Goal: Task Accomplishment & Management: Use online tool/utility

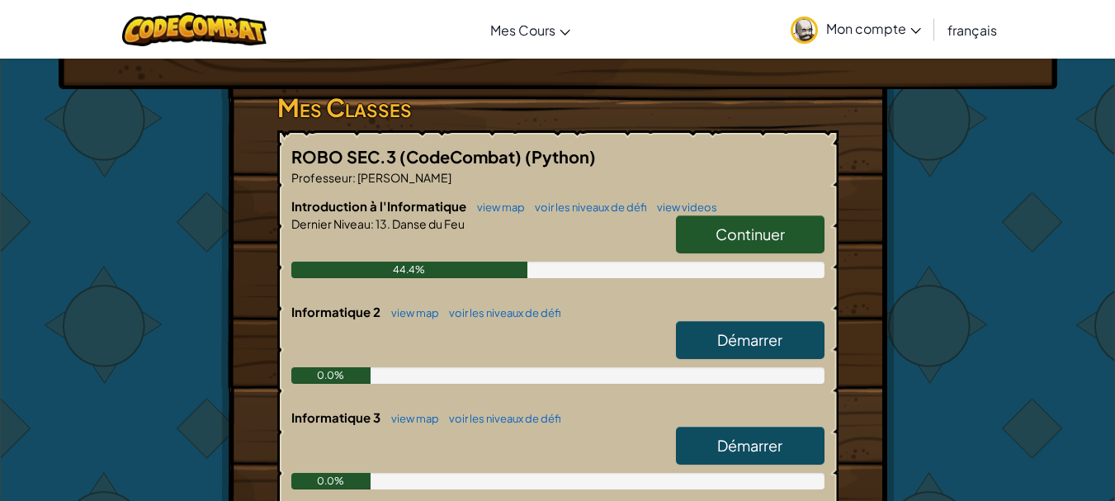
scroll to position [330, 0]
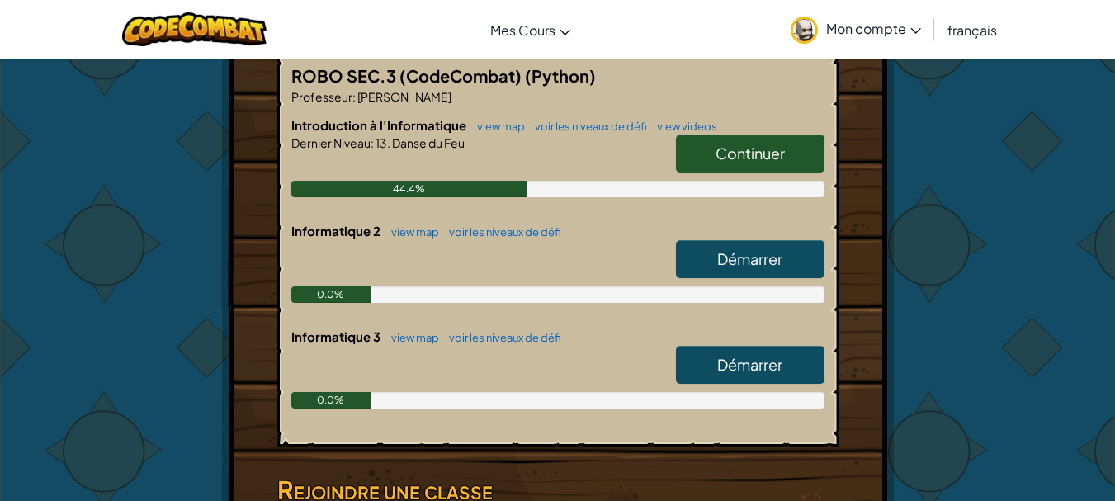
click at [750, 150] on span "Continuer" at bounding box center [749, 153] width 69 height 19
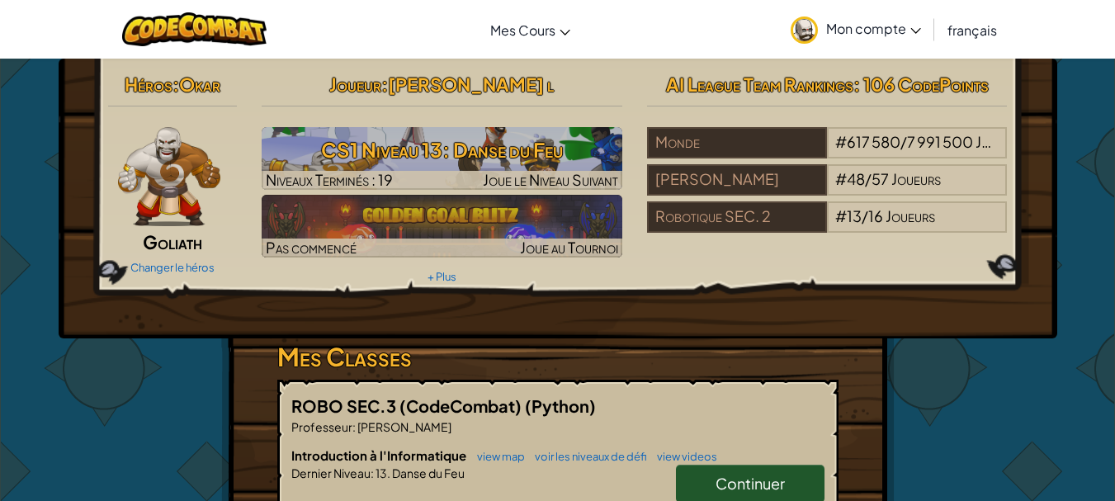
select select "fr"
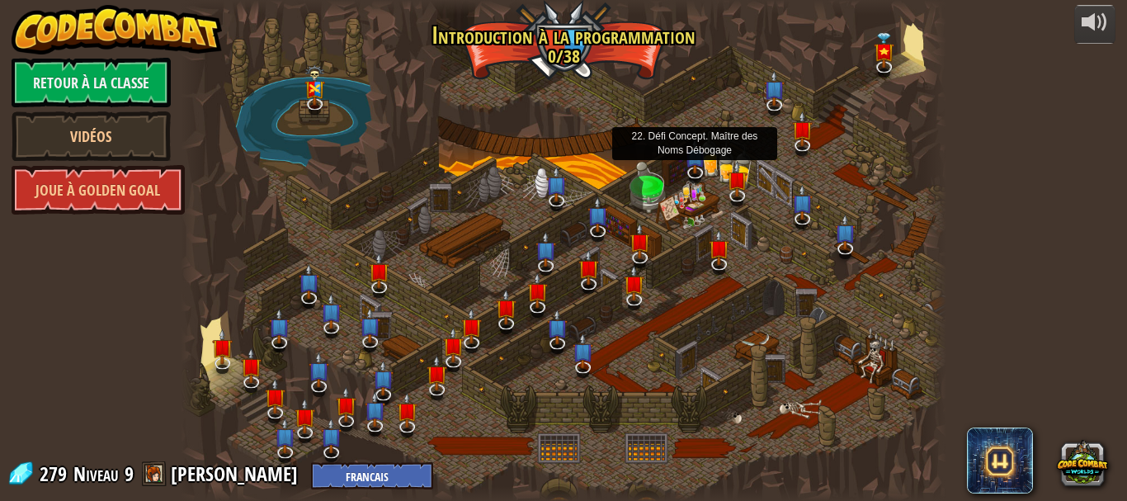
select select "fr"
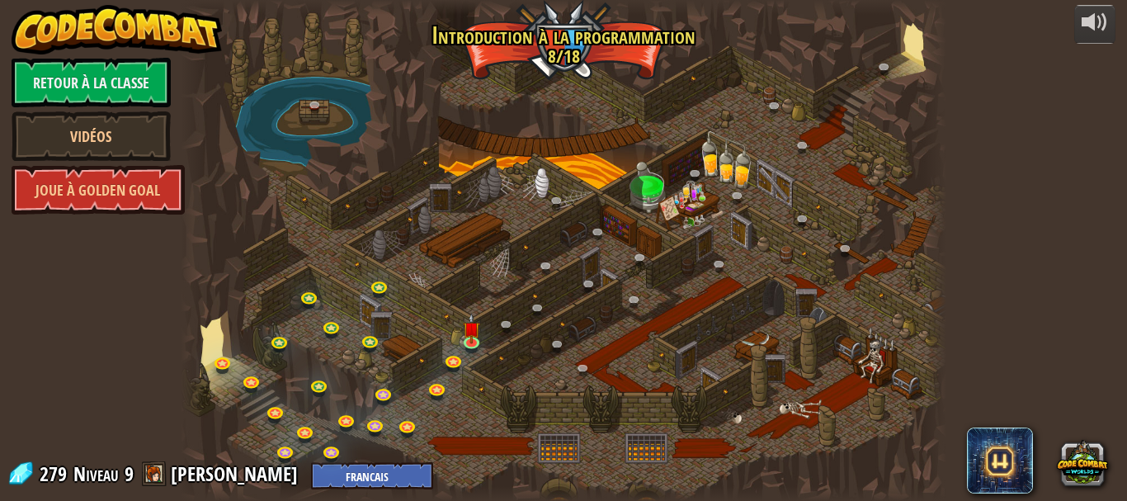
select select "fr"
click at [466, 338] on img at bounding box center [471, 321] width 17 height 40
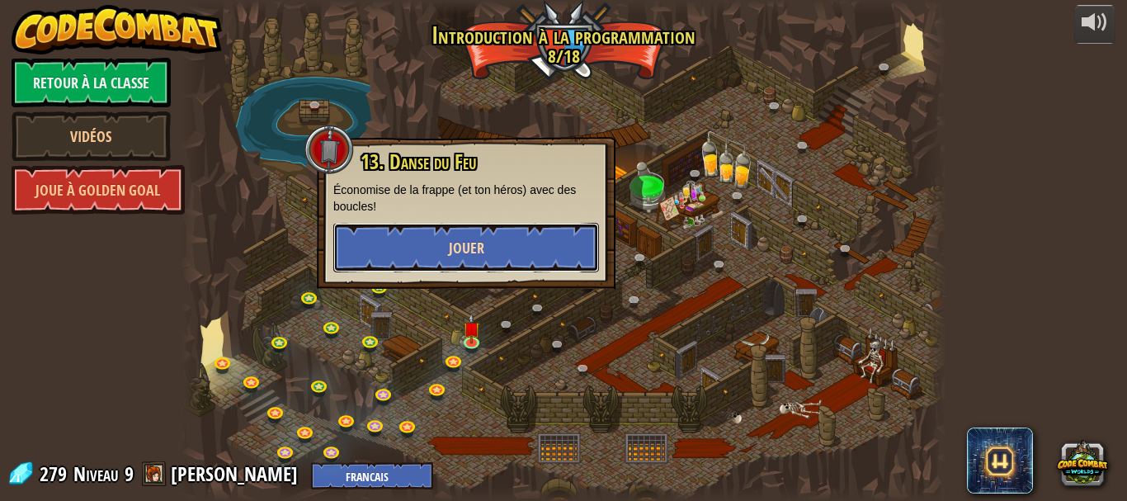
click at [504, 257] on button "Jouer" at bounding box center [466, 248] width 266 height 50
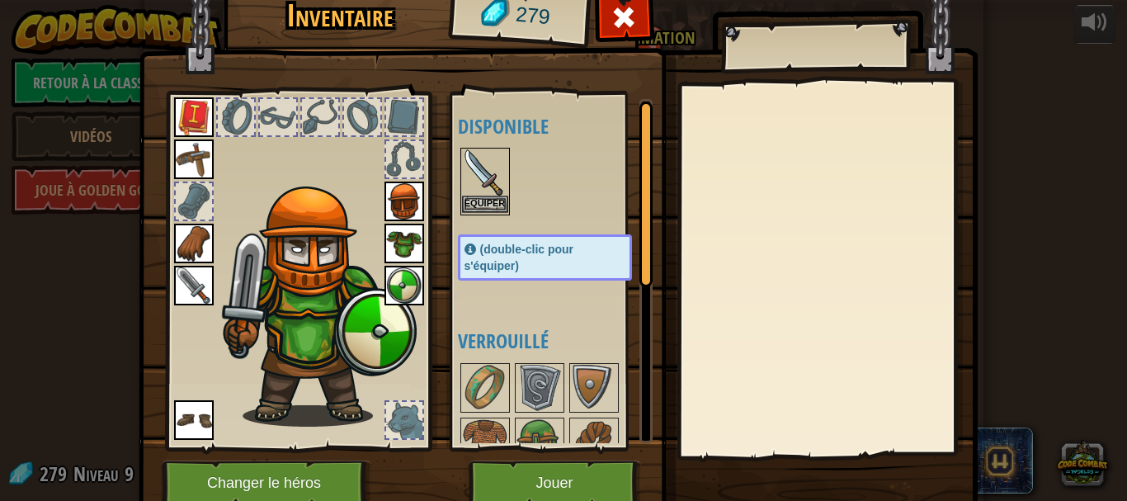
click at [462, 191] on img at bounding box center [485, 172] width 46 height 46
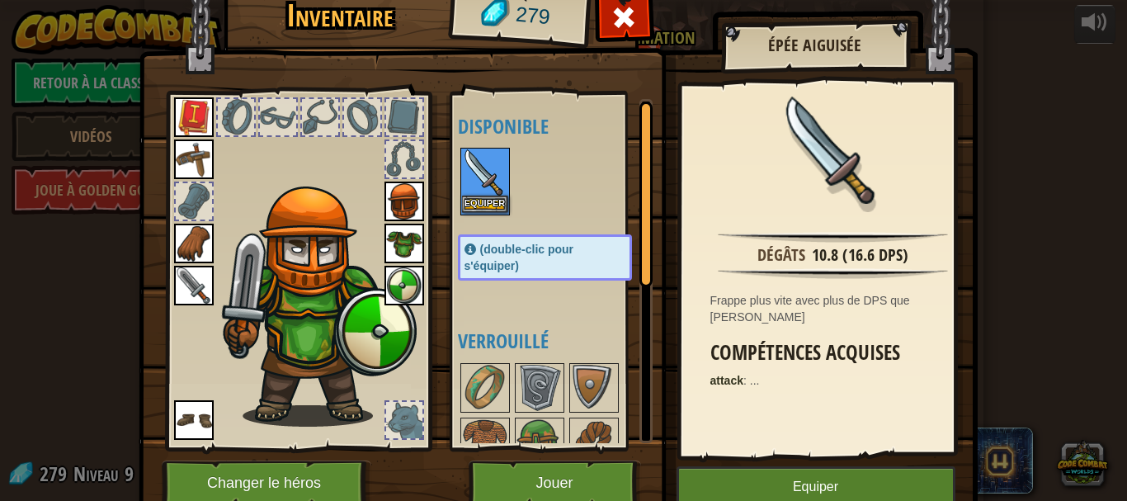
click at [462, 191] on img at bounding box center [485, 172] width 46 height 46
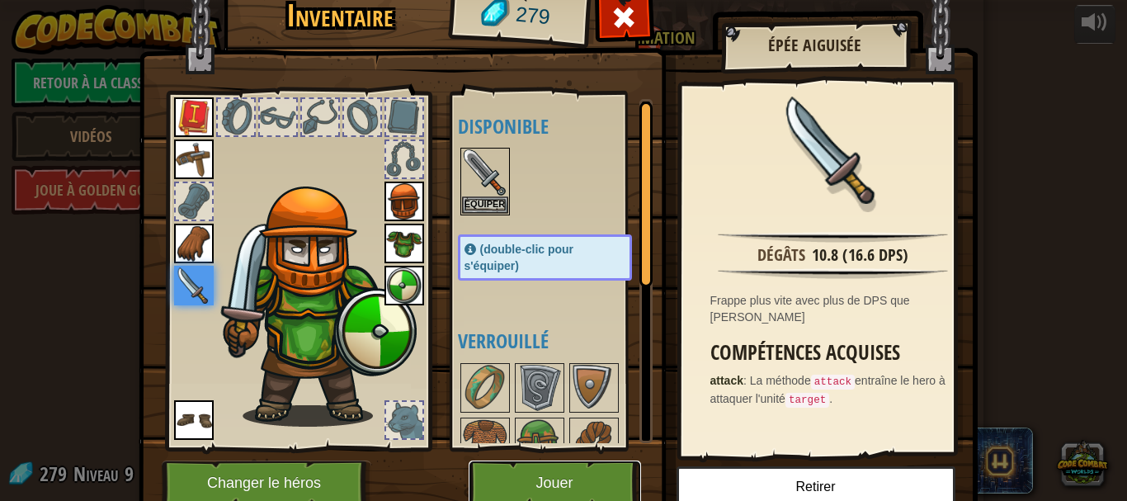
click at [542, 495] on button "Jouer" at bounding box center [555, 482] width 172 height 45
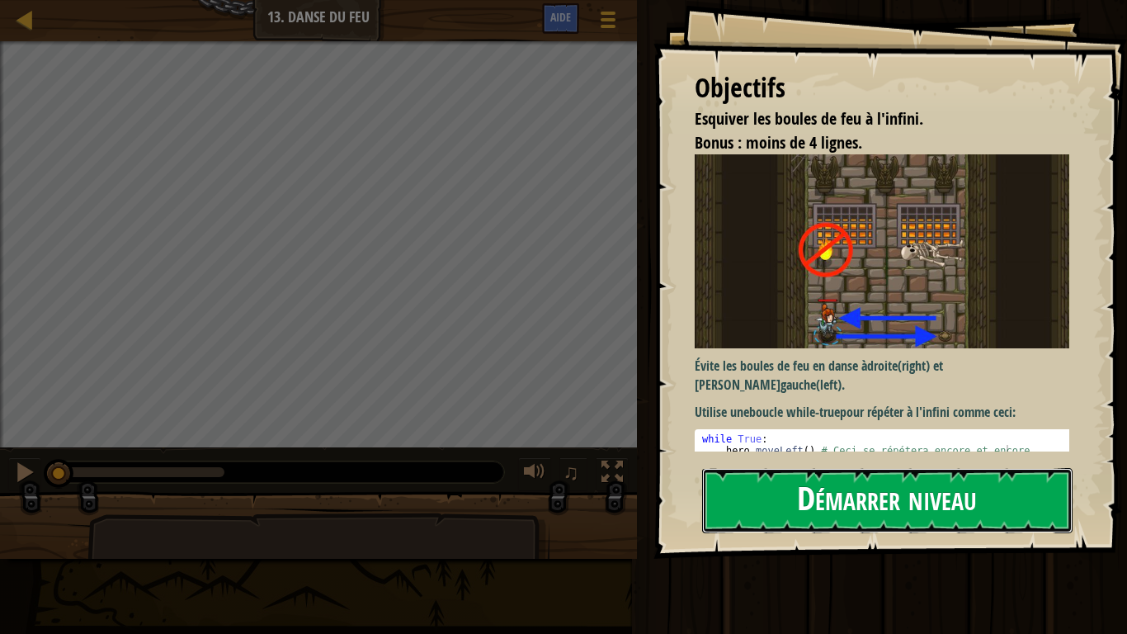
click at [802, 482] on button "Démarrer niveau" at bounding box center [887, 500] width 370 height 65
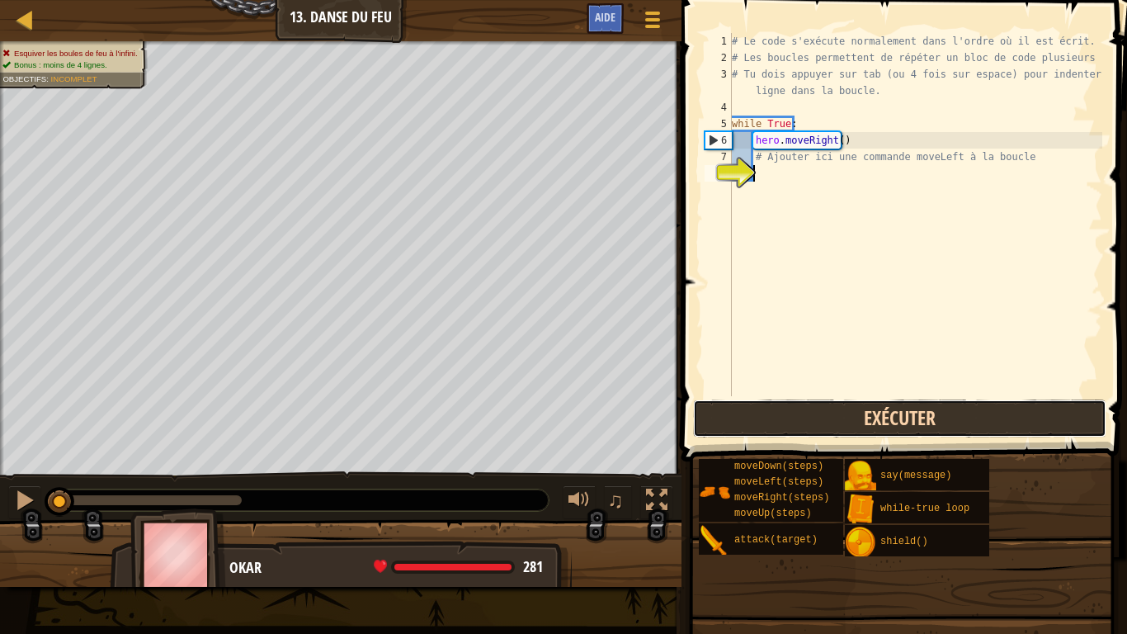
click at [814, 415] on button "Exécuter" at bounding box center [899, 418] width 413 height 38
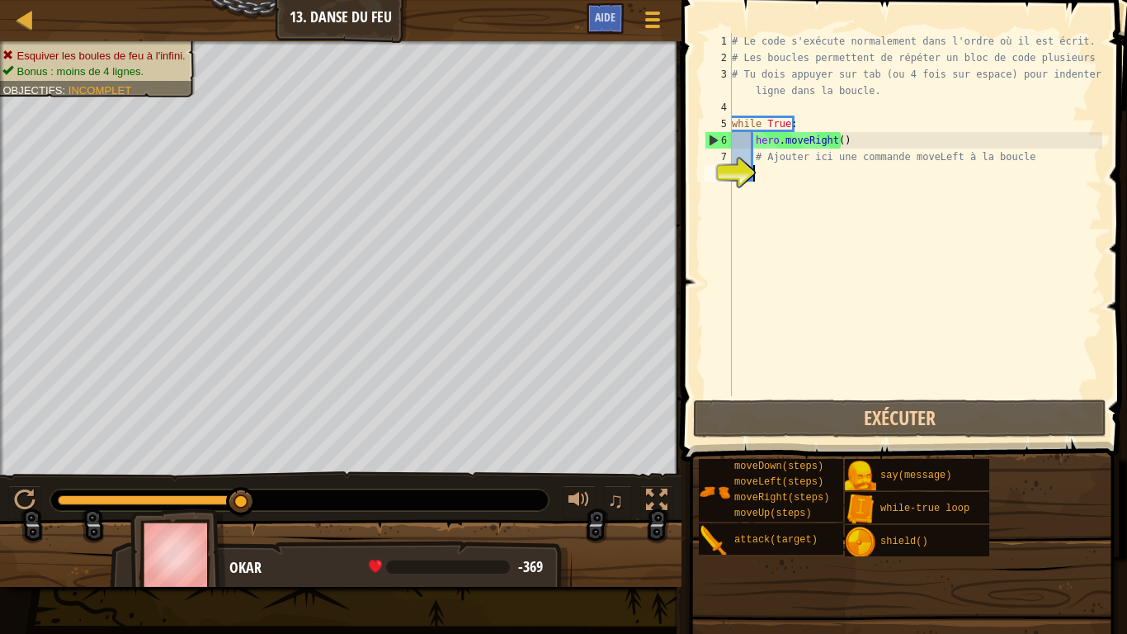
click at [763, 172] on div "# Le code s'exécute normalement dans l'ordre où il est écrit. # Les boucles per…" at bounding box center [916, 231] width 374 height 396
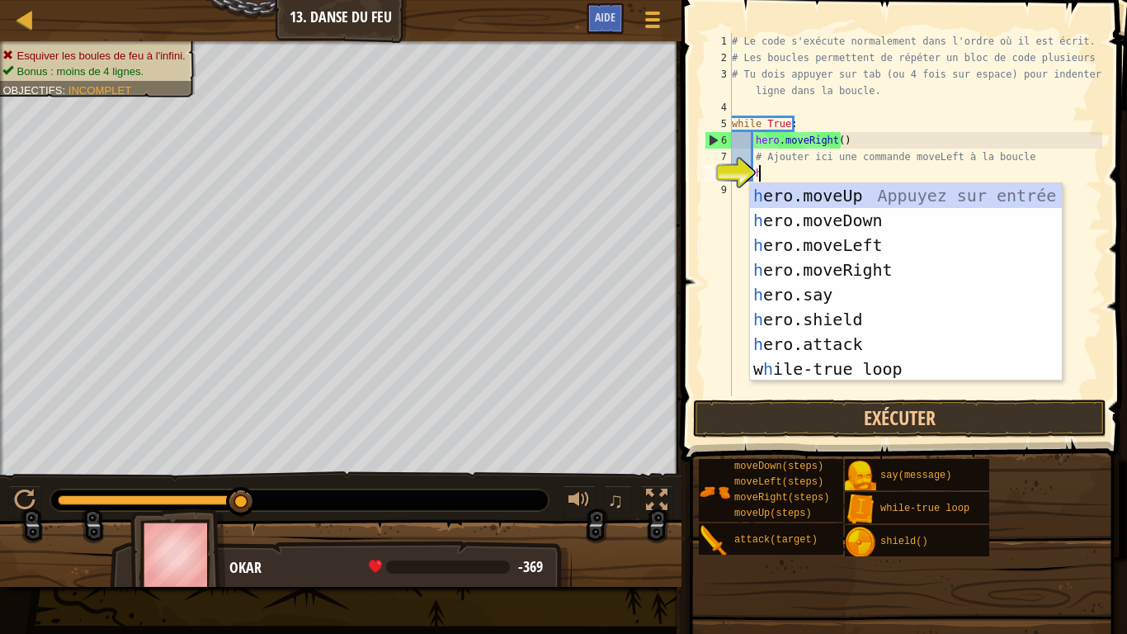
scroll to position [7, 2]
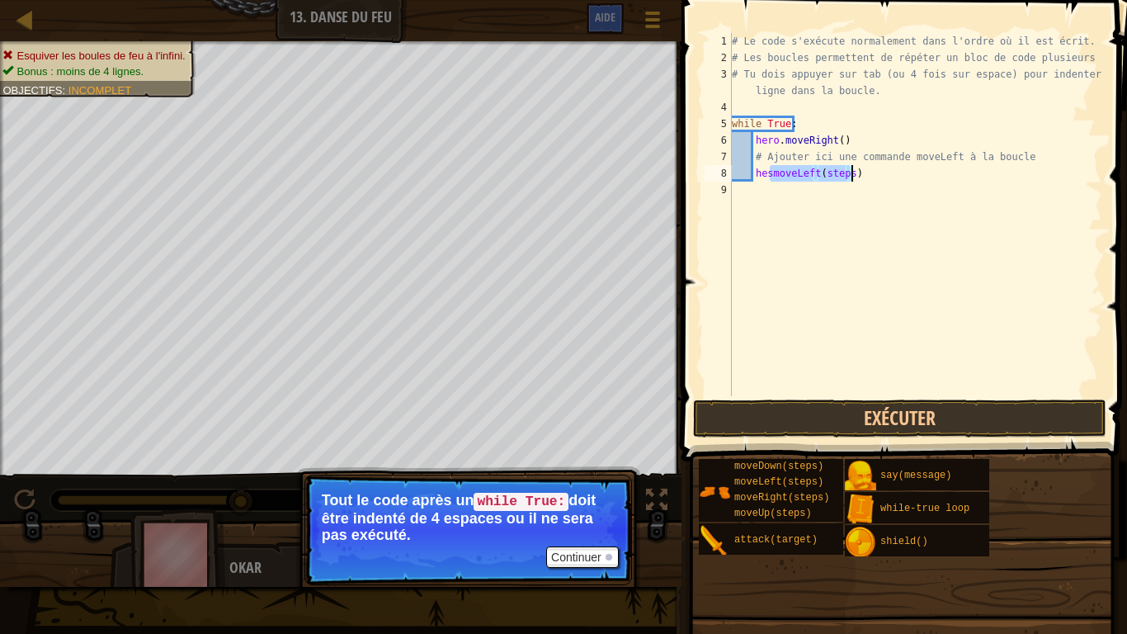
click at [767, 172] on div "# Le code s'exécute normalement dans l'ordre où il est écrit. # Les boucles per…" at bounding box center [916, 231] width 374 height 396
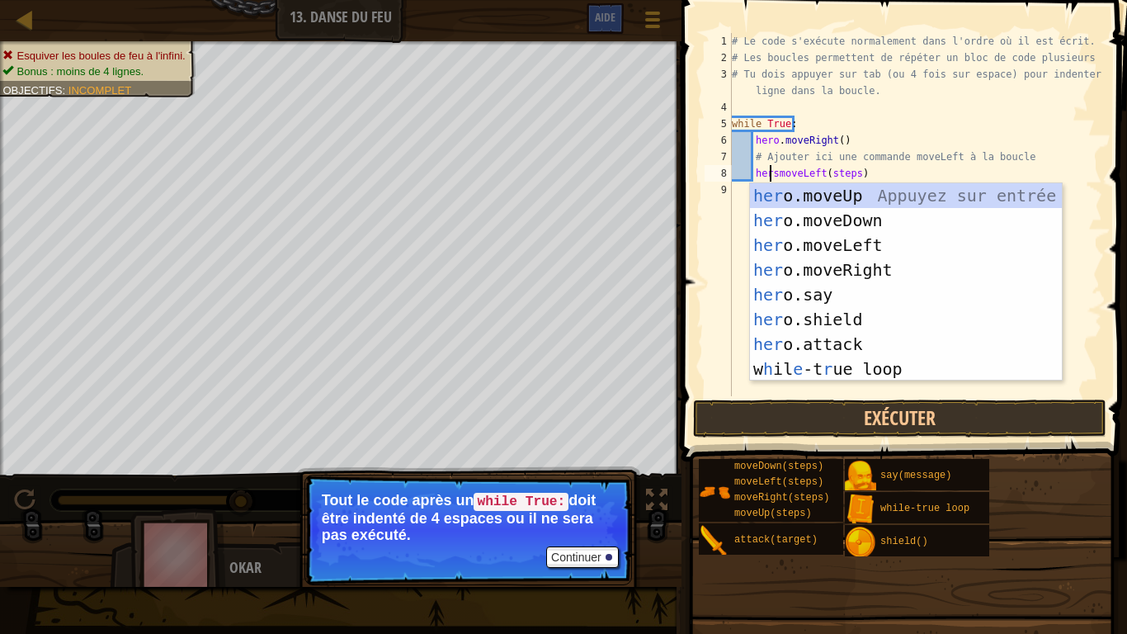
scroll to position [7, 3]
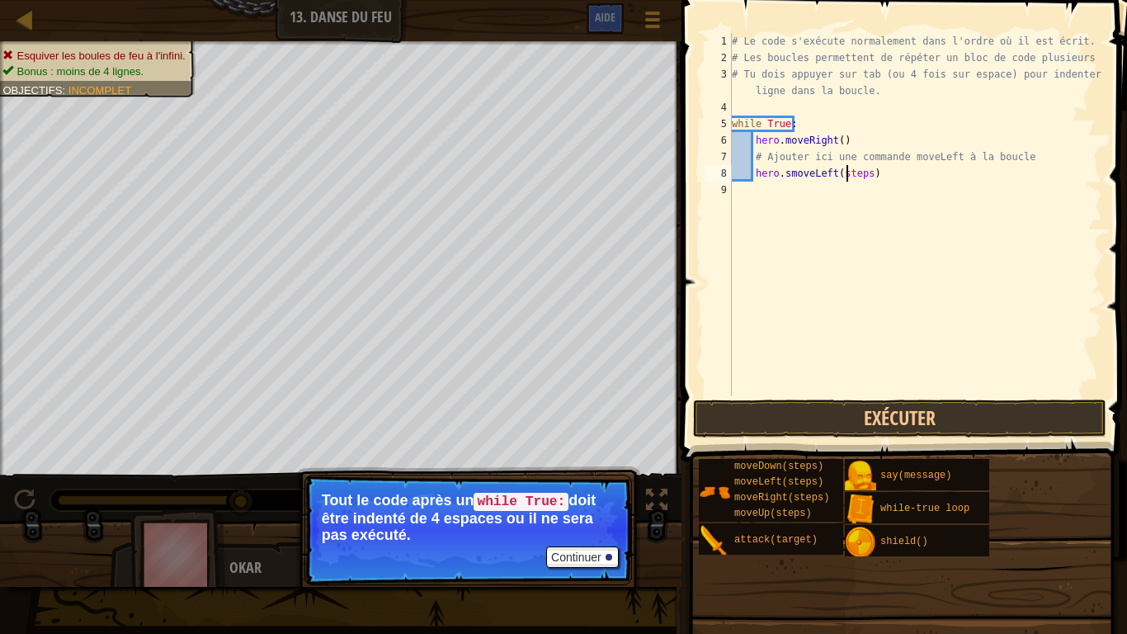
click at [847, 173] on div "# Le code s'exécute normalement dans l'ordre où il est écrit. # Les boucles per…" at bounding box center [916, 231] width 374 height 396
click at [878, 417] on button "Exécuter" at bounding box center [899, 418] width 413 height 38
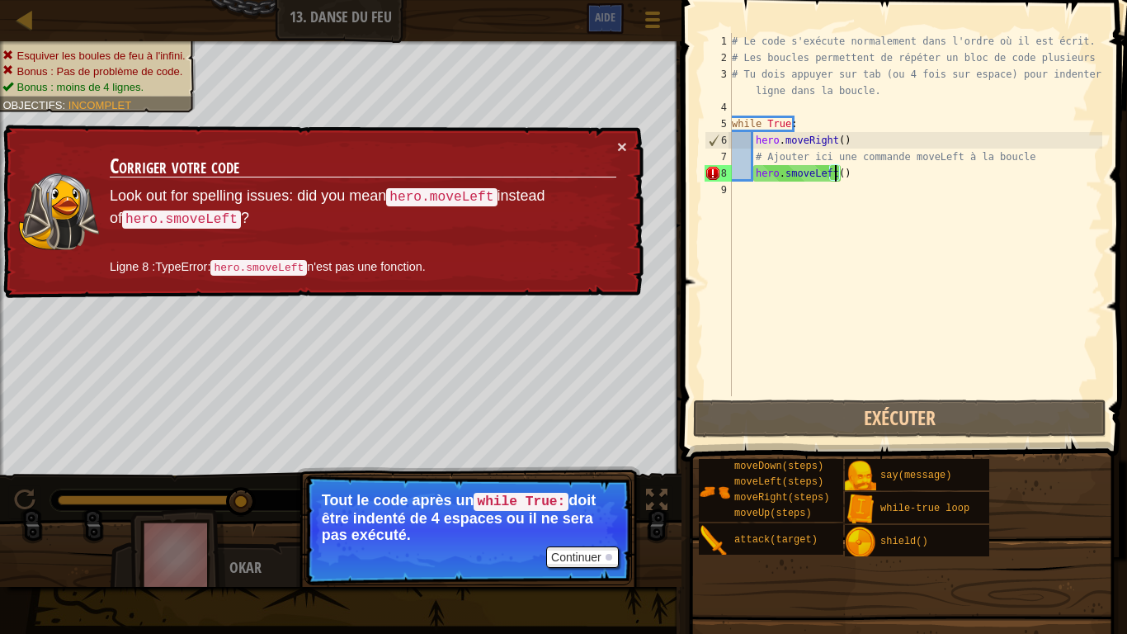
click at [739, 172] on div "# Le code s'exécute normalement dans l'ordre où il est écrit. # Les boucles per…" at bounding box center [916, 231] width 374 height 396
click at [730, 172] on div "8" at bounding box center [718, 173] width 27 height 17
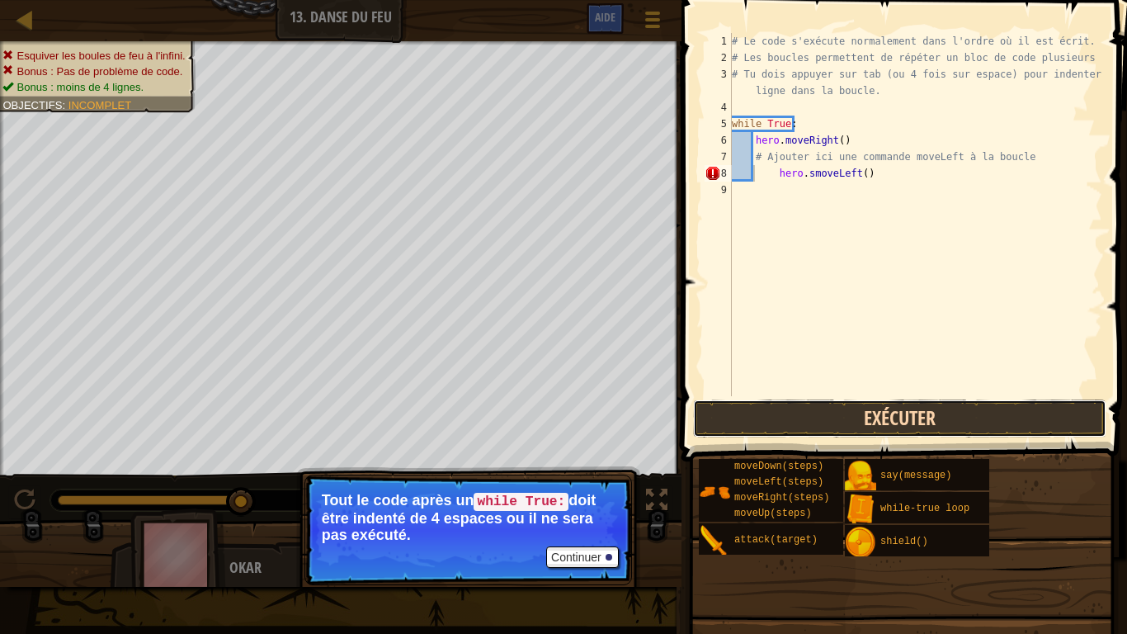
click at [825, 403] on button "Exécuter" at bounding box center [899, 418] width 413 height 38
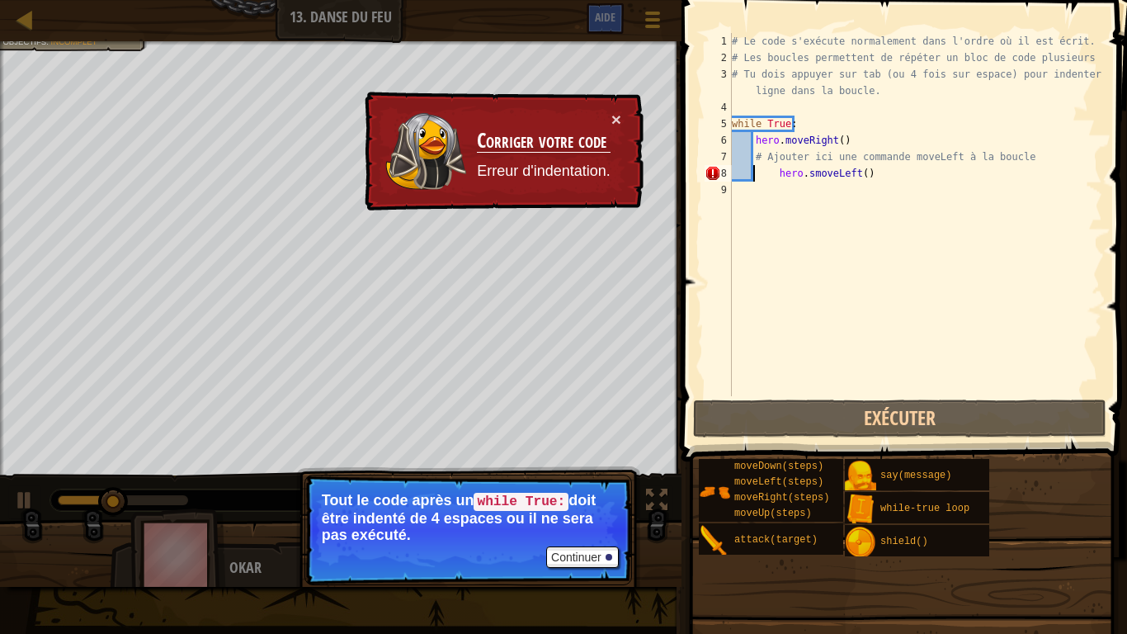
type textarea "hero.smoveLeft()"
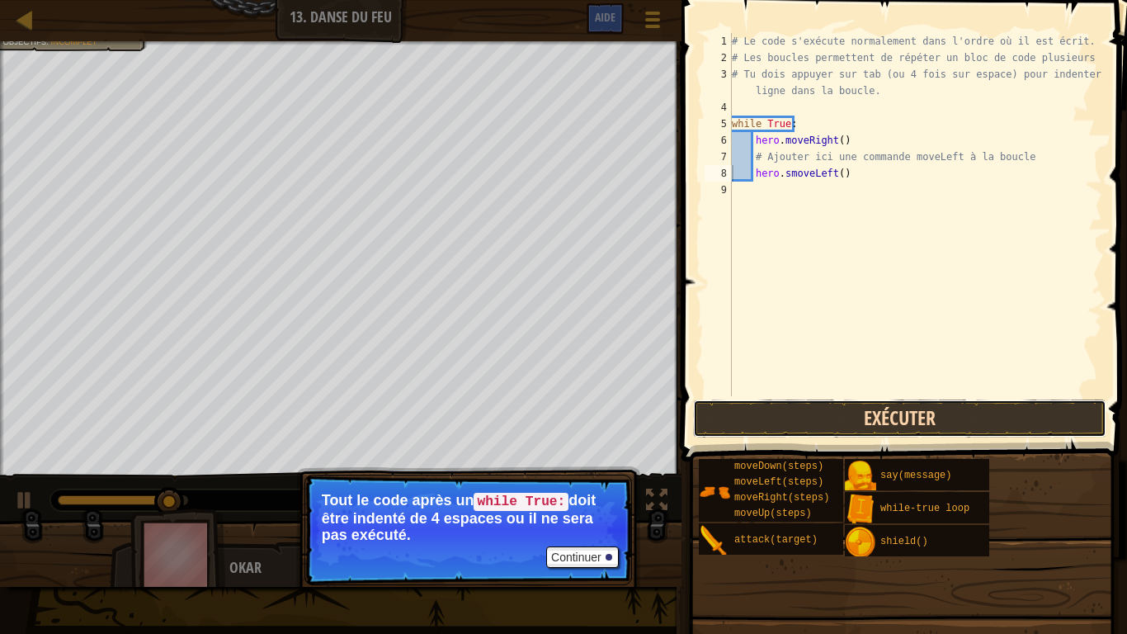
click at [809, 413] on button "Exécuter" at bounding box center [899, 418] width 413 height 38
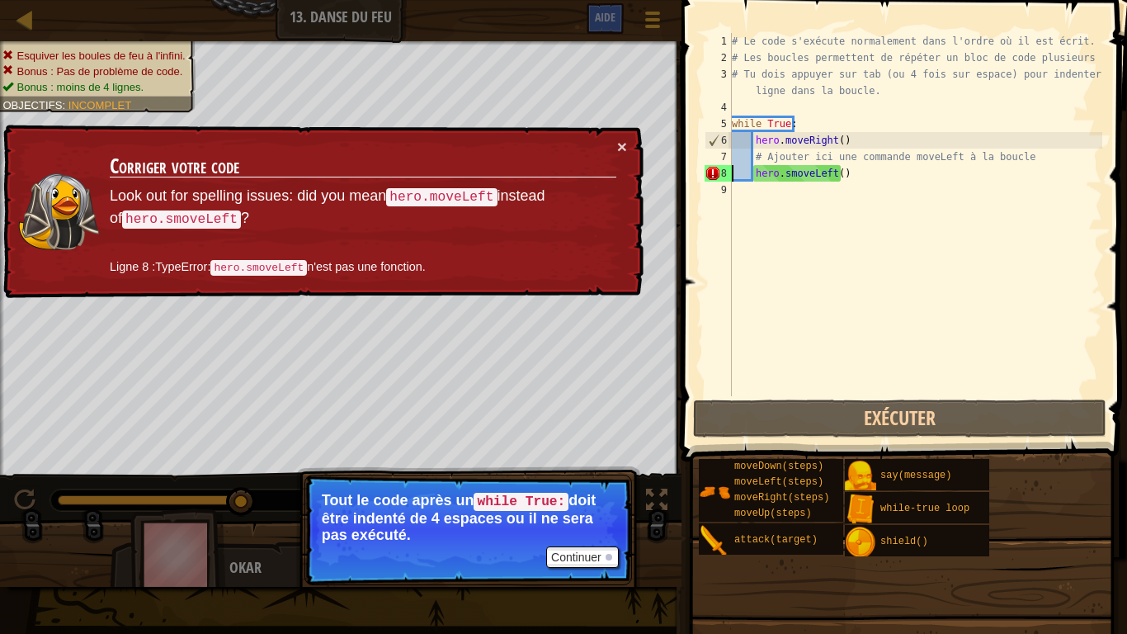
click at [846, 182] on div "# Le code s'exécute normalement dans l'ordre où il est écrit. # Les boucles per…" at bounding box center [916, 231] width 374 height 396
click at [842, 177] on div "# Le code s'exécute normalement dans l'ordre où il est écrit. # Les boucles per…" at bounding box center [916, 231] width 374 height 396
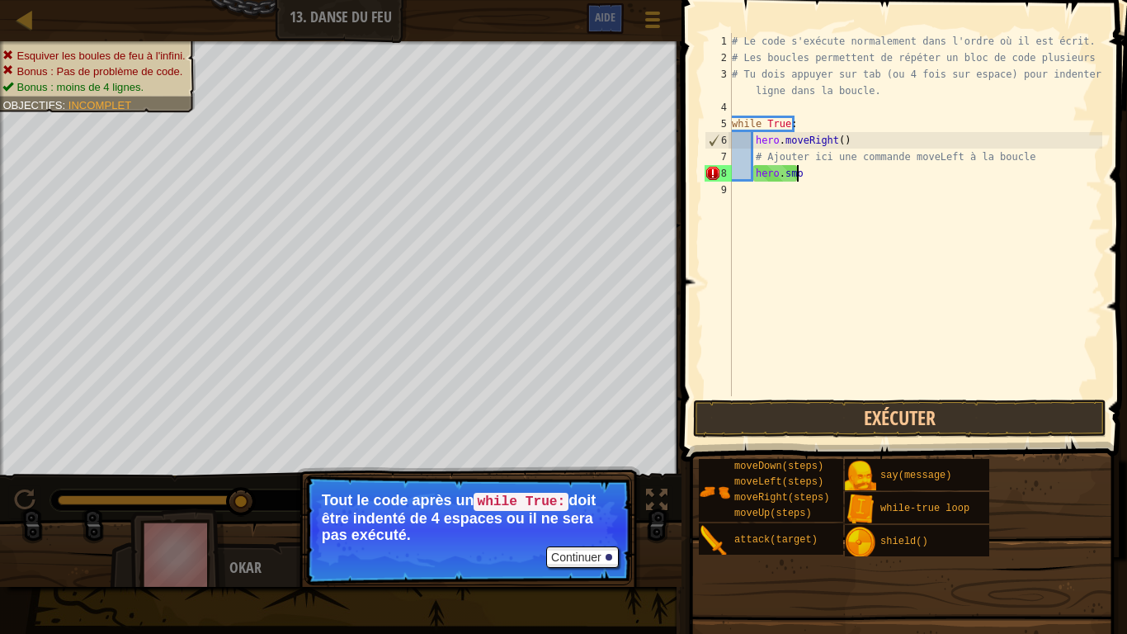
type textarea "h"
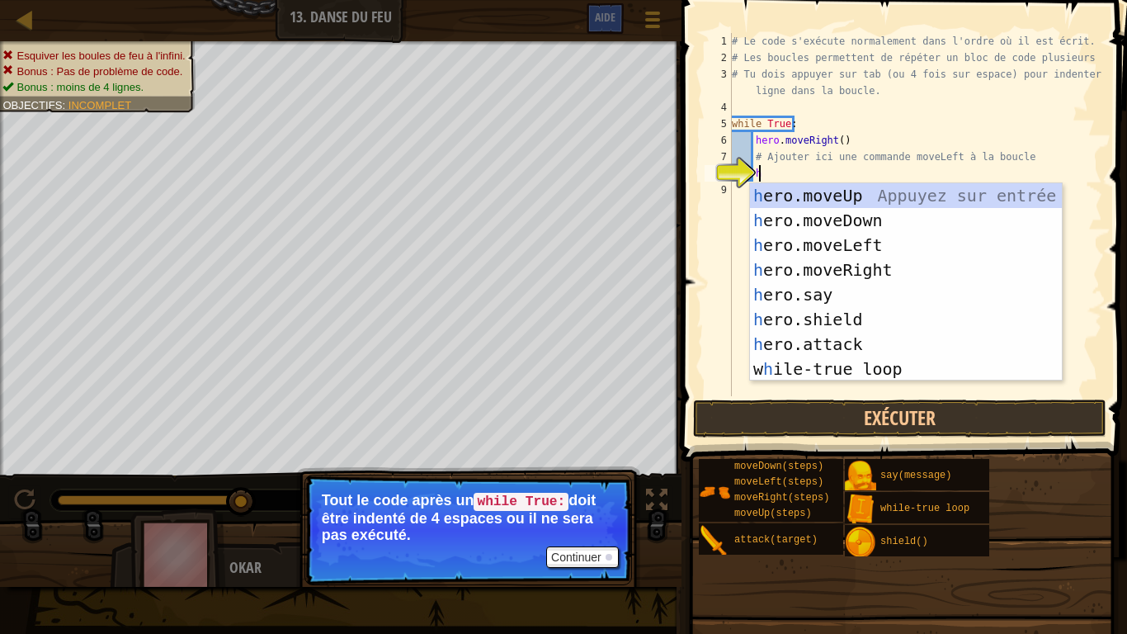
type textarea "he"
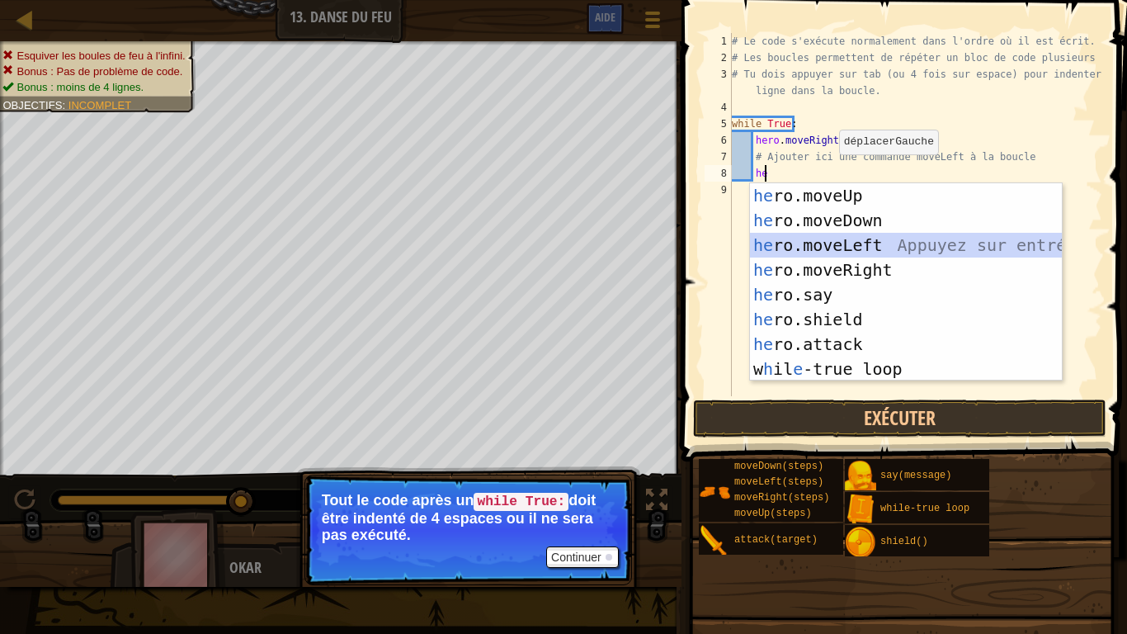
click at [862, 249] on div "he ro.moveUp Appuyez sur entrée he ro.moveDown Appuyez sur entrée he ro.moveLef…" at bounding box center [906, 307] width 312 height 248
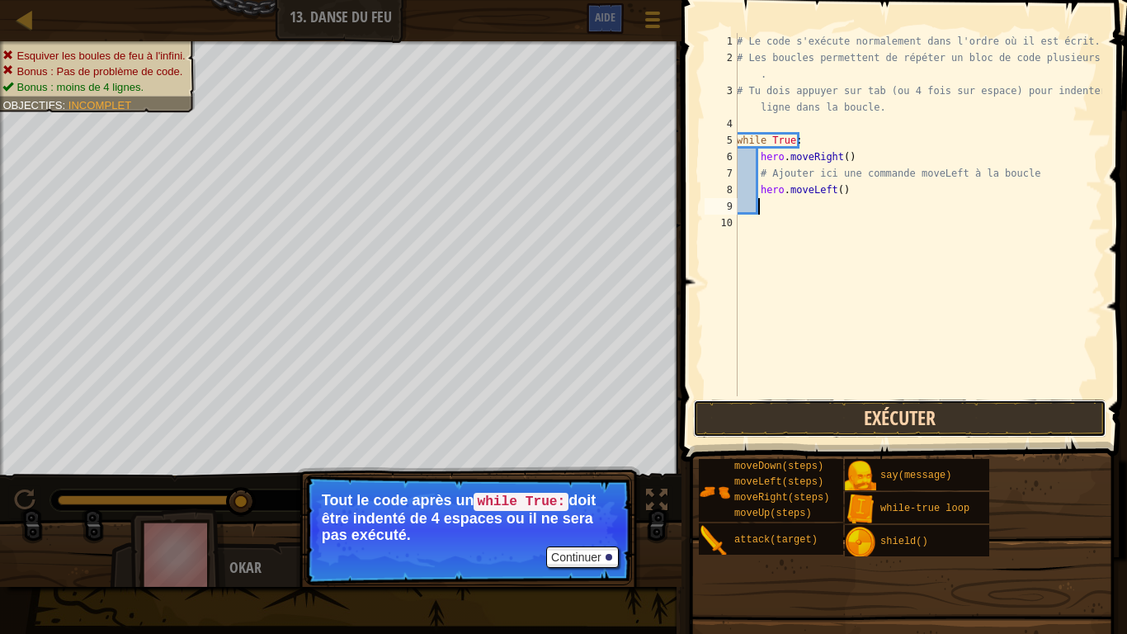
click at [870, 412] on button "Exécuter" at bounding box center [899, 418] width 413 height 38
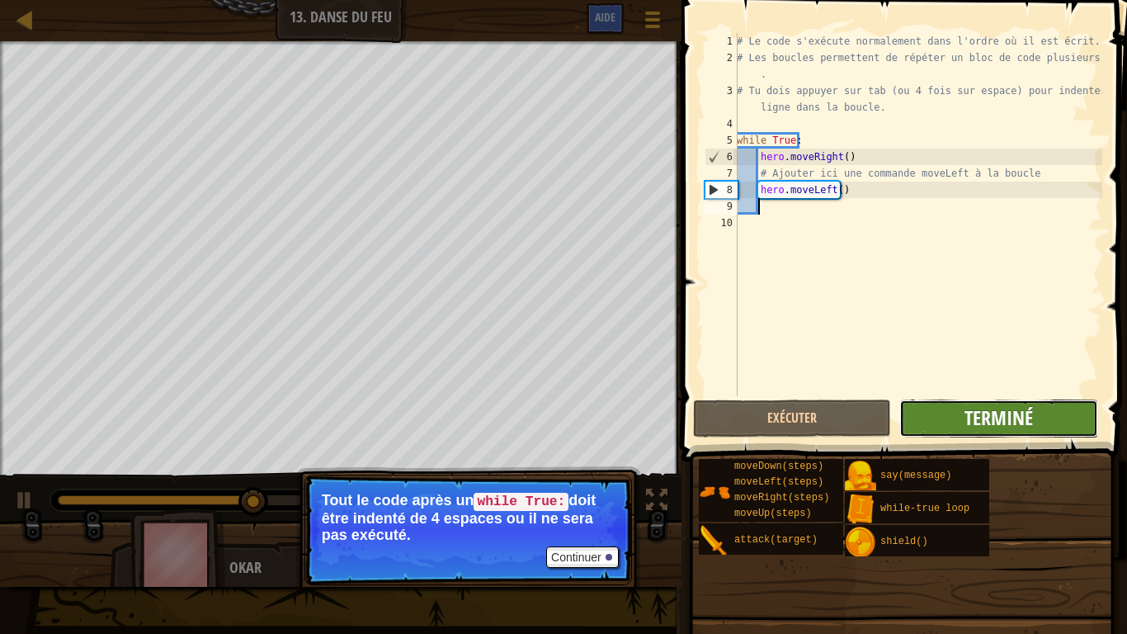
click at [1024, 407] on span "Terminé" at bounding box center [999, 417] width 68 height 26
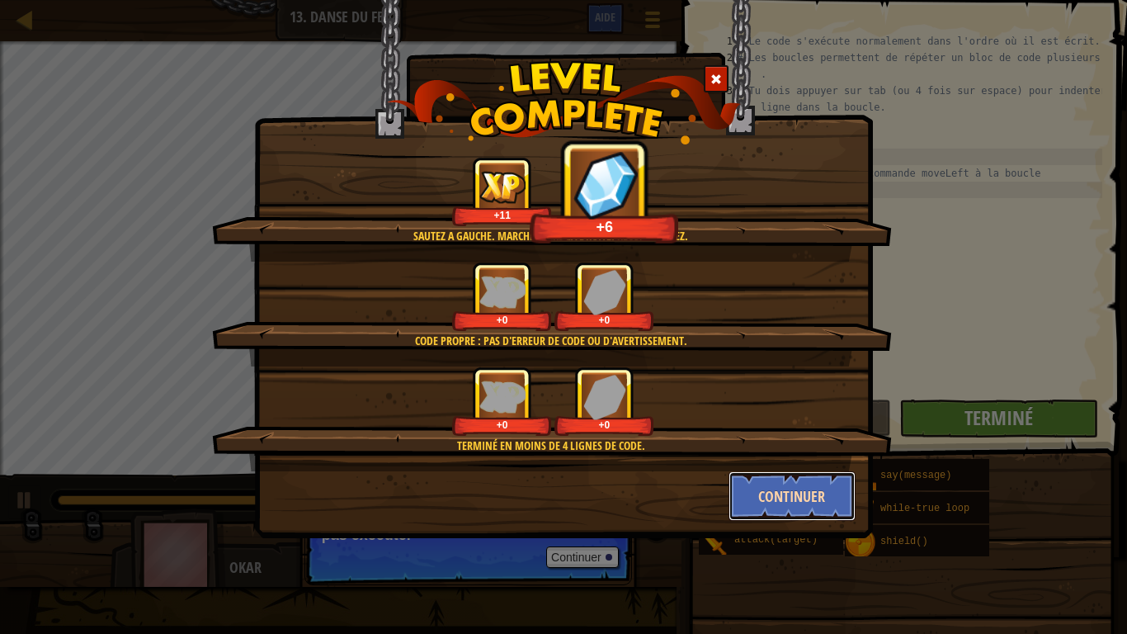
click at [775, 485] on button "Continuer" at bounding box center [793, 496] width 128 height 50
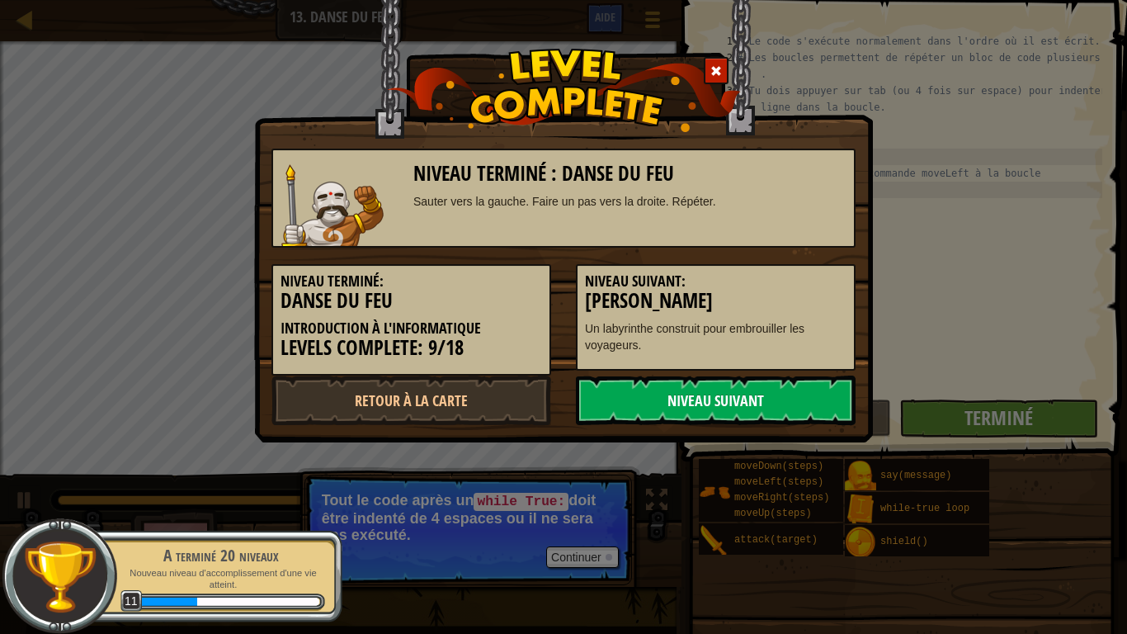
click at [724, 380] on link "Niveau Suivant" at bounding box center [716, 400] width 280 height 50
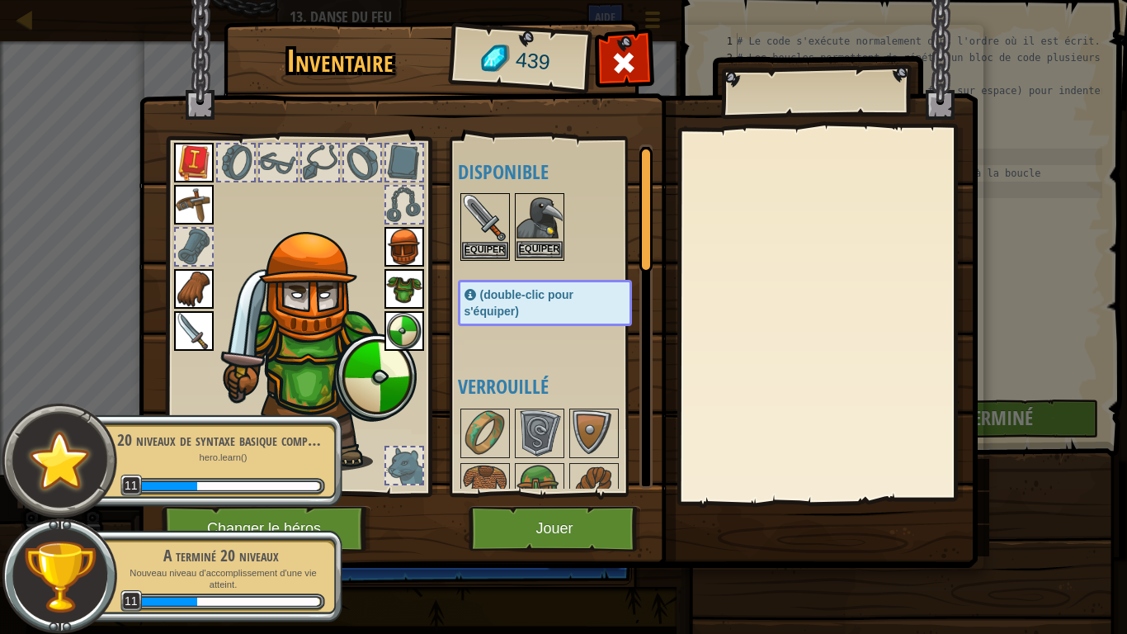
click at [550, 229] on img at bounding box center [540, 218] width 46 height 46
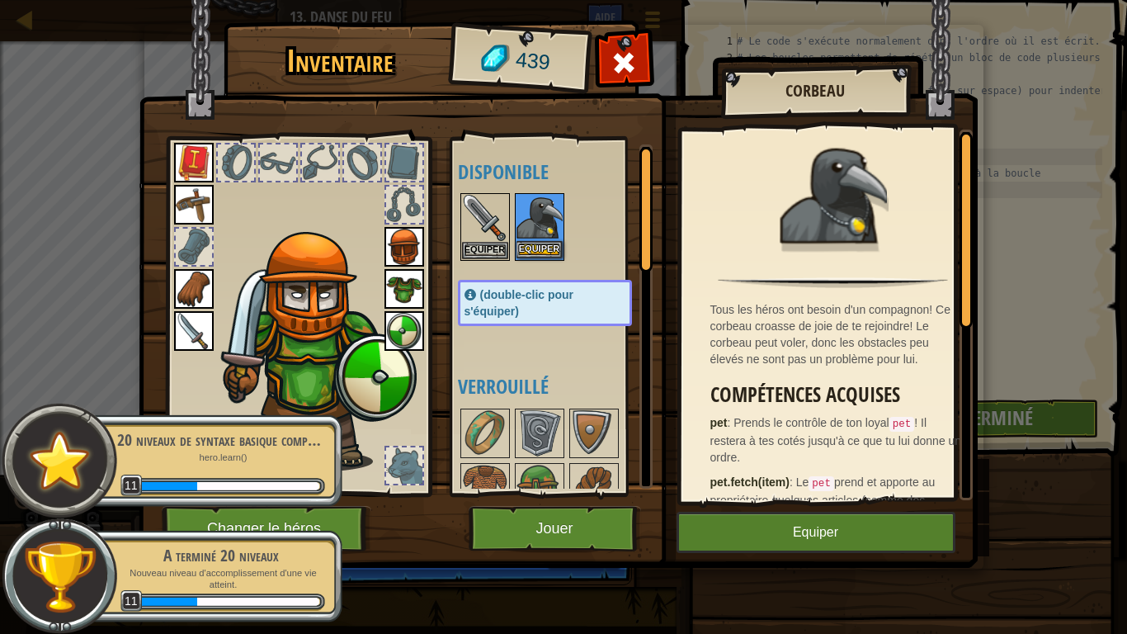
click at [550, 229] on img at bounding box center [540, 218] width 46 height 46
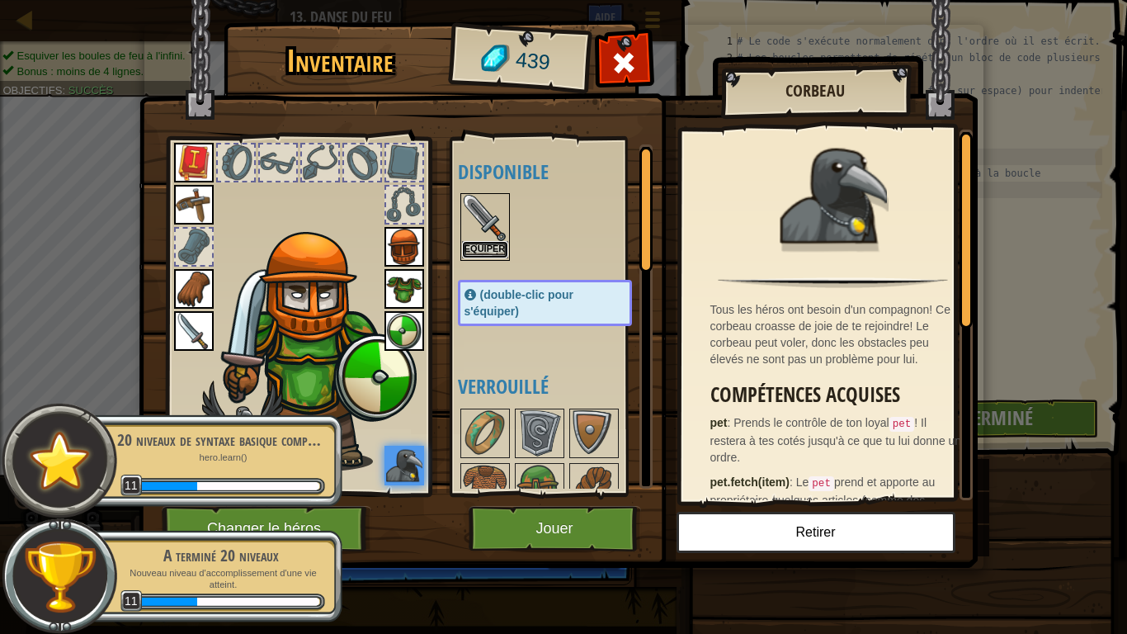
click at [479, 250] on button "Equiper" at bounding box center [485, 249] width 46 height 17
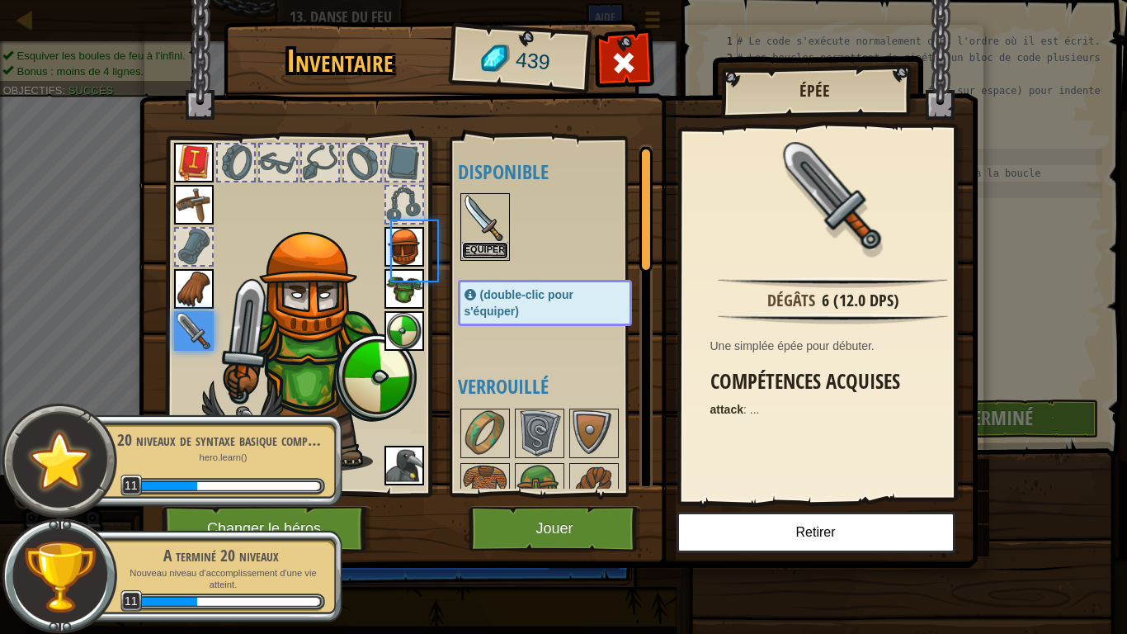
click at [479, 250] on button "Equiper" at bounding box center [485, 250] width 46 height 17
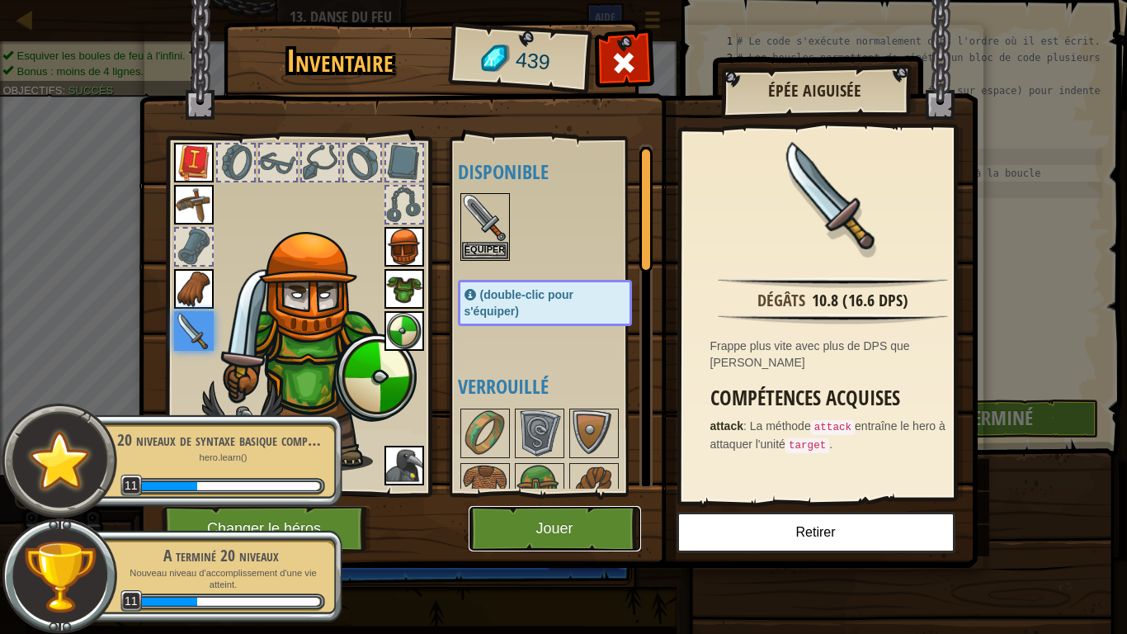
click at [595, 500] on button "Jouer" at bounding box center [555, 528] width 172 height 45
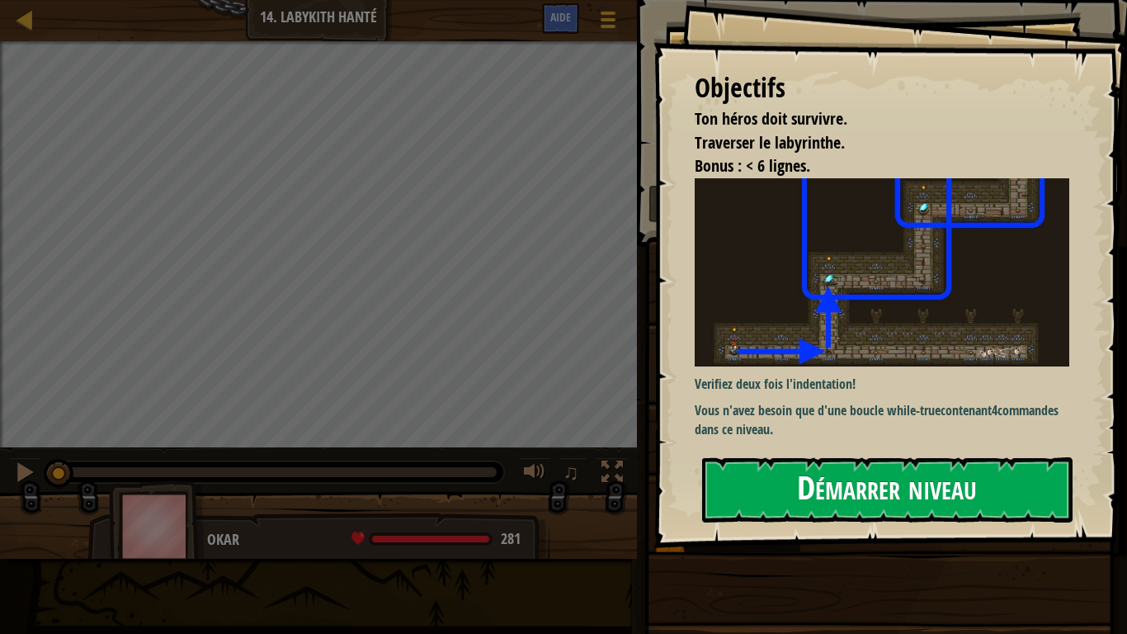
click at [950, 476] on button "Démarrer niveau" at bounding box center [887, 489] width 370 height 65
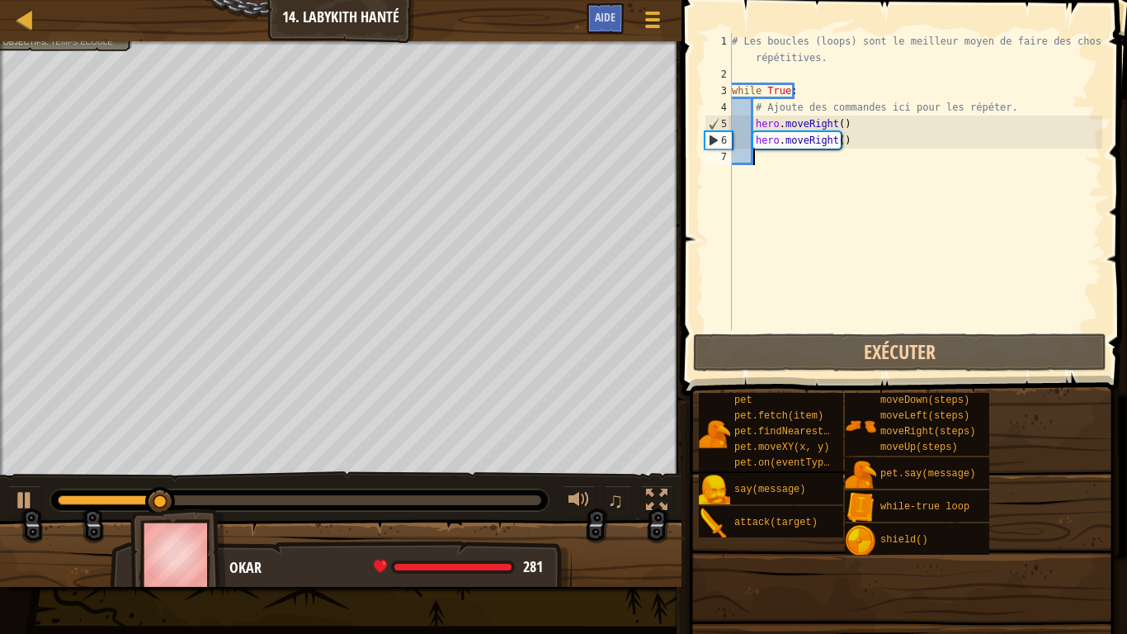
click at [842, 142] on div "# Les boucles (loops) sont le meilleur moyen de faire des choses répétitives. w…" at bounding box center [916, 206] width 374 height 347
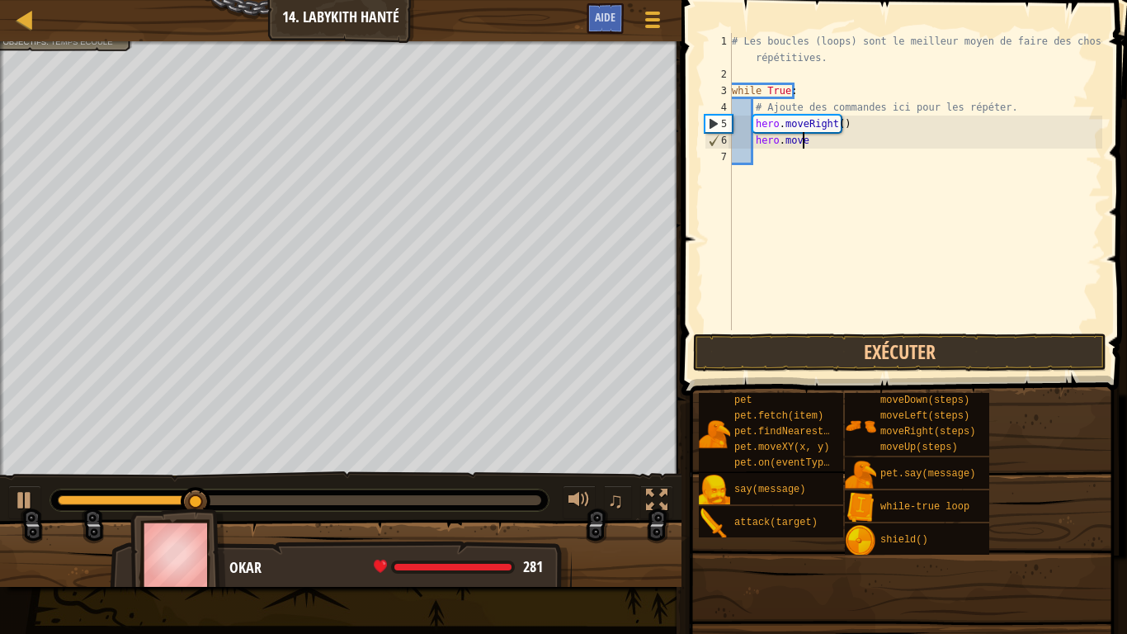
type textarea "h"
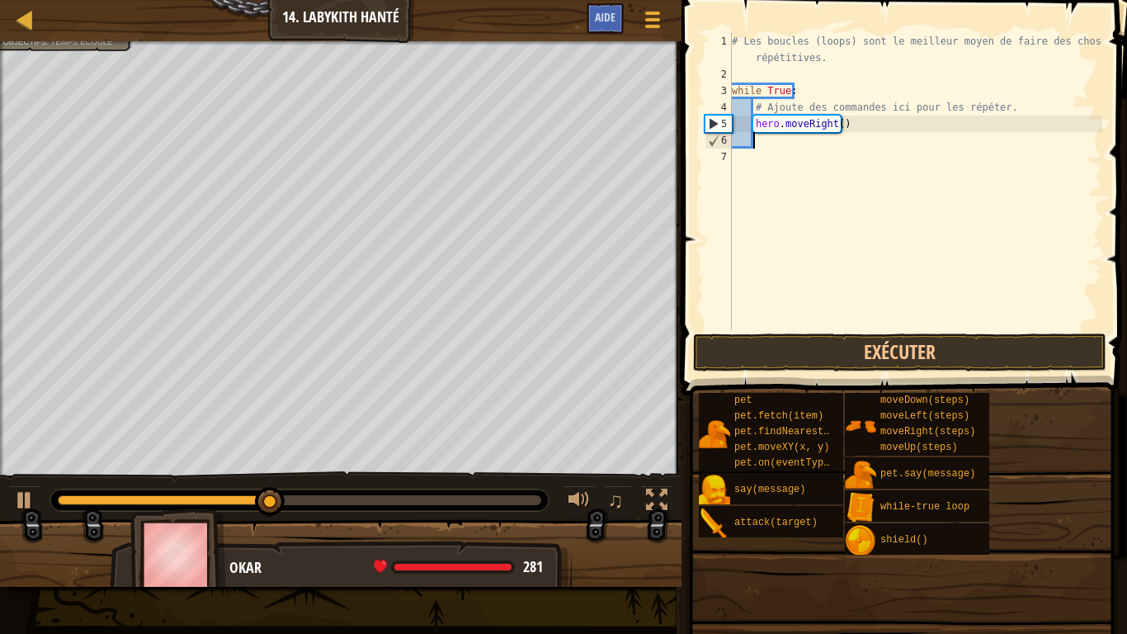
click at [838, 130] on div "# Les boucles (loops) sont le meilleur moyen de faire des choses répétitives. w…" at bounding box center [916, 206] width 374 height 347
click at [833, 131] on div "# Les boucles (loops) sont le meilleur moyen de faire des choses répétitives. w…" at bounding box center [916, 206] width 374 height 347
click at [31, 497] on div at bounding box center [24, 499] width 21 height 21
type textarea "hero.moveRight(2)"
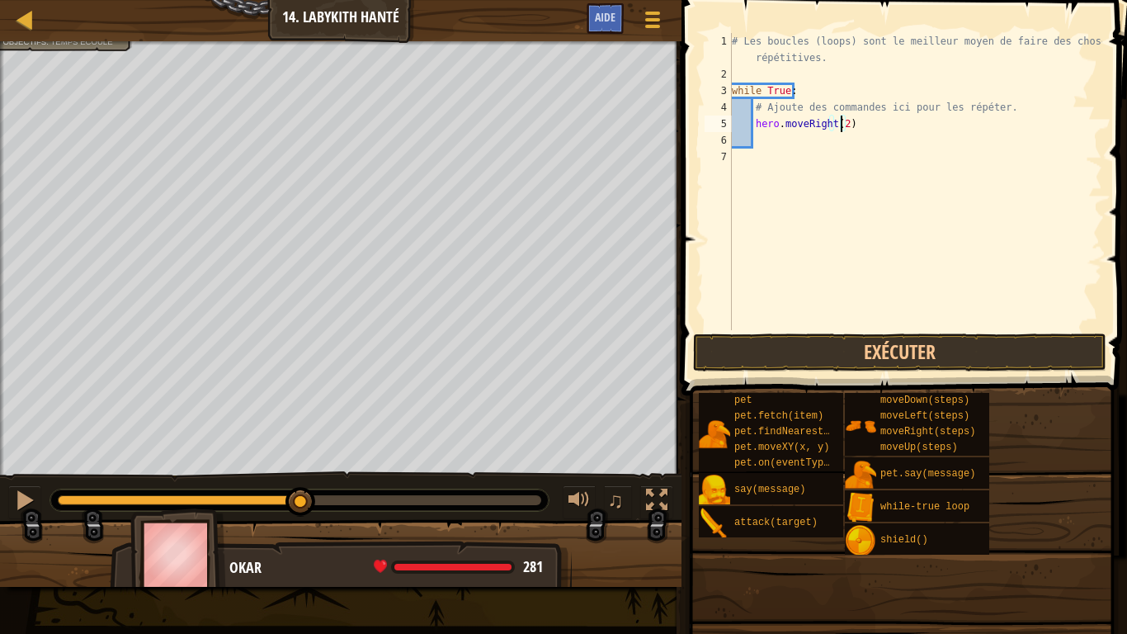
click at [771, 149] on div "# Les boucles (loops) sont le meilleur moyen de faire des choses répétitives. w…" at bounding box center [916, 206] width 374 height 347
click at [768, 134] on div "# Les boucles (loops) sont le meilleur moyen de faire des choses répétitives. w…" at bounding box center [916, 206] width 374 height 347
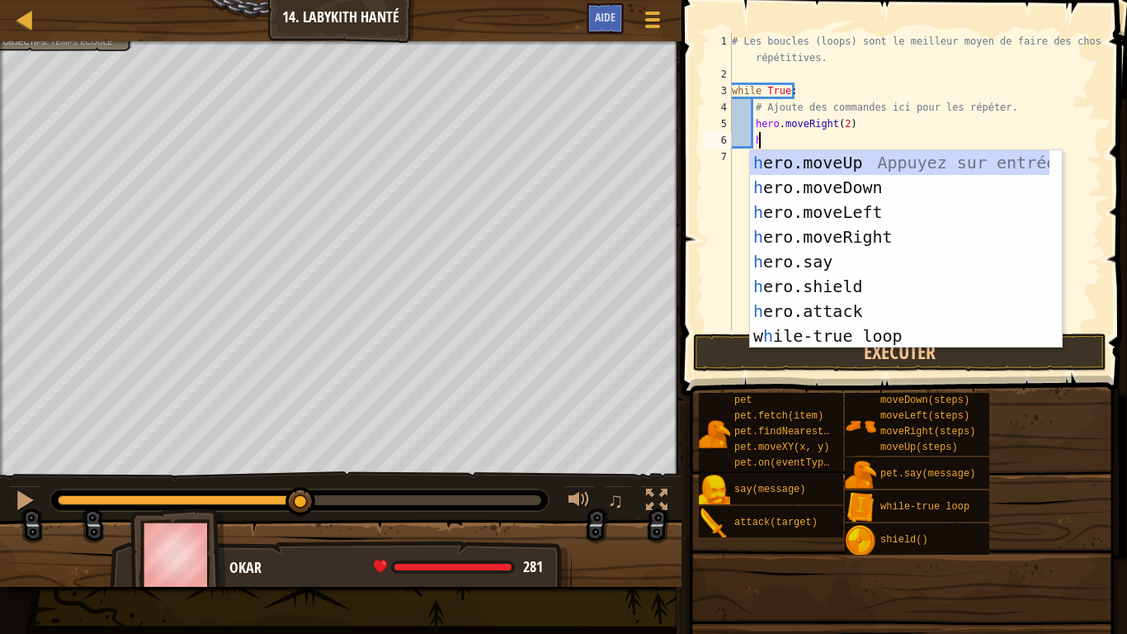
scroll to position [7, 2]
type textarea "her"
click at [779, 169] on div "her o.moveUp Appuyez sur entrée her o.moveDown Appuyez sur entrée her o.moveLef…" at bounding box center [900, 274] width 300 height 248
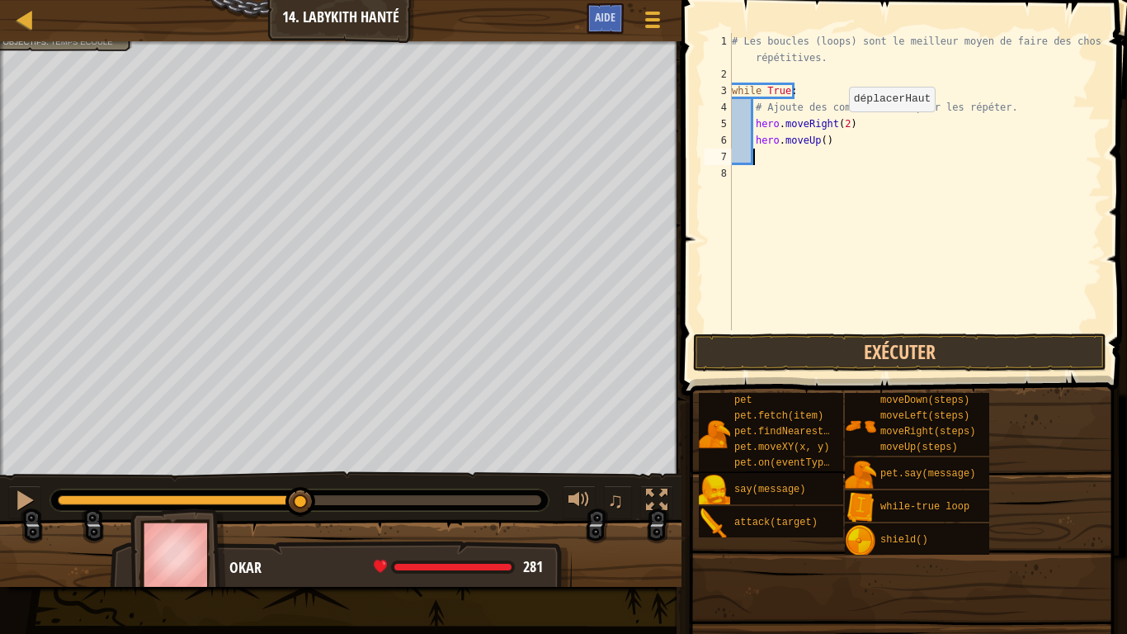
scroll to position [7, 1]
click at [821, 148] on div "# Les boucles (loops) sont le meilleur moyen de faire des choses répétitives. w…" at bounding box center [916, 206] width 374 height 347
type textarea "hero.moveUp(2)"
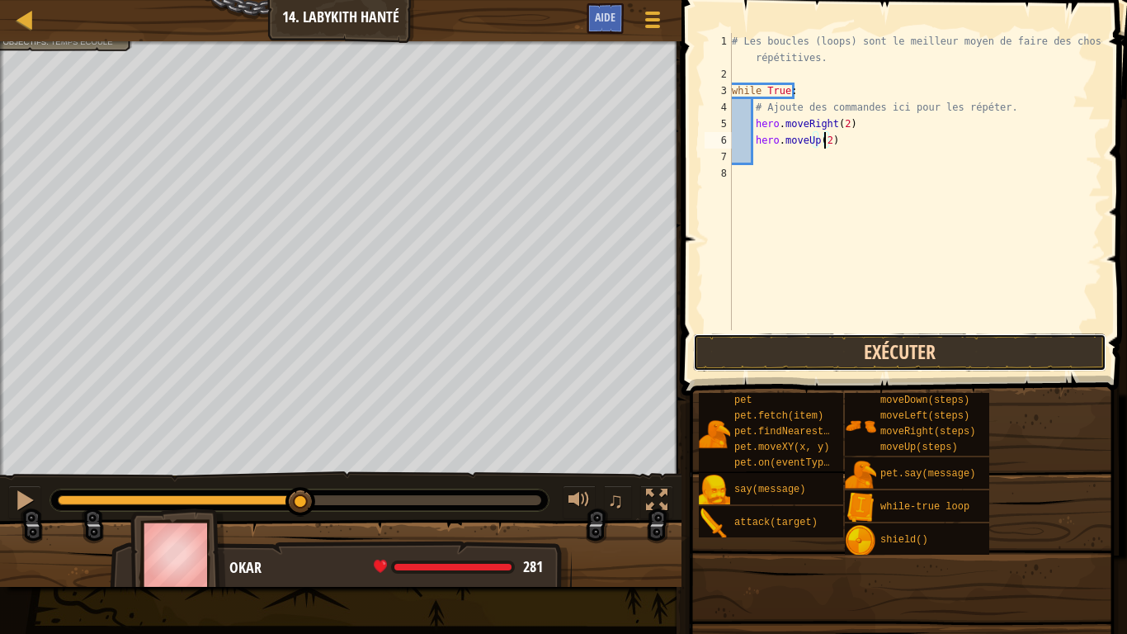
click at [847, 343] on button "Exécuter" at bounding box center [899, 352] width 413 height 38
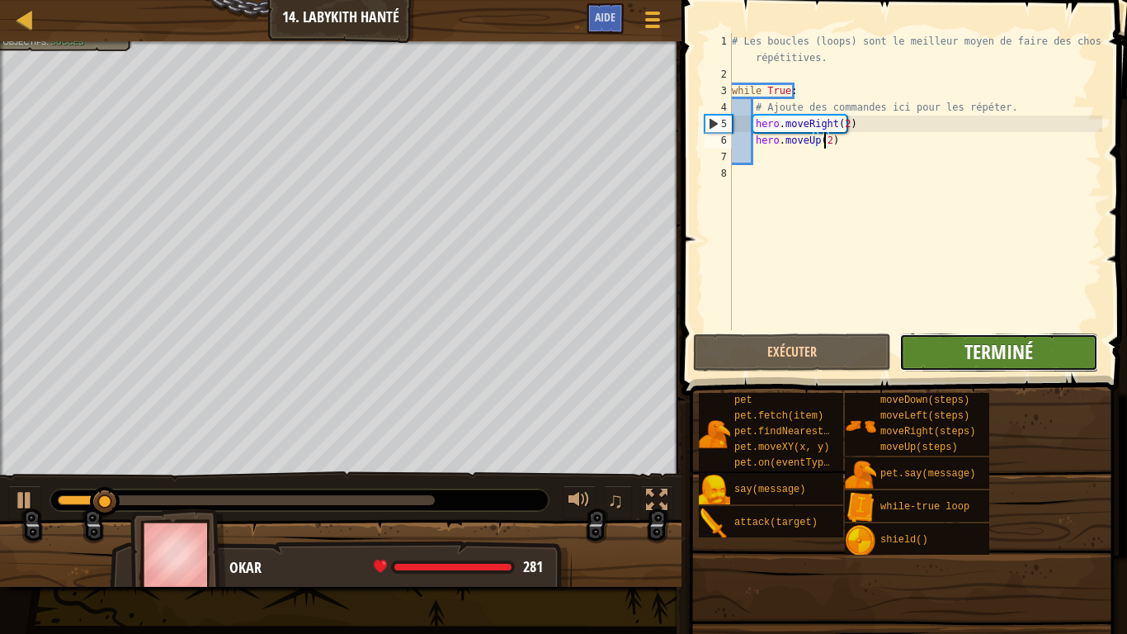
click at [993, 340] on span "Terminé" at bounding box center [999, 351] width 68 height 26
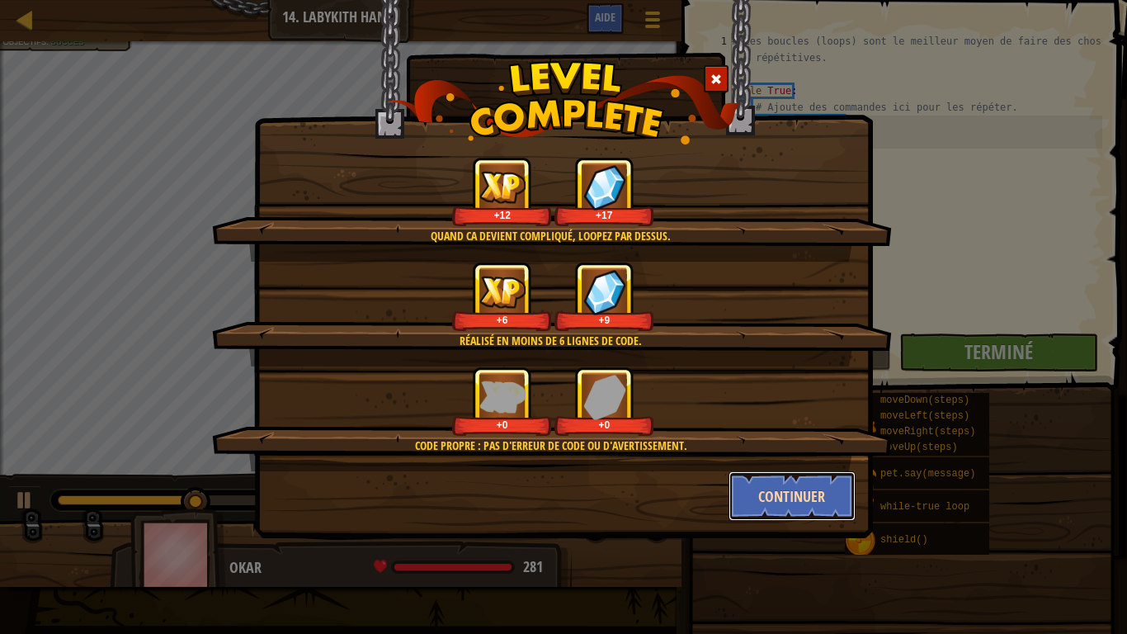
click at [801, 500] on button "Continuer" at bounding box center [793, 496] width 128 height 50
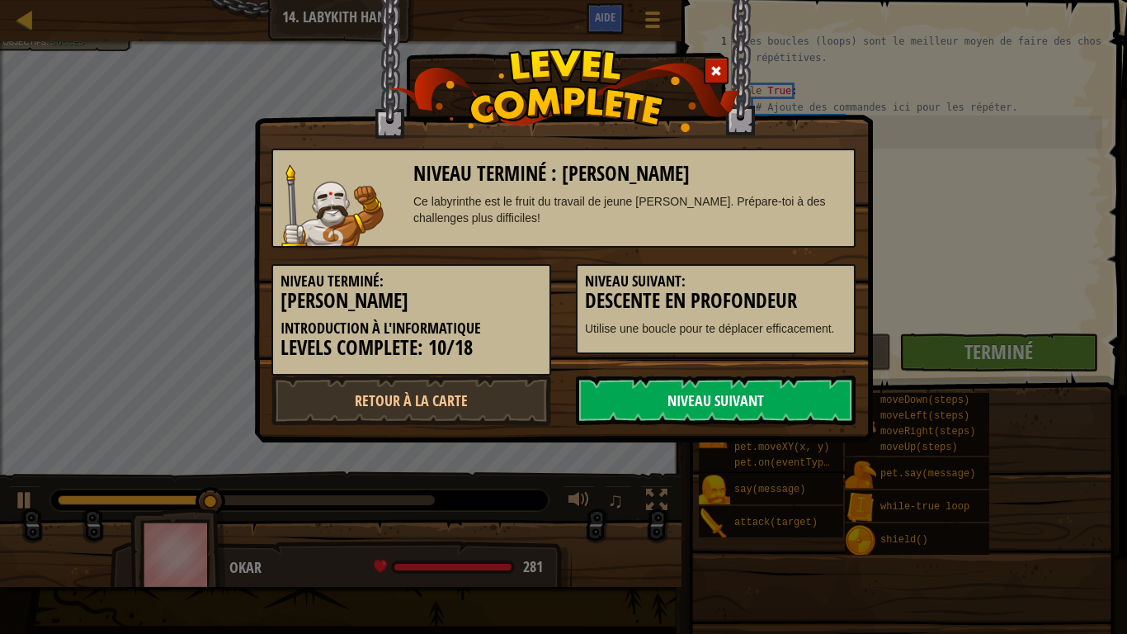
click at [739, 399] on link "Niveau Suivant" at bounding box center [716, 400] width 280 height 50
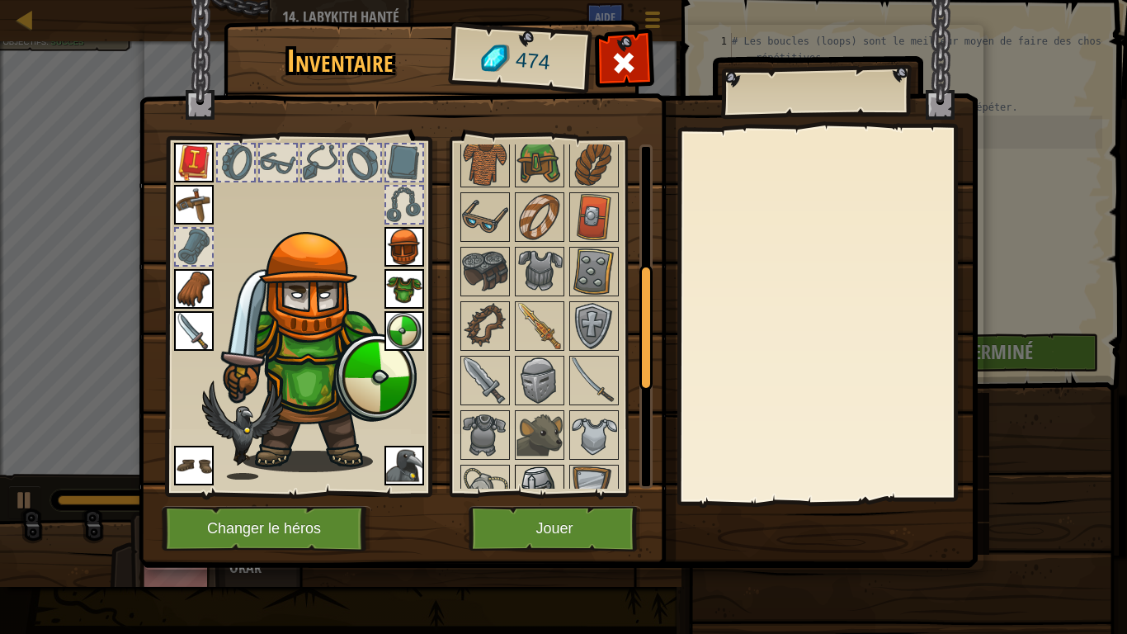
scroll to position [330, 0]
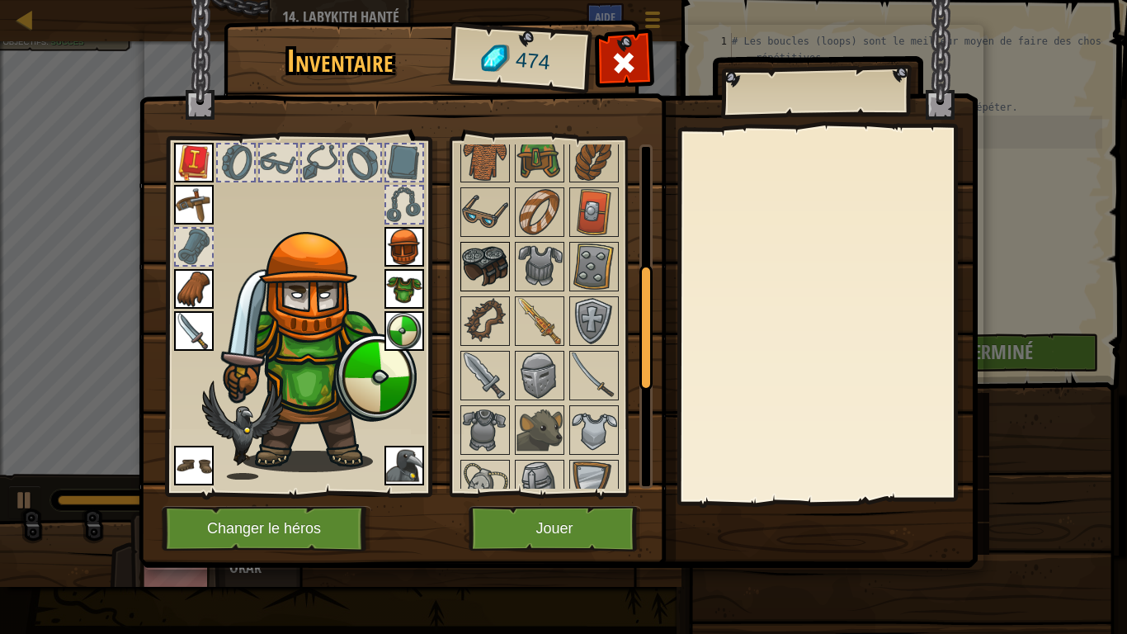
click at [470, 267] on img at bounding box center [485, 266] width 46 height 46
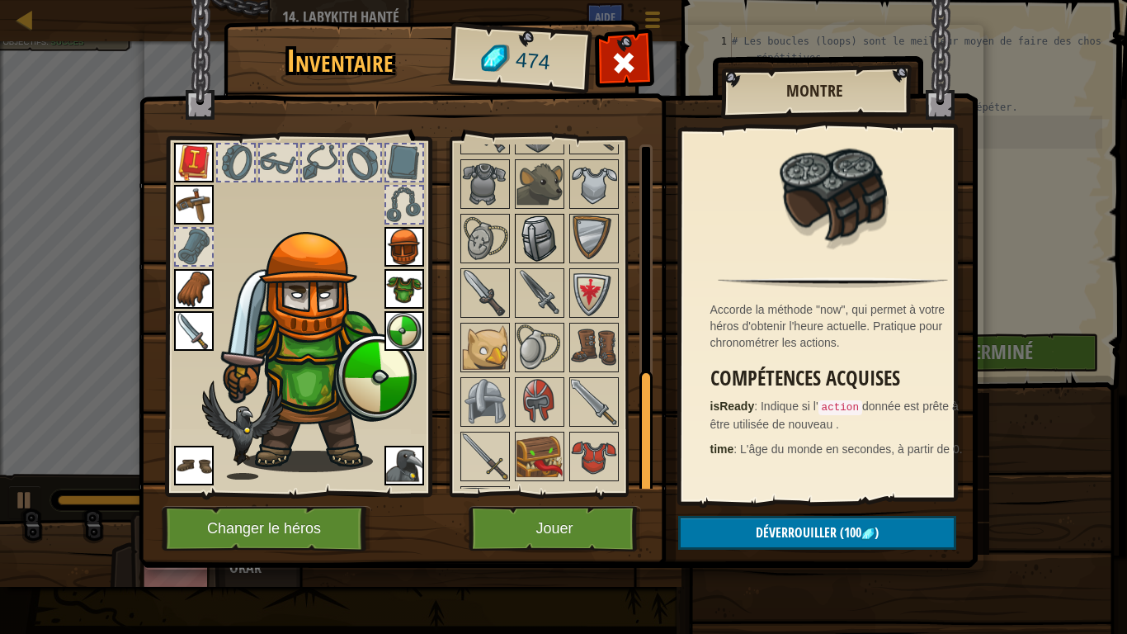
scroll to position [625, 0]
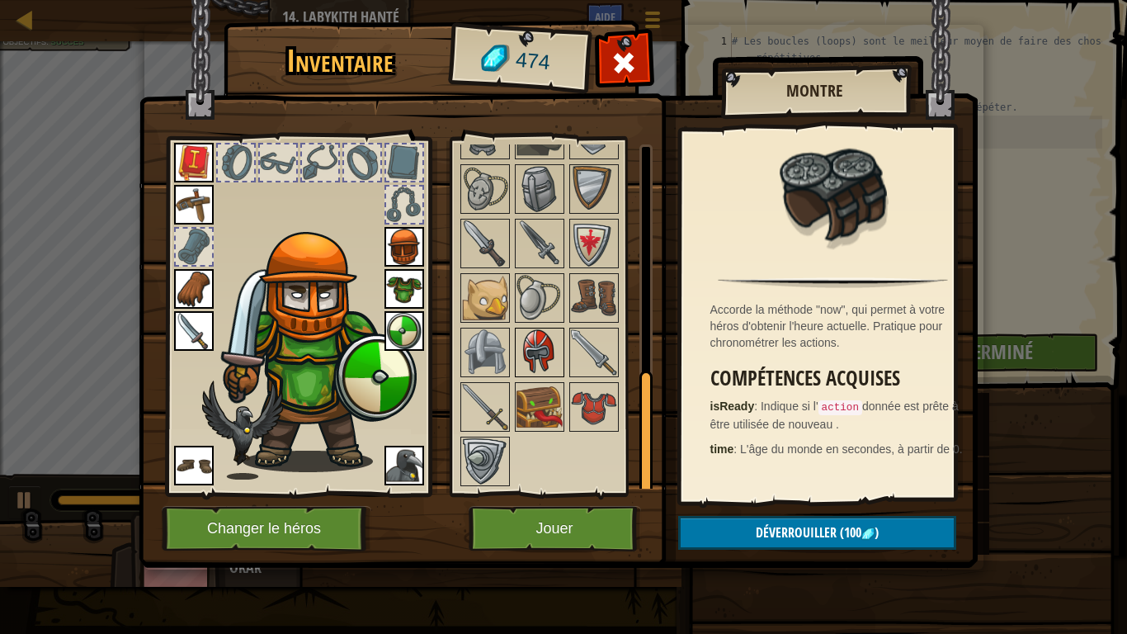
click at [554, 352] on img at bounding box center [540, 352] width 46 height 46
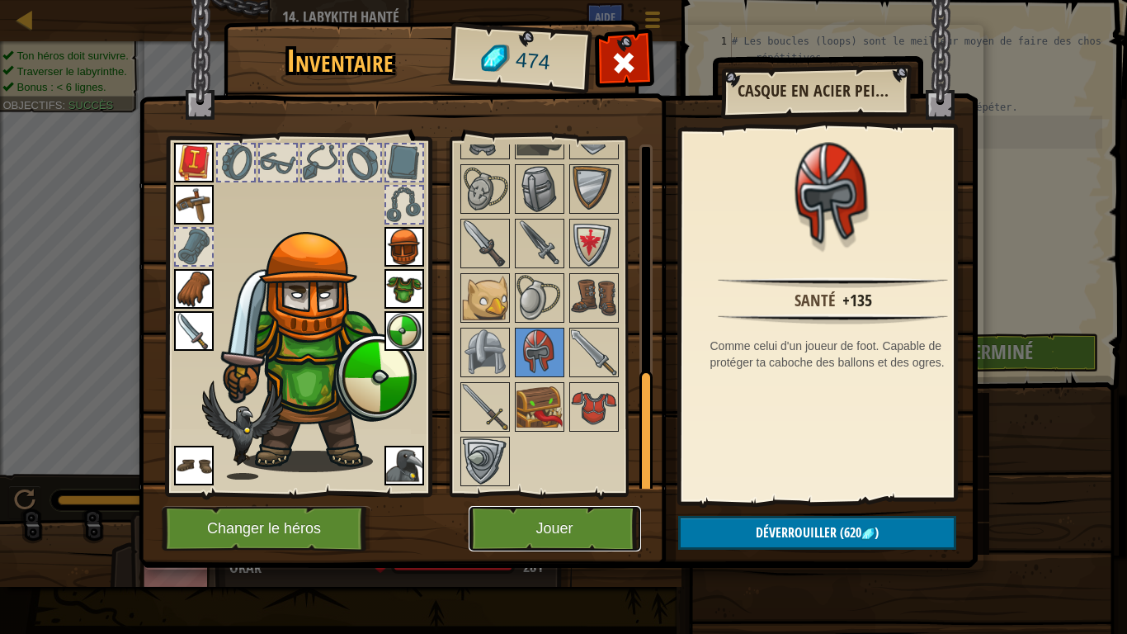
click at [550, 500] on button "Jouer" at bounding box center [555, 528] width 172 height 45
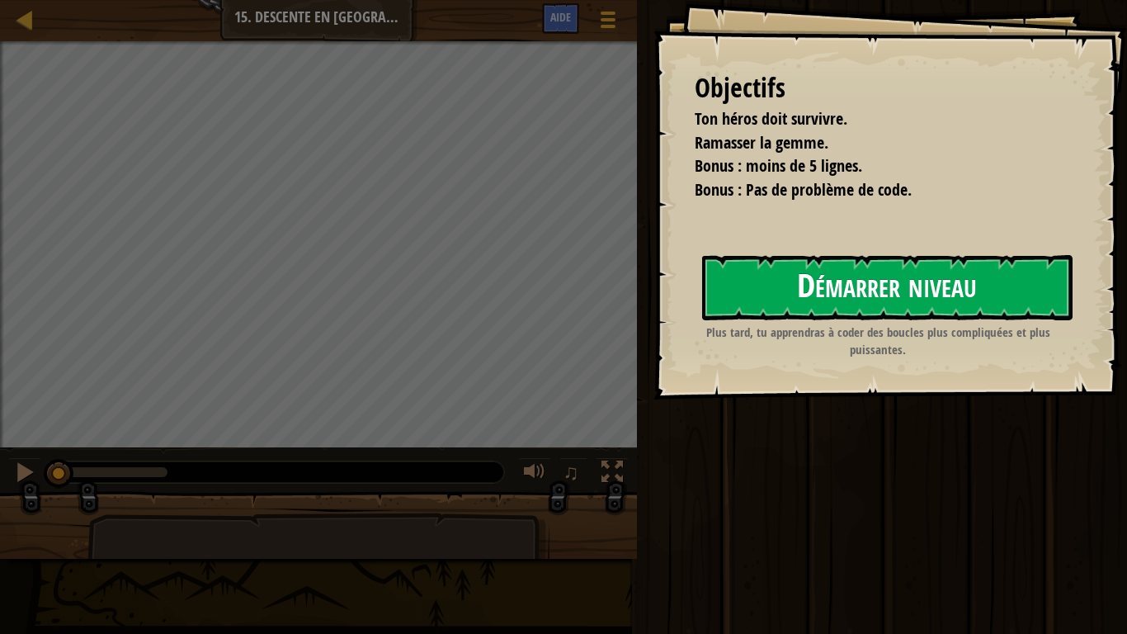
click at [871, 287] on button "Démarrer niveau" at bounding box center [887, 287] width 370 height 65
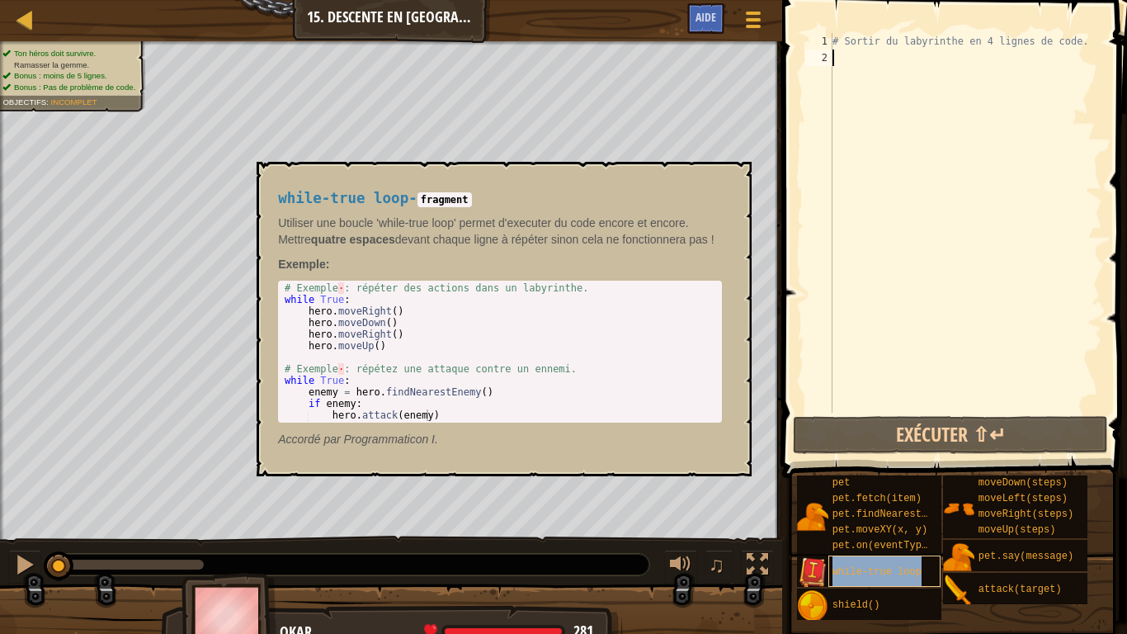
click at [891, 500] on div "while-true loop" at bounding box center [884, 570] width 113 height 31
type textarea "w"
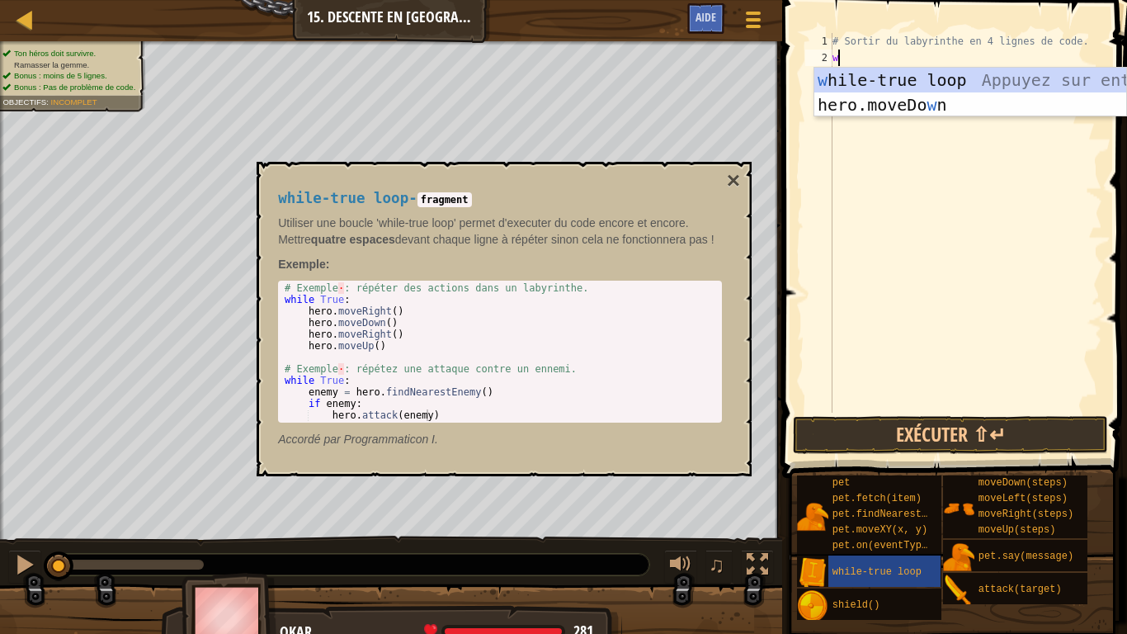
scroll to position [7, 0]
click at [956, 80] on div "w hile-true loop Appuyez sur entrée hero.moveDo w n [GEOGRAPHIC_DATA] sur entrée" at bounding box center [970, 117] width 312 height 99
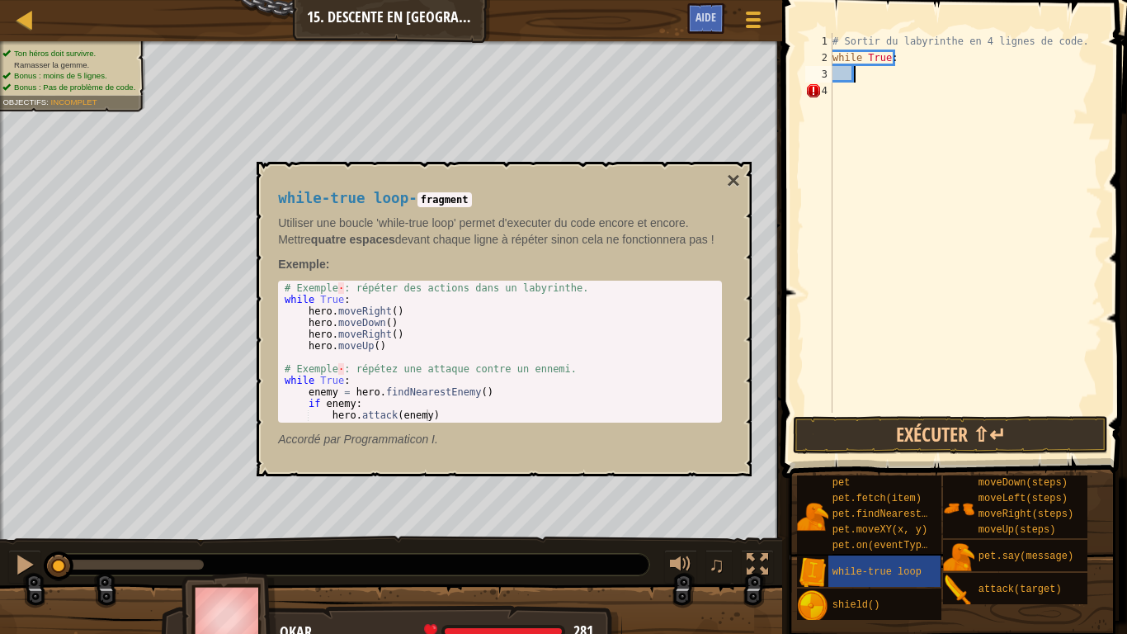
click at [849, 77] on div "# Sortir du labyrinthe en 4 lignes de code. while True :" at bounding box center [965, 239] width 273 height 413
click at [832, 78] on div "1 2 3 4 # Sortir du labyrinthe en 4 lignes de code. while True : הההההההההההההה…" at bounding box center [952, 223] width 300 height 380
type textarea "he"
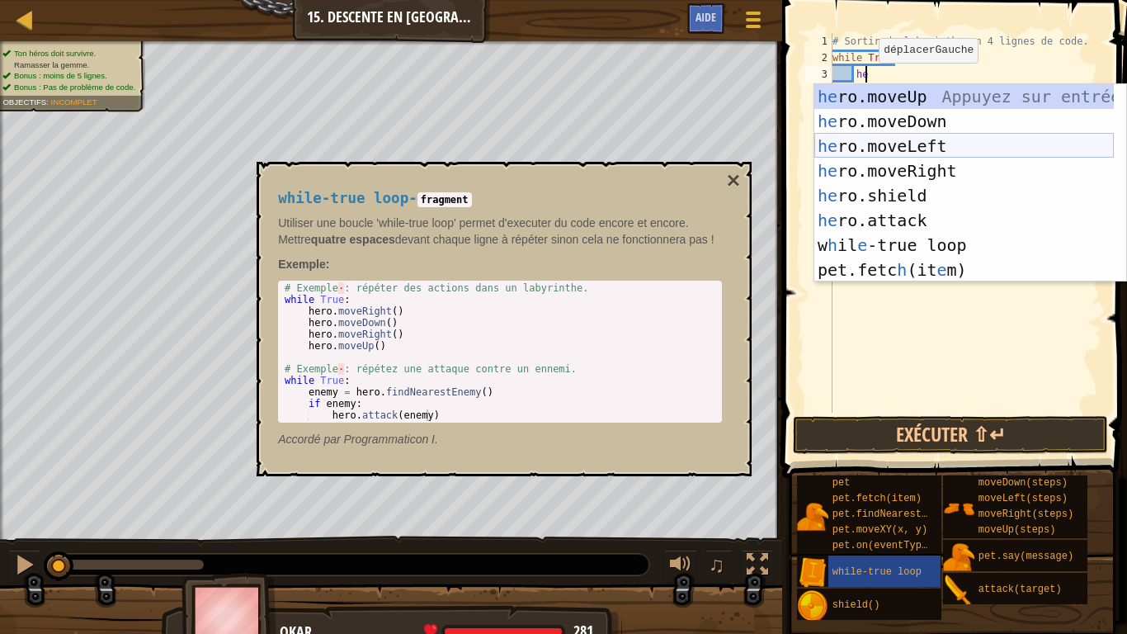
click at [903, 145] on div "he ro.moveUp Appuyez sur entrée he ro.moveDown Appuyez sur entrée he ro.moveLef…" at bounding box center [964, 208] width 300 height 248
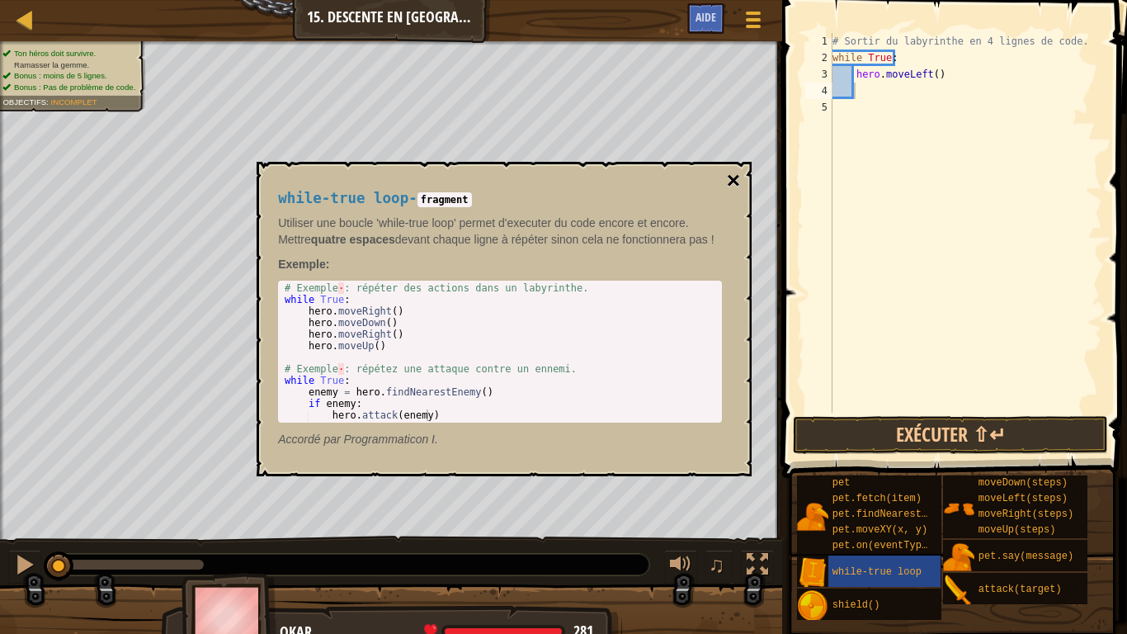
click at [737, 178] on button "×" at bounding box center [733, 180] width 13 height 23
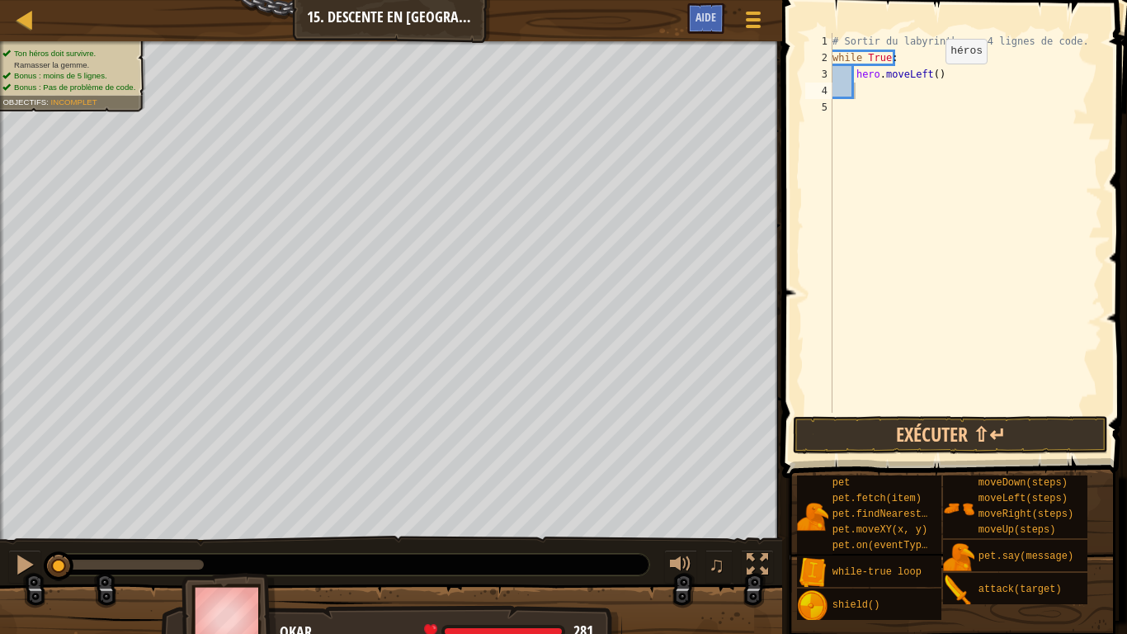
click at [932, 80] on div "# Sortir du labyrinthe en 4 lignes de code. while True : hero . moveLeft ( )" at bounding box center [965, 239] width 273 height 413
type textarea "hero.moveLeft(2)"
click at [868, 99] on div "# Sortir du labyrinthe en 4 lignes de code. while True : hero . moveLeft ( 2 )" at bounding box center [965, 239] width 273 height 413
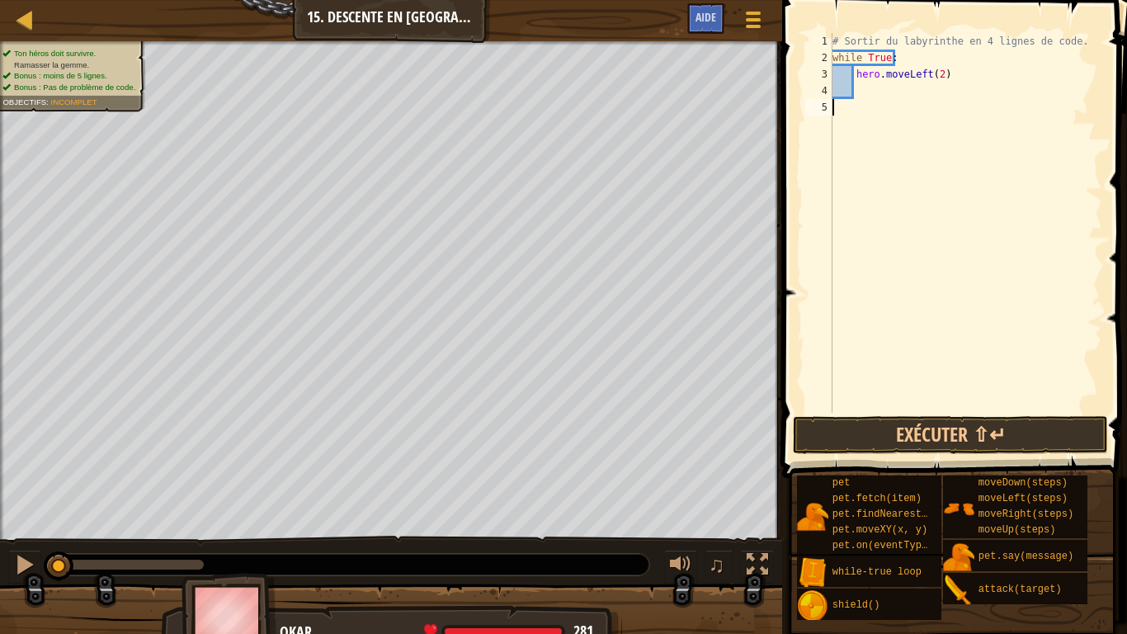
click at [869, 100] on div "# Sortir du labyrinthe en 4 lignes de code. while True : hero . moveLeft ( 2 )" at bounding box center [965, 239] width 273 height 413
click at [861, 90] on div "# Sortir du labyrinthe en 4 lignes de code. while True : hero . moveLeft ( 2 )" at bounding box center [965, 239] width 273 height 413
type textarea "he"
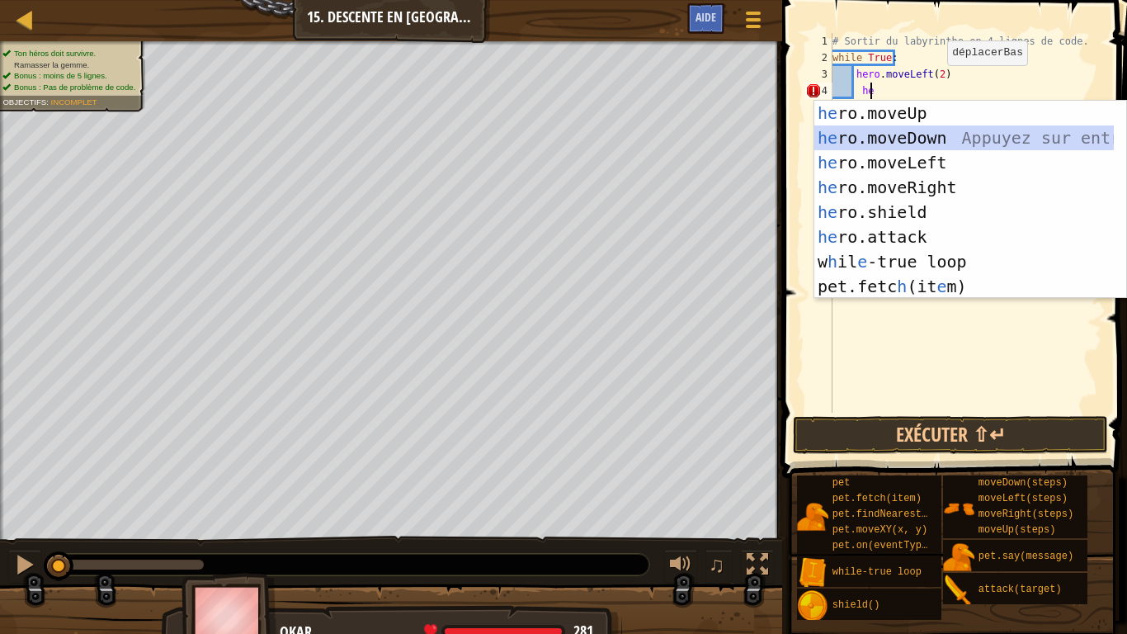
click at [931, 139] on div "he ro.moveUp Appuyez sur entrée he ro.moveDown Appuyez sur entrée he ro.moveLef…" at bounding box center [964, 225] width 300 height 248
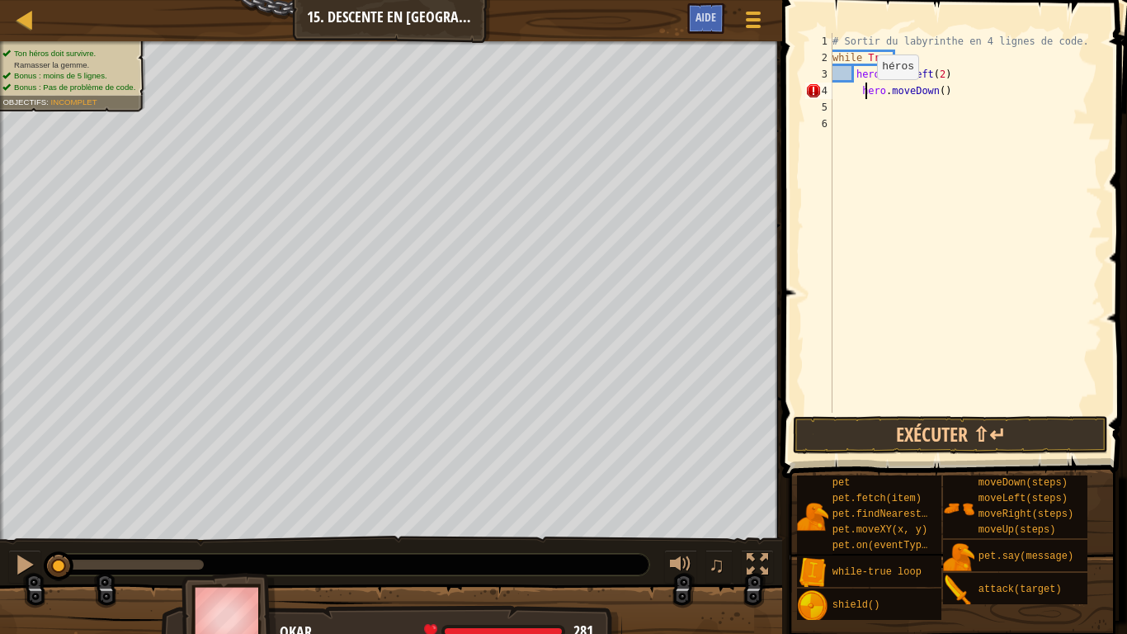
click at [863, 96] on div "# Sortir du labyrinthe en 4 lignes de code. while True : hero . moveLeft ( 2 ) …" at bounding box center [965, 239] width 273 height 413
click at [853, 94] on div "# Sortir du labyrinthe en 4 lignes de code. while True : hero . moveLeft ( 2 ) …" at bounding box center [965, 239] width 273 height 413
click at [842, 87] on div "# Sortir du labyrinthe en 4 lignes de code. while True : hero . moveLeft ( 2 ) …" at bounding box center [965, 239] width 273 height 413
click at [837, 76] on div "# Sortir du labyrinthe en 4 lignes de code. while True : hero . moveLeft ( 2 ) …" at bounding box center [965, 239] width 273 height 413
click at [956, 441] on button "Exécuter ⇧↵" at bounding box center [950, 435] width 315 height 38
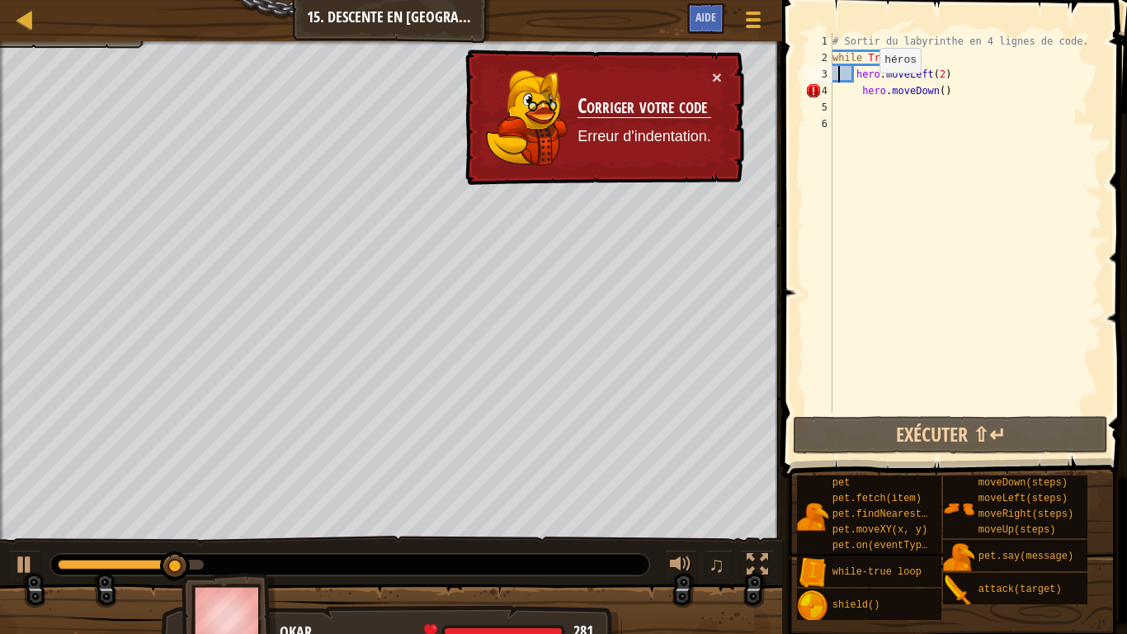
click at [866, 86] on div "# Sortir du labyrinthe en 4 lignes de code. while True : hero . moveLeft ( 2 ) …" at bounding box center [965, 239] width 273 height 413
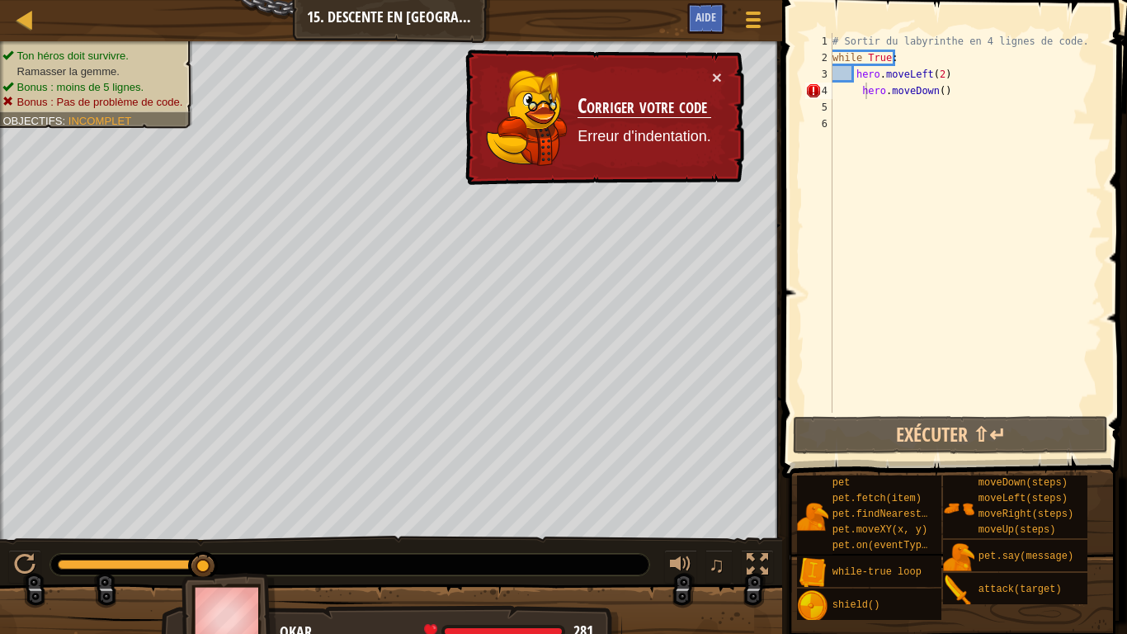
click at [723, 74] on div "× Corriger votre code Erreur d'indentation." at bounding box center [603, 117] width 284 height 140
click at [714, 74] on button "×" at bounding box center [717, 78] width 11 height 17
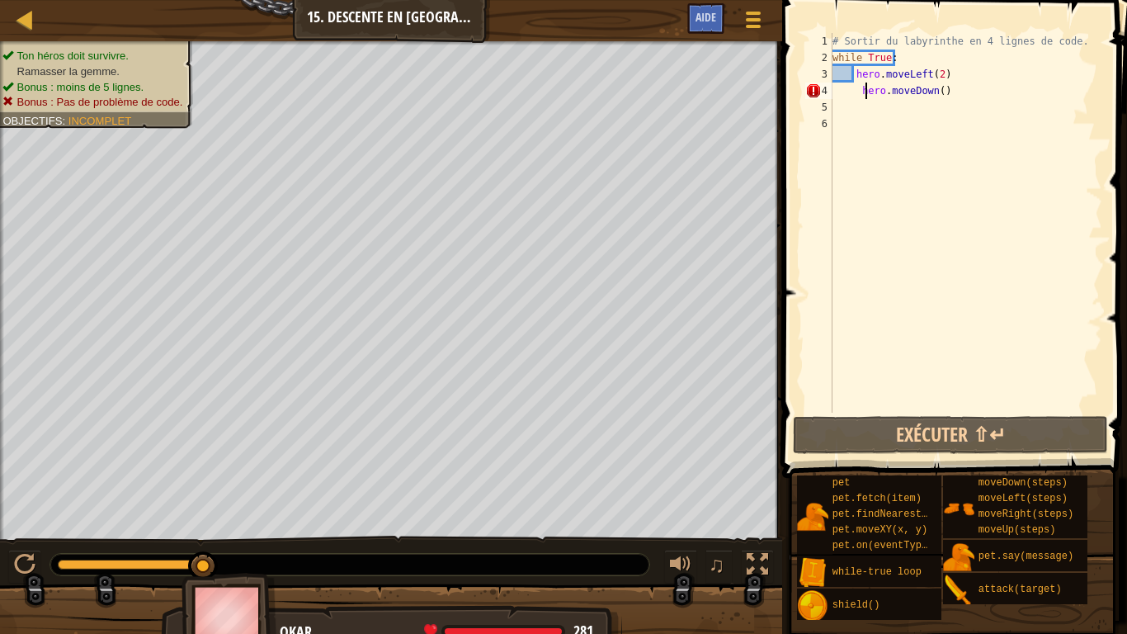
click at [862, 92] on div "# Sortir du labyrinthe en 4 lignes de code. while True : hero . moveLeft ( 2 ) …" at bounding box center [965, 239] width 273 height 413
click at [856, 82] on div "# Sortir du labyrinthe en 4 lignes de code. while True : hero . moveLeft ( 2 ) …" at bounding box center [965, 239] width 273 height 413
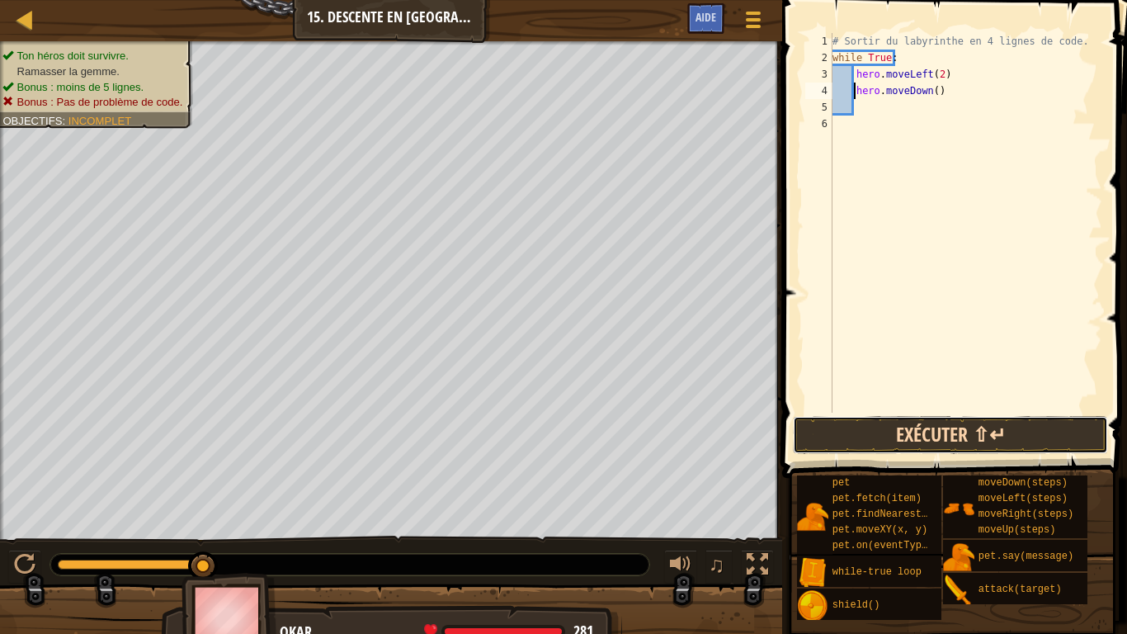
click at [967, 425] on button "Exécuter ⇧↵" at bounding box center [950, 435] width 315 height 38
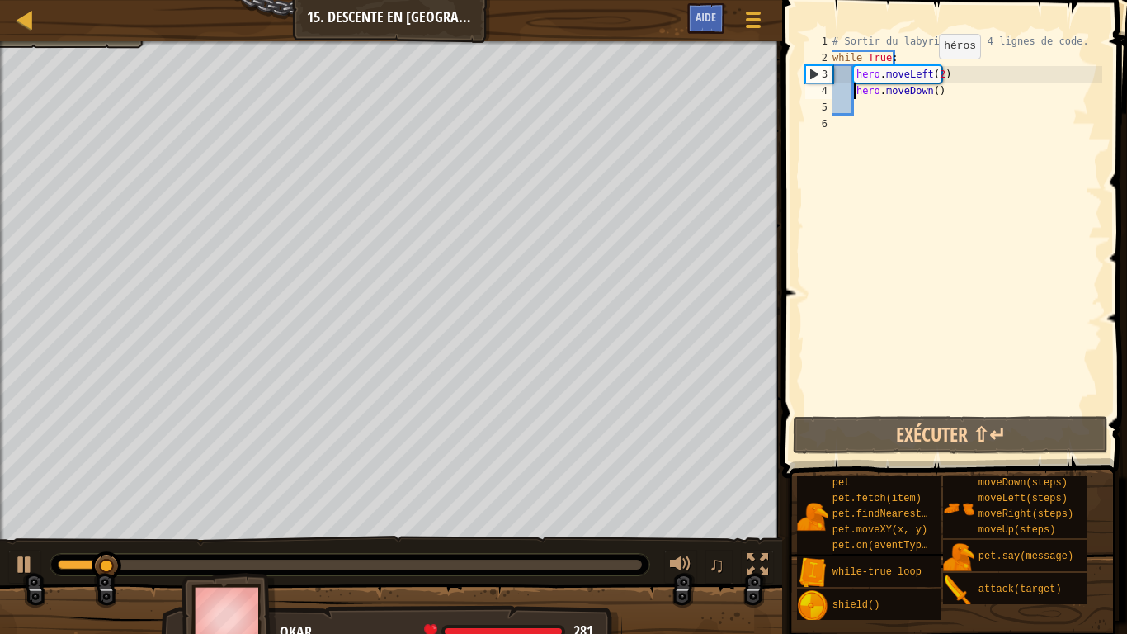
click at [924, 75] on div "# Sortir du labyrinthe en 4 lignes de code. while True : hero . moveLeft ( 2 ) …" at bounding box center [965, 239] width 273 height 413
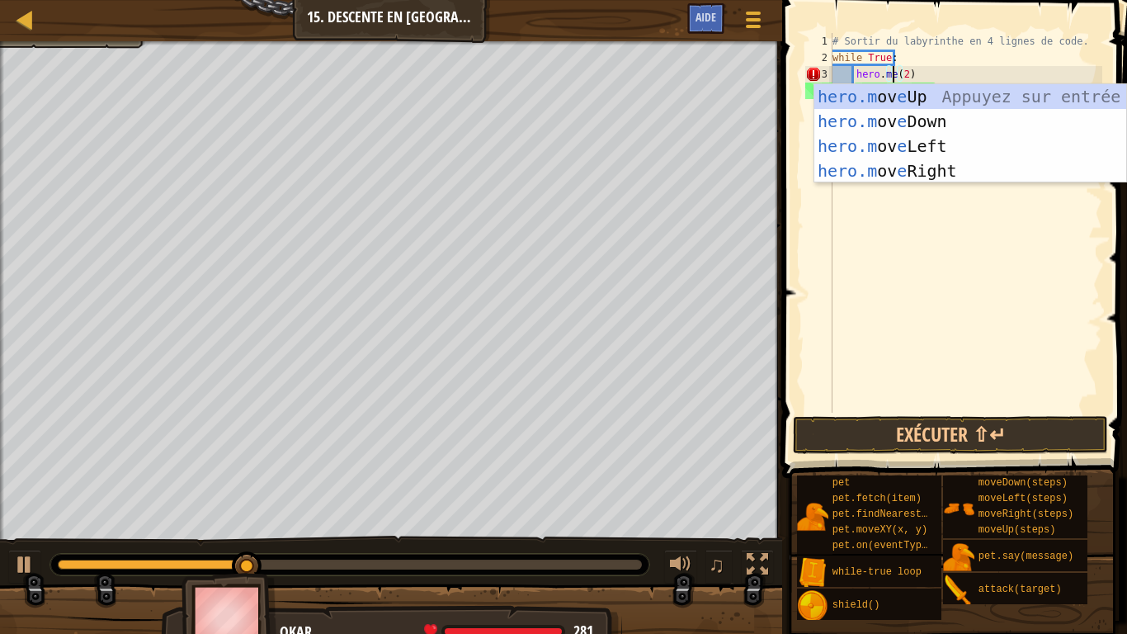
scroll to position [7, 6]
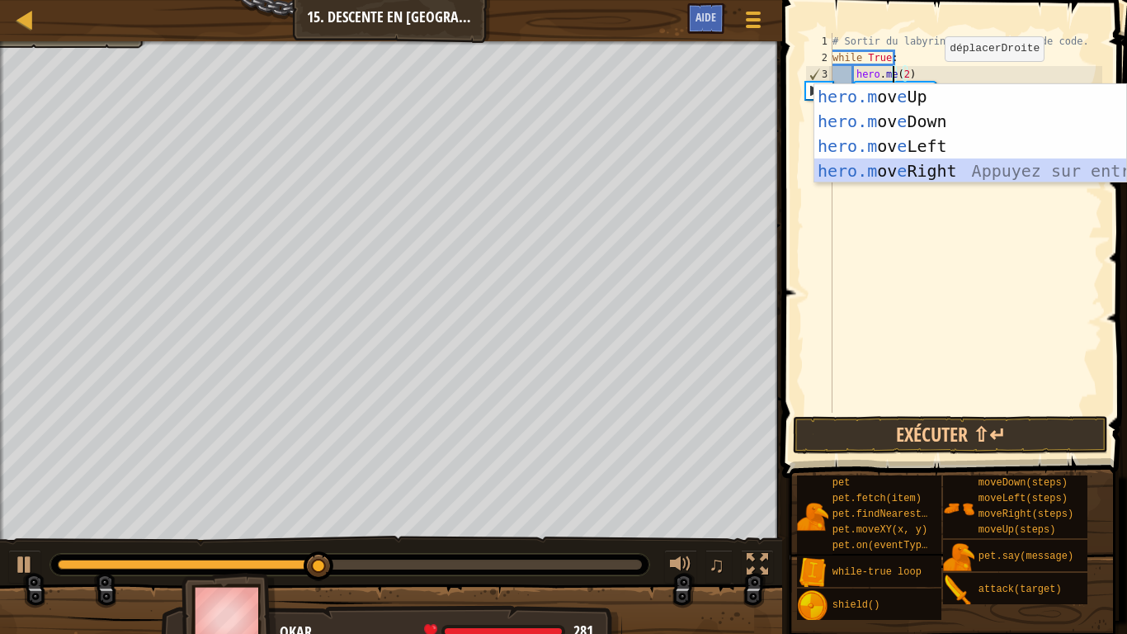
click at [949, 170] on div "hero.m ov e Up Appuyez sur entrée hero.m ov e Down Appuyez sur entrée hero.m ov…" at bounding box center [970, 158] width 312 height 149
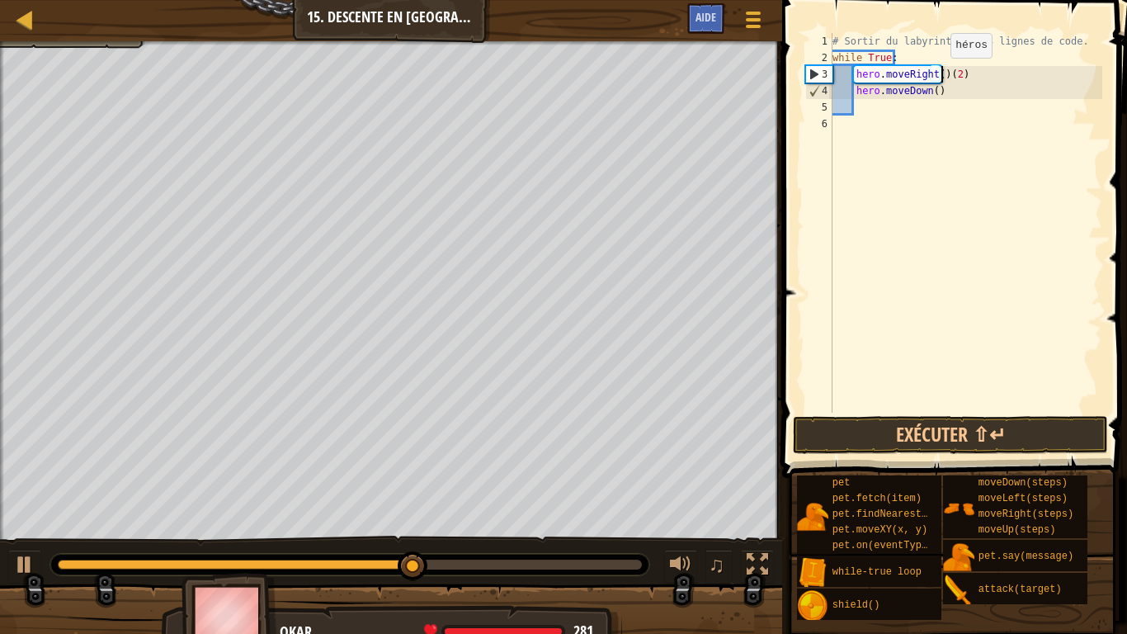
click at [935, 75] on div "# Sortir du labyrinthe en 4 lignes de code. while True : hero . moveRight ( ) (…" at bounding box center [965, 239] width 273 height 413
click at [968, 78] on div "# Sortir du labyrinthe en 4 lignes de code. while True : hero . moveRight ( 2 )…" at bounding box center [965, 239] width 273 height 413
drag, startPoint x: 967, startPoint y: 78, endPoint x: 950, endPoint y: 81, distance: 17.5
click at [950, 81] on div "# Sortir du labyrinthe en 4 lignes de code. while True : hero . moveRight ( 2 )…" at bounding box center [965, 239] width 273 height 413
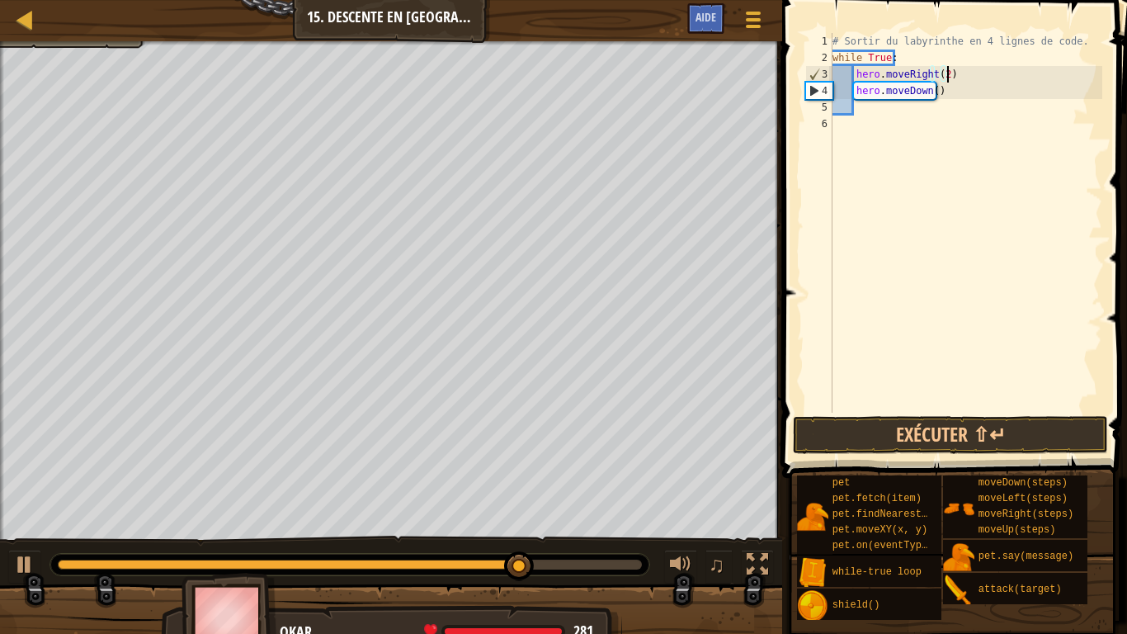
scroll to position [7, 9]
type textarea "hero.moveRight(2)"
click at [969, 432] on button "Exécuter ⇧↵" at bounding box center [950, 435] width 315 height 38
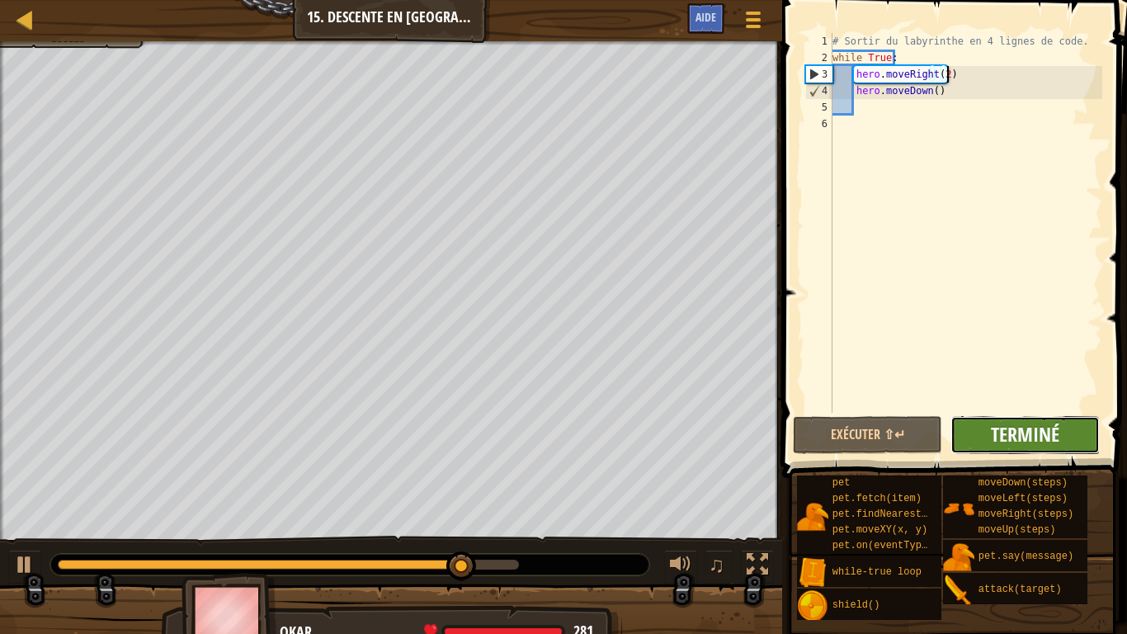
click at [1040, 439] on span "Terminé" at bounding box center [1025, 434] width 68 height 26
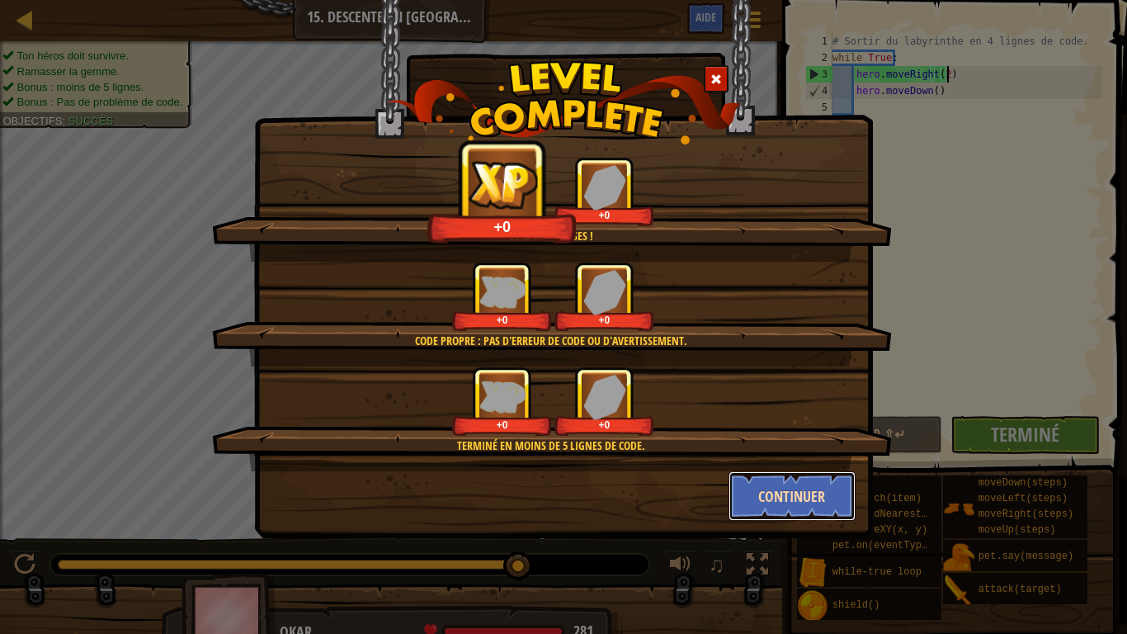
click at [837, 488] on button "Continuer" at bounding box center [793, 496] width 128 height 50
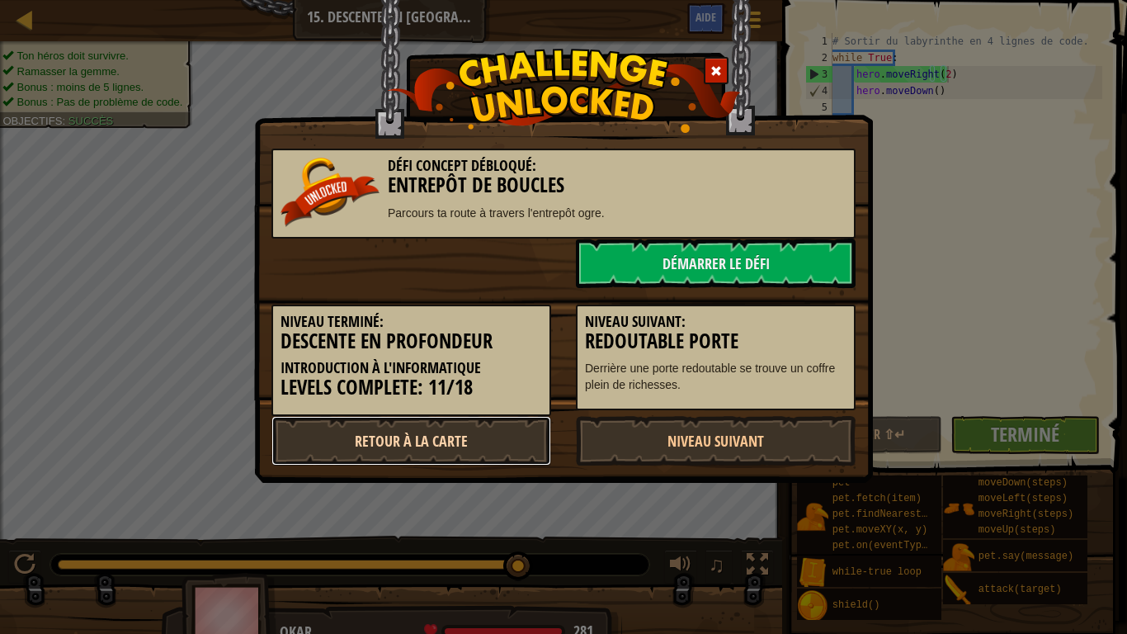
click at [441, 429] on link "Retour à la Carte" at bounding box center [411, 441] width 280 height 50
select select "fr"
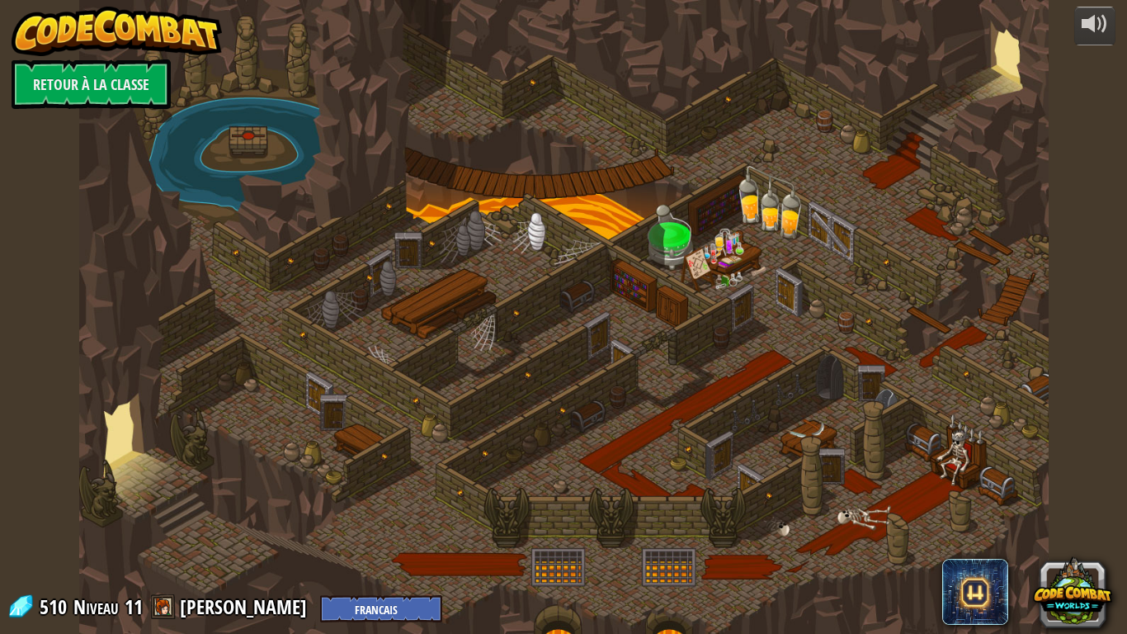
select select "fr"
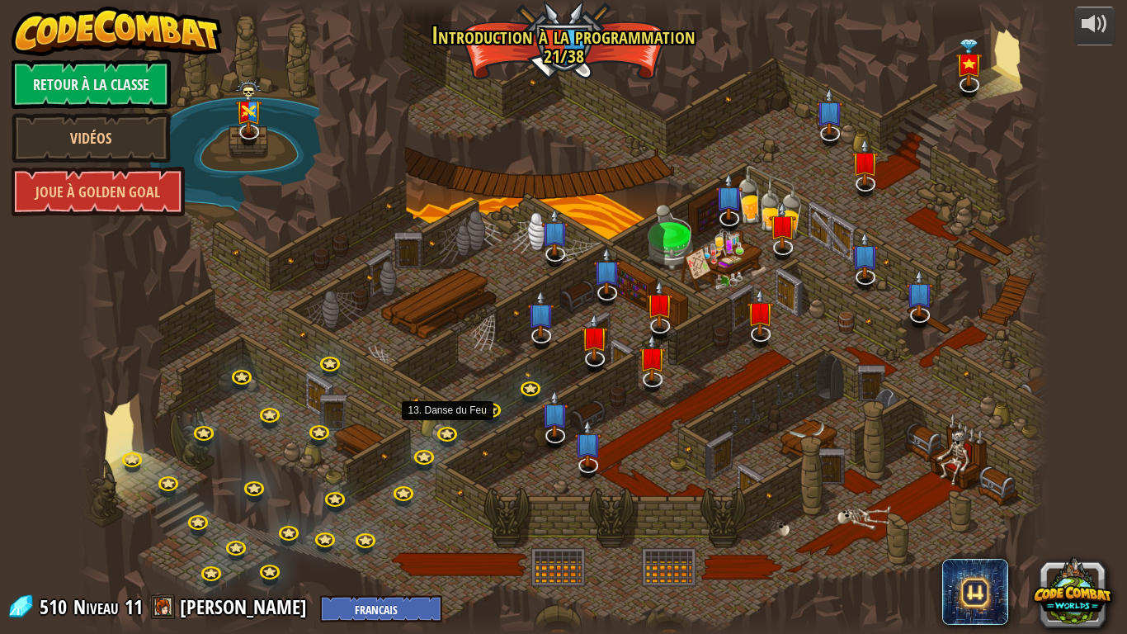
select select "fr"
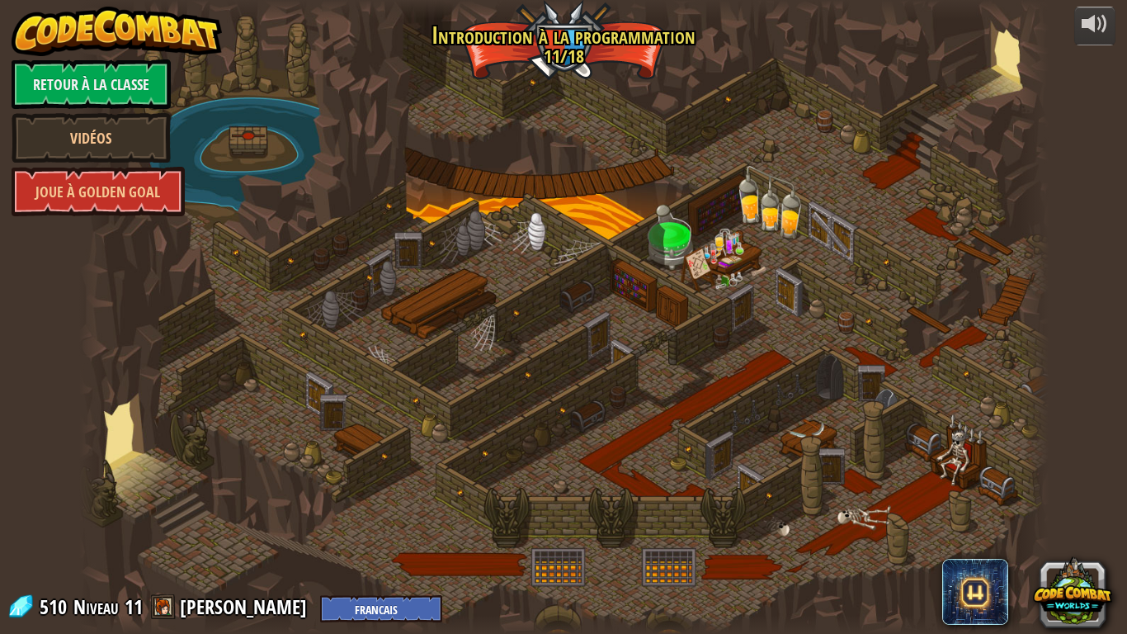
select select "fr"
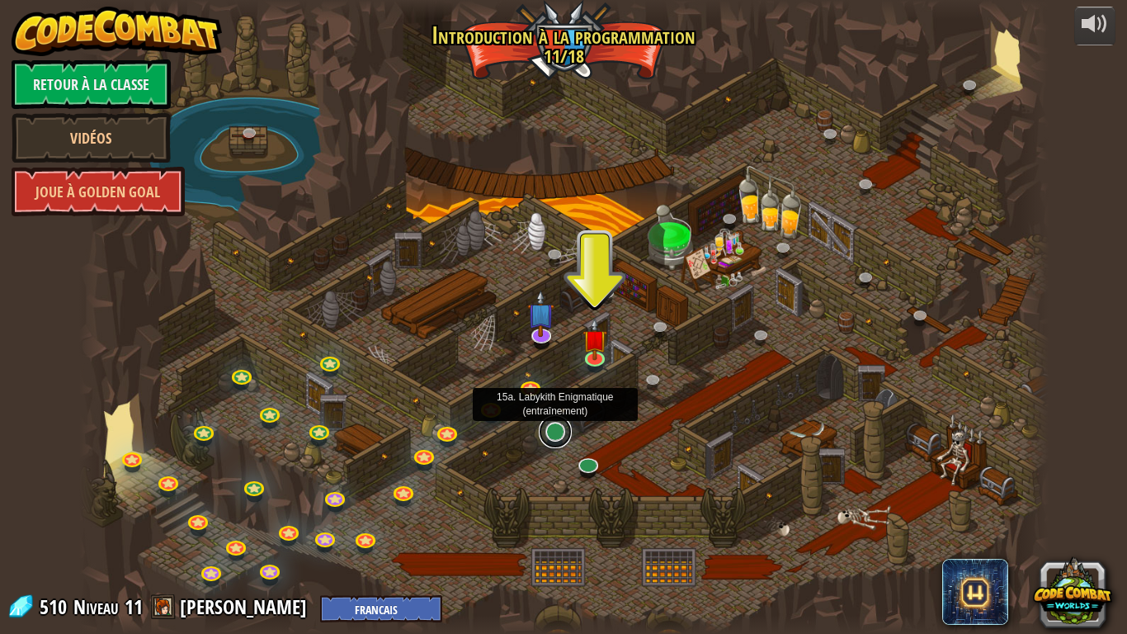
click at [554, 438] on link at bounding box center [555, 431] width 33 height 33
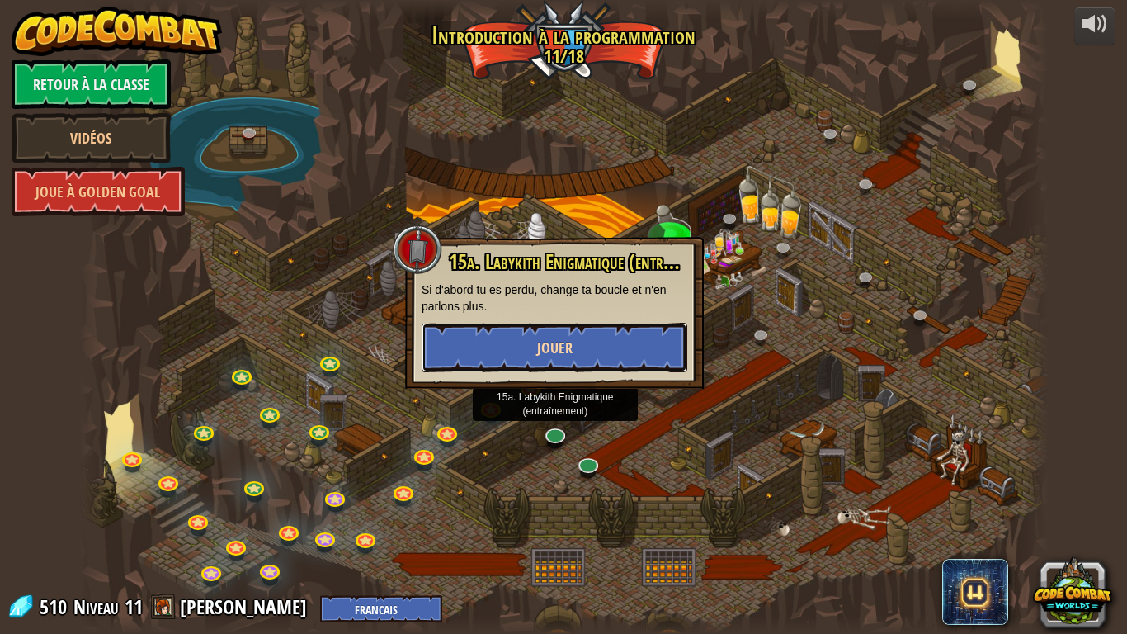
click at [607, 353] on button "Jouer" at bounding box center [555, 348] width 266 height 50
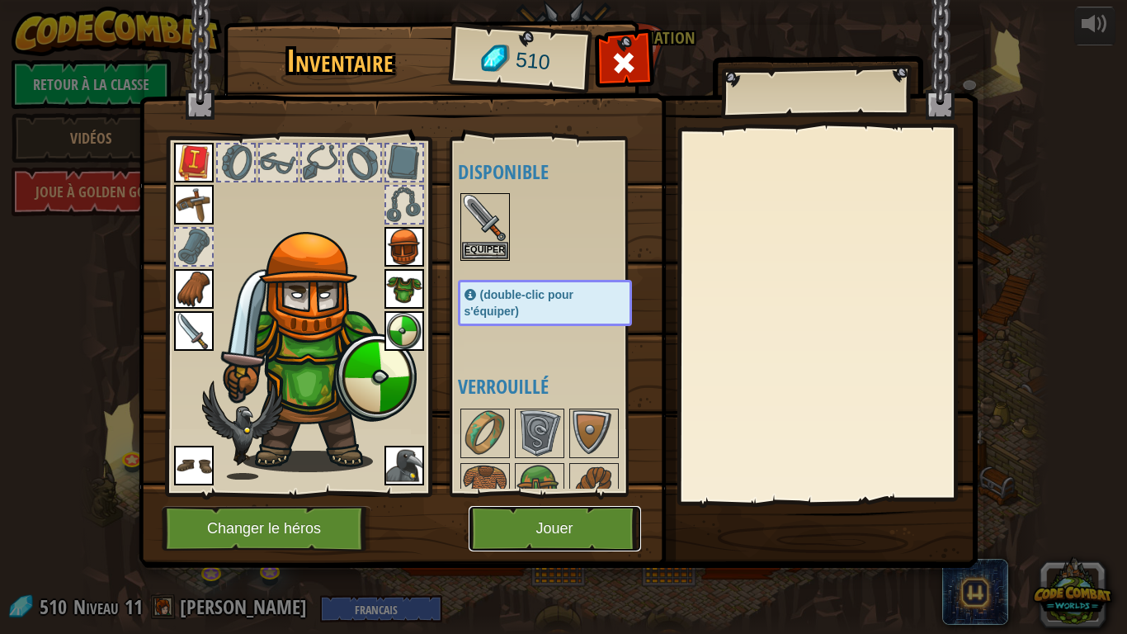
click at [554, 500] on button "Jouer" at bounding box center [555, 528] width 172 height 45
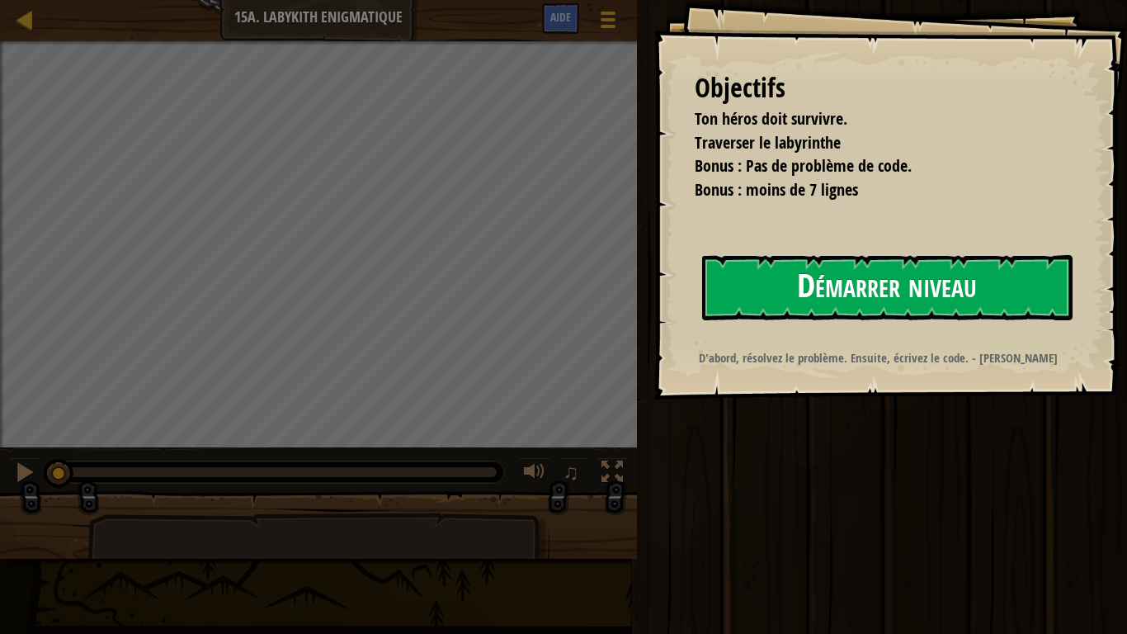
click at [847, 259] on button "Démarrer niveau" at bounding box center [887, 287] width 370 height 65
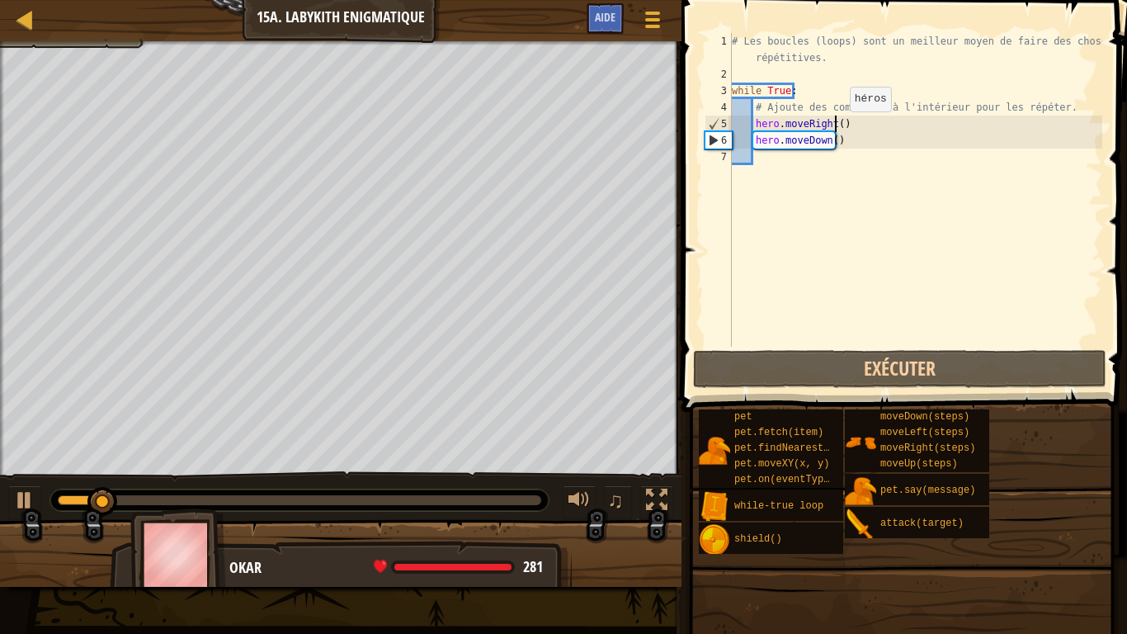
click at [836, 128] on div "# Les boucles (loops) sont un meilleur moyen de faire des choses répétitives. w…" at bounding box center [916, 214] width 374 height 363
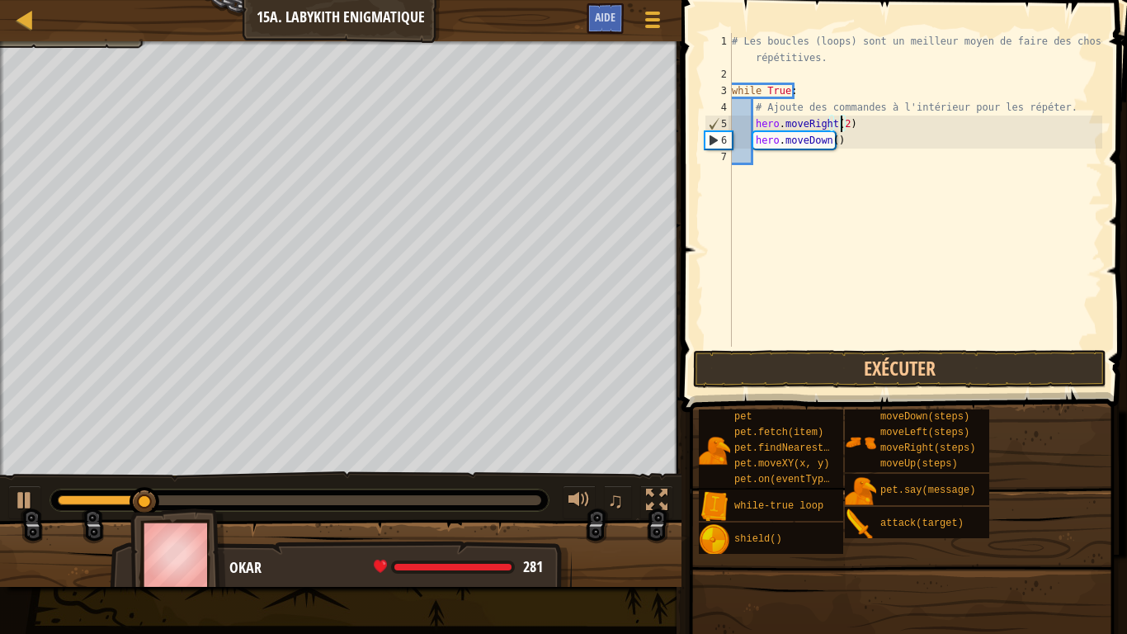
type textarea "hero.moveRight()"
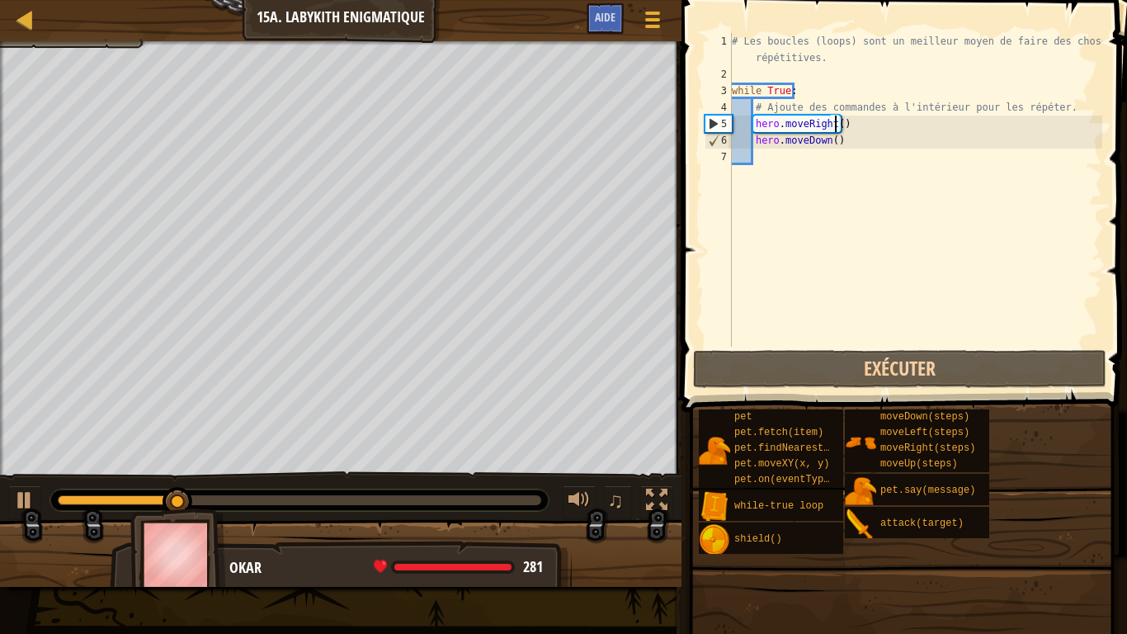
click at [775, 165] on div "# Les boucles (loops) sont un meilleur moyen de faire des choses répétitives. w…" at bounding box center [916, 214] width 374 height 363
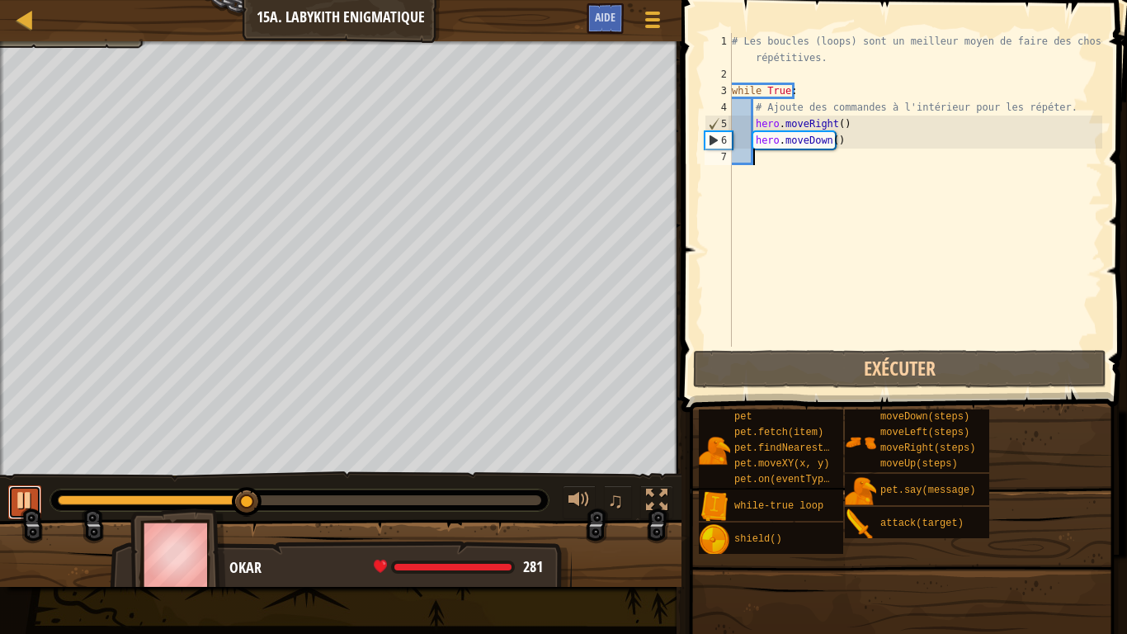
click at [9, 494] on button at bounding box center [24, 502] width 33 height 34
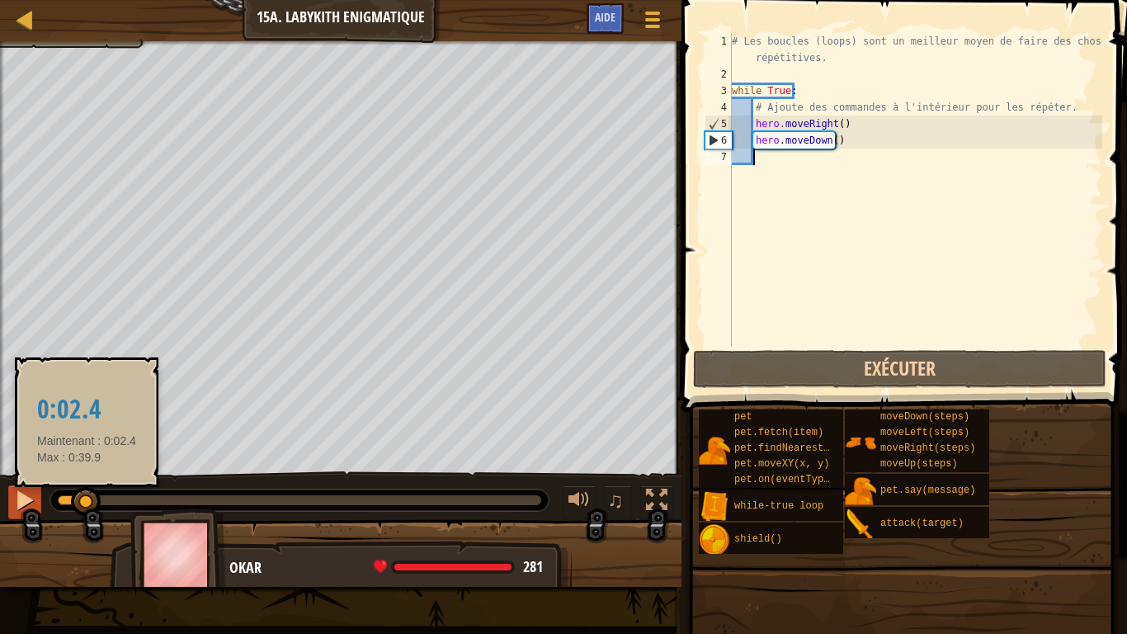
drag, startPoint x: 172, startPoint y: 498, endPoint x: 26, endPoint y: 498, distance: 146.0
click at [26, 498] on div "♫" at bounding box center [341, 496] width 682 height 50
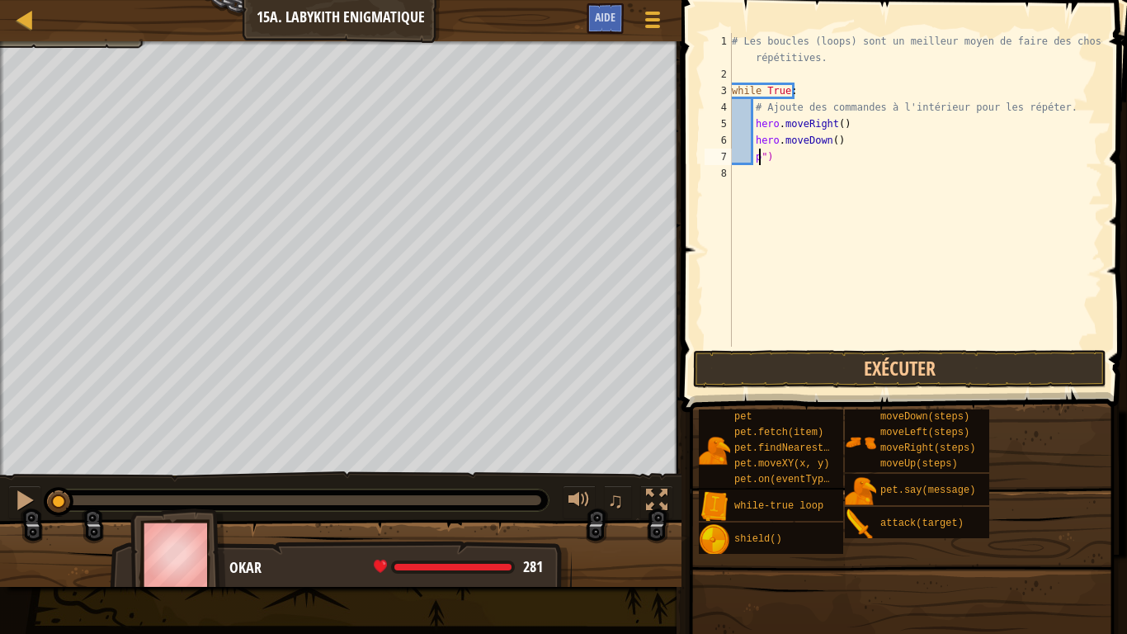
scroll to position [7, 2]
type textarea """
type textarea "he"
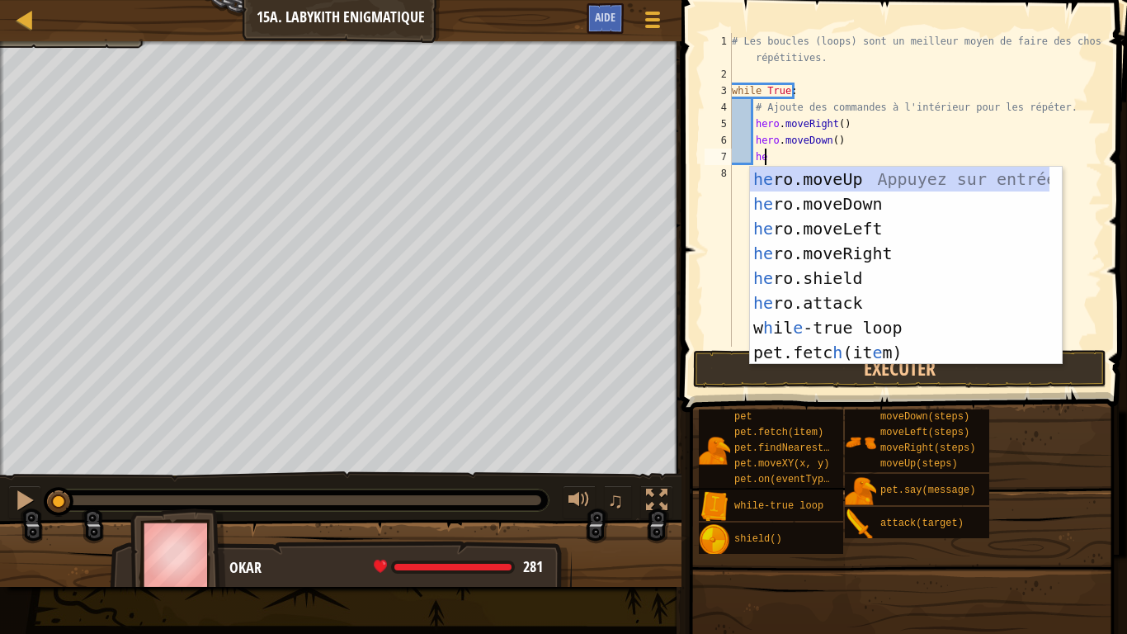
scroll to position [7, 2]
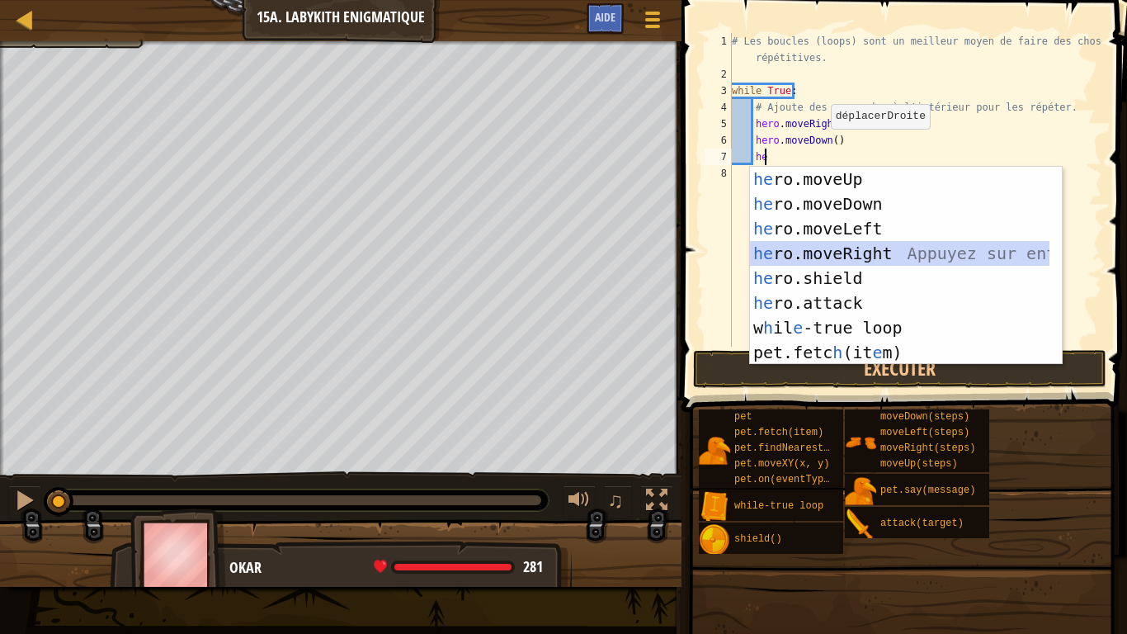
click at [861, 260] on div "he ro.moveUp Appuyez sur entrée he ro.moveDown Appuyez sur entrée he ro.moveLef…" at bounding box center [900, 291] width 300 height 248
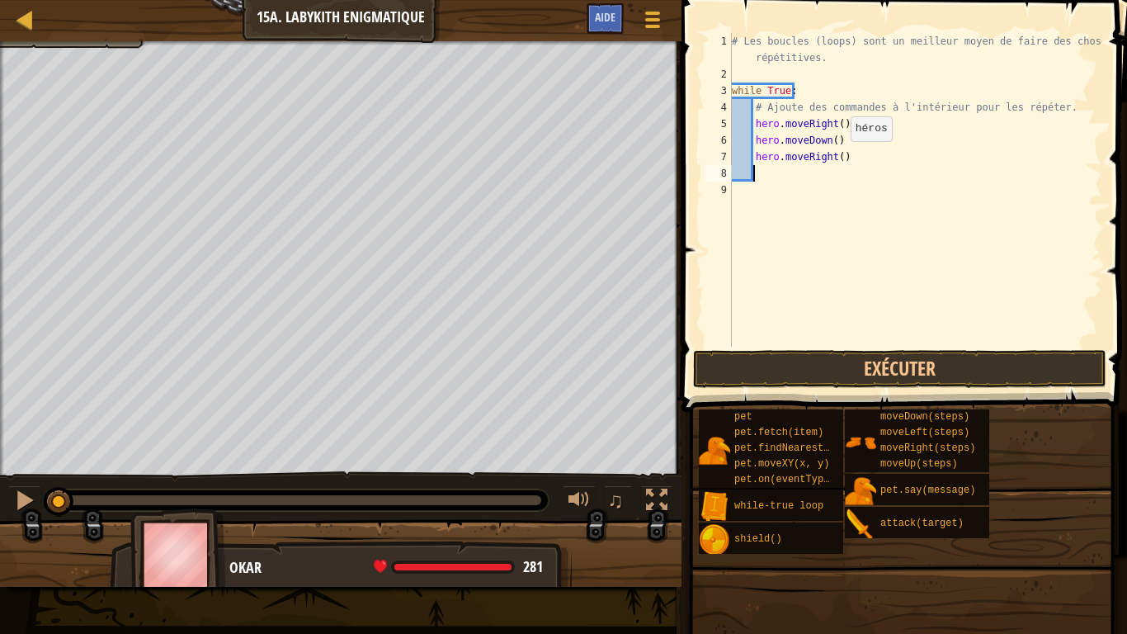
click at [834, 159] on div "# Les boucles (loops) sont un meilleur moyen de faire des choses répétitives. w…" at bounding box center [916, 214] width 374 height 363
type textarea "hero.moveRight(2)"
click at [790, 358] on button "Exécuter" at bounding box center [899, 369] width 413 height 38
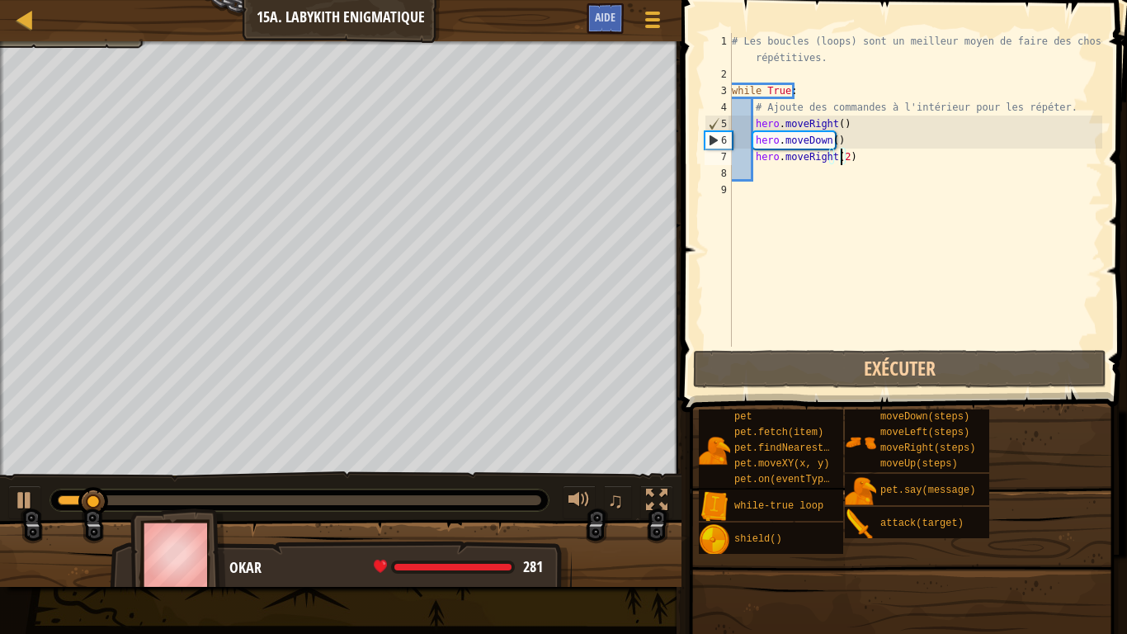
click at [761, 182] on div "# Les boucles (loops) sont un meilleur moyen de faire des choses répétitives. w…" at bounding box center [916, 214] width 374 height 363
click at [767, 175] on div "# Les boucles (loops) sont un meilleur moyen de faire des choses répétitives. w…" at bounding box center [916, 214] width 374 height 363
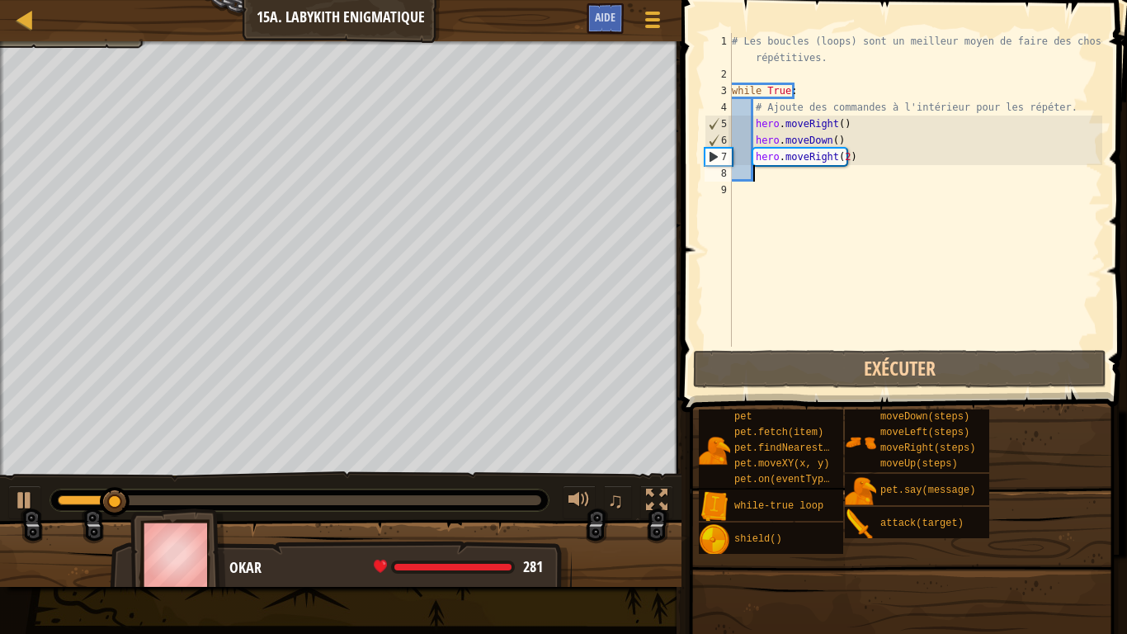
scroll to position [7, 2]
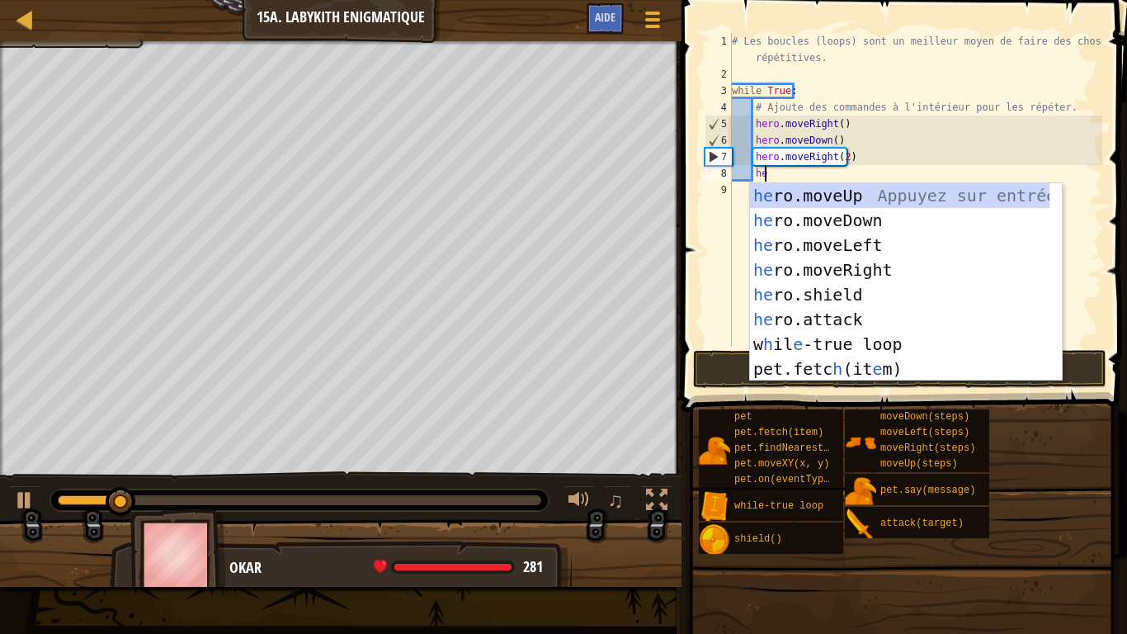
type textarea "her"
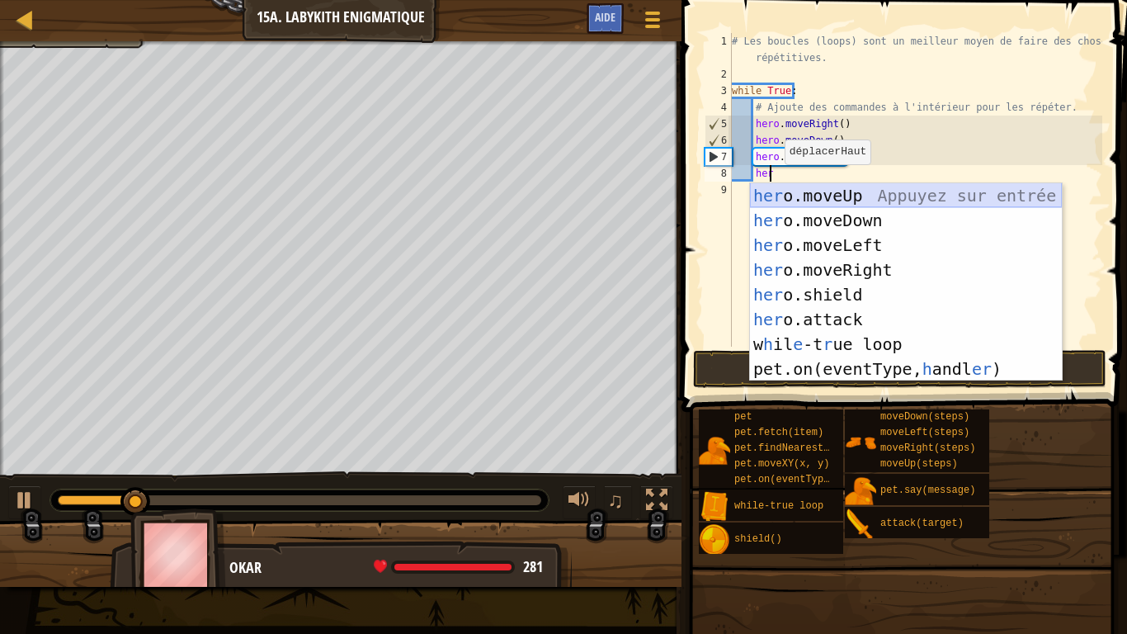
click at [793, 186] on div "her o.moveUp Appuyez sur entrée her o.moveDown Appuyez sur entrée her o.moveLef…" at bounding box center [906, 307] width 312 height 248
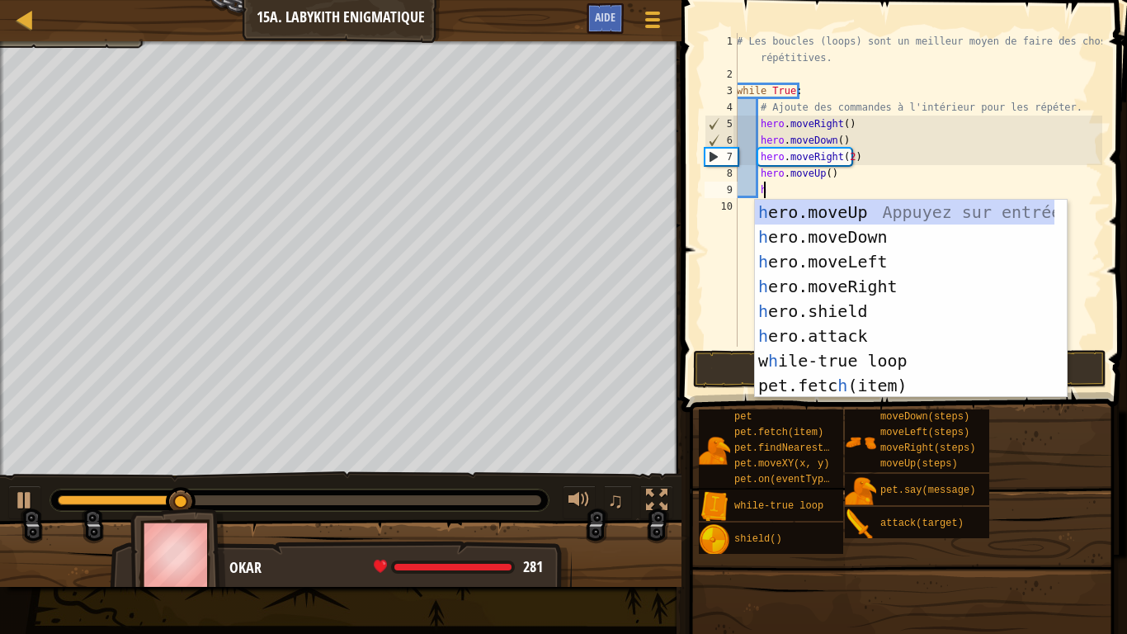
type textarea "he"
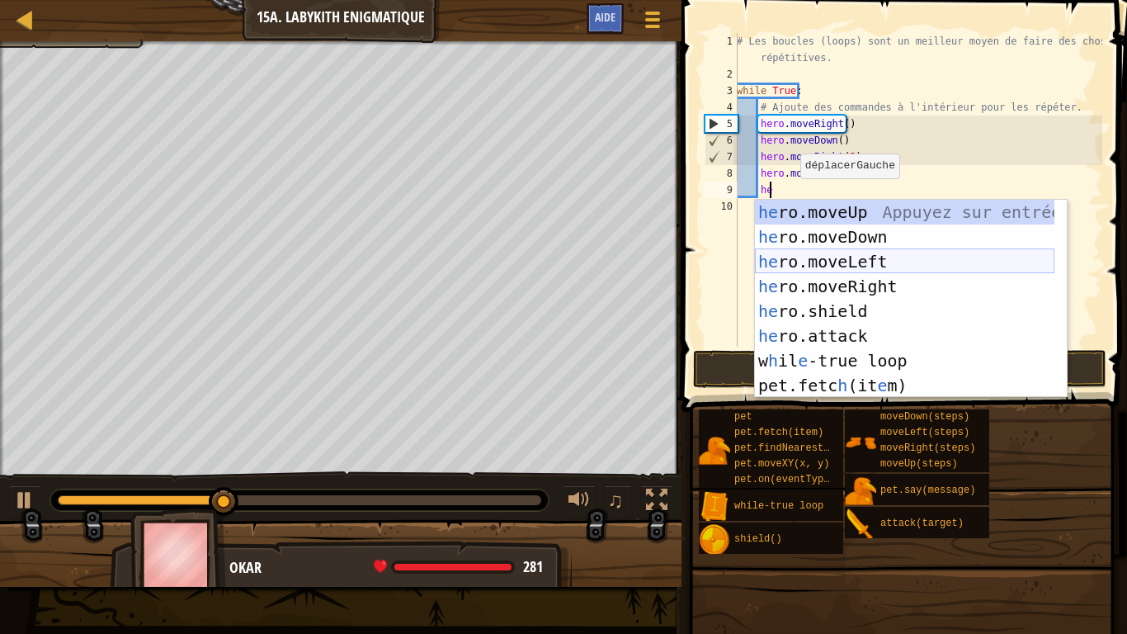
click at [835, 267] on div "he ro.moveUp Appuyez sur entrée he ro.moveDown Appuyez sur entrée he ro.moveLef…" at bounding box center [905, 324] width 300 height 248
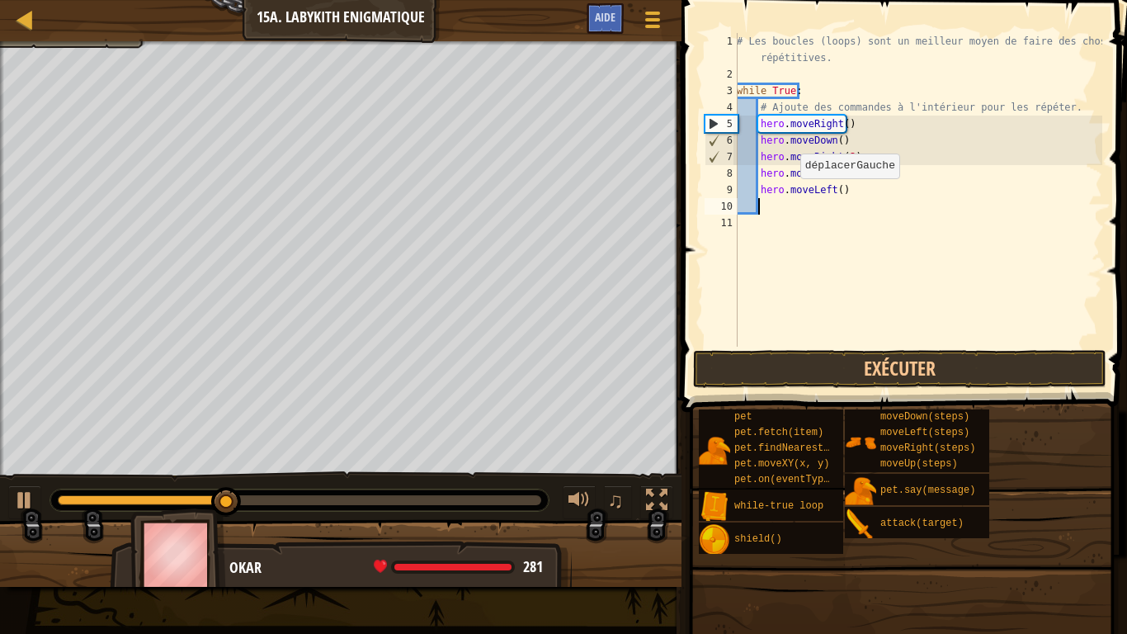
scroll to position [7, 1]
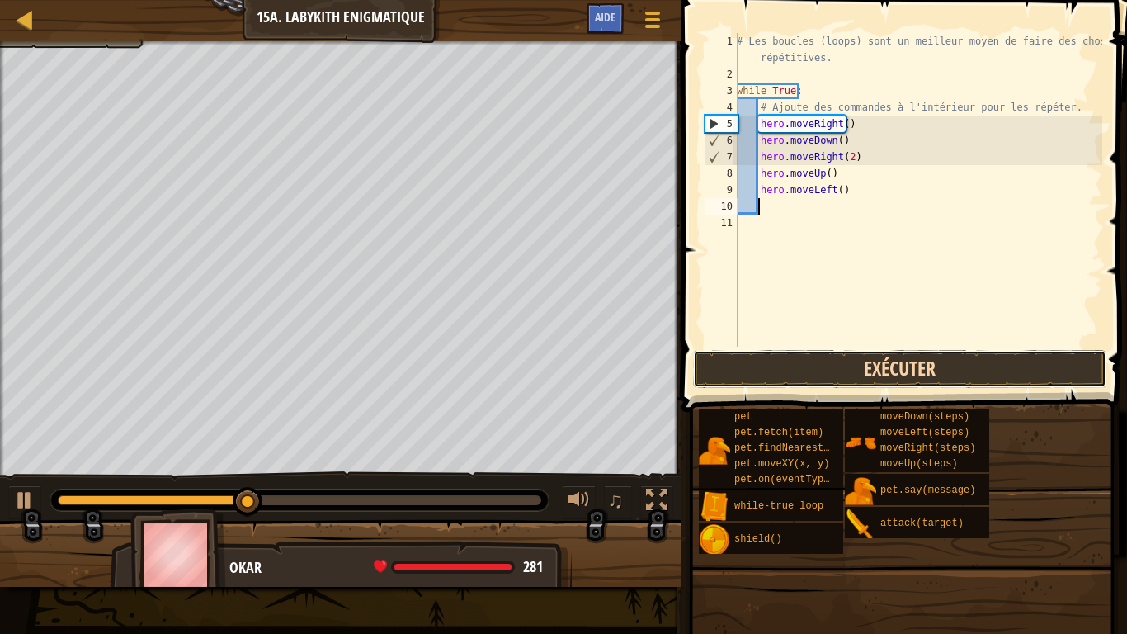
click at [856, 370] on button "Exécuter" at bounding box center [899, 369] width 413 height 38
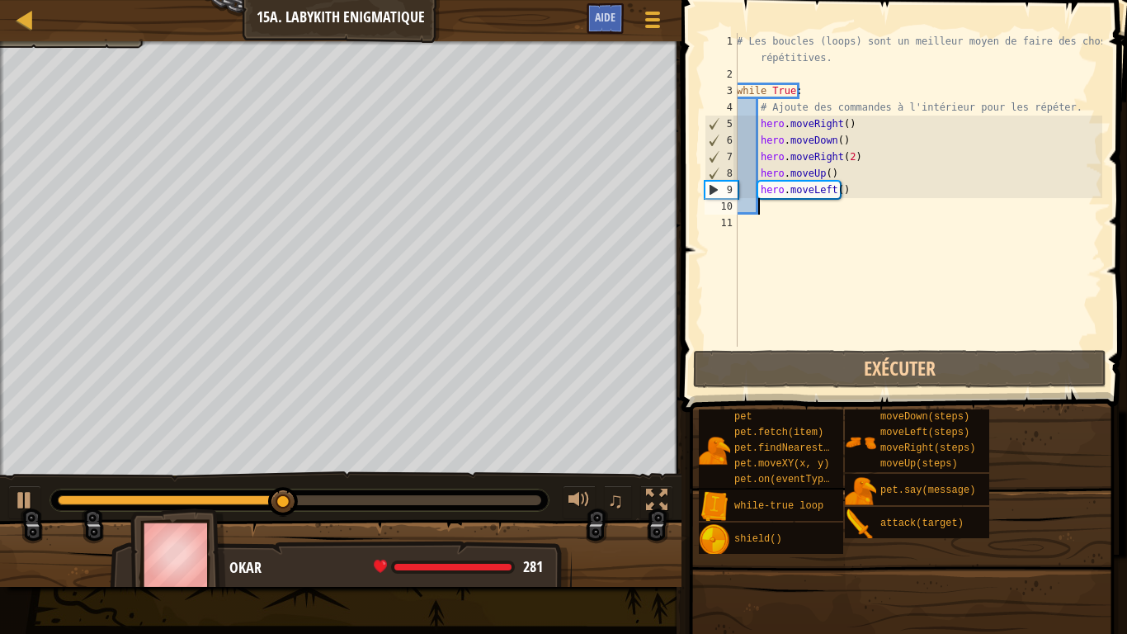
click at [842, 196] on div "# Les boucles (loops) sont un meilleur moyen de faire des choses répétitives. w…" at bounding box center [918, 214] width 369 height 363
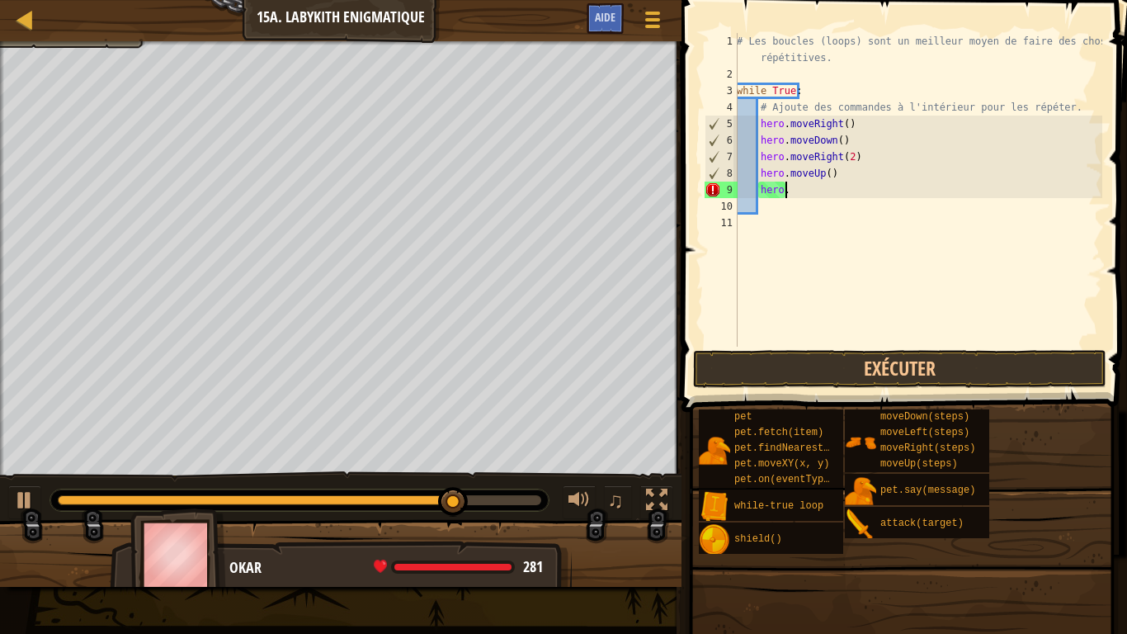
type textarea "hero.m"
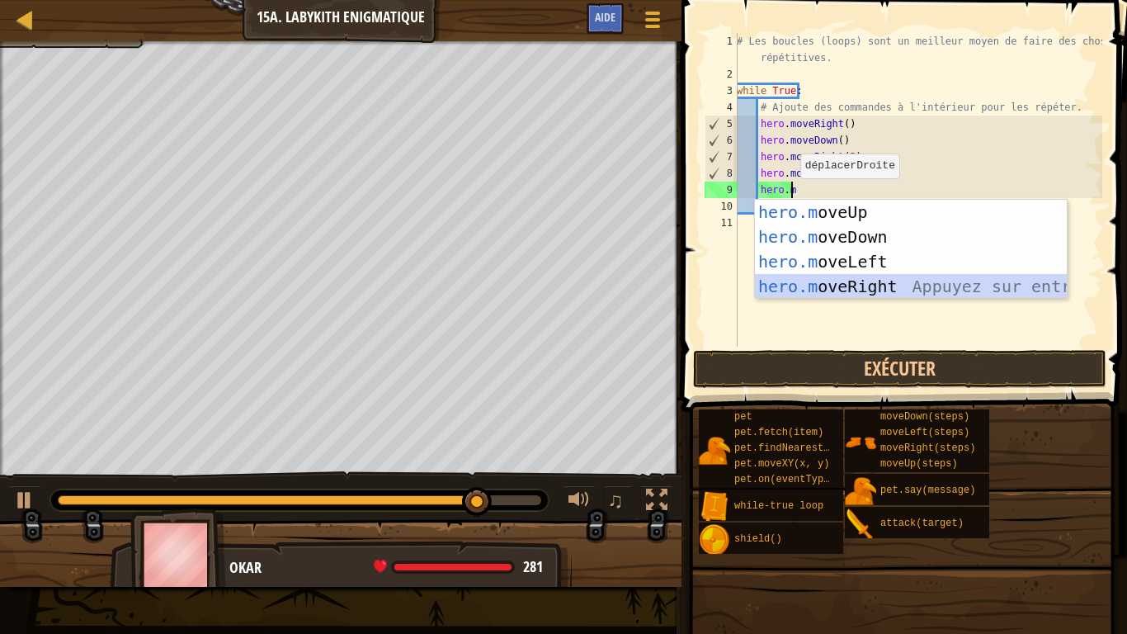
click at [851, 282] on div "hero.m oveUp Appuyez sur entrée hero.m oveDown Appuyez sur entrée hero.m oveLef…" at bounding box center [911, 274] width 312 height 149
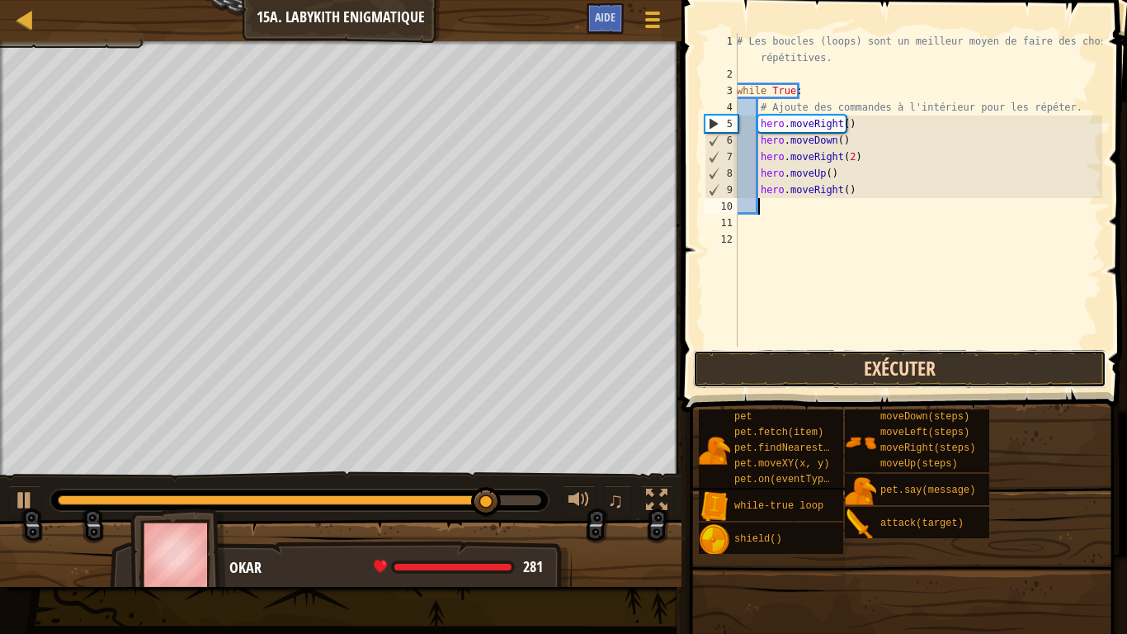
click at [866, 356] on button "Exécuter" at bounding box center [899, 369] width 413 height 38
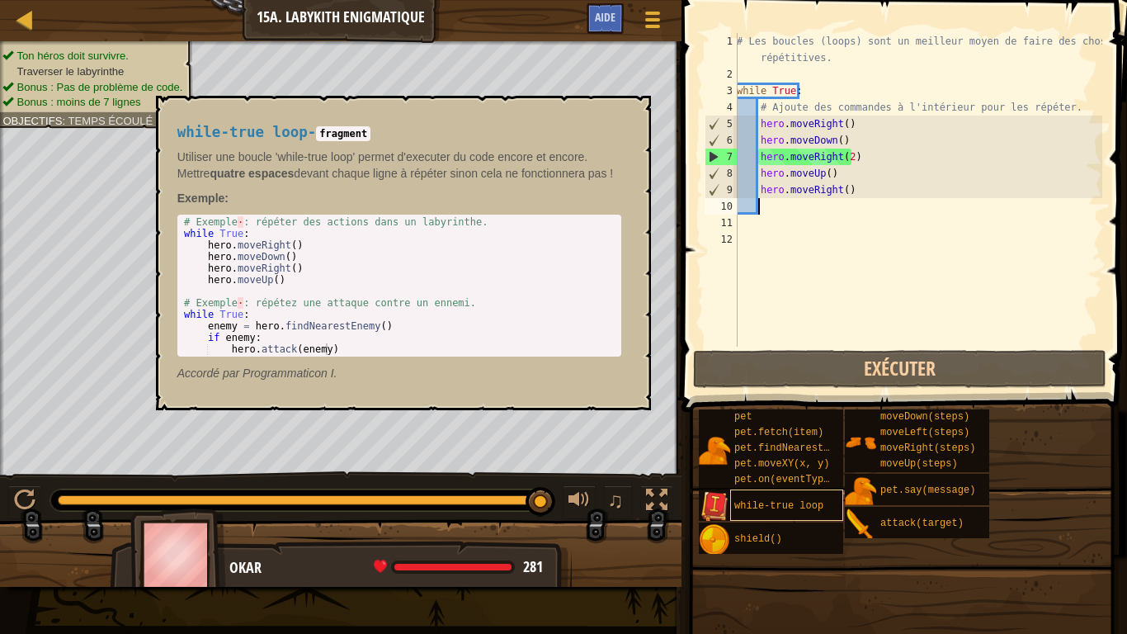
drag, startPoint x: 333, startPoint y: 498, endPoint x: 785, endPoint y: 495, distance: 451.3
click at [773, 500] on div "Carte Introduction à l'Informatique 15a. Labykith Enigmatique Menu du jeu Termi…" at bounding box center [563, 317] width 1127 height 634
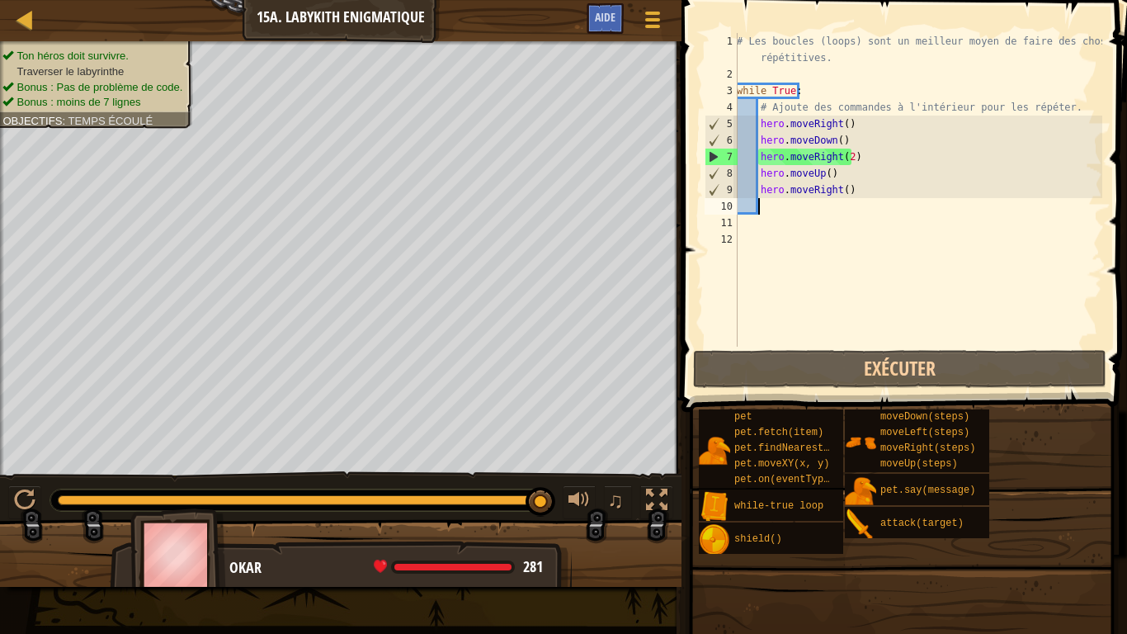
drag, startPoint x: 436, startPoint y: 498, endPoint x: 560, endPoint y: 498, distance: 124.6
click at [561, 498] on div "♫" at bounding box center [341, 496] width 682 height 50
drag, startPoint x: 507, startPoint y: 499, endPoint x: 551, endPoint y: 500, distance: 44.6
click at [541, 500] on div at bounding box center [300, 500] width 484 height 10
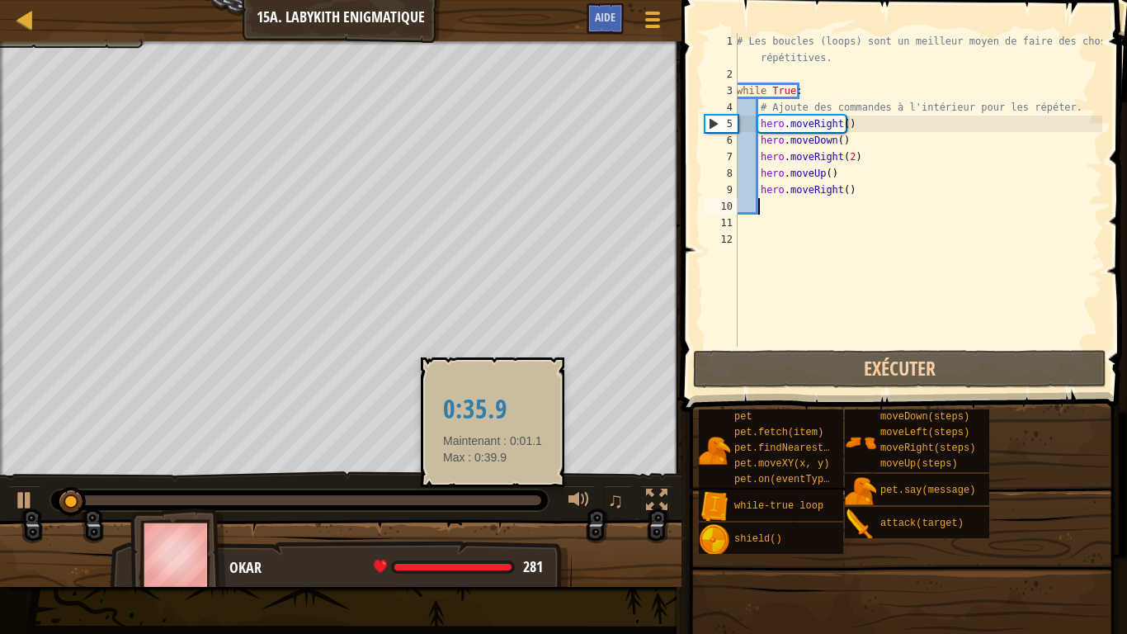
click at [488, 500] on div at bounding box center [300, 500] width 484 height 10
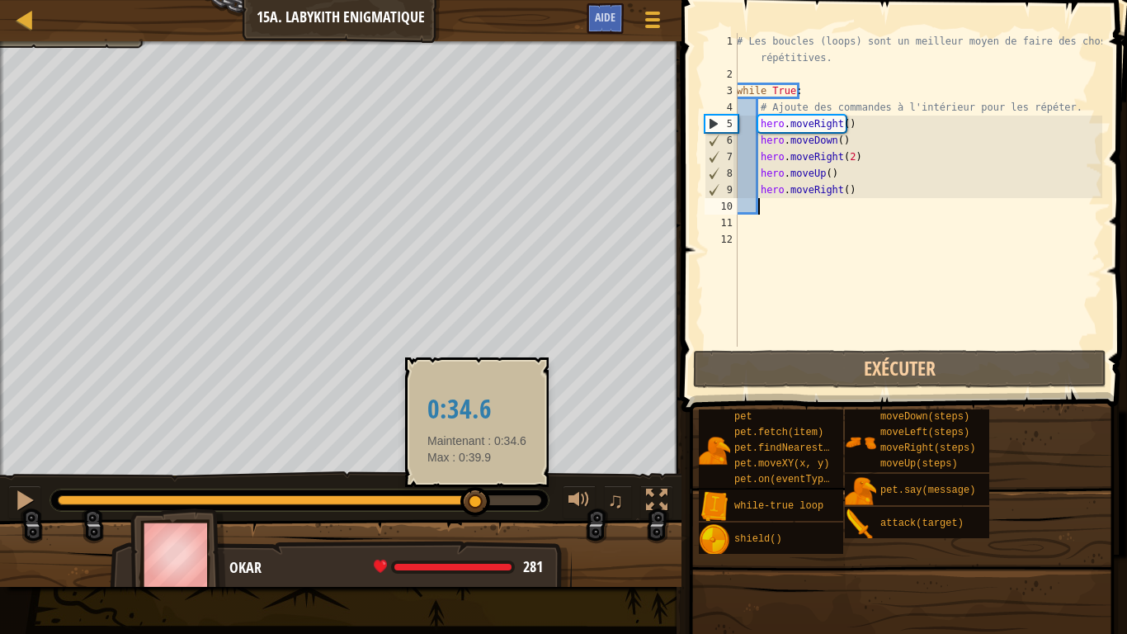
click at [474, 500] on div at bounding box center [475, 502] width 30 height 30
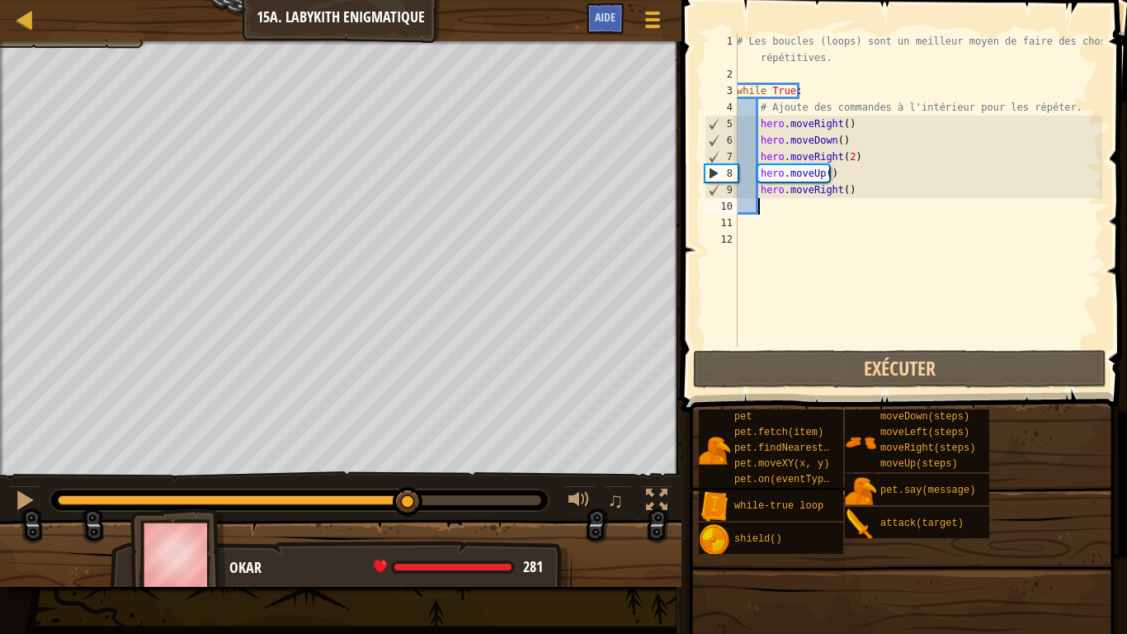
drag, startPoint x: 472, startPoint y: 505, endPoint x: 408, endPoint y: 517, distance: 64.7
click at [408, 500] on div "♫" at bounding box center [341, 496] width 682 height 50
drag, startPoint x: 847, startPoint y: 193, endPoint x: 760, endPoint y: 193, distance: 86.6
click at [760, 193] on div "# Les boucles (loops) sont un meilleur moyen de faire des choses répétitives. w…" at bounding box center [918, 214] width 369 height 363
type textarea "hero.moveRight()"
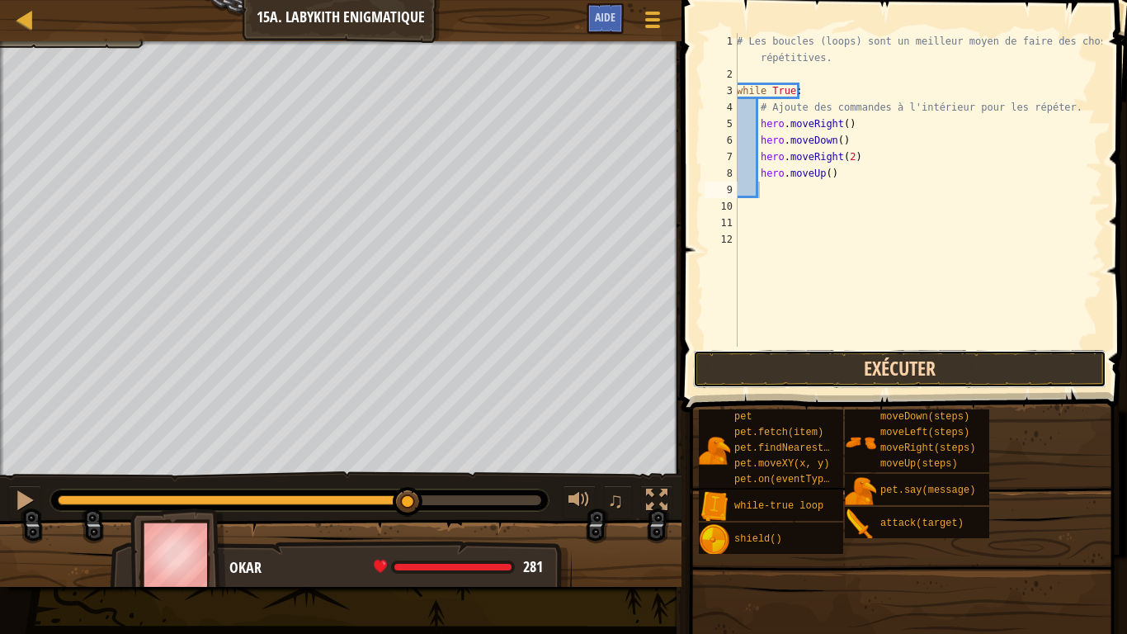
click at [825, 373] on button "Exécuter" at bounding box center [899, 369] width 413 height 38
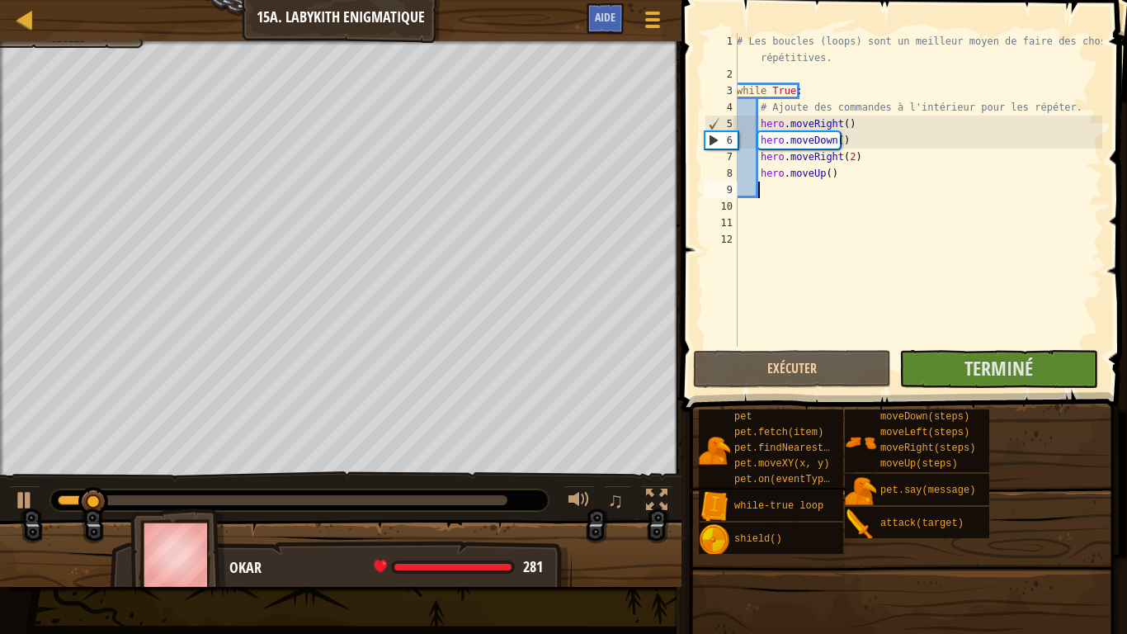
click at [457, 491] on div at bounding box center [299, 499] width 498 height 21
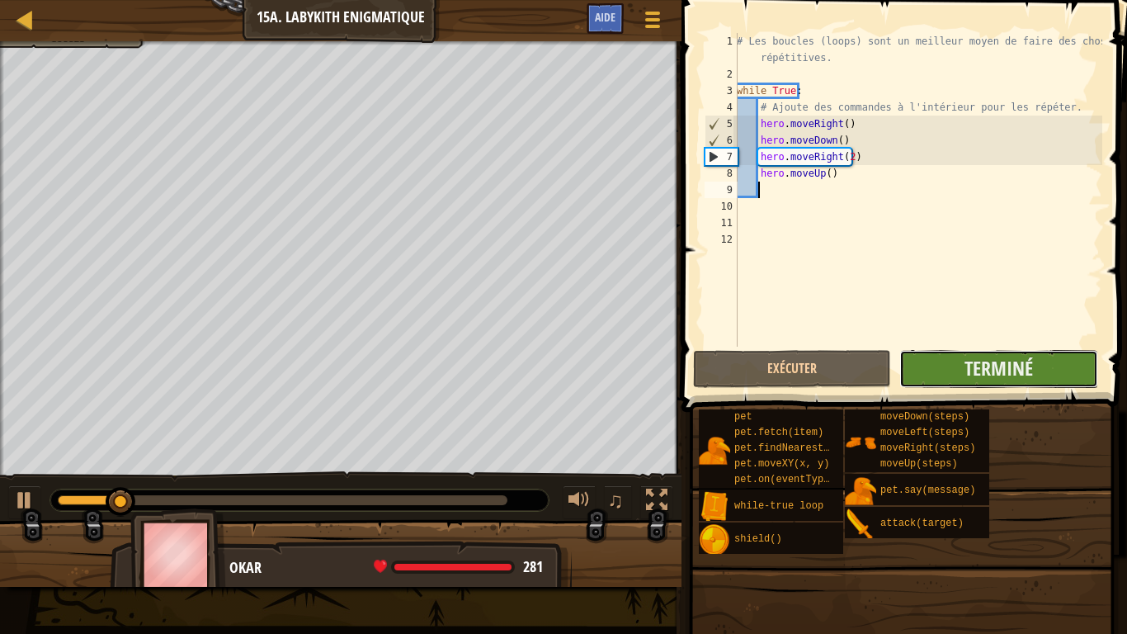
click at [1046, 355] on button "Terminé" at bounding box center [998, 369] width 198 height 38
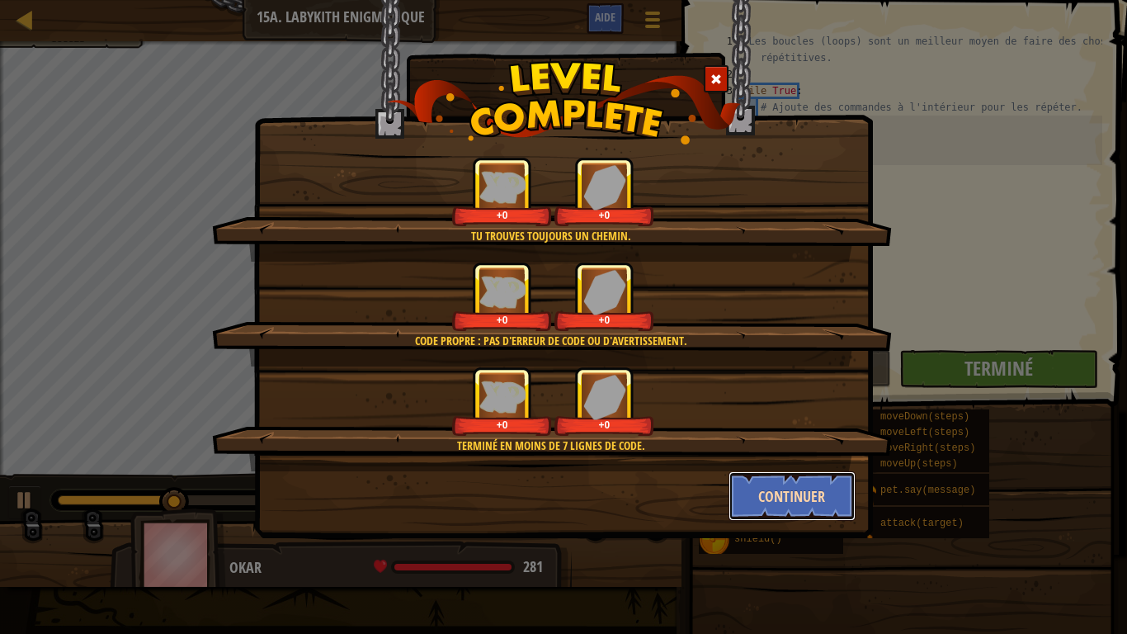
click at [807, 491] on button "Continuer" at bounding box center [793, 496] width 128 height 50
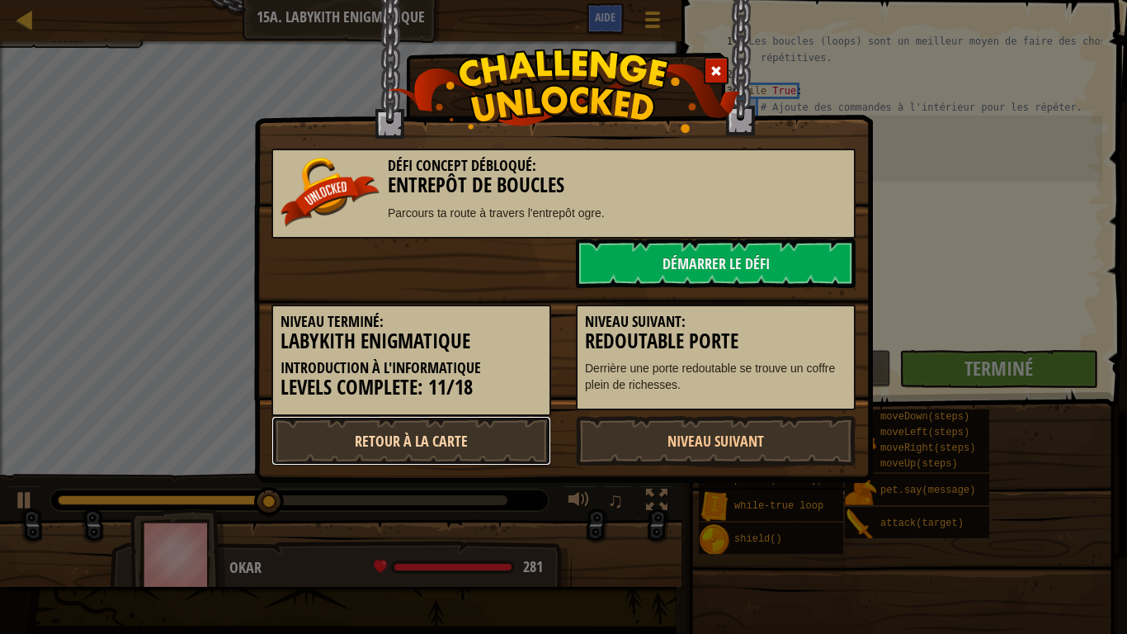
click at [436, 441] on link "Retour à la Carte" at bounding box center [411, 441] width 280 height 50
select select "fr"
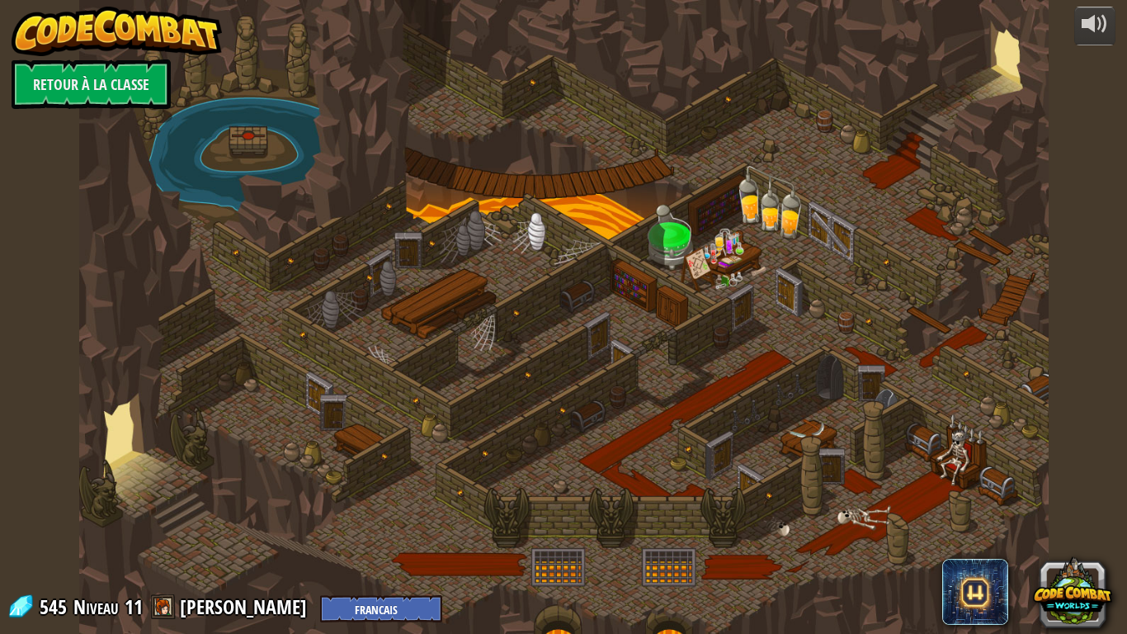
select select "fr"
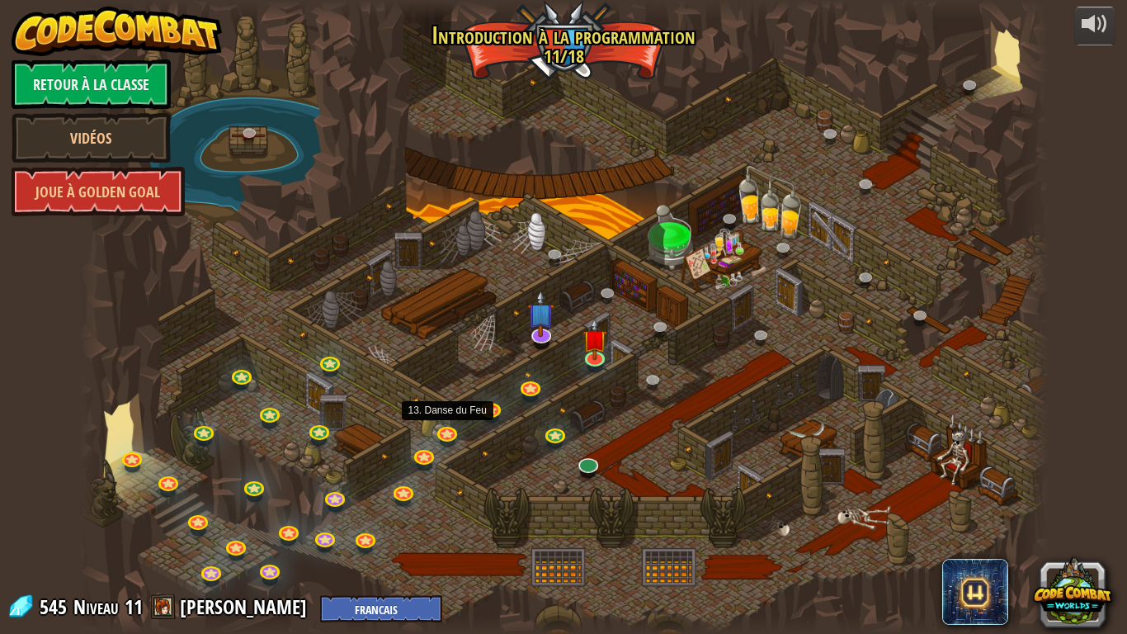
select select "fr"
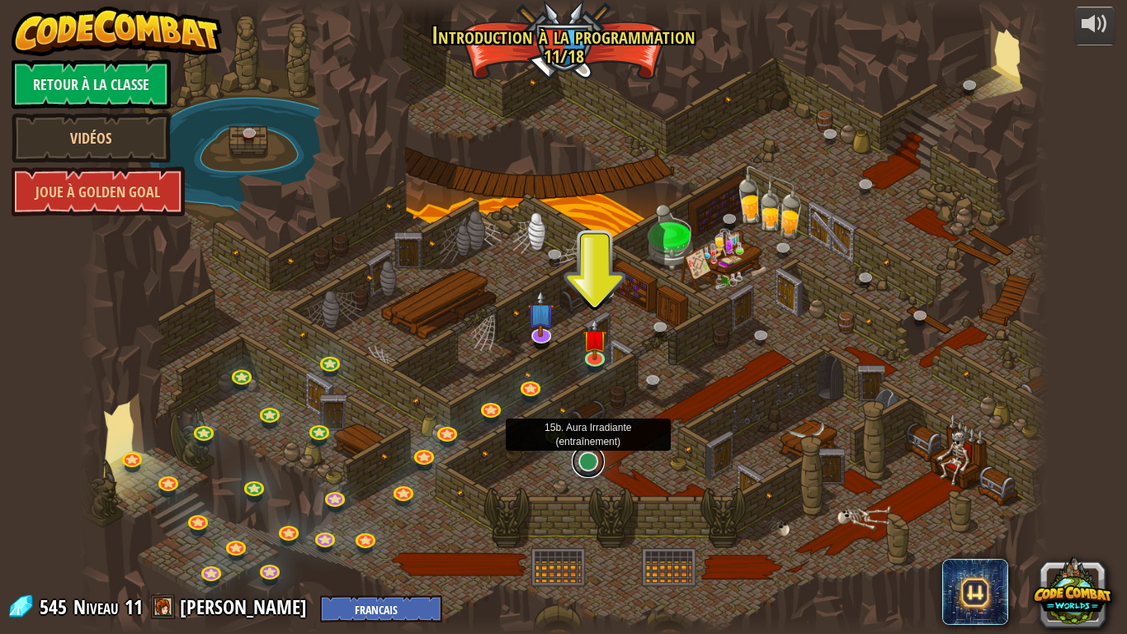
click at [583, 460] on link at bounding box center [588, 461] width 33 height 33
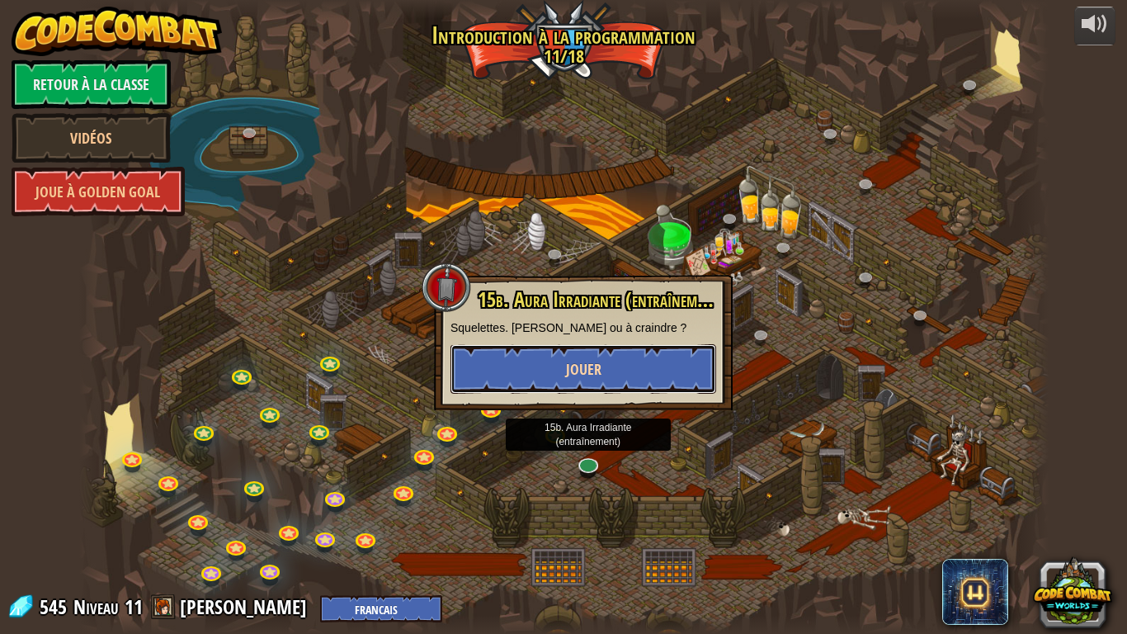
click at [663, 372] on button "Jouer" at bounding box center [584, 369] width 266 height 50
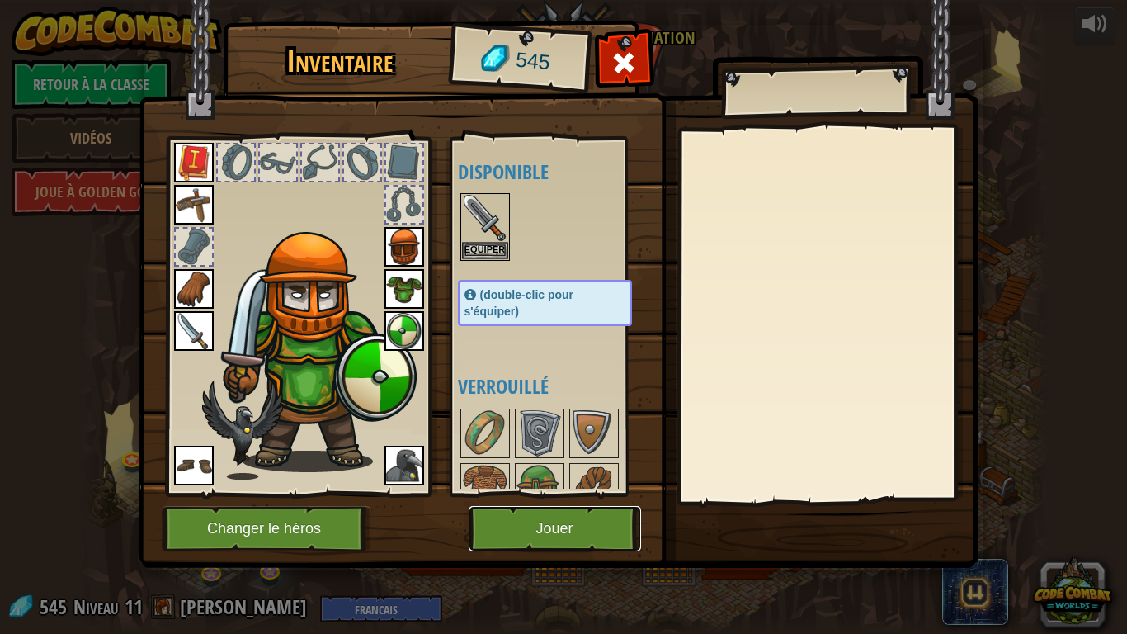
click at [573, 500] on button "Jouer" at bounding box center [555, 528] width 172 height 45
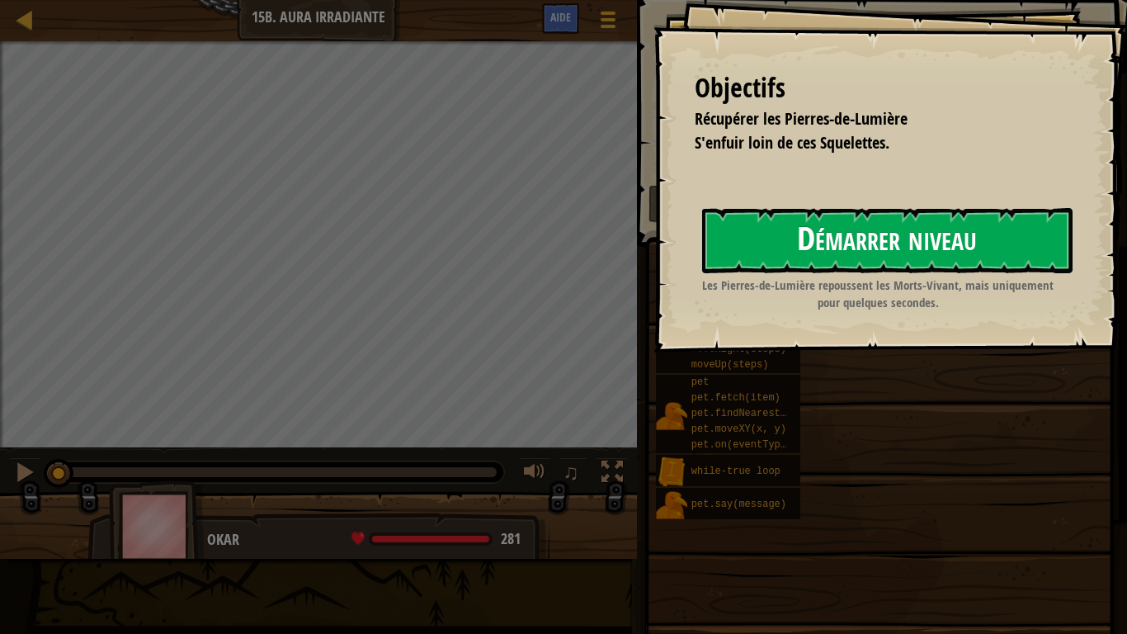
click at [884, 247] on button "Démarrer niveau" at bounding box center [887, 240] width 370 height 65
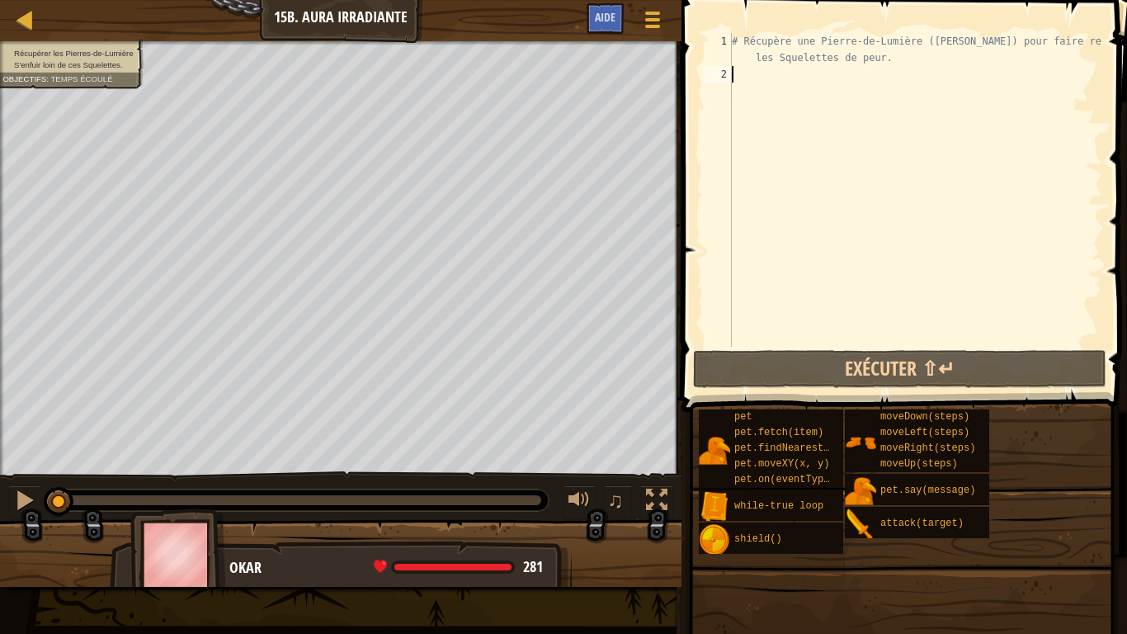
type textarea "he"
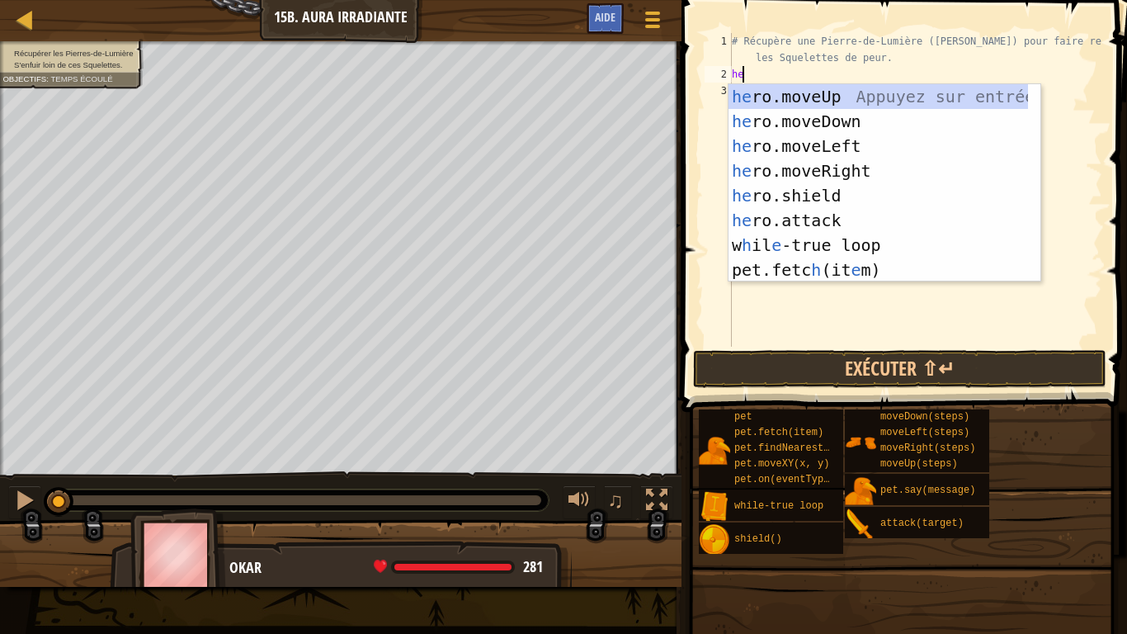
scroll to position [7, 0]
click at [829, 106] on div "he ro.moveUp Appuyez sur entrée he ro.moveDown Appuyez sur entrée he ro.moveLef…" at bounding box center [879, 208] width 300 height 248
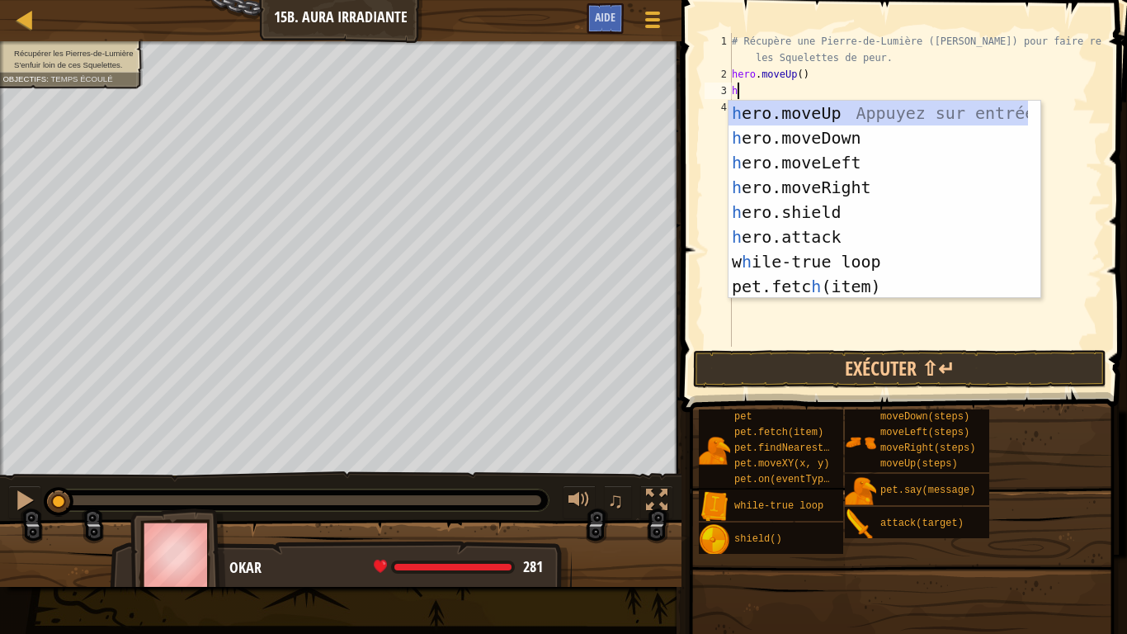
type textarea "he"
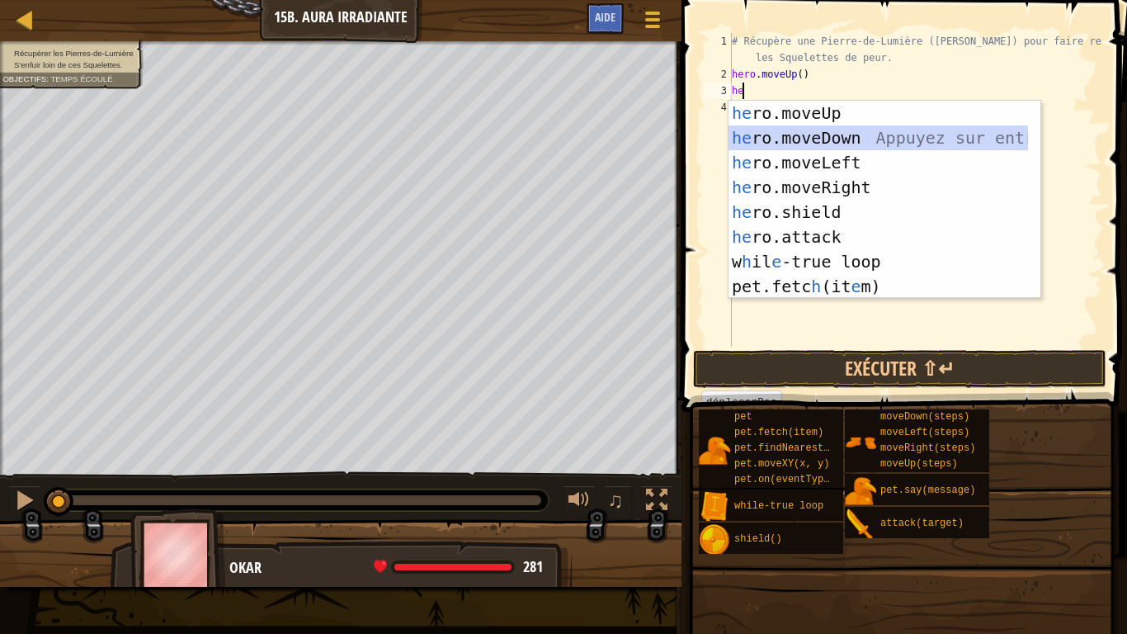
click at [844, 136] on div "he ro.moveUp Appuyez sur entrée he ro.moveDown Appuyez sur entrée he ro.moveLef…" at bounding box center [879, 225] width 300 height 248
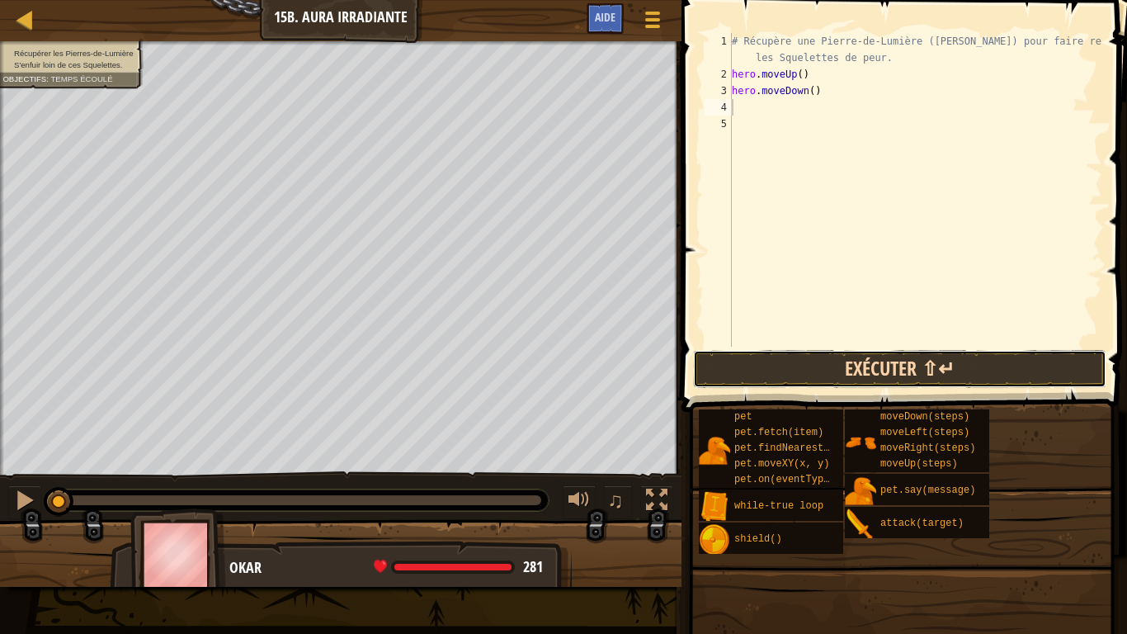
click at [789, 355] on button "Exécuter ⇧↵" at bounding box center [899, 369] width 413 height 38
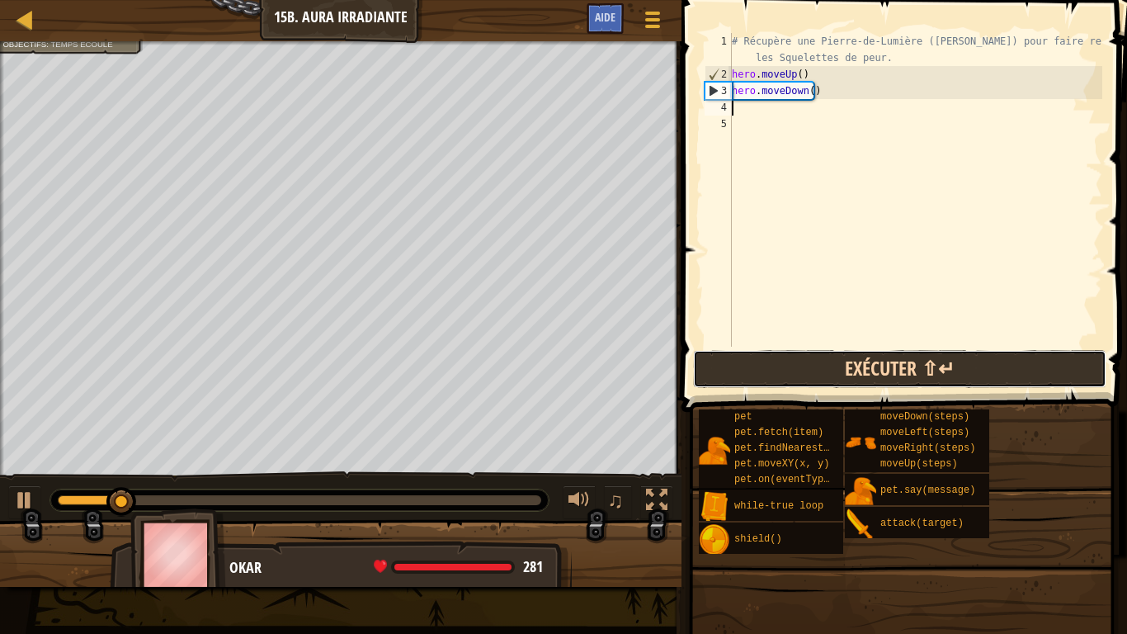
click at [789, 355] on button "Exécuter ⇧↵" at bounding box center [899, 369] width 413 height 38
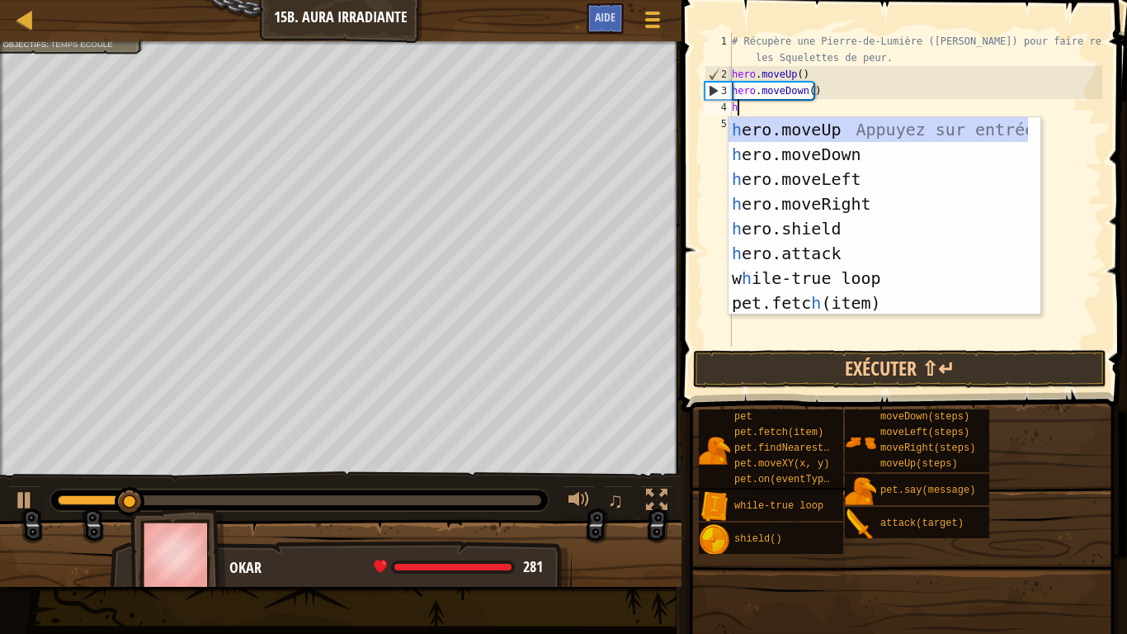
type textarea "he"
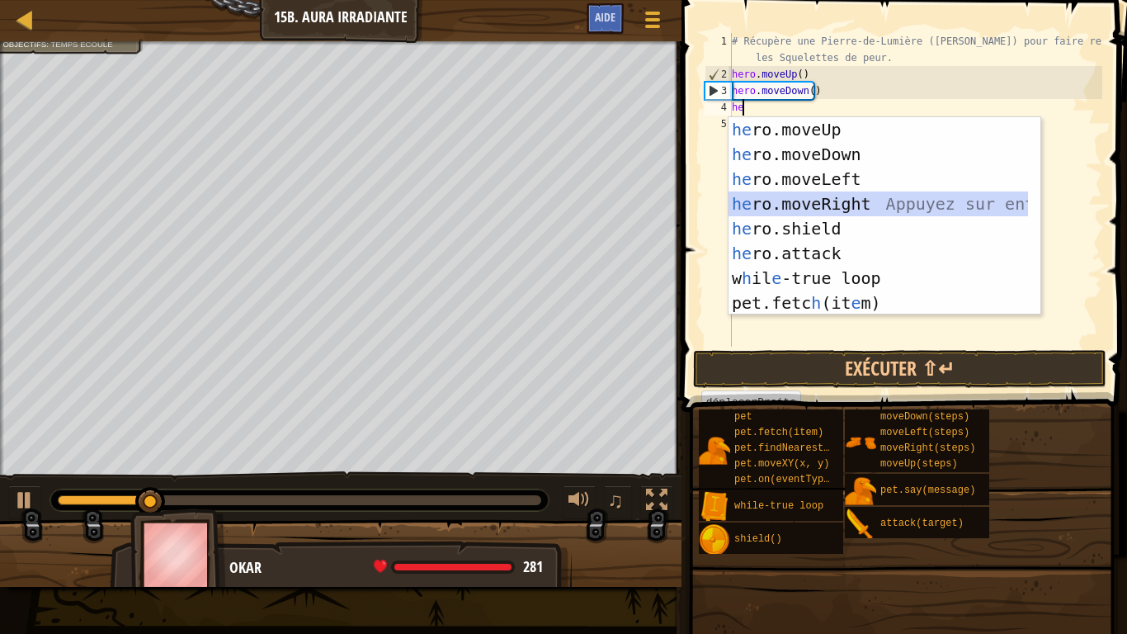
click at [802, 200] on div "he ro.moveUp Appuyez sur entrée he ro.moveDown Appuyez sur entrée he ro.moveLef…" at bounding box center [879, 241] width 300 height 248
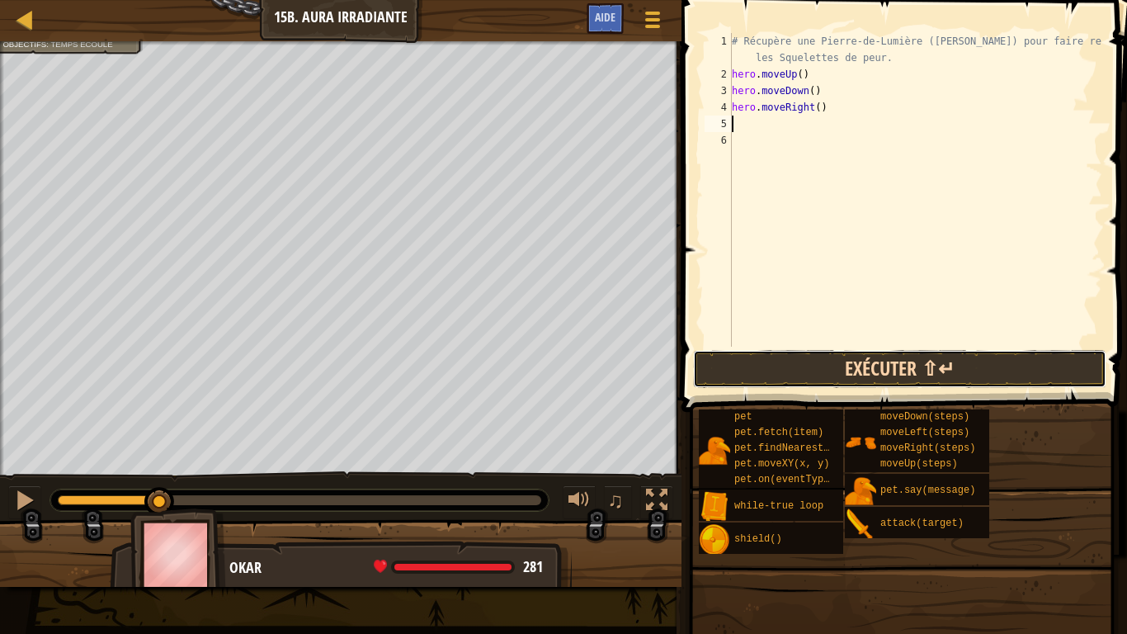
click at [849, 363] on button "Exécuter ⇧↵" at bounding box center [899, 369] width 413 height 38
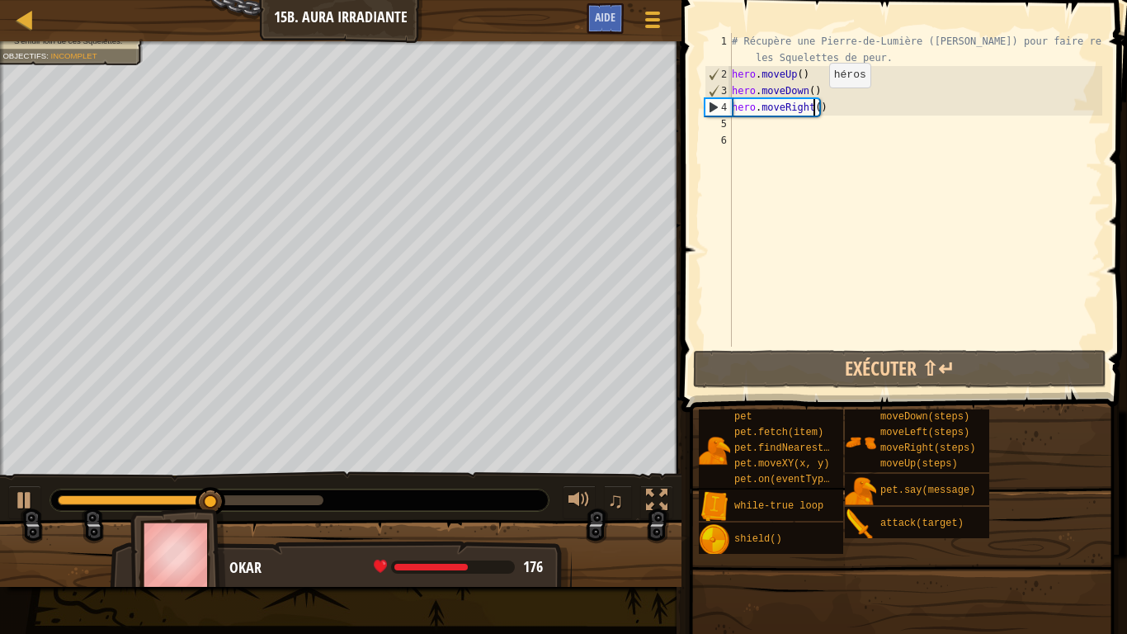
click at [815, 104] on div "# Récupère une Pierre-de-Lumière ([PERSON_NAME]) pour faire repousser les Squel…" at bounding box center [916, 214] width 374 height 363
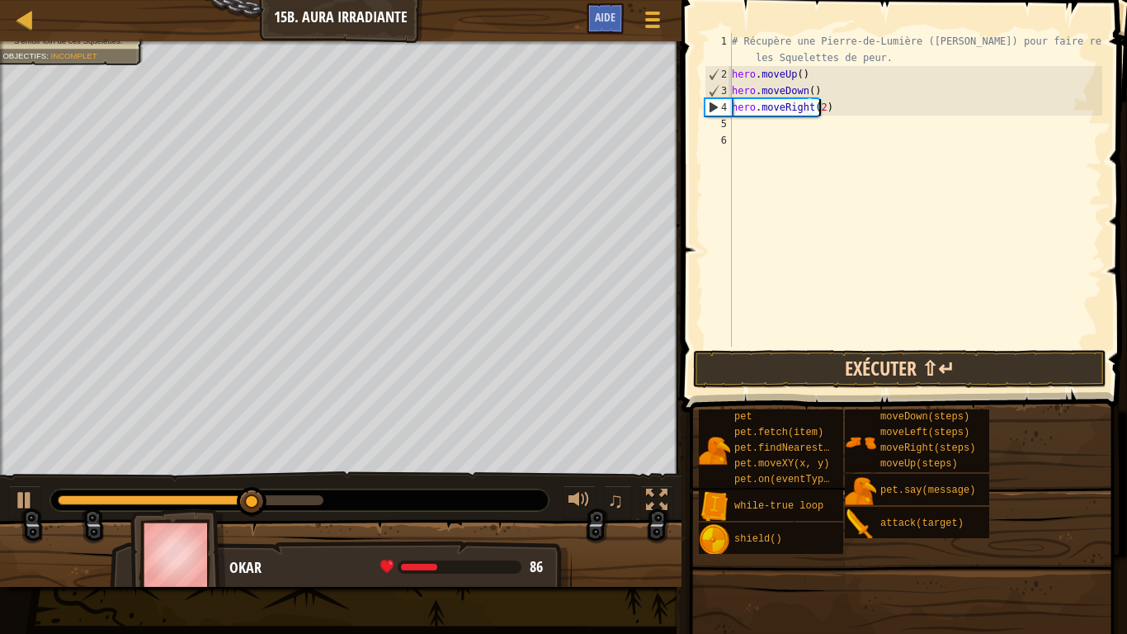
type textarea "hero.moveRight(2)"
click at [838, 366] on button "Exécuter ⇧↵" at bounding box center [899, 369] width 413 height 38
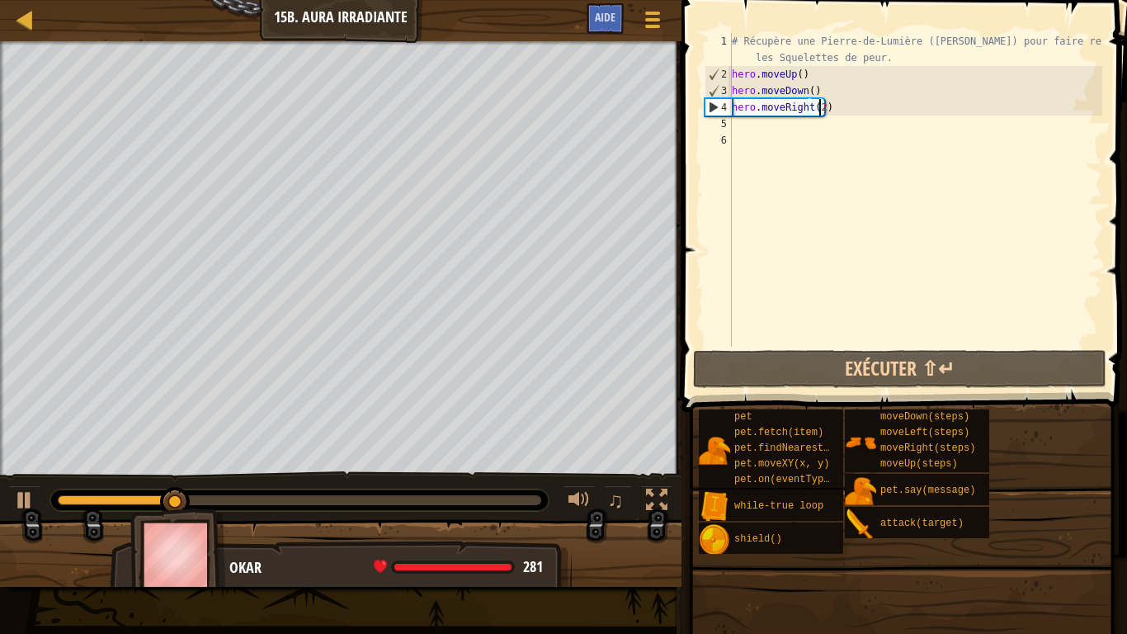
click at [757, 138] on div "# Récupère une Pierre-de-Lumière ([PERSON_NAME]) pour faire repousser les Squel…" at bounding box center [916, 214] width 374 height 363
click at [754, 125] on div "# Récupère une Pierre-de-Lumière ([PERSON_NAME]) pour faire repousser les Squel…" at bounding box center [916, 214] width 374 height 363
type textarea "he"
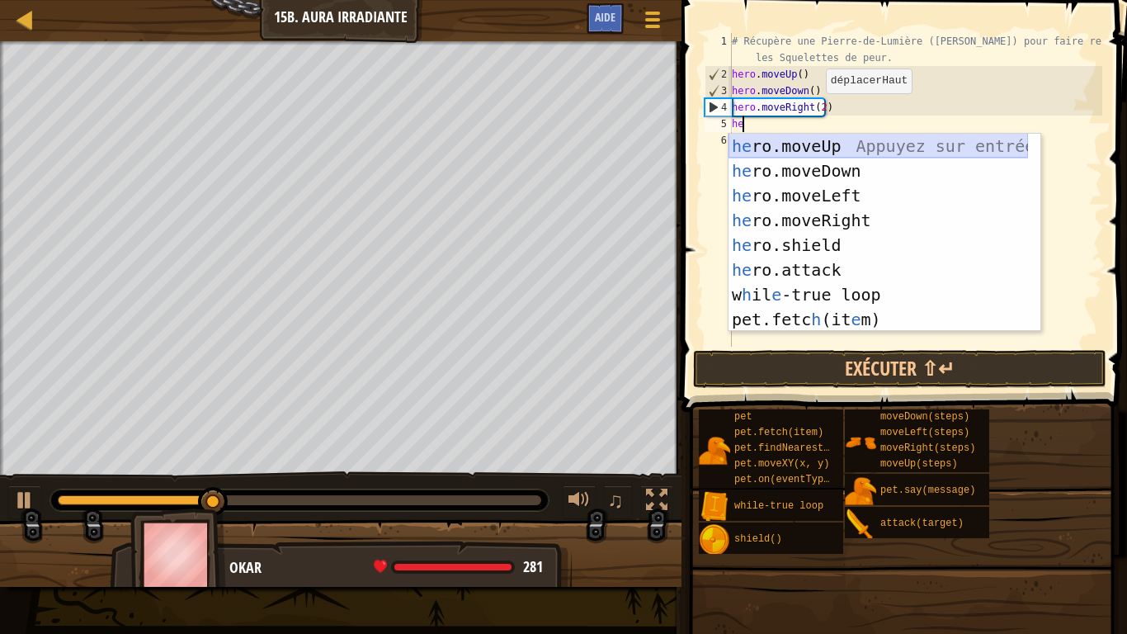
click at [748, 140] on div "he ro.moveUp Appuyez sur entrée he ro.moveDown Appuyez sur entrée he ro.moveLef…" at bounding box center [879, 258] width 300 height 248
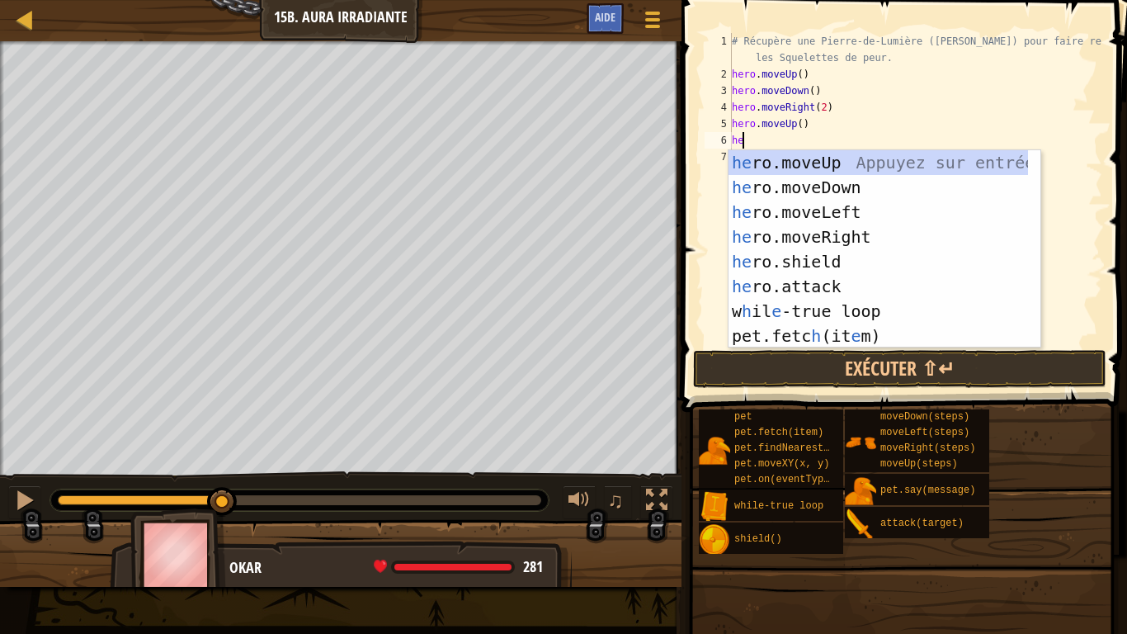
type textarea "h"
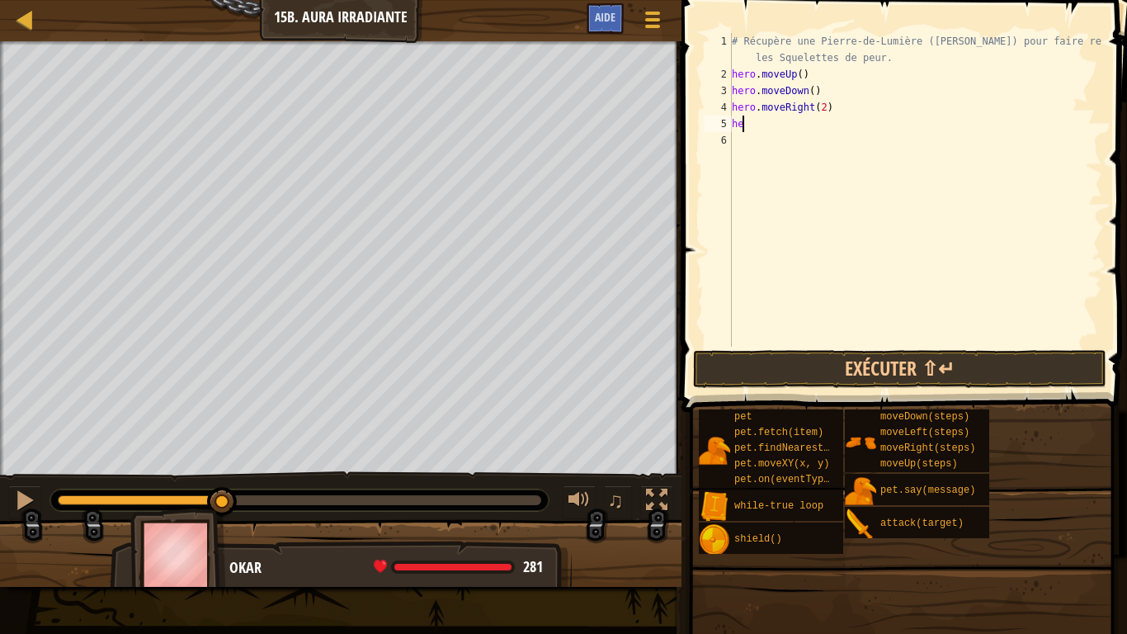
type textarea "h"
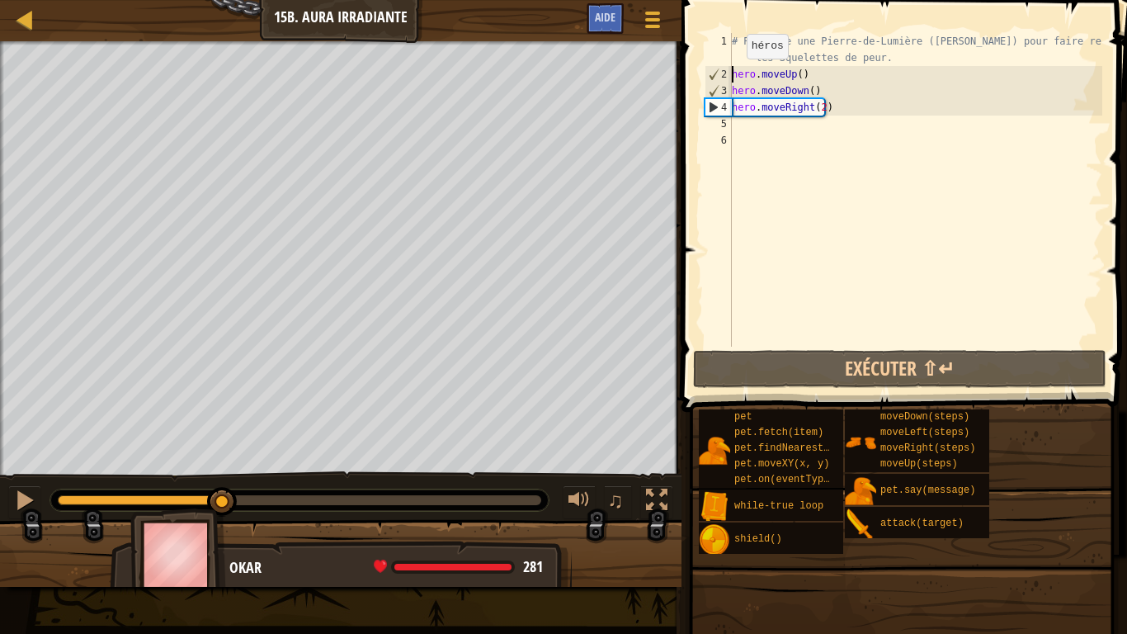
click at [733, 74] on div "# Récupère une Pierre-de-Lumière ([PERSON_NAME]) pour faire repousser les Squel…" at bounding box center [916, 214] width 374 height 363
type textarea "hero.moveUp()"
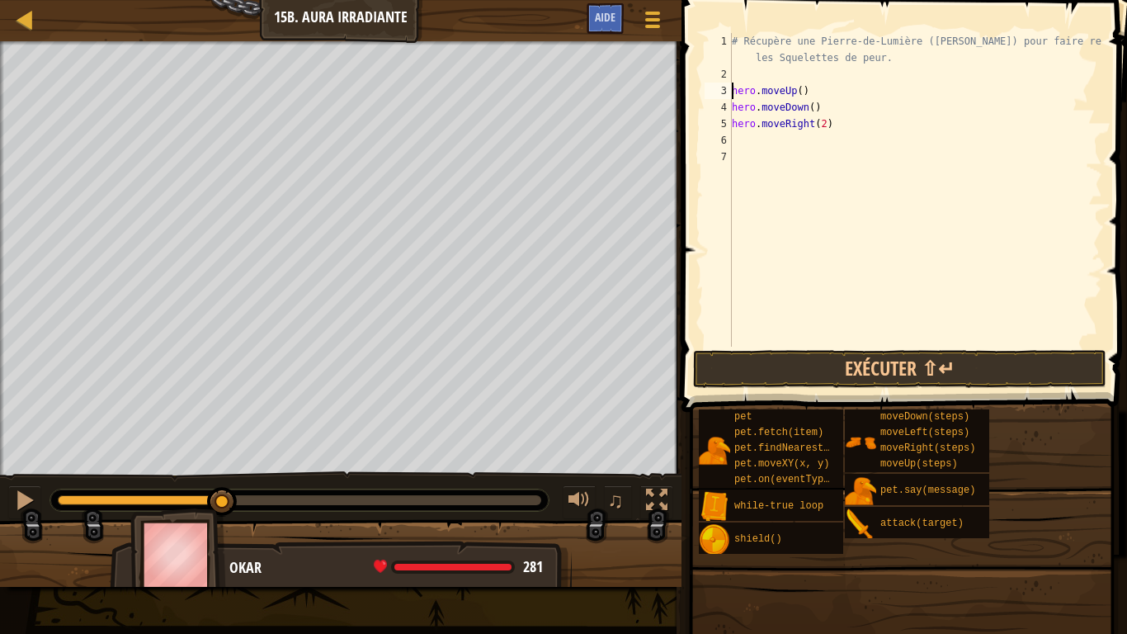
click at [765, 72] on div "# Récupère une Pierre-de-Lumière ([PERSON_NAME]) pour faire repousser les Squel…" at bounding box center [916, 214] width 374 height 363
type textarea "w"
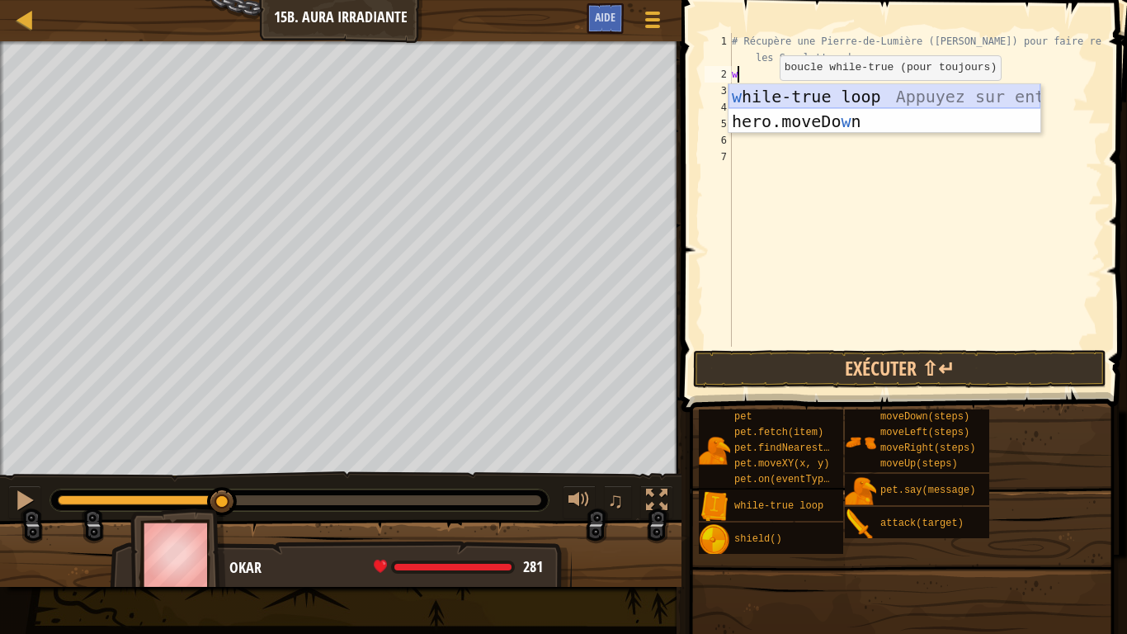
click at [792, 92] on div "w hile-true loop Appuyez sur entrée hero.moveDo w n [GEOGRAPHIC_DATA] sur entrée" at bounding box center [885, 133] width 312 height 99
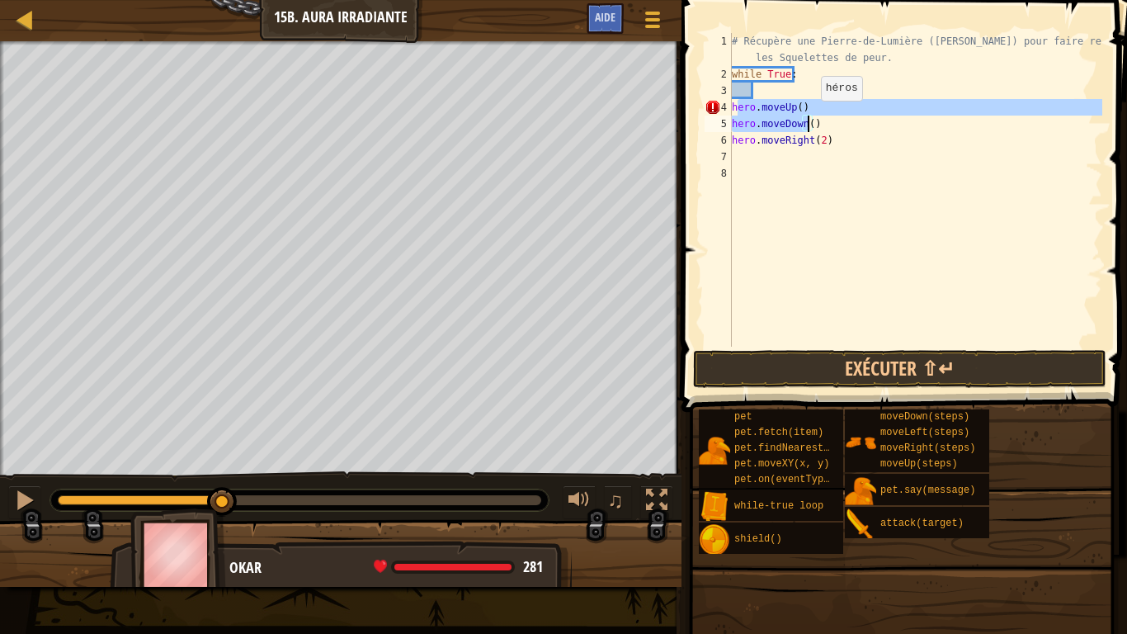
drag, startPoint x: 737, startPoint y: 104, endPoint x: 807, endPoint y: 118, distance: 71.5
click at [807, 118] on div "# Récupère une Pierre-de-Lumière ([PERSON_NAME]) pour faire repousser les Squel…" at bounding box center [916, 214] width 374 height 363
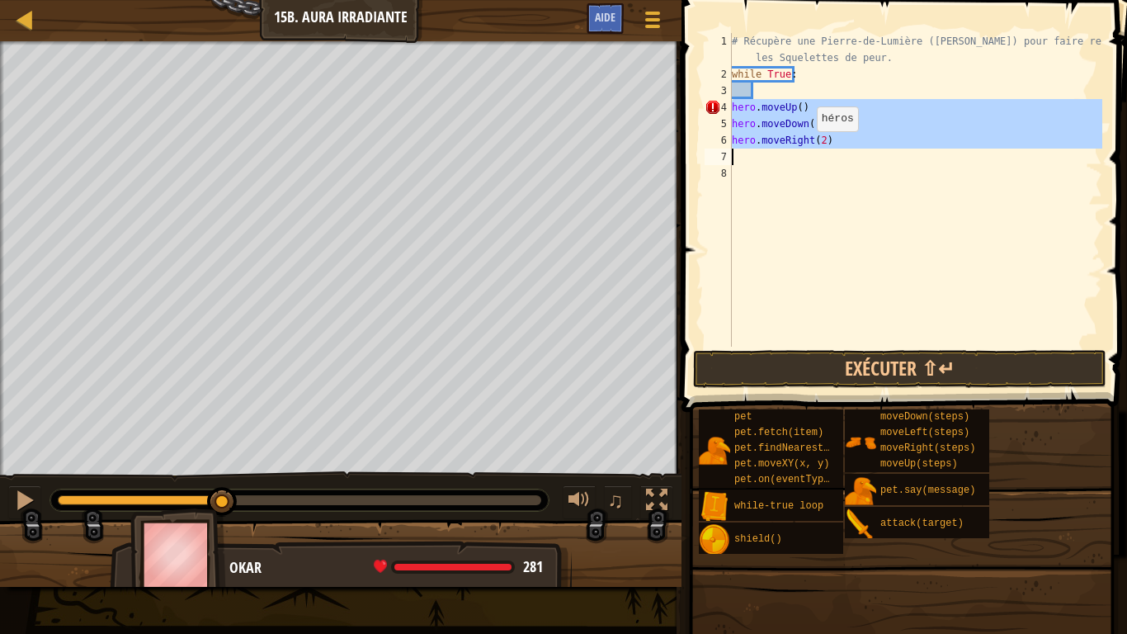
drag, startPoint x: 729, startPoint y: 103, endPoint x: 803, endPoint y: 148, distance: 86.6
click at [803, 148] on div "hero.moveUp() hero.moveDown() 1 2 3 4 5 6 7 8 # Récupère une Pierre-de-Lumière …" at bounding box center [901, 190] width 401 height 314
type textarea "hero.moveUp()"
type textarea "hero.moveRight(2)"
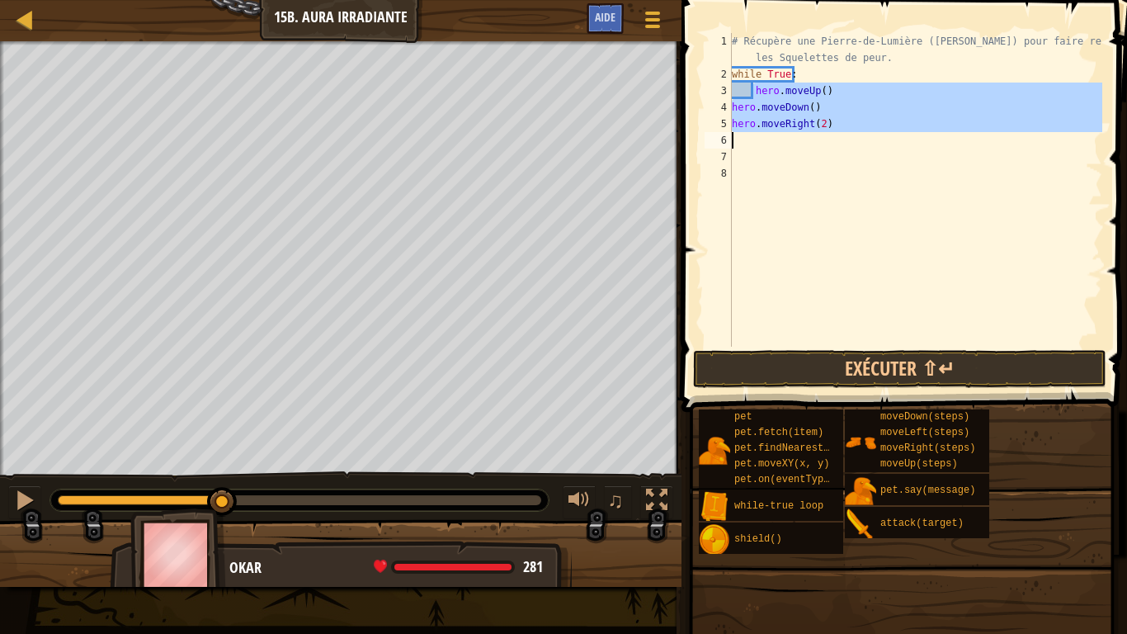
click at [790, 165] on div "# Récupère une Pierre-de-Lumière ([PERSON_NAME]) pour faire repousser les Squel…" at bounding box center [916, 214] width 374 height 363
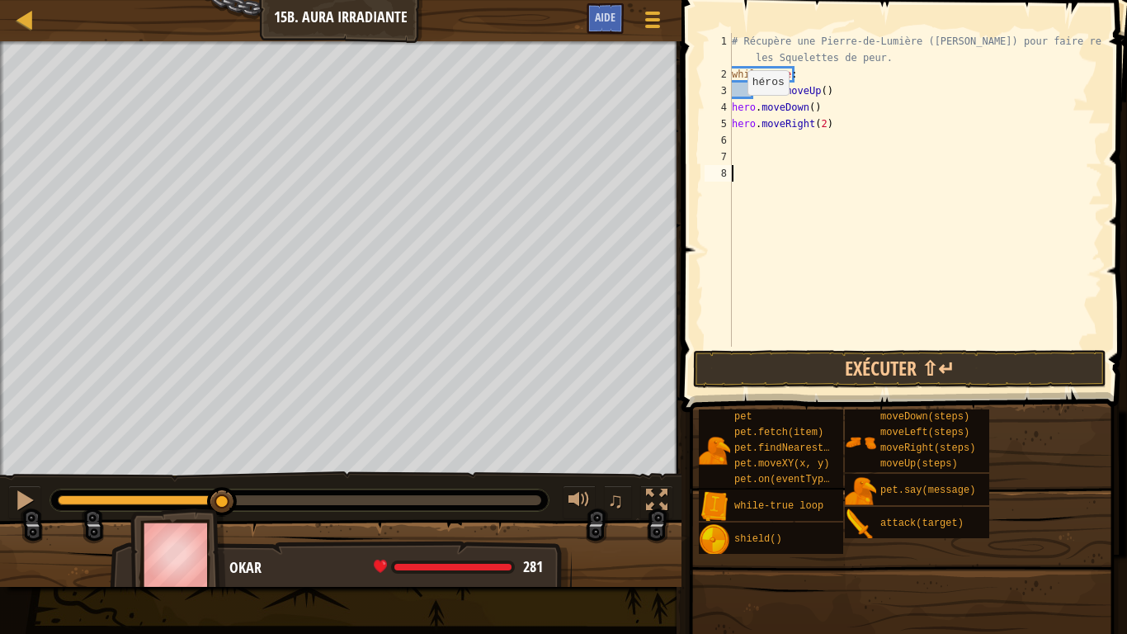
click at [732, 111] on div "# Récupère une Pierre-de-Lumière ([PERSON_NAME]) pour faire repousser les Squel…" at bounding box center [916, 214] width 374 height 363
click at [729, 126] on div "5" at bounding box center [718, 124] width 27 height 17
type textarea "hero.moveRight(2)"
click at [769, 143] on div "# Récupère une Pierre-de-Lumière ([PERSON_NAME]) pour faire repousser les Squel…" at bounding box center [916, 214] width 374 height 363
click at [856, 120] on div "# Récupère une Pierre-de-Lumière ([PERSON_NAME]) pour faire repousser les Squel…" at bounding box center [916, 214] width 374 height 363
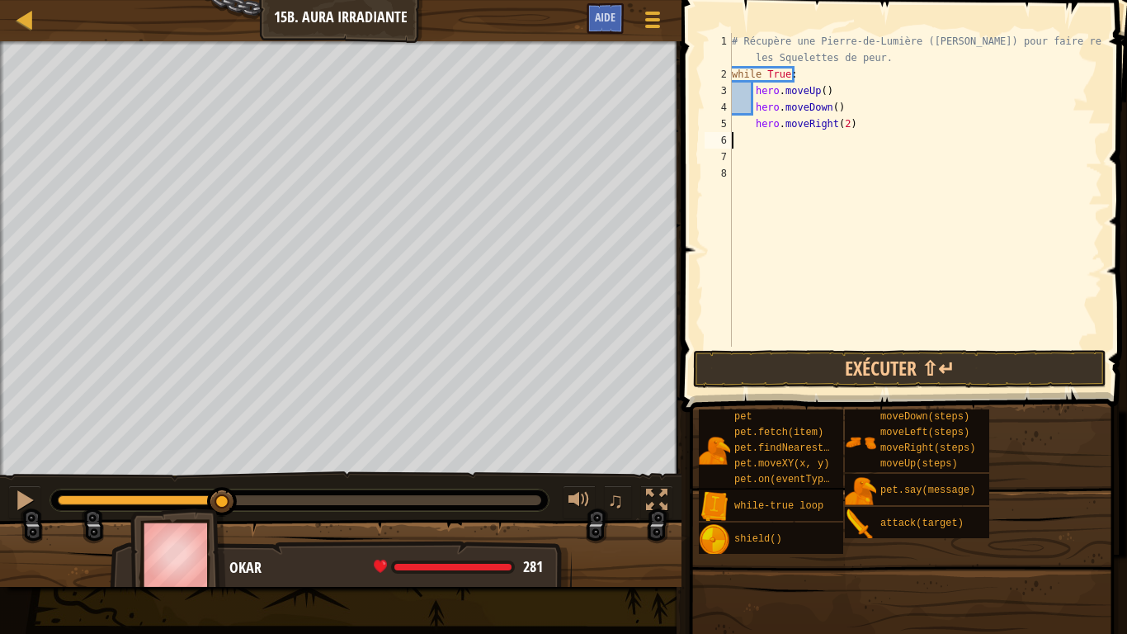
type textarea "hero.moveRight(2)"
click at [833, 359] on button "Exécuter ⇧↵" at bounding box center [899, 369] width 413 height 38
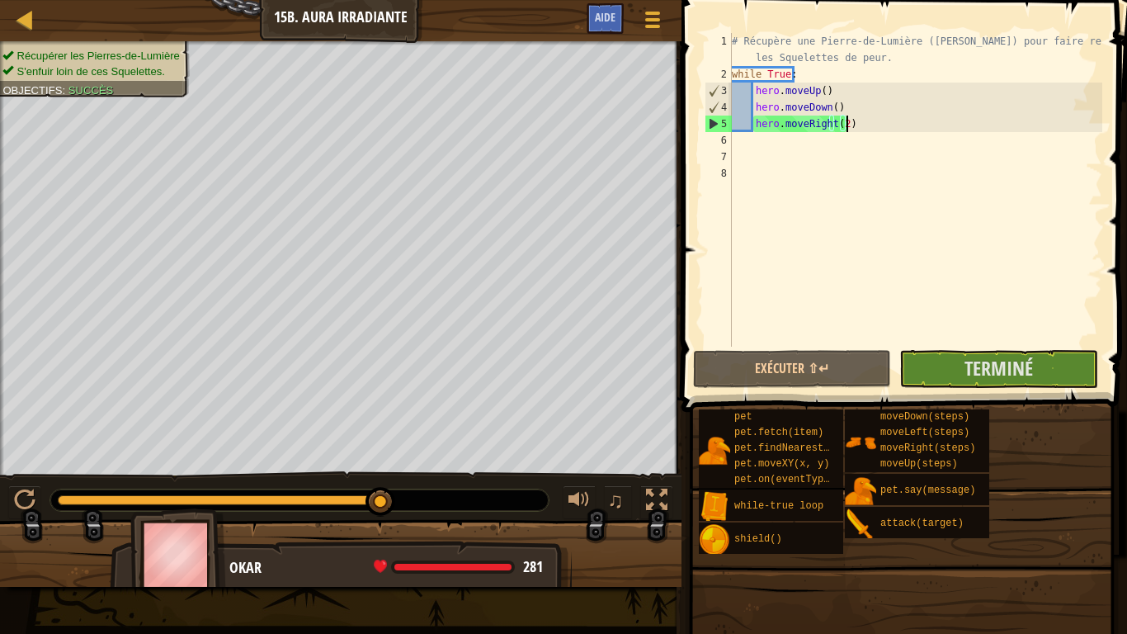
drag, startPoint x: 272, startPoint y: 497, endPoint x: 431, endPoint y: 474, distance: 160.0
click at [430, 473] on div "♫" at bounding box center [341, 496] width 682 height 50
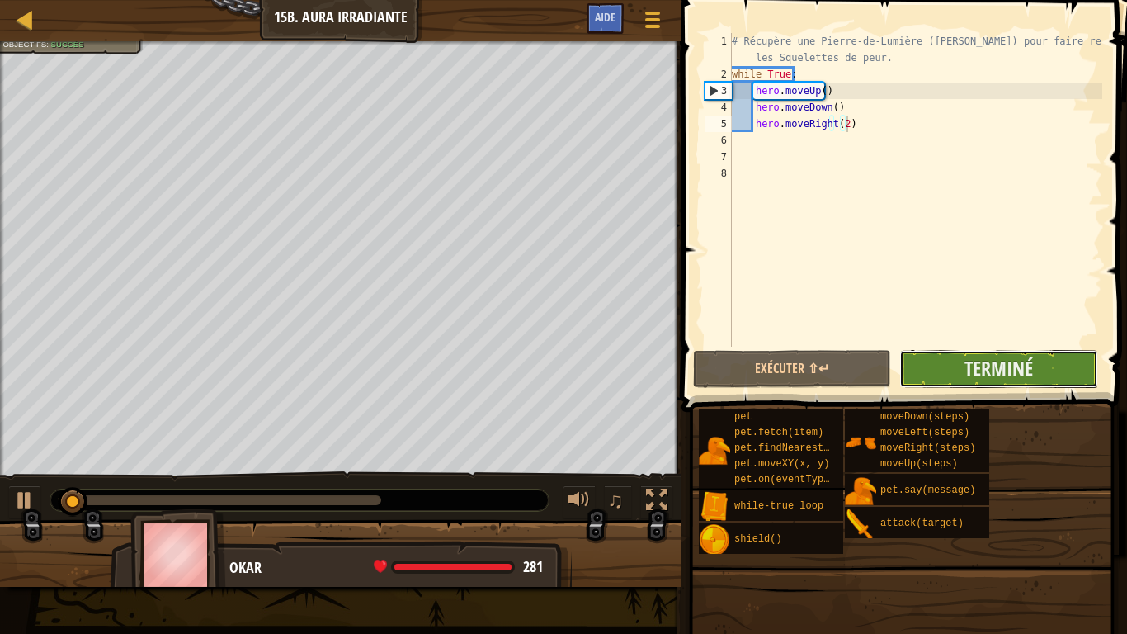
click at [1041, 364] on button "Terminé" at bounding box center [998, 369] width 198 height 38
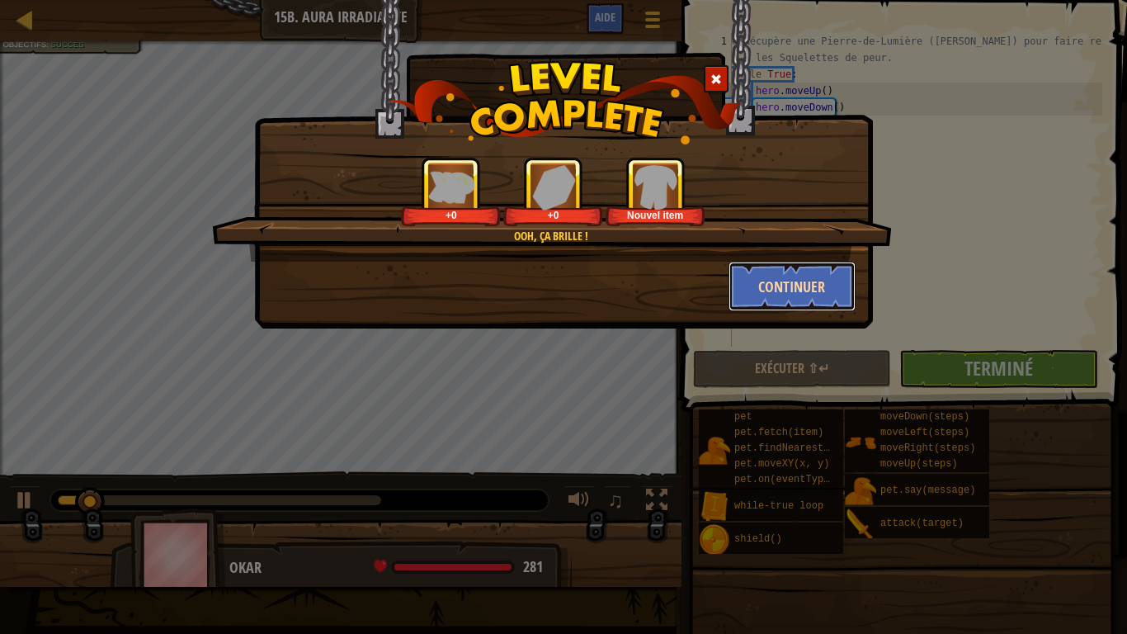
click at [798, 270] on button "Continuer" at bounding box center [793, 287] width 128 height 50
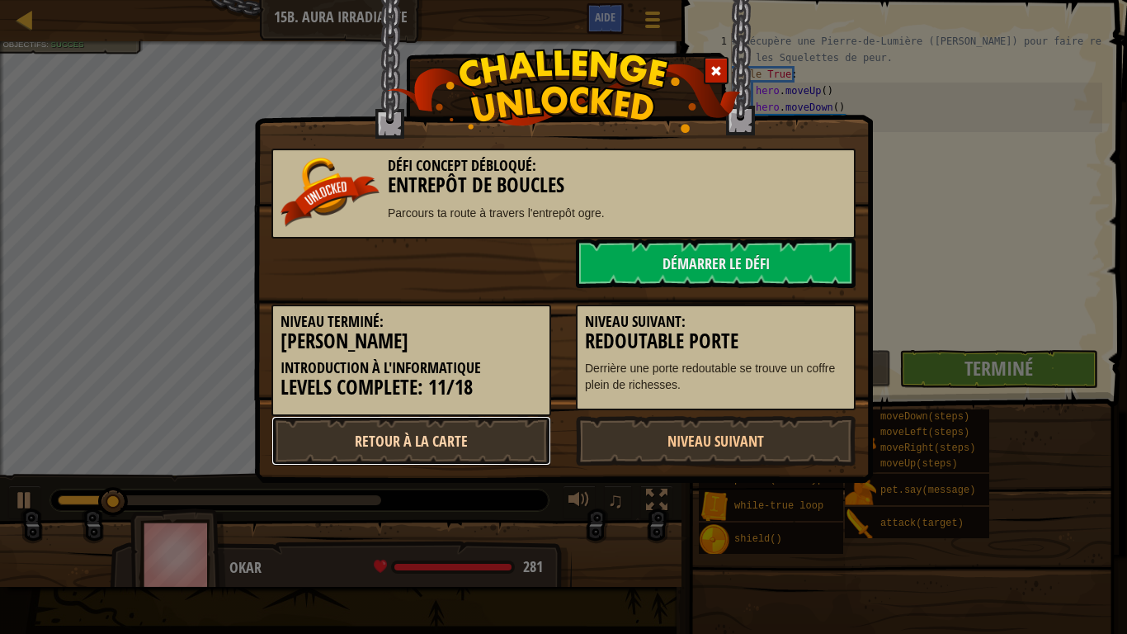
click at [478, 437] on link "Retour à la Carte" at bounding box center [411, 441] width 280 height 50
select select "fr"
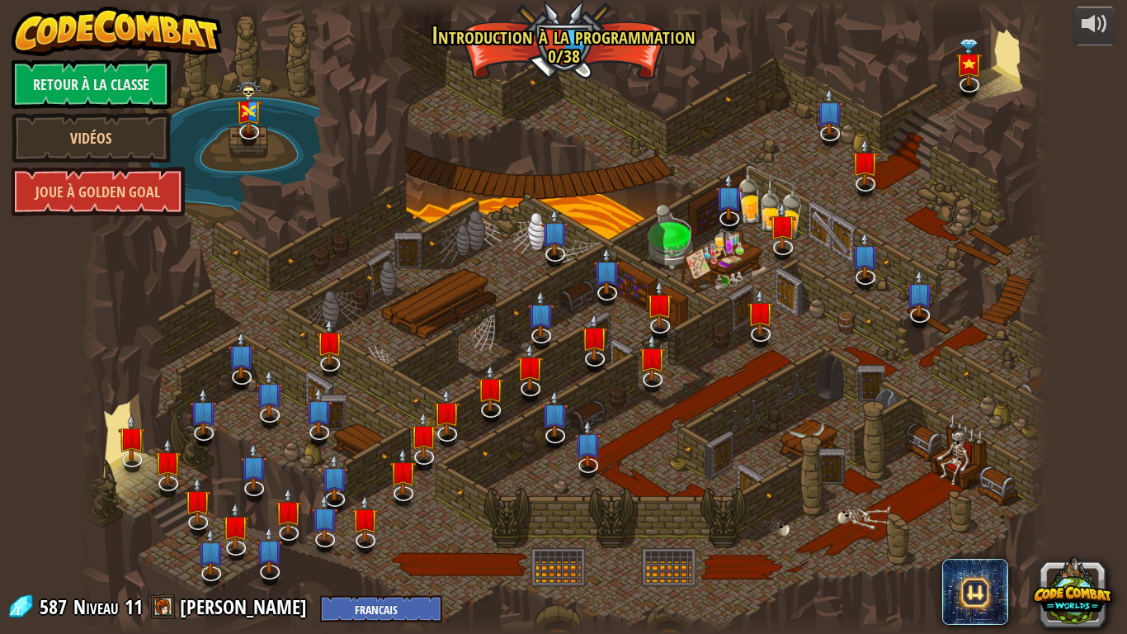
select select "fr"
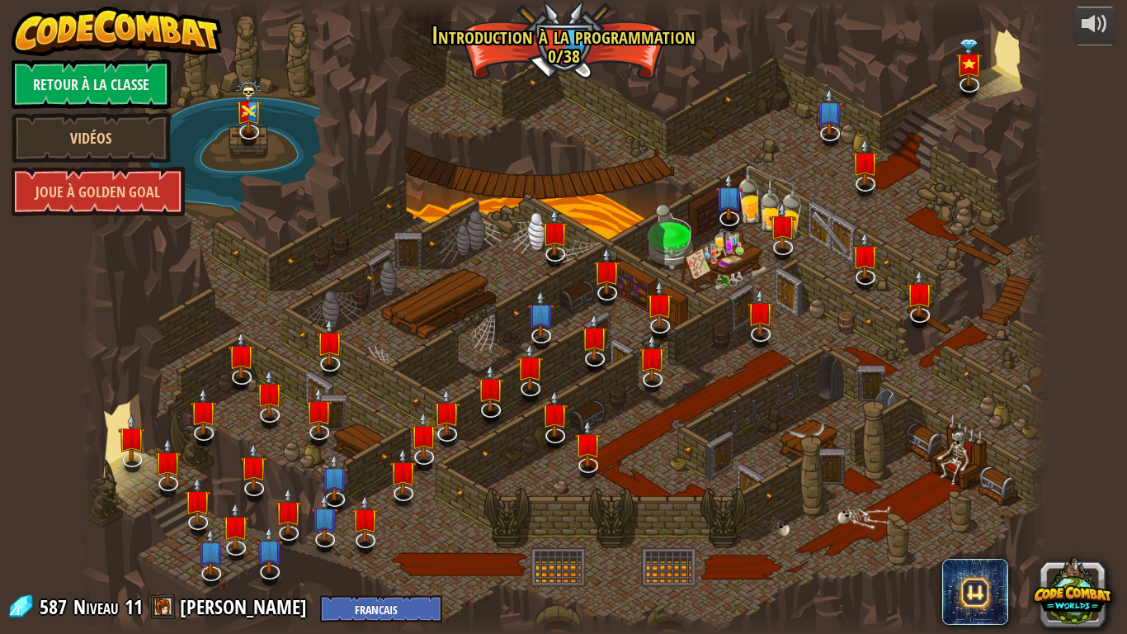
select select "fr"
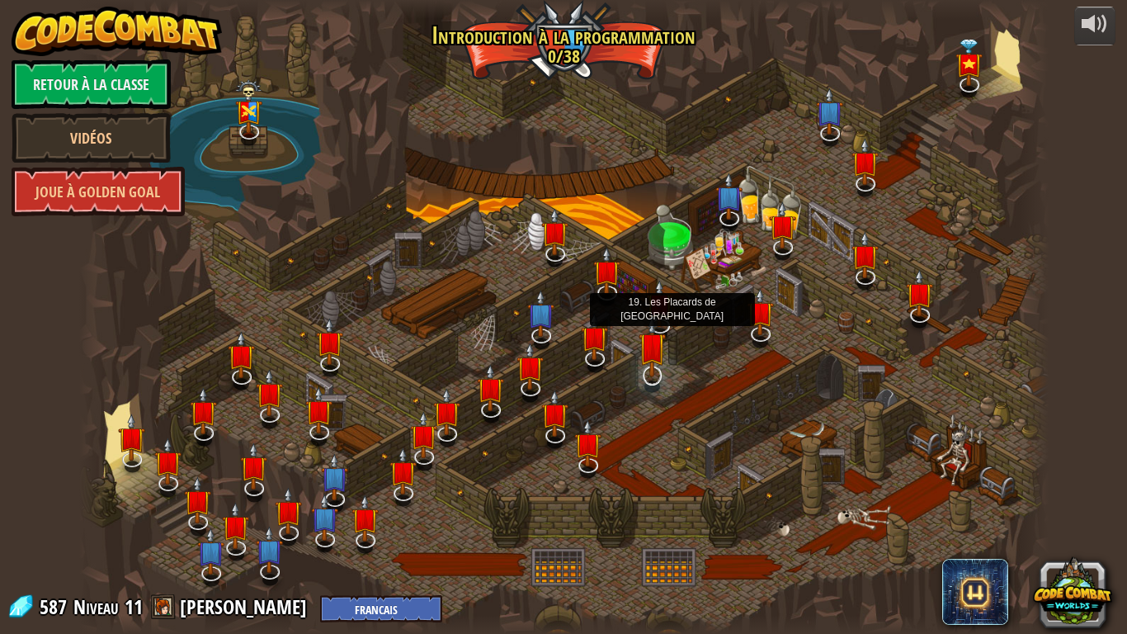
select select "fr"
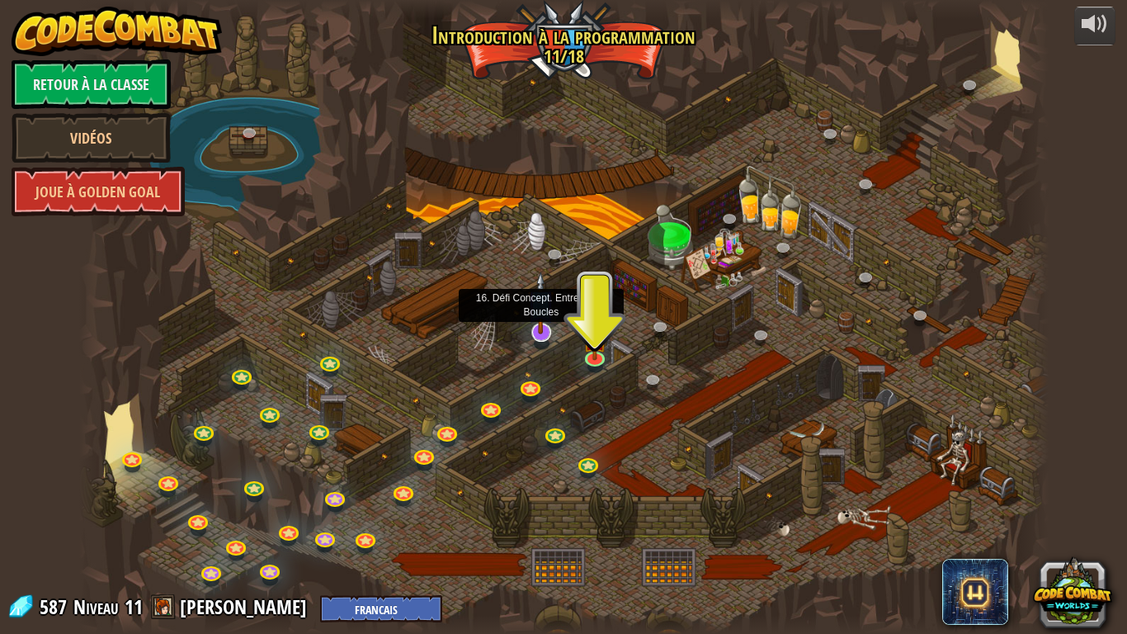
click at [541, 324] on img at bounding box center [540, 302] width 27 height 63
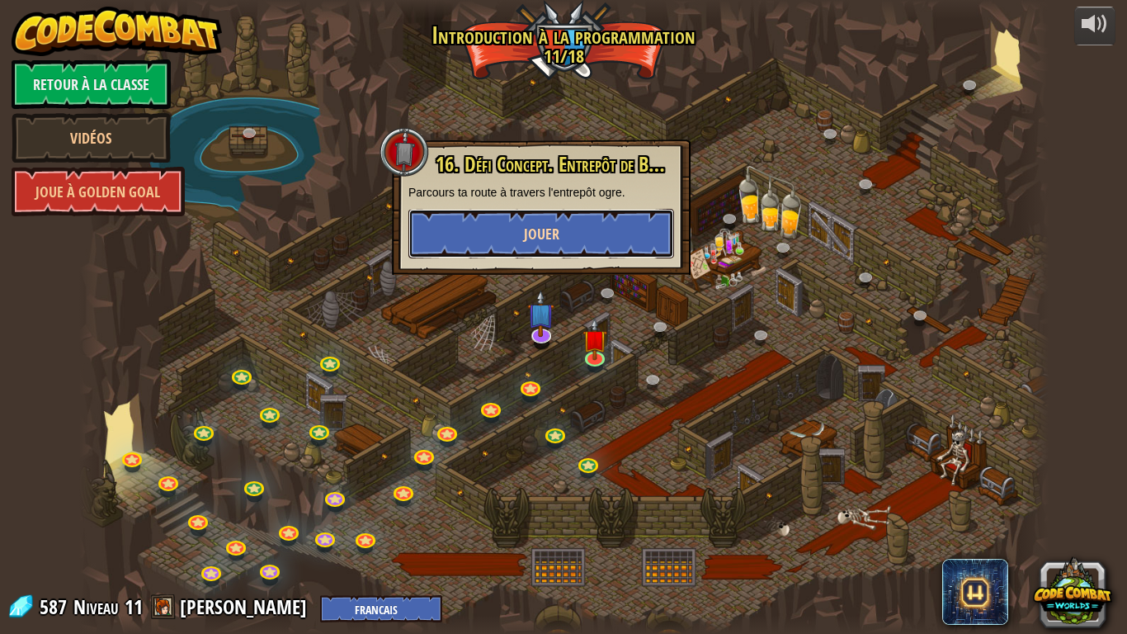
click at [596, 233] on button "Jouer" at bounding box center [541, 234] width 266 height 50
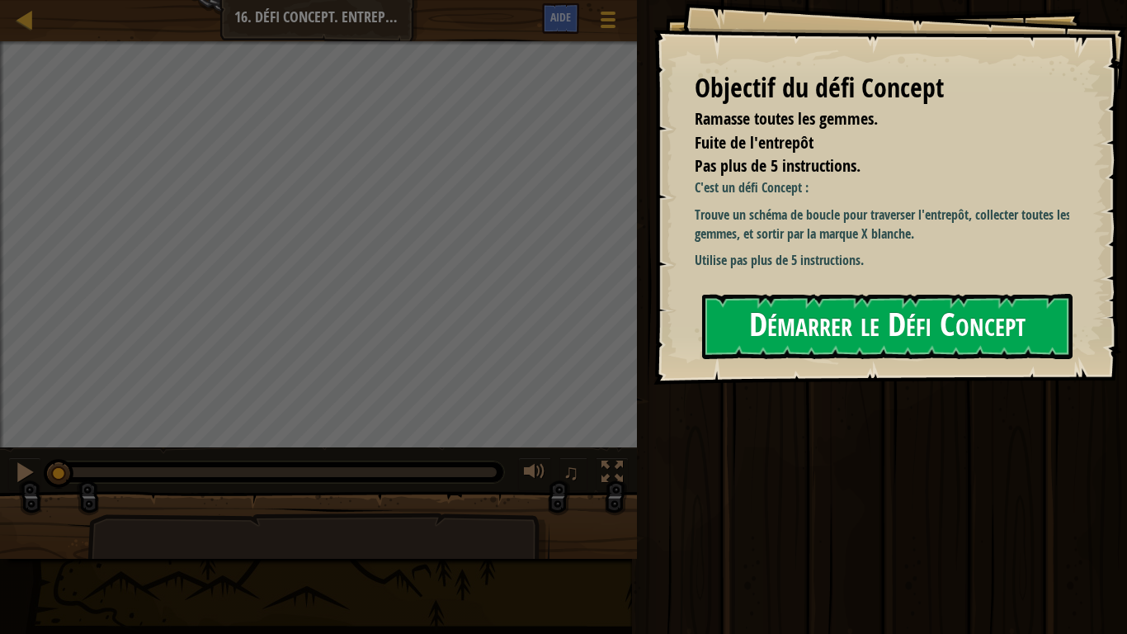
click at [949, 330] on button "Démarrer le Défi Concept" at bounding box center [887, 326] width 370 height 65
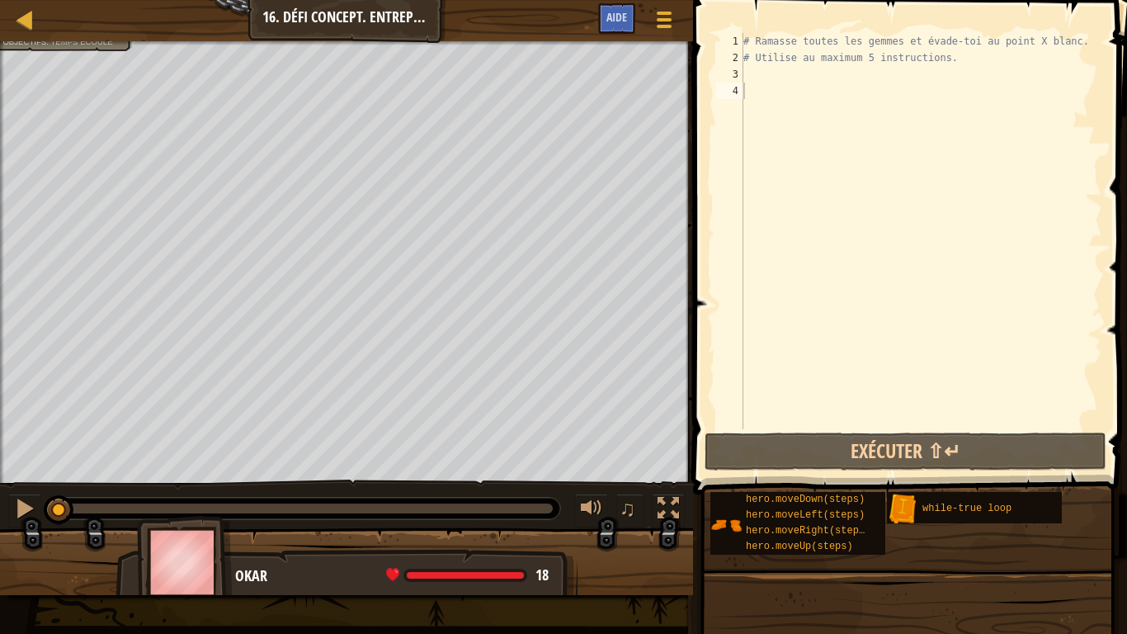
click at [59, 42] on div at bounding box center [346, 43] width 693 height 4
click at [94, 85] on div "Carte Introduction à l'Informatique 16. Défi Concept. Entrepôt de Boucles Menu …" at bounding box center [563, 317] width 1127 height 634
type textarea "# Utilise au maximum 5 instructions."
click at [759, 64] on div "# Ramasse toutes les gemmes et évade-toi au point X blanc. # Utilise au maximum…" at bounding box center [921, 247] width 362 height 429
click at [754, 77] on div "# Ramasse toutes les gemmes et évade-toi au point X blanc. # Utilise au maximum…" at bounding box center [921, 247] width 362 height 429
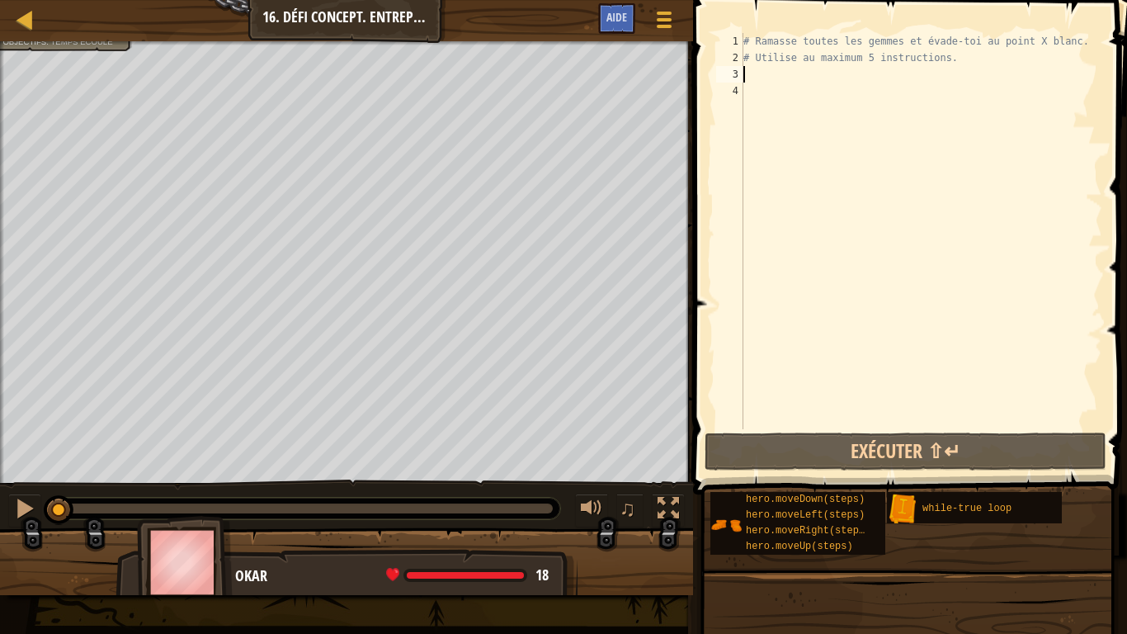
type textarea "w"
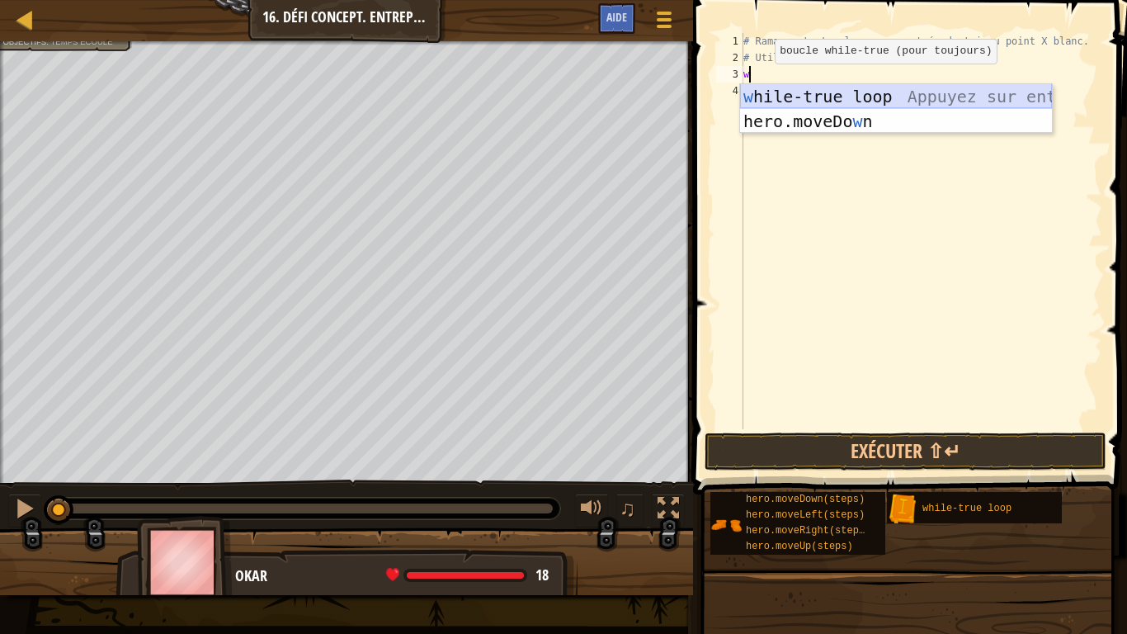
click at [814, 101] on div "w hile-true loop Appuyez sur entrée hero.moveDo w n [GEOGRAPHIC_DATA] sur entrée" at bounding box center [896, 133] width 312 height 99
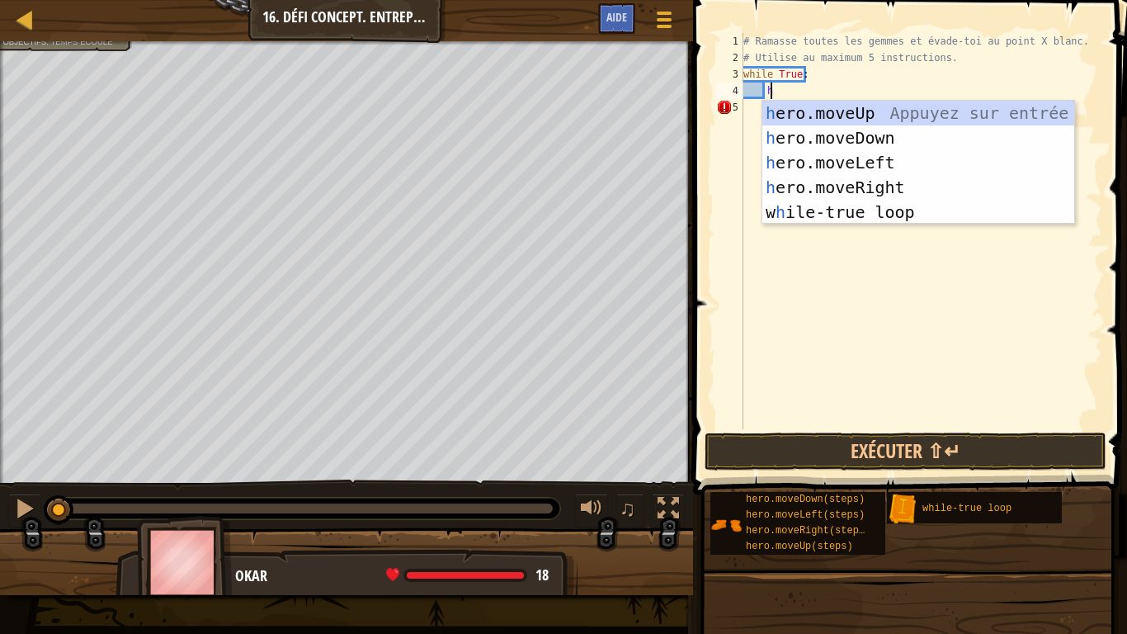
type textarea "he"
click at [938, 114] on div "he ro.moveUp Appuyez sur entrée he ro.moveDown Appuyez sur entrée he ro.moveLef…" at bounding box center [918, 187] width 312 height 173
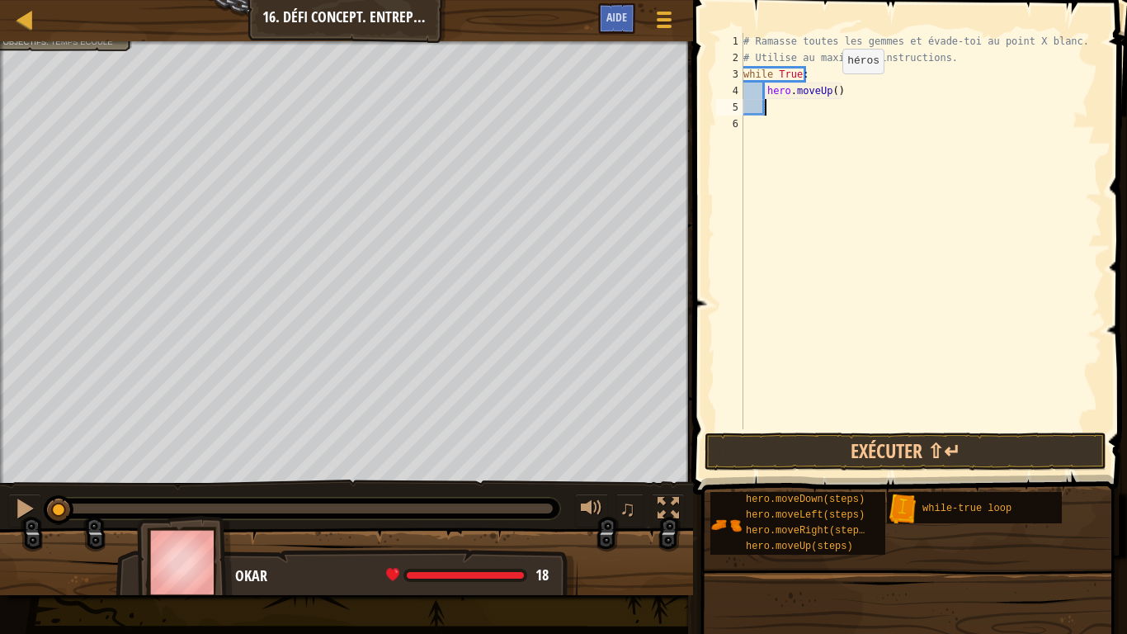
click at [828, 90] on div "# Ramasse toutes les gemmes et évade-toi au point X blanc. # Utilise au maximum…" at bounding box center [921, 247] width 362 height 429
type textarea "hero.moveUp(2)"
click at [774, 111] on div "# Ramasse toutes les gemmes et évade-toi au point X blanc. # Utilise au maximum…" at bounding box center [921, 247] width 362 height 429
type textarea "he"
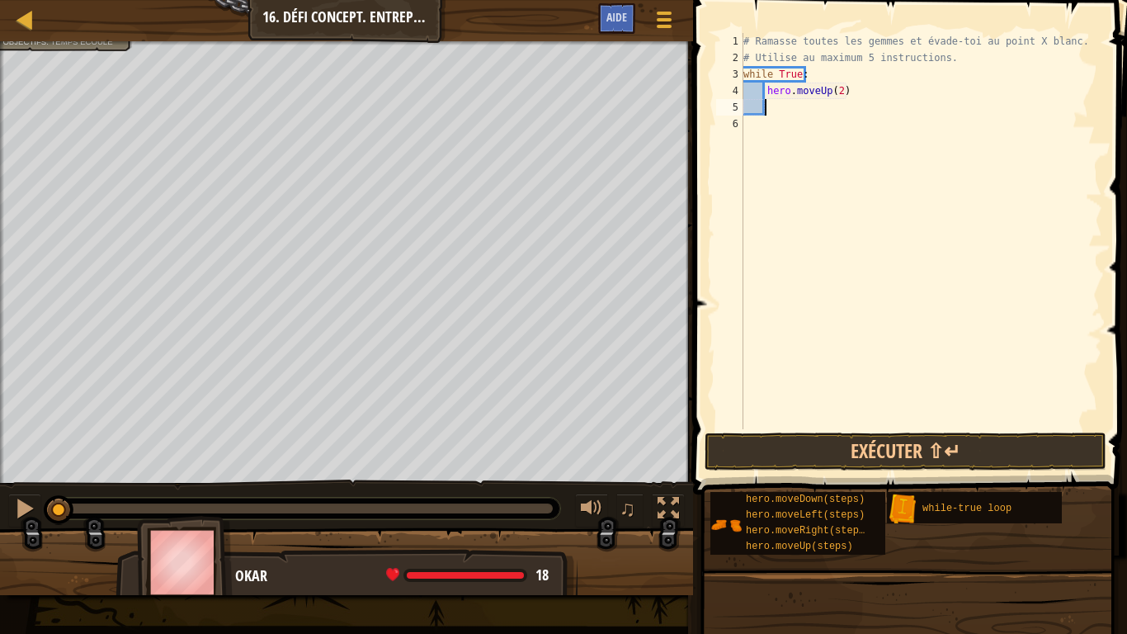
scroll to position [7, 2]
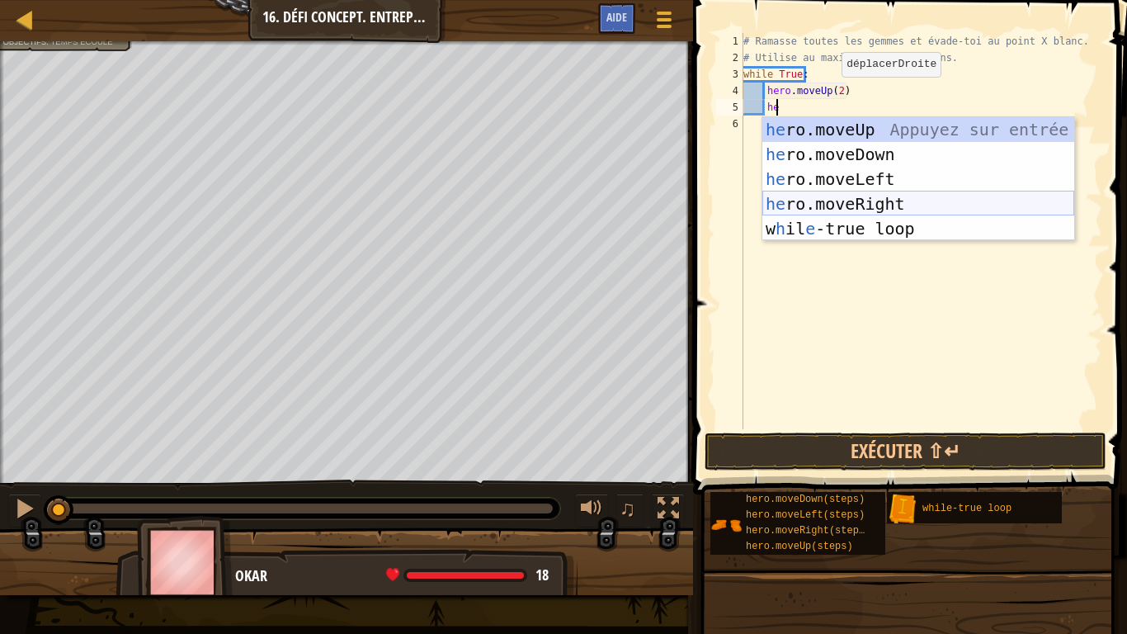
click at [869, 203] on div "he ro.moveUp Appuyez sur entrée he ro.moveDown Appuyez sur entrée he ro.moveLef…" at bounding box center [918, 203] width 312 height 173
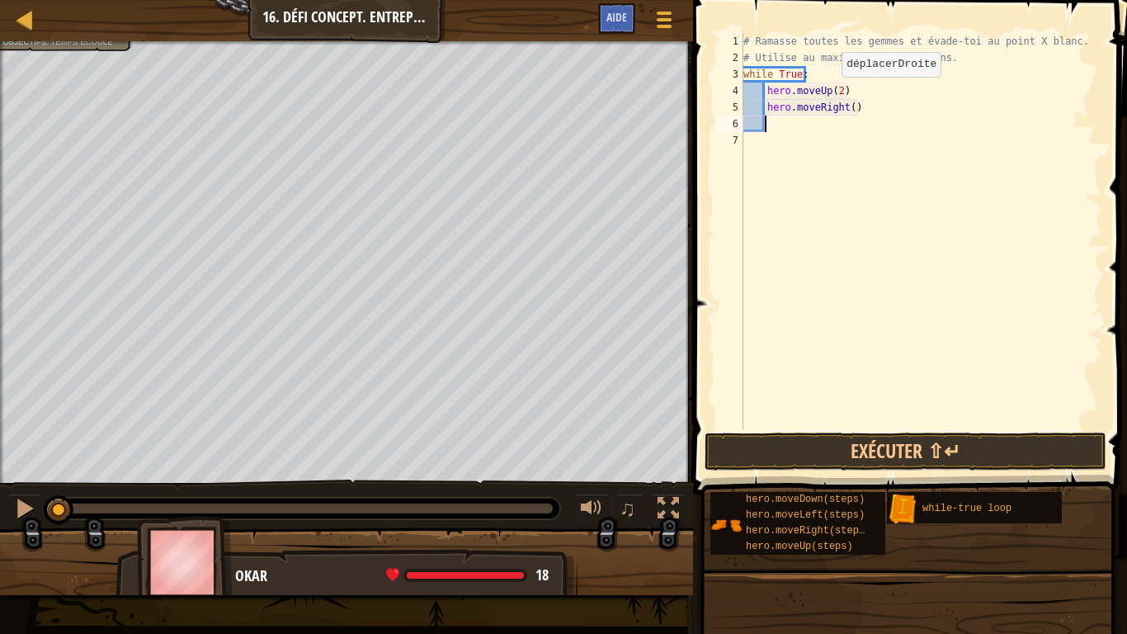
scroll to position [7, 1]
type textarea "he"
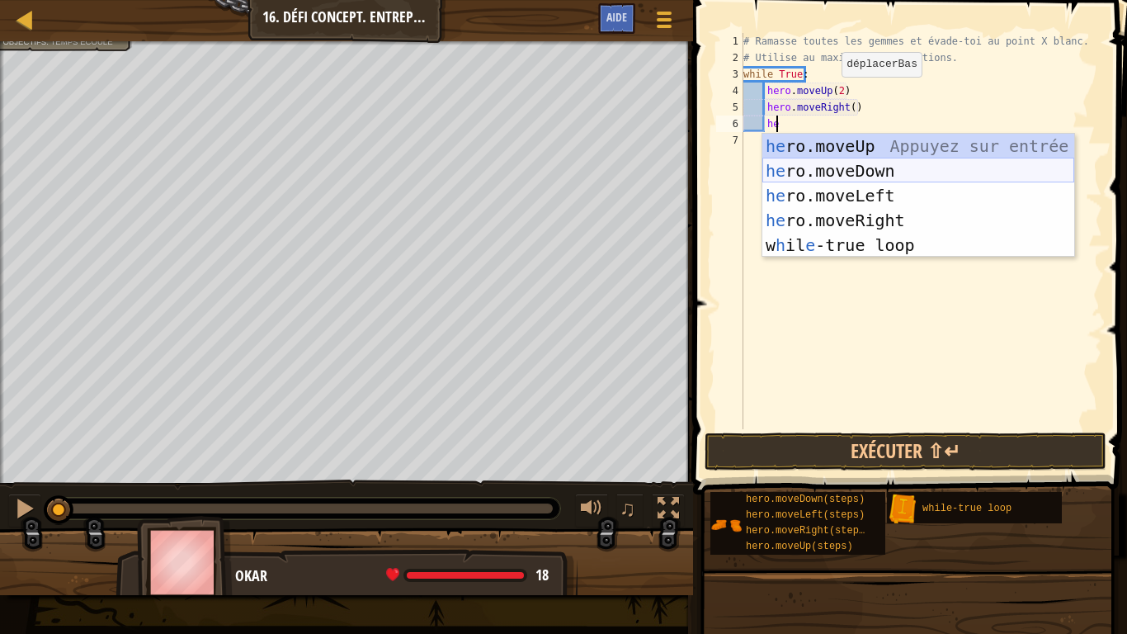
click at [834, 171] on div "he ro.moveUp Appuyez sur entrée he ro.moveDown Appuyez sur entrée he ro.moveLef…" at bounding box center [918, 220] width 312 height 173
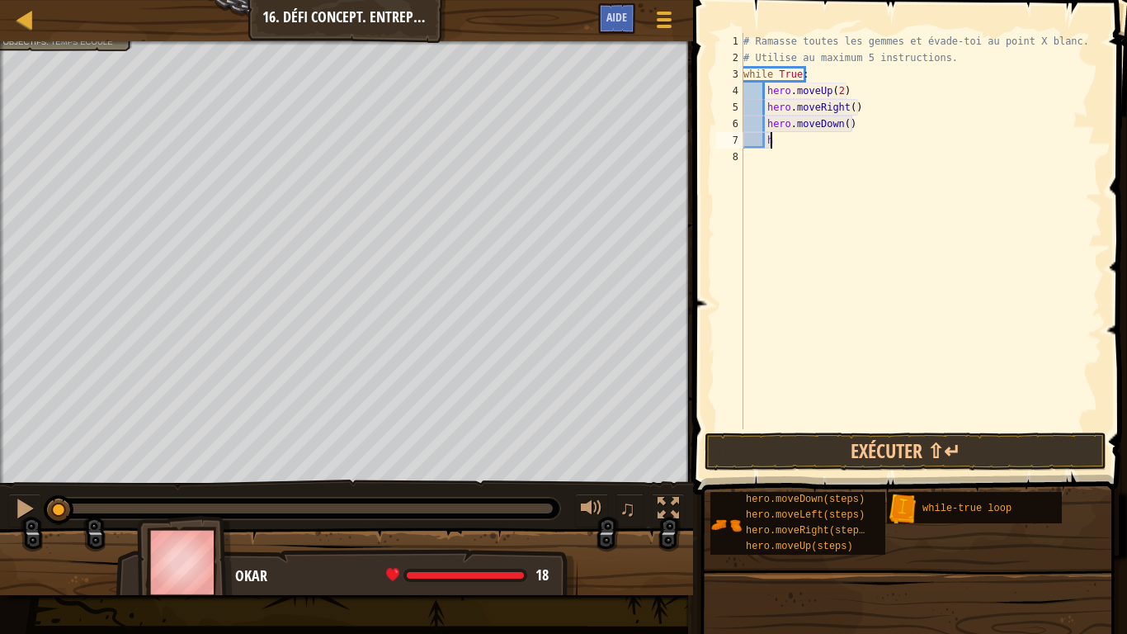
type textarea "he"
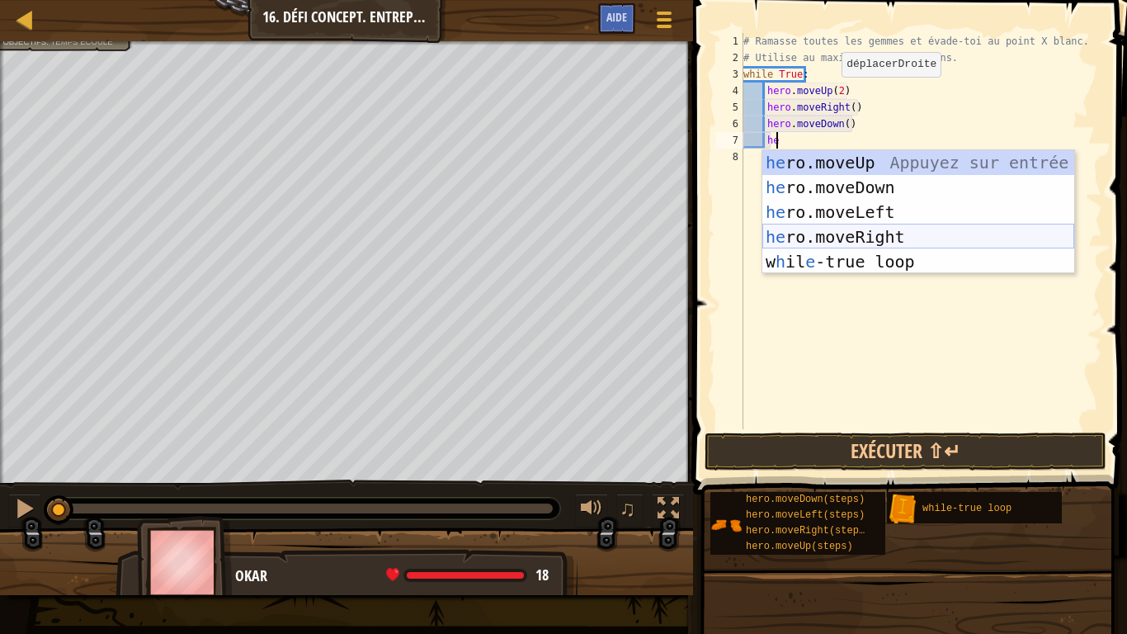
click at [823, 238] on div "he ro.moveUp Appuyez sur entrée he ro.moveDown Appuyez sur entrée he ro.moveLef…" at bounding box center [918, 236] width 312 height 173
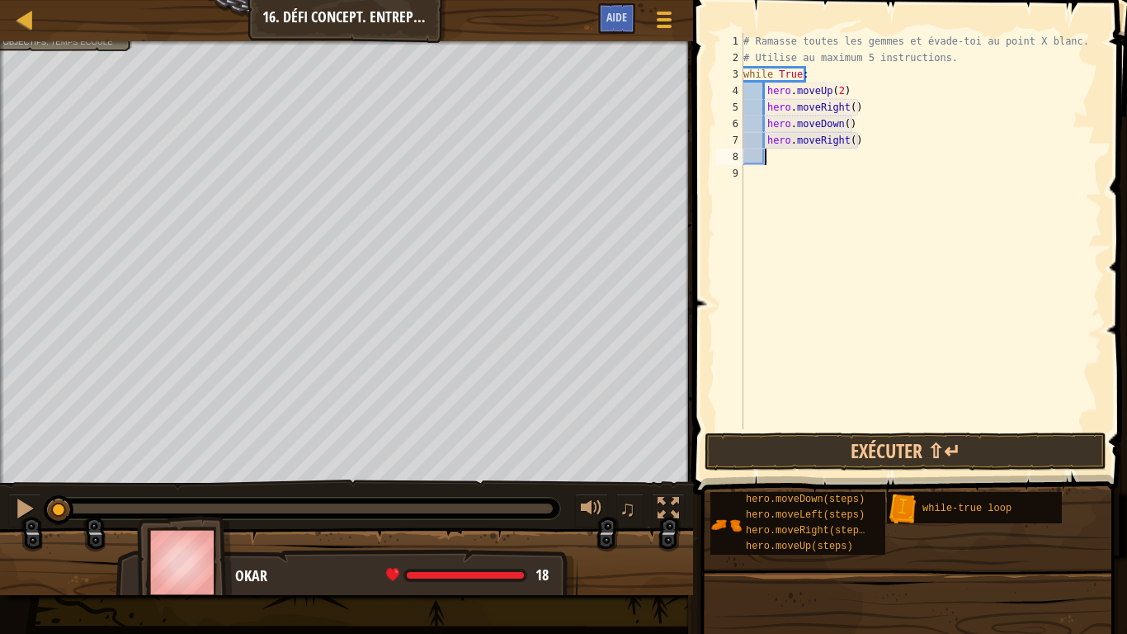
type textarea "he"
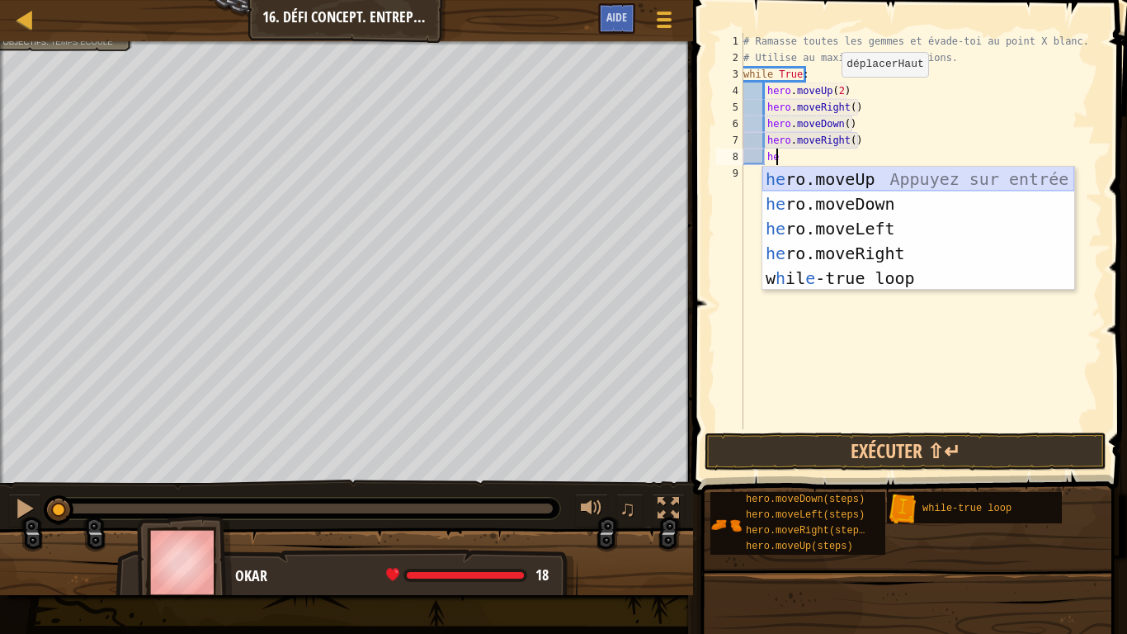
click at [880, 186] on div "he ro.moveUp Appuyez sur entrée he ro.moveDown Appuyez sur entrée he ro.moveLef…" at bounding box center [918, 253] width 312 height 173
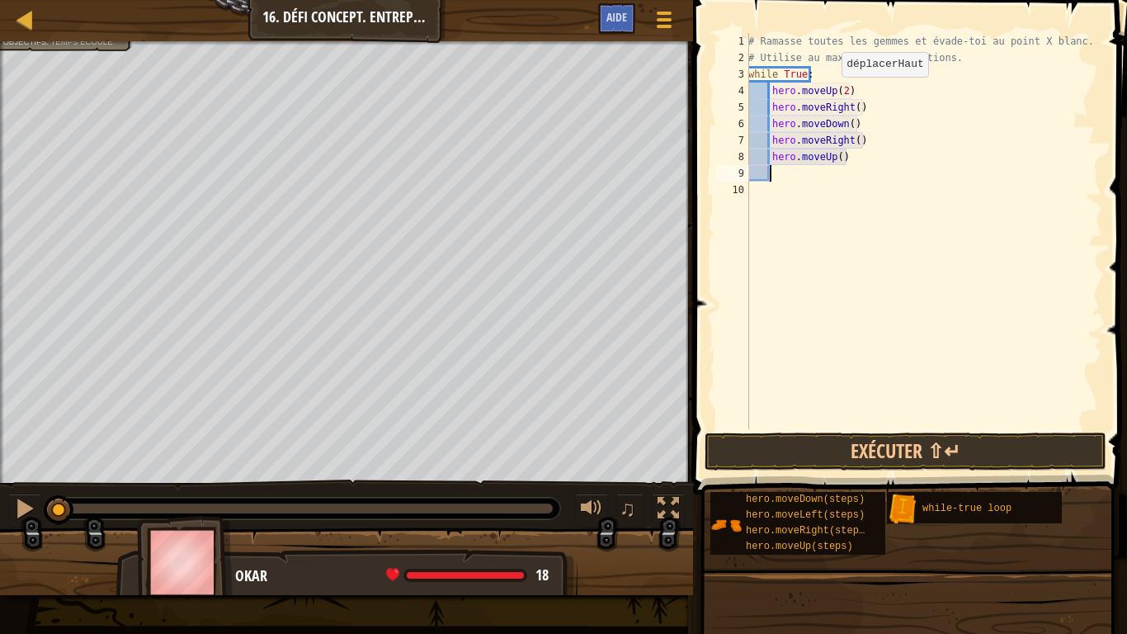
scroll to position [7, 1]
click at [836, 452] on button "Exécuter ⇧↵" at bounding box center [906, 451] width 402 height 38
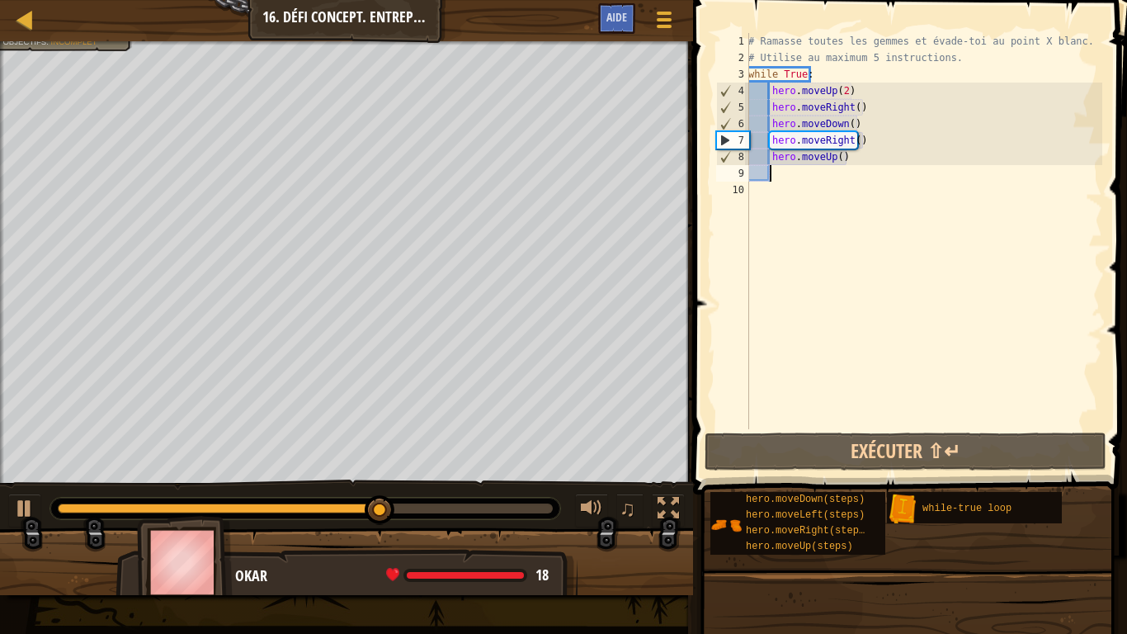
type textarea "he"
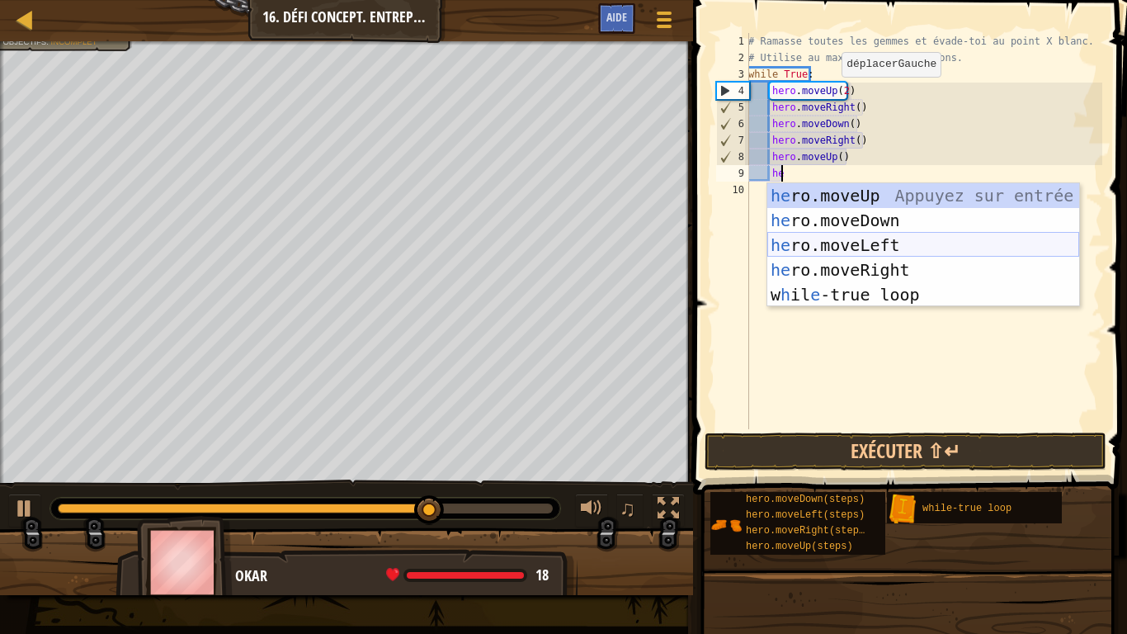
click at [830, 243] on div "he ro.moveUp Appuyez sur entrée he ro.moveDown Appuyez sur entrée he ro.moveLef…" at bounding box center [923, 269] width 312 height 173
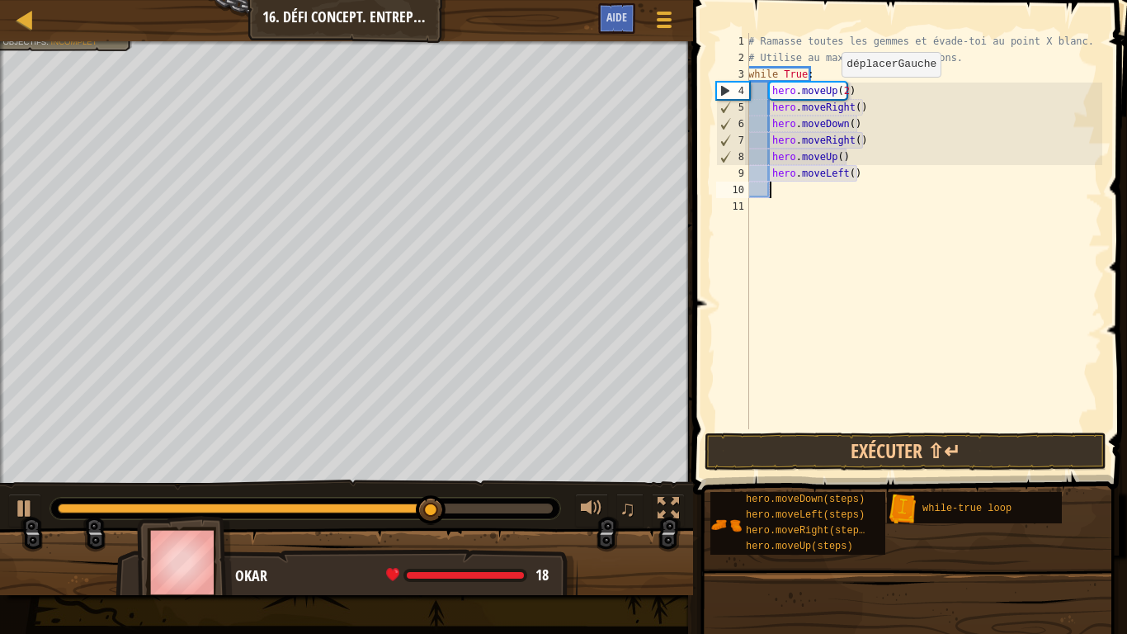
scroll to position [7, 1]
click at [858, 455] on button "Exécuter ⇧↵" at bounding box center [906, 451] width 402 height 38
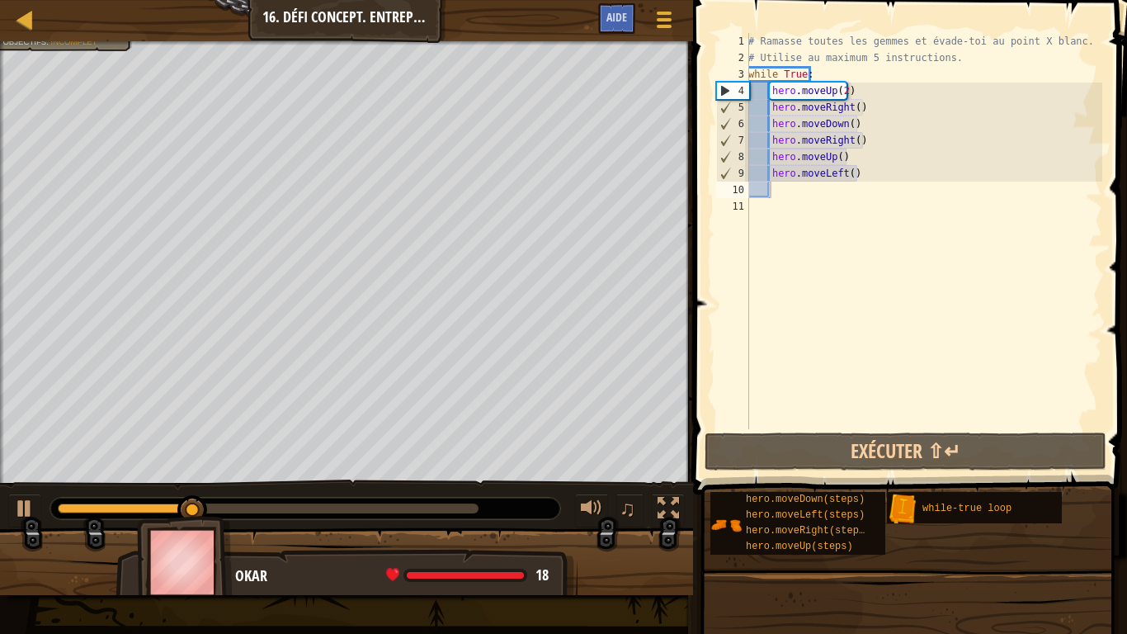
drag, startPoint x: 354, startPoint y: 519, endPoint x: 431, endPoint y: 512, distance: 77.0
click at [431, 500] on div at bounding box center [306, 508] width 512 height 23
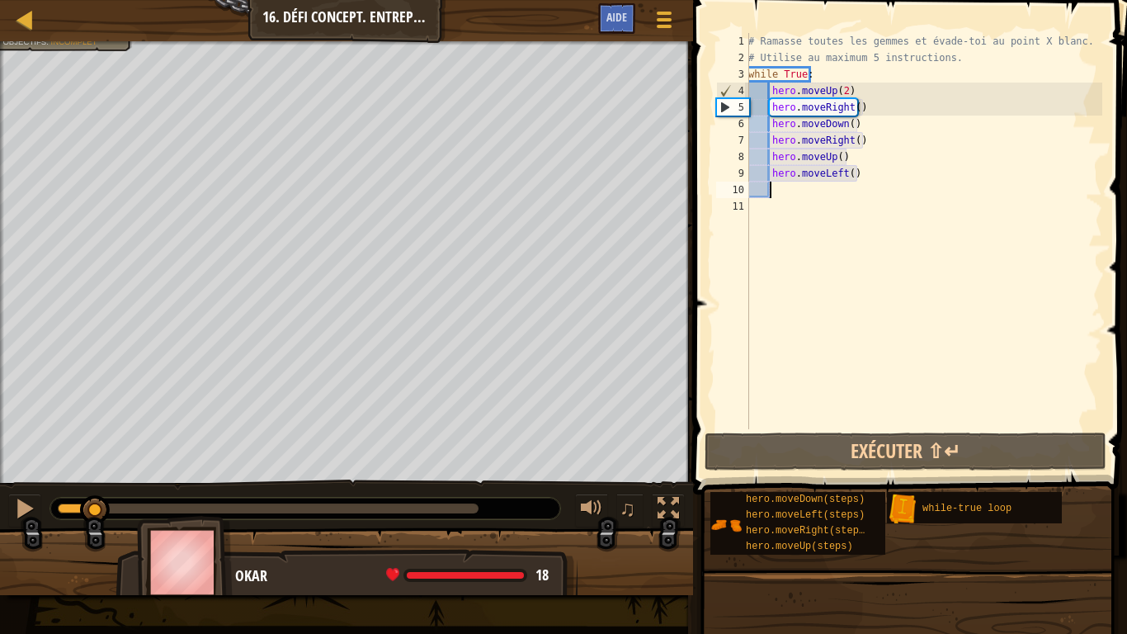
drag, startPoint x: 431, startPoint y: 512, endPoint x: 96, endPoint y: 497, distance: 335.4
click at [96, 500] on div at bounding box center [268, 508] width 421 height 10
click at [20, 500] on div at bounding box center [24, 508] width 21 height 21
click at [852, 104] on div "# Ramasse toutes les gemmes et évade-toi au point X blanc. # Utilise au maximum…" at bounding box center [923, 247] width 357 height 429
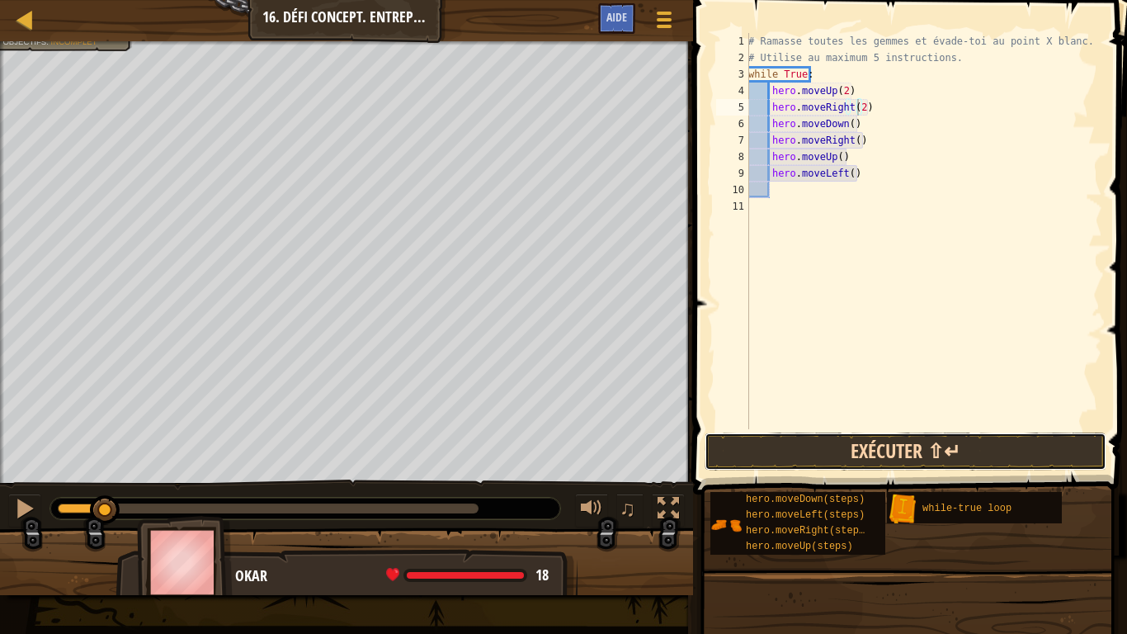
click at [906, 449] on button "Exécuter ⇧↵" at bounding box center [906, 451] width 402 height 38
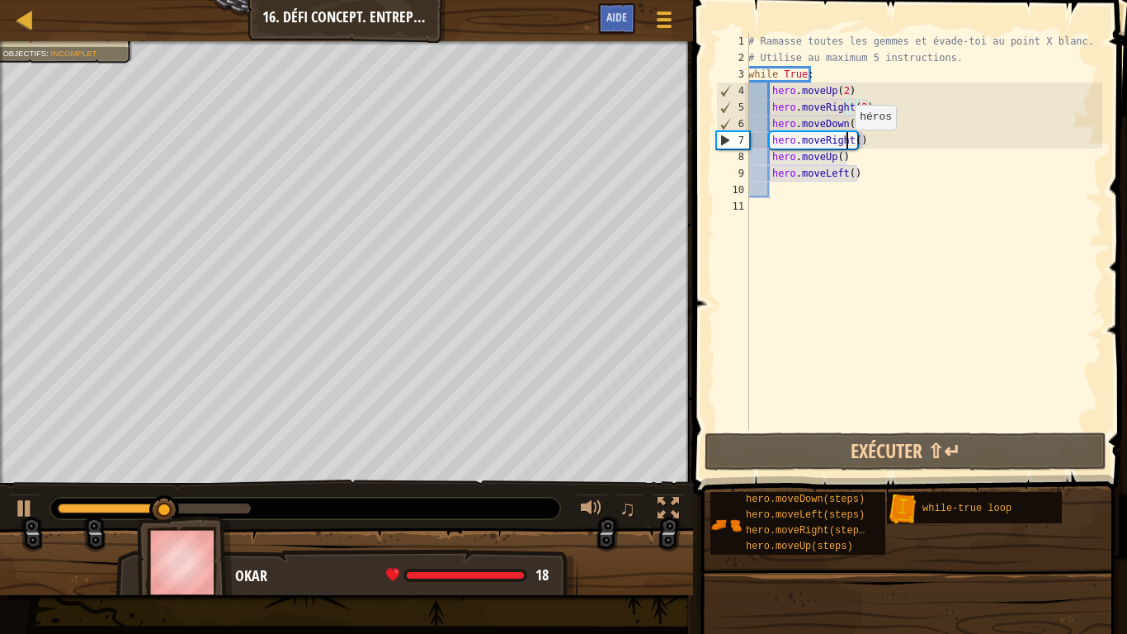
click at [846, 146] on div "# Ramasse toutes les gemmes et évade-toi au point X blanc. # Utilise au maximum…" at bounding box center [923, 247] width 357 height 429
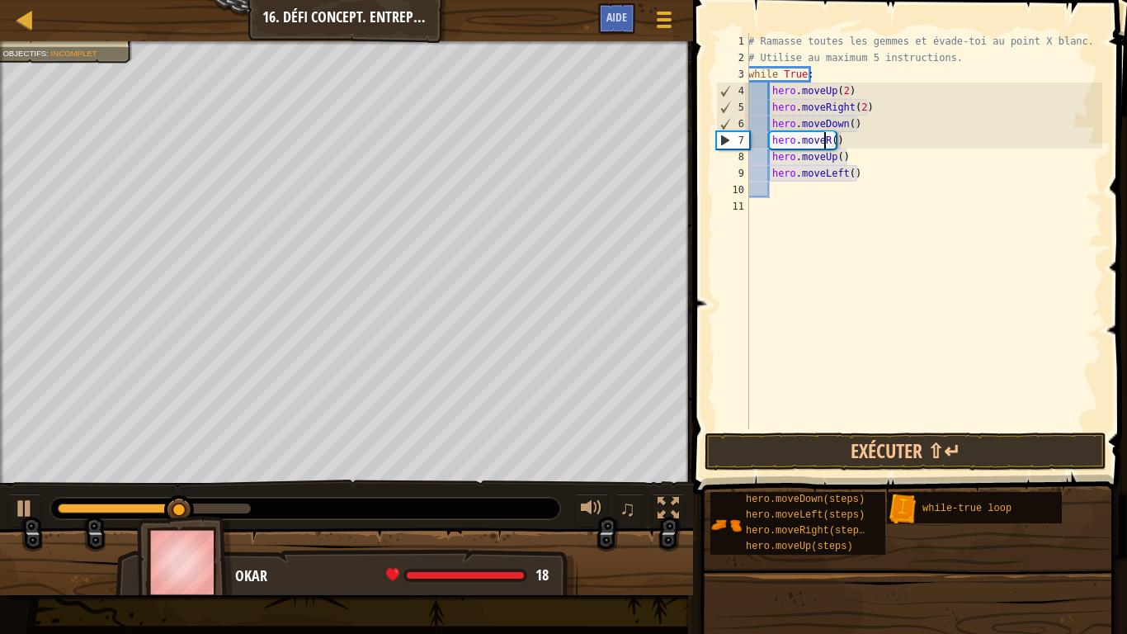
scroll to position [7, 6]
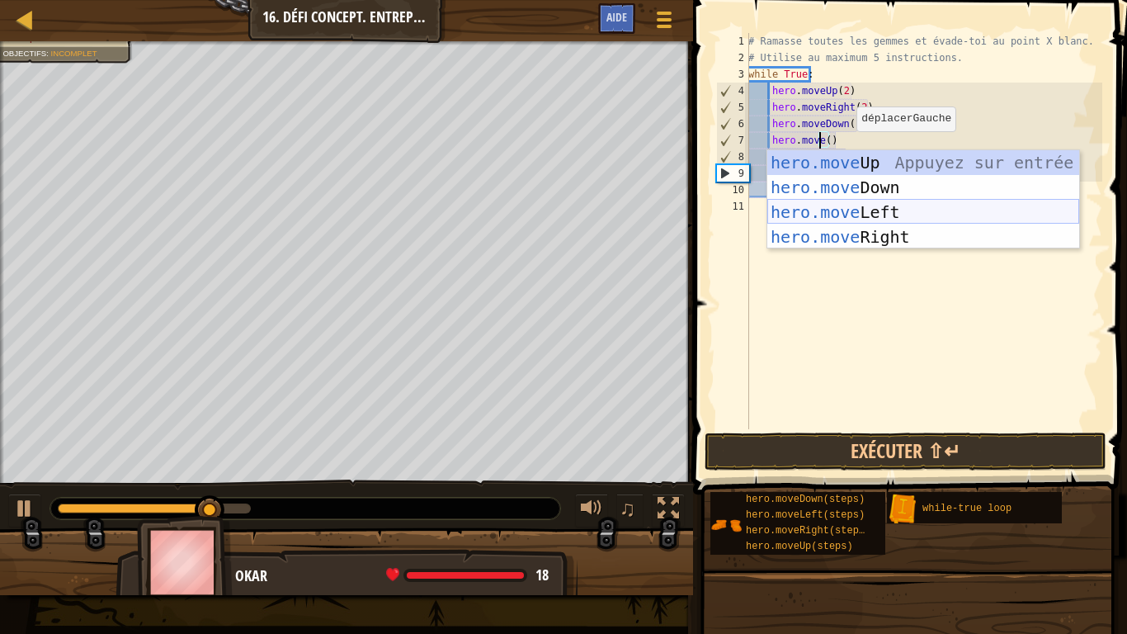
click at [854, 224] on div "hero.move Up Appuyez sur entrée hero.move Down Appuyez sur entrée hero.move Lef…" at bounding box center [923, 224] width 312 height 149
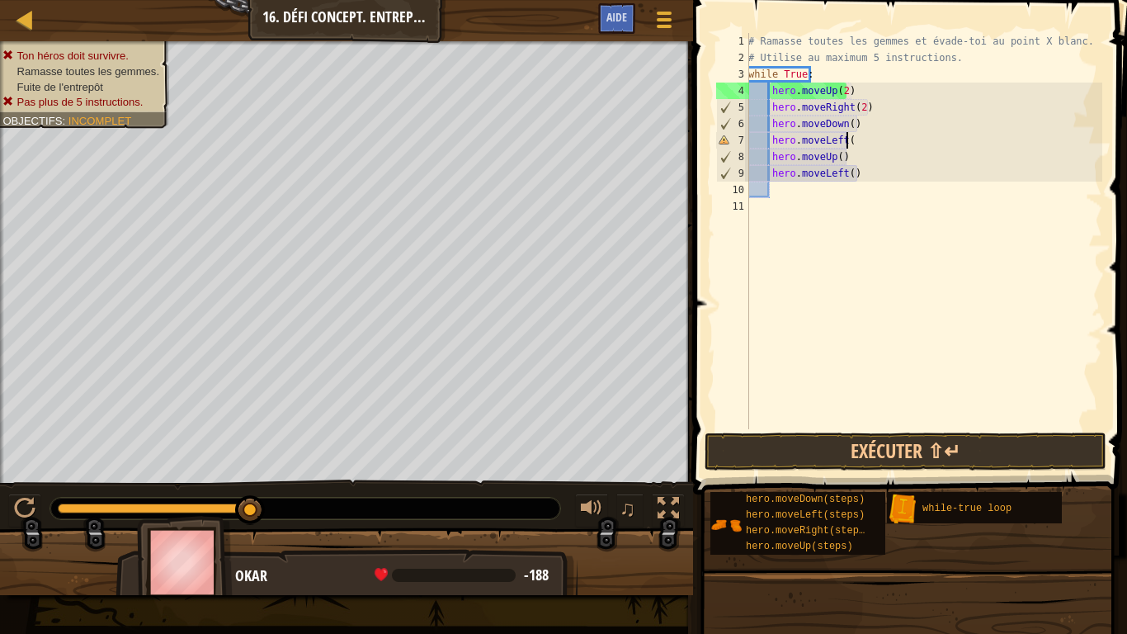
scroll to position [7, 7]
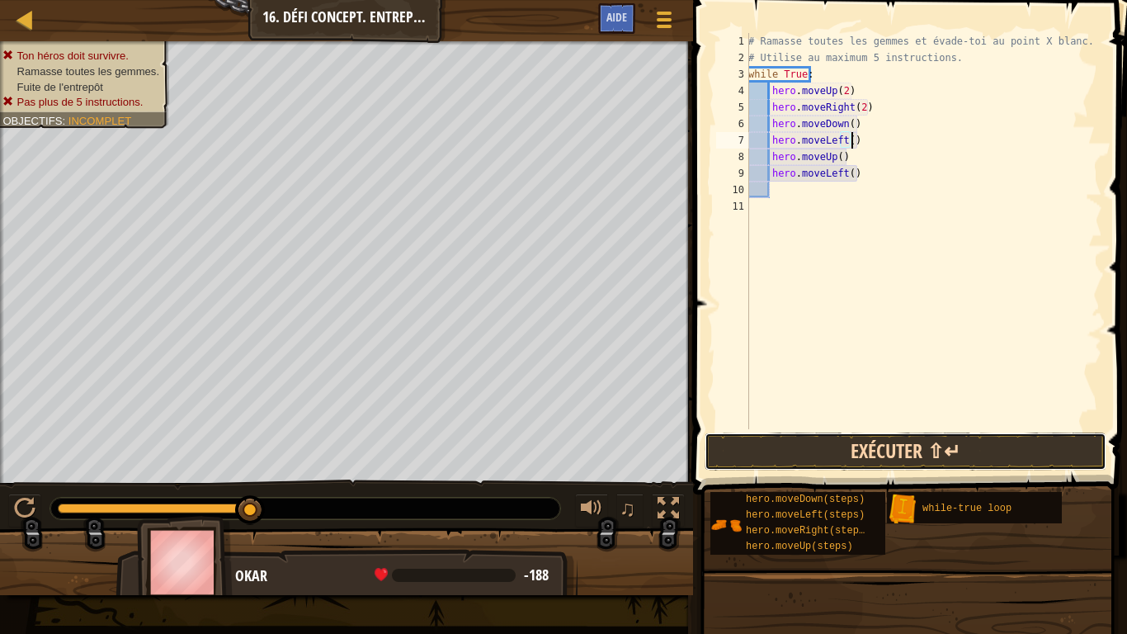
click at [886, 439] on button "Exécuter ⇧↵" at bounding box center [906, 451] width 402 height 38
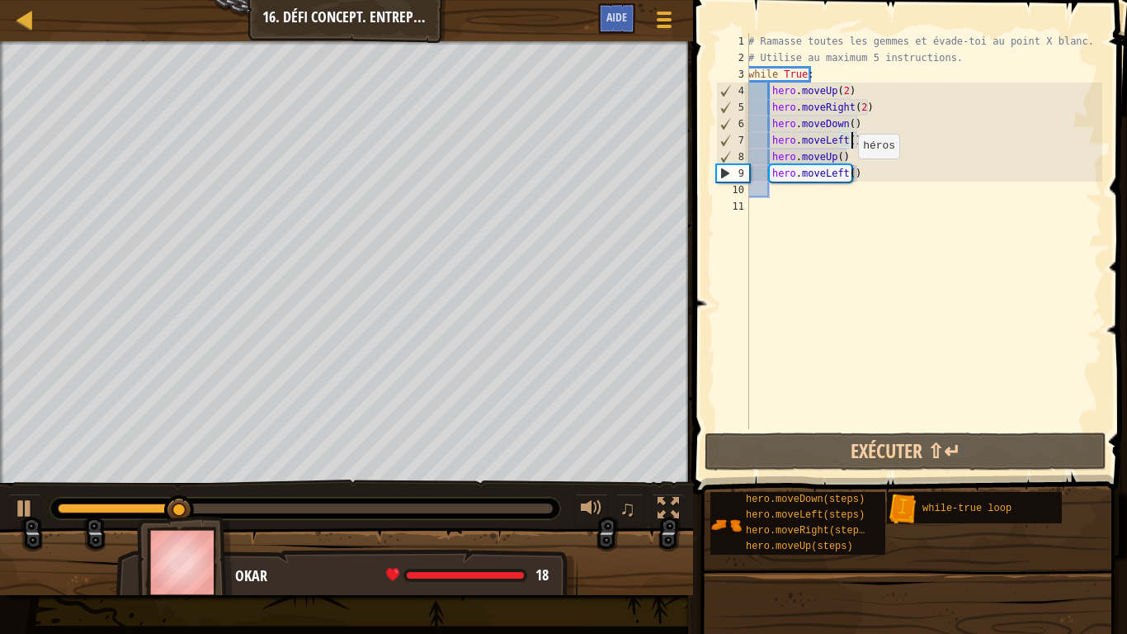
click at [849, 175] on div "# Ramasse toutes les gemmes et évade-toi au point X blanc. # Utilise au maximum…" at bounding box center [923, 247] width 357 height 429
click at [856, 175] on div "# Ramasse toutes les gemmes et évade-toi au point X blanc. # Utilise au maximum…" at bounding box center [923, 247] width 357 height 429
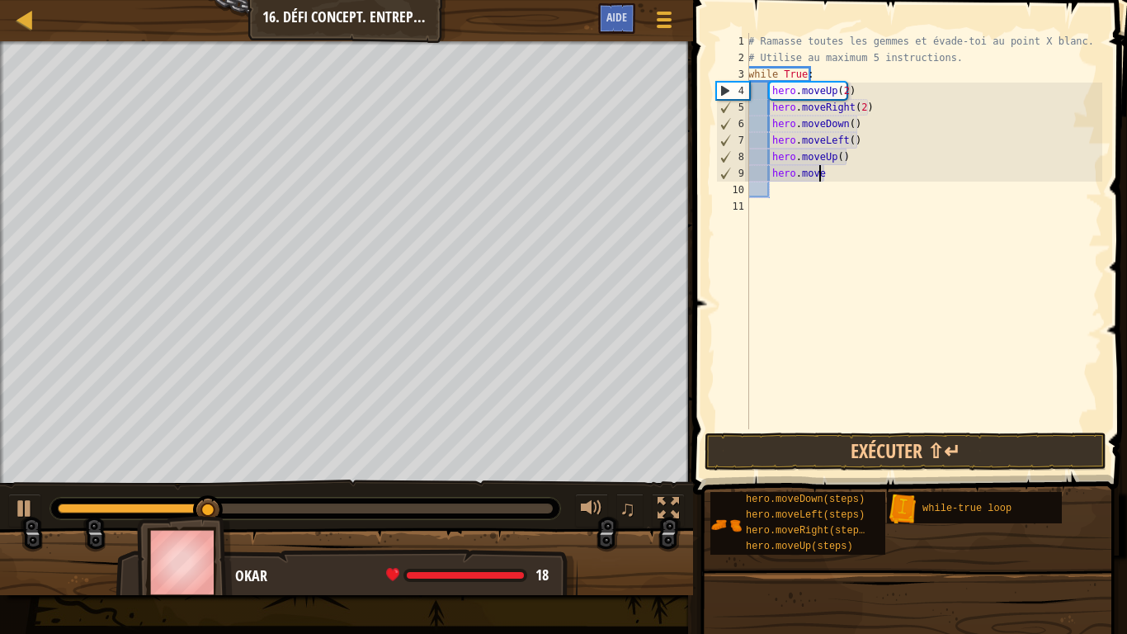
scroll to position [7, 5]
type textarea "hero.mover"
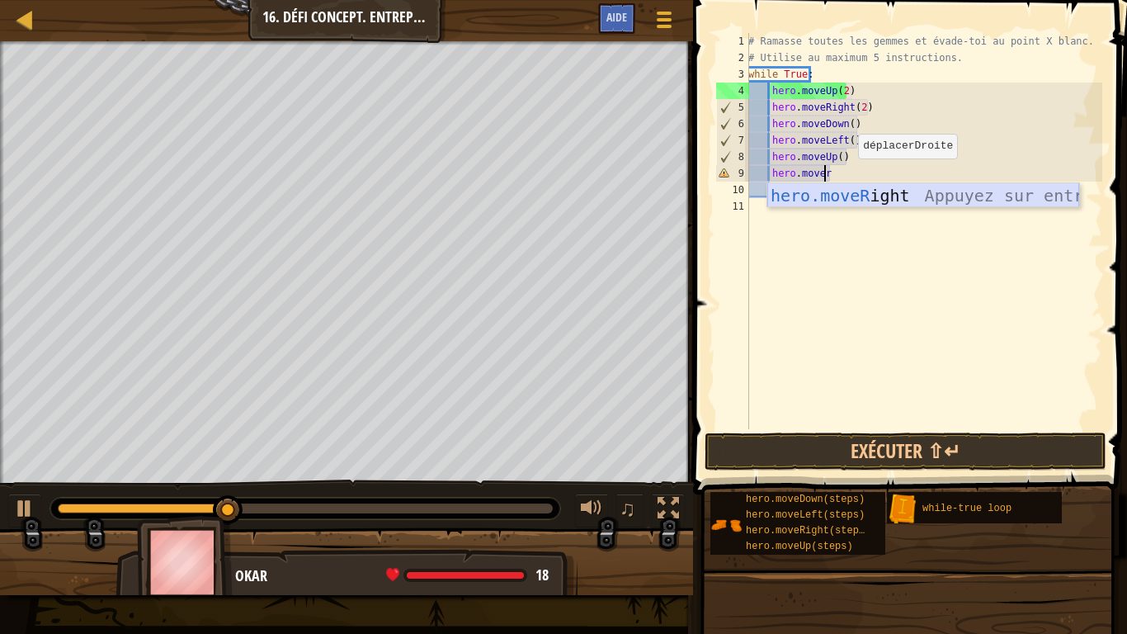
click at [922, 196] on div "hero.moveR ight Appuyez sur entrée" at bounding box center [923, 220] width 312 height 74
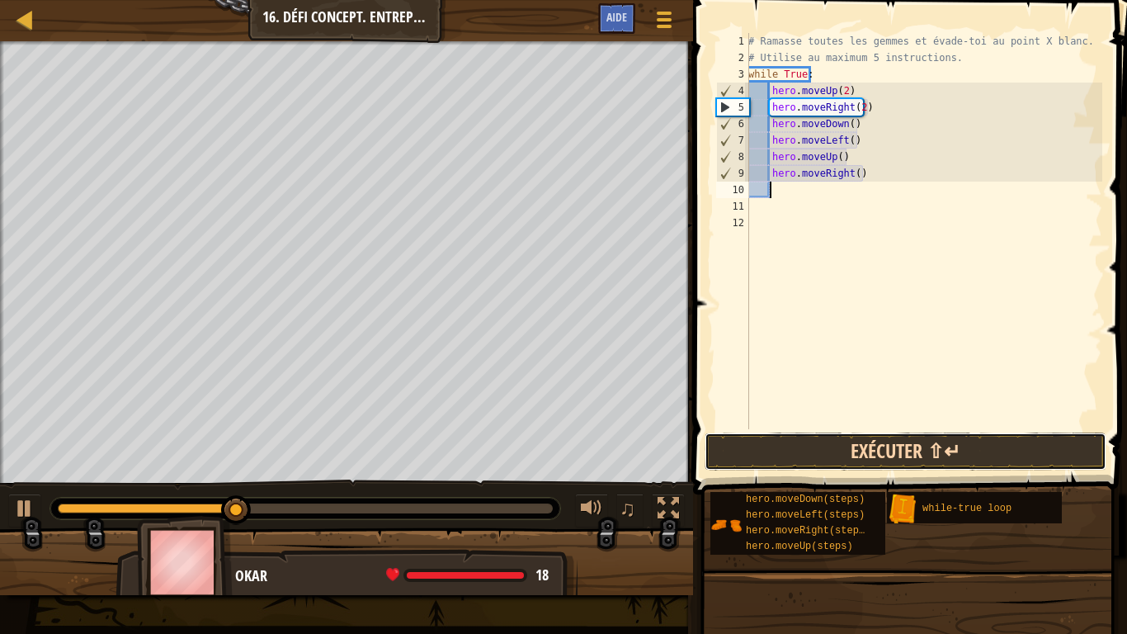
click at [873, 446] on button "Exécuter ⇧↵" at bounding box center [906, 451] width 402 height 38
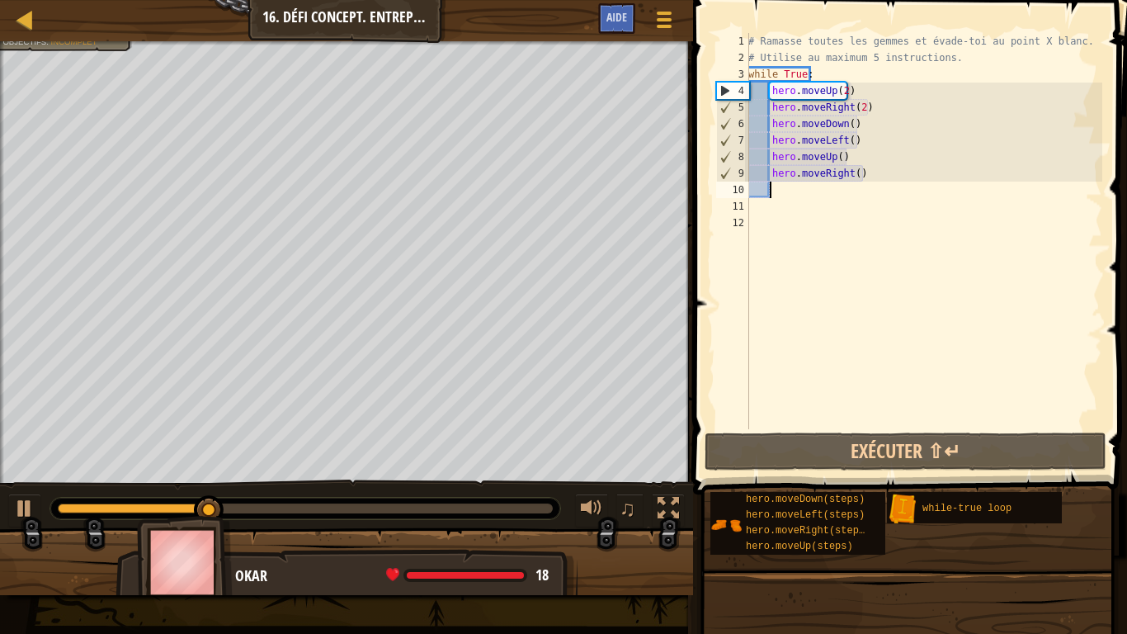
drag, startPoint x: 866, startPoint y: 184, endPoint x: 813, endPoint y: 181, distance: 53.7
click at [813, 181] on div "# Ramasse toutes les gemmes et évade-toi au point X blanc. # Utilise au maximum…" at bounding box center [923, 247] width 357 height 429
click at [861, 167] on div "# Ramasse toutes les gemmes et évade-toi au point X blanc. # Utilise au maximum…" at bounding box center [923, 231] width 357 height 396
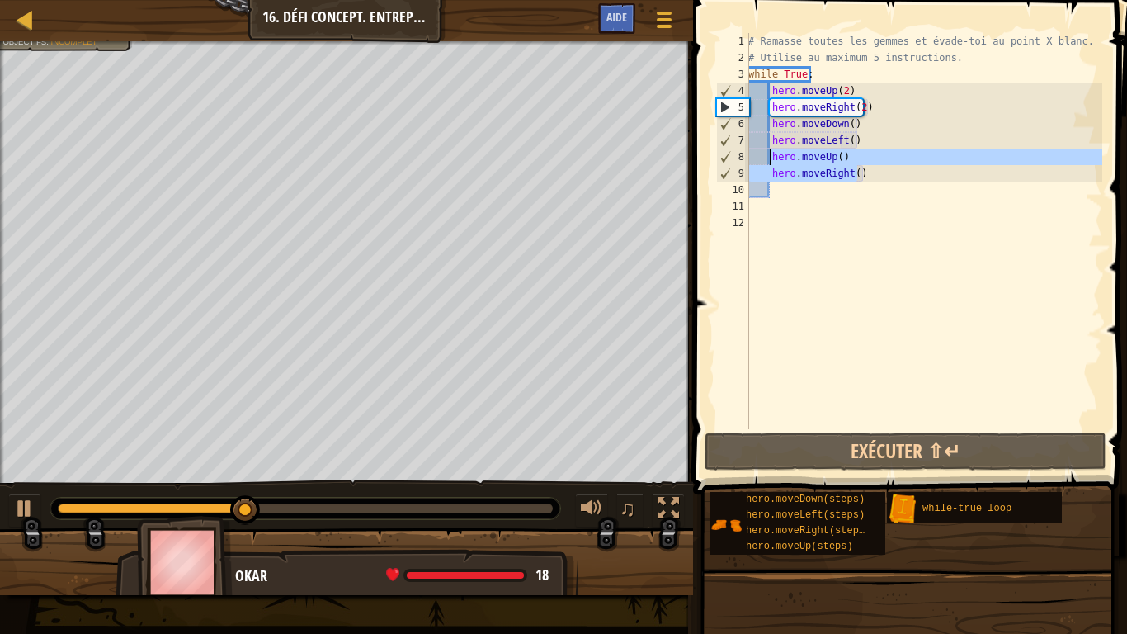
drag, startPoint x: 858, startPoint y: 168, endPoint x: 771, endPoint y: 152, distance: 88.2
click at [771, 152] on div "# Ramasse toutes les gemmes et évade-toi au point X blanc. # Utilise au maximum…" at bounding box center [923, 247] width 357 height 429
type textarea "hero.moveUp() hero.moveRight()"
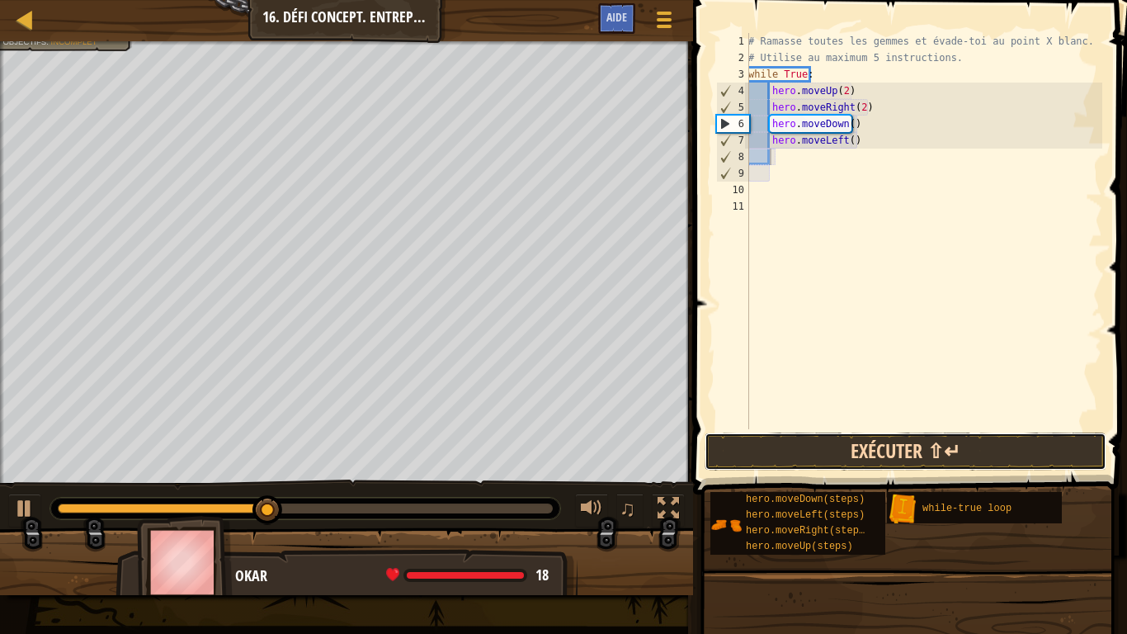
click at [880, 436] on button "Exécuter ⇧↵" at bounding box center [906, 451] width 402 height 38
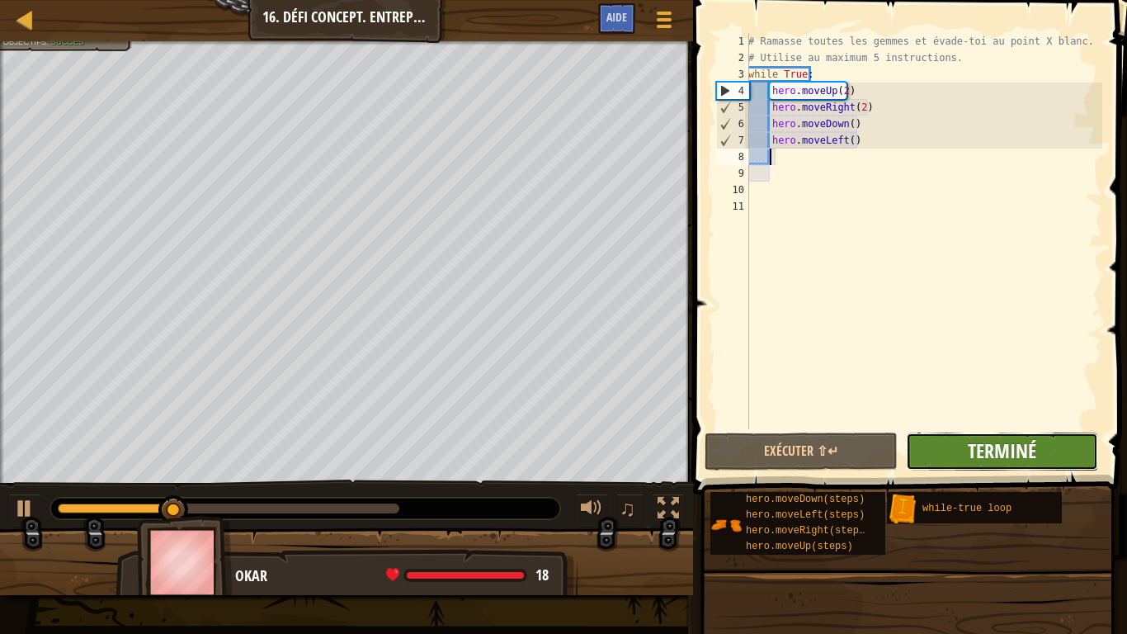
click at [979, 444] on span "Terminé" at bounding box center [1002, 450] width 68 height 26
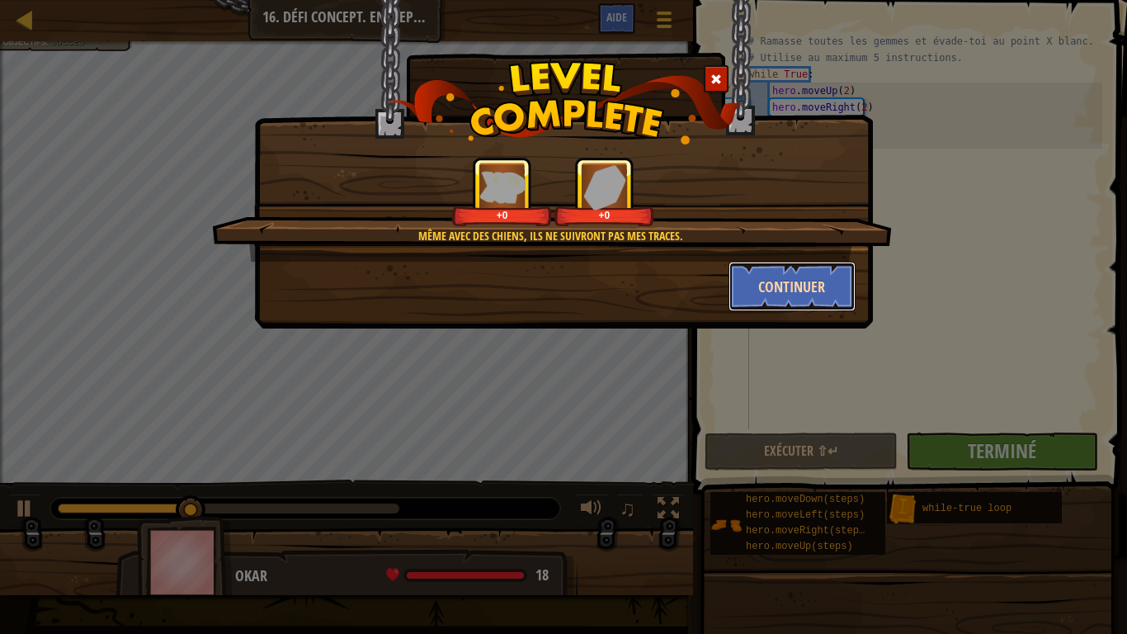
click at [813, 288] on button "Continuer" at bounding box center [793, 287] width 128 height 50
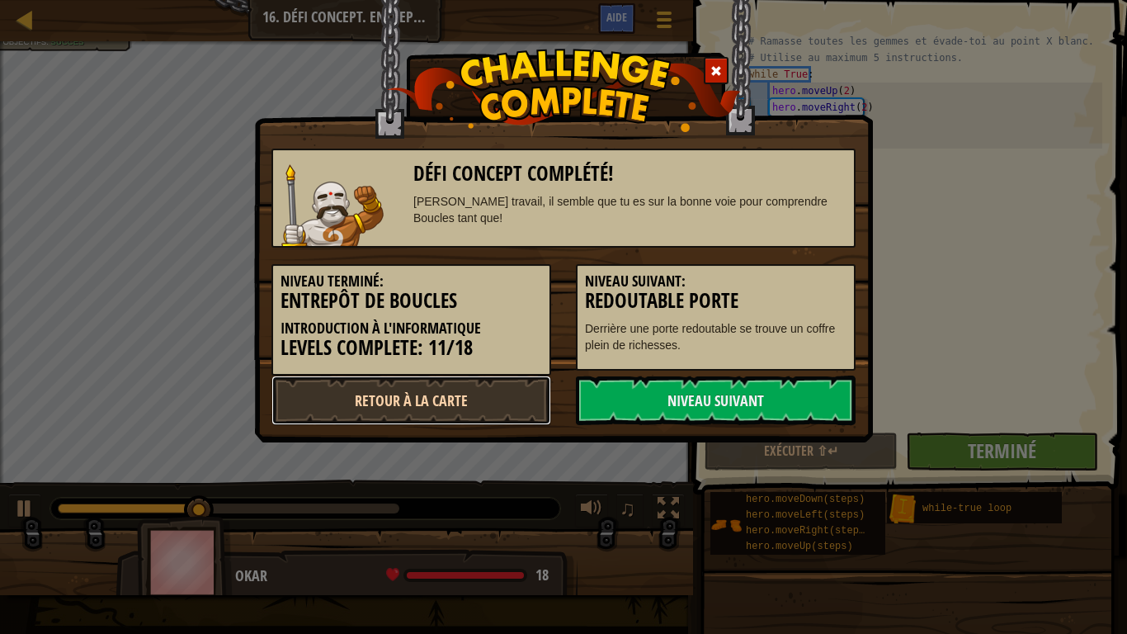
click at [464, 386] on link "Retour à la Carte" at bounding box center [411, 400] width 280 height 50
select select "fr"
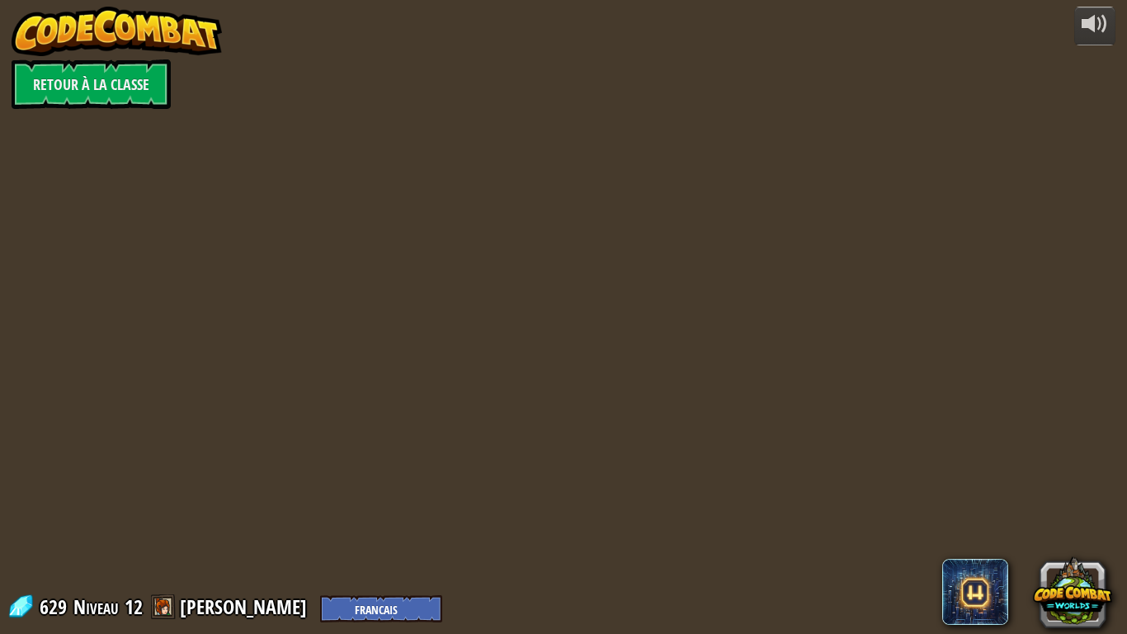
select select "fr"
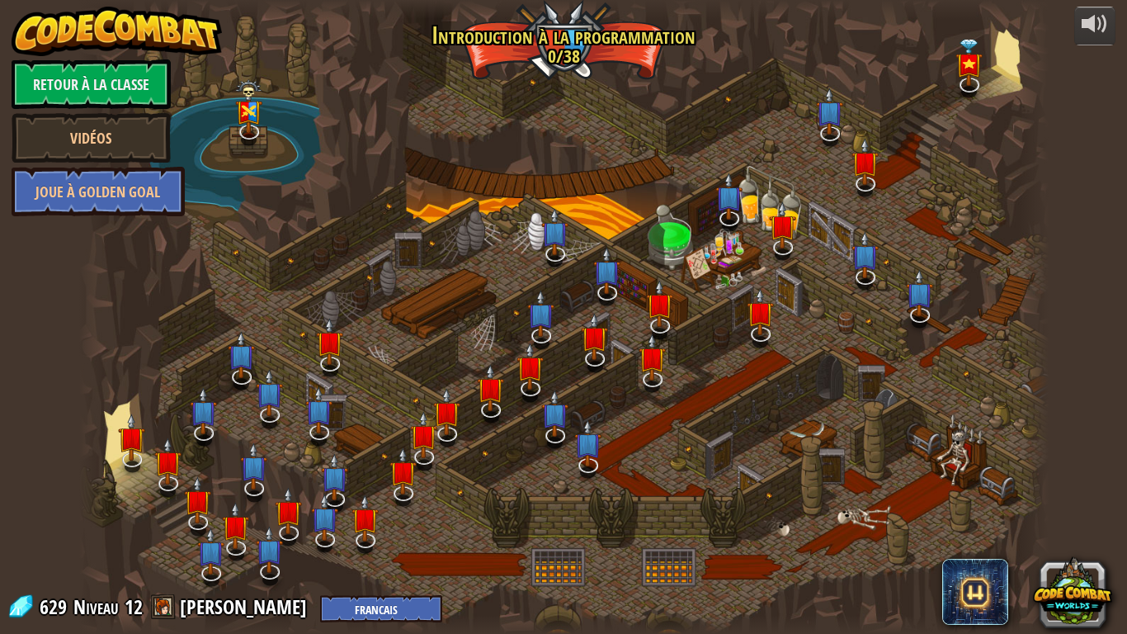
select select "fr"
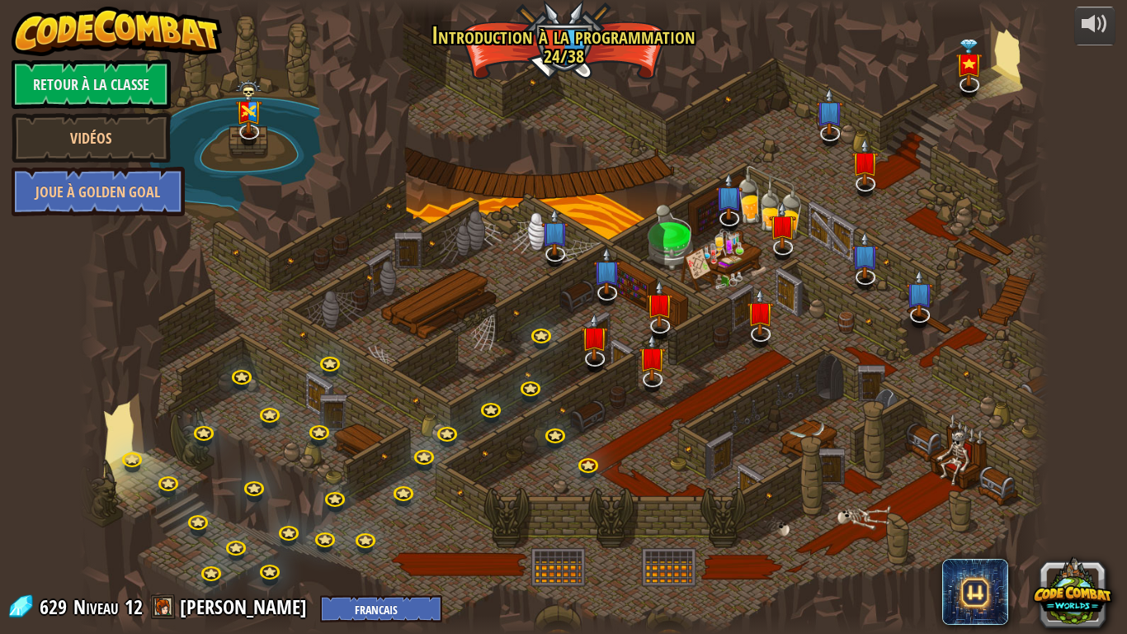
select select "fr"
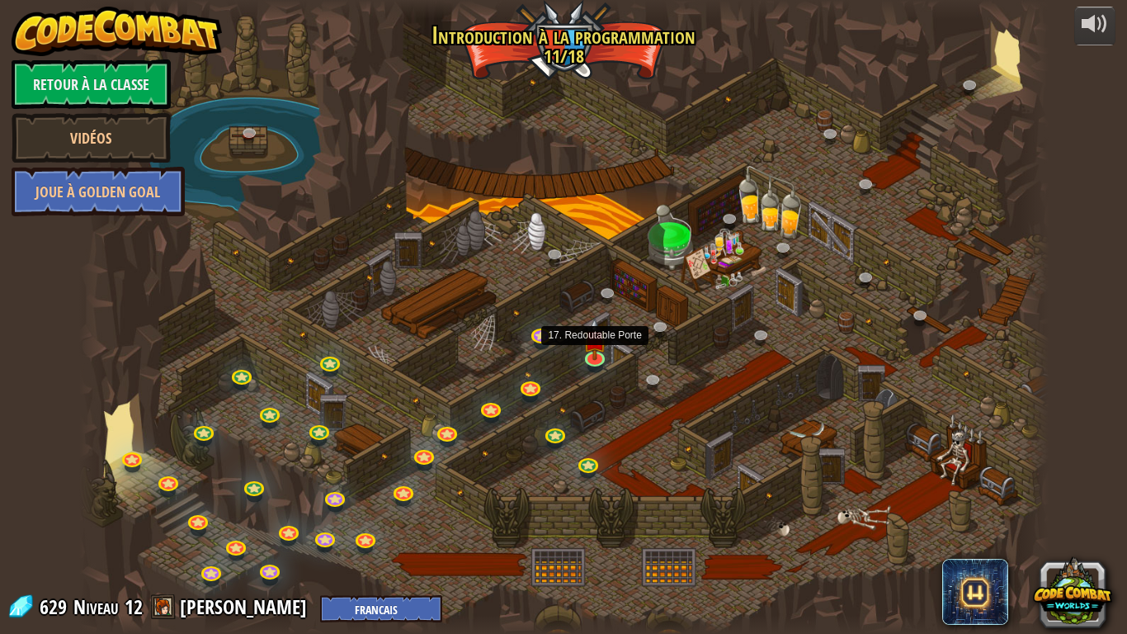
select select "fr"
click at [595, 342] on img at bounding box center [595, 328] width 25 height 56
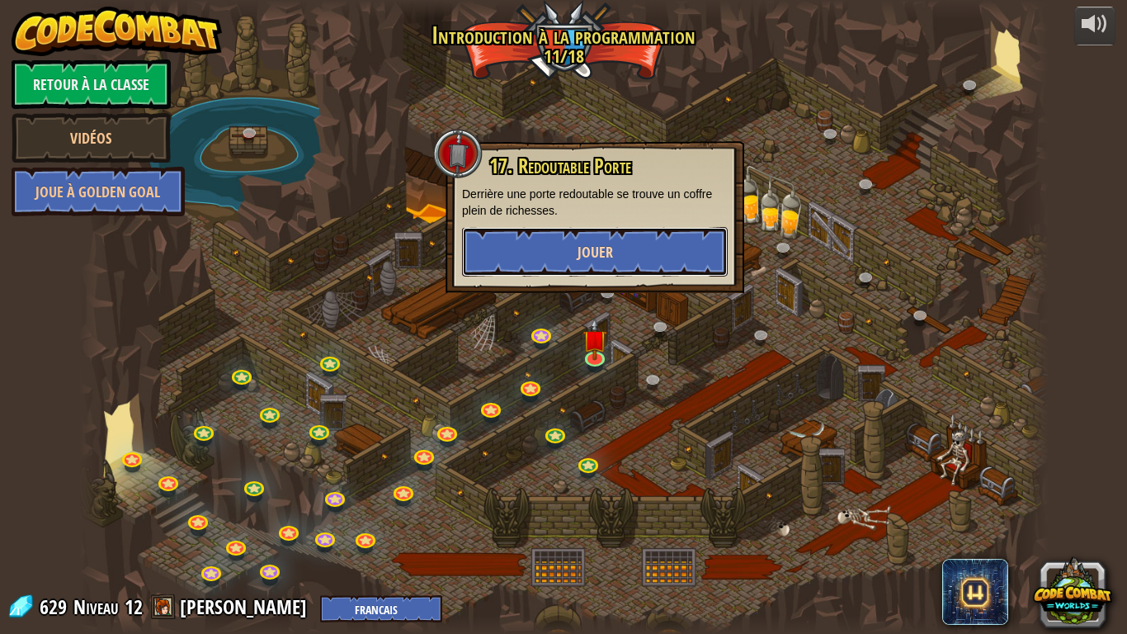
click at [658, 243] on button "Jouer" at bounding box center [595, 252] width 266 height 50
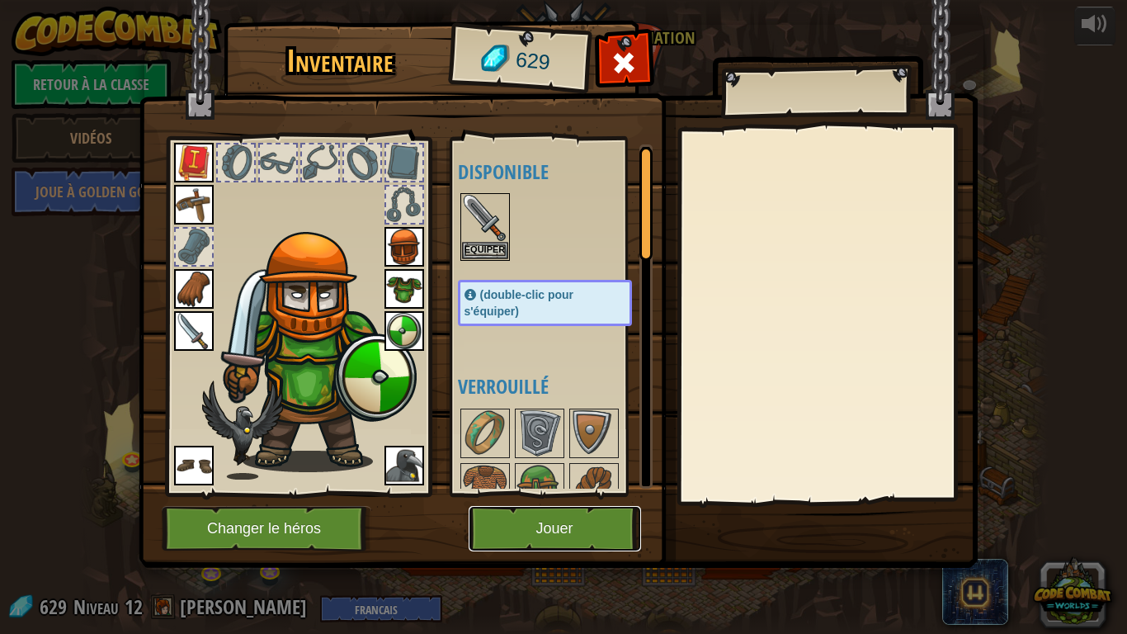
click at [557, 500] on button "Jouer" at bounding box center [555, 528] width 172 height 45
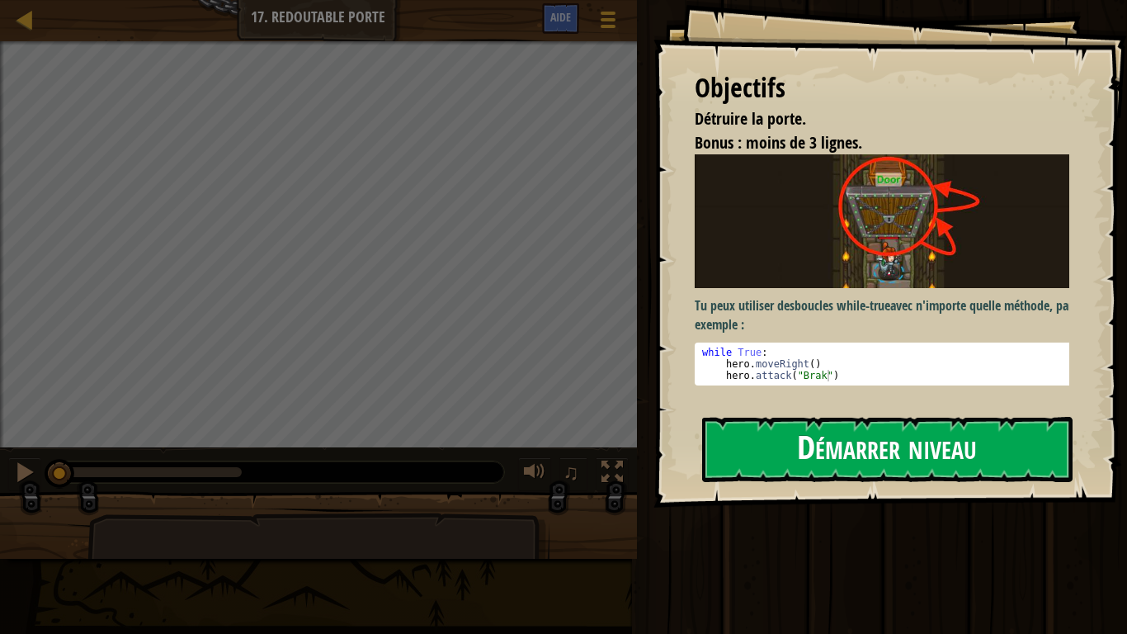
click at [797, 437] on button "Démarrer niveau" at bounding box center [887, 449] width 370 height 65
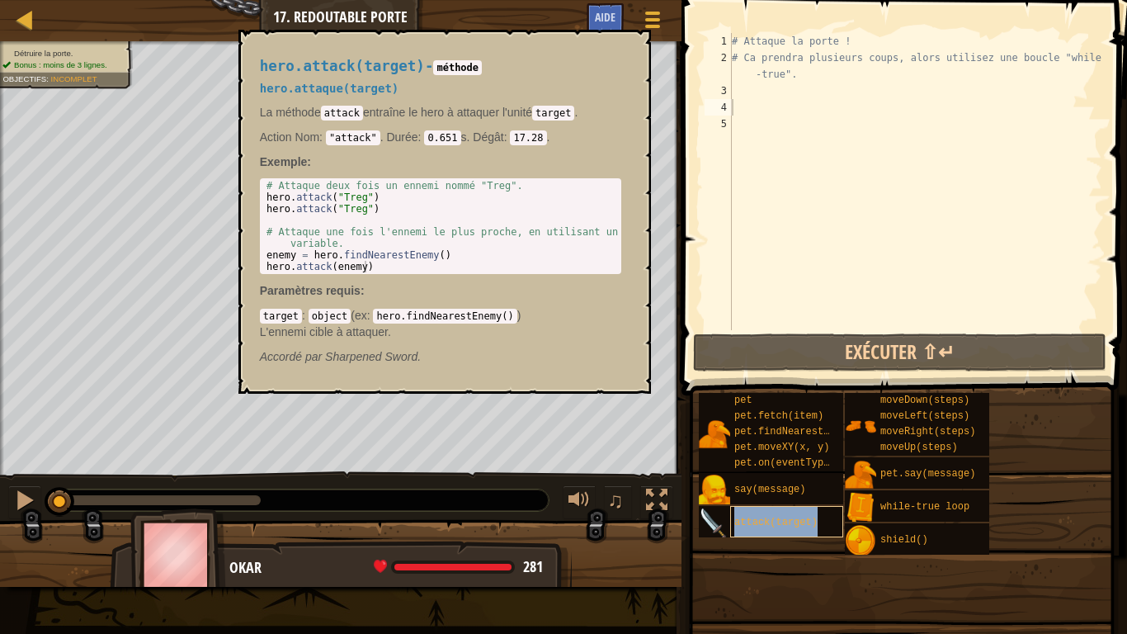
type textarea "attack(target)"
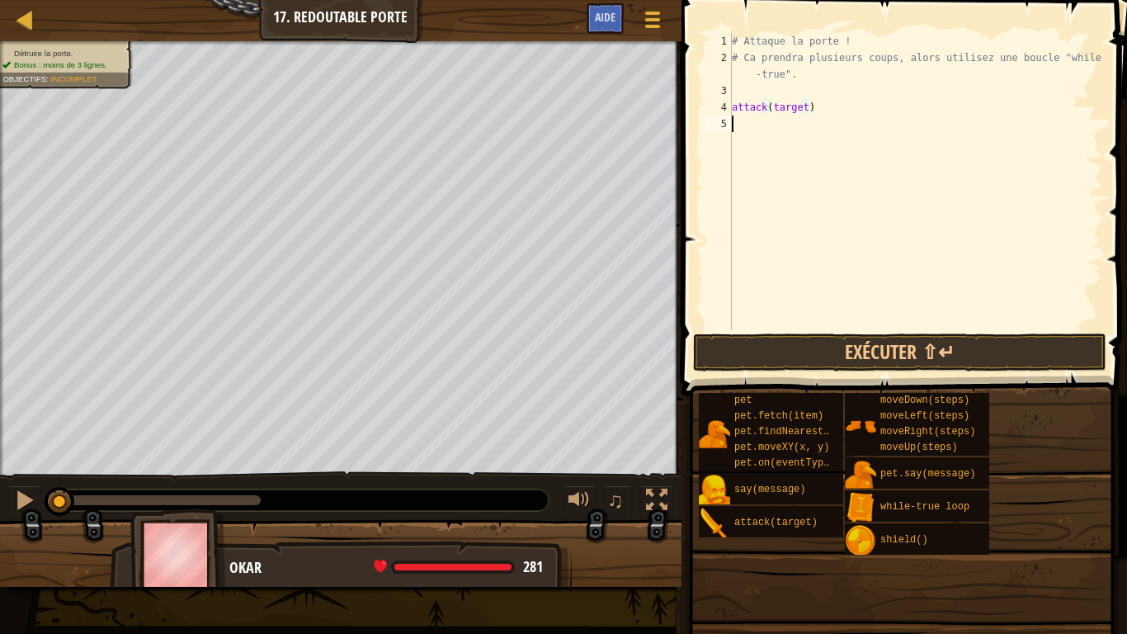
click at [789, 116] on div "# Attaque la porte ! # Ca prendra plusieurs coups, alors utilisez une boucle "w…" at bounding box center [916, 198] width 374 height 330
click at [789, 115] on div "# Attaque la porte ! # Ca prendra plusieurs coups, alors utilisez une boucle "w…" at bounding box center [916, 198] width 374 height 330
click at [890, 355] on button "Exécuter ⇧↵" at bounding box center [899, 352] width 413 height 38
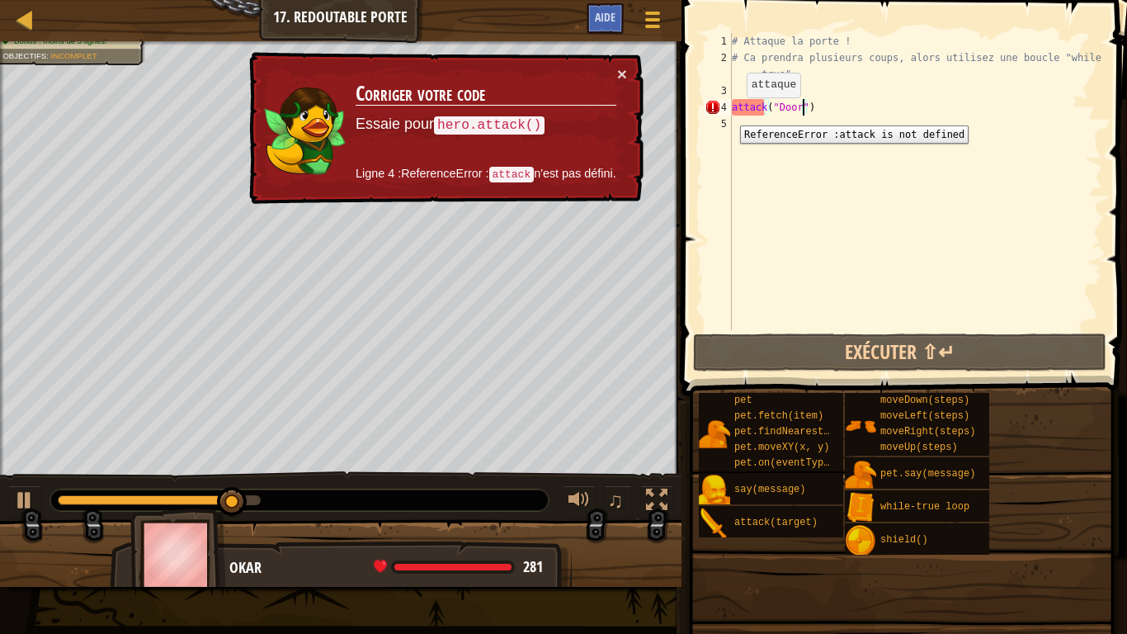
click at [728, 113] on div "4" at bounding box center [718, 107] width 27 height 17
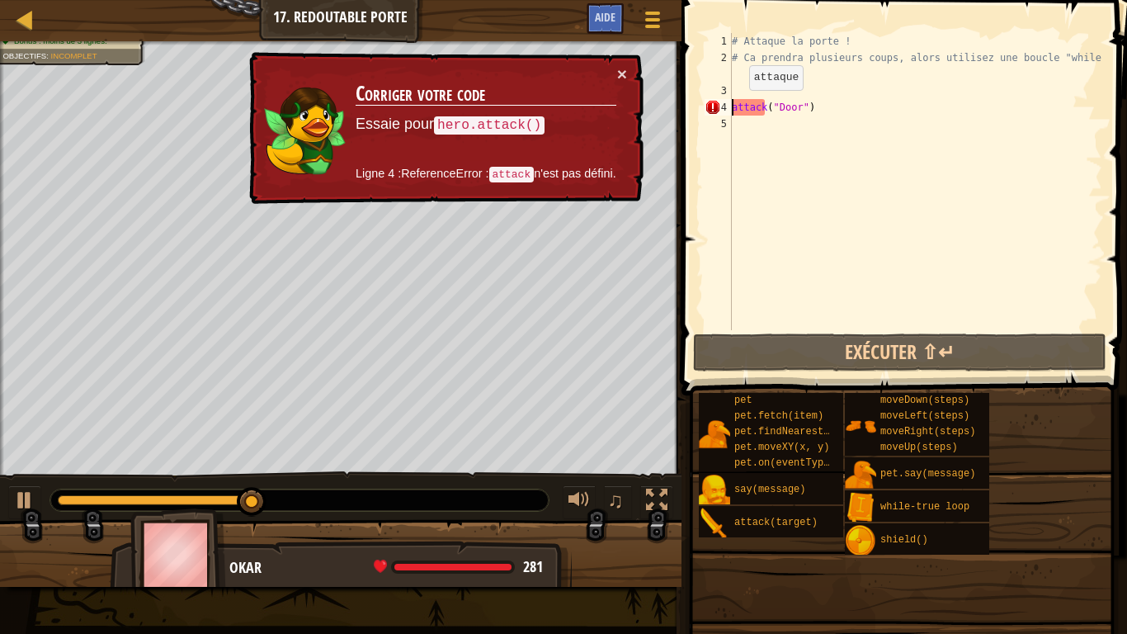
click at [735, 106] on div "# Attaque la porte ! # Ca prendra plusieurs coups, alors utilisez une boucle "w…" at bounding box center [916, 198] width 374 height 330
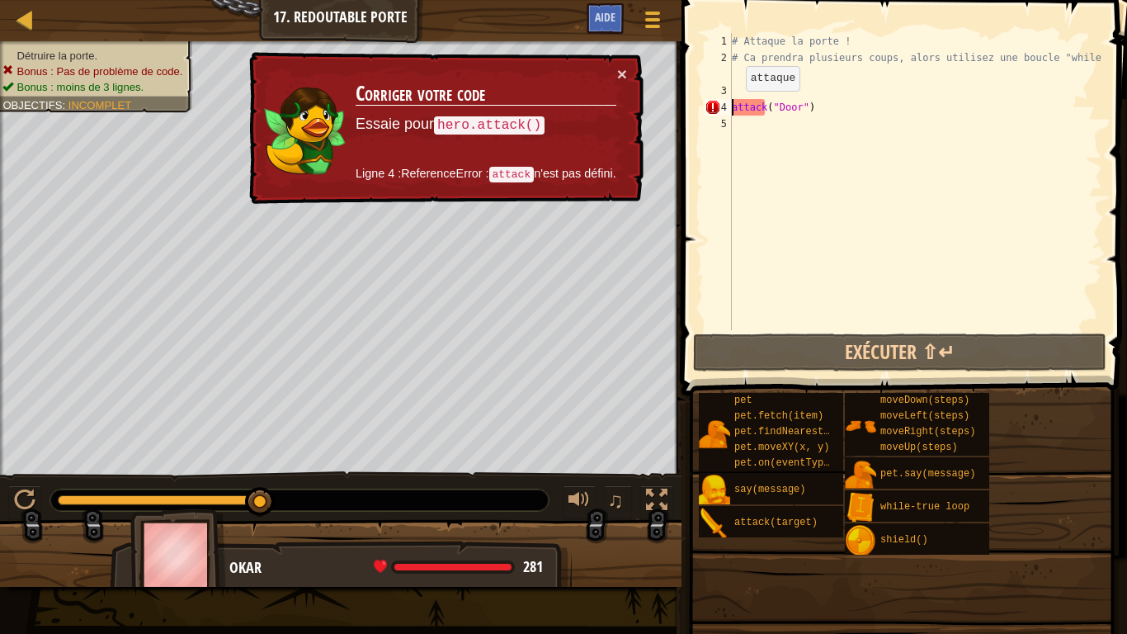
click at [731, 107] on div "attack("Door") 1 2 3 4 5 # Attaque la porte ! # Ca prendra plusieurs coups, alo…" at bounding box center [901, 181] width 401 height 297
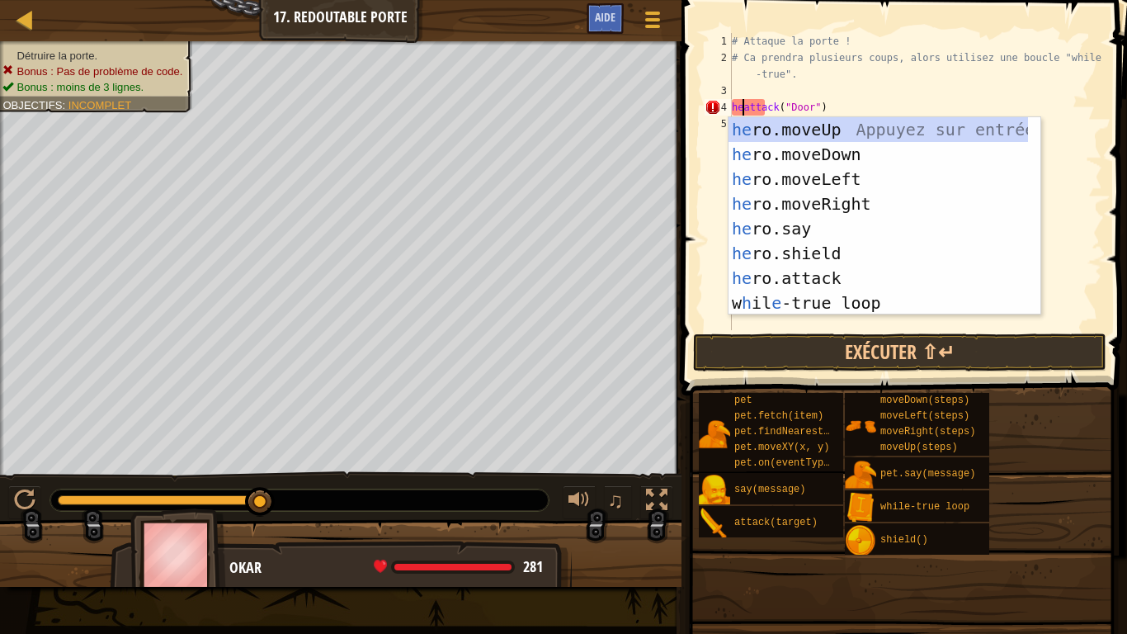
scroll to position [7, 1]
click at [800, 273] on div "he ro.moveUp Appuyez sur entrée he ro.moveDown Appuyez sur entrée he ro.moveLef…" at bounding box center [879, 241] width 300 height 248
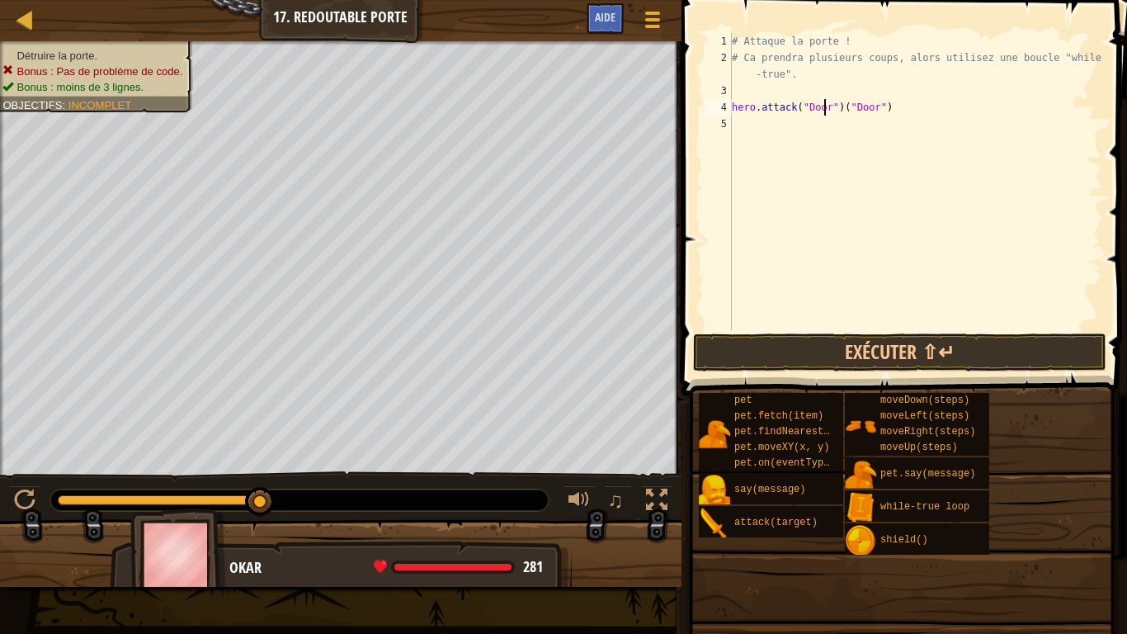
scroll to position [7, 7]
click at [852, 111] on div "# Attaque la porte ! # Ca prendra plusieurs coups, alors utilisez une boucle "w…" at bounding box center [916, 198] width 374 height 330
type textarea "hero.attack("Door")"
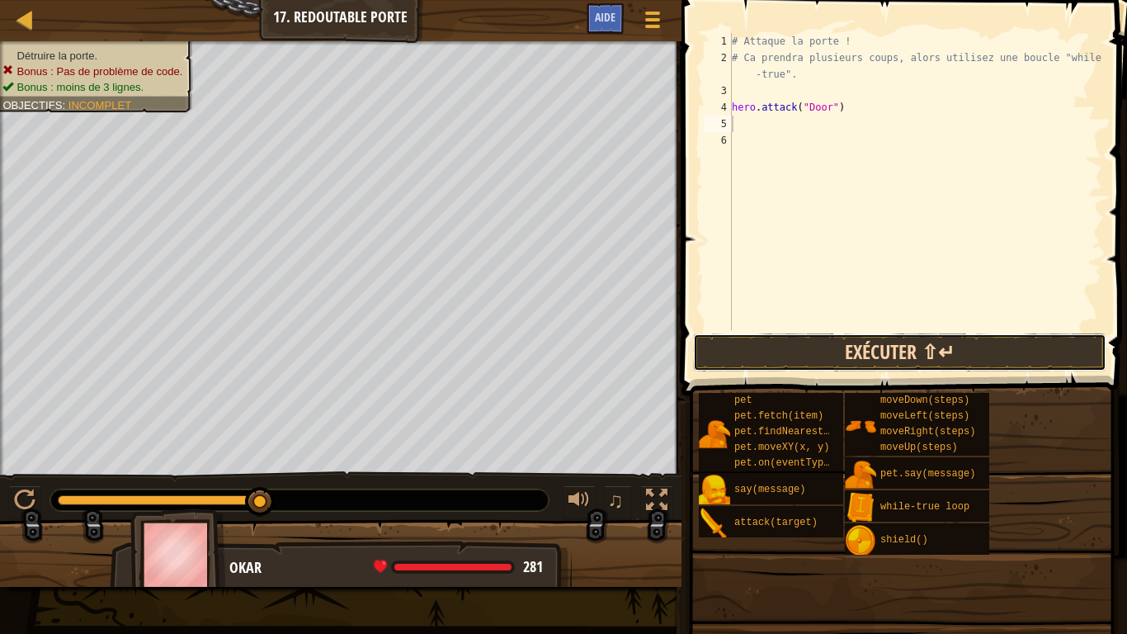
click at [936, 344] on button "Exécuter ⇧↵" at bounding box center [899, 352] width 413 height 38
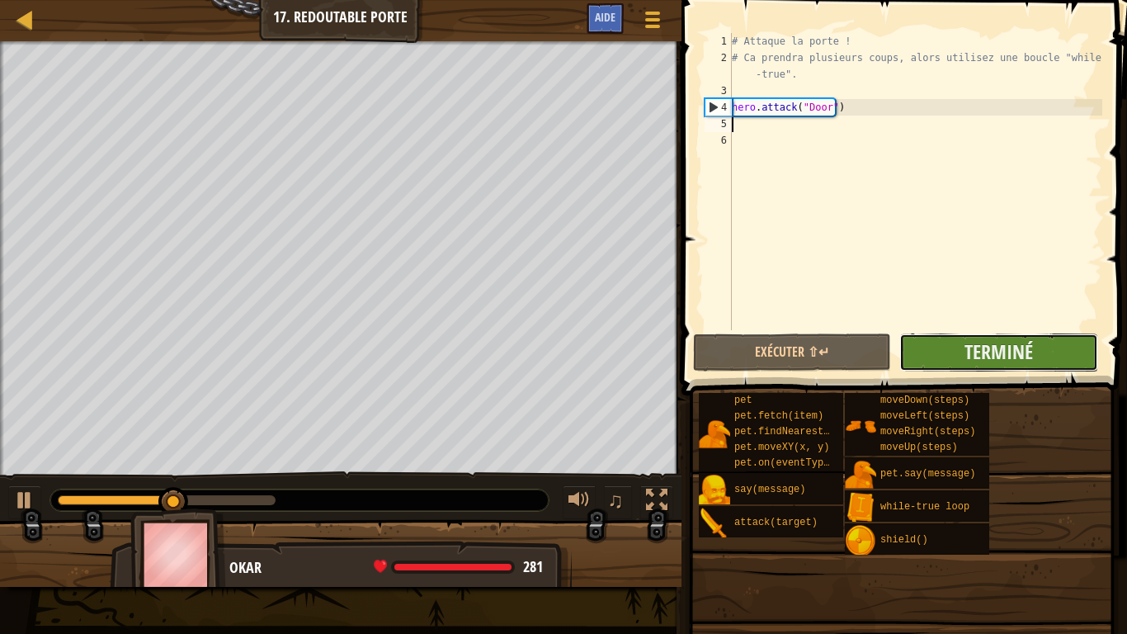
click at [944, 342] on button "Terminé" at bounding box center [998, 352] width 198 height 38
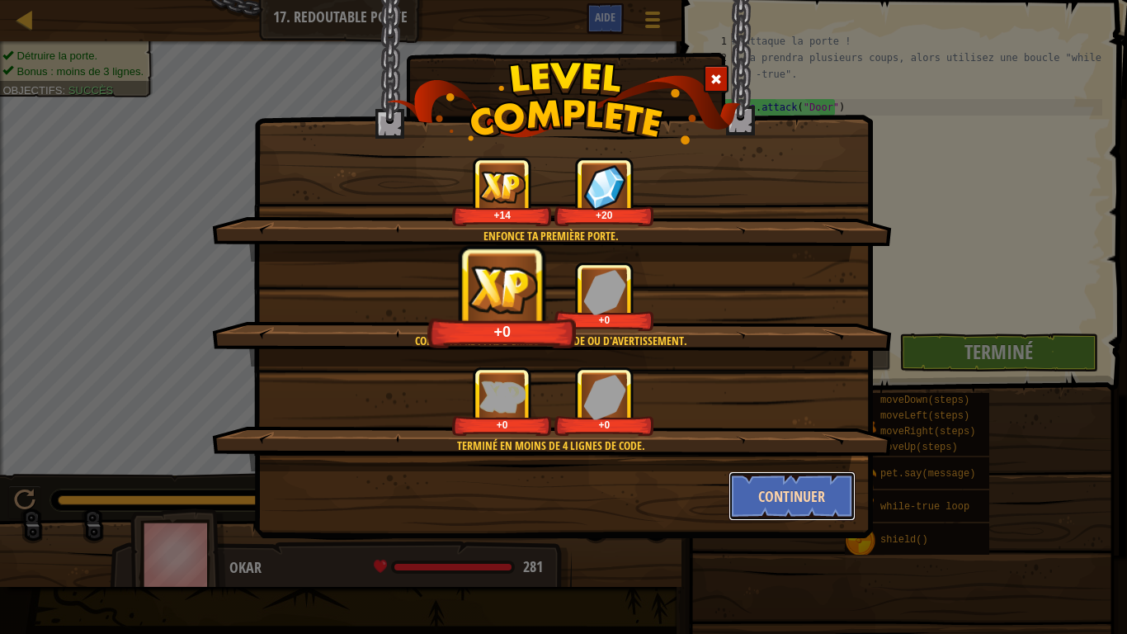
click at [762, 490] on button "Continuer" at bounding box center [793, 496] width 128 height 50
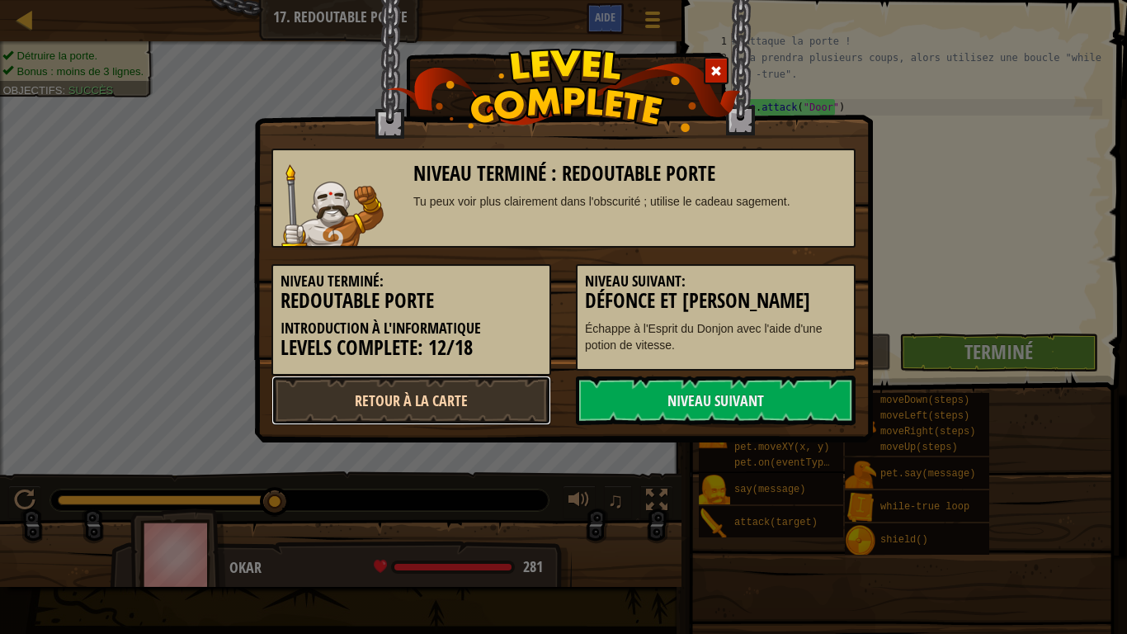
click at [488, 403] on link "Retour à la Carte" at bounding box center [411, 400] width 280 height 50
select select "fr"
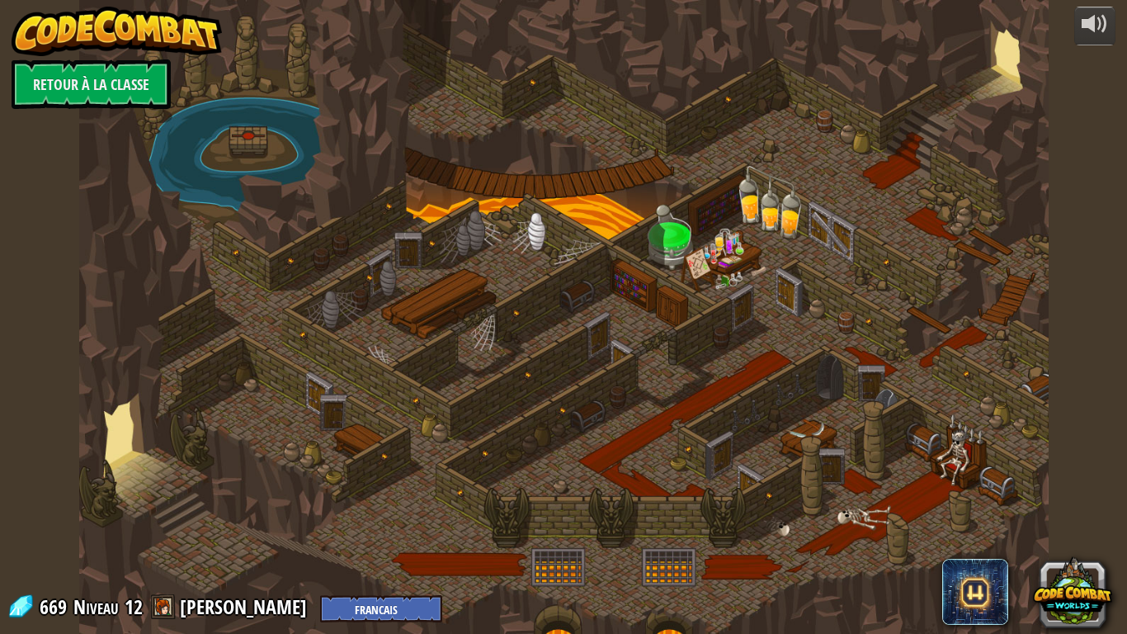
select select "fr"
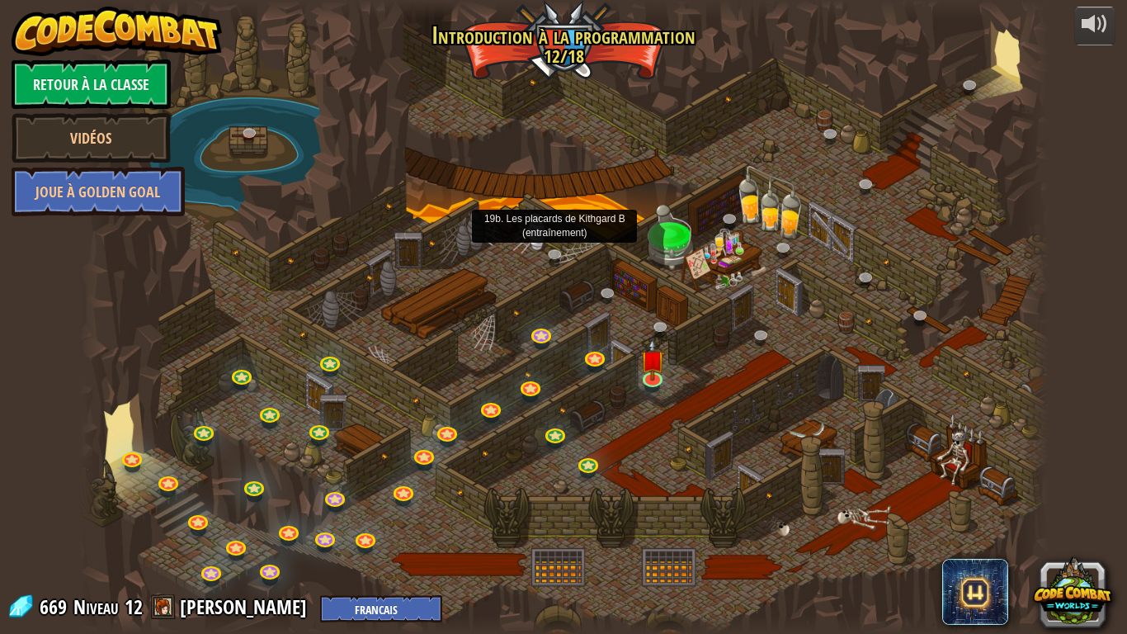
select select "fr"
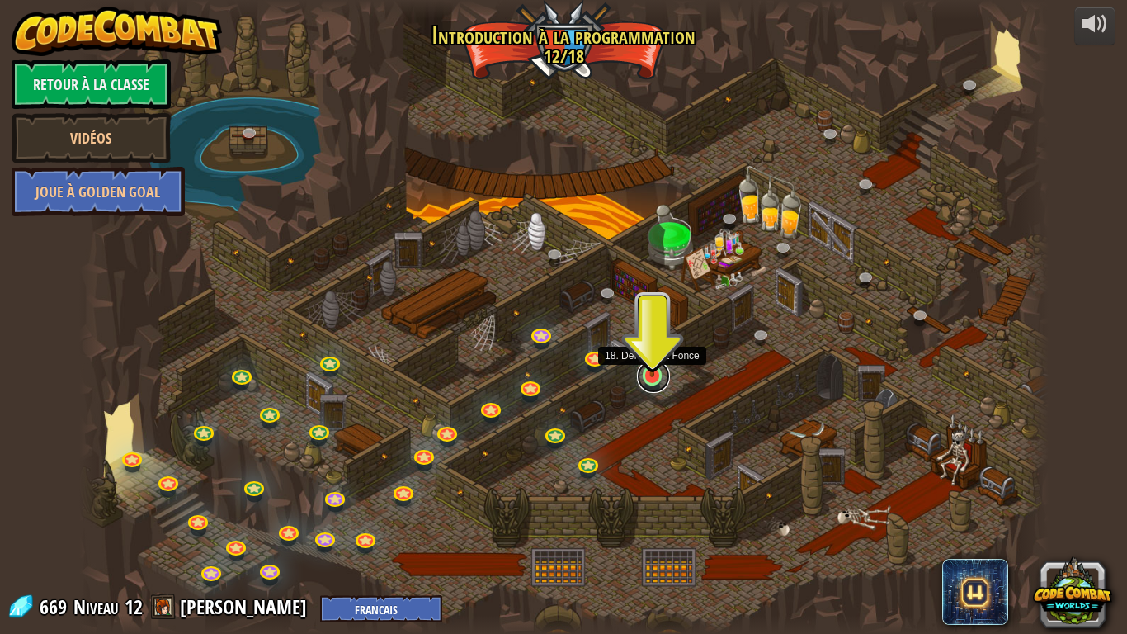
click at [666, 383] on link at bounding box center [653, 376] width 33 height 33
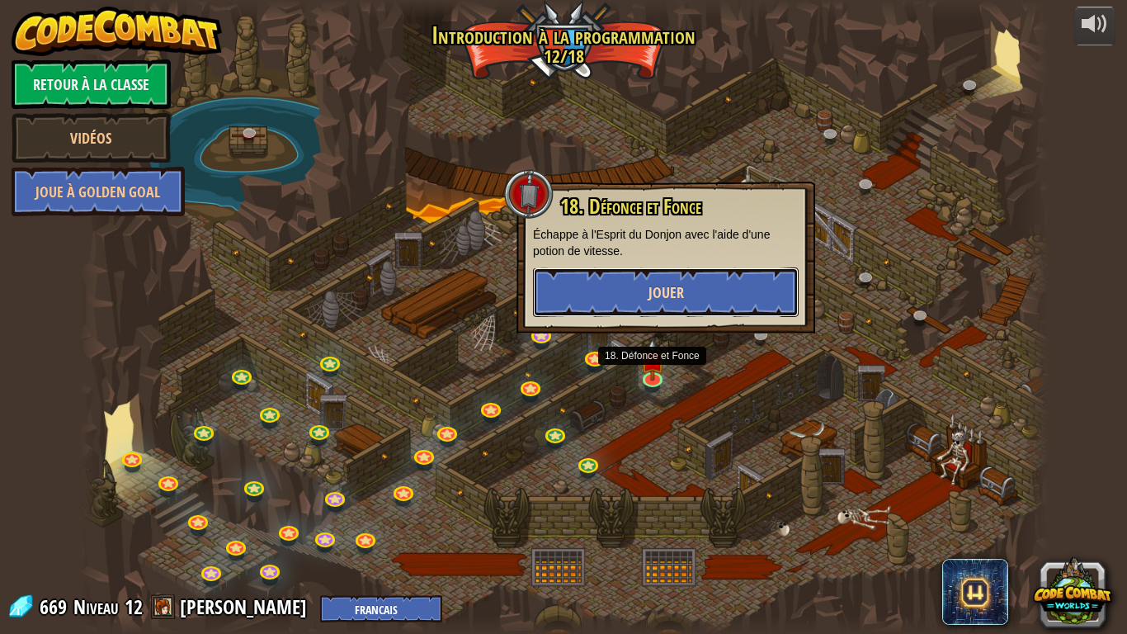
click at [723, 309] on button "Jouer" at bounding box center [666, 292] width 266 height 50
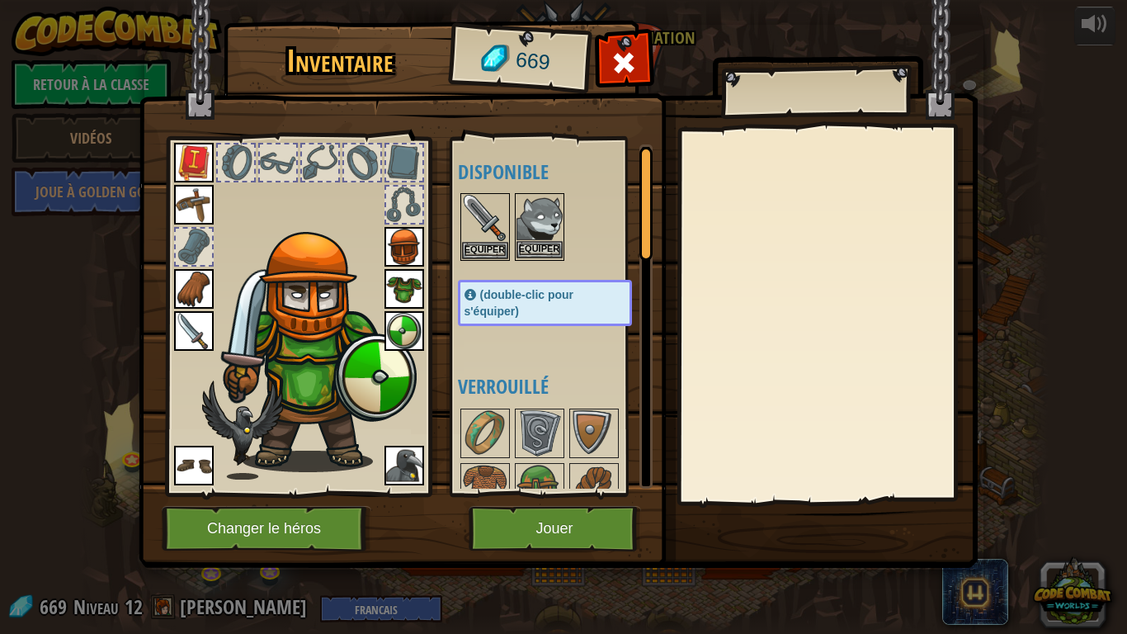
click at [554, 210] on img at bounding box center [540, 218] width 46 height 46
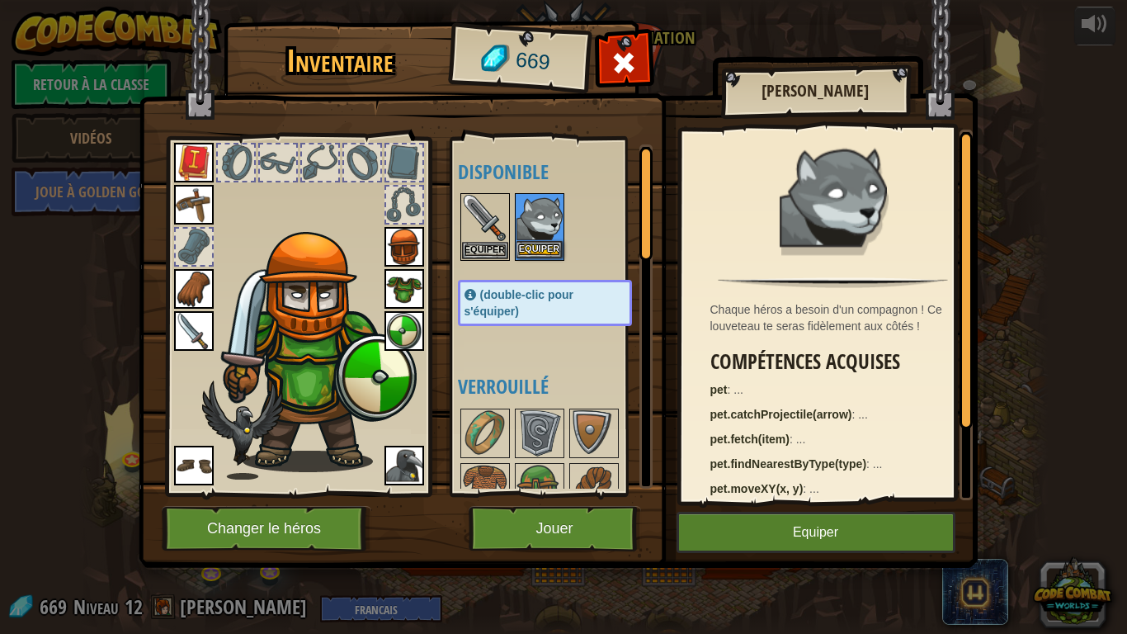
click at [554, 210] on img at bounding box center [540, 218] width 46 height 46
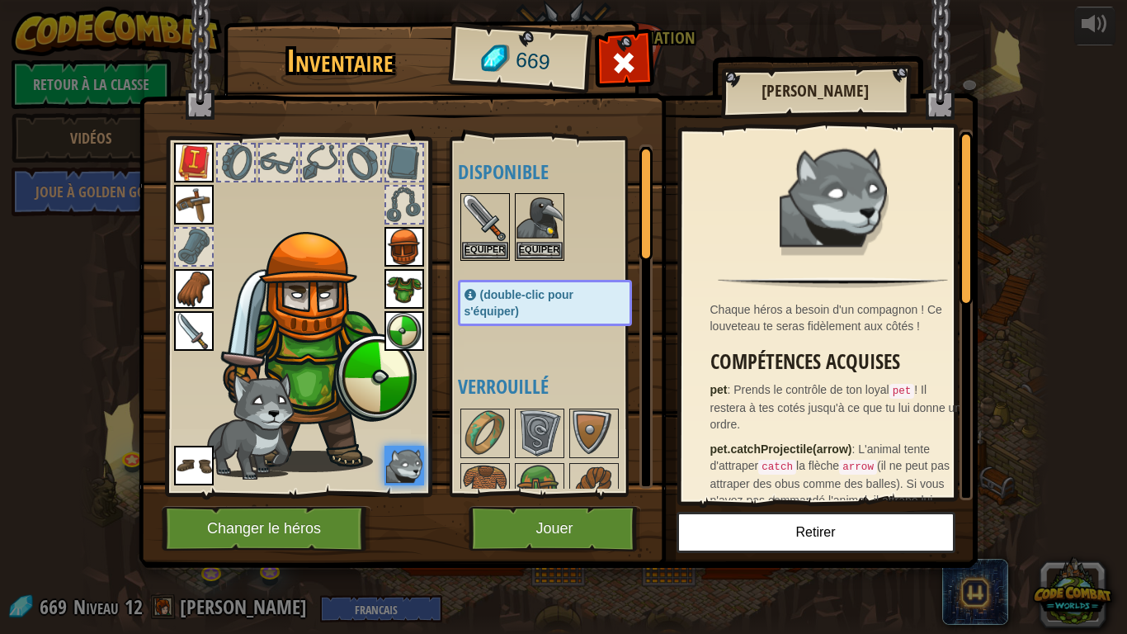
click at [535, 494] on div "Disponible Equiper Equiper Equiper Equiper Equiper Equiper Equiper Equiper Equi…" at bounding box center [552, 316] width 202 height 359
click at [523, 500] on button "Jouer" at bounding box center [555, 528] width 172 height 45
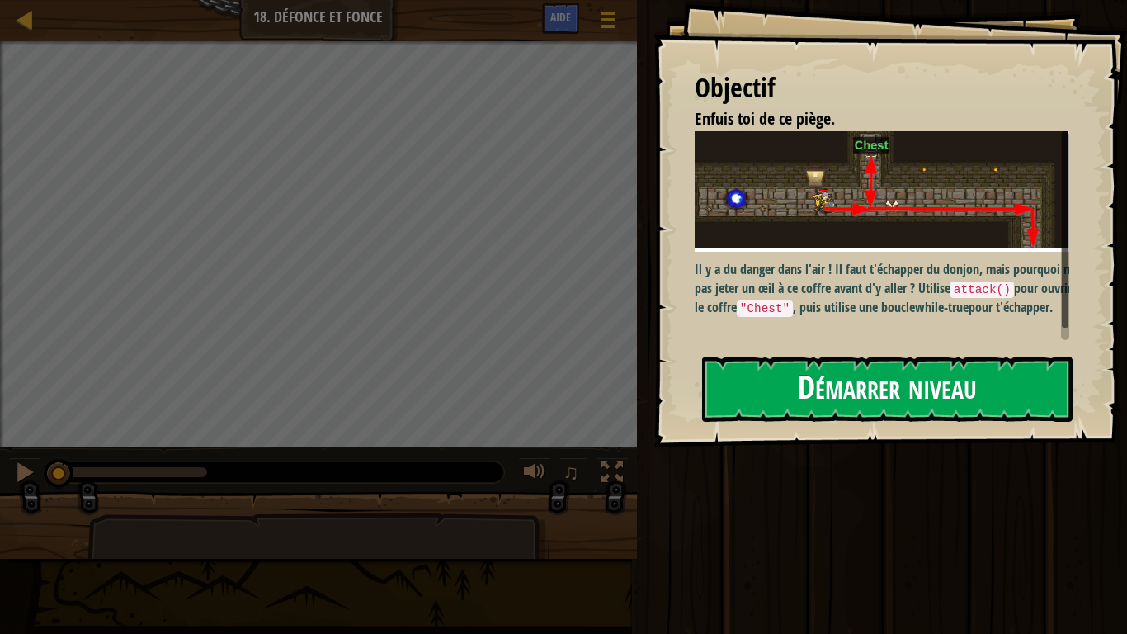
click at [918, 387] on button "Démarrer niveau" at bounding box center [887, 388] width 370 height 65
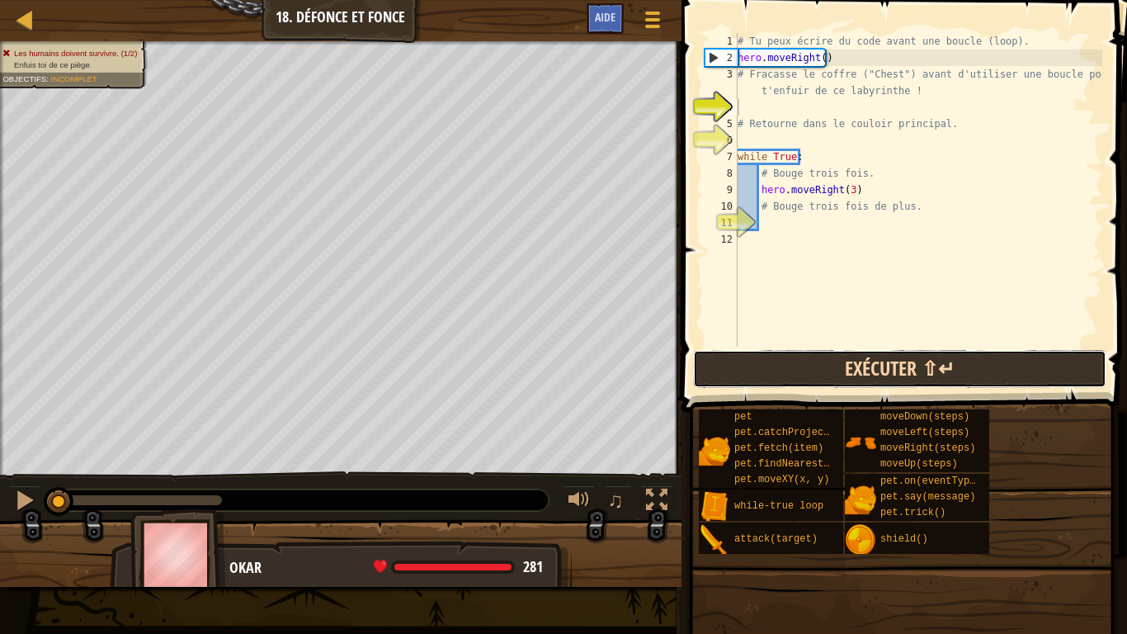
click at [758, 364] on button "Exécuter ⇧↵" at bounding box center [899, 369] width 413 height 38
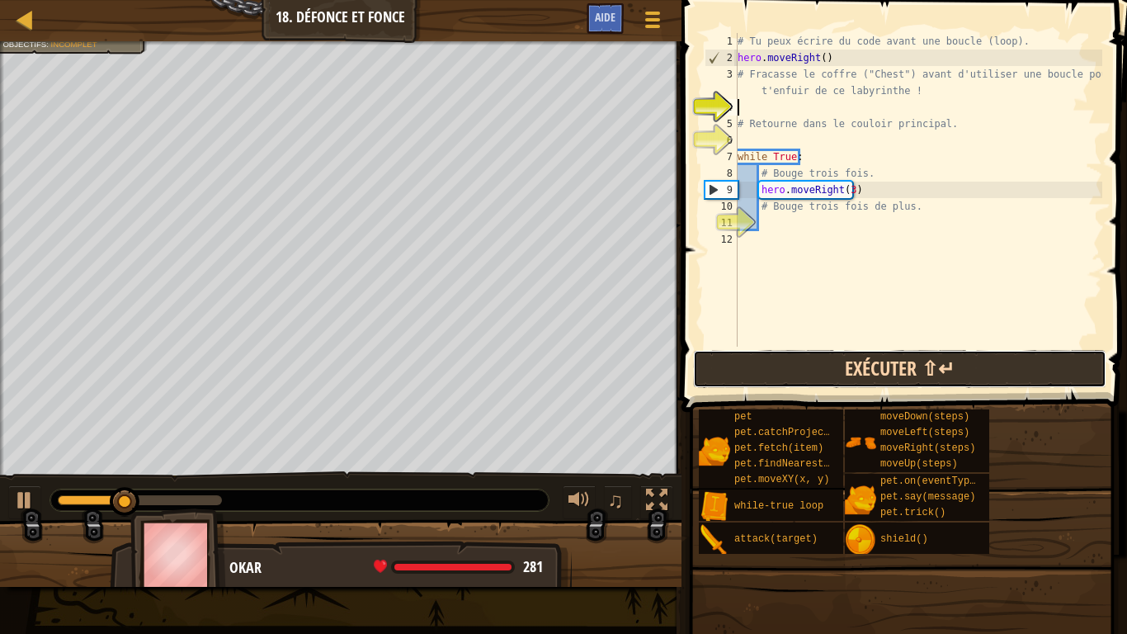
click at [759, 363] on button "Exécuter ⇧↵" at bounding box center [899, 369] width 413 height 38
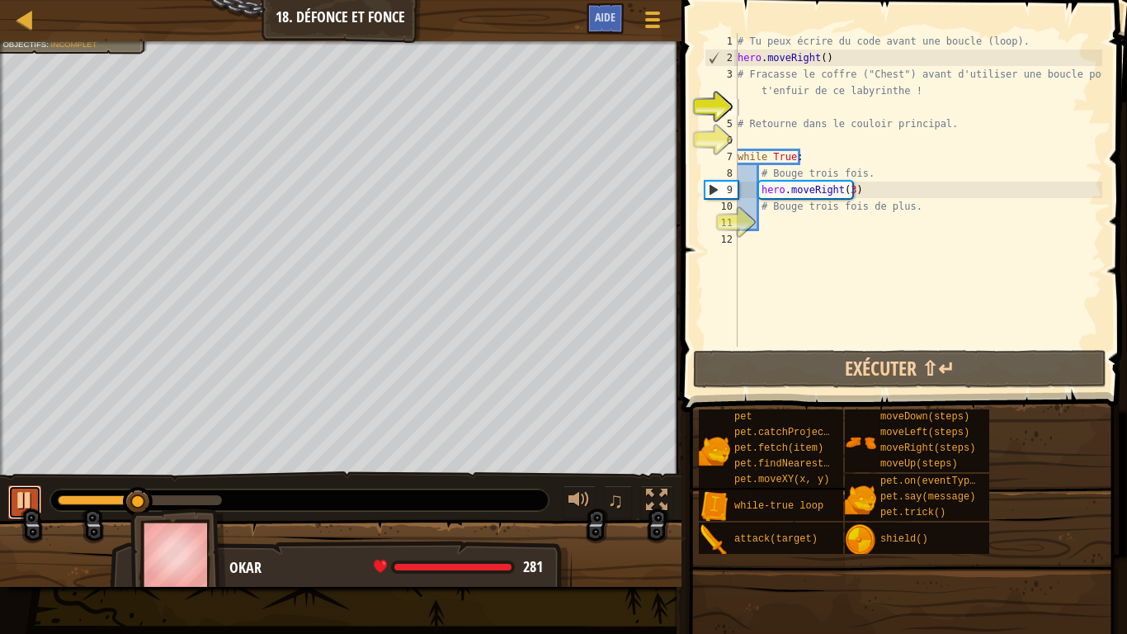
click at [31, 500] on div at bounding box center [24, 499] width 21 height 21
click at [809, 221] on div "# Tu peux écrire du code avant une boucle (loop). hero . moveRight ( ) # Fracas…" at bounding box center [918, 206] width 368 height 347
type textarea "he"
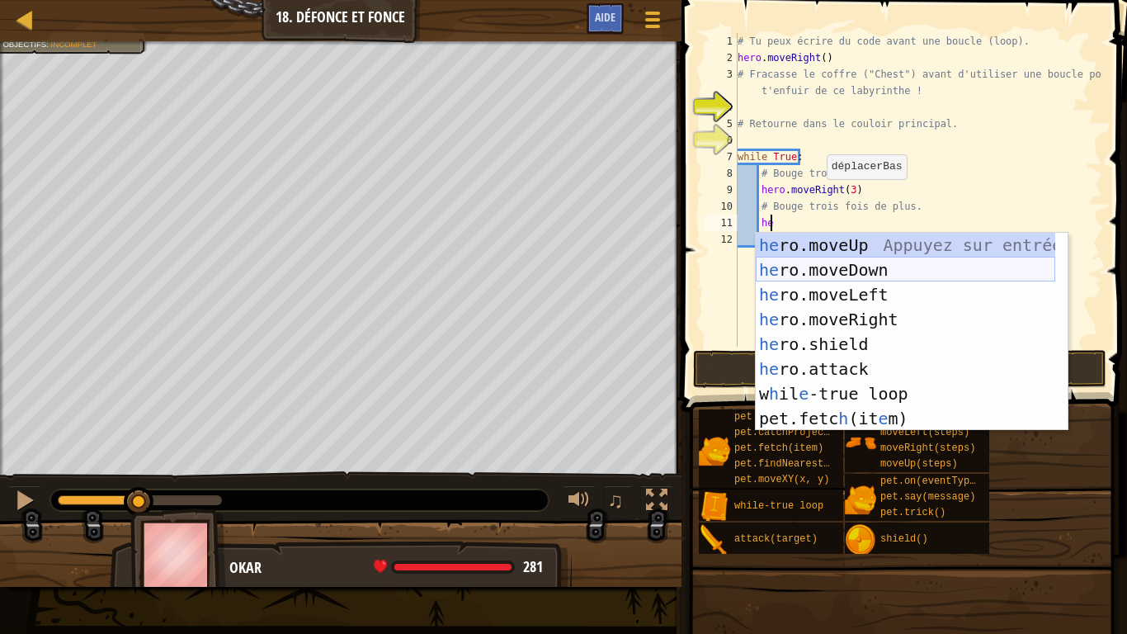
click at [782, 262] on div "he ro.moveUp Appuyez sur entrée he ro.moveDown Appuyez sur entrée he ro.moveLef…" at bounding box center [906, 357] width 300 height 248
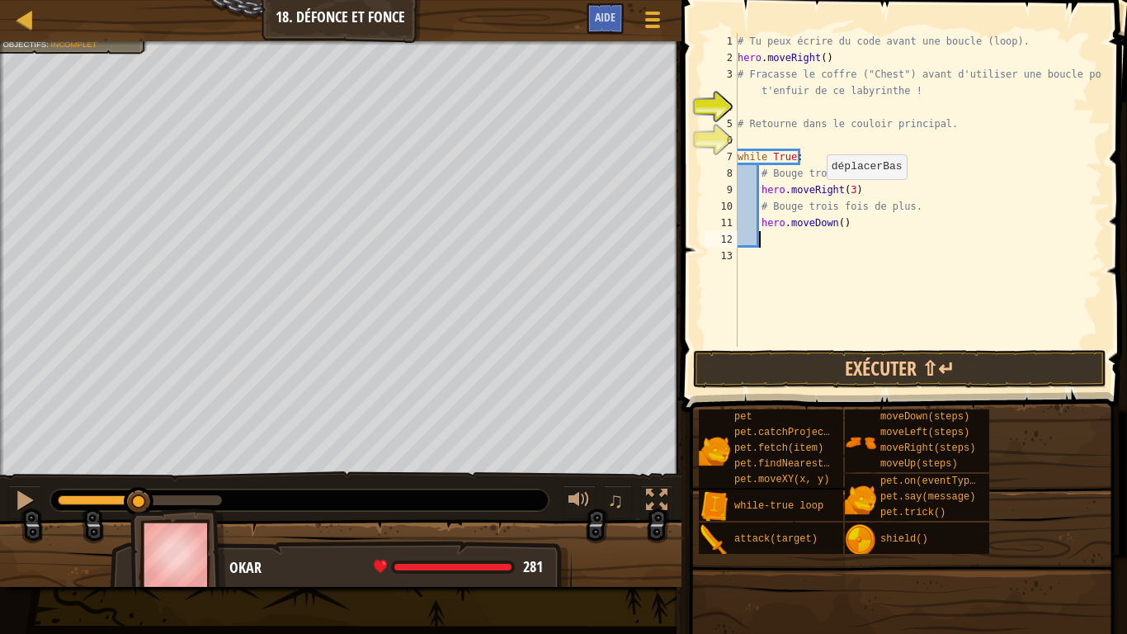
scroll to position [7, 1]
click at [835, 225] on div "# Tu peux écrire du code avant une boucle (loop). hero . moveRight ( ) # Fracas…" at bounding box center [918, 206] width 368 height 347
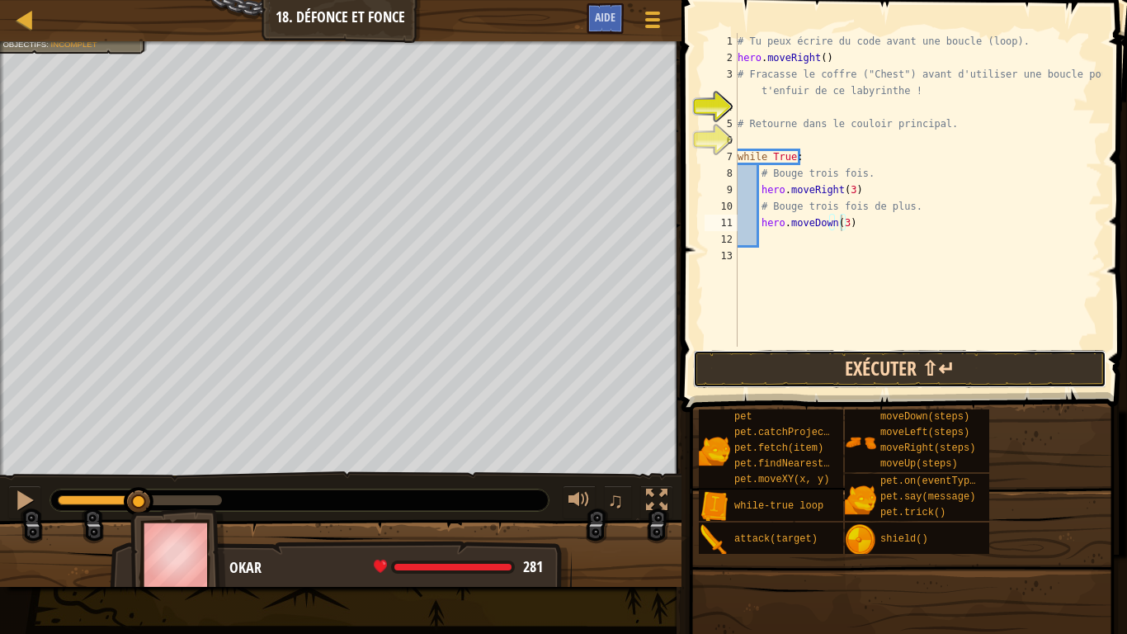
click at [875, 366] on button "Exécuter ⇧↵" at bounding box center [899, 369] width 413 height 38
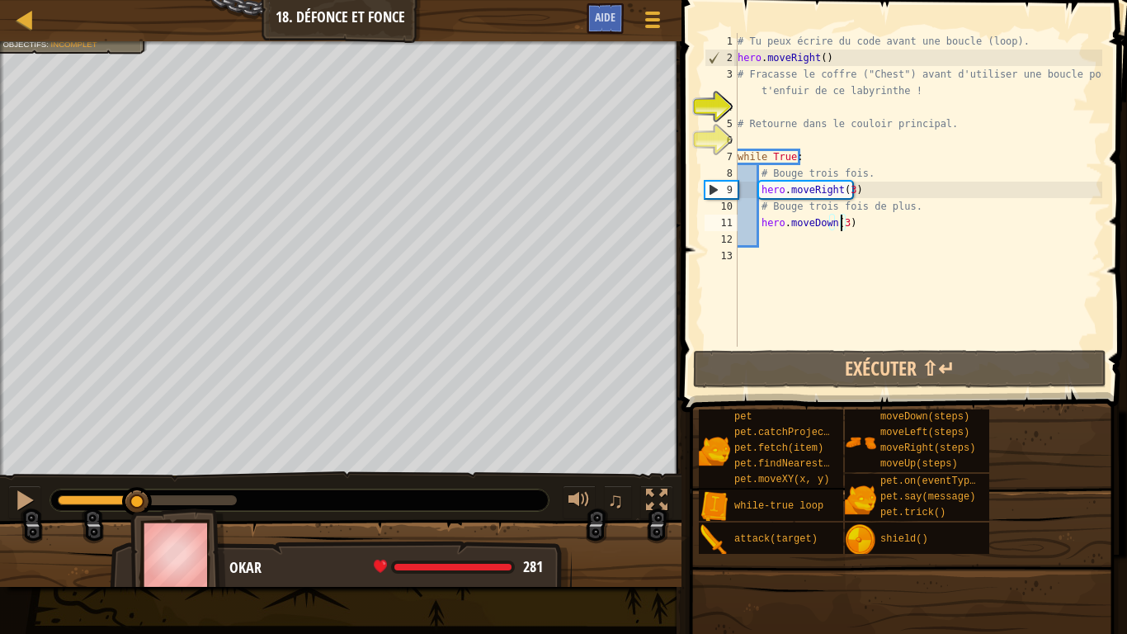
click at [139, 464] on div "Les humains doivent survivre. (1/2) Enfuis toi de ce piège. Objectifs : Incompl…" at bounding box center [563, 313] width 1127 height 545
click at [721, 139] on div "6" at bounding box center [721, 140] width 33 height 17
type textarea "while True:"
click at [28, 498] on div at bounding box center [24, 499] width 21 height 21
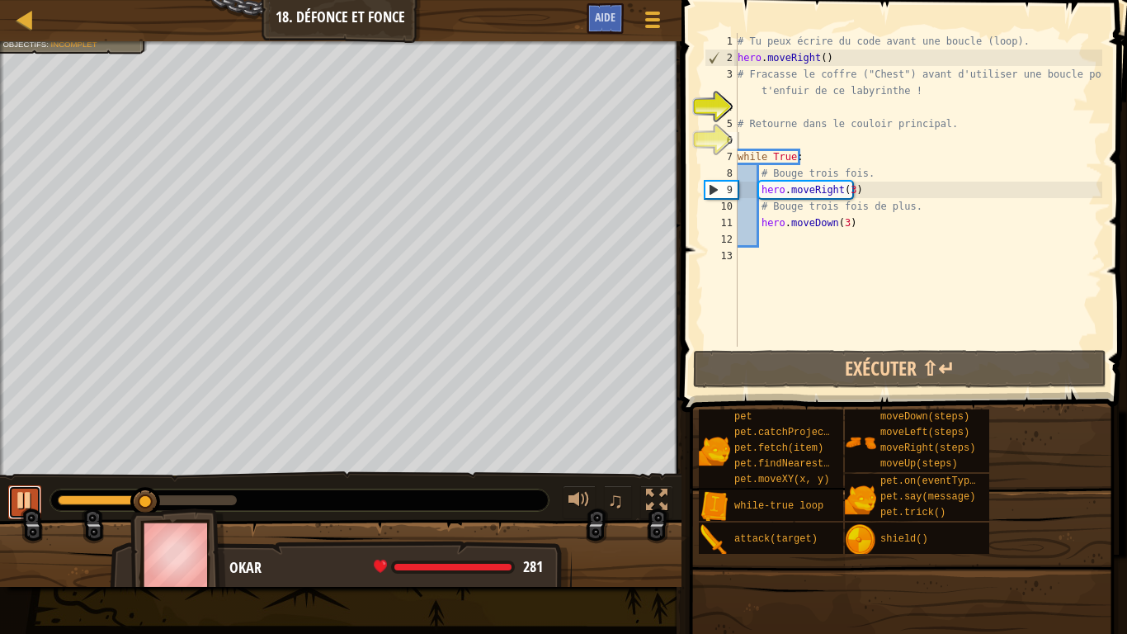
click at [28, 498] on div at bounding box center [24, 499] width 21 height 21
click at [747, 116] on div "# Tu peux écrire du code avant une boucle (loop). hero . moveRight ( ) # Fracas…" at bounding box center [918, 206] width 368 height 347
type textarea "# Retourne dans le couloir principal."
click at [748, 106] on div "# Tu peux écrire du code avant une boucle (loop). hero . moveRight ( ) # Fracas…" at bounding box center [918, 206] width 368 height 347
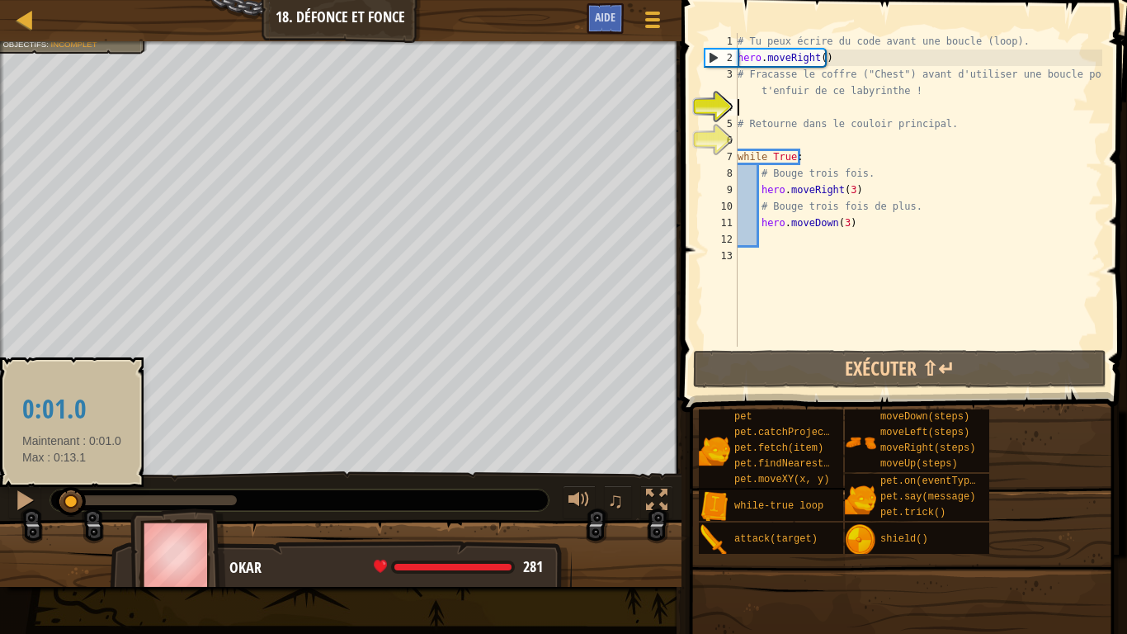
drag, startPoint x: 99, startPoint y: 501, endPoint x: 72, endPoint y: 507, distance: 28.0
click at [72, 500] on div at bounding box center [65, 500] width 14 height 10
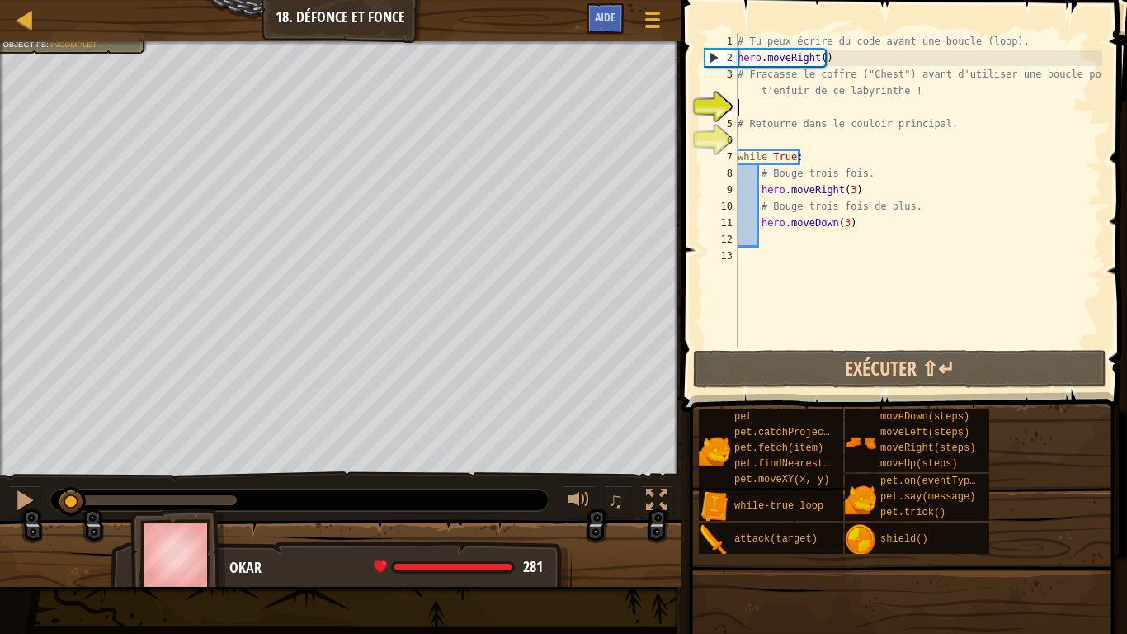
type textarea "he"
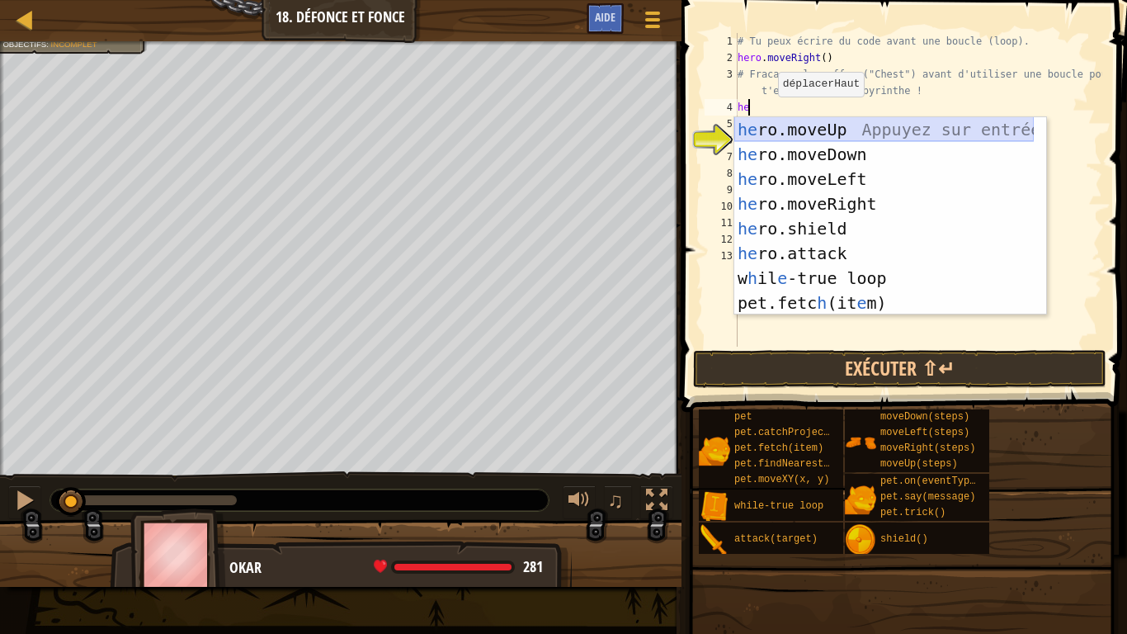
click at [830, 132] on div "he ro.moveUp Appuyez sur entrée he ro.moveDown Appuyez sur entrée he ro.moveLef…" at bounding box center [884, 241] width 300 height 248
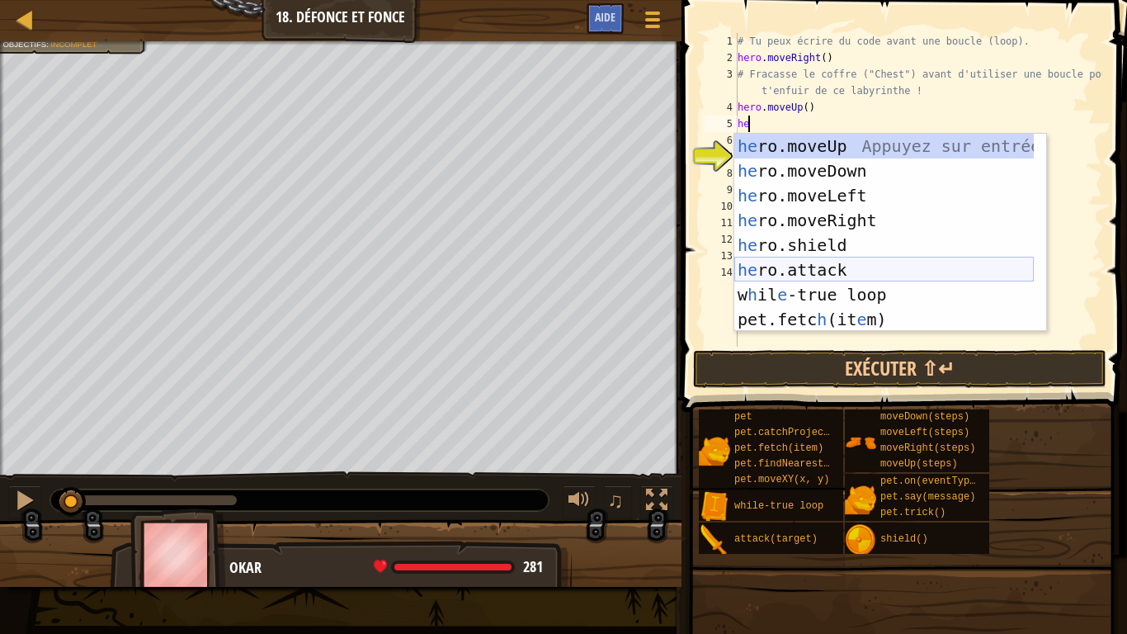
click at [829, 265] on div "he ro.moveUp Appuyez sur entrée he ro.moveDown Appuyez sur entrée he ro.moveLef…" at bounding box center [884, 258] width 300 height 248
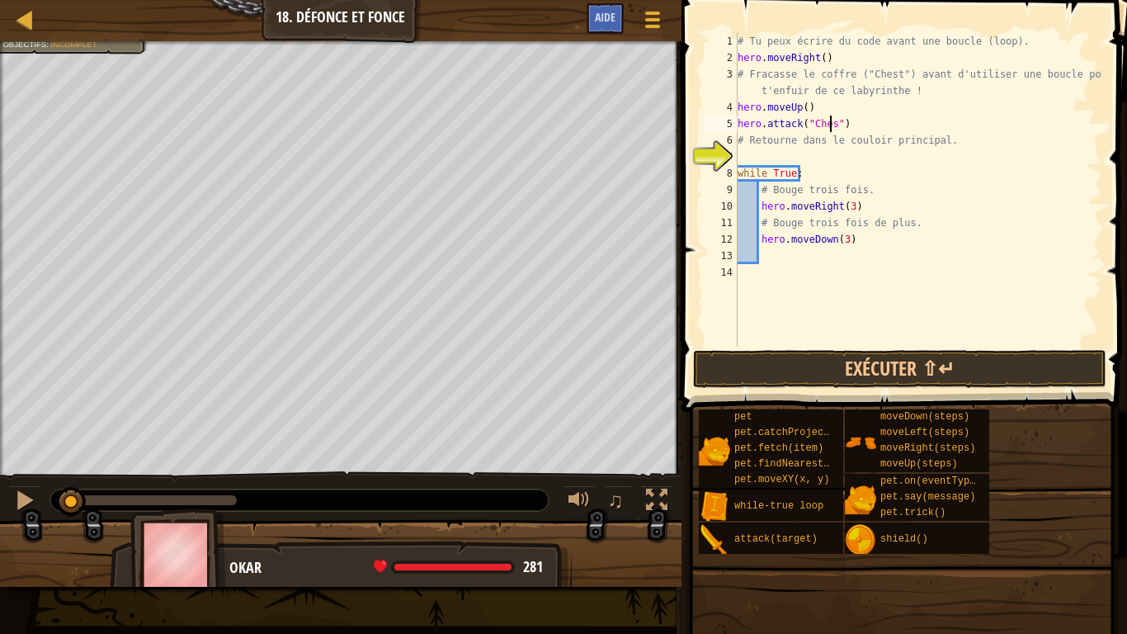
scroll to position [7, 7]
type textarea "hero.attack("Chest")"
click at [829, 361] on button "Exécuter ⇧↵" at bounding box center [899, 369] width 413 height 38
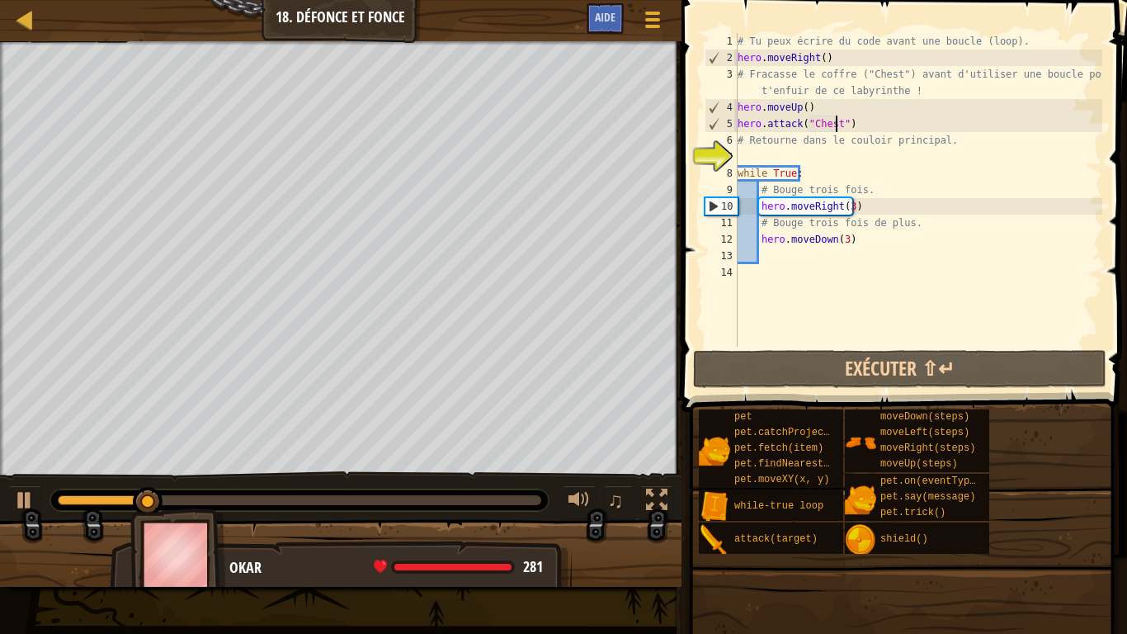
click at [750, 163] on div "# Tu peux écrire du code avant une boucle (loop). hero . moveRight ( ) # Fracas…" at bounding box center [918, 206] width 368 height 347
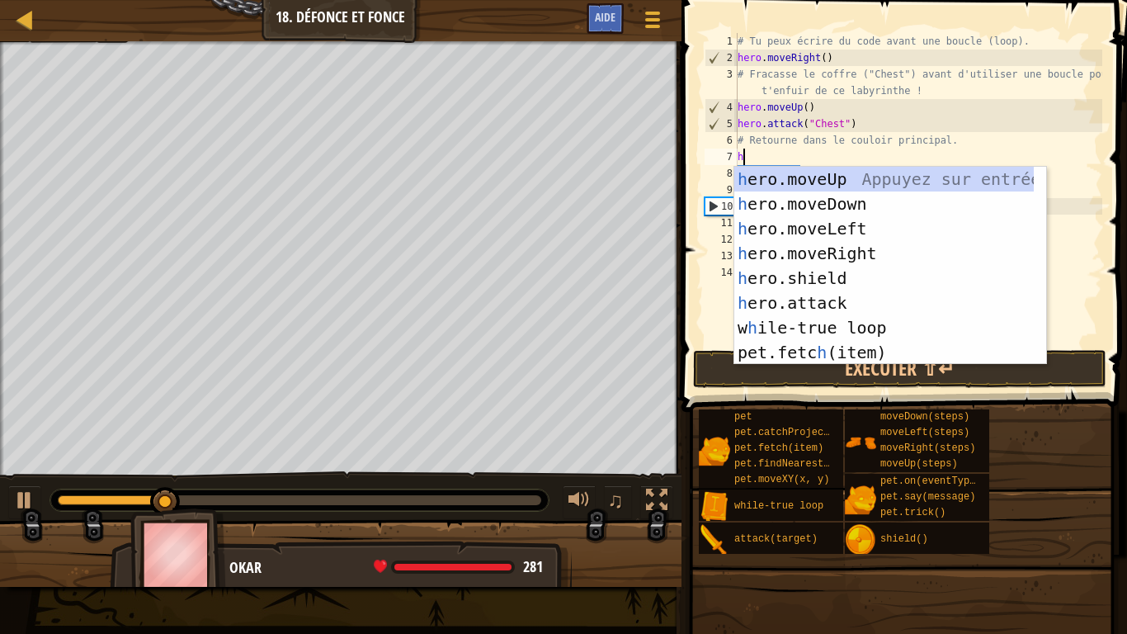
type textarea "he"
click at [803, 212] on div "he ro.moveUp Appuyez sur entrée he ro.moveDown Appuyez sur entrée he ro.moveLef…" at bounding box center [884, 291] width 300 height 248
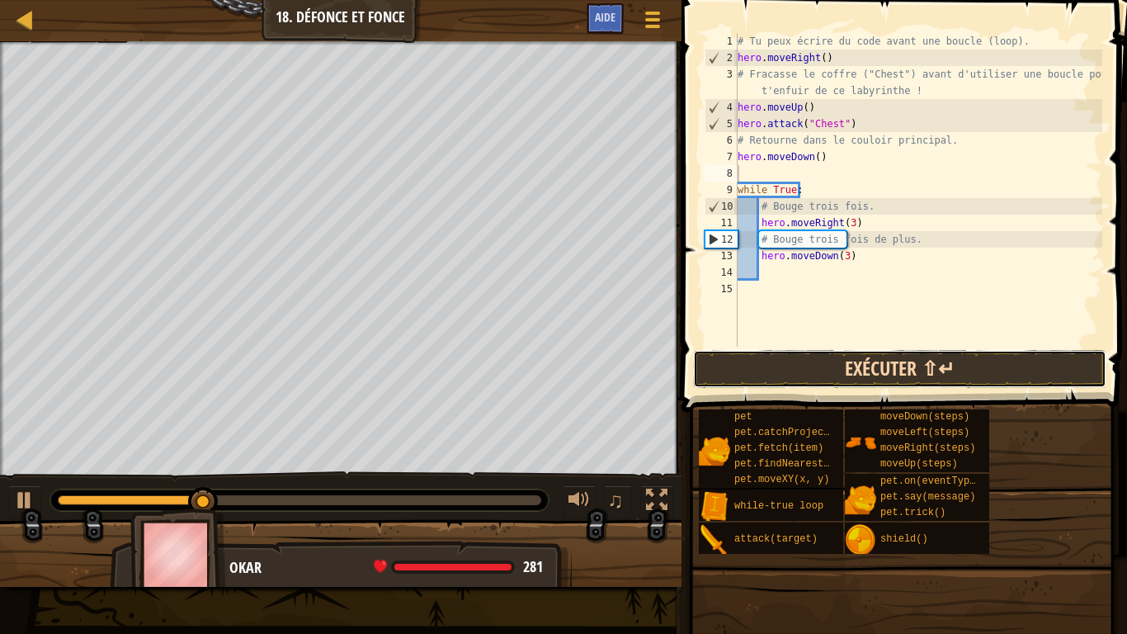
click at [772, 366] on button "Exécuter ⇧↵" at bounding box center [899, 369] width 413 height 38
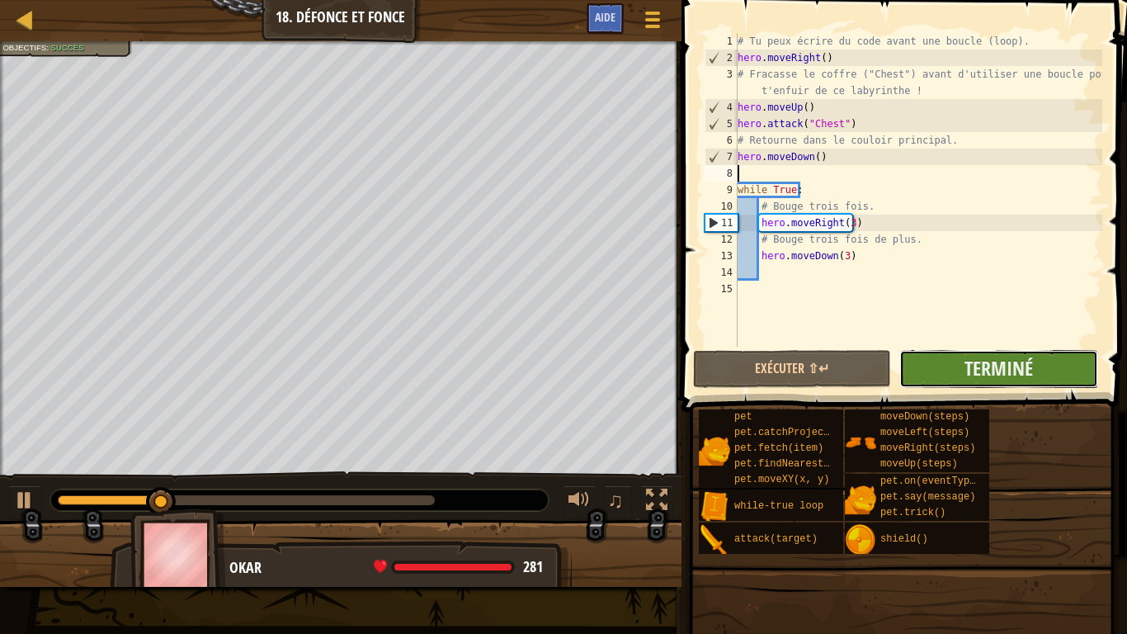
click at [1034, 382] on button "Terminé" at bounding box center [998, 369] width 198 height 38
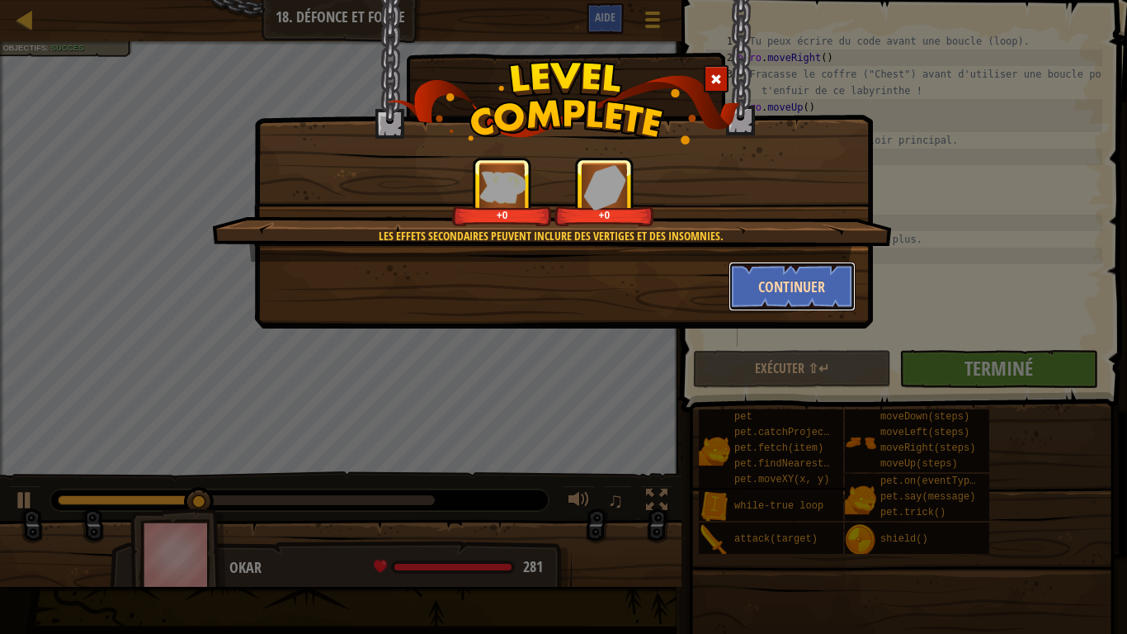
click at [786, 268] on button "Continuer" at bounding box center [793, 287] width 128 height 50
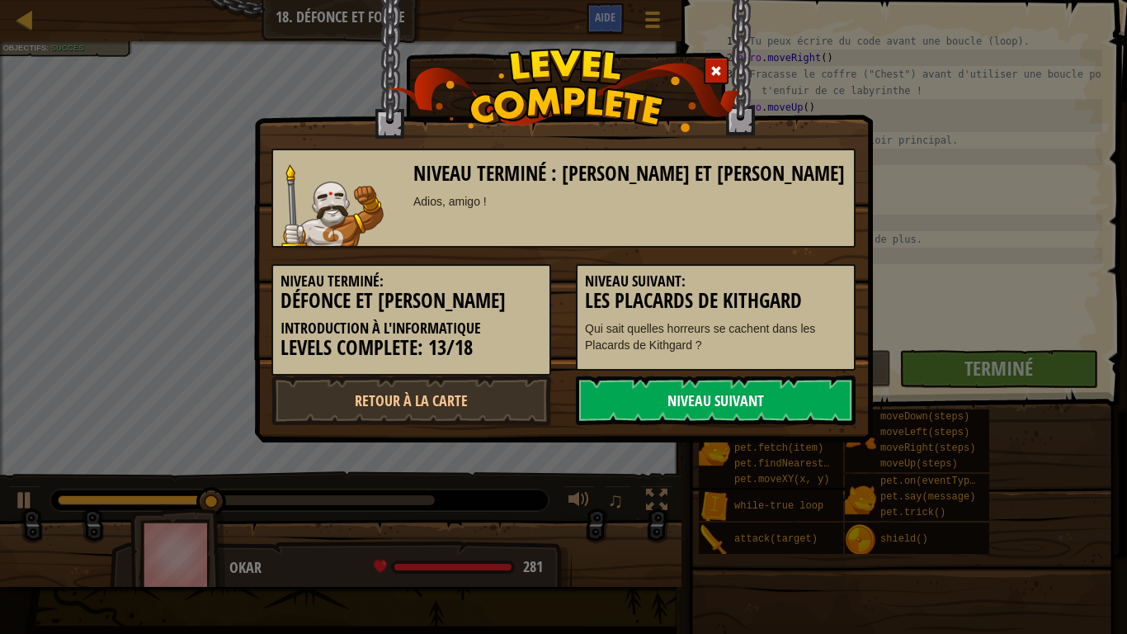
click at [729, 403] on link "Niveau Suivant" at bounding box center [716, 400] width 280 height 50
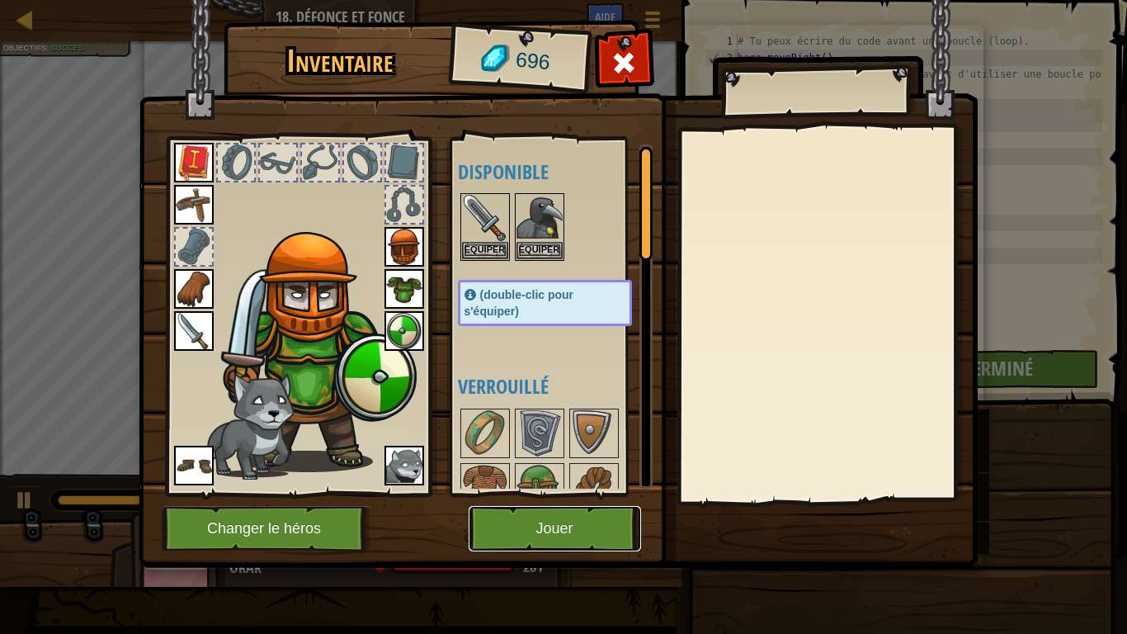
click at [509, 500] on button "Jouer" at bounding box center [555, 528] width 172 height 45
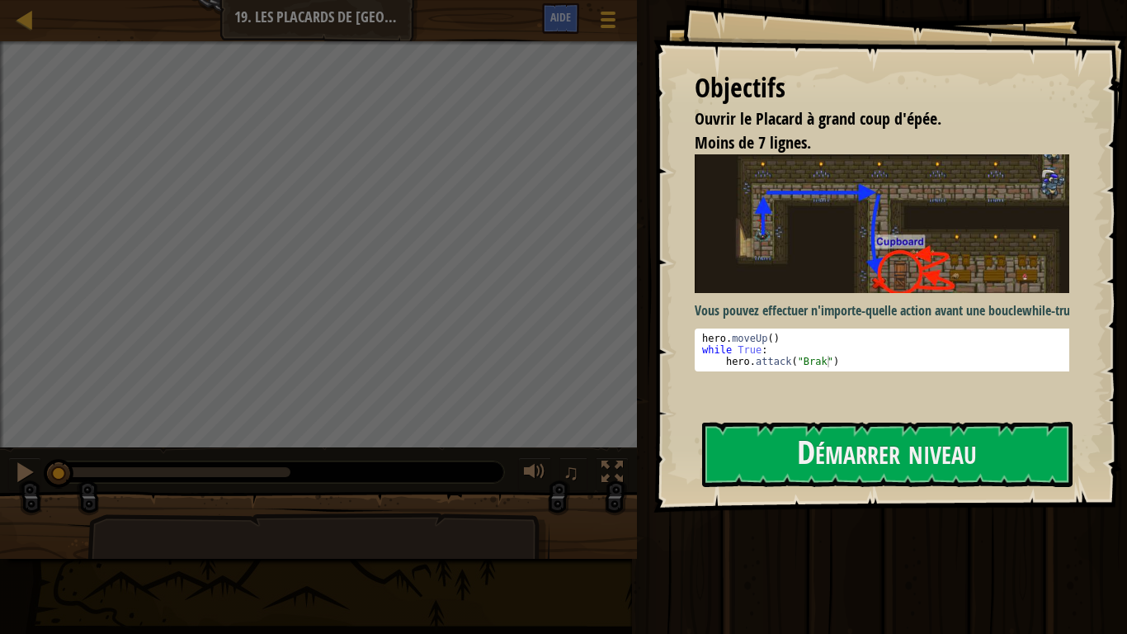
click at [936, 408] on div "Objectifs Ouvrir le Placard à grand coup d'épée. Moins de 7 lignes. Vous pouvez…" at bounding box center [890, 256] width 474 height 512
click at [946, 433] on button "Démarrer niveau" at bounding box center [887, 454] width 370 height 65
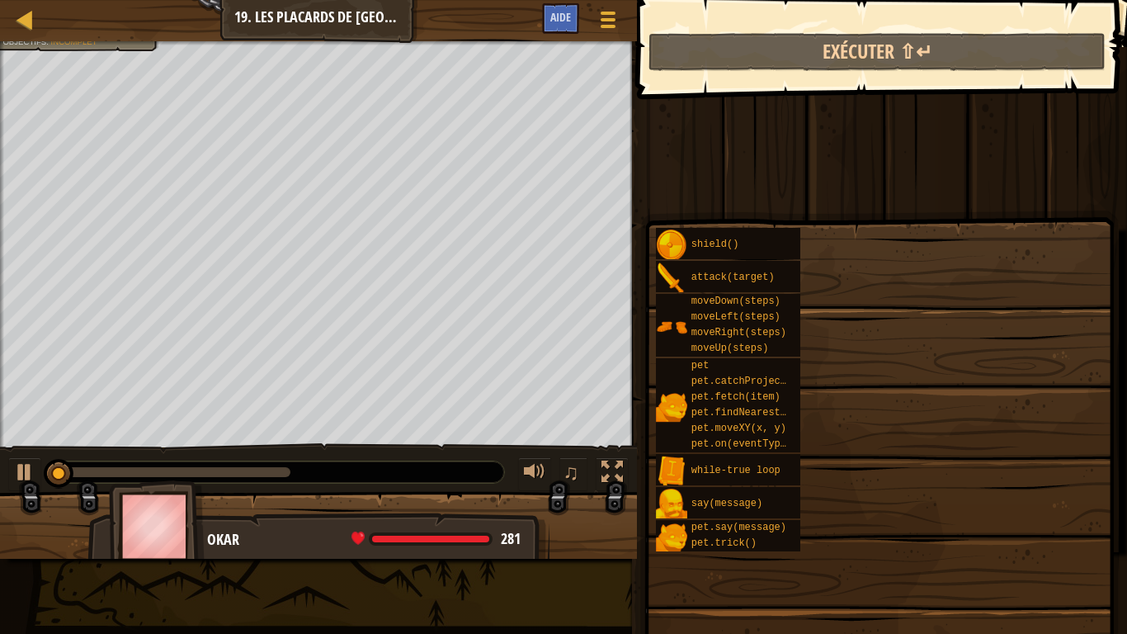
click at [866, 448] on div "shield() attack(target) moveDown(steps) moveLeft(steps) moveRight(steps) moveUp…" at bounding box center [885, 389] width 460 height 325
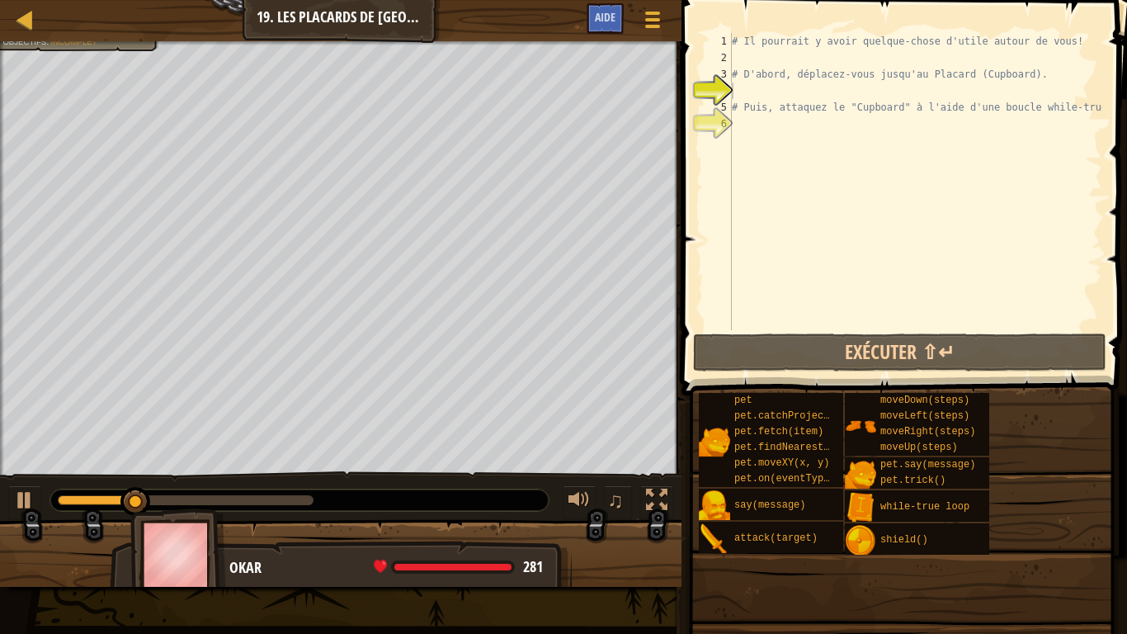
click at [6, 498] on div "♫" at bounding box center [341, 496] width 682 height 50
click at [35, 500] on div at bounding box center [24, 499] width 21 height 21
click at [81, 68] on div "Ouvrir le Placard à grand coup d'épée. Ton héros doit survivre. Moins de 7 lign…" at bounding box center [341, 258] width 682 height 434
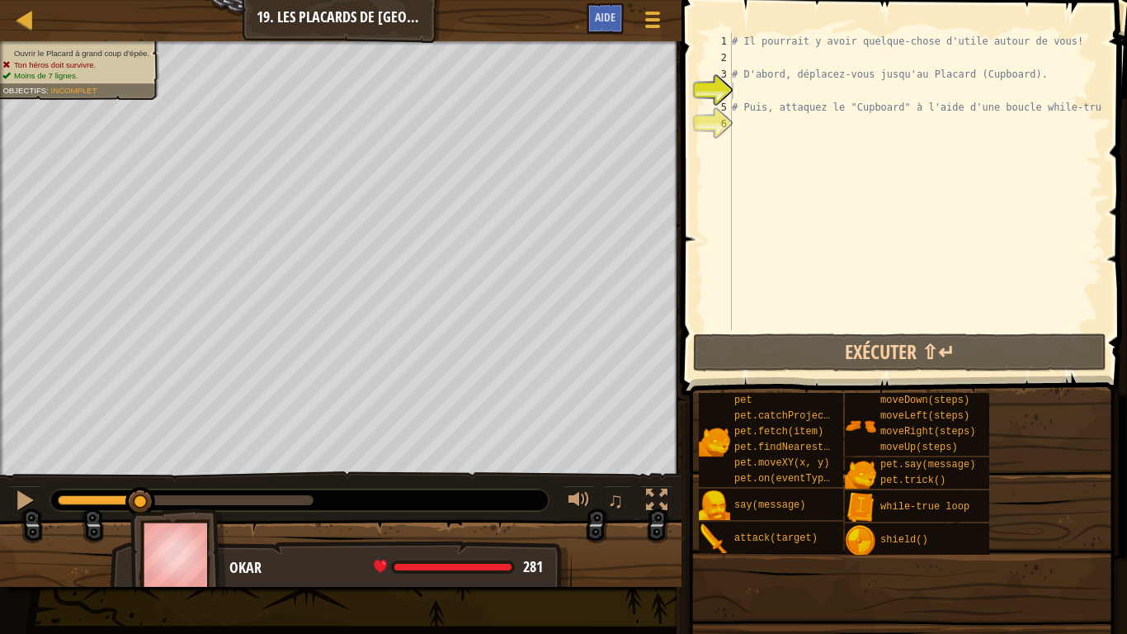
click at [106, 45] on div "Ouvrir le Placard à grand coup d'épée. Ton héros doit survivre. Moins de 7 lign…" at bounding box center [70, 65] width 178 height 69
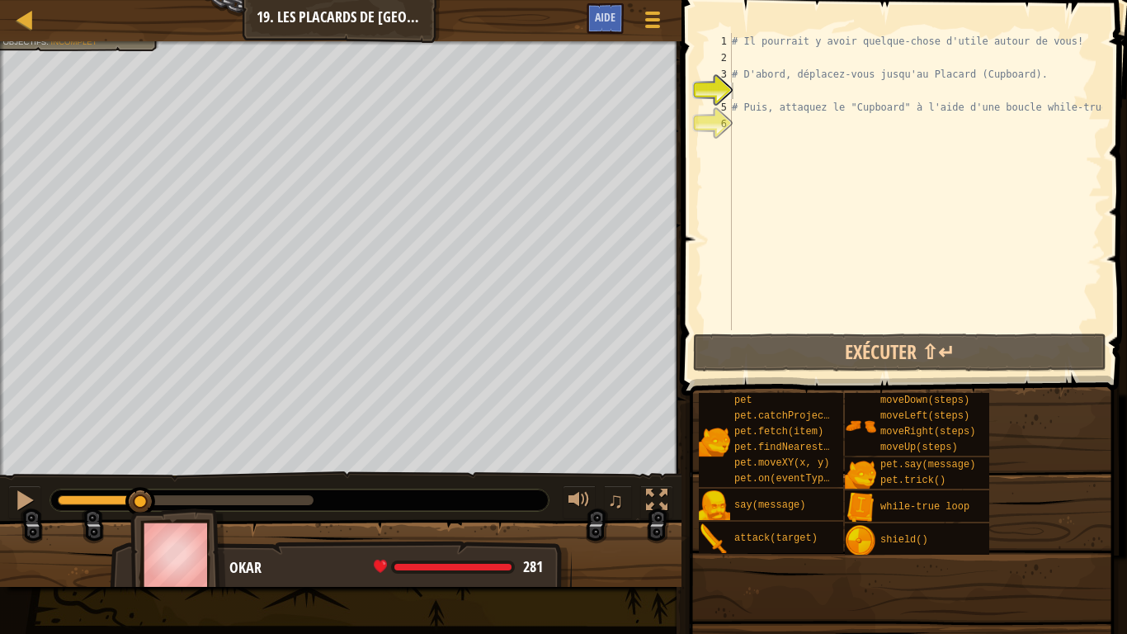
click at [783, 64] on div "# Il pourrait y avoir quelque-chose d'utile autour de vous! # D'abord, déplacez…" at bounding box center [916, 198] width 374 height 330
type textarea "he"
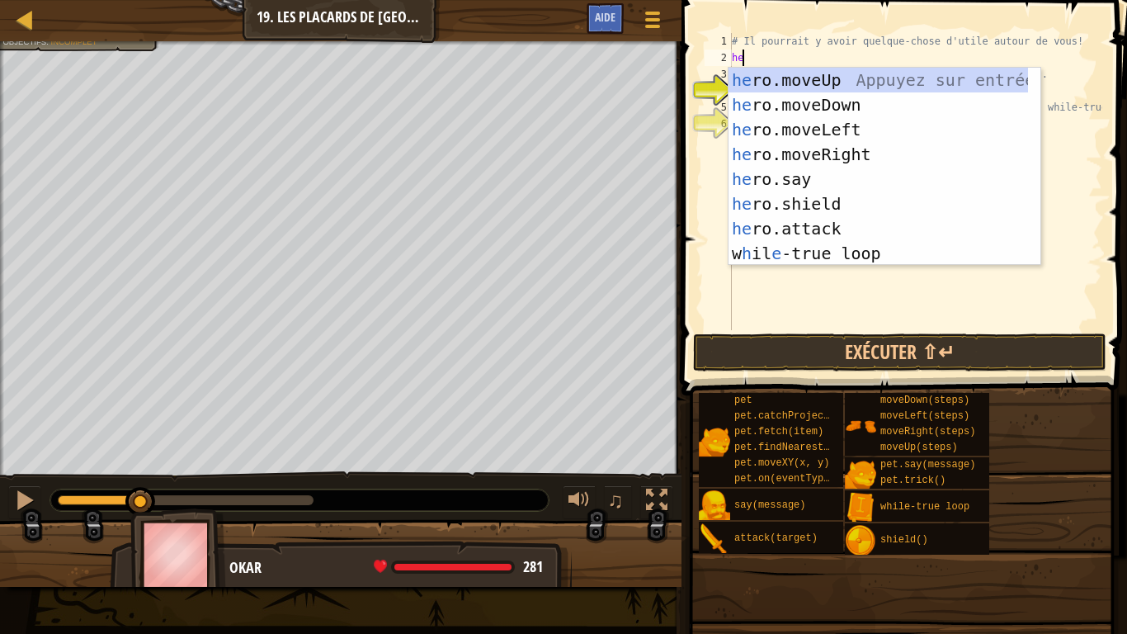
scroll to position [7, 0]
click at [765, 76] on div "he ro.moveUp Appuyez sur entrée he ro.moveDown Appuyez sur entrée he ro.moveLef…" at bounding box center [879, 192] width 300 height 248
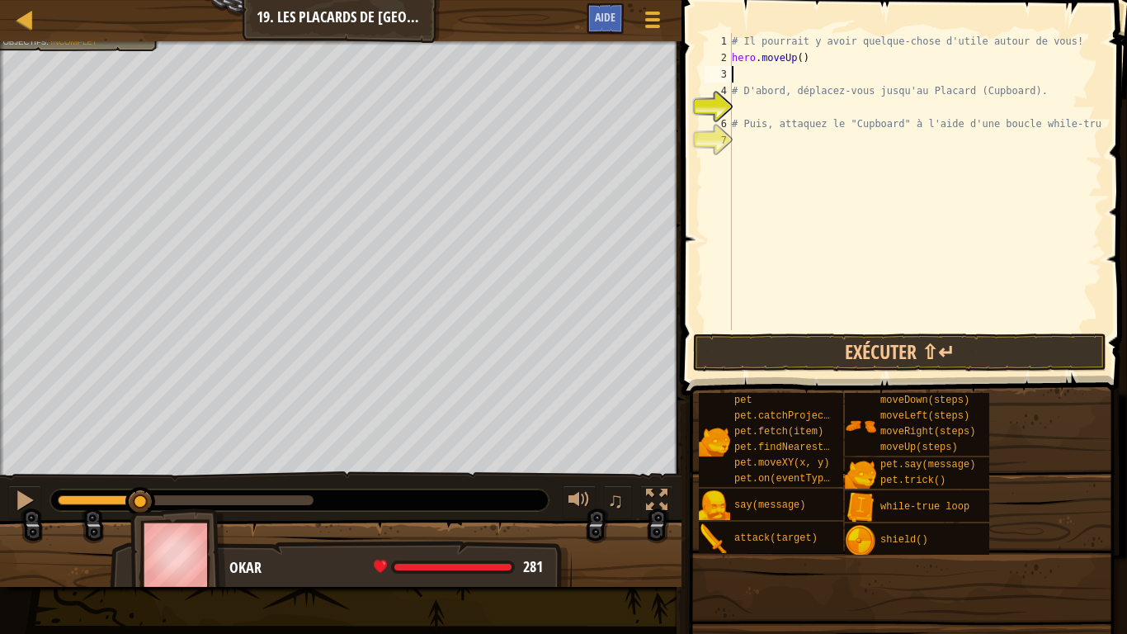
click at [740, 107] on div "# Il pourrait y avoir quelque-chose d'utile autour de vous! hero . moveUp ( ) #…" at bounding box center [916, 198] width 374 height 330
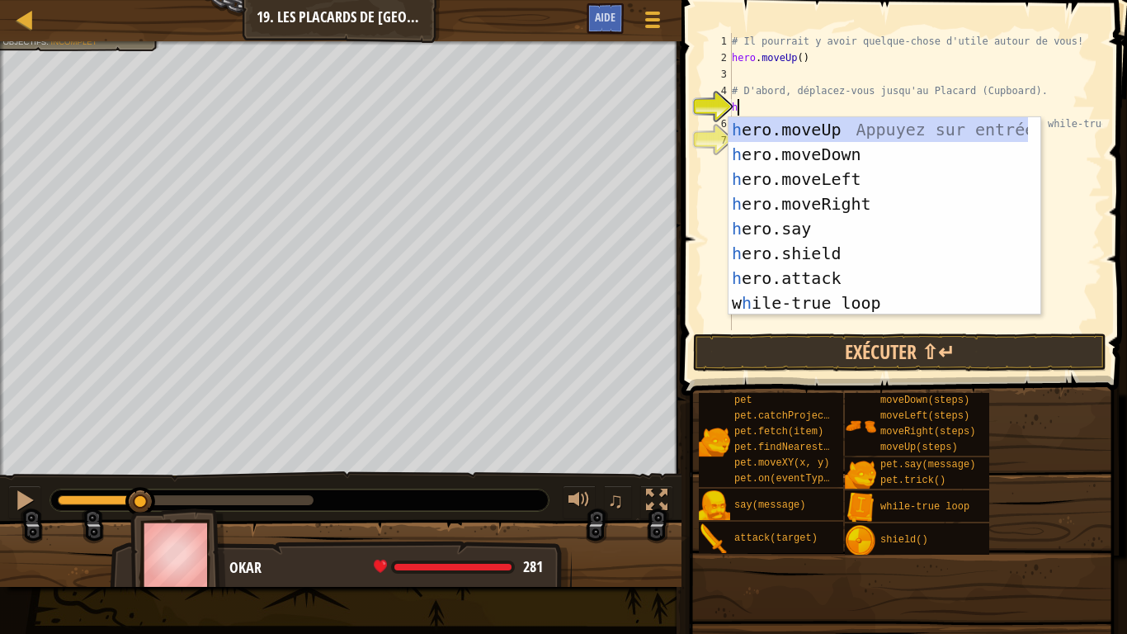
type textarea "he"
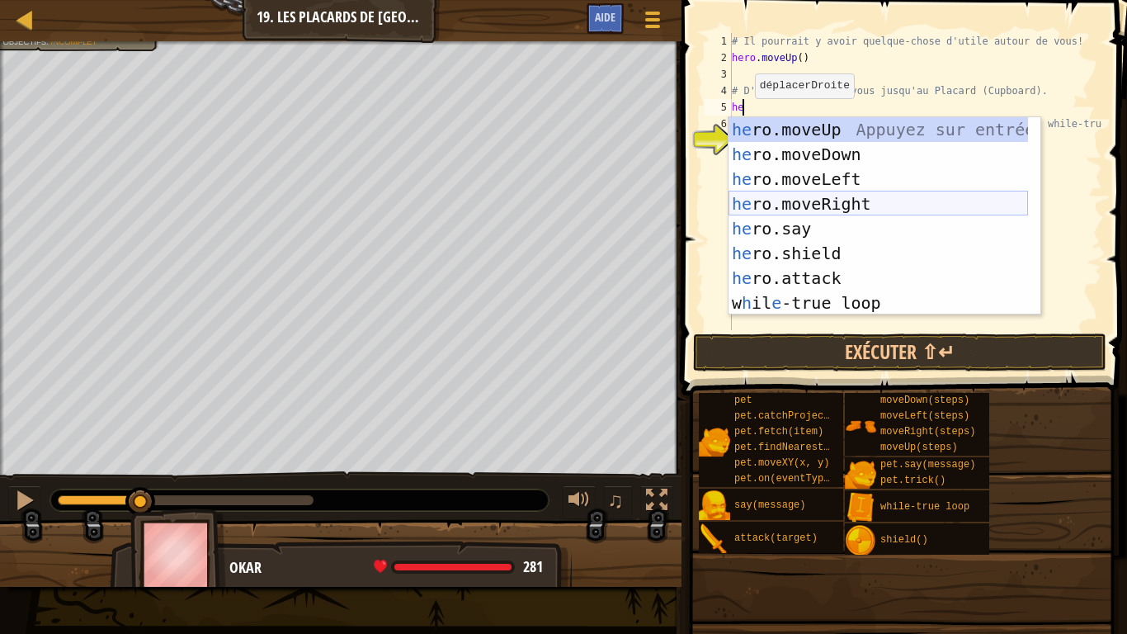
click at [804, 209] on div "he ro.moveUp Appuyez sur entrée he ro.moveDown Appuyez sur entrée he ro.moveLef…" at bounding box center [879, 241] width 300 height 248
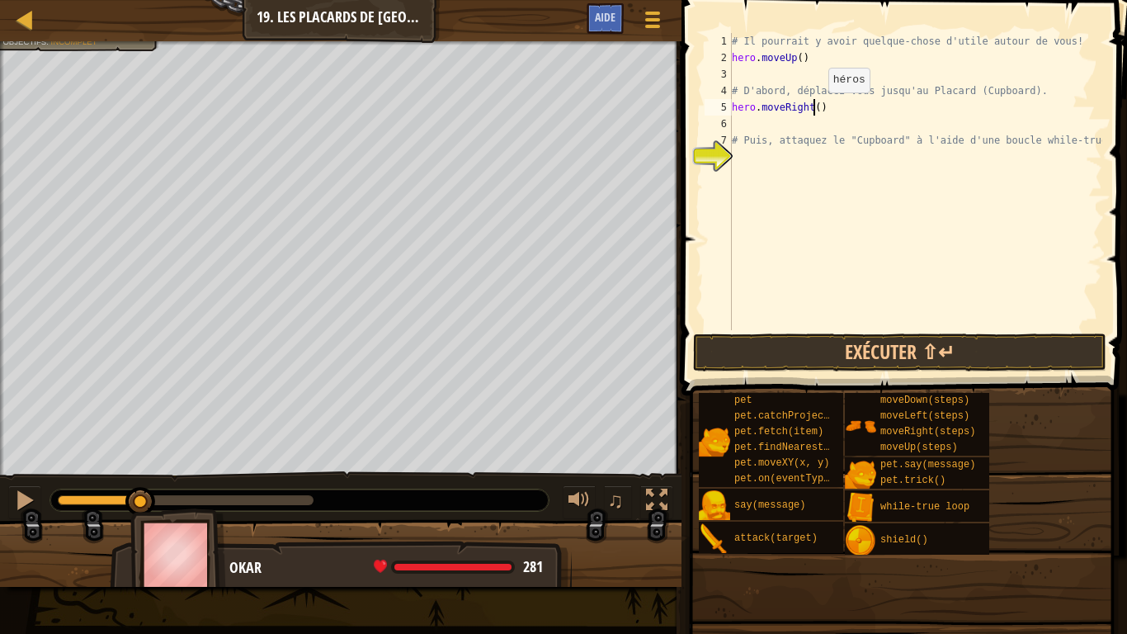
click at [814, 109] on div "# Il pourrait y avoir quelque-chose d'utile autour de vous! hero . moveUp ( ) #…" at bounding box center [916, 198] width 374 height 330
type textarea "hero.moveRight(2)"
click at [751, 130] on div "# Il pourrait y avoir quelque-chose d'utile autour de vous! hero . moveUp ( ) #…" at bounding box center [916, 198] width 374 height 330
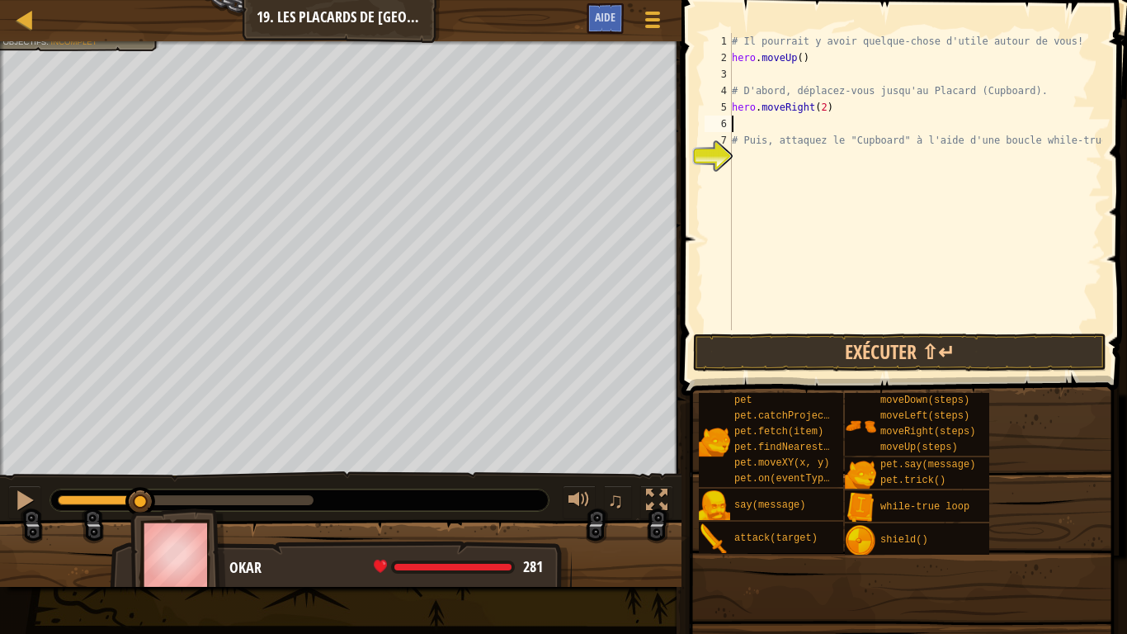
type textarea "he"
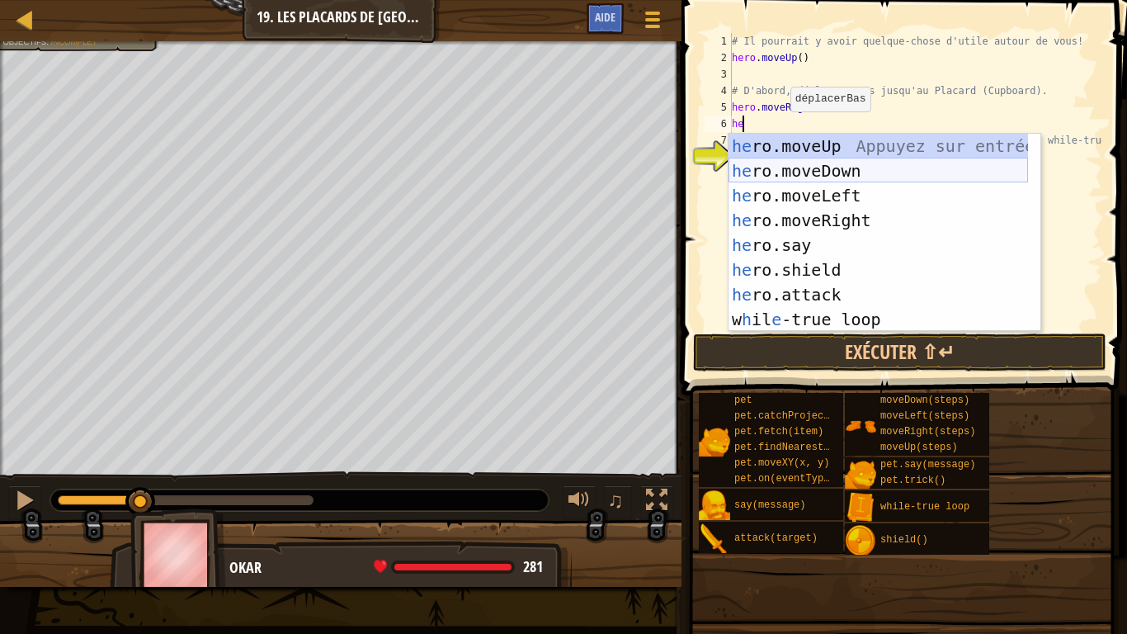
click at [842, 177] on div "he ro.moveUp Appuyez sur entrée he ro.moveDown Appuyez sur entrée he ro.moveLef…" at bounding box center [879, 258] width 300 height 248
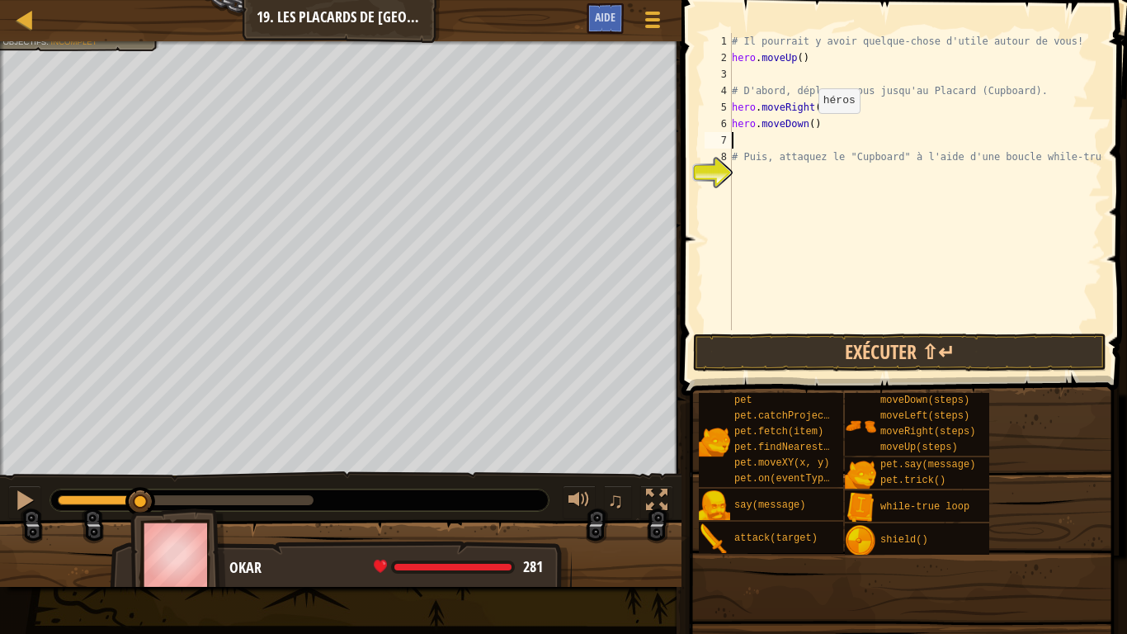
click at [804, 130] on div "# Il pourrait y avoir quelque-chose d'utile autour de vous! hero . moveUp ( ) #…" at bounding box center [916, 198] width 374 height 330
click at [806, 128] on div "# Il pourrait y avoir quelque-chose d'utile autour de vous! hero . moveUp ( ) #…" at bounding box center [916, 198] width 374 height 330
type textarea "hero.moveDown(2)"
click at [748, 138] on div "# Il pourrait y avoir quelque-chose d'utile autour de vous! hero . moveUp ( ) #…" at bounding box center [916, 198] width 374 height 330
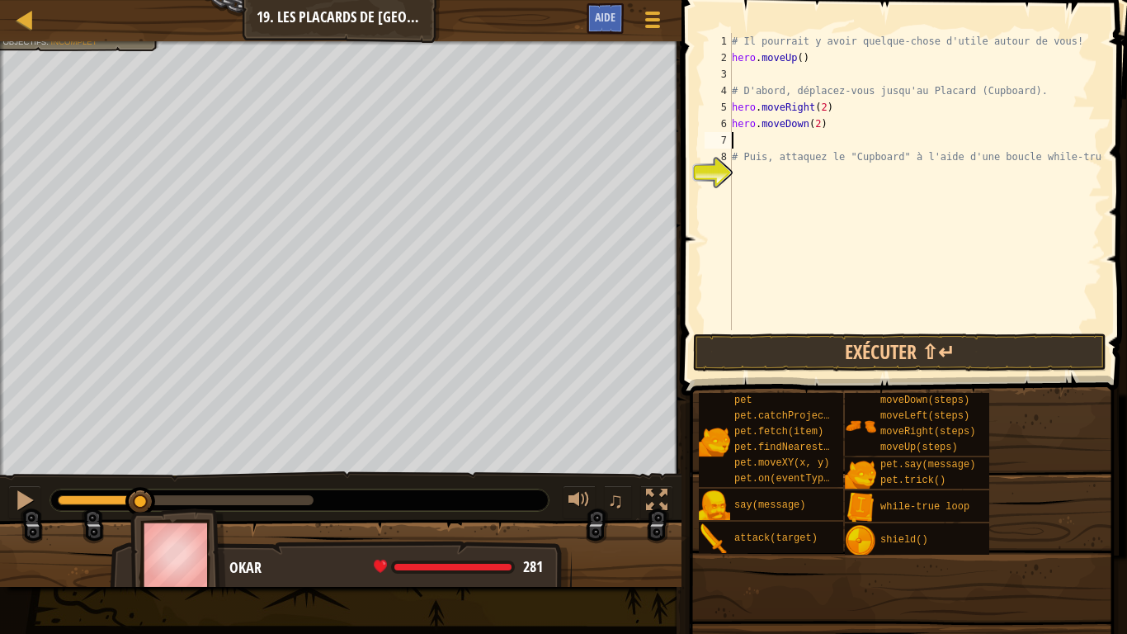
scroll to position [7, 0]
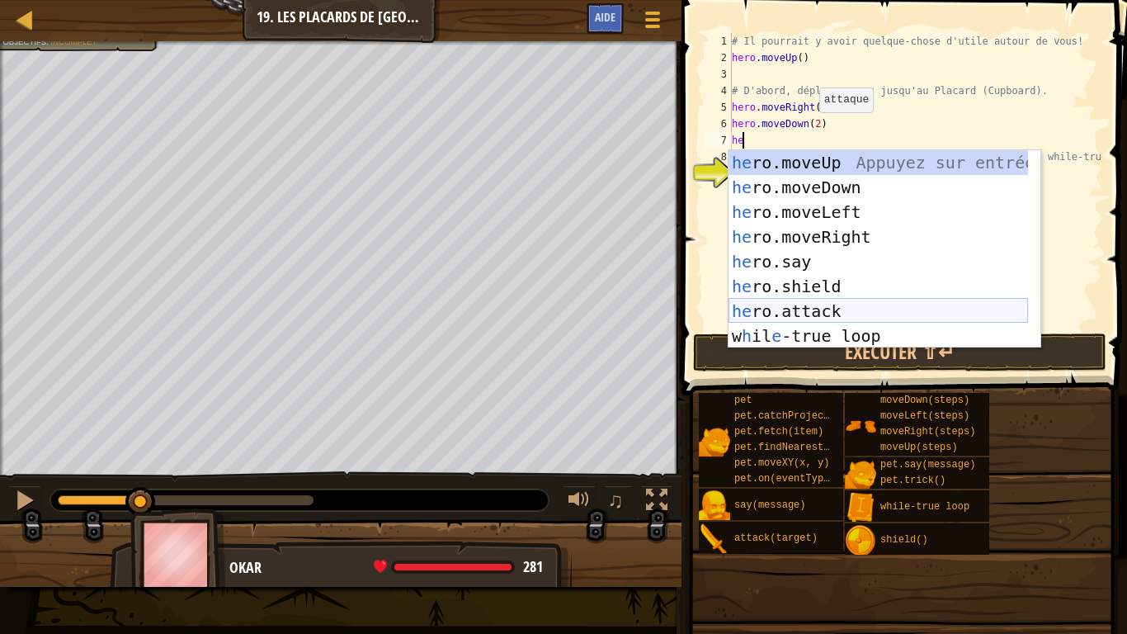
click at [792, 312] on div "he ro.moveUp Appuyez sur entrée he ro.moveDown Appuyez sur entrée he ro.moveLef…" at bounding box center [879, 274] width 300 height 248
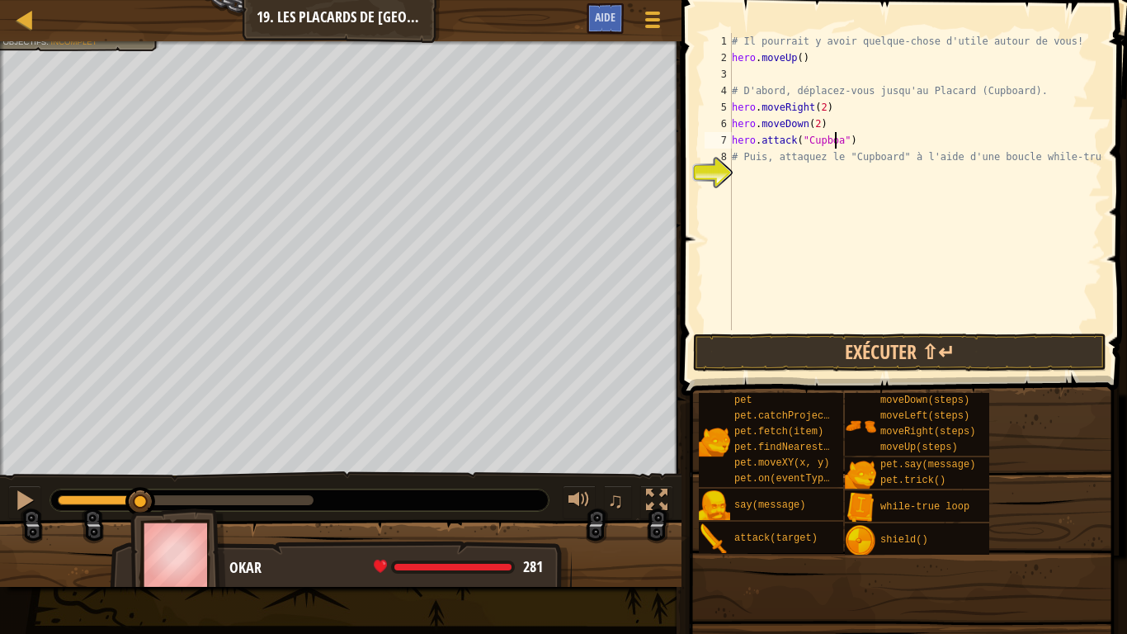
scroll to position [7, 9]
type textarea "hero.attack("Cupboard")"
click at [889, 354] on button "Exécuter ⇧↵" at bounding box center [899, 352] width 413 height 38
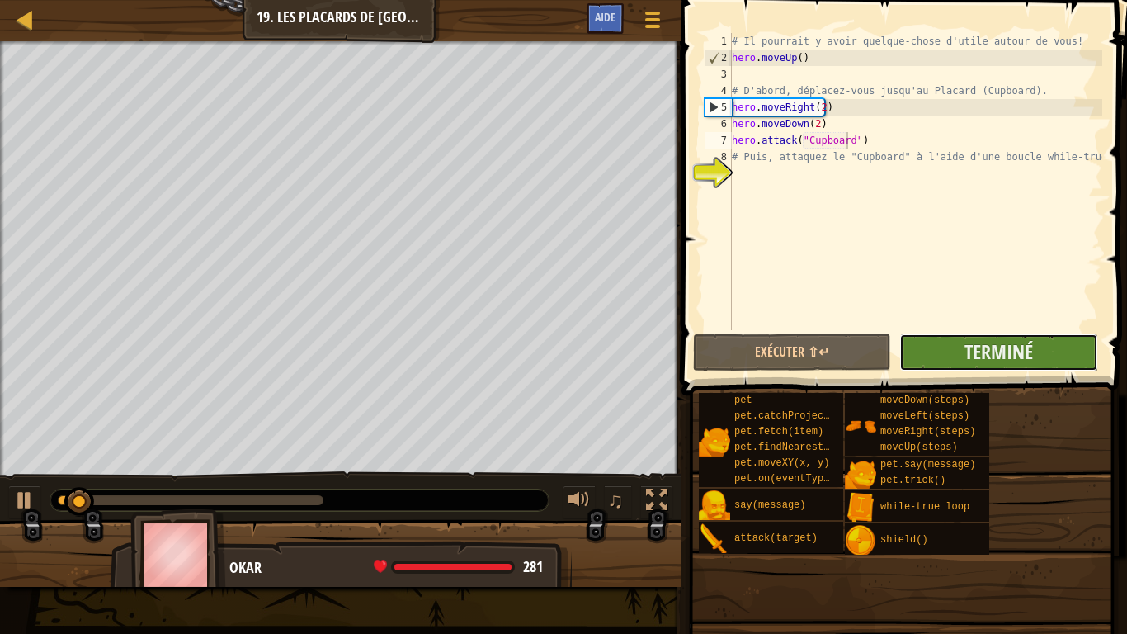
click at [963, 343] on button "Terminé" at bounding box center [998, 352] width 198 height 38
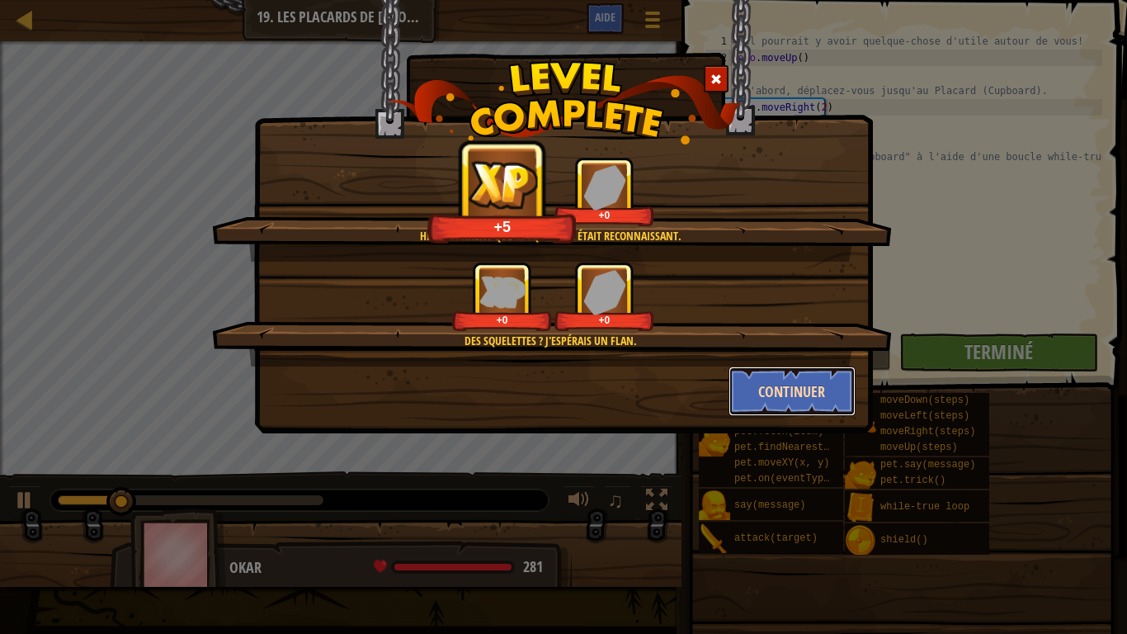
click at [782, 387] on button "Continuer" at bounding box center [793, 391] width 128 height 50
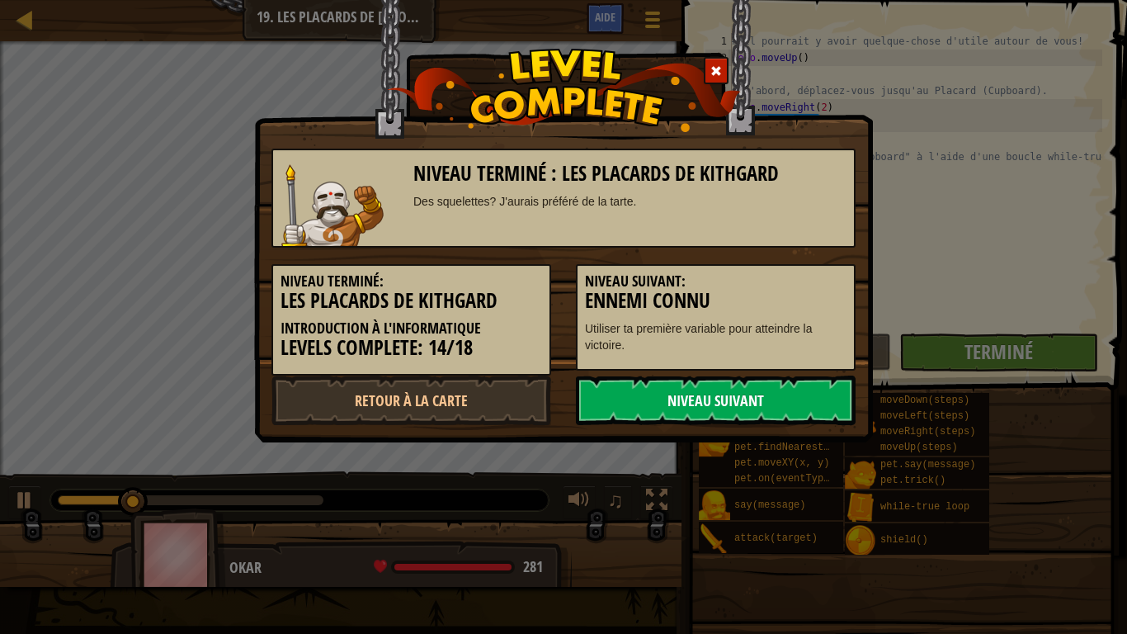
click at [726, 403] on link "Niveau Suivant" at bounding box center [716, 400] width 280 height 50
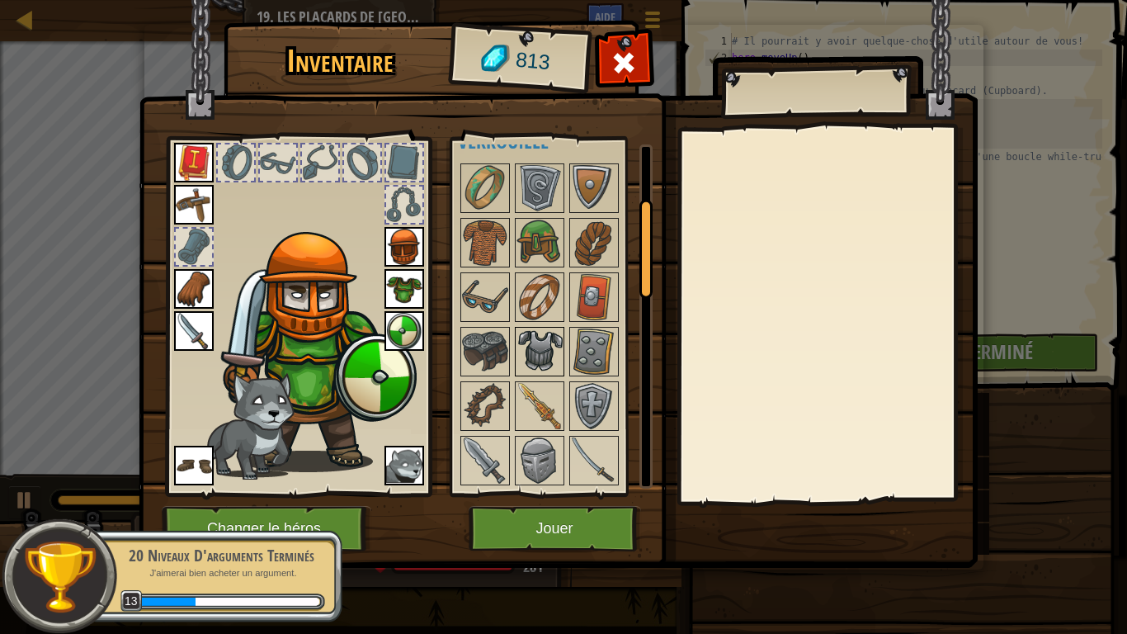
scroll to position [248, 0]
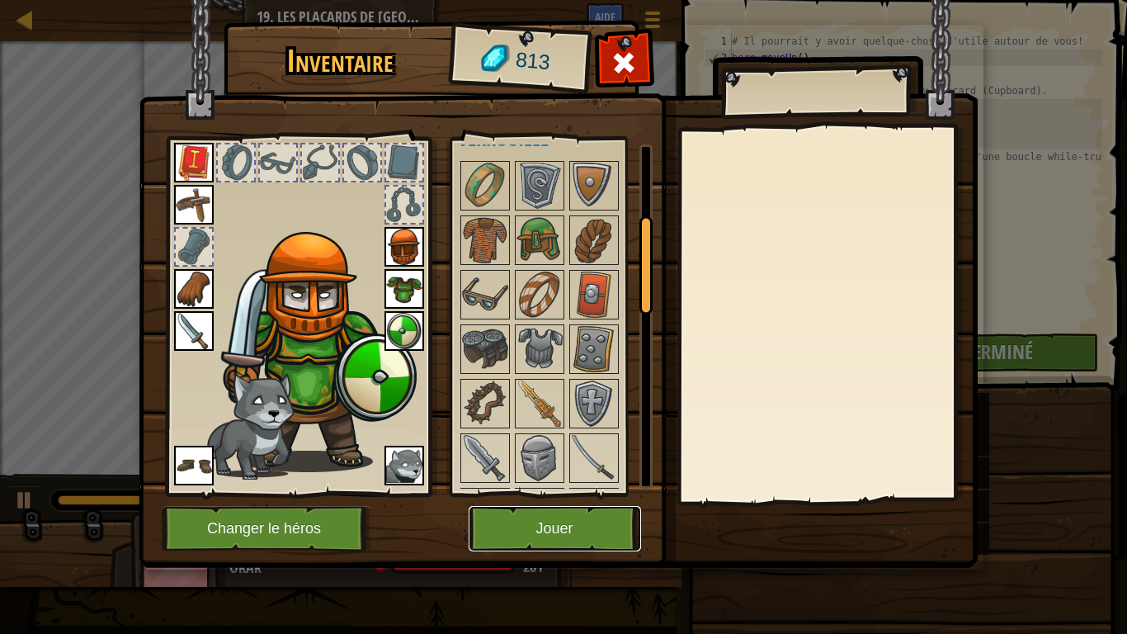
click at [540, 500] on button "Jouer" at bounding box center [555, 528] width 172 height 45
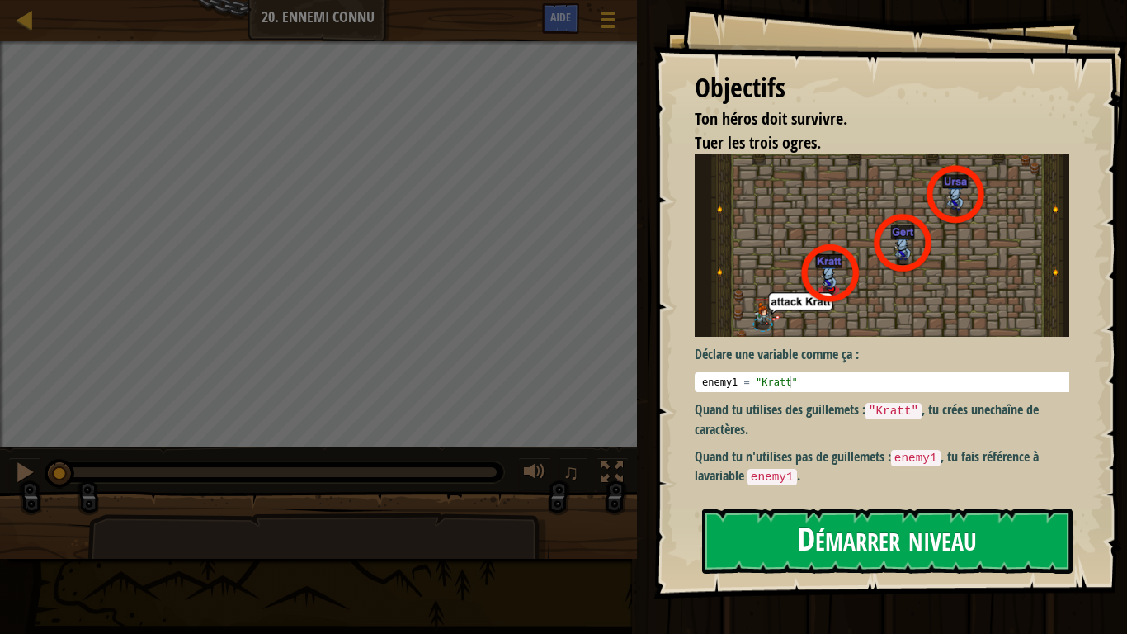
click at [867, 500] on button "Démarrer niveau" at bounding box center [887, 540] width 370 height 65
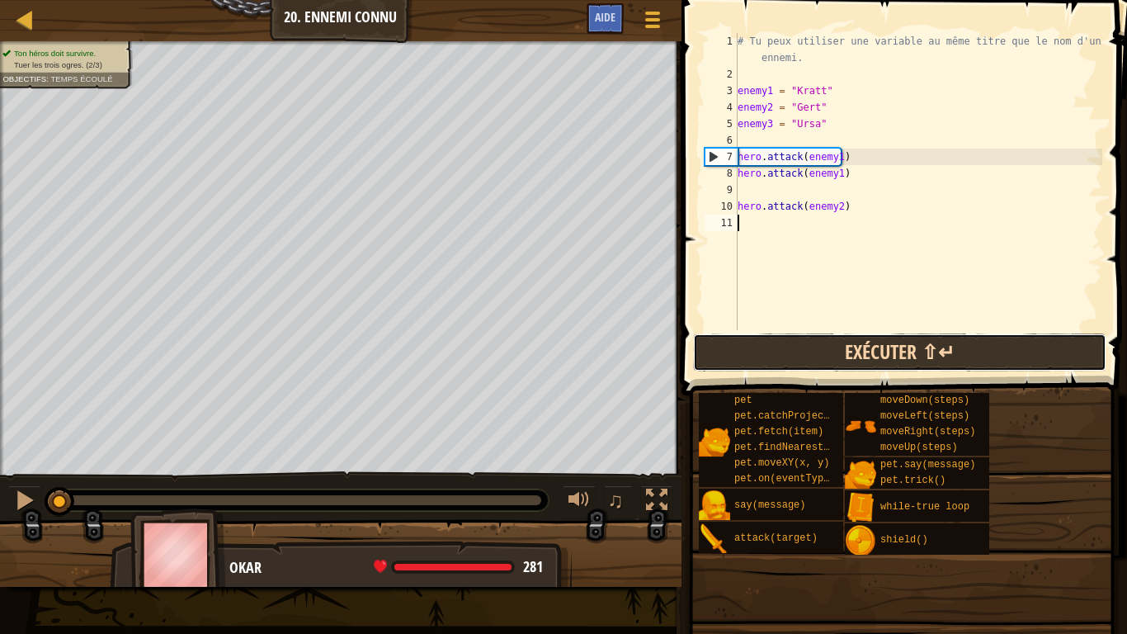
click at [743, 343] on button "Exécuter ⇧↵" at bounding box center [899, 352] width 413 height 38
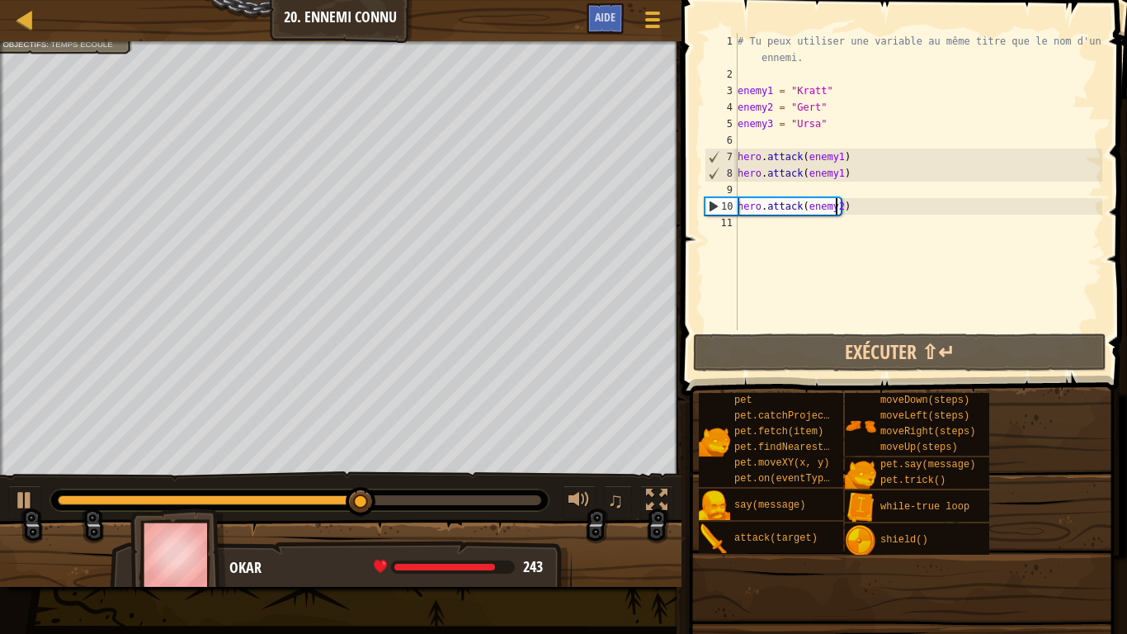
click at [837, 205] on div "# Tu peux utiliser une variable au même titre que le nom d'un ennemi. enemy1 = …" at bounding box center [918, 206] width 368 height 347
type textarea "hero.attack(enemy2)"
click at [782, 231] on div "# Tu peux utiliser une variable au même titre que le nom d'un ennemi. enemy1 = …" at bounding box center [918, 206] width 368 height 347
click at [815, 215] on div "# Tu peux utiliser une variable au même titre que le nom d'un ennemi. enemy1 = …" at bounding box center [918, 206] width 368 height 347
click at [816, 215] on div "# Tu peux utiliser une variable au même titre que le nom d'un ennemi. enemy1 = …" at bounding box center [918, 206] width 368 height 347
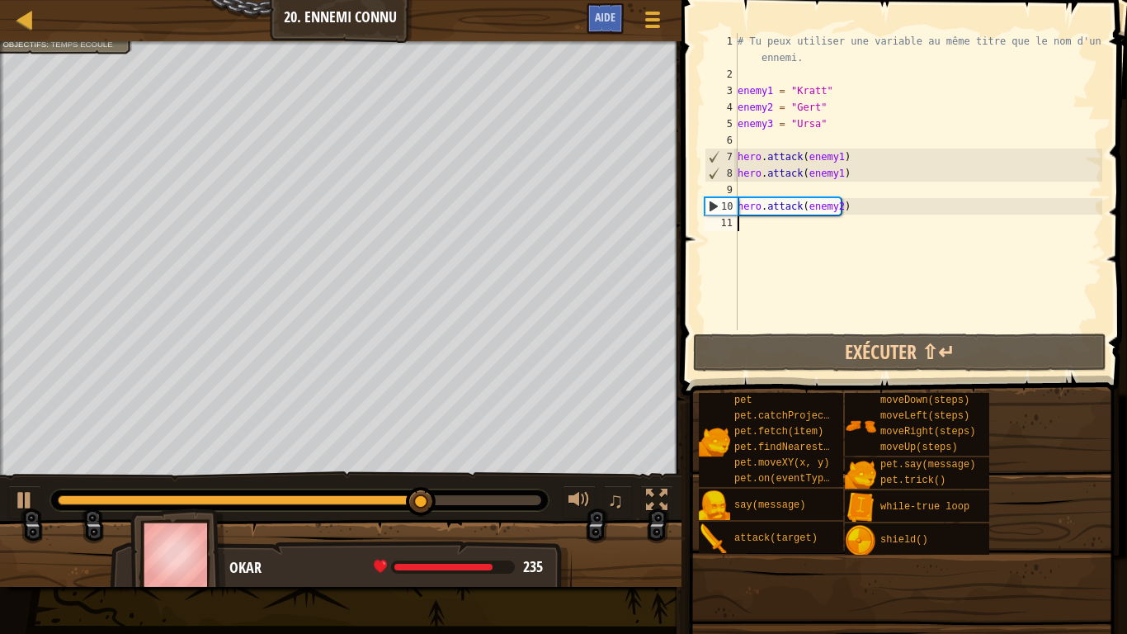
click at [823, 213] on div "# Tu peux utiliser une variable au même titre que le nom d'un ennemi. enemy1 = …" at bounding box center [918, 206] width 368 height 347
type textarea "hero.attack(enemy2)"
click at [823, 210] on div "# Tu peux utiliser une variable au même titre que le nom d'un ennemi. enemy1 = …" at bounding box center [918, 206] width 368 height 347
click at [773, 226] on div "# Tu peux utiliser une variable au même titre que le nom d'un ennemi. enemy1 = …" at bounding box center [918, 206] width 368 height 347
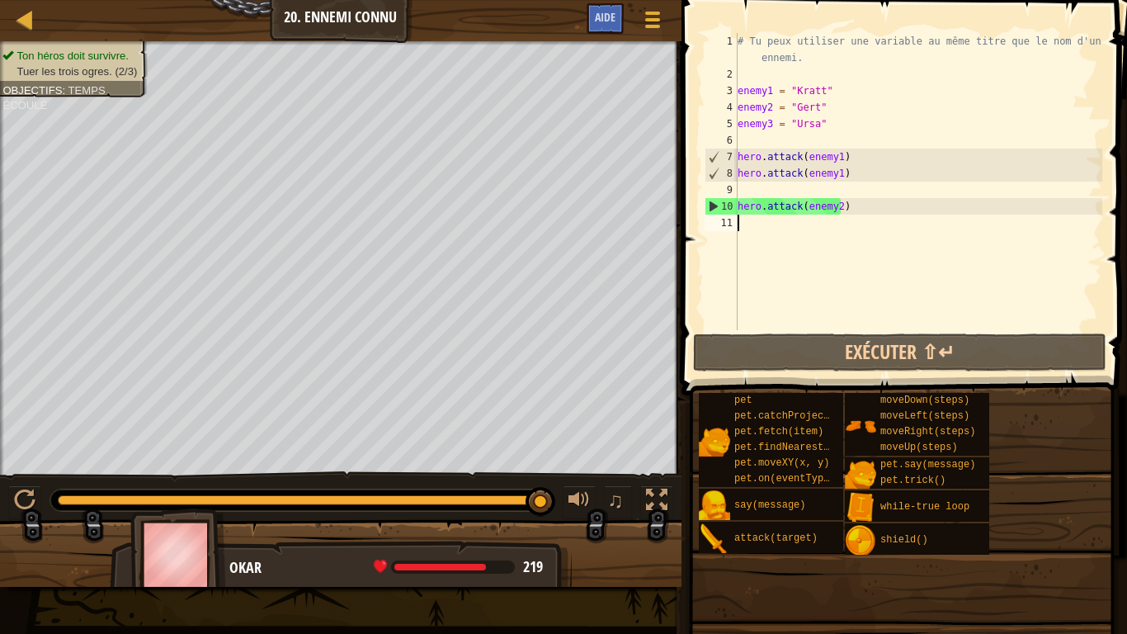
scroll to position [7, 0]
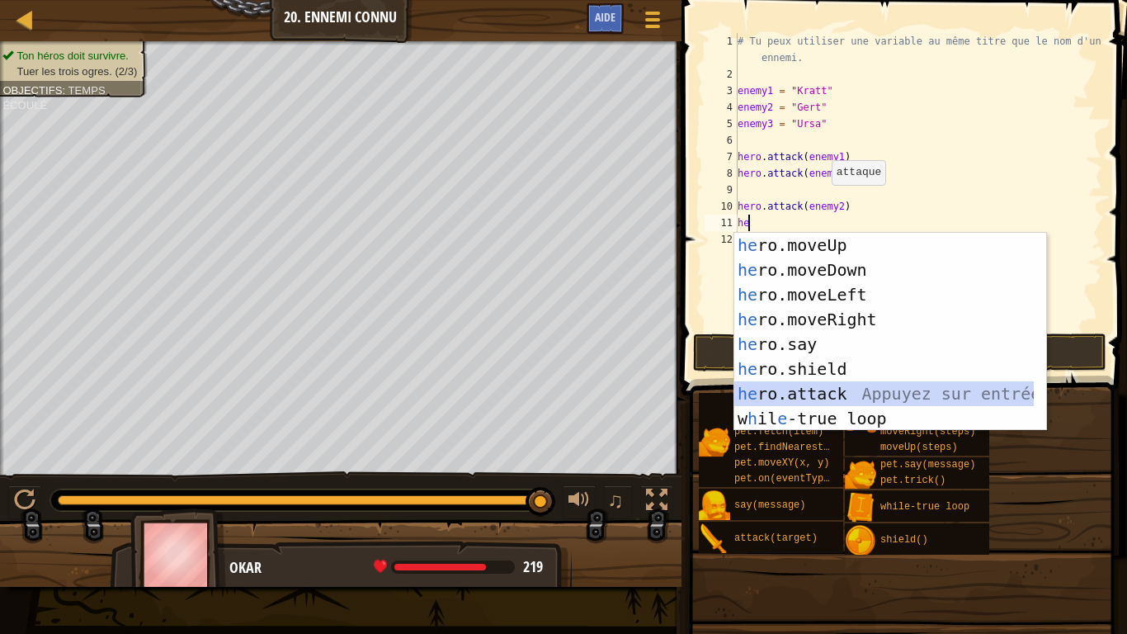
click at [842, 395] on div "he ro.moveUp Appuyez sur entrée he ro.moveDown Appuyez sur entrée he ro.moveLef…" at bounding box center [884, 357] width 300 height 248
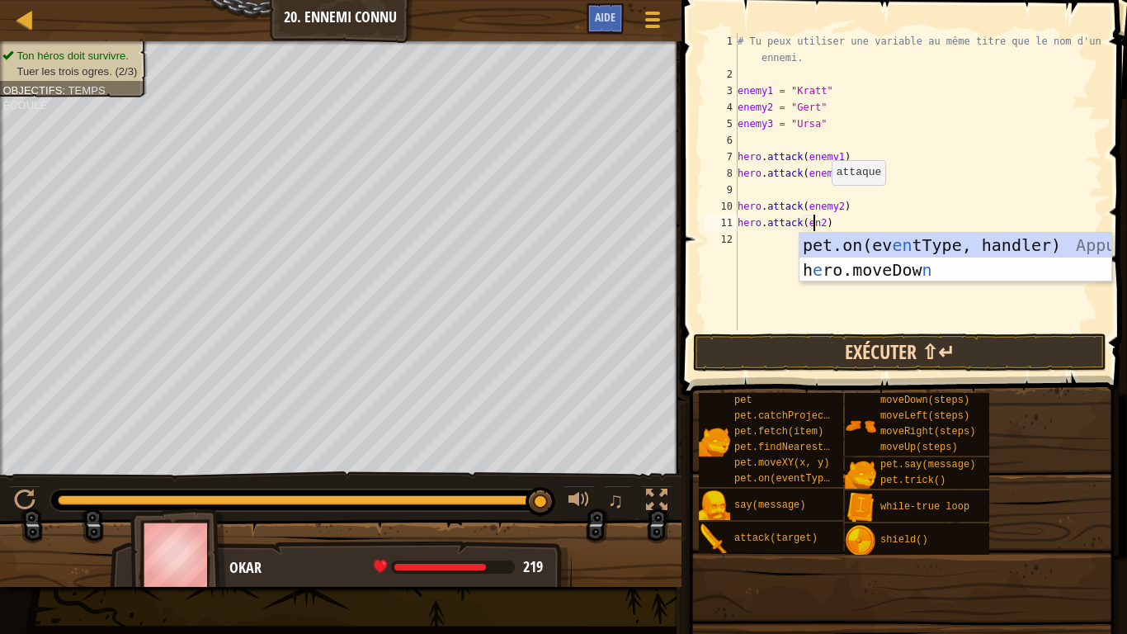
scroll to position [7, 7]
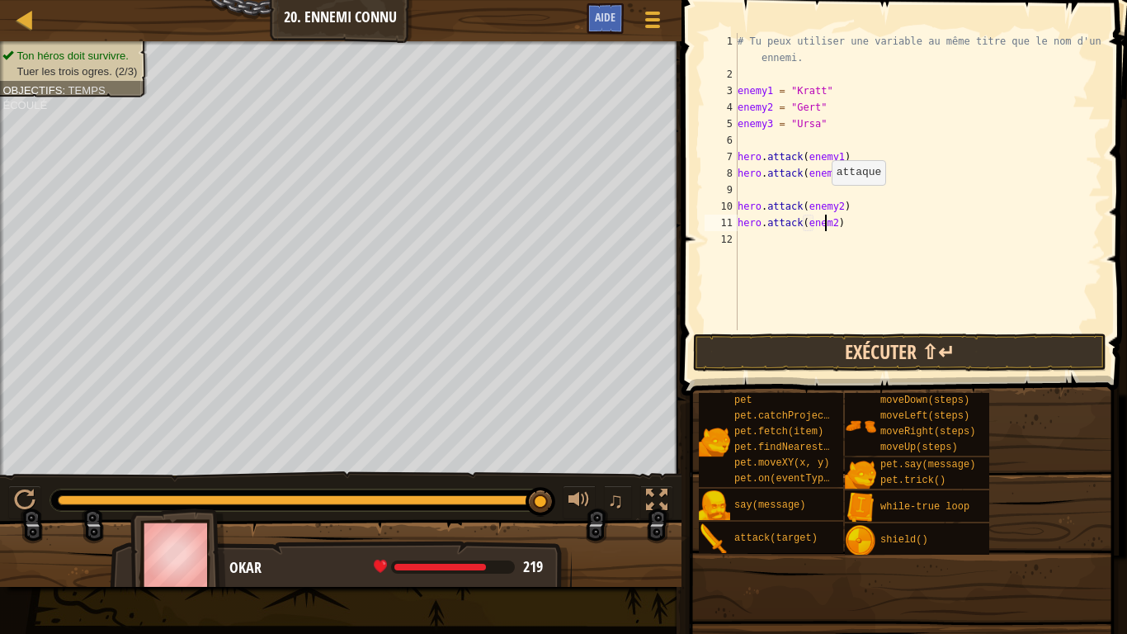
type textarea "hero.attack(enemy2)"
click at [757, 250] on div "# Tu peux utiliser une variable au même titre que le nom d'un ennemi. enemy1 = …" at bounding box center [918, 206] width 368 height 347
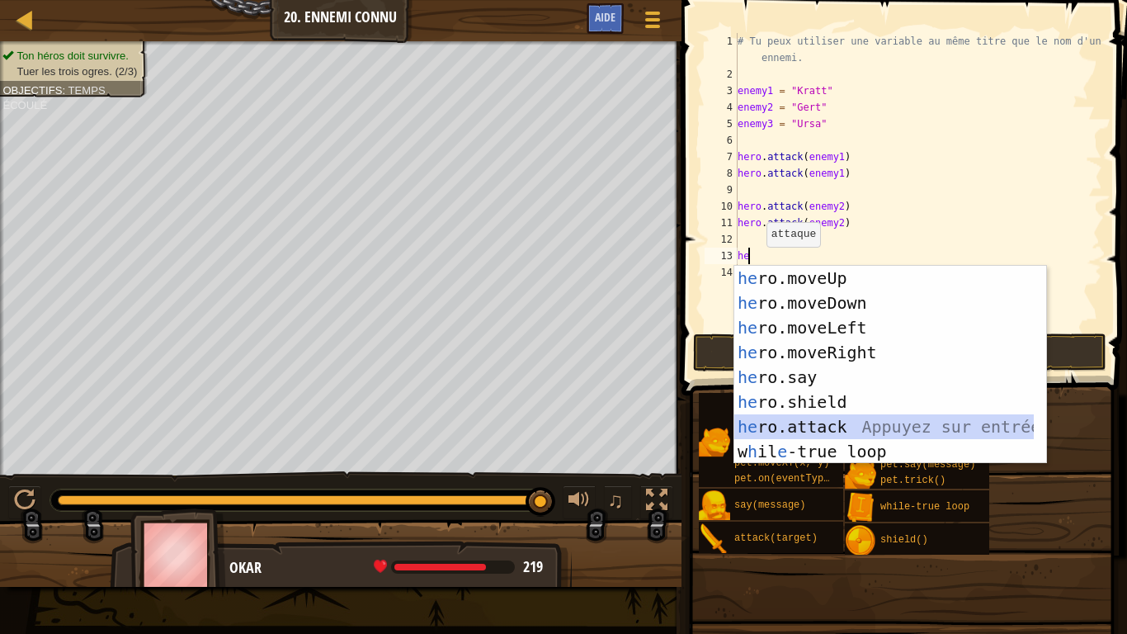
click at [811, 427] on div "he ro.moveUp Appuyez sur entrée he ro.moveDown Appuyez sur entrée he ro.moveLef…" at bounding box center [884, 390] width 300 height 248
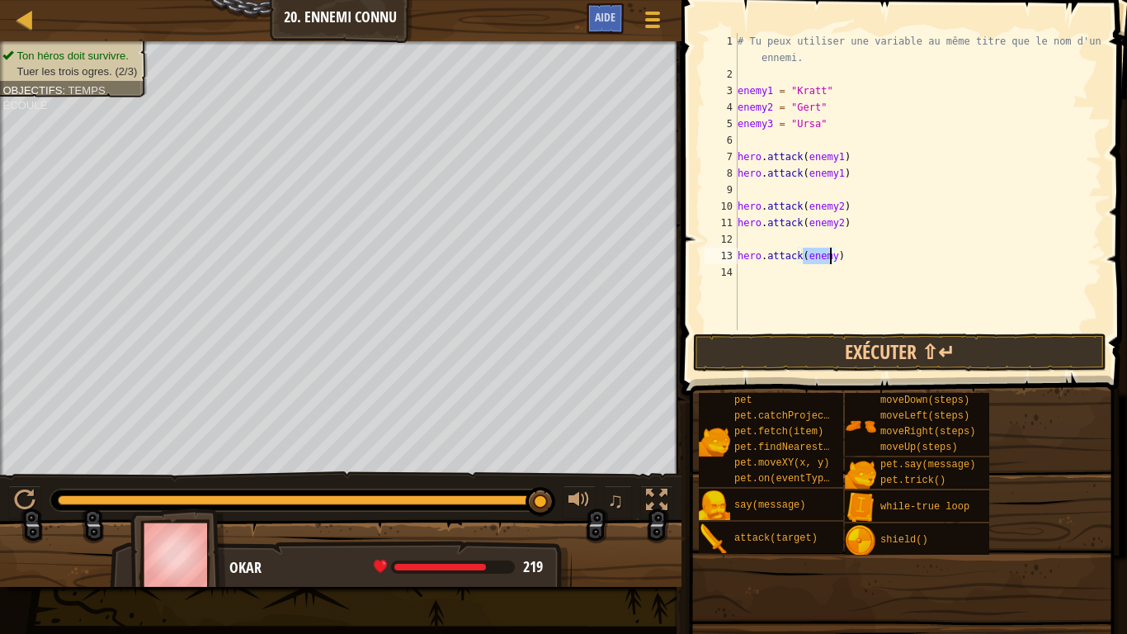
click at [830, 261] on div "# Tu peux utiliser une variable au même titre que le nom d'un ennemi. enemy1 = …" at bounding box center [918, 181] width 368 height 297
type textarea "hero.attack(enemy3)"
click at [767, 273] on div "# Tu peux utiliser une variable au même titre que le nom d'un ennemi. enemy1 = …" at bounding box center [918, 206] width 368 height 347
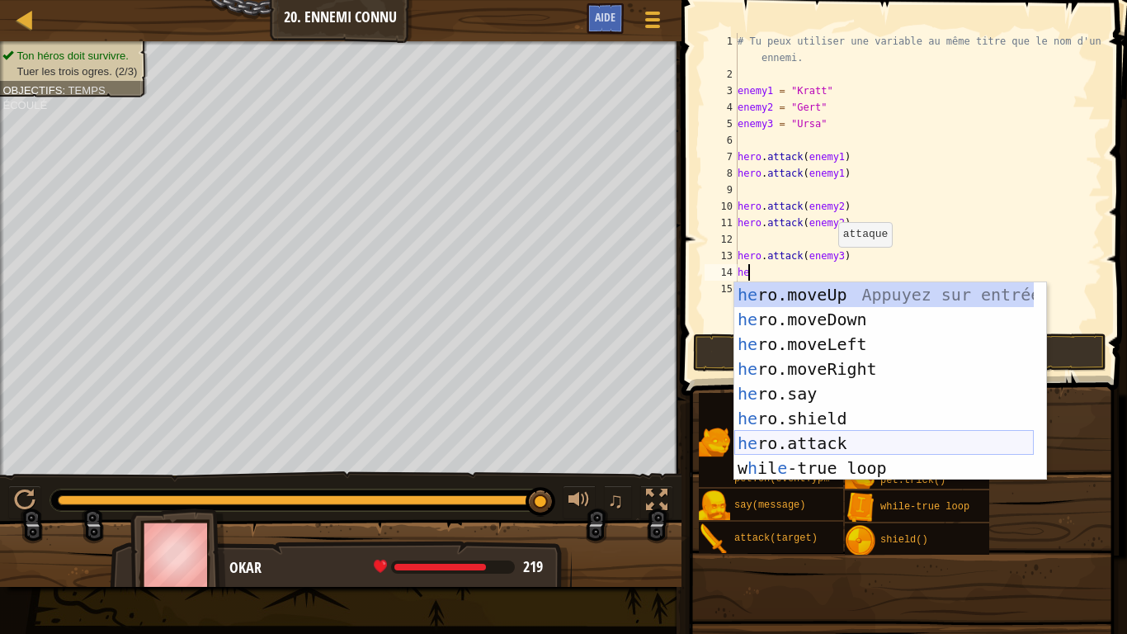
click at [819, 448] on div "he ro.moveUp Appuyez sur entrée he ro.moveDown Appuyez sur entrée he ro.moveLef…" at bounding box center [884, 406] width 300 height 248
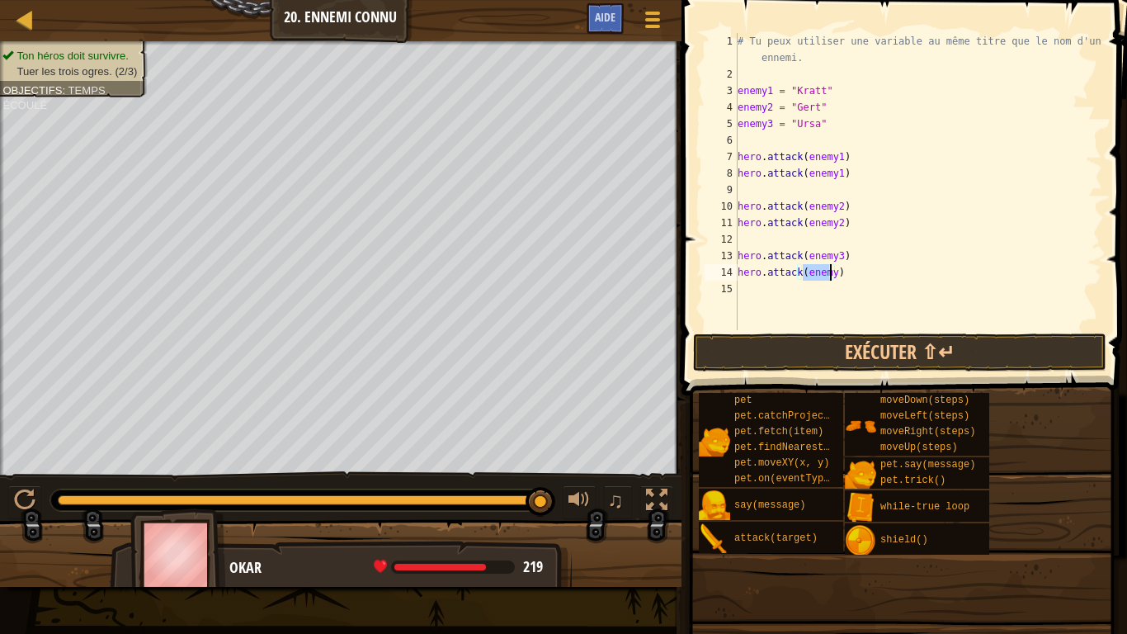
click at [829, 275] on div "# Tu peux utiliser une variable au même titre que le nom d'un ennemi. enemy1 = …" at bounding box center [918, 181] width 368 height 297
type textarea "hero.attack(enemy3)"
click at [865, 358] on button "Exécuter ⇧↵" at bounding box center [899, 352] width 413 height 38
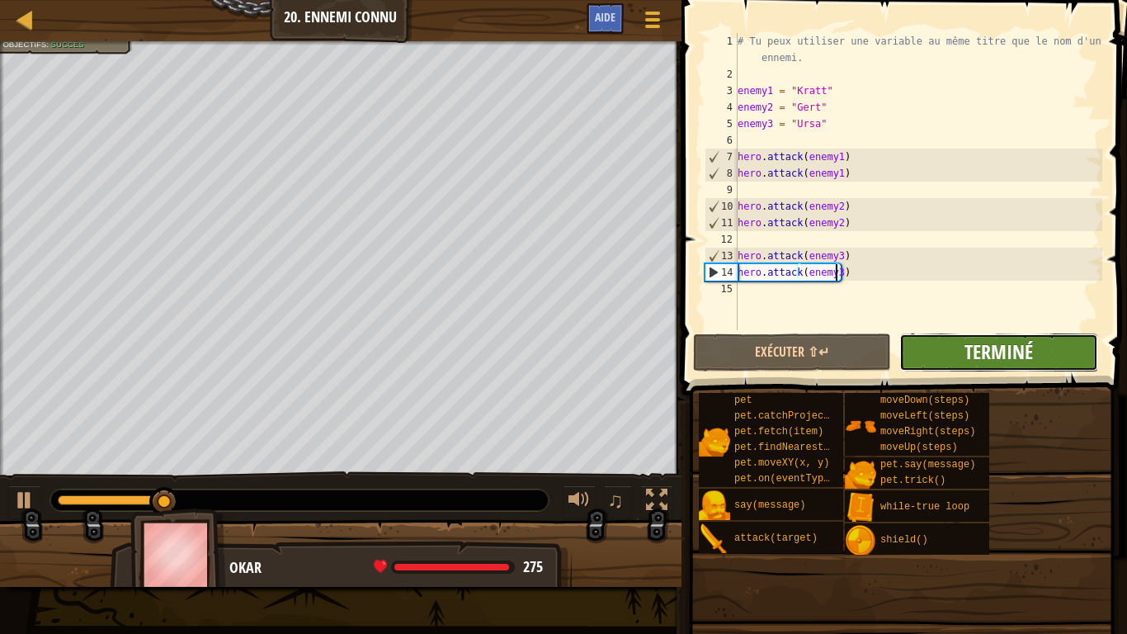
click at [1005, 353] on span "Terminé" at bounding box center [999, 351] width 68 height 26
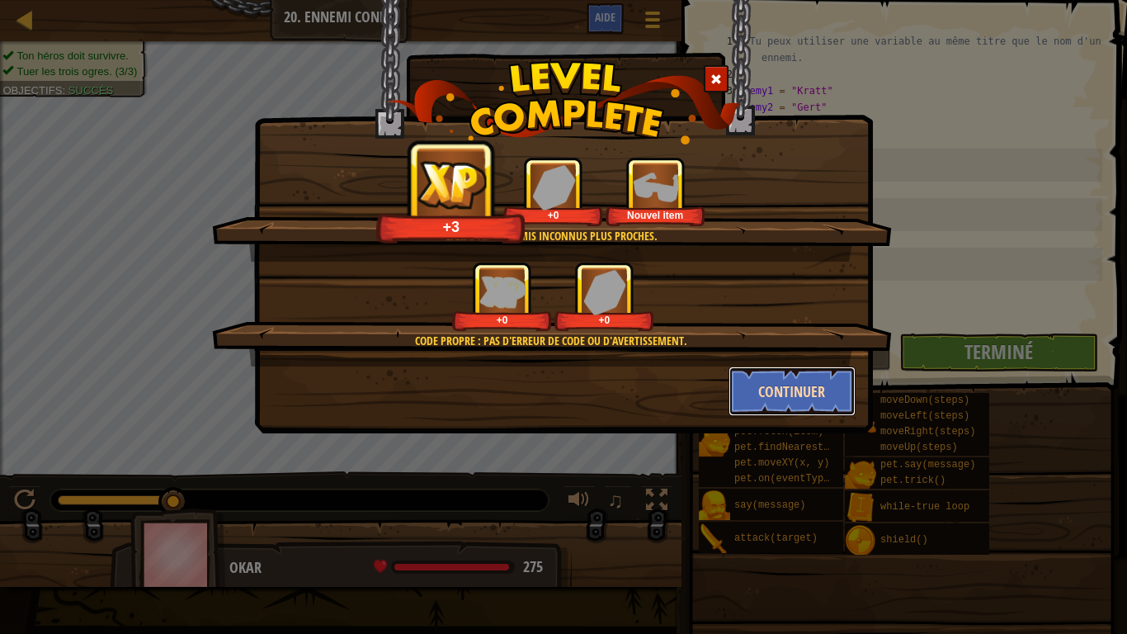
click at [767, 381] on button "Continuer" at bounding box center [793, 391] width 128 height 50
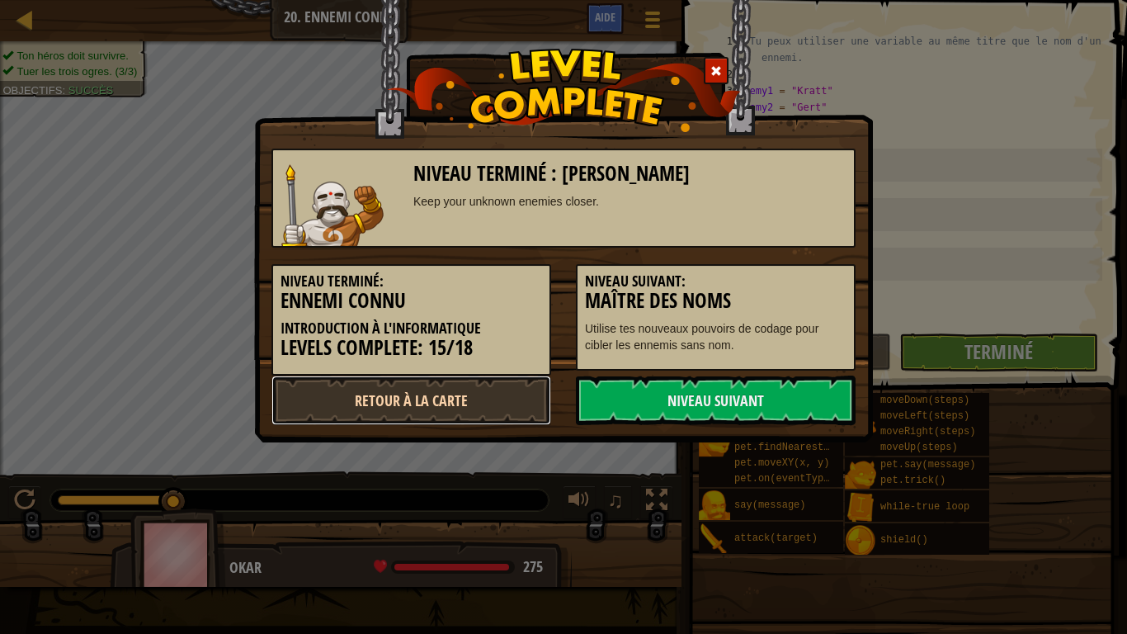
click at [443, 396] on link "Retour à la Carte" at bounding box center [411, 400] width 280 height 50
select select "fr"
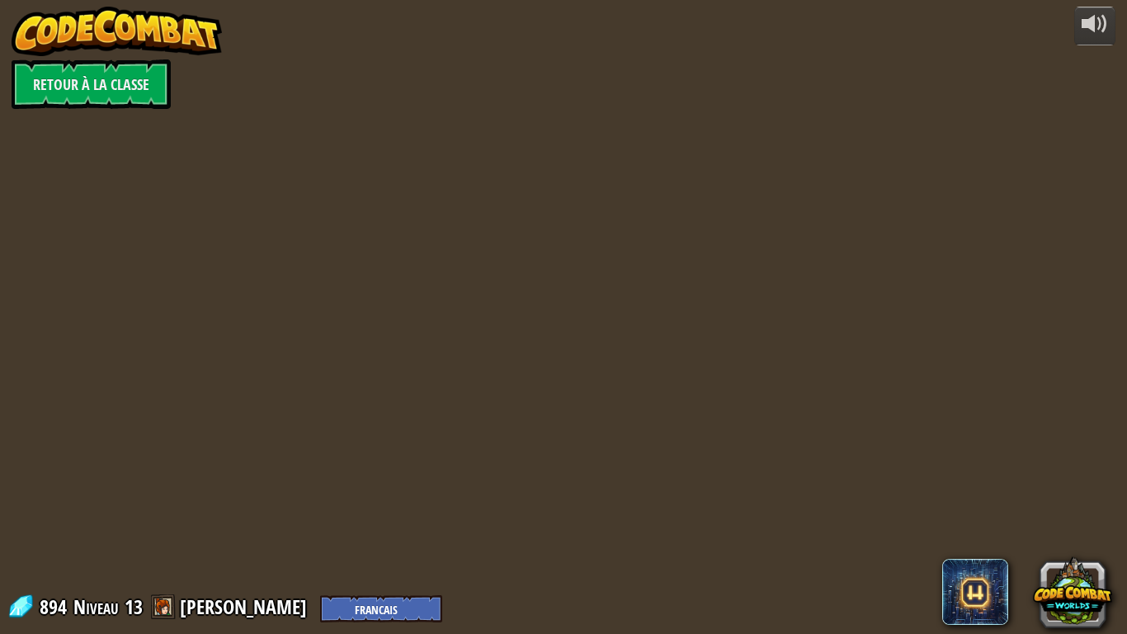
select select "fr"
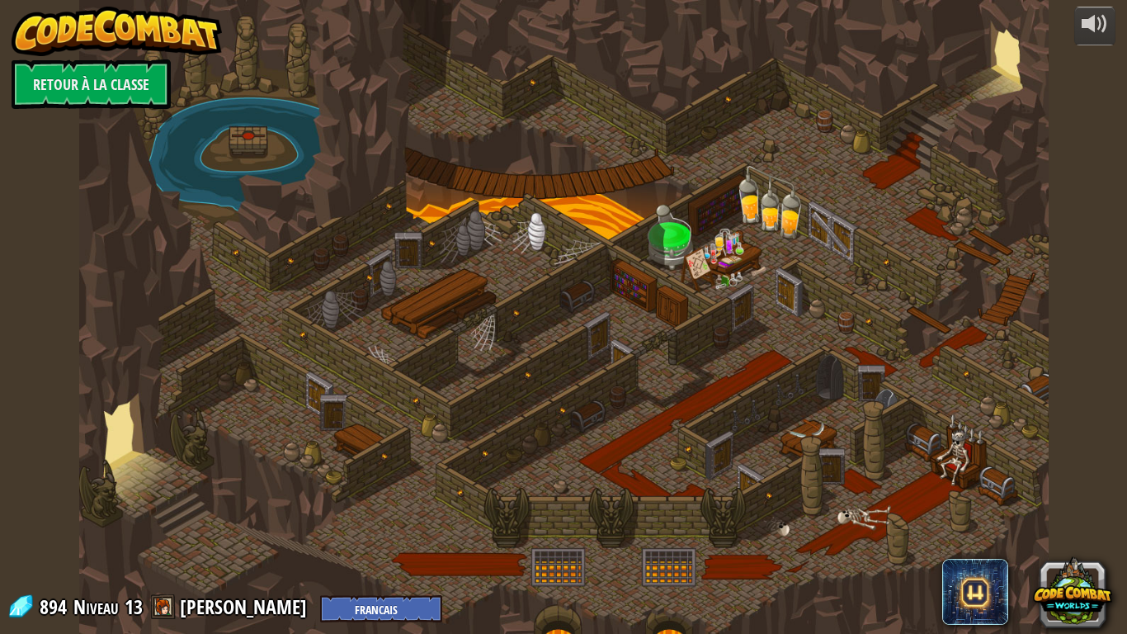
select select "fr"
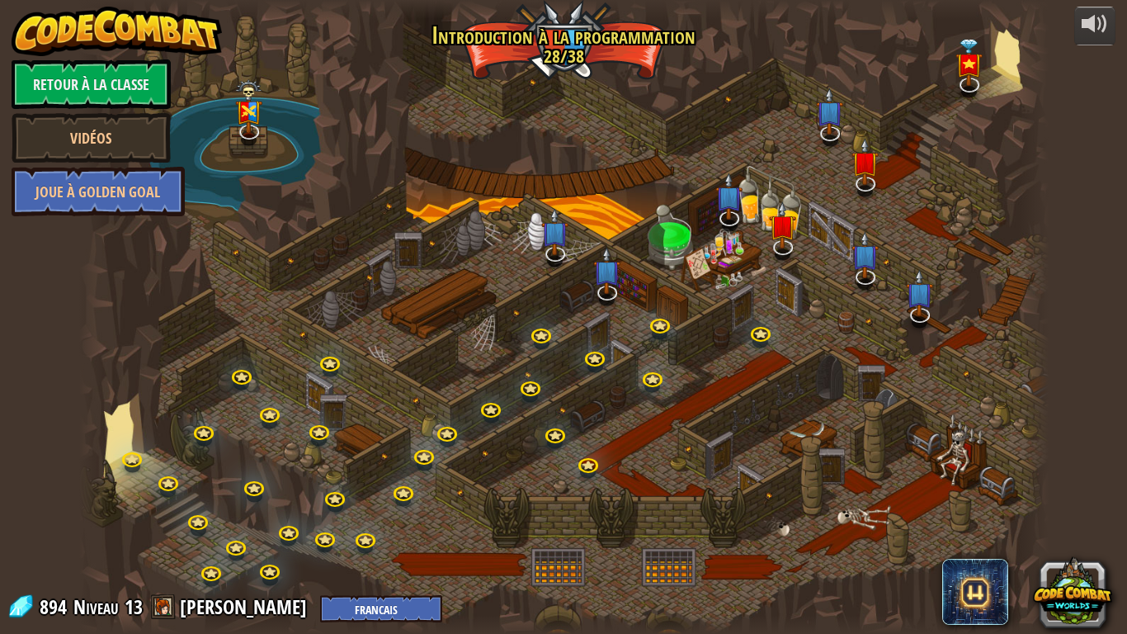
select select "fr"
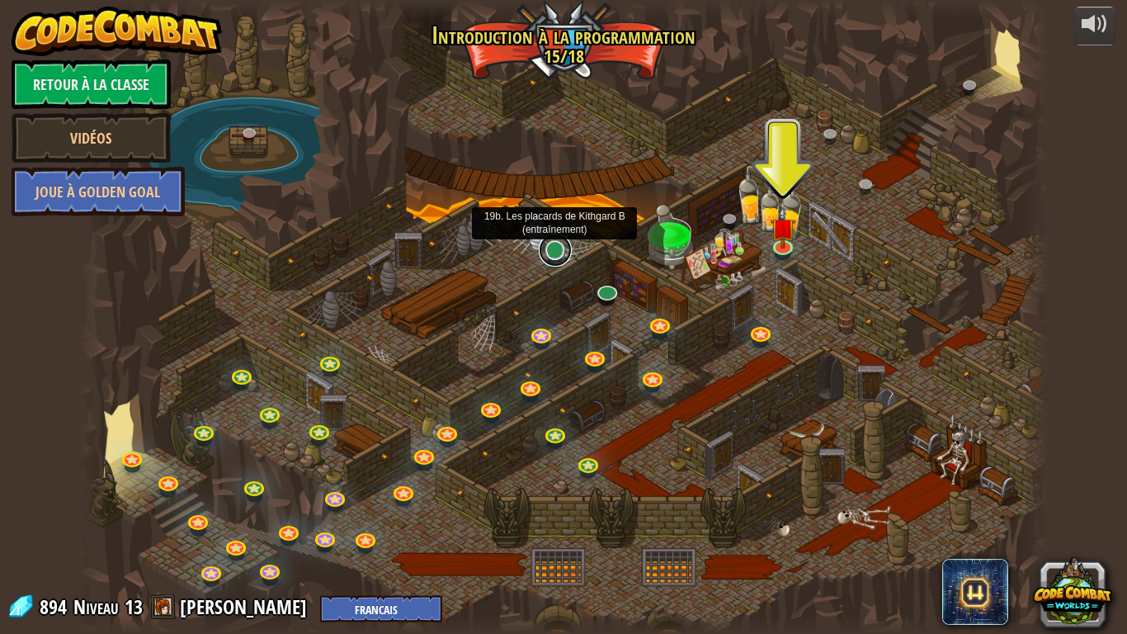
click at [559, 248] on link at bounding box center [555, 250] width 33 height 33
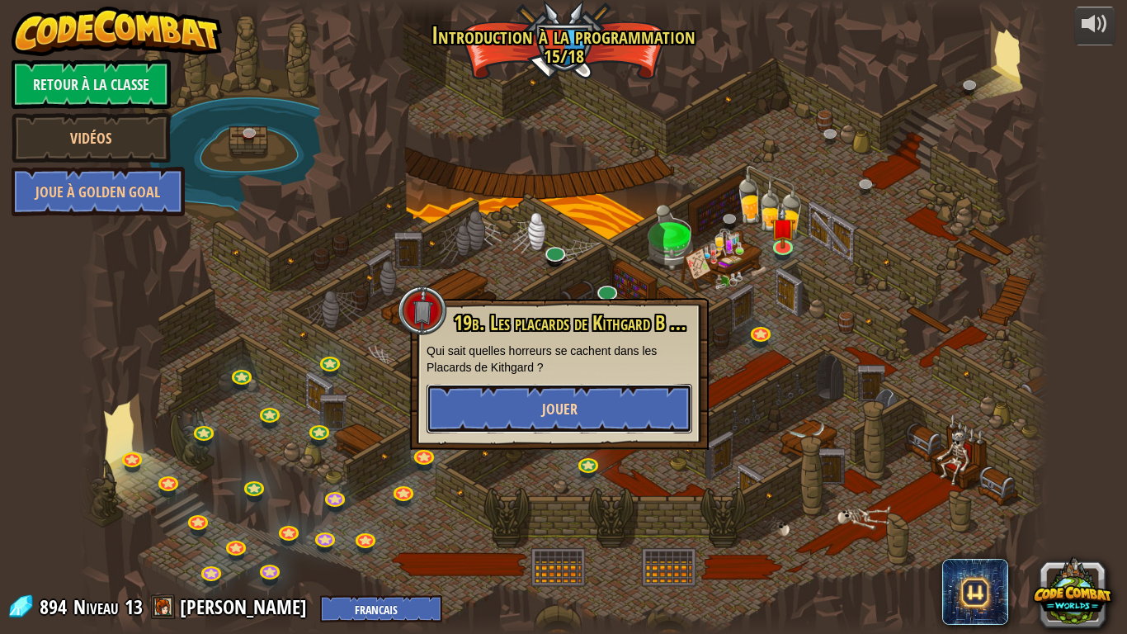
click at [574, 398] on button "Jouer" at bounding box center [560, 409] width 266 height 50
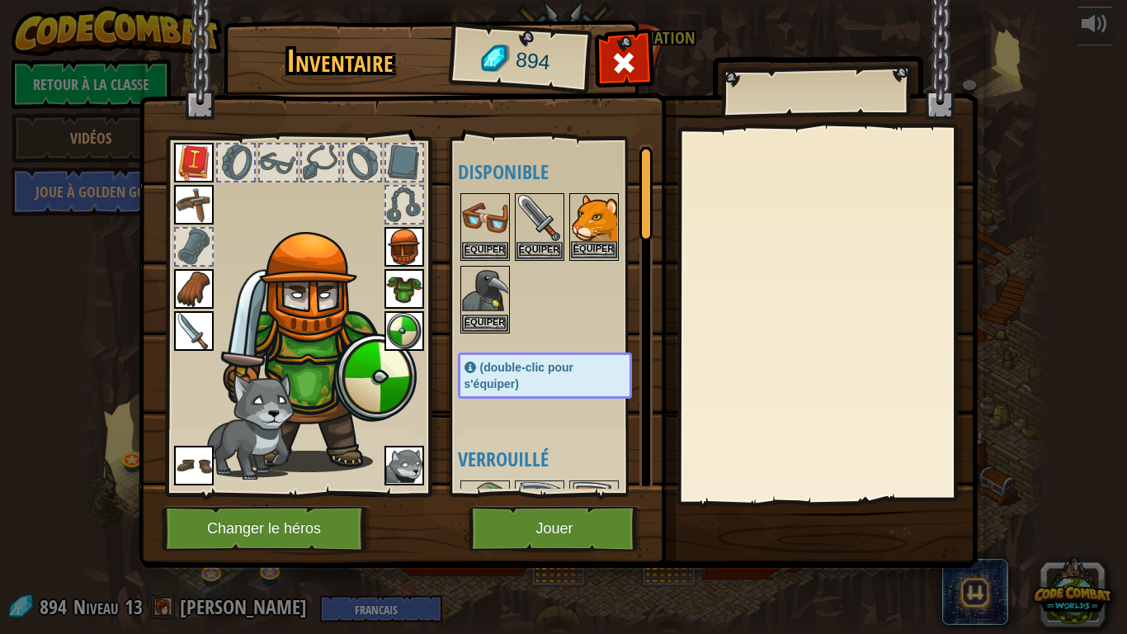
click at [583, 224] on img at bounding box center [594, 218] width 46 height 46
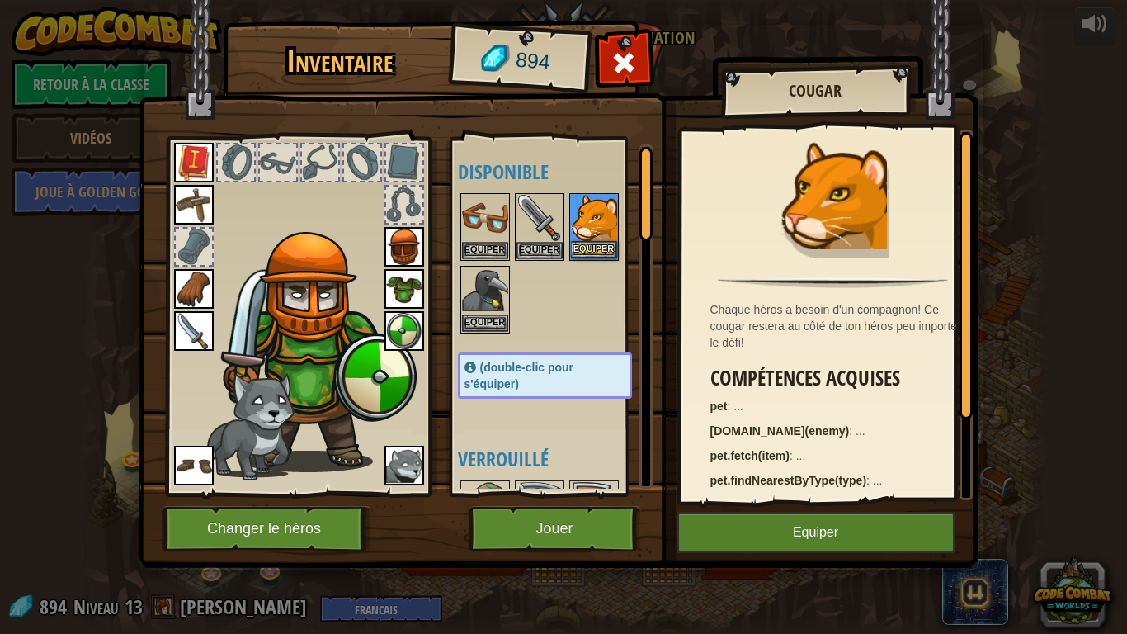
click at [583, 224] on img at bounding box center [594, 218] width 46 height 46
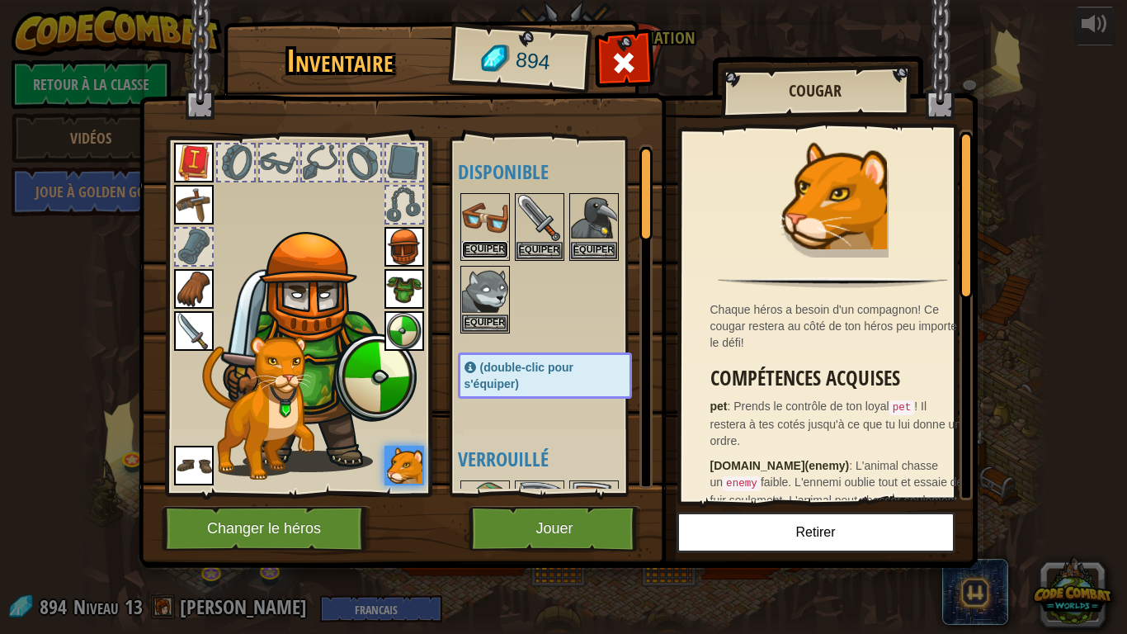
click at [475, 244] on button "Equiper" at bounding box center [485, 249] width 46 height 17
click at [517, 244] on button "Equiper" at bounding box center [540, 249] width 46 height 17
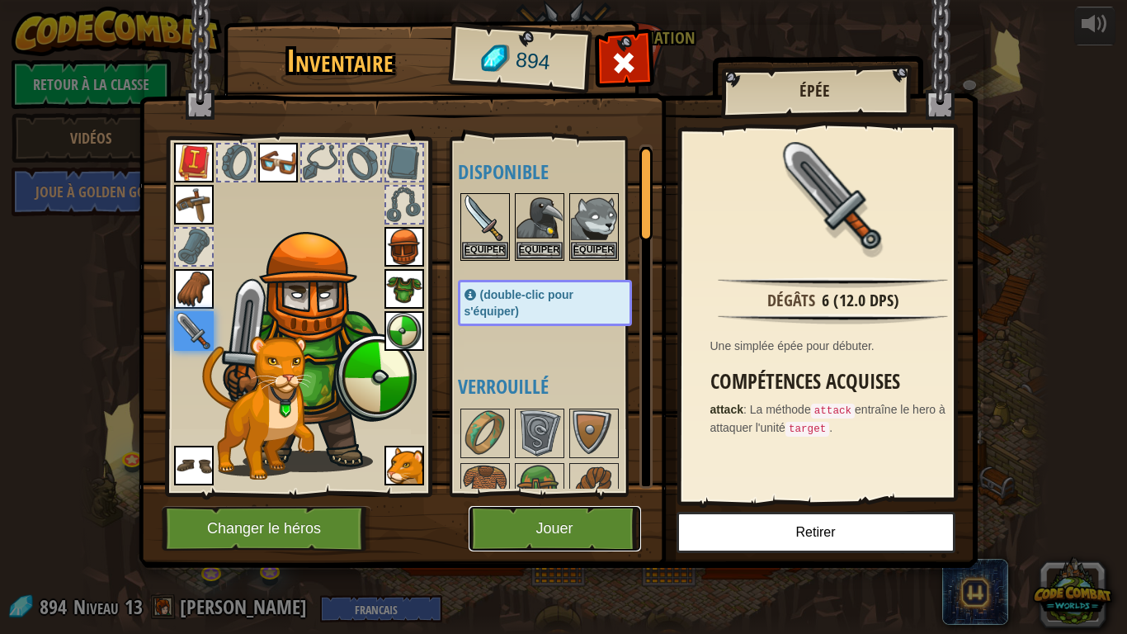
click at [560, 500] on button "Jouer" at bounding box center [555, 528] width 172 height 45
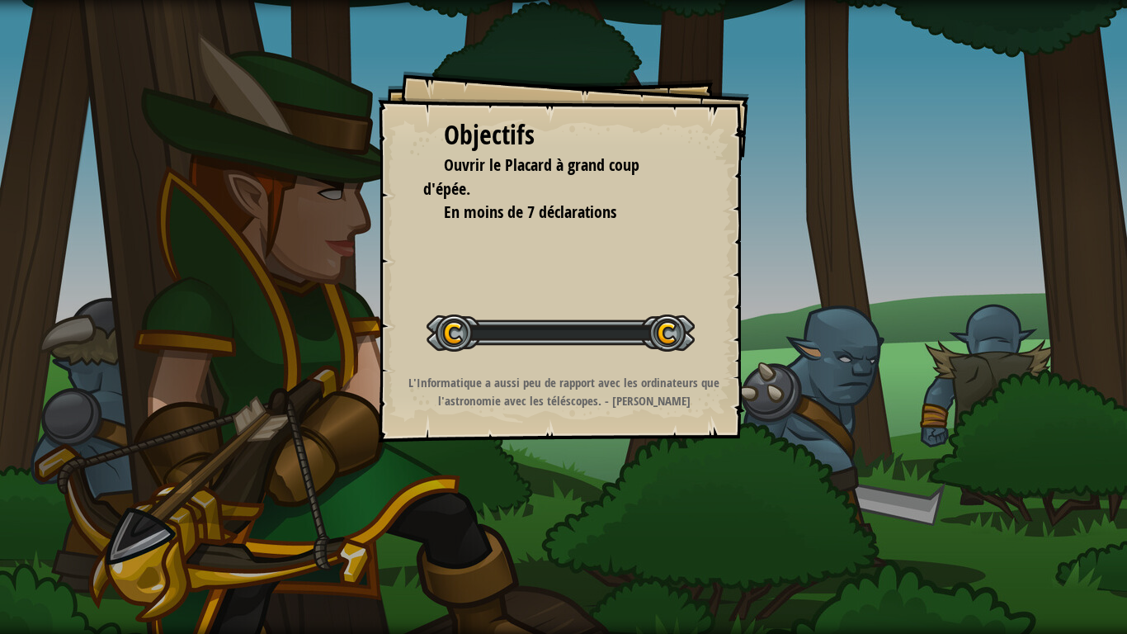
click at [560, 500] on div "Objectifs Ouvrir le Placard à grand coup d'épée. En moins de 7 déclarations Dém…" at bounding box center [563, 317] width 1127 height 634
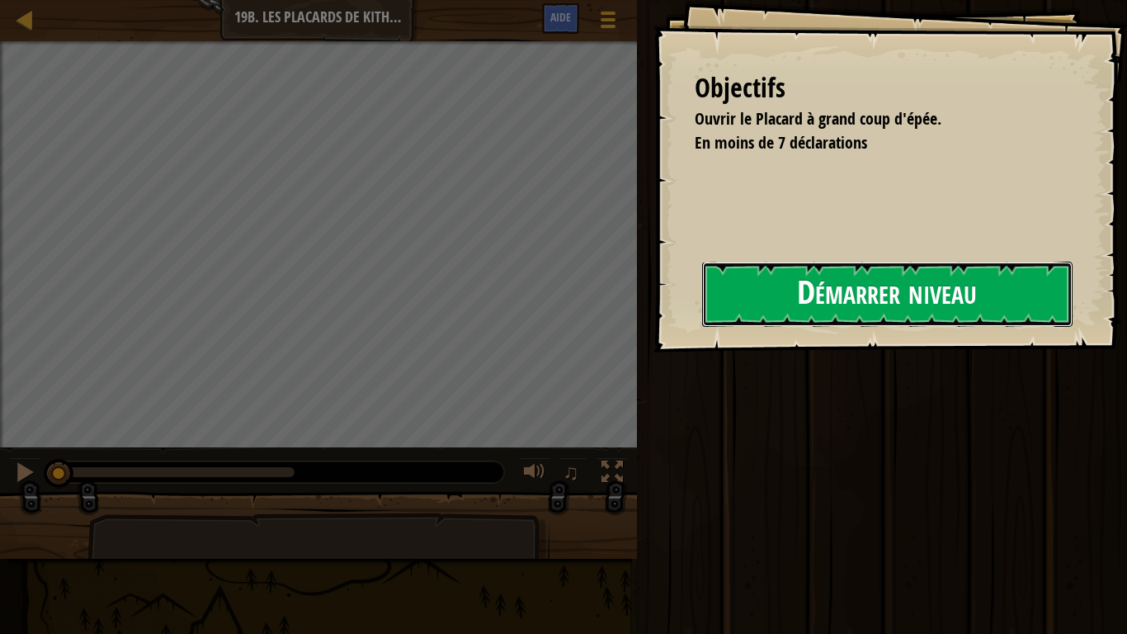
click at [837, 307] on button "Démarrer niveau" at bounding box center [887, 294] width 370 height 65
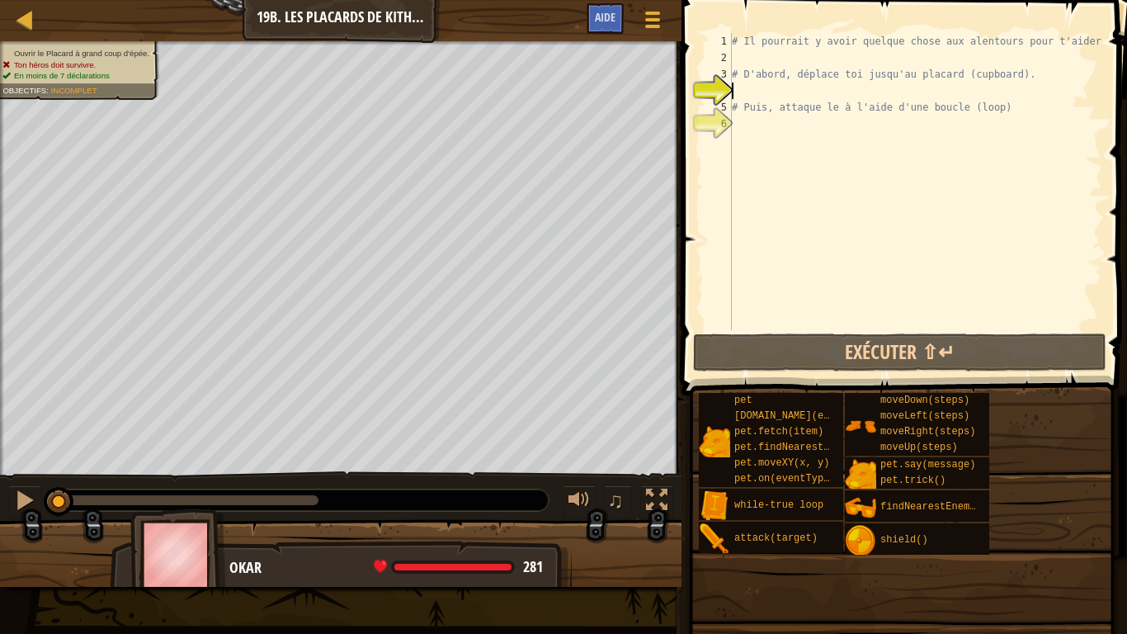
type textarea "he"
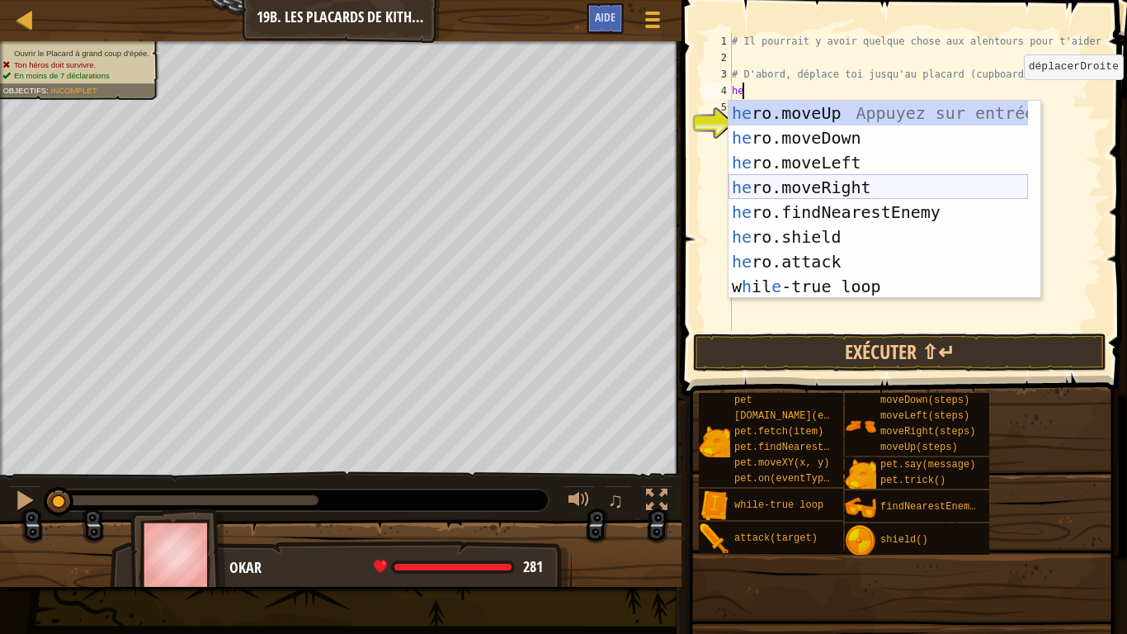
click at [889, 186] on div "he ro.moveUp Appuyez sur entrée he ro.moveDown Appuyez sur entrée he ro.moveLef…" at bounding box center [879, 225] width 300 height 248
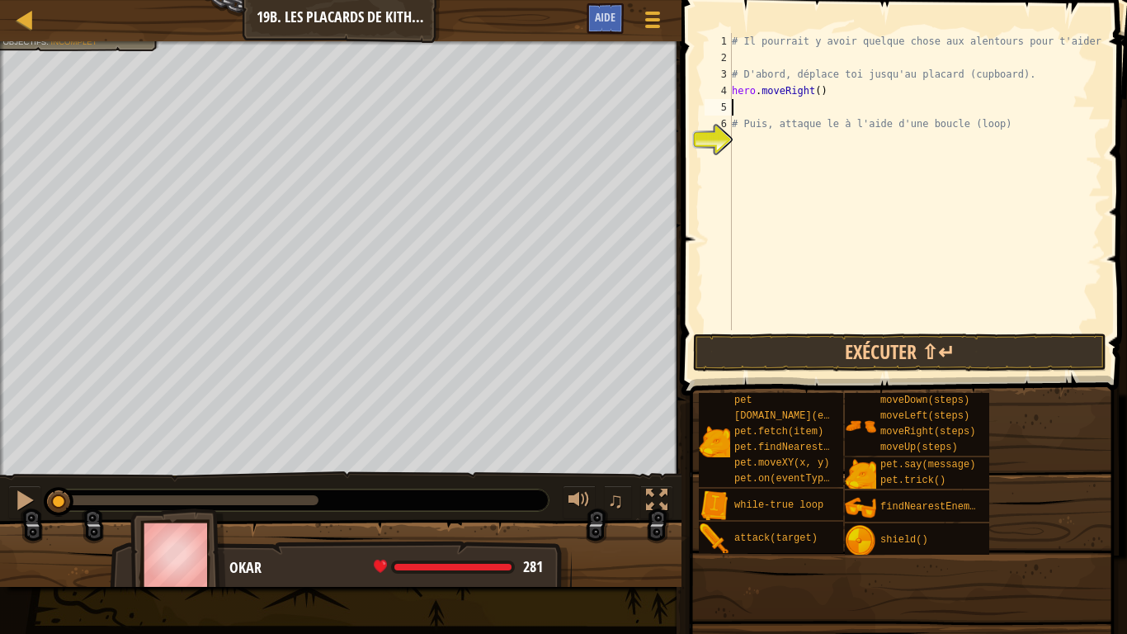
type textarea "he"
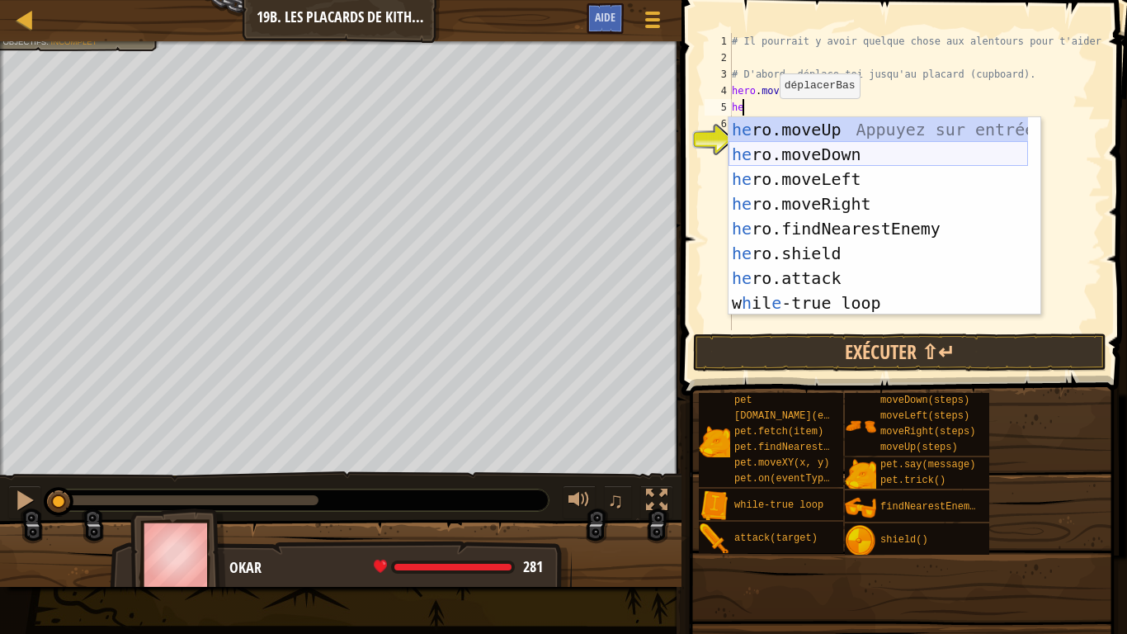
click at [797, 159] on div "he ro.moveUp Appuyez sur entrée he ro.moveDown Appuyez sur entrée he ro.moveLef…" at bounding box center [879, 241] width 300 height 248
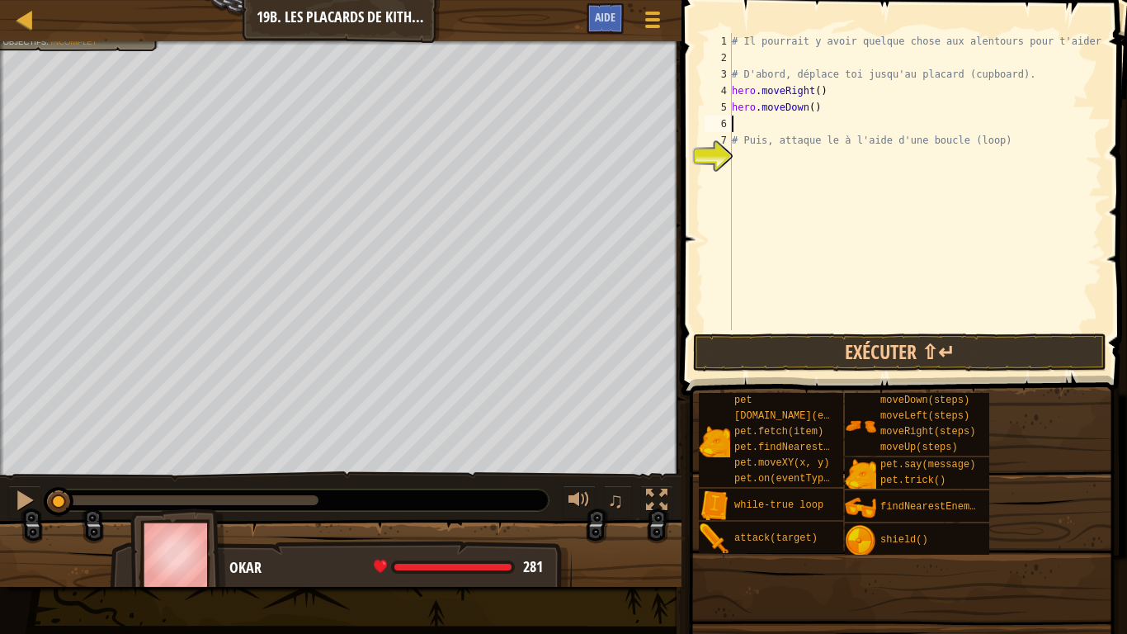
type textarea "he"
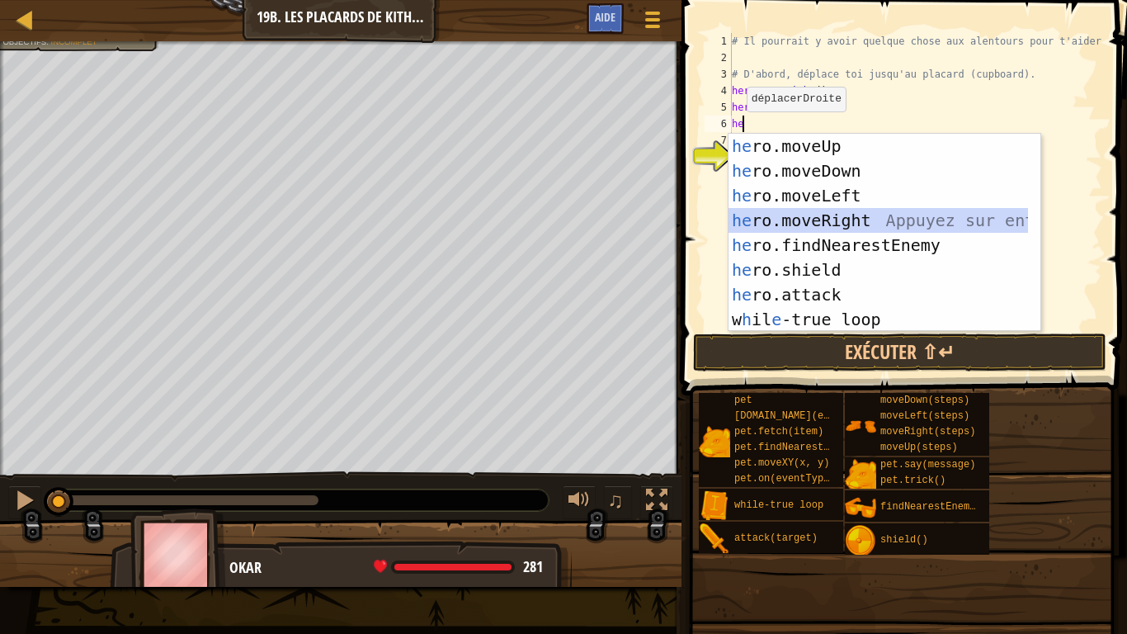
click at [880, 226] on div "he ro.moveUp Appuyez sur entrée he ro.moveDown Appuyez sur entrée he ro.moveLef…" at bounding box center [879, 258] width 300 height 248
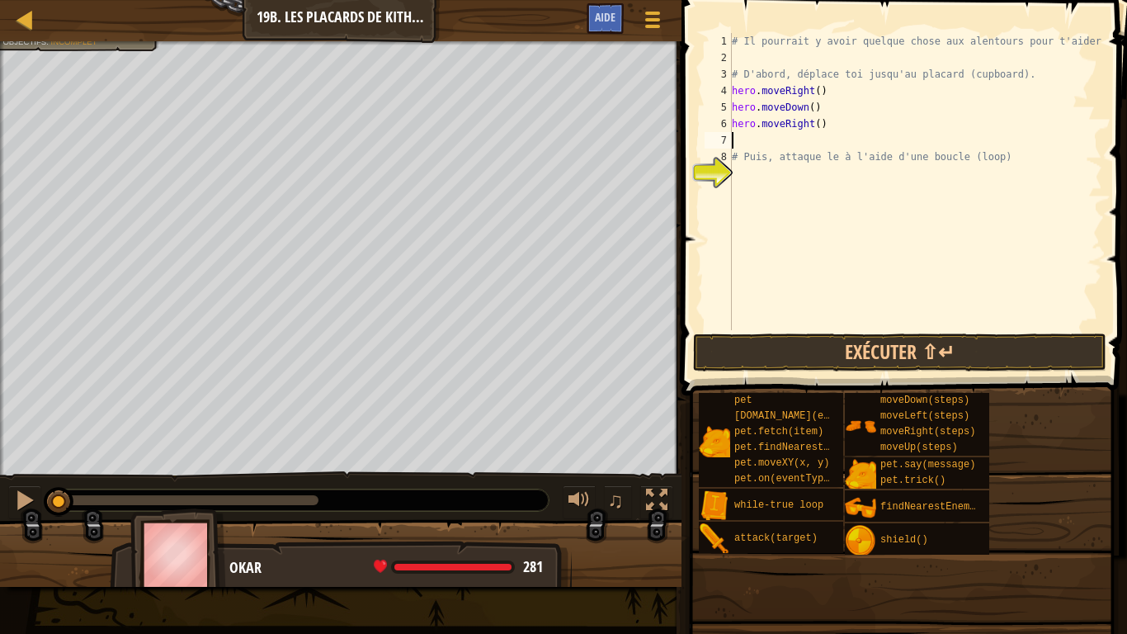
type textarea "he"
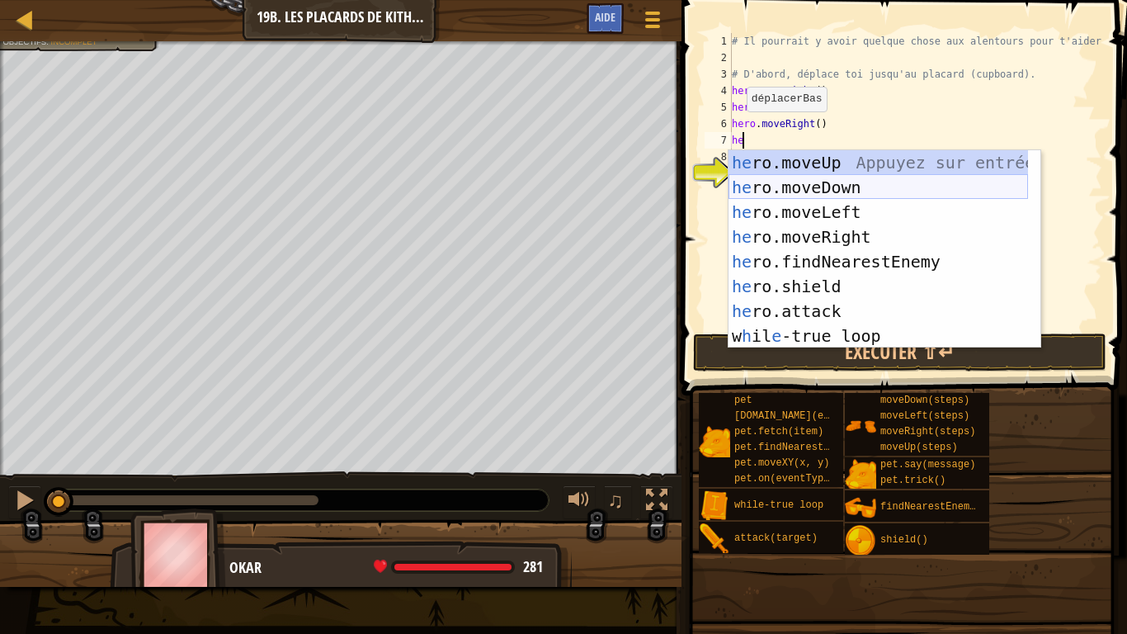
click at [842, 193] on div "he ro.moveUp Appuyez sur entrée he ro.moveDown Appuyez sur entrée he ro.moveLef…" at bounding box center [879, 274] width 300 height 248
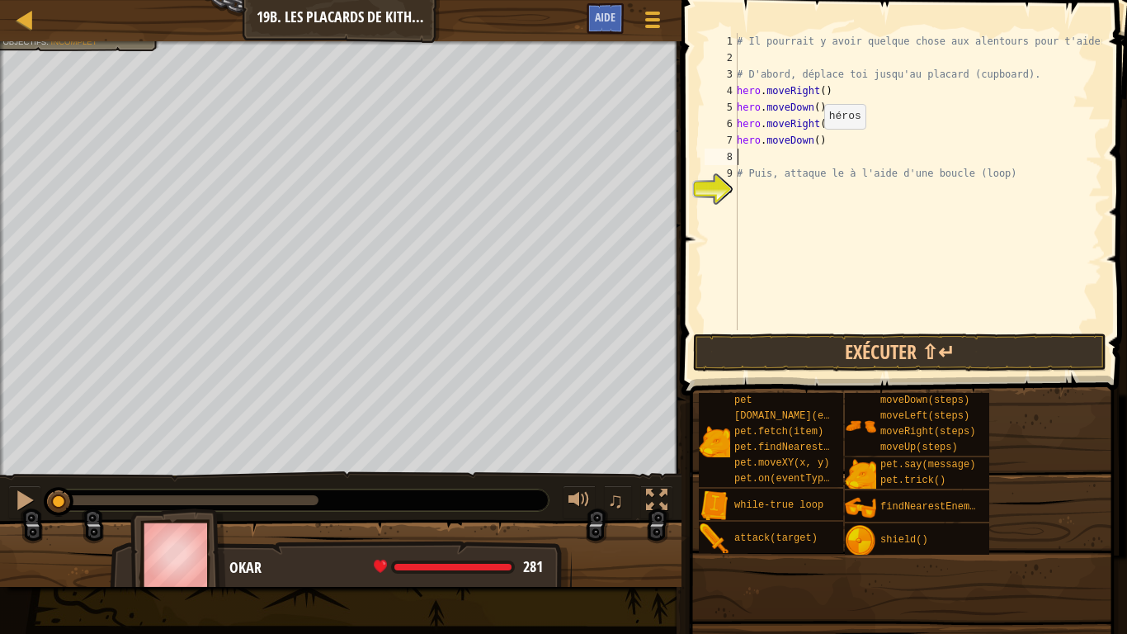
click at [814, 145] on div "# Il pourrait y avoir quelque chose aux alentours pour t'aider! # D'abord, dépl…" at bounding box center [918, 198] width 369 height 330
type textarea "hero.moveDown(2)"
click at [738, 153] on div "# Il pourrait y avoir quelque chose aux alentours pour t'aider! # D'abord, dépl…" at bounding box center [918, 198] width 369 height 330
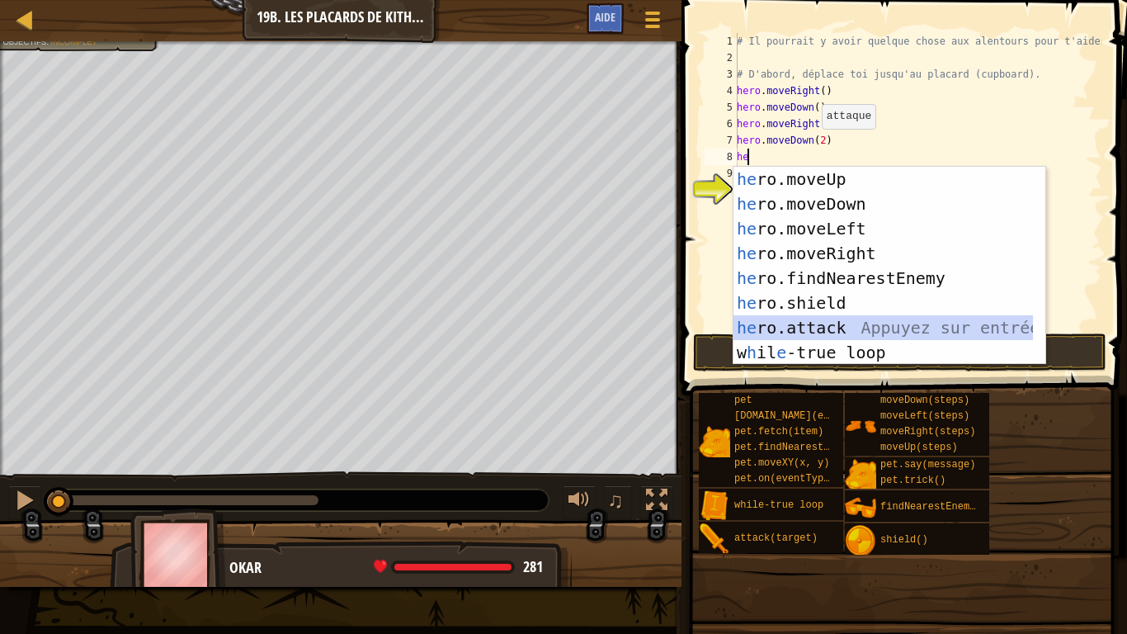
click at [830, 327] on div "he ro.moveUp Appuyez sur entrée he ro.moveDown Appuyez sur entrée he ro.moveLef…" at bounding box center [884, 291] width 300 height 248
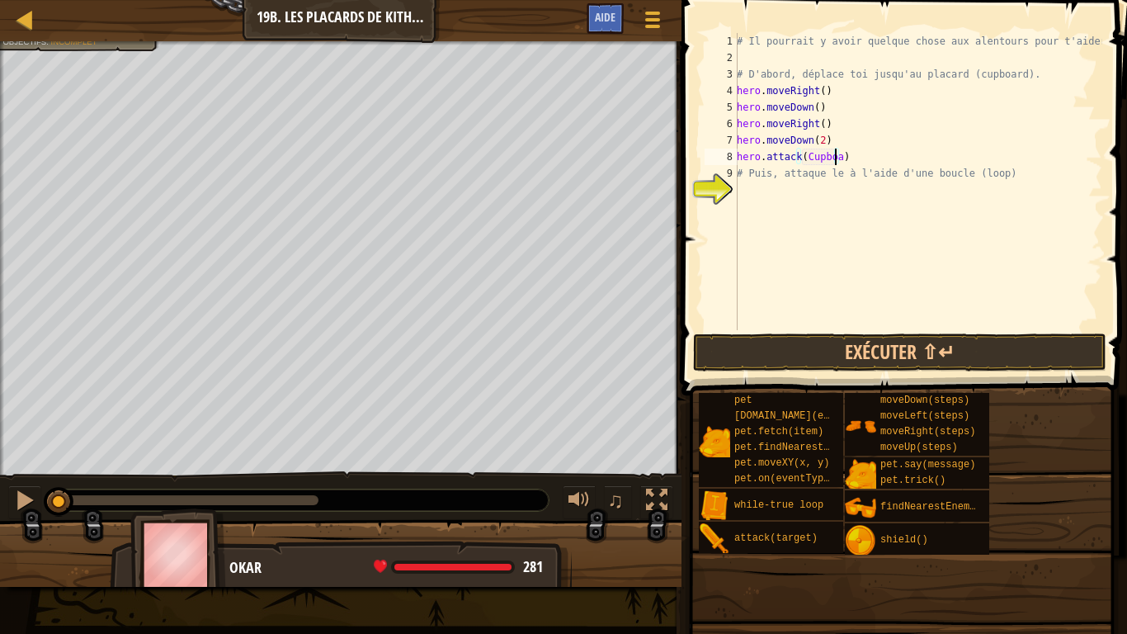
scroll to position [7, 8]
click at [829, 342] on button "Exécuter ⇧↵" at bounding box center [899, 352] width 413 height 38
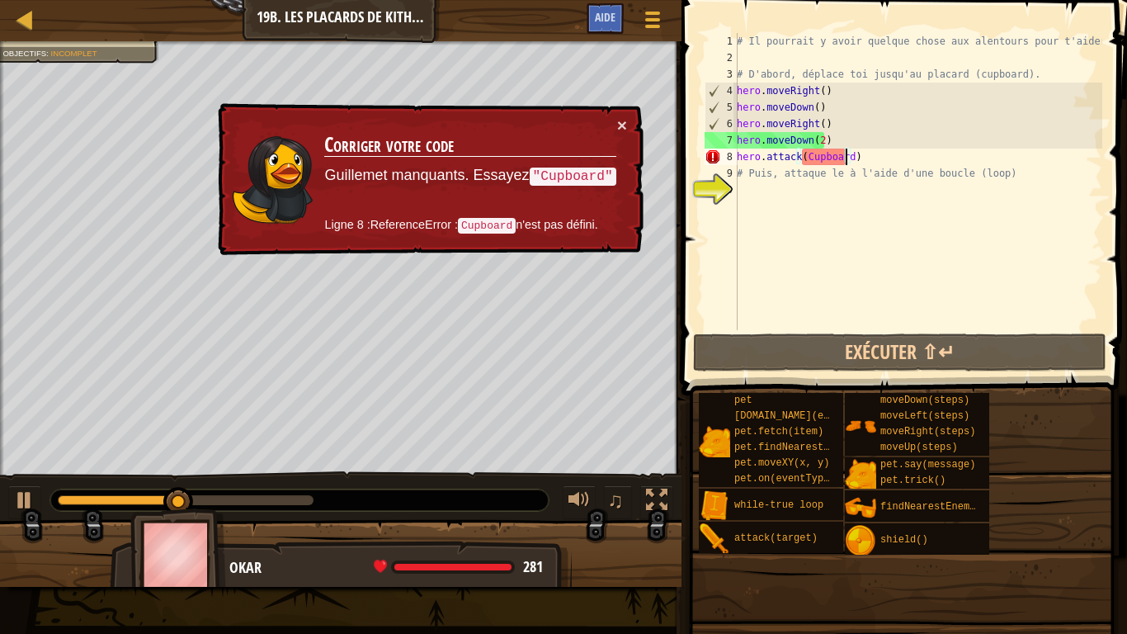
click at [837, 144] on div "# Il pourrait y avoir quelque chose aux alentours pour t'aider! # D'abord, dépl…" at bounding box center [918, 198] width 369 height 330
type textarea "hero.moveDown(2)"
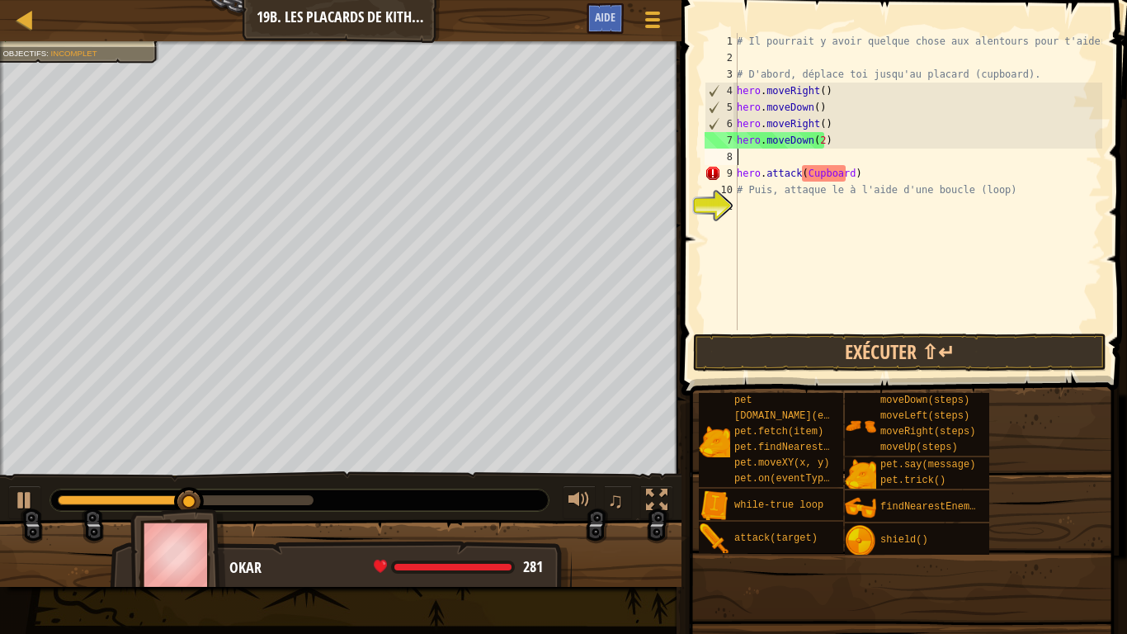
scroll to position [7, 0]
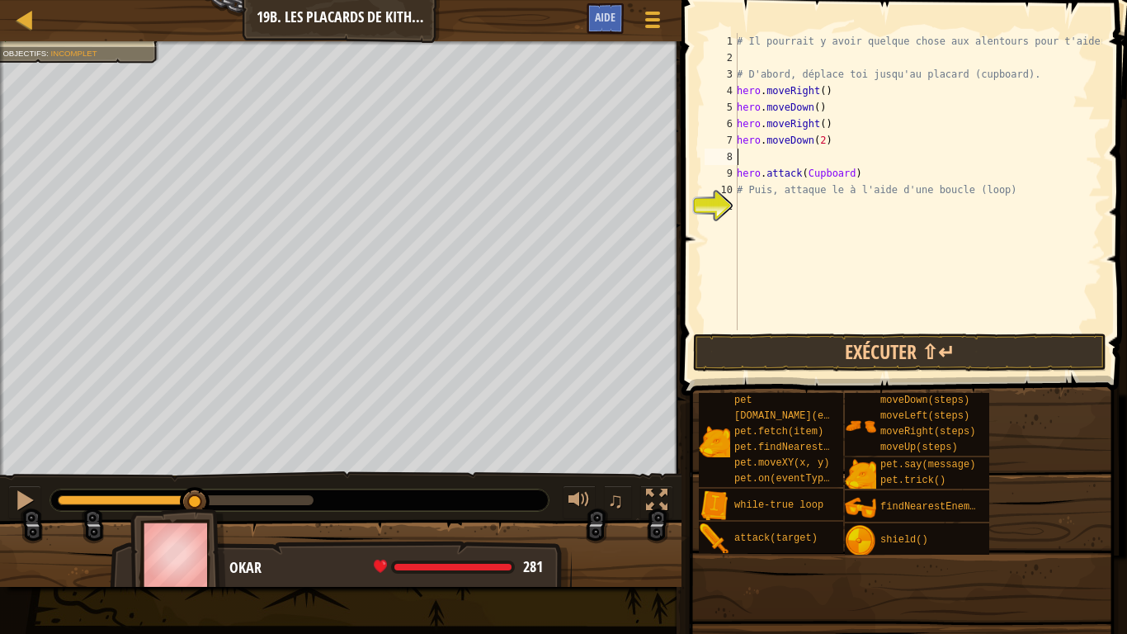
type textarea "w"
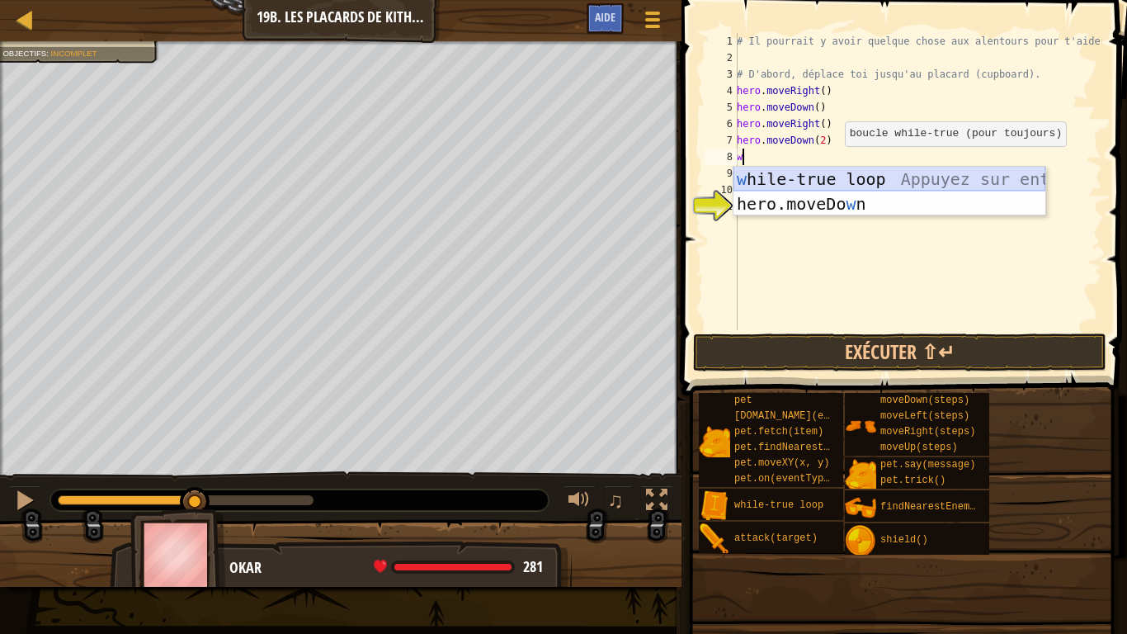
click at [852, 174] on div "w hile-true loop Appuyez sur entrée hero.moveDo w n [GEOGRAPHIC_DATA] sur entrée" at bounding box center [890, 216] width 312 height 99
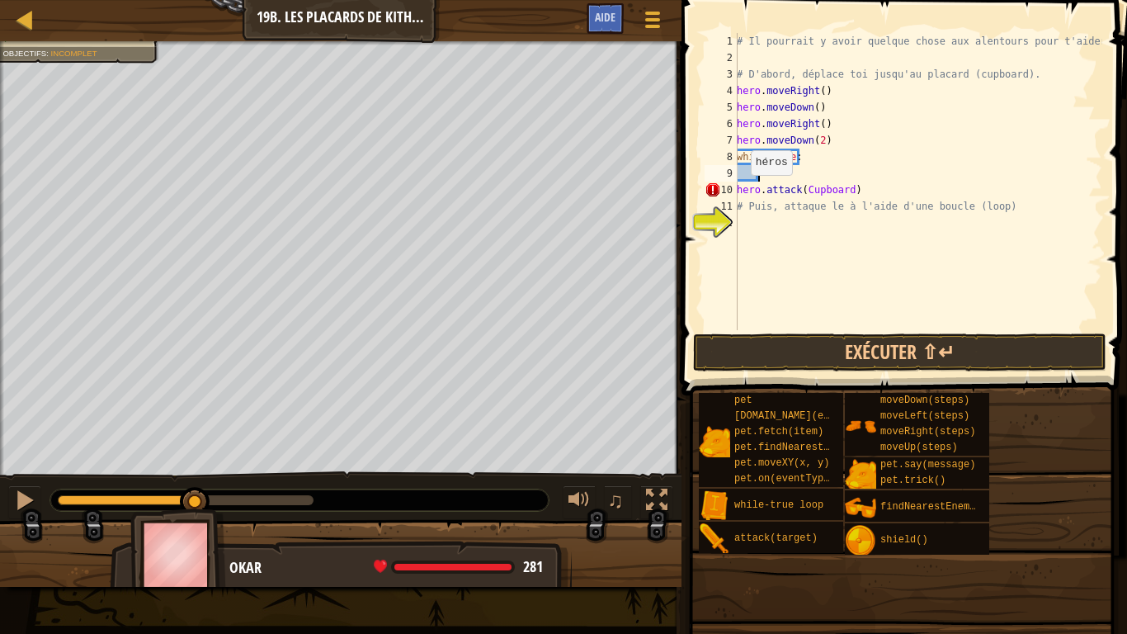
click at [742, 191] on div "# Il pourrait y avoir quelque chose aux alentours pour t'aider! # D'abord, dépl…" at bounding box center [918, 198] width 369 height 330
click at [738, 192] on div "# Il pourrait y avoir quelque chose aux alentours pour t'aider! # D'abord, dépl…" at bounding box center [918, 198] width 369 height 330
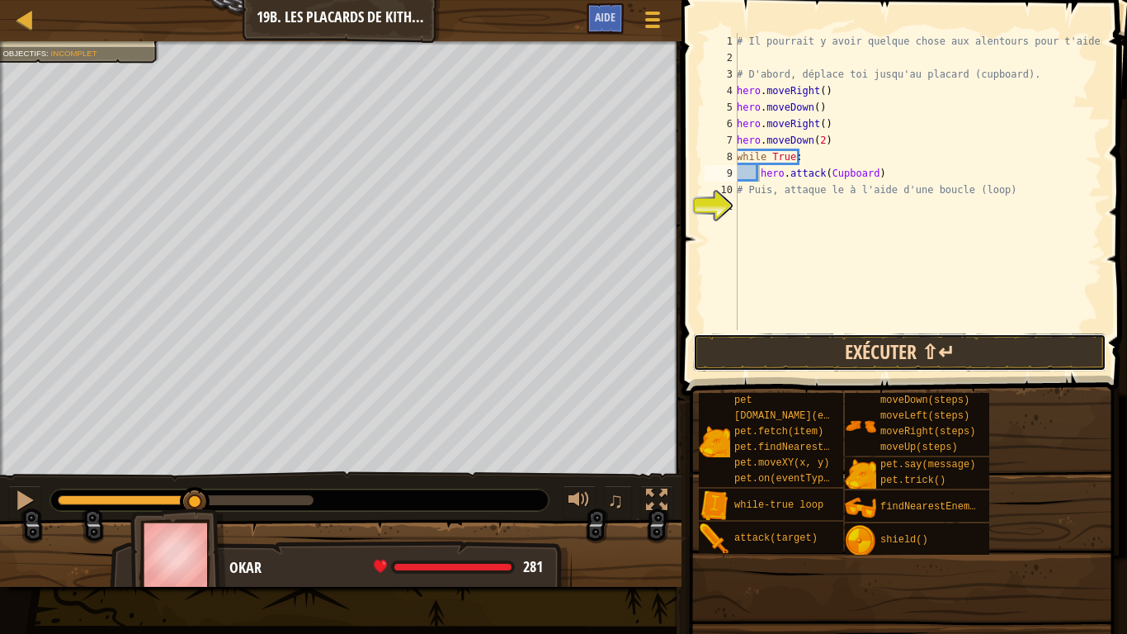
click at [872, 350] on button "Exécuter ⇧↵" at bounding box center [899, 352] width 413 height 38
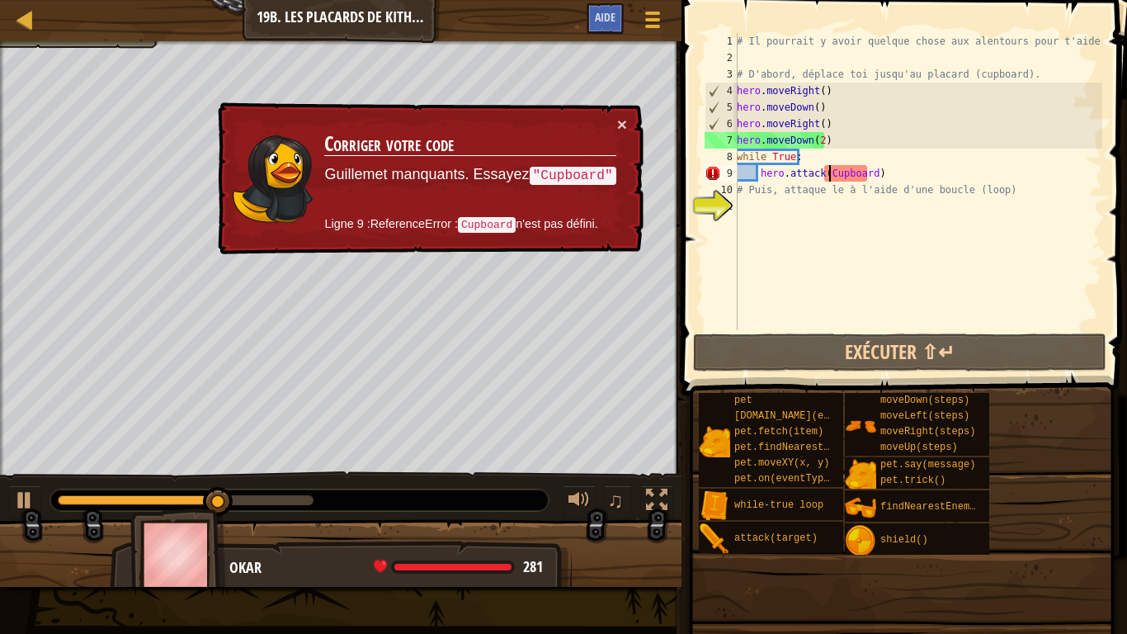
click at [829, 178] on div "# Il pourrait y avoir quelque chose aux alentours pour t'aider! # D'abord, dépl…" at bounding box center [918, 198] width 369 height 330
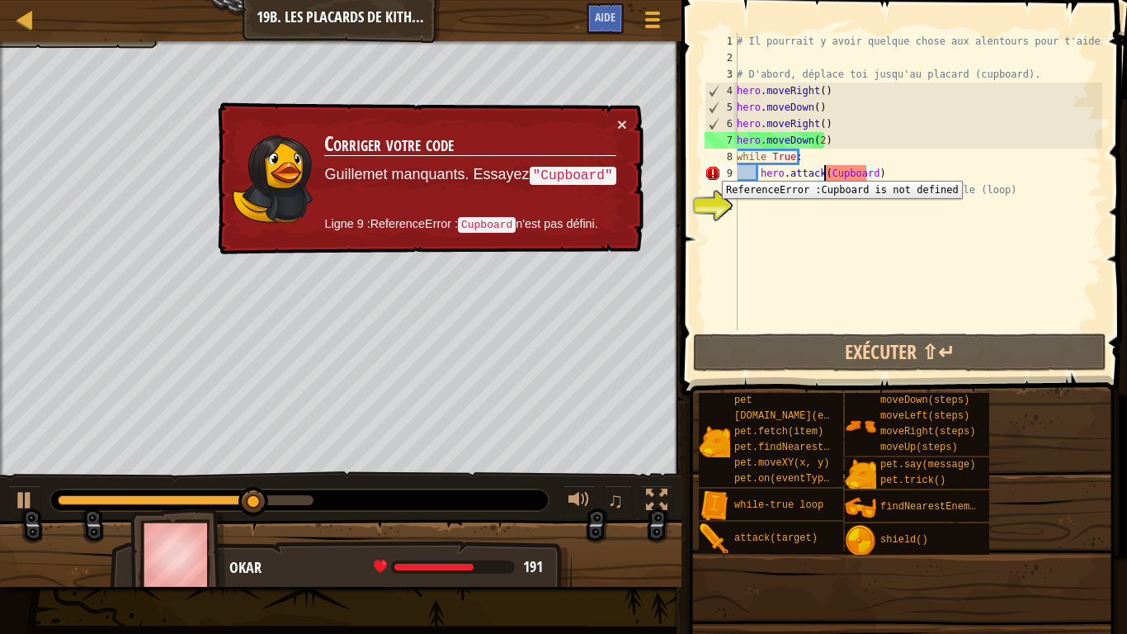
type textarea "hero.attack("Cupboard)"
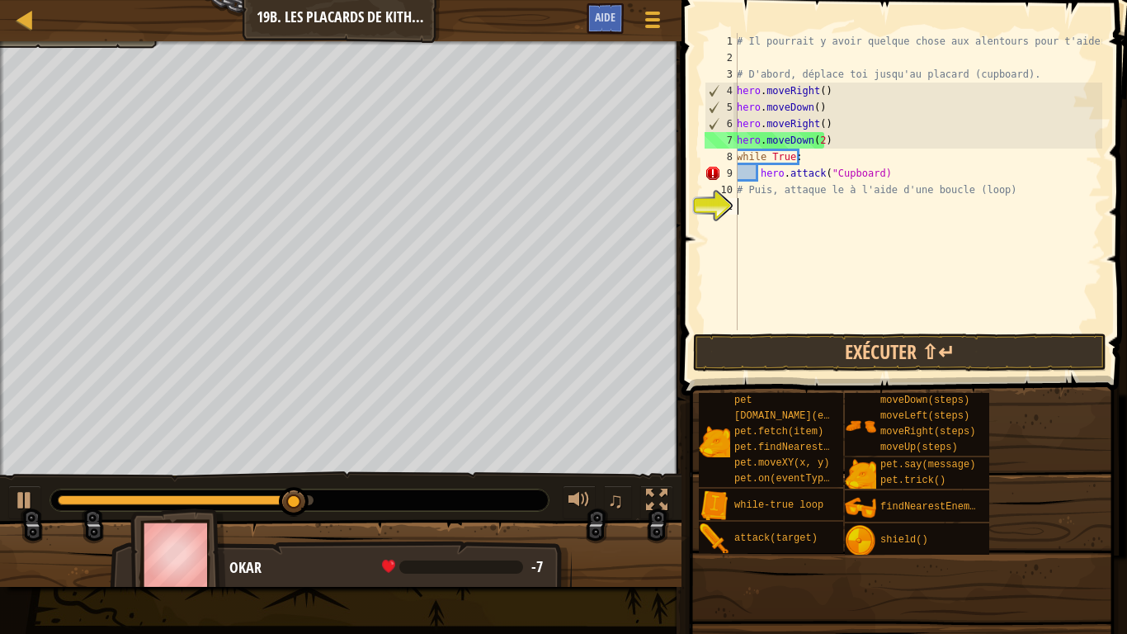
click at [875, 173] on div "# Il pourrait y avoir quelque chose aux alentours pour t'aider! # D'abord, dépl…" at bounding box center [918, 198] width 369 height 330
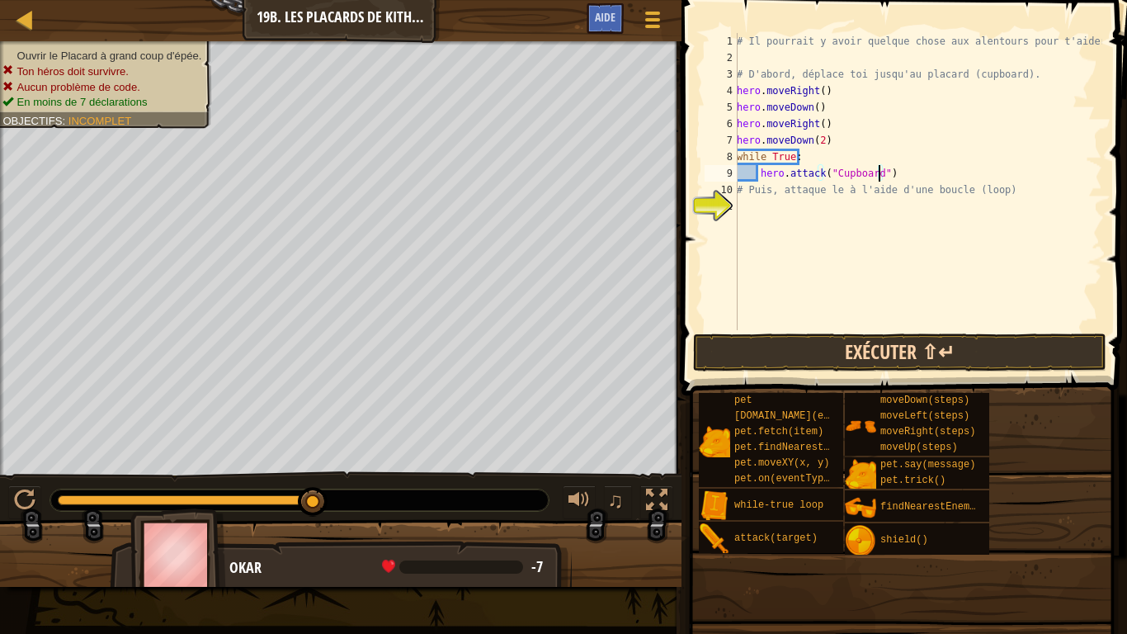
type textarea "hero.attack("Cupboard")"
click at [842, 338] on button "Exécuter ⇧↵" at bounding box center [899, 352] width 413 height 38
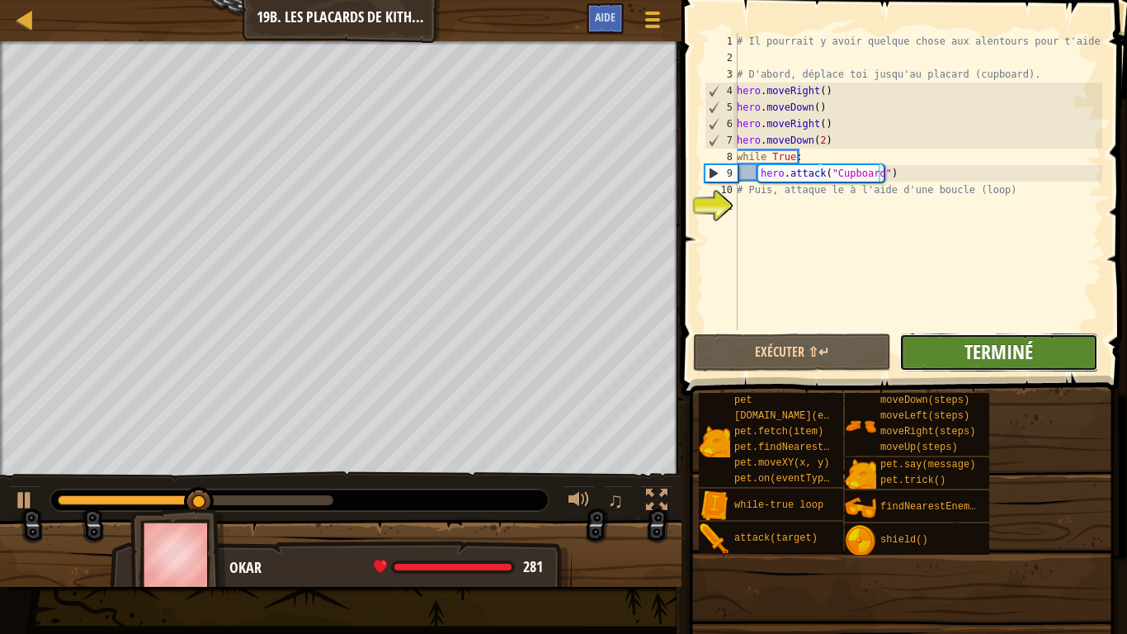
click at [987, 353] on span "Terminé" at bounding box center [999, 351] width 68 height 26
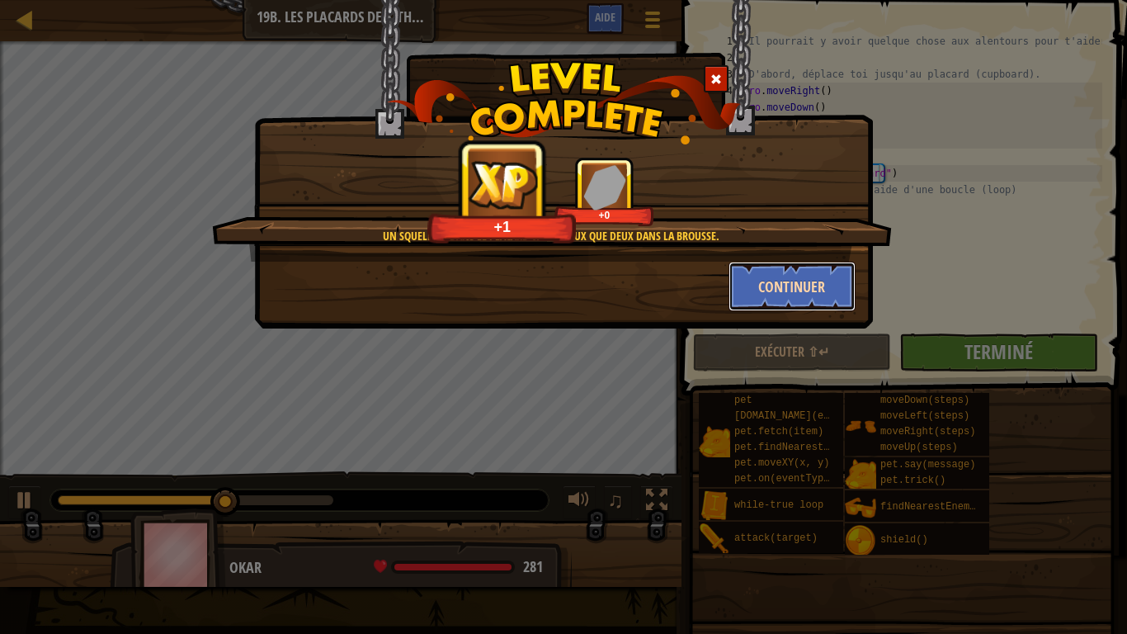
click at [767, 281] on button "Continuer" at bounding box center [793, 287] width 128 height 50
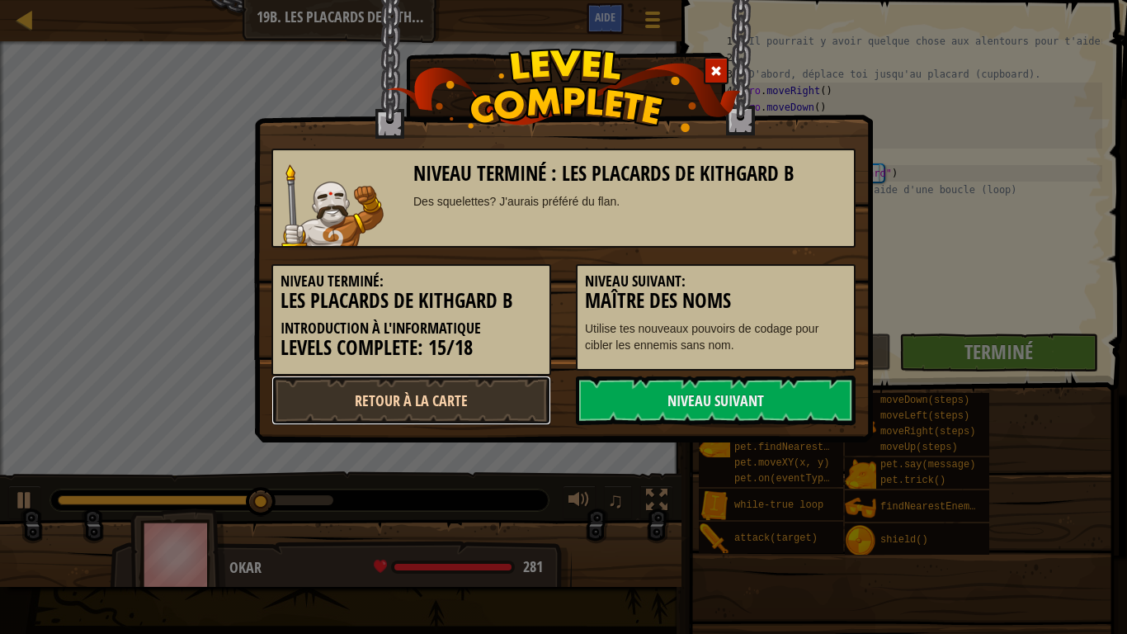
click at [369, 399] on link "Retour à la Carte" at bounding box center [411, 400] width 280 height 50
select select "fr"
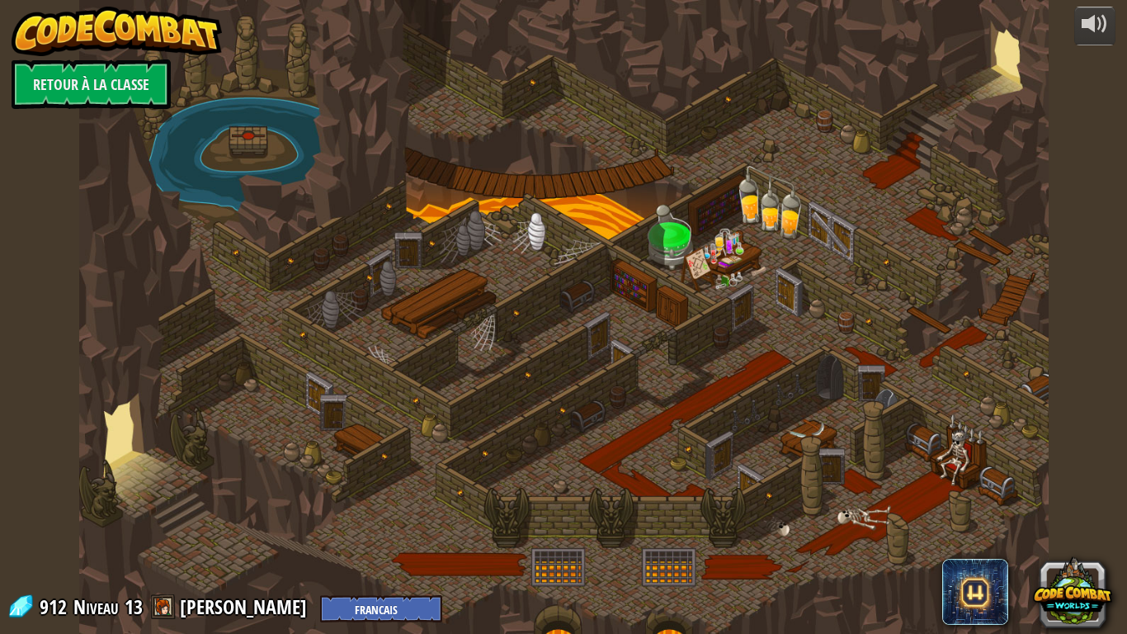
select select "fr"
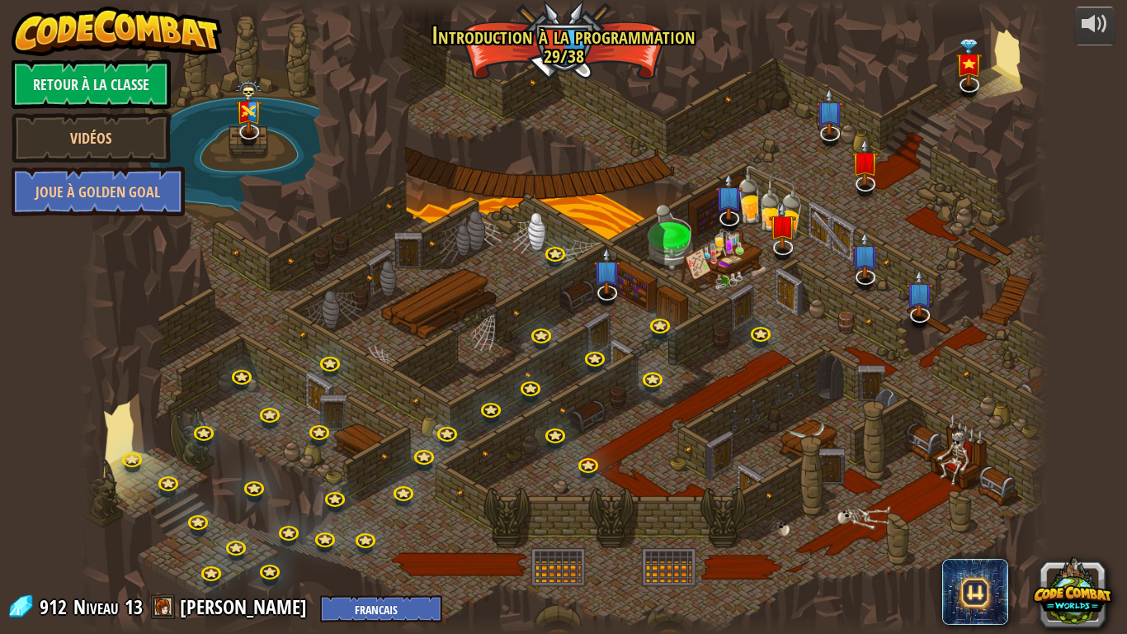
select select "fr"
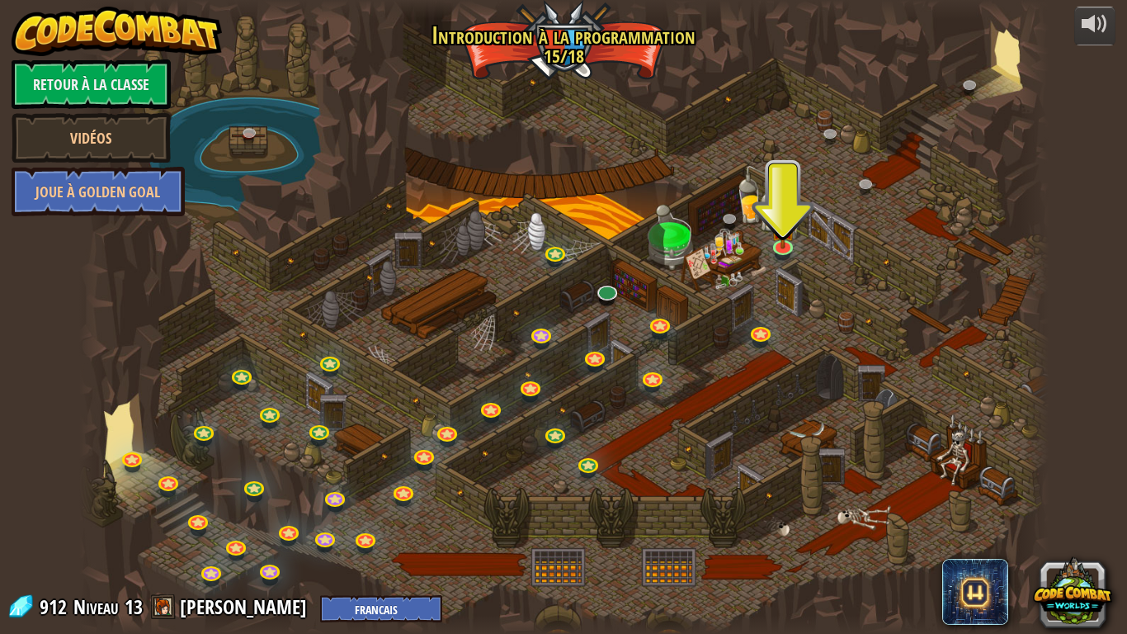
click at [592, 280] on div at bounding box center [563, 317] width 969 height 634
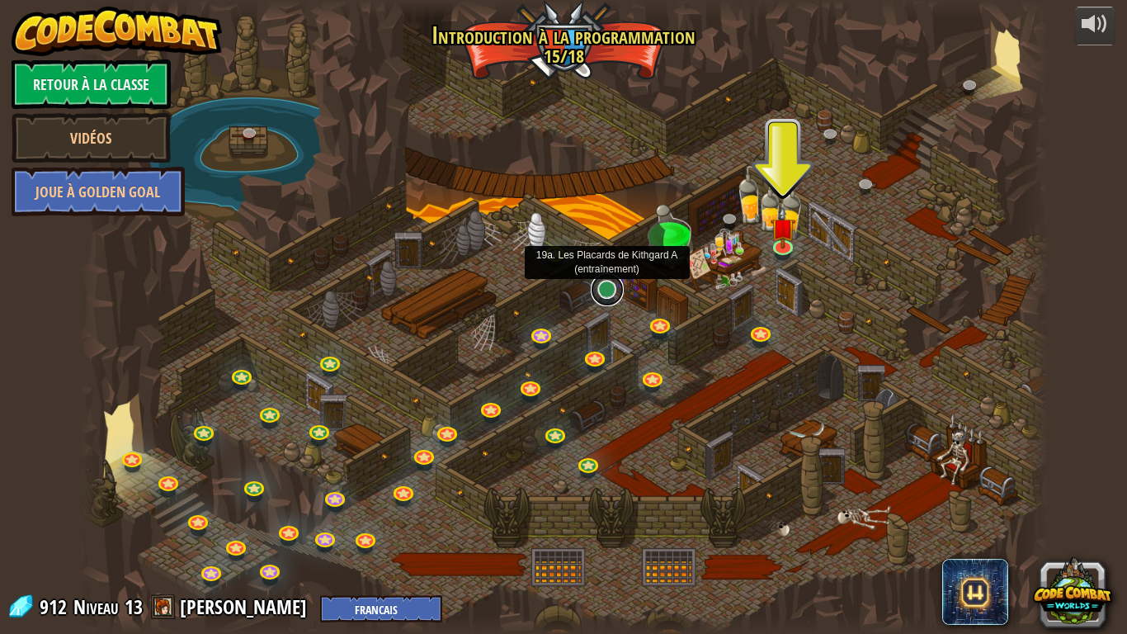
click at [606, 290] on link at bounding box center [607, 289] width 33 height 33
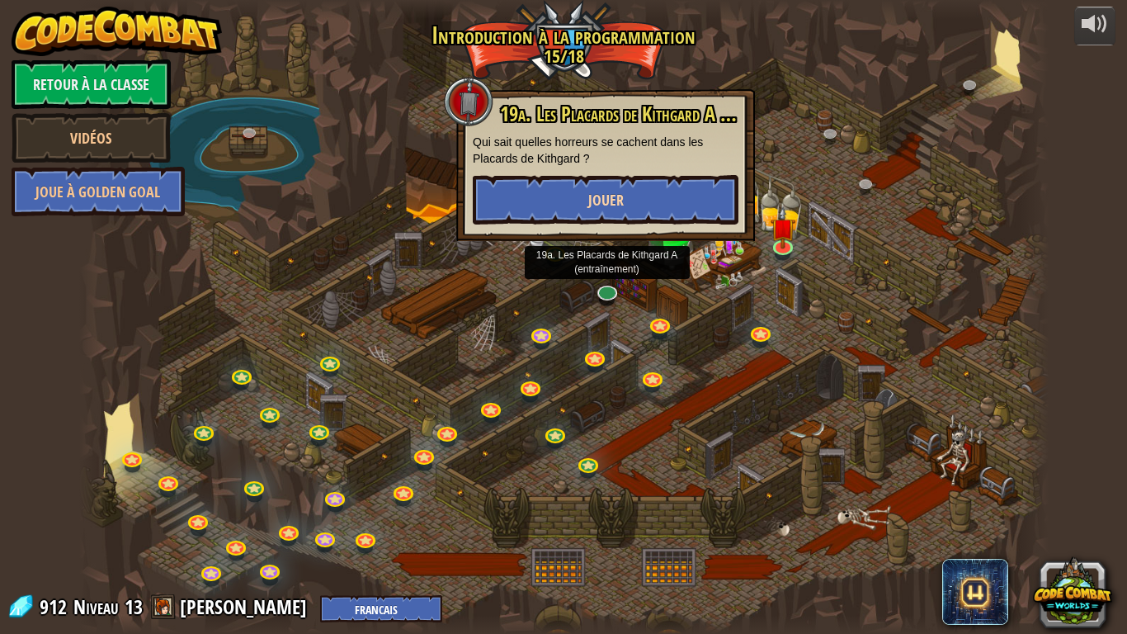
click at [645, 174] on div "19a. Les Placards de Kithgard A (entraînement) Qui sait quelles horreurs se cac…" at bounding box center [606, 163] width 266 height 121
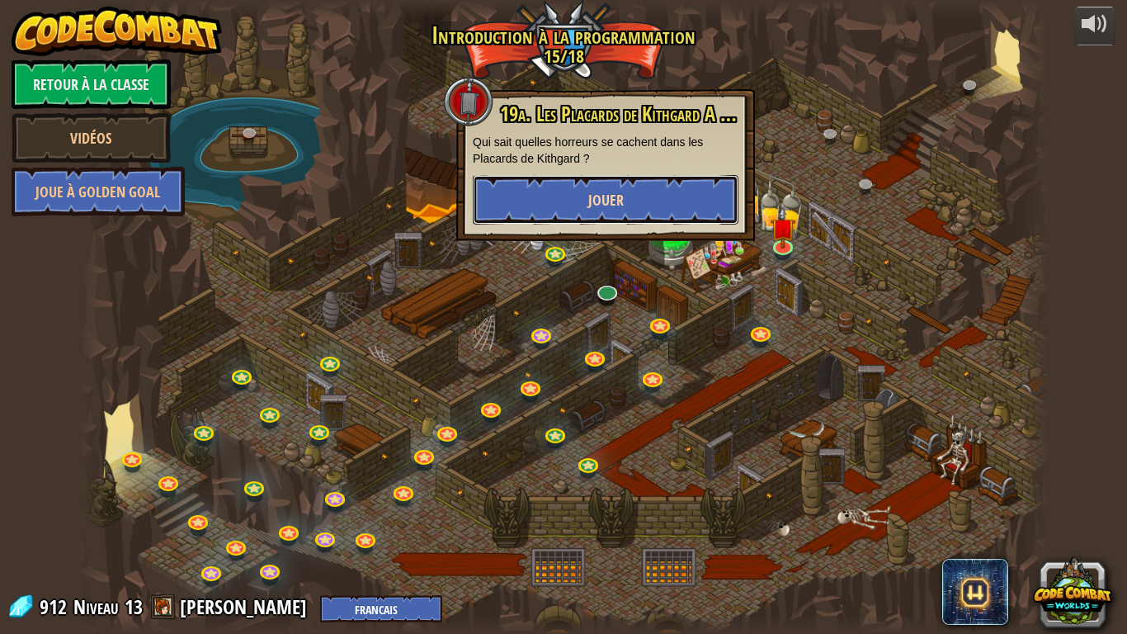
click at [649, 194] on button "Jouer" at bounding box center [606, 200] width 266 height 50
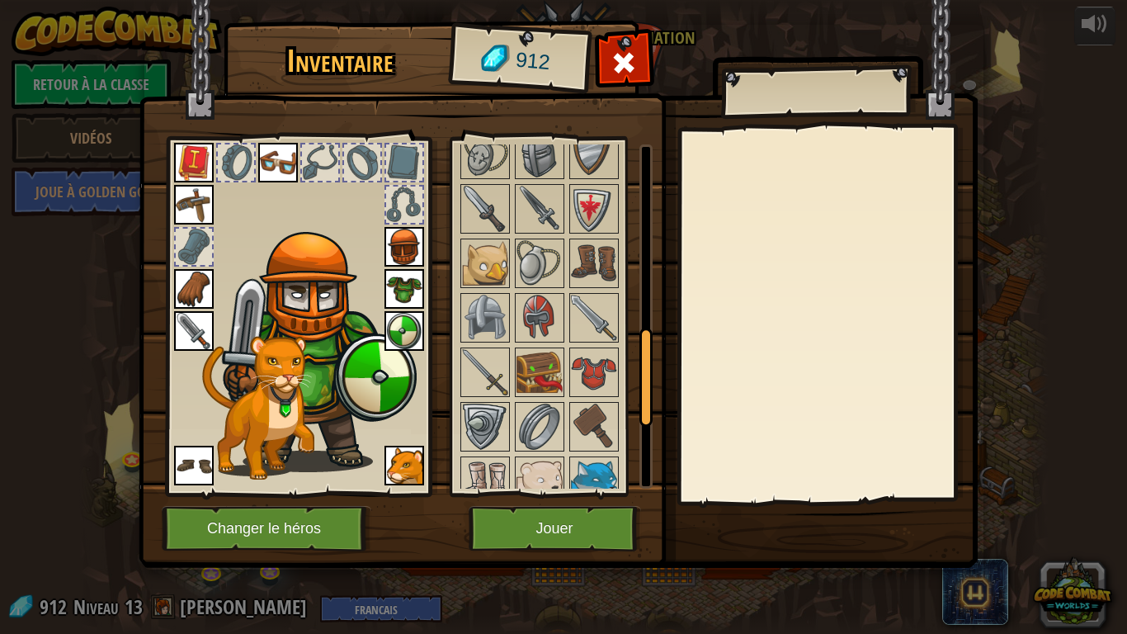
scroll to position [495, 0]
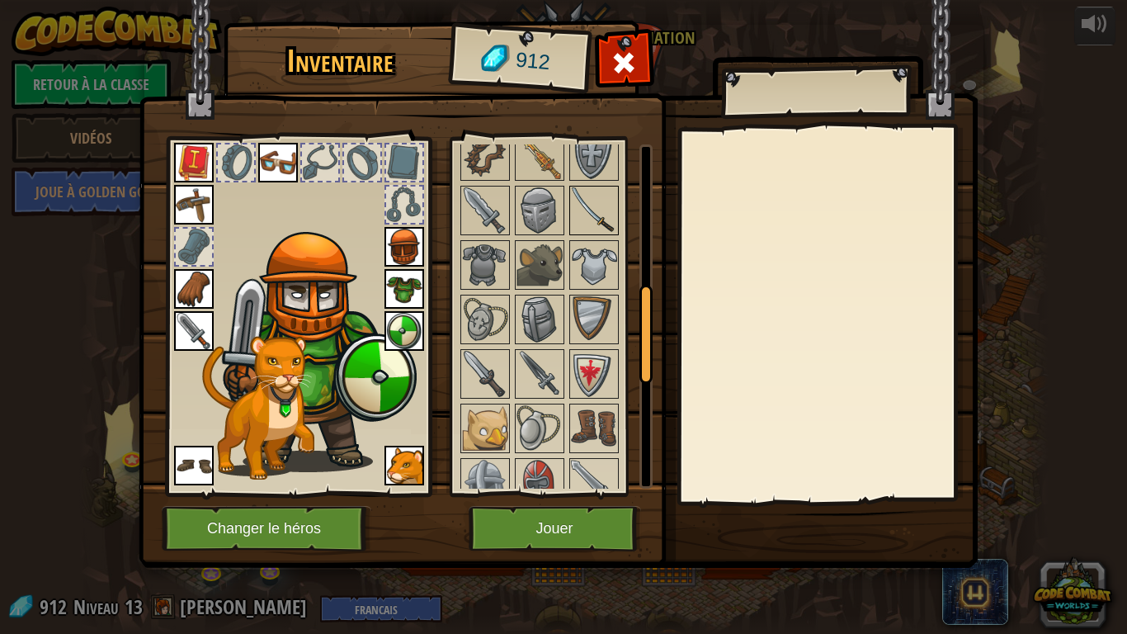
click at [597, 224] on img at bounding box center [594, 210] width 46 height 46
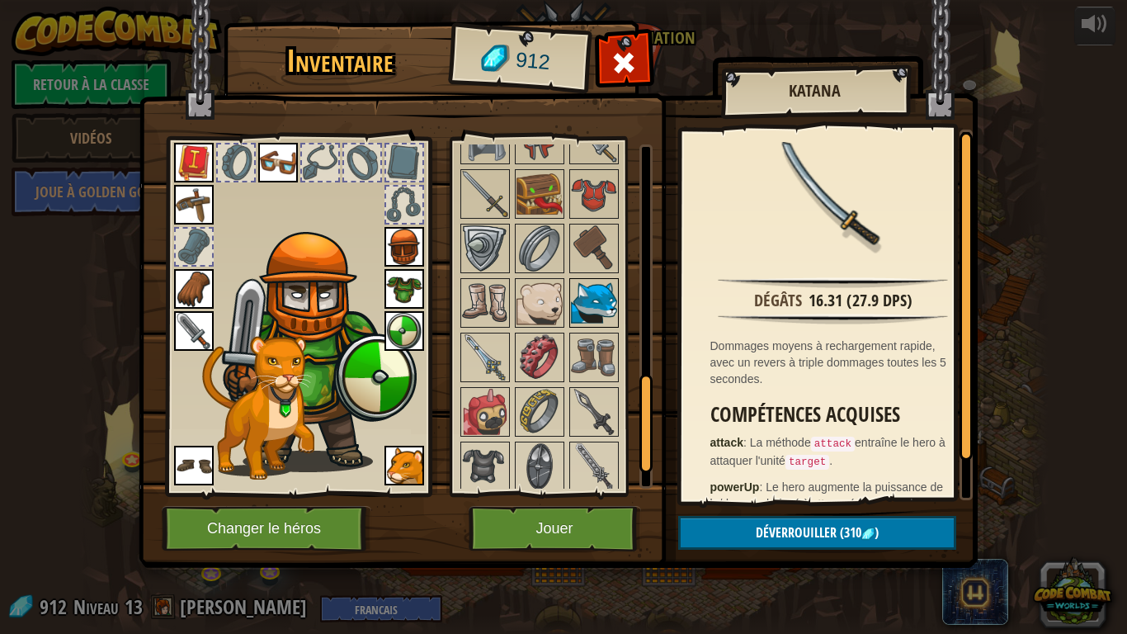
scroll to position [815, 0]
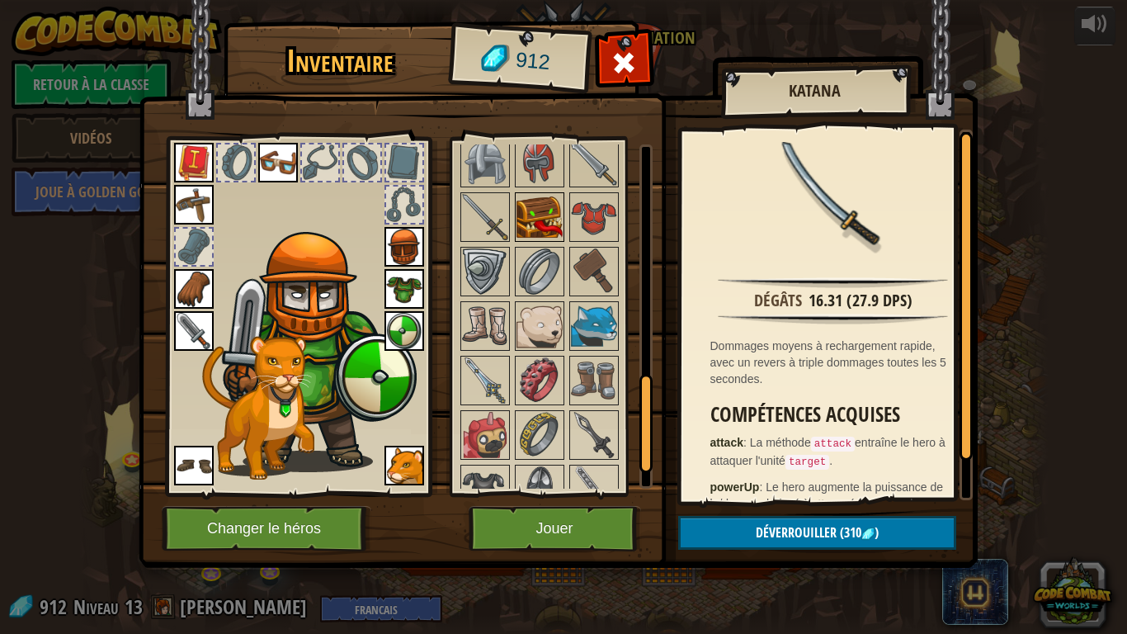
click at [537, 219] on img at bounding box center [540, 217] width 46 height 46
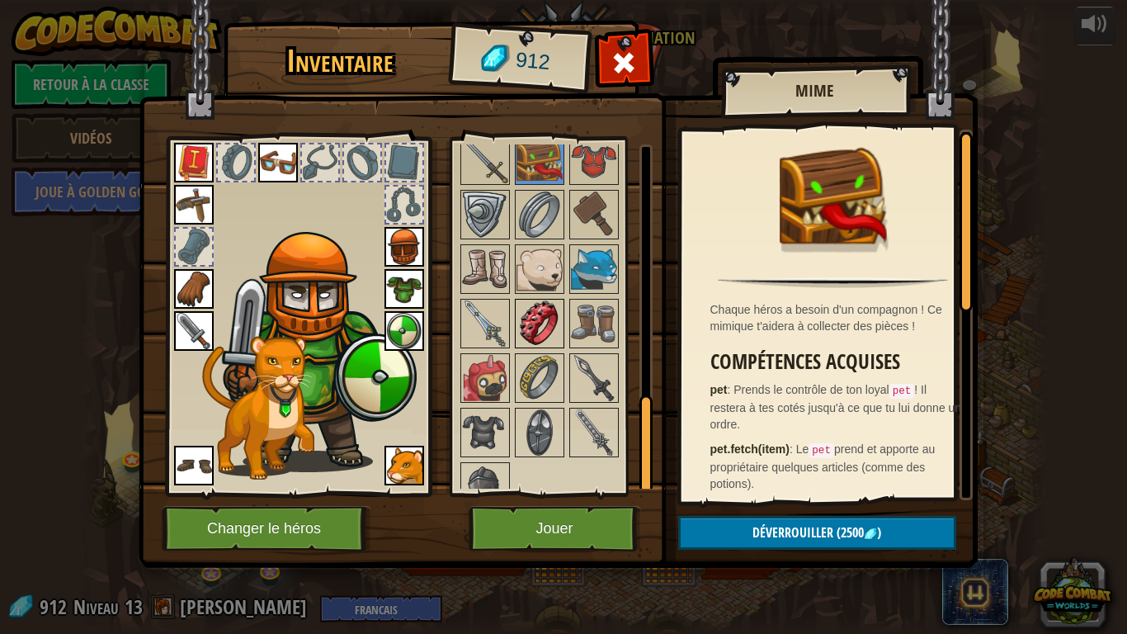
scroll to position [898, 0]
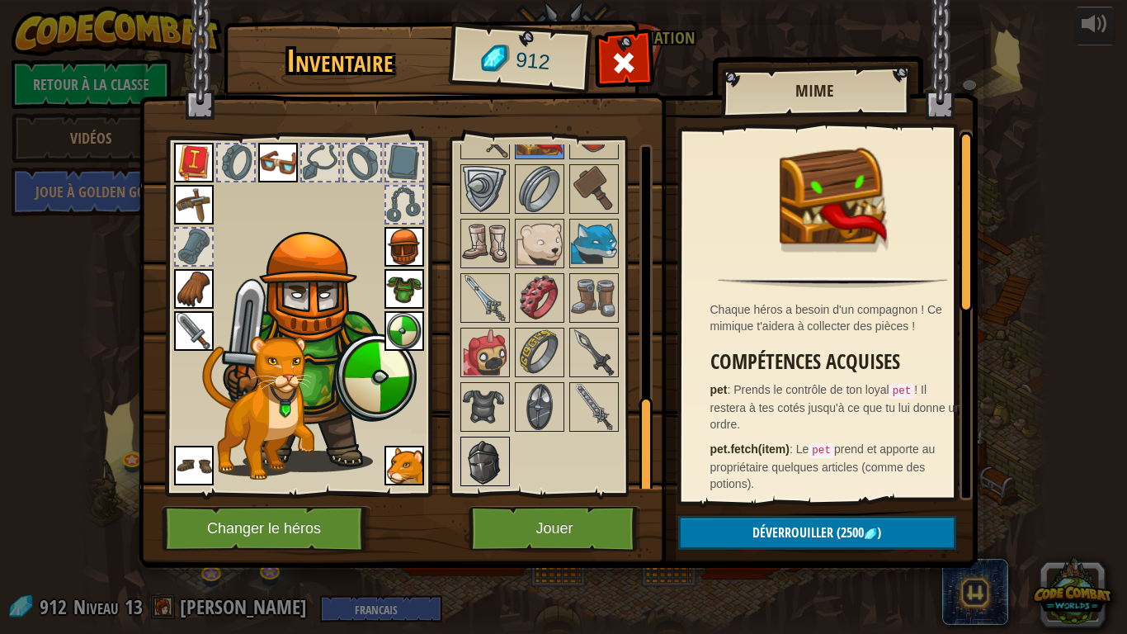
click at [490, 464] on img at bounding box center [485, 461] width 46 height 46
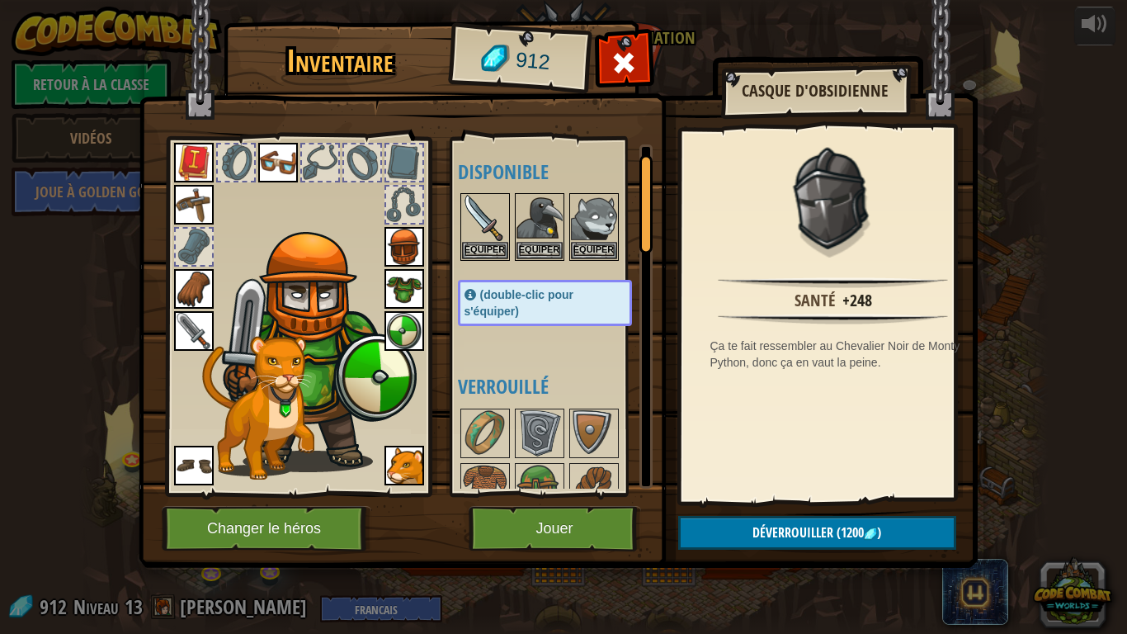
scroll to position [413, 0]
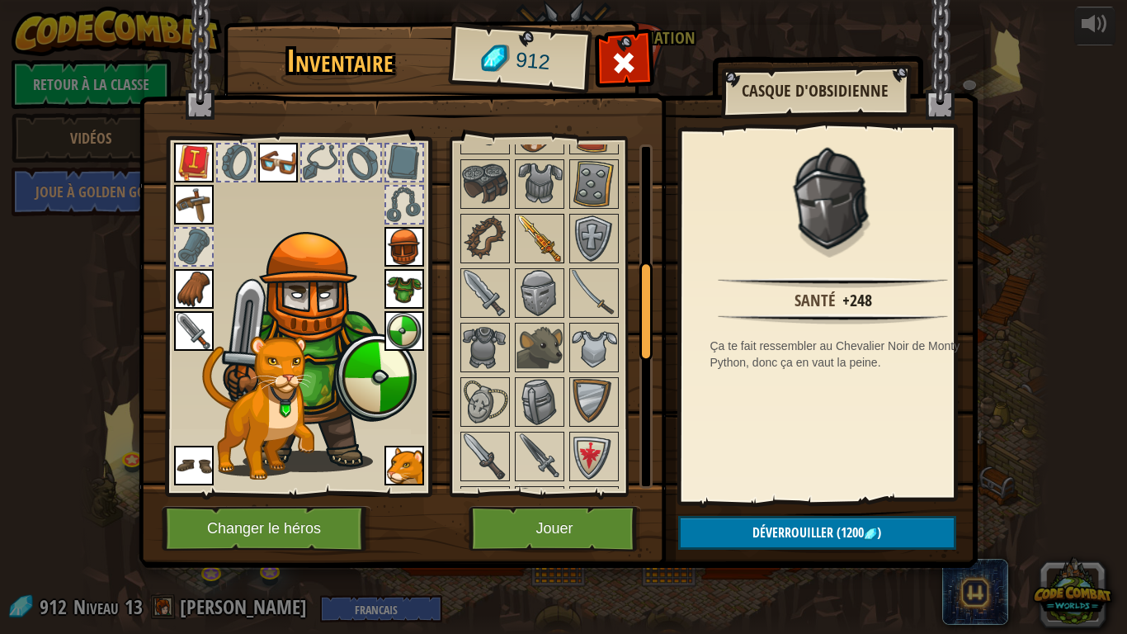
click at [533, 246] on img at bounding box center [540, 238] width 46 height 46
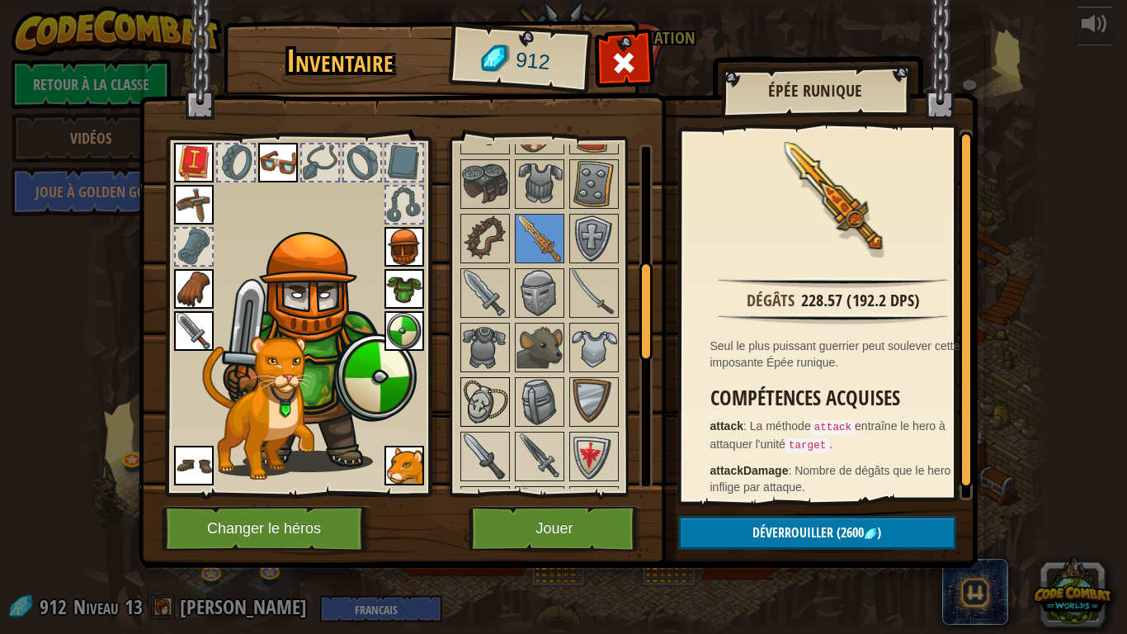
click at [485, 414] on img at bounding box center [485, 402] width 46 height 46
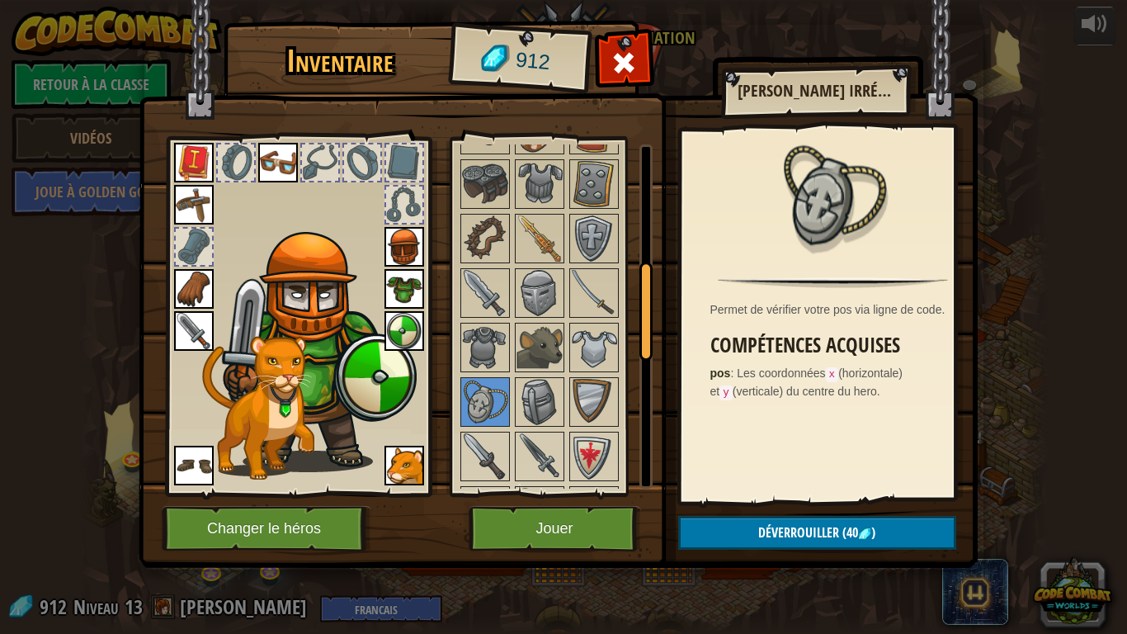
click at [620, 500] on img at bounding box center [558, 268] width 839 height 599
click at [586, 500] on button "Jouer" at bounding box center [555, 528] width 172 height 45
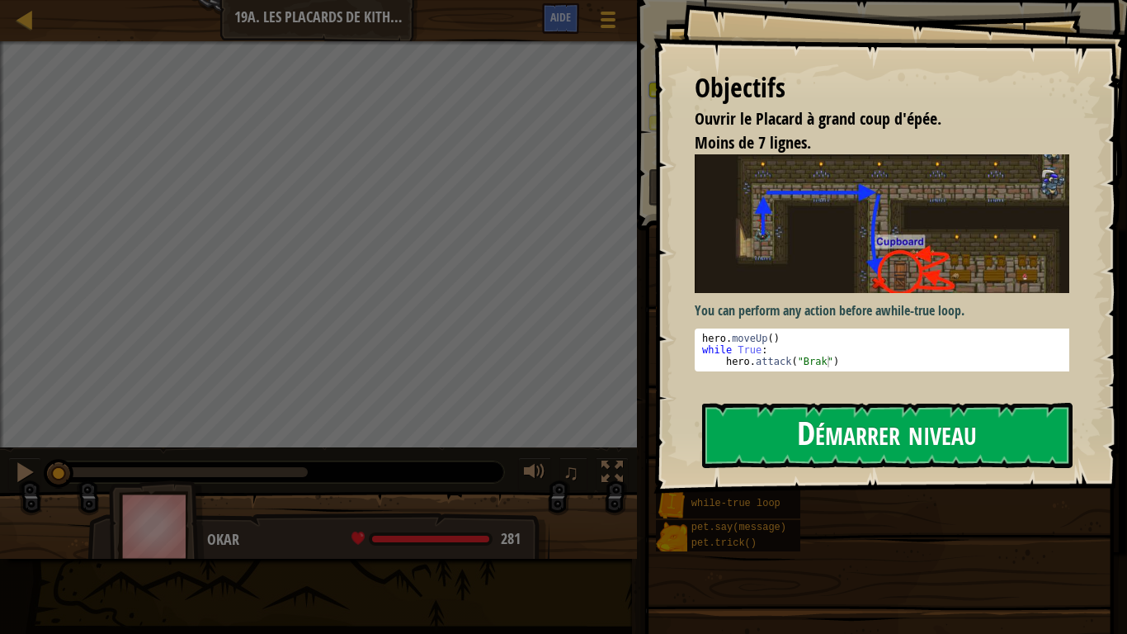
click at [852, 415] on button "Démarrer niveau" at bounding box center [887, 435] width 370 height 65
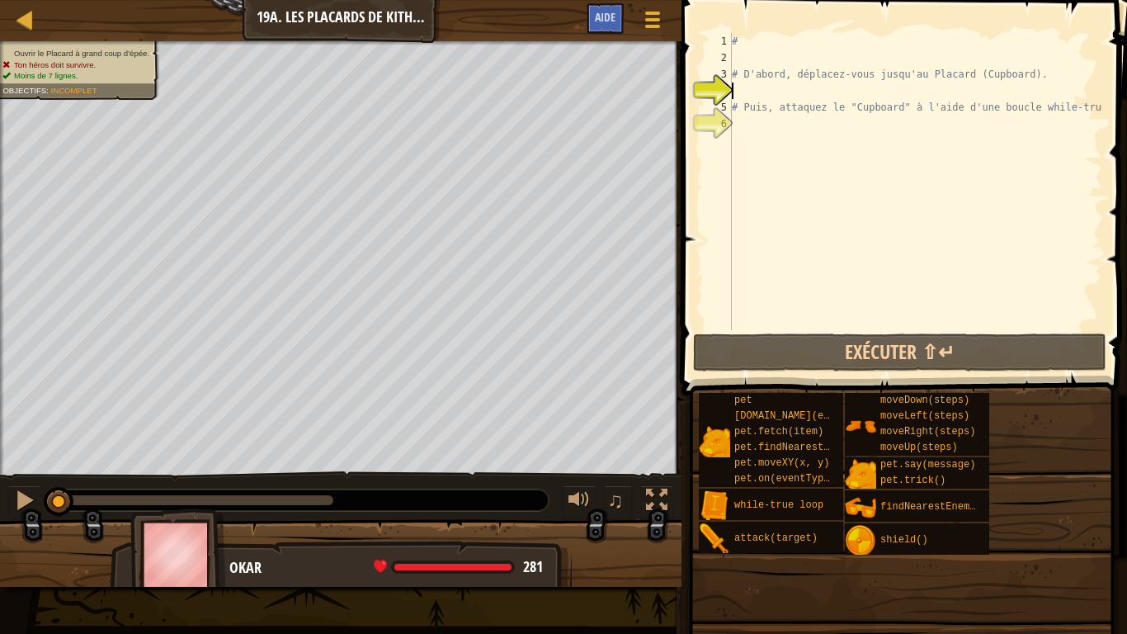
type textarea "he"
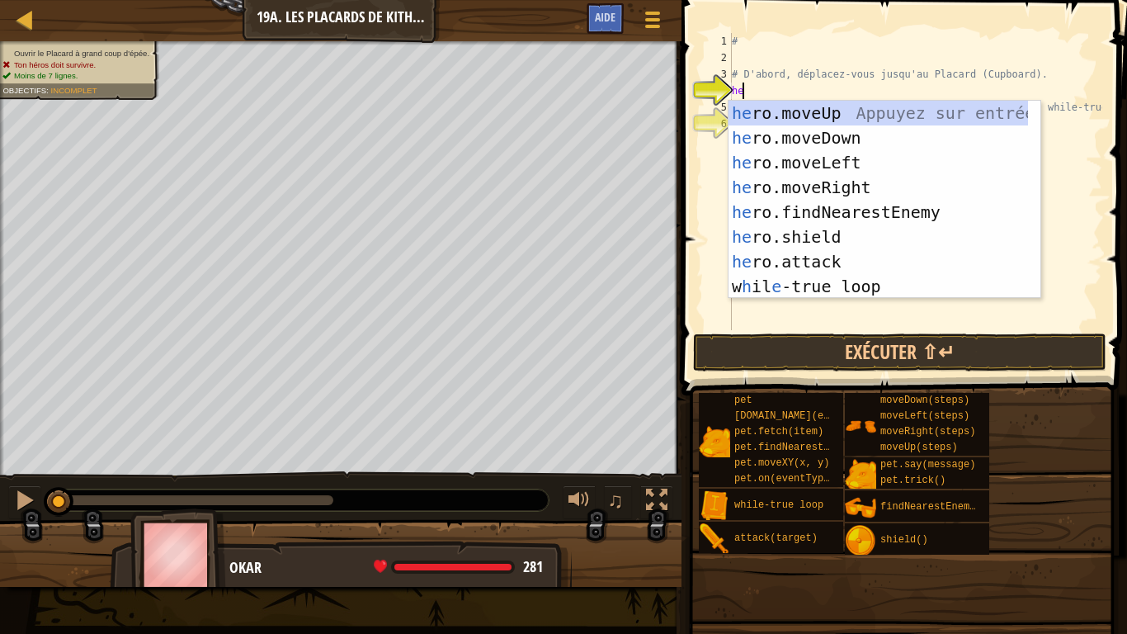
scroll to position [7, 0]
click at [856, 141] on div "he ro.moveUp Appuyez sur entrée he ro.moveDown Appuyez sur entrée he ro.moveLef…" at bounding box center [879, 225] width 300 height 248
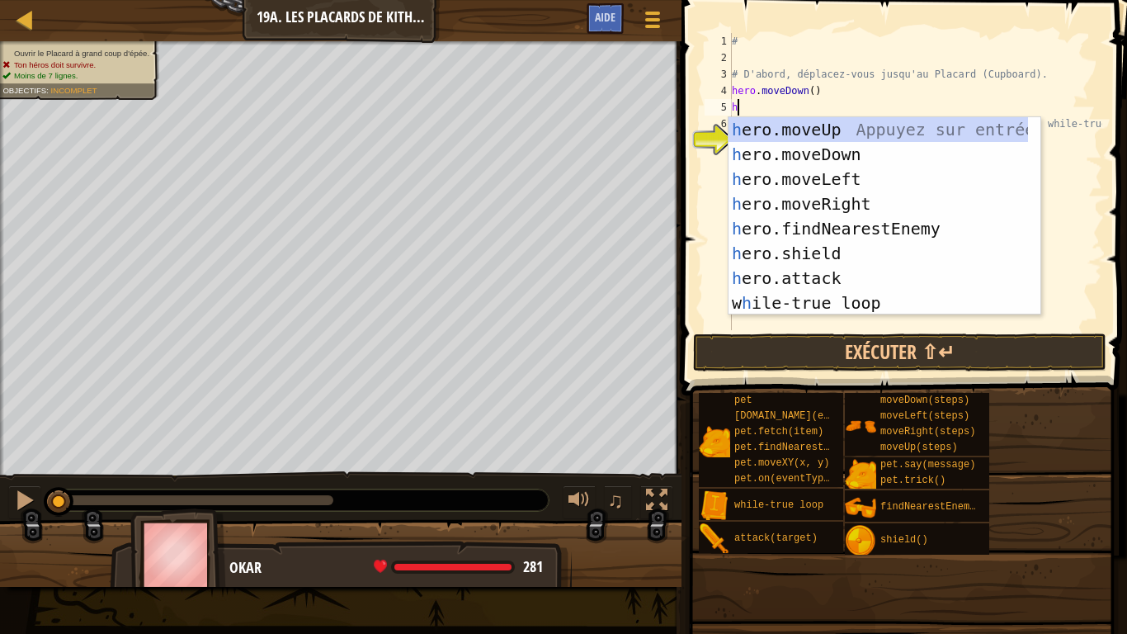
type textarea "he"
click at [842, 176] on div "he ro.moveUp Appuyez sur entrée he ro.moveDown Appuyez sur entrée he ro.moveLef…" at bounding box center [879, 241] width 300 height 248
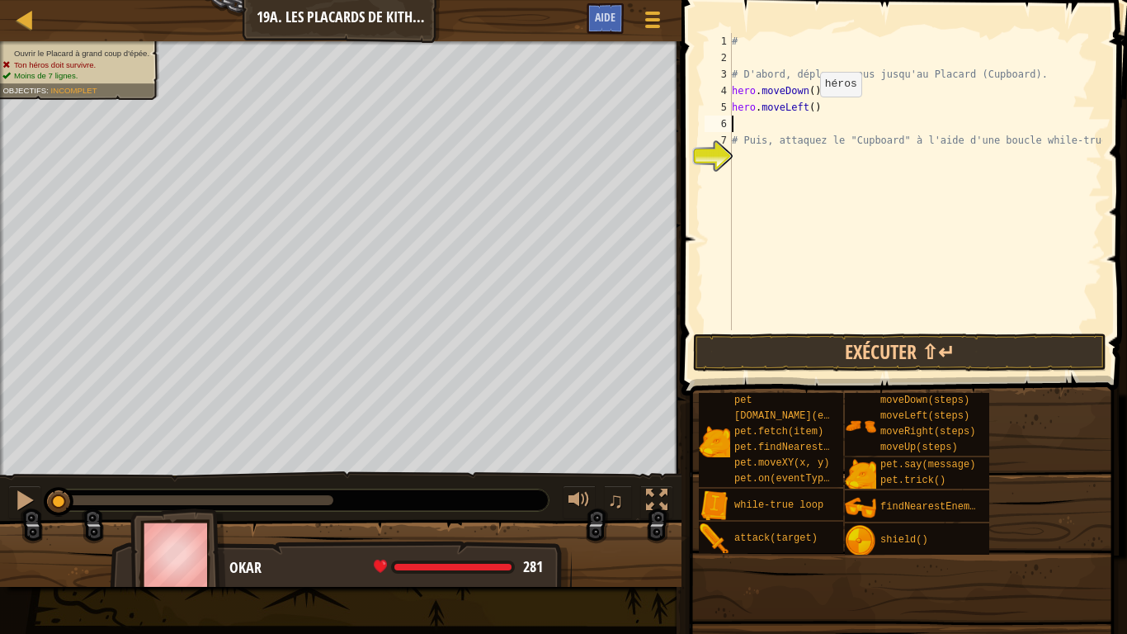
click at [806, 113] on div "# # D'abord, déplacez-vous jusqu'au Placard (Cupboard). hero . moveDown ( ) her…" at bounding box center [916, 198] width 374 height 330
click at [745, 132] on div "# # D'abord, déplacez-vous jusqu'au Placard (Cupboard). hero . moveDown ( ) her…" at bounding box center [916, 198] width 374 height 330
type textarea "# Puis, attaquez le "Cupboard" à l'aide d'une boucle while-true."
click at [734, 117] on div "# # D'abord, déplacez-vous jusqu'au Placard (Cupboard). hero . moveDown ( ) her…" at bounding box center [916, 198] width 374 height 330
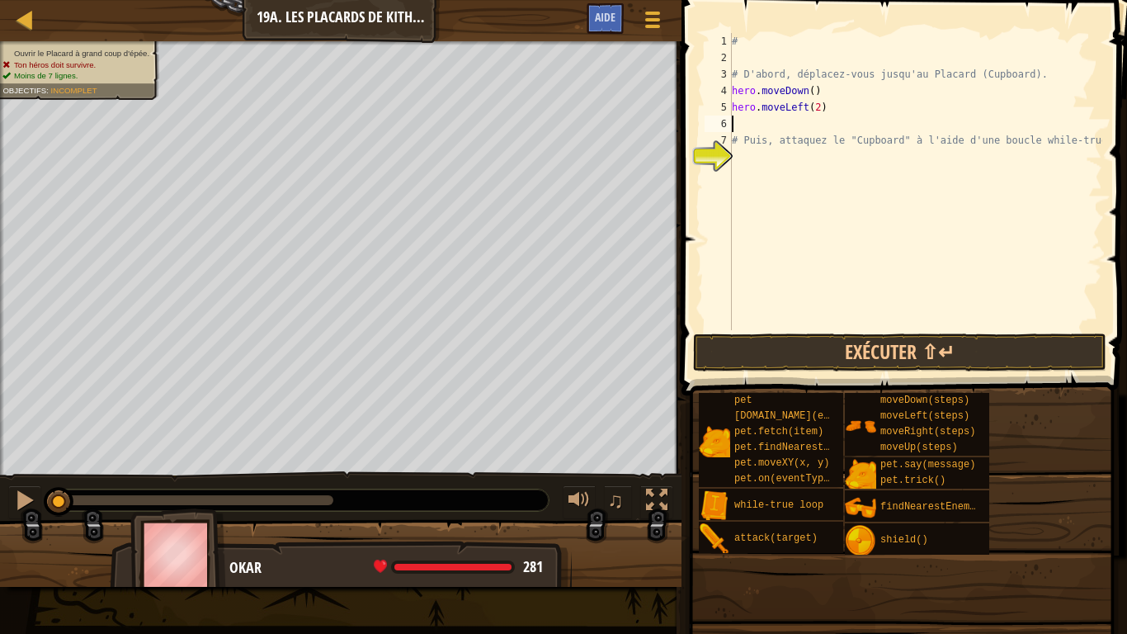
scroll to position [7, 0]
type textarea "he"
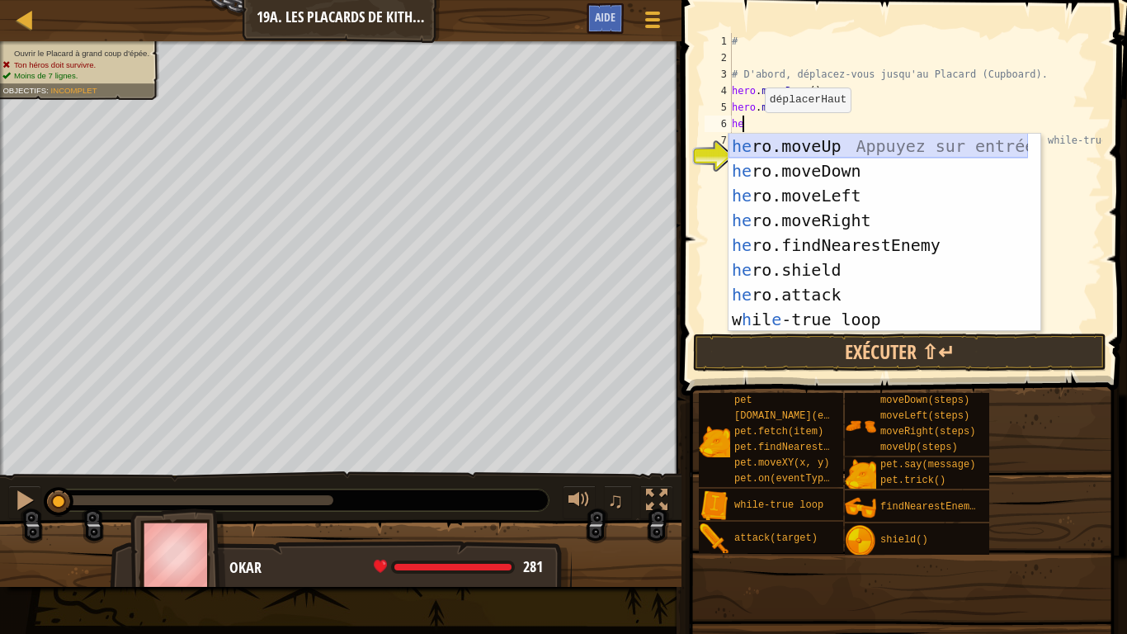
click at [834, 150] on div "he ro.moveUp Appuyez sur entrée he ro.moveDown Appuyez sur entrée he ro.moveLef…" at bounding box center [879, 258] width 300 height 248
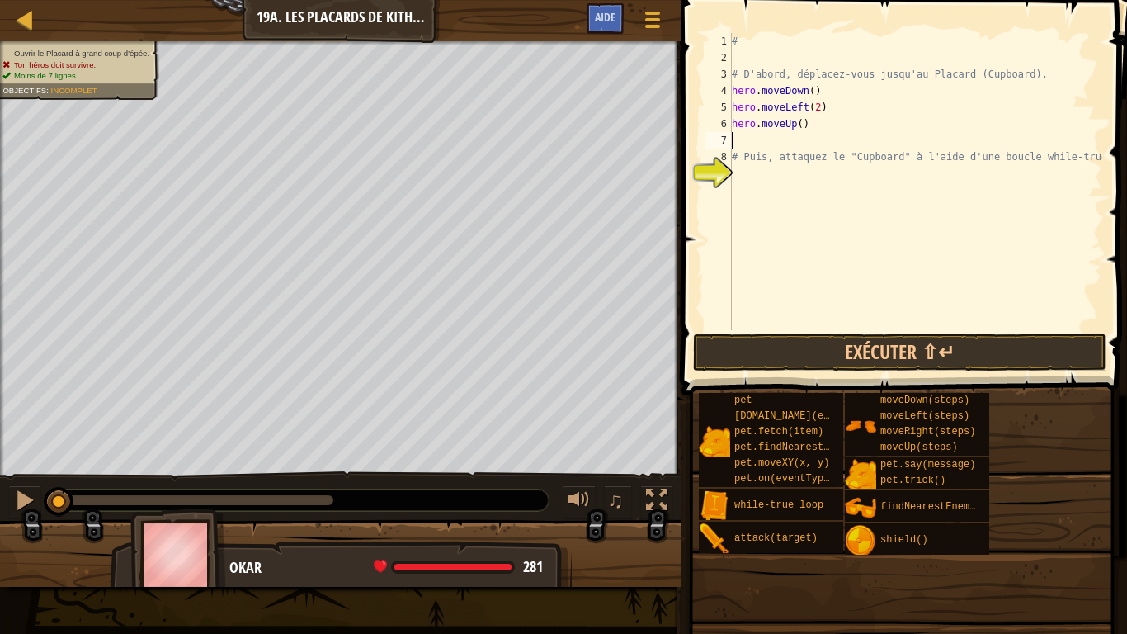
click at [788, 133] on div "# # D'abord, déplacez-vous jusqu'au Placard (Cupboard). hero . moveDown ( ) her…" at bounding box center [916, 198] width 374 height 330
click at [799, 129] on div "# # D'abord, déplacez-vous jusqu'au Placard (Cupboard). hero . moveDown ( ) her…" at bounding box center [916, 198] width 374 height 330
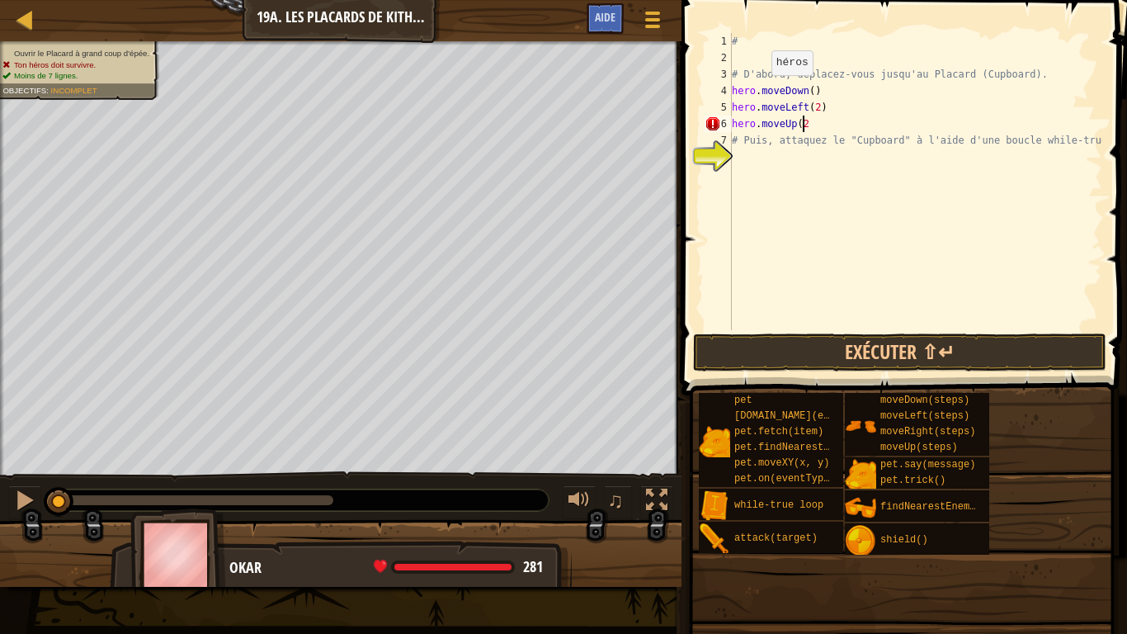
type textarea "hero.moveUp(2)"
click at [739, 168] on div "# # D'abord, déplacez-vous jusqu'au Placard (Cupboard). hero . moveDown ( ) her…" at bounding box center [916, 198] width 374 height 330
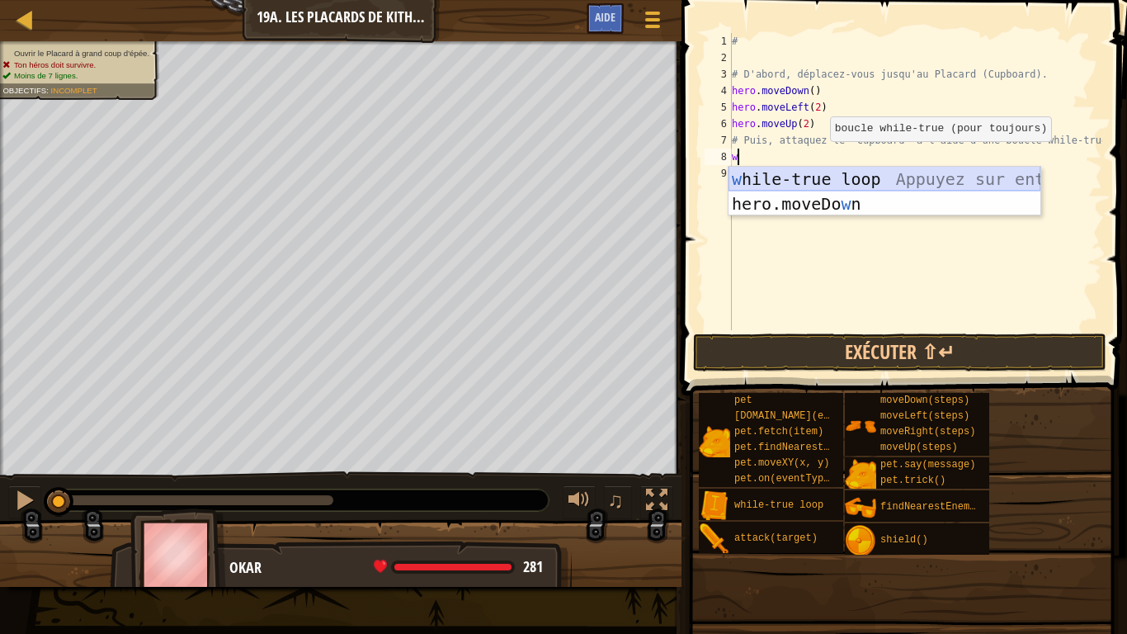
type textarea "w"
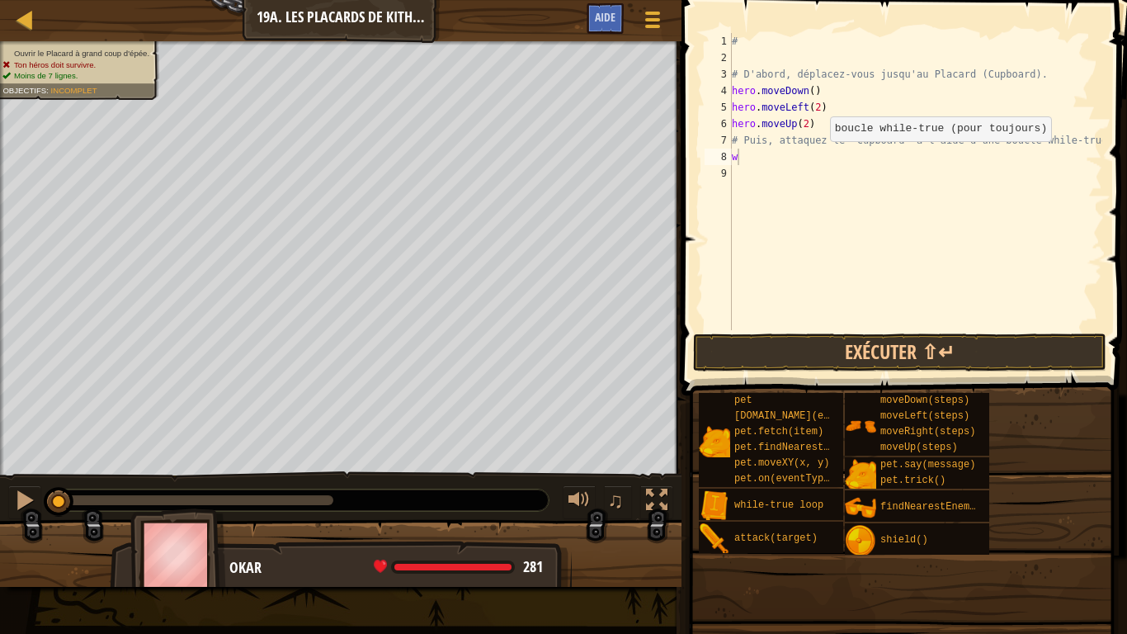
click at [841, 0] on body "Carte Introduction à l'Informatique 19a. Les Placards de Kithgard A Menu du jeu…" at bounding box center [563, 0] width 1127 height 0
click at [748, 164] on div "# # D'abord, déplacez-vous jusqu'au Placard (Cupboard). hero . moveDown ( ) her…" at bounding box center [916, 198] width 374 height 330
type textarea "w"
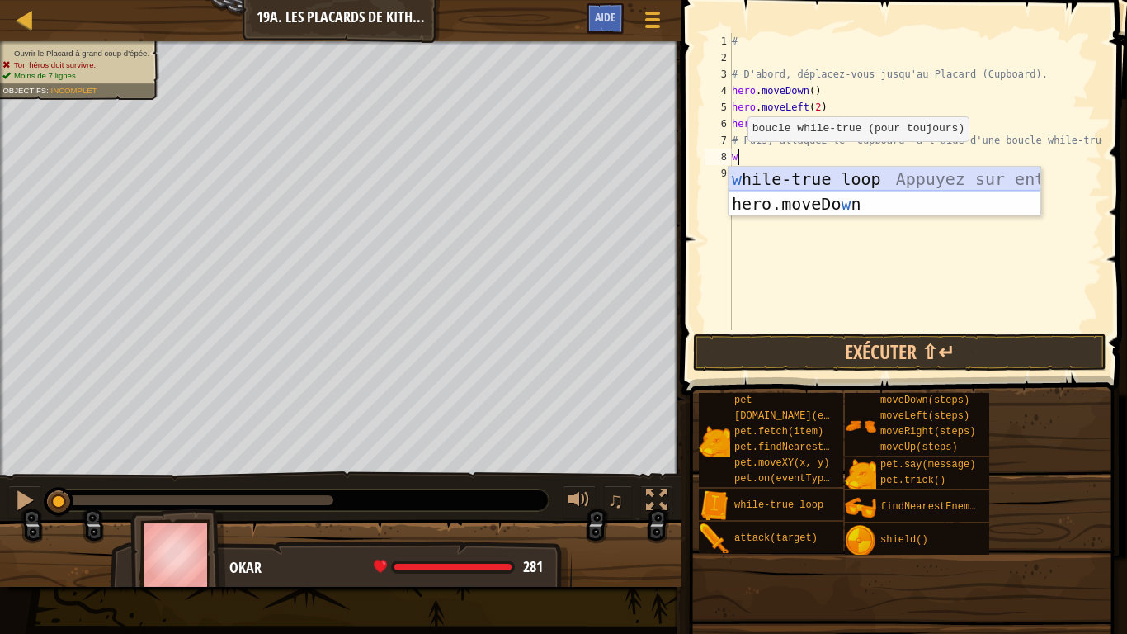
click at [815, 173] on div "w hile-true loop Appuyez sur entrée hero.moveDo w n [GEOGRAPHIC_DATA] sur entrée" at bounding box center [885, 216] width 312 height 99
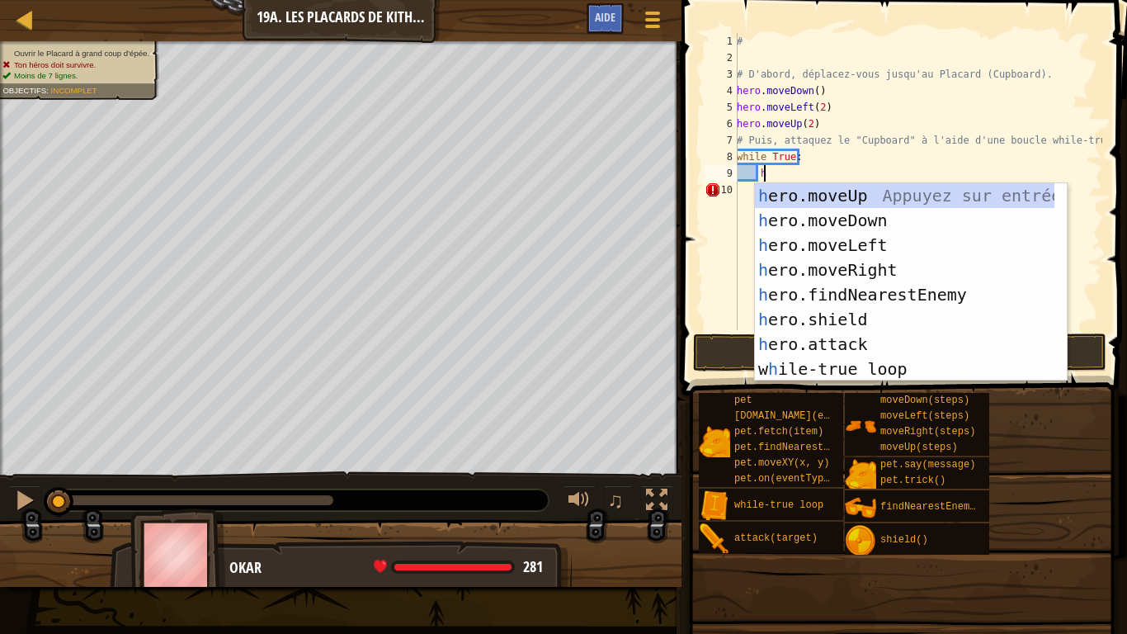
scroll to position [7, 2]
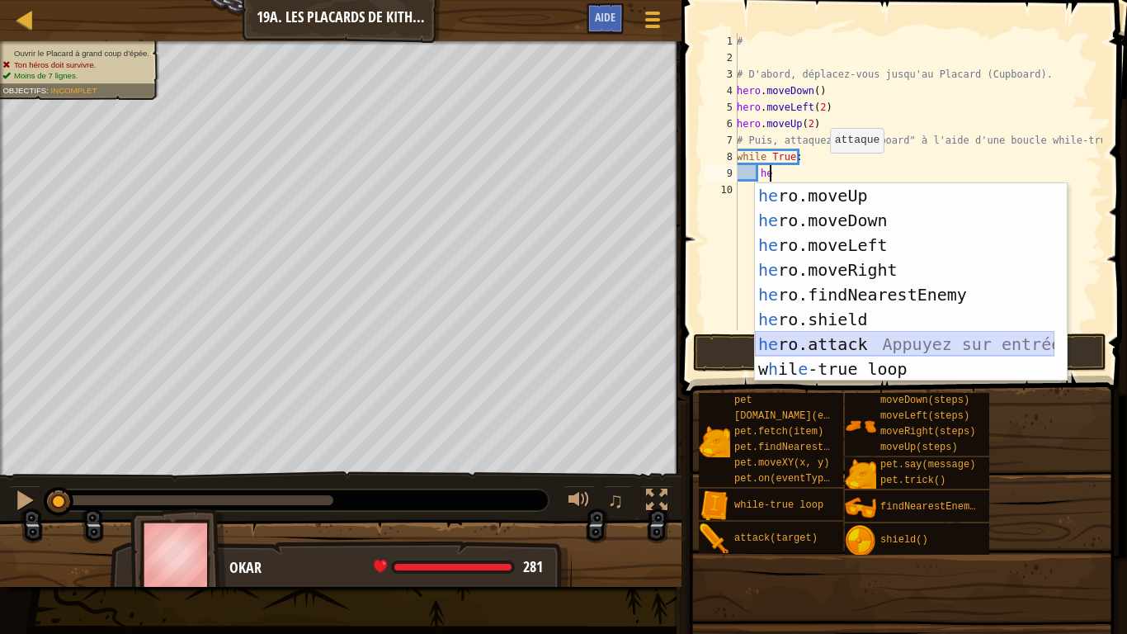
click at [845, 346] on div "he ro.moveUp Appuyez sur entrée he ro.moveDown Appuyez sur entrée he ro.moveLef…" at bounding box center [905, 307] width 300 height 248
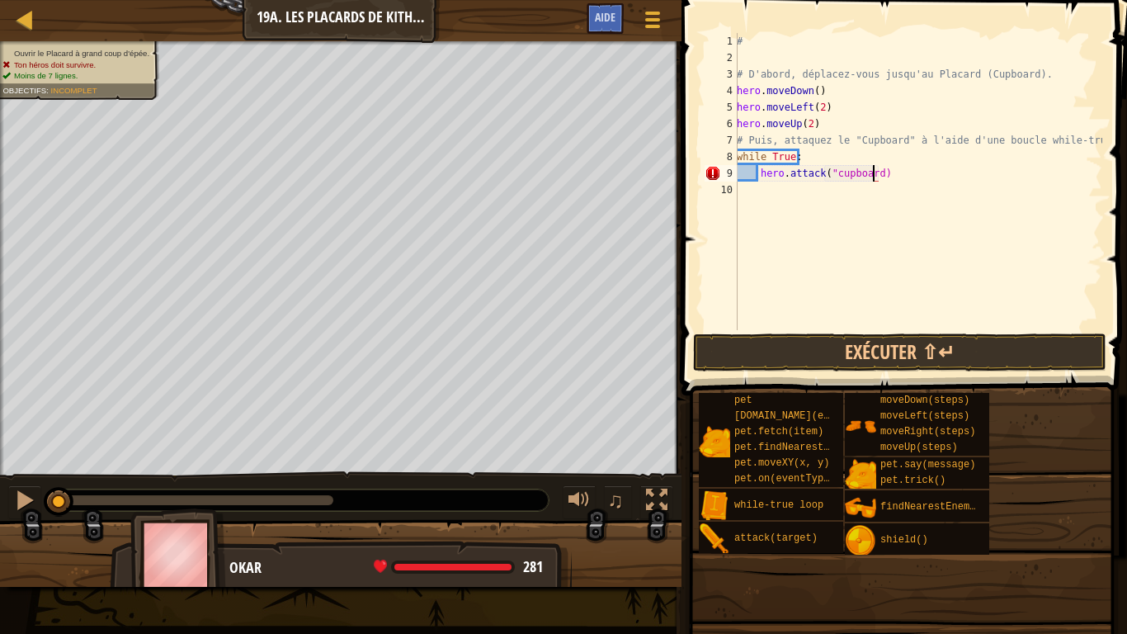
scroll to position [7, 11]
click at [827, 345] on button "Exécuter ⇧↵" at bounding box center [899, 352] width 413 height 38
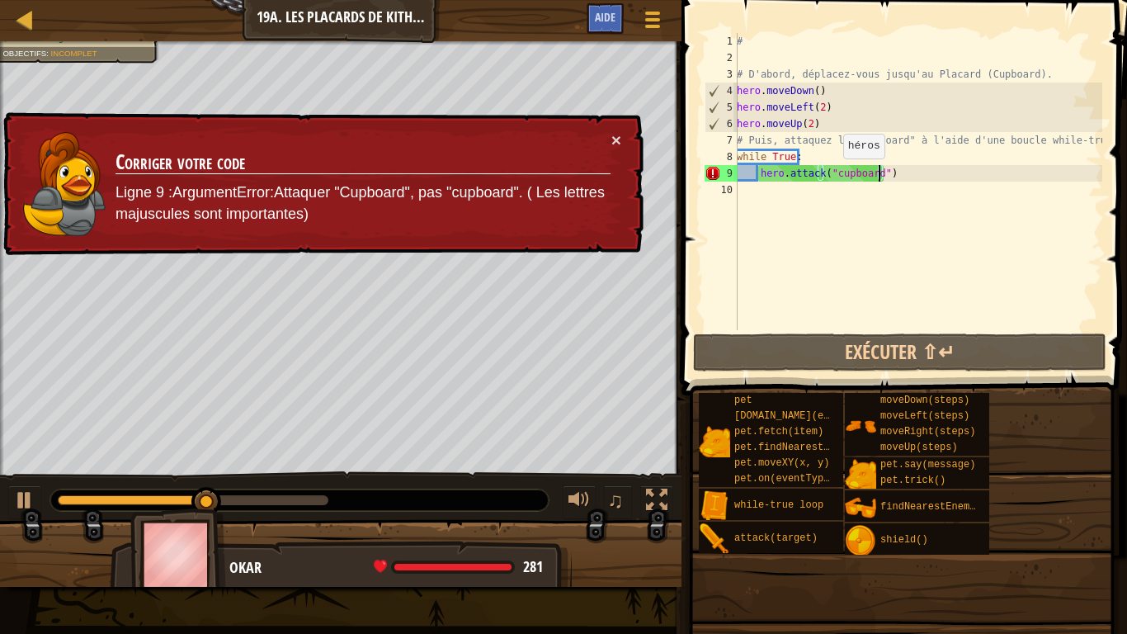
click at [834, 175] on div "# # D'abord, déplacez-vous jusqu'au Placard (Cupboard). hero . moveDown ( ) her…" at bounding box center [918, 198] width 369 height 330
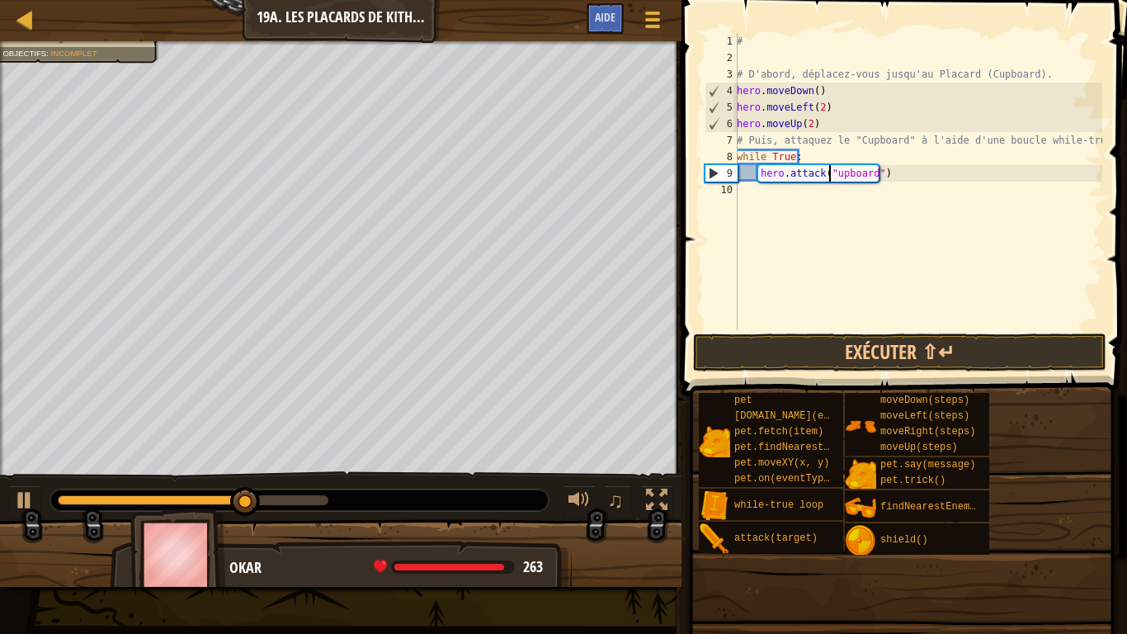
scroll to position [7, 7]
type textarea "hero.attack("Cupboard")"
click at [966, 340] on button "Exécuter ⇧↵" at bounding box center [899, 352] width 413 height 38
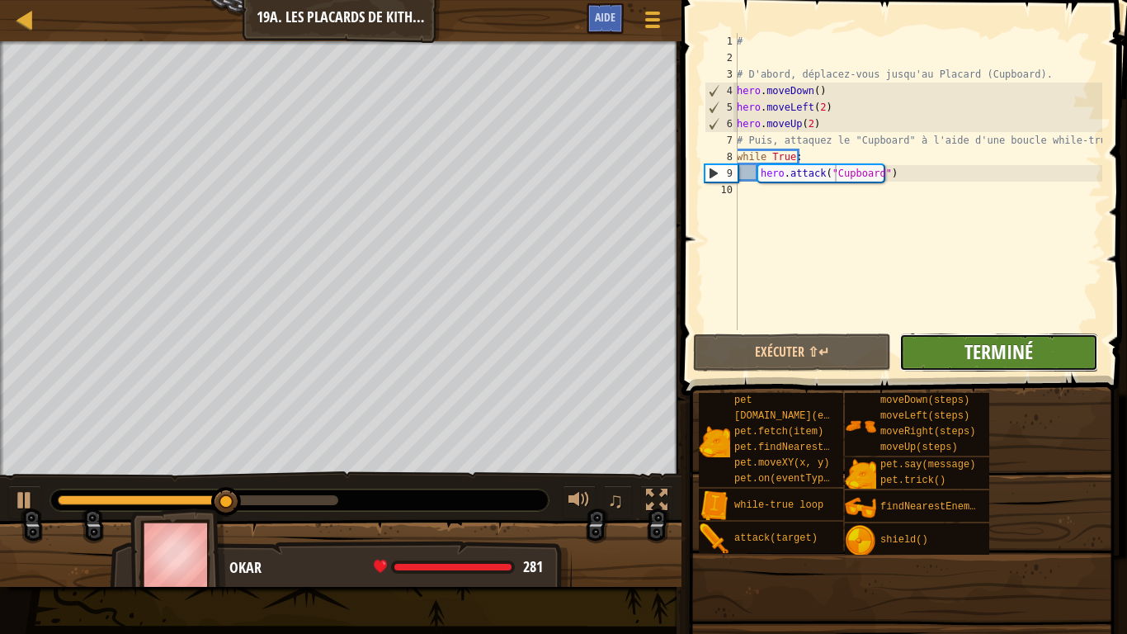
click at [1008, 342] on span "Terminé" at bounding box center [999, 351] width 68 height 26
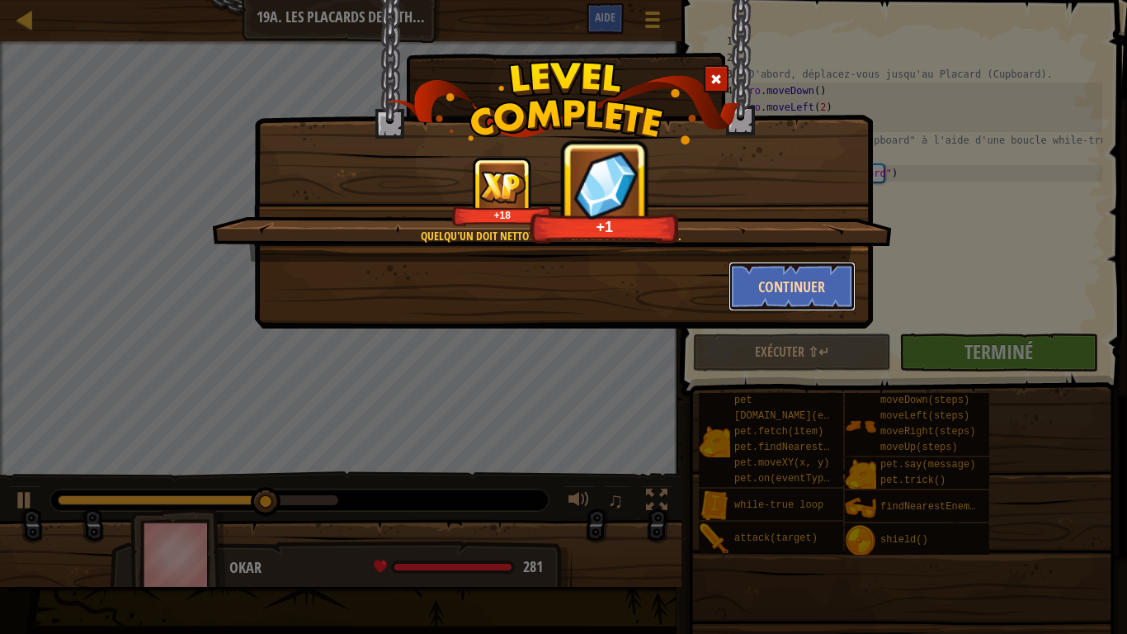
click at [823, 276] on button "Continuer" at bounding box center [793, 287] width 128 height 50
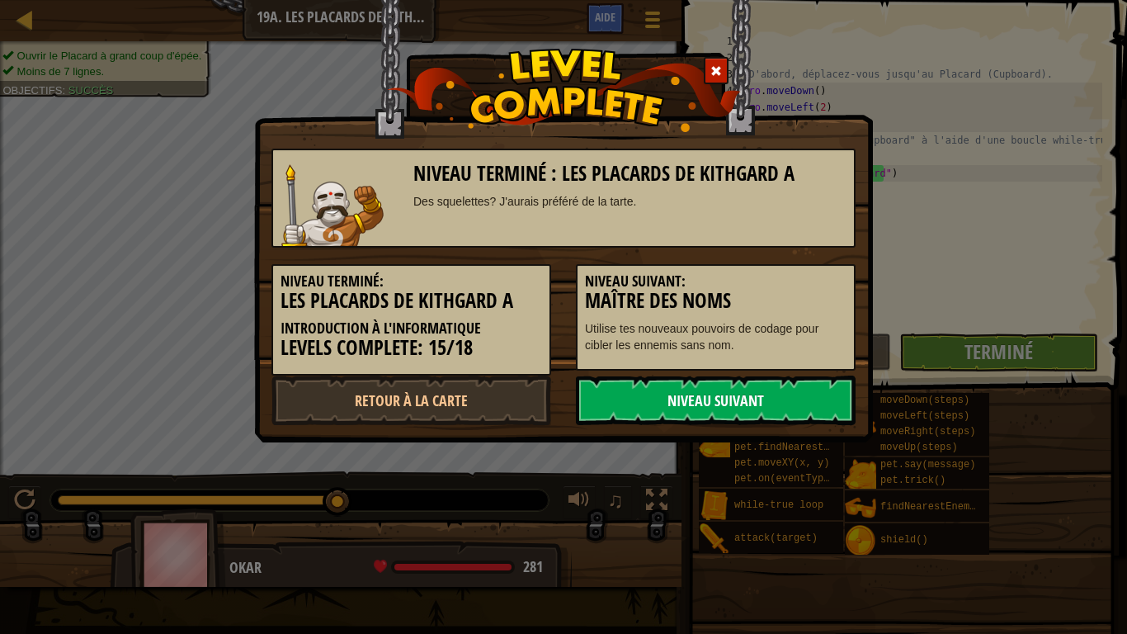
click at [726, 399] on link "Niveau Suivant" at bounding box center [716, 400] width 280 height 50
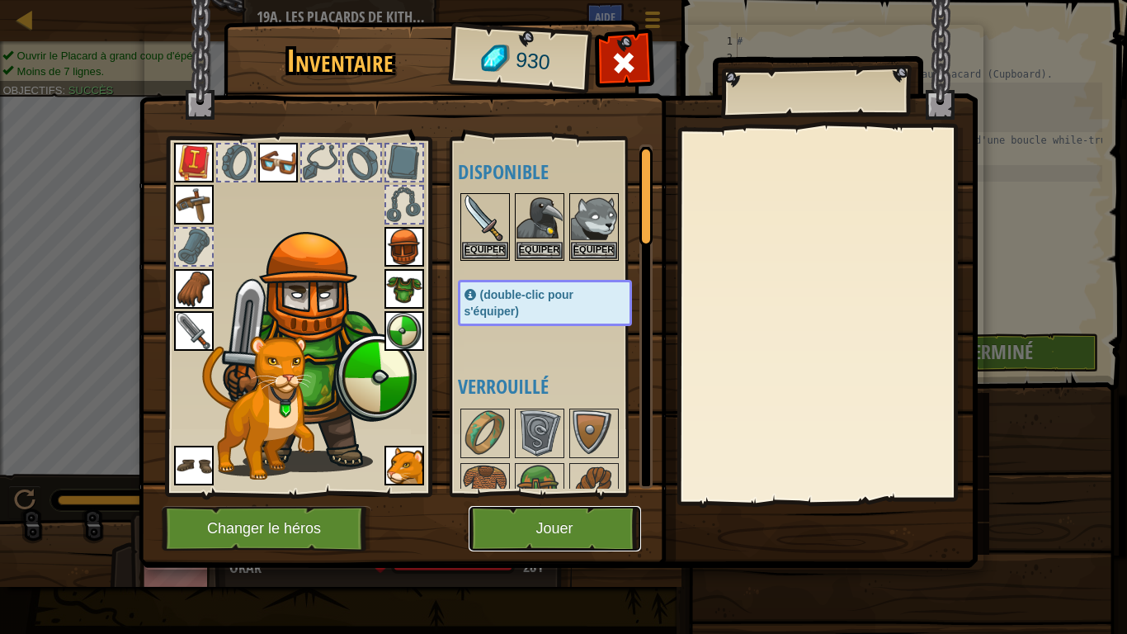
click at [583, 500] on button "Jouer" at bounding box center [555, 528] width 172 height 45
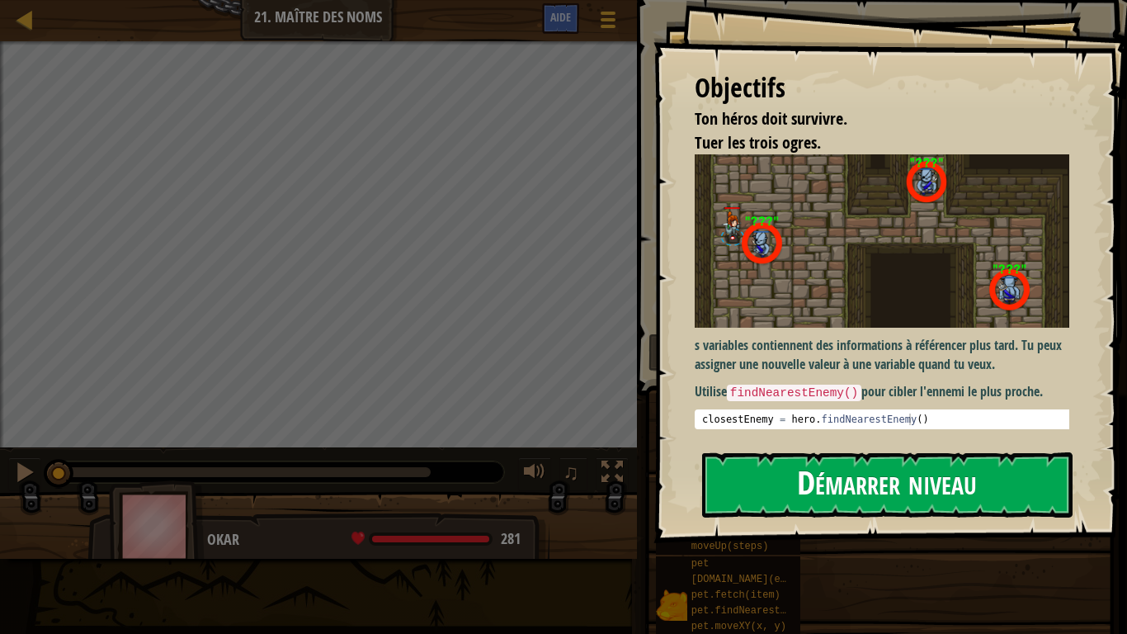
click at [866, 500] on button "Démarrer niveau" at bounding box center [887, 484] width 370 height 65
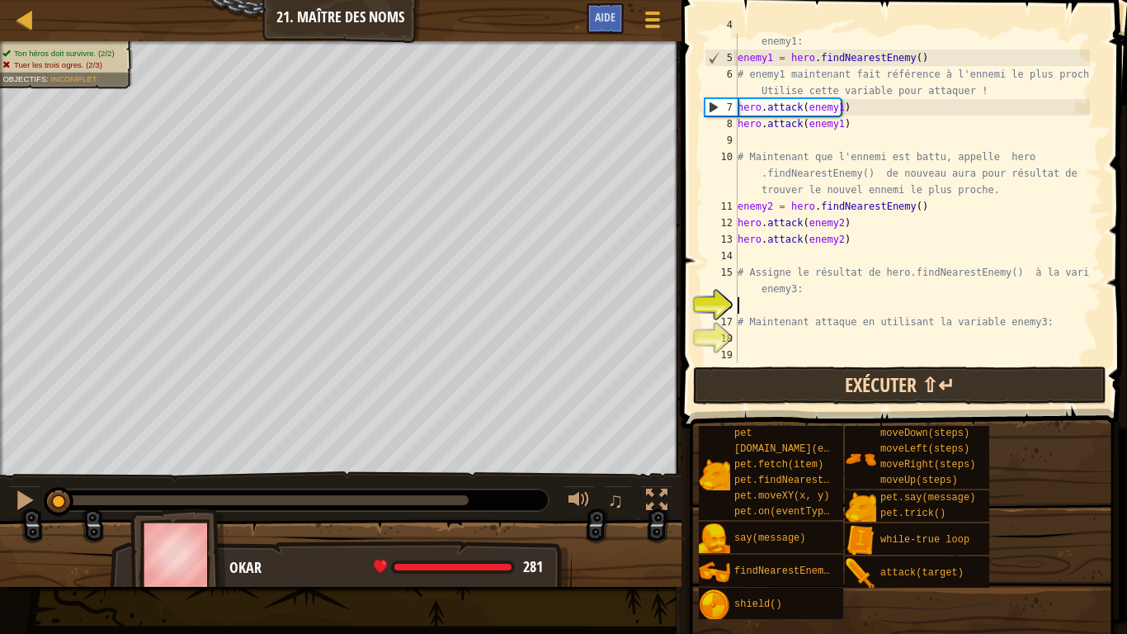
scroll to position [83, 0]
click at [833, 384] on button "Exécuter ⇧↵" at bounding box center [899, 385] width 413 height 38
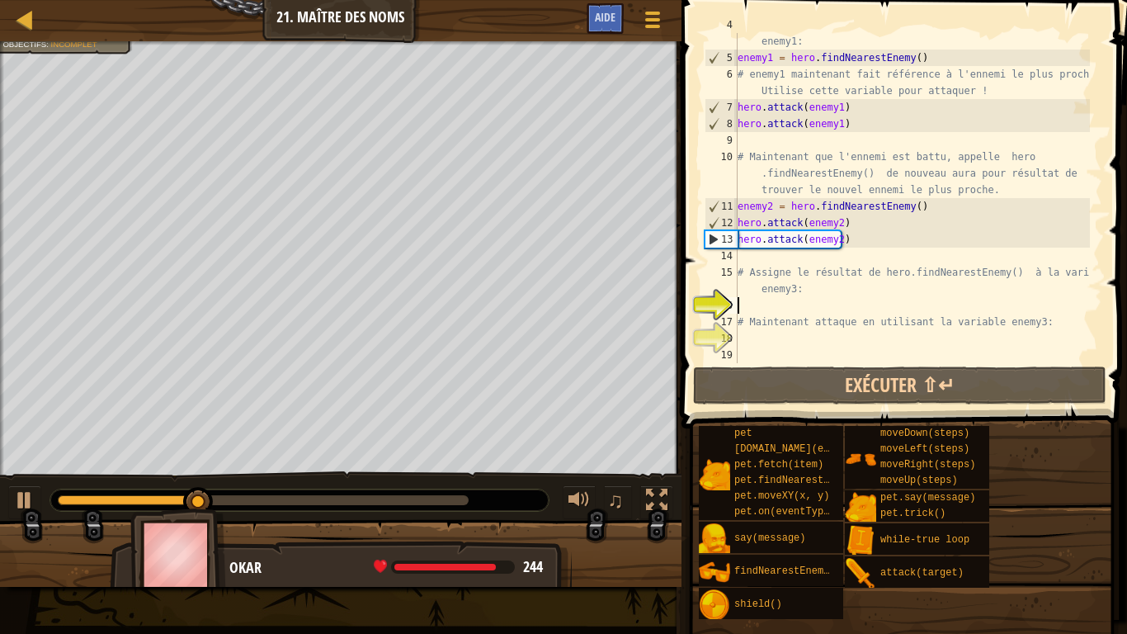
click at [745, 306] on div "# Assigne le résultat de hero.findNearestEnemy() à la variable enemy1: enemy1 =…" at bounding box center [912, 207] width 356 height 380
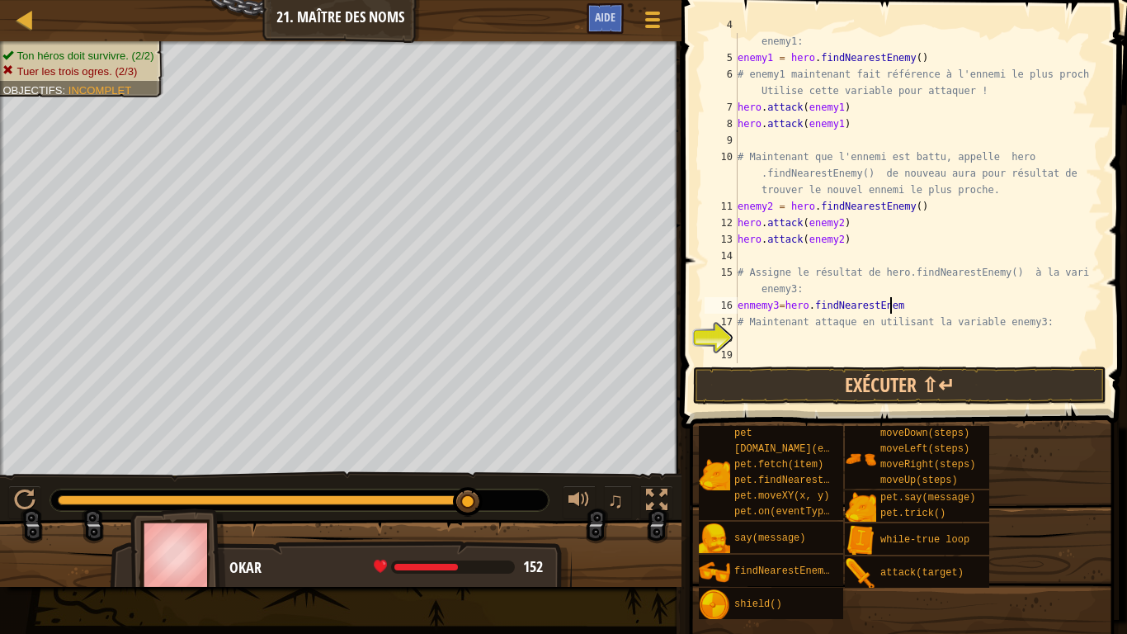
scroll to position [7, 12]
type textarea "enmemy3=hero.findNearestEnemy()"
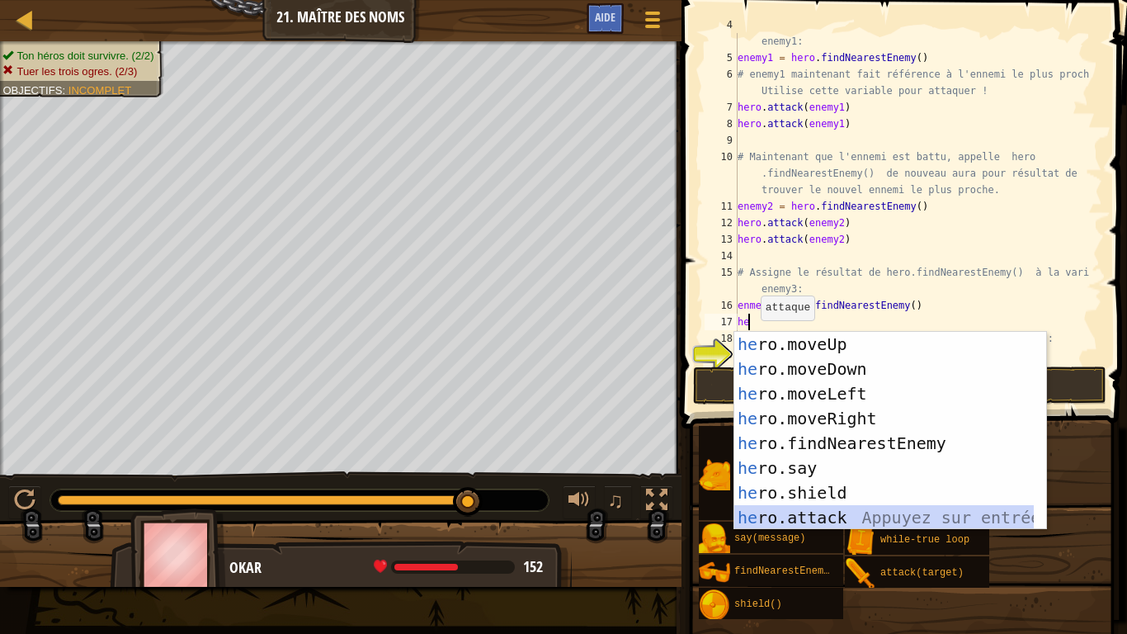
click at [794, 500] on div "he ro.moveUp Appuyez sur entrée he ro.moveDown Appuyez sur entrée he ro.moveLef…" at bounding box center [884, 456] width 300 height 248
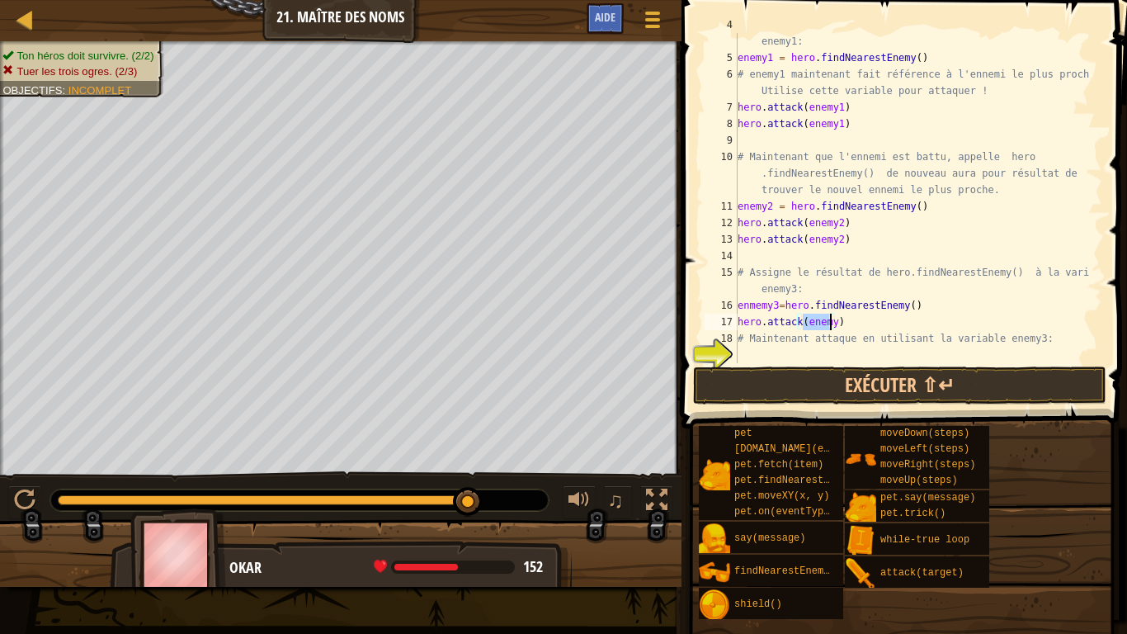
click at [831, 325] on div "# Assigne le résultat de hero.findNearestEnemy() à la variable enemy1: enemy1 =…" at bounding box center [912, 198] width 356 height 330
type textarea "hero.attack(enemy3)"
click at [856, 321] on div "# Assigne le résultat de hero.findNearestEnemy() à la variable enemy1: enemy1 =…" at bounding box center [912, 207] width 356 height 380
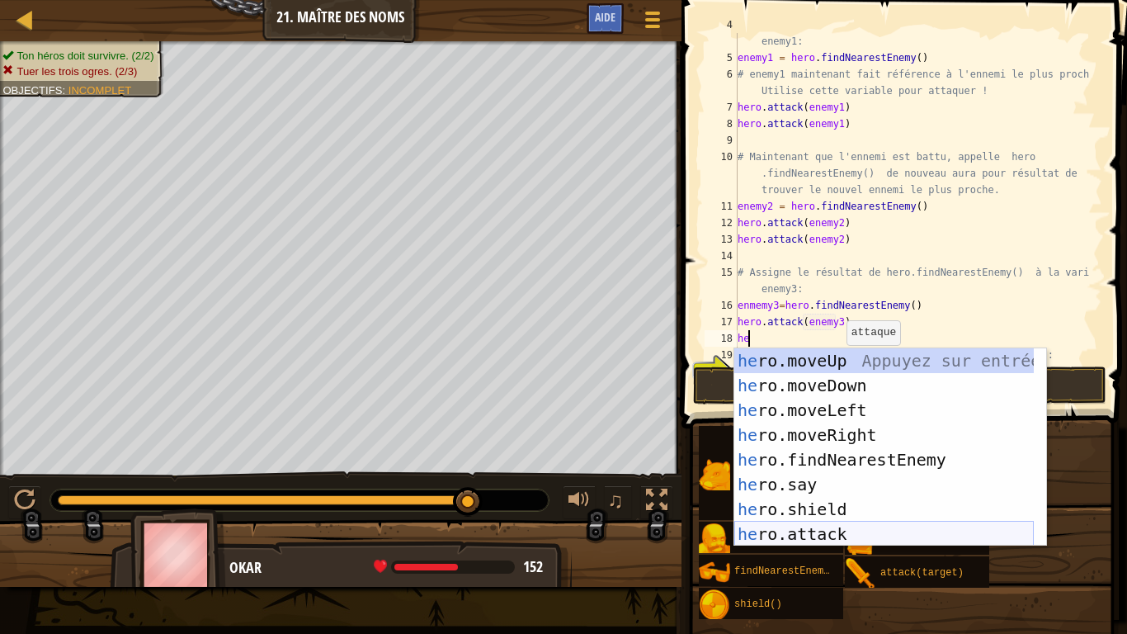
click at [835, 500] on div "he ro.moveUp Appuyez sur entrée he ro.moveDown Appuyez sur entrée he ro.moveLef…" at bounding box center [884, 472] width 300 height 248
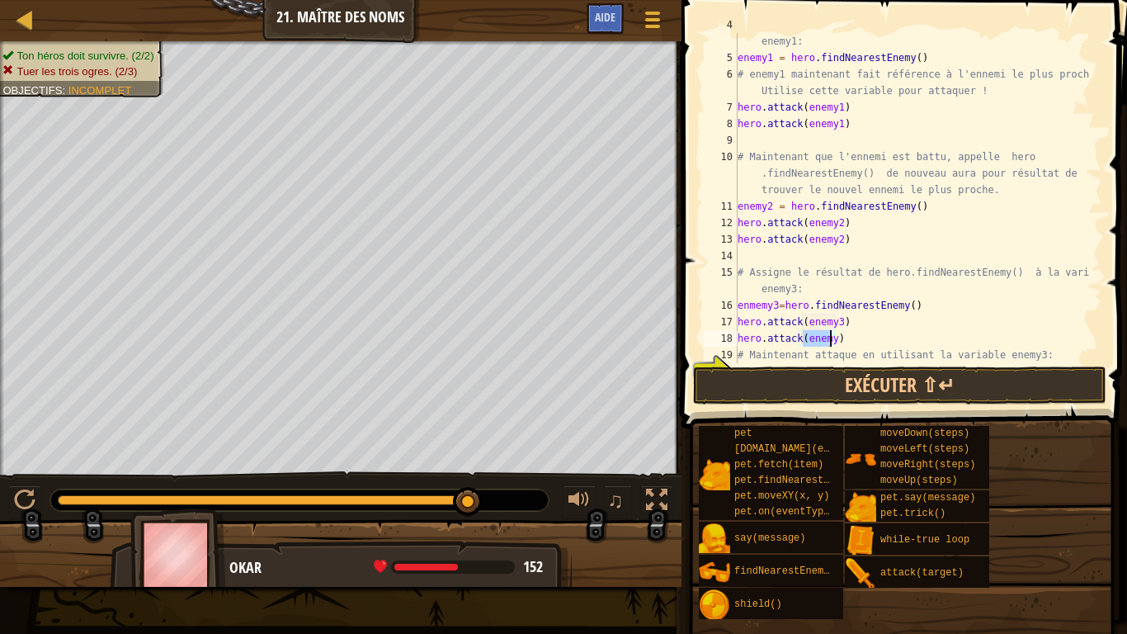
click at [830, 340] on div "# Assigne le résultat de hero.findNearestEnemy() à la variable enemy1: enemy1 =…" at bounding box center [912, 198] width 356 height 330
click at [889, 380] on button "Exécuter ⇧↵" at bounding box center [899, 385] width 413 height 38
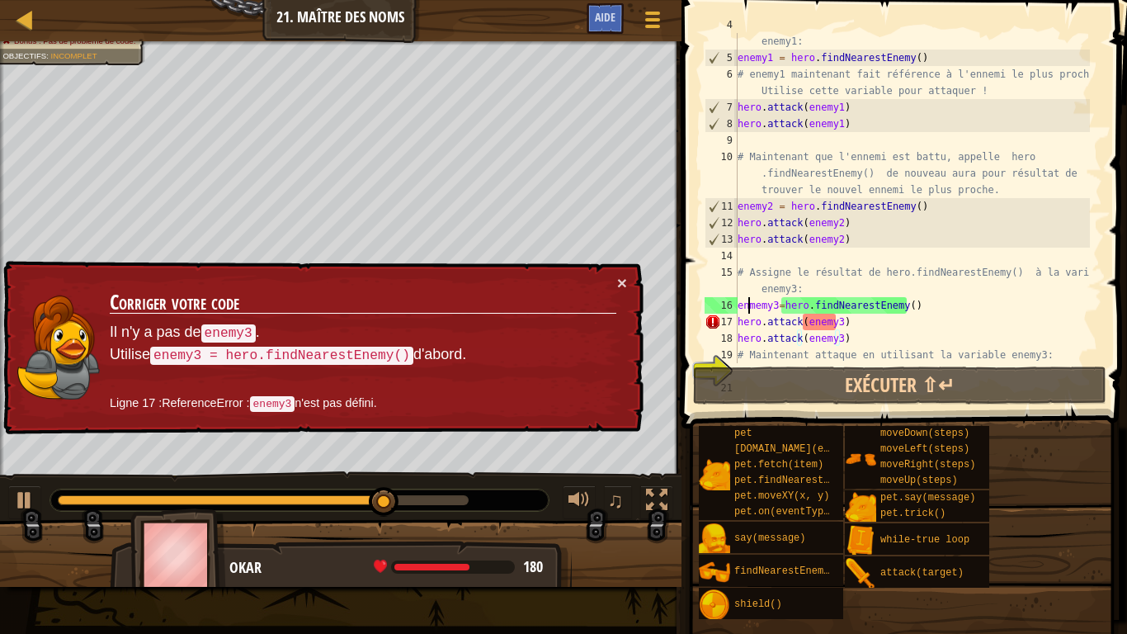
click at [747, 313] on div "# Assigne le résultat de hero.findNearestEnemy() à la variable enemy1: enemy1 =…" at bounding box center [912, 207] width 356 height 380
click at [757, 310] on div "# Assigne le résultat de hero.findNearestEnemy() à la variable enemy1: enemy1 =…" at bounding box center [912, 207] width 356 height 380
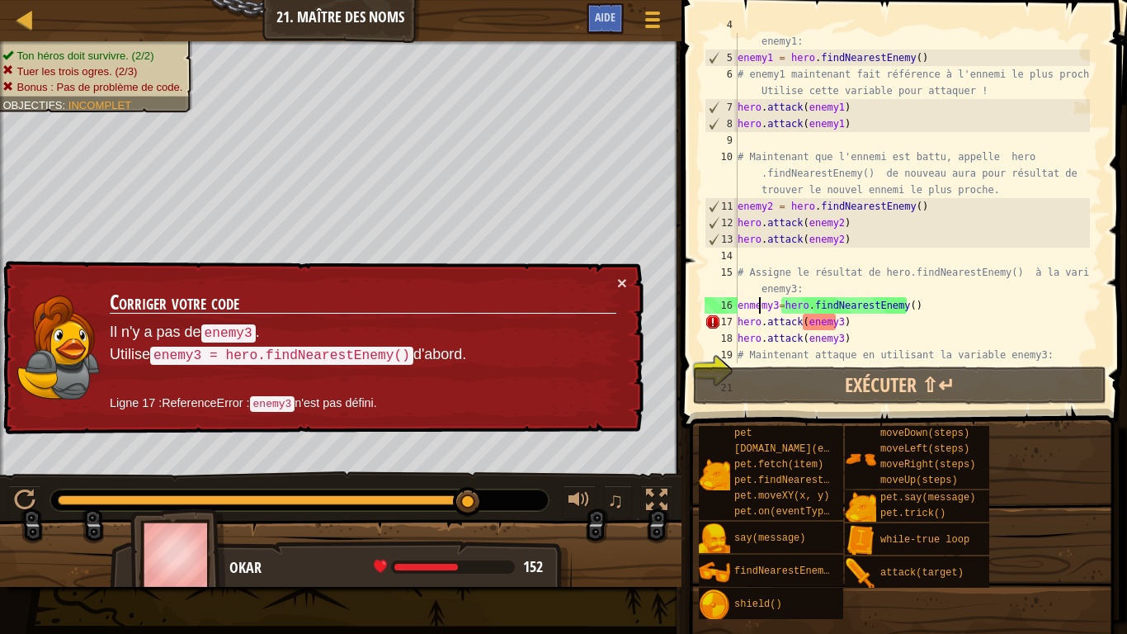
click at [749, 310] on div "# Assigne le résultat de hero.findNearestEnemy() à la variable enemy1: enemy1 =…" at bounding box center [912, 207] width 356 height 380
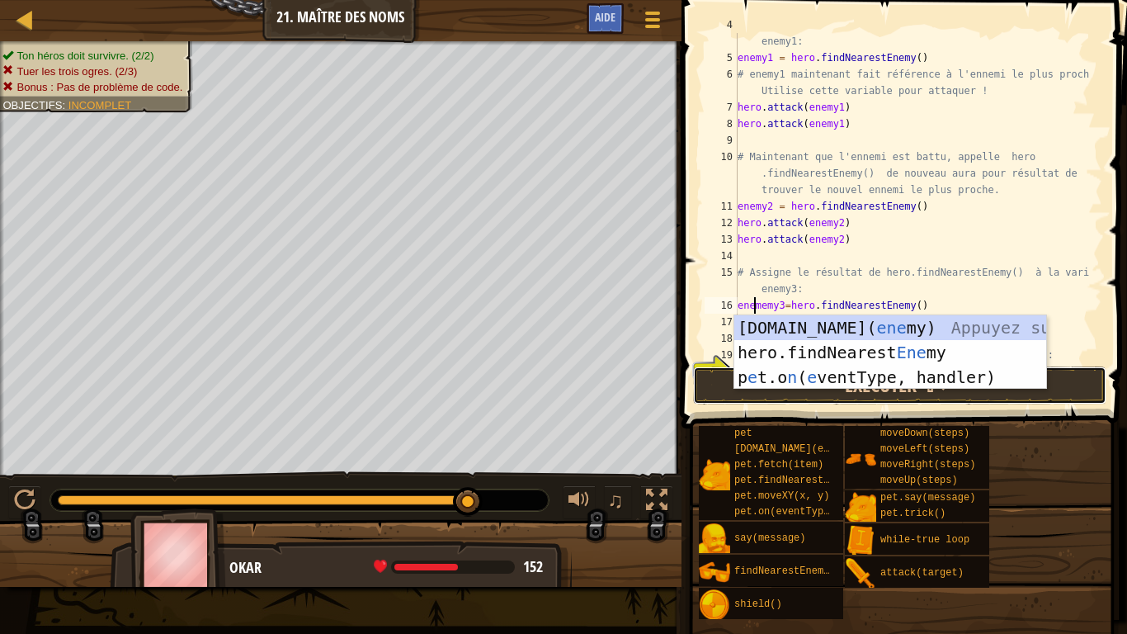
click at [734, 397] on button "Exécuter ⇧↵" at bounding box center [899, 385] width 413 height 38
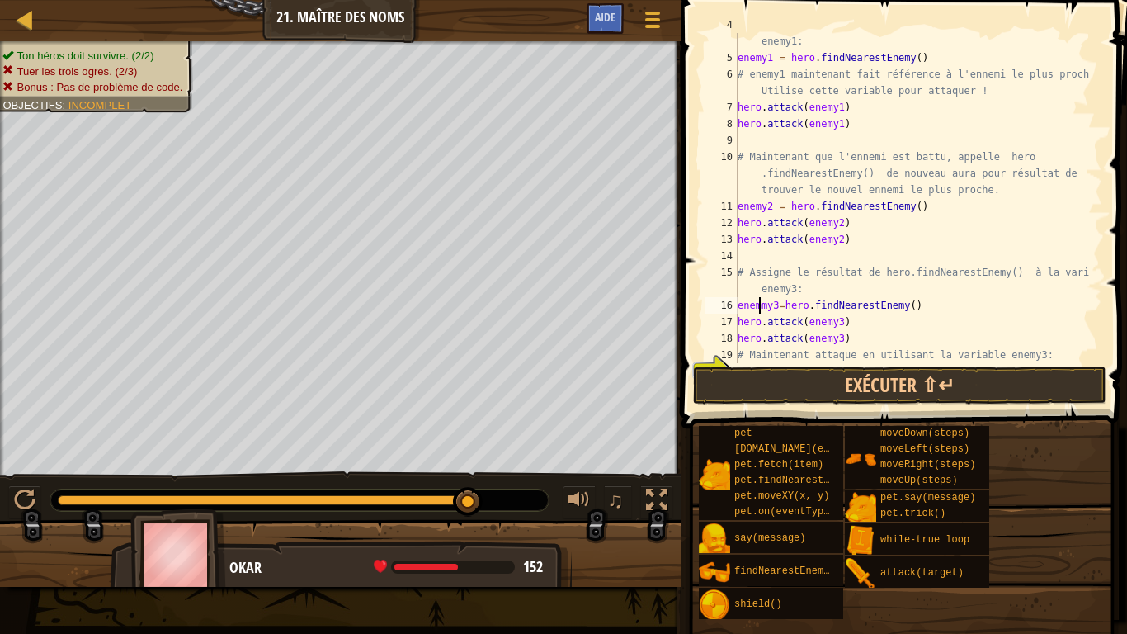
type textarea "enemy3=hero.findNearestEnemy()"
click at [862, 374] on button "Exécuter ⇧↵" at bounding box center [899, 385] width 413 height 38
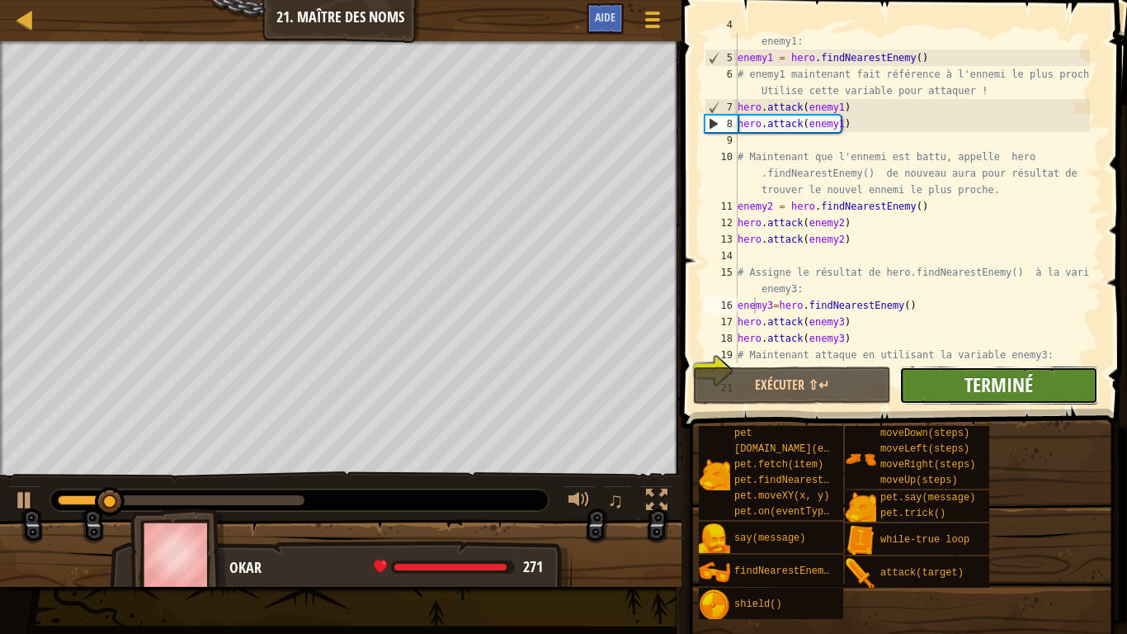
click at [989, 374] on span "Terminé" at bounding box center [999, 384] width 68 height 26
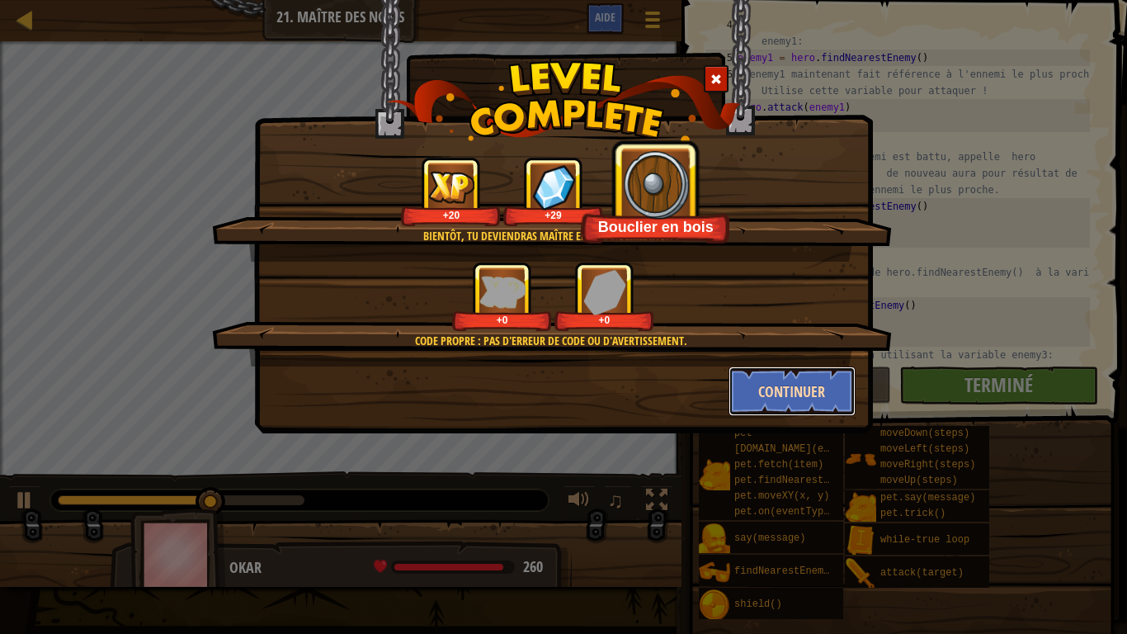
click at [818, 389] on button "Continuer" at bounding box center [793, 391] width 128 height 50
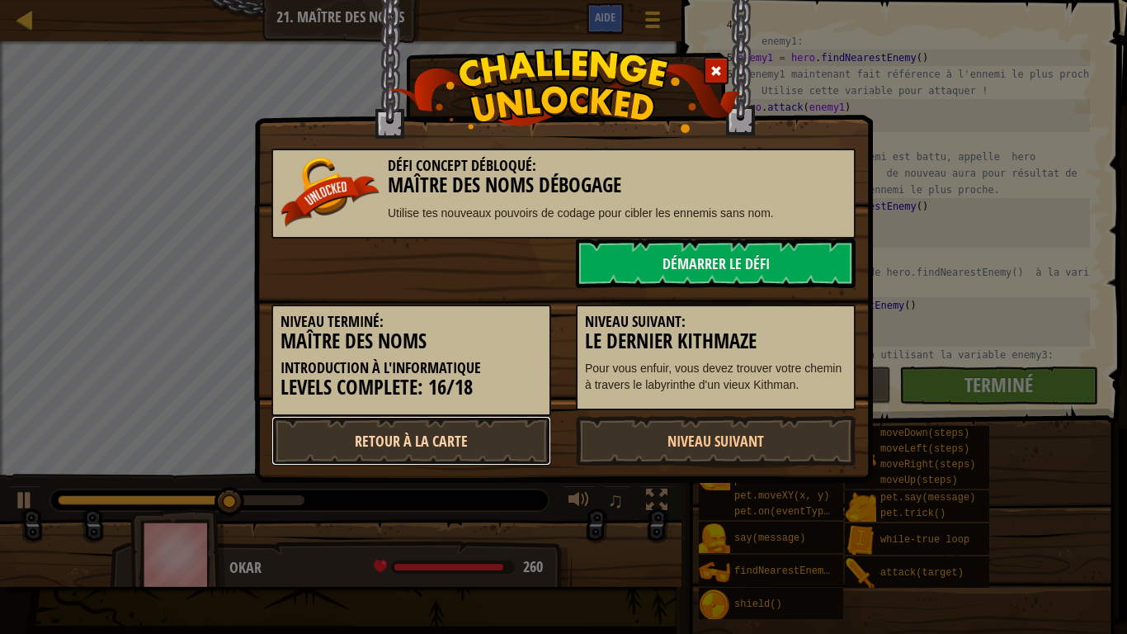
click at [342, 444] on link "Retour à la Carte" at bounding box center [411, 441] width 280 height 50
select select "fr"
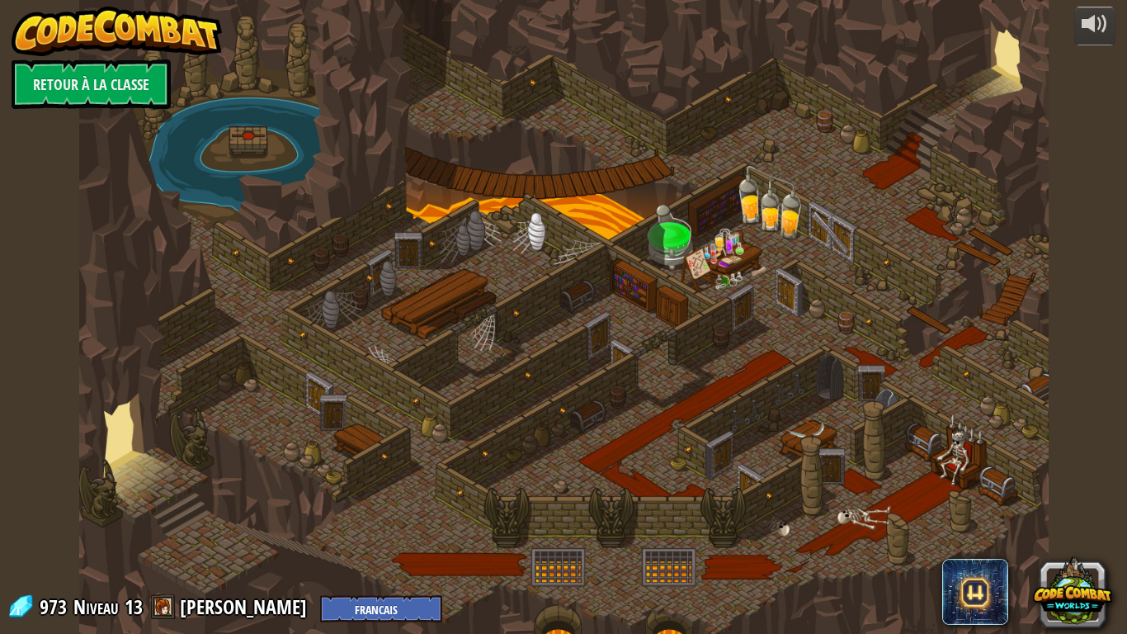
select select "fr"
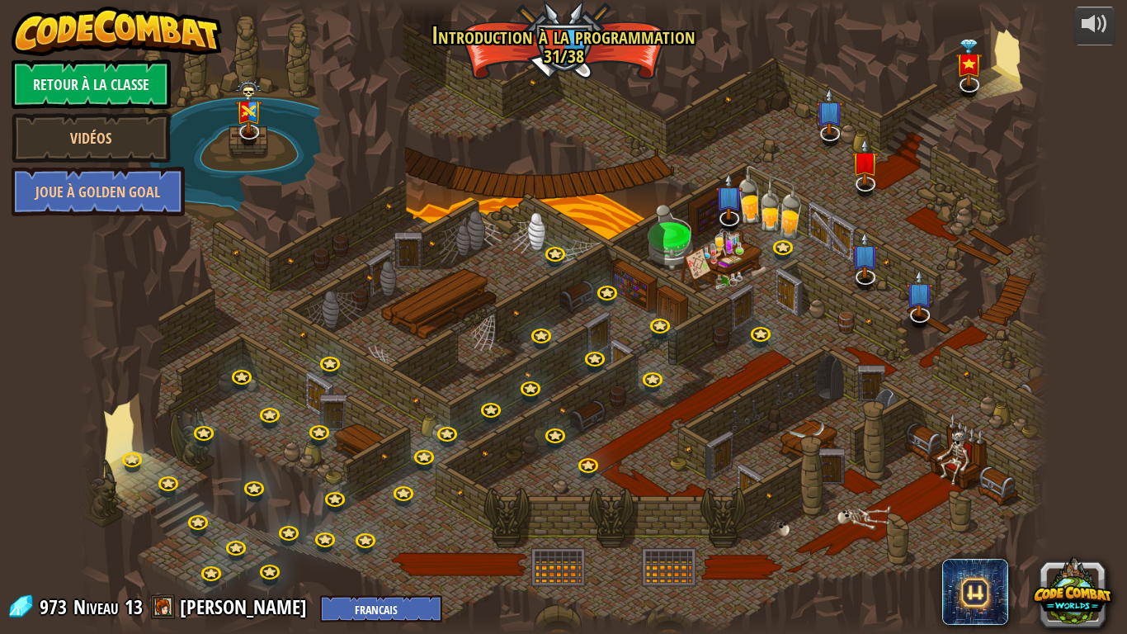
select select "fr"
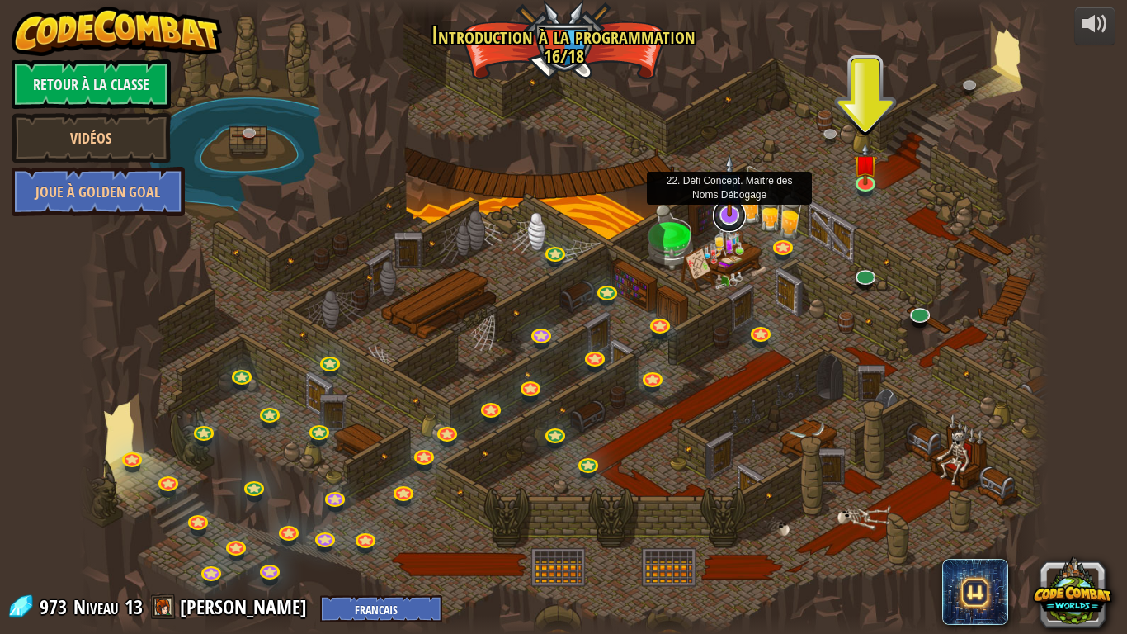
click at [724, 218] on link at bounding box center [729, 215] width 33 height 33
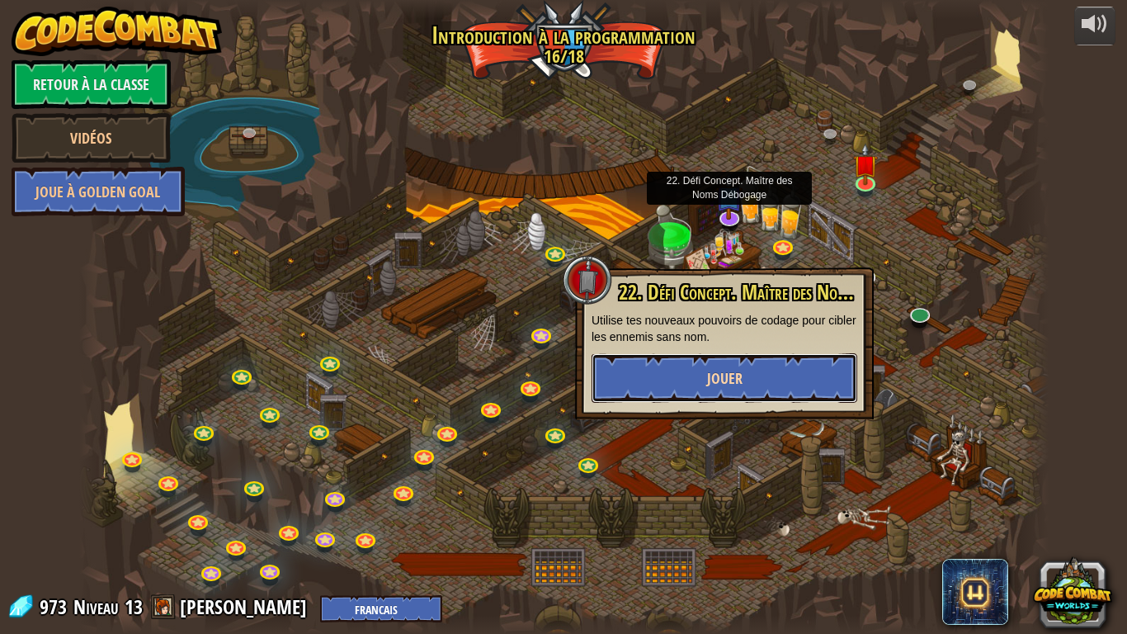
click at [785, 371] on button "Jouer" at bounding box center [725, 378] width 266 height 50
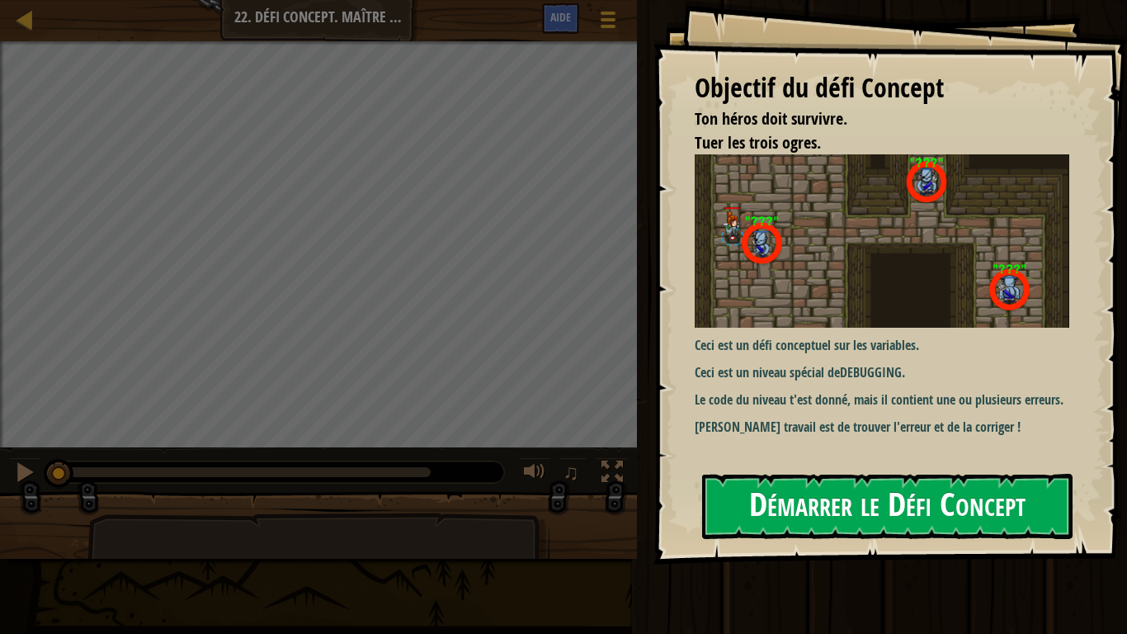
click at [849, 491] on button "Démarrer le Défi Concept" at bounding box center [887, 506] width 370 height 65
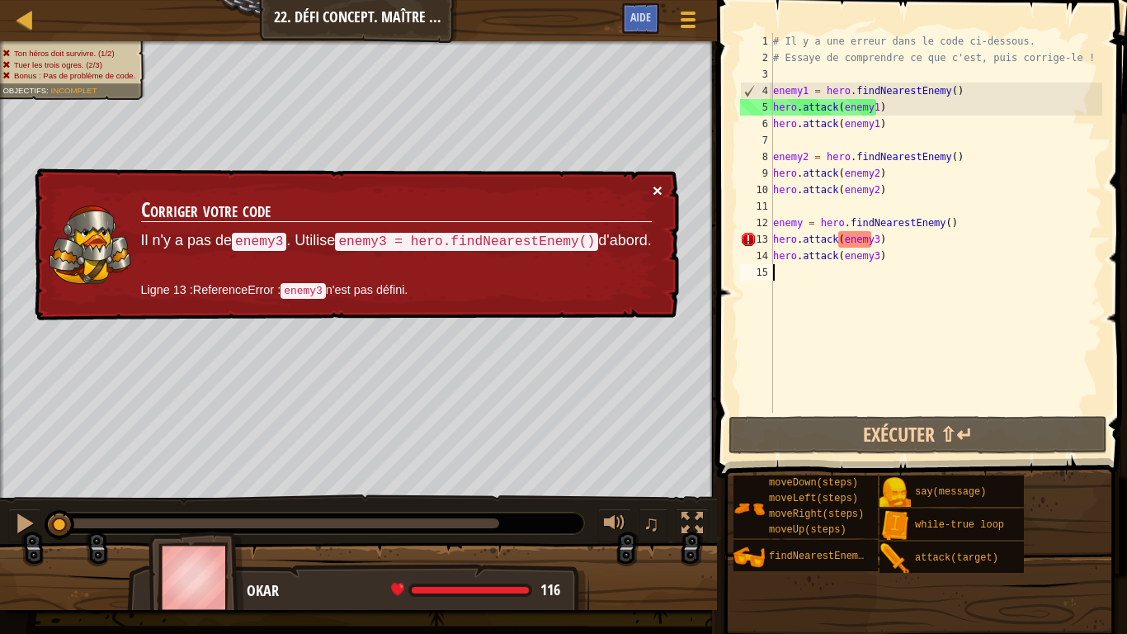
click at [657, 197] on button "×" at bounding box center [658, 190] width 10 height 17
click at [661, 187] on button "×" at bounding box center [658, 190] width 10 height 17
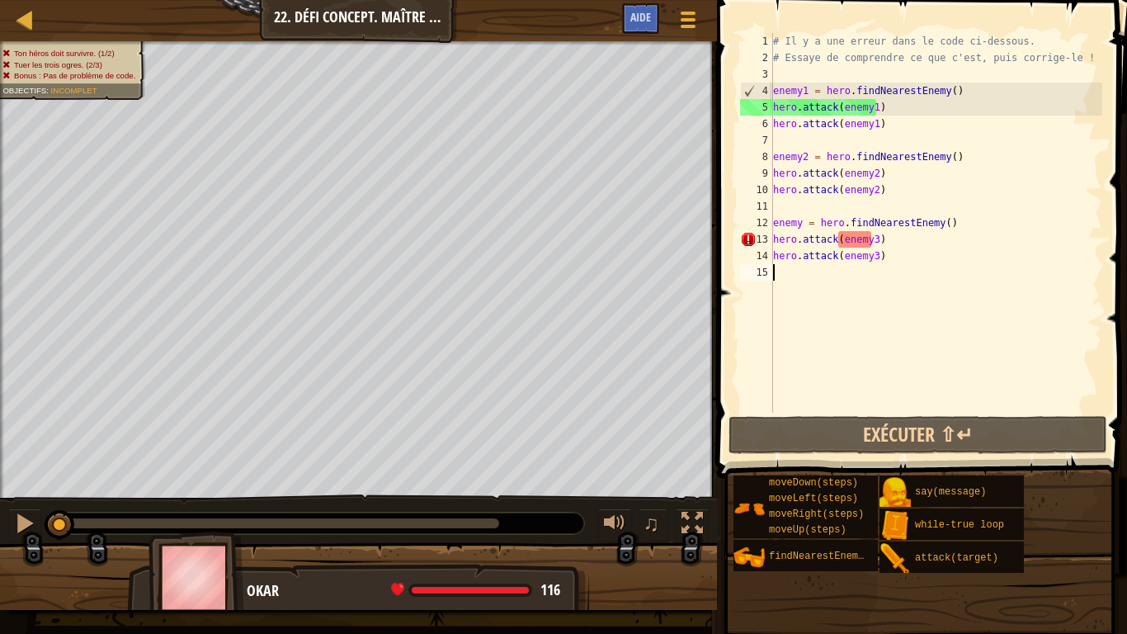
click at [800, 229] on div "# Il y a une erreur dans le code ci-dessous. # Essaye de comprendre ce que c'es…" at bounding box center [936, 239] width 333 height 413
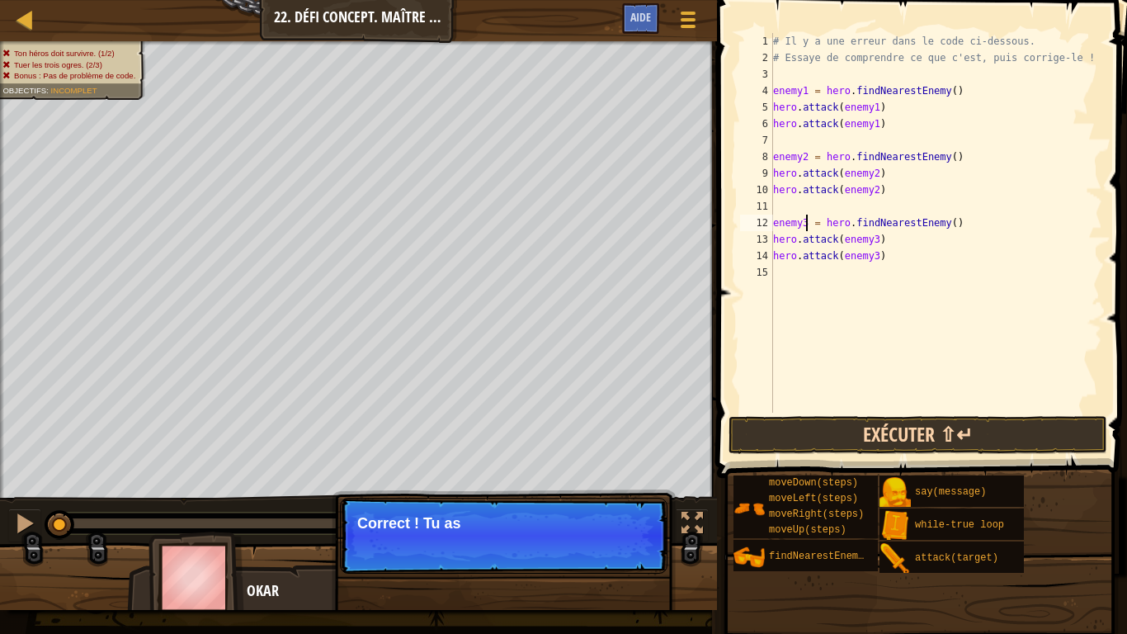
type textarea "enemy3 = hero.findNearestEnemy()"
click at [951, 422] on button "Exécuter ⇧↵" at bounding box center [918, 435] width 379 height 38
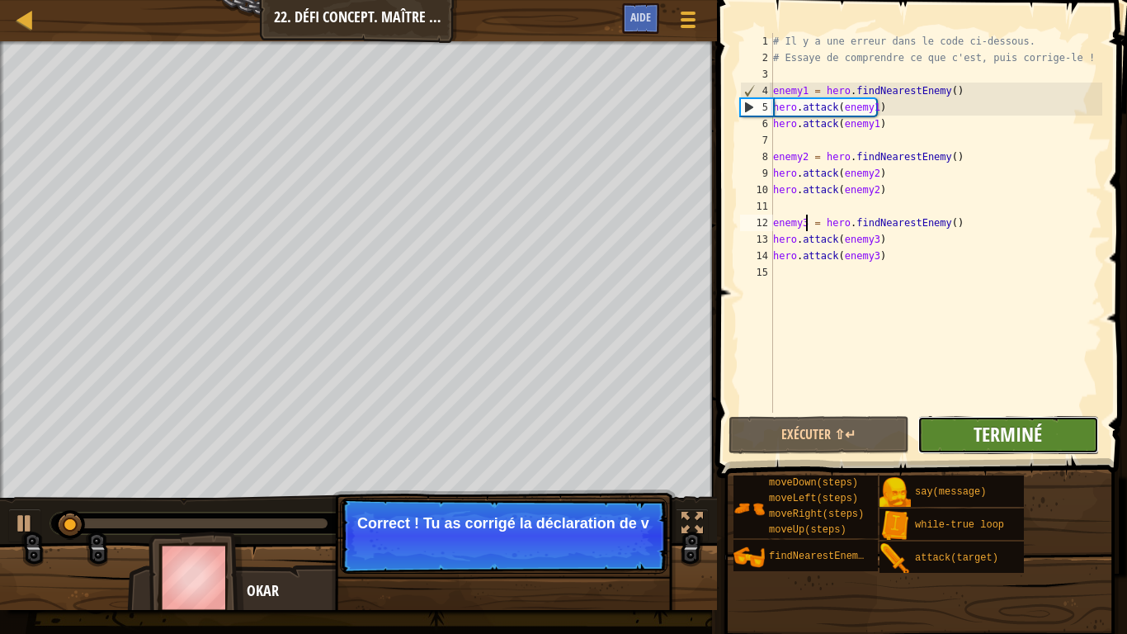
click at [979, 432] on span "Terminé" at bounding box center [1008, 434] width 68 height 26
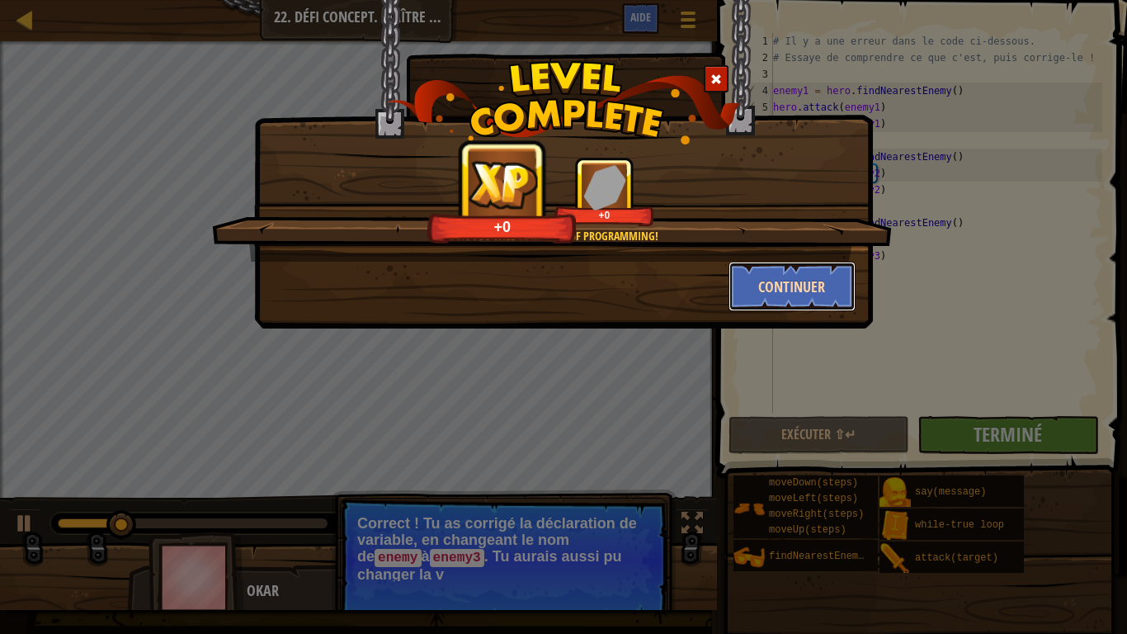
click at [767, 280] on button "Continuer" at bounding box center [793, 287] width 128 height 50
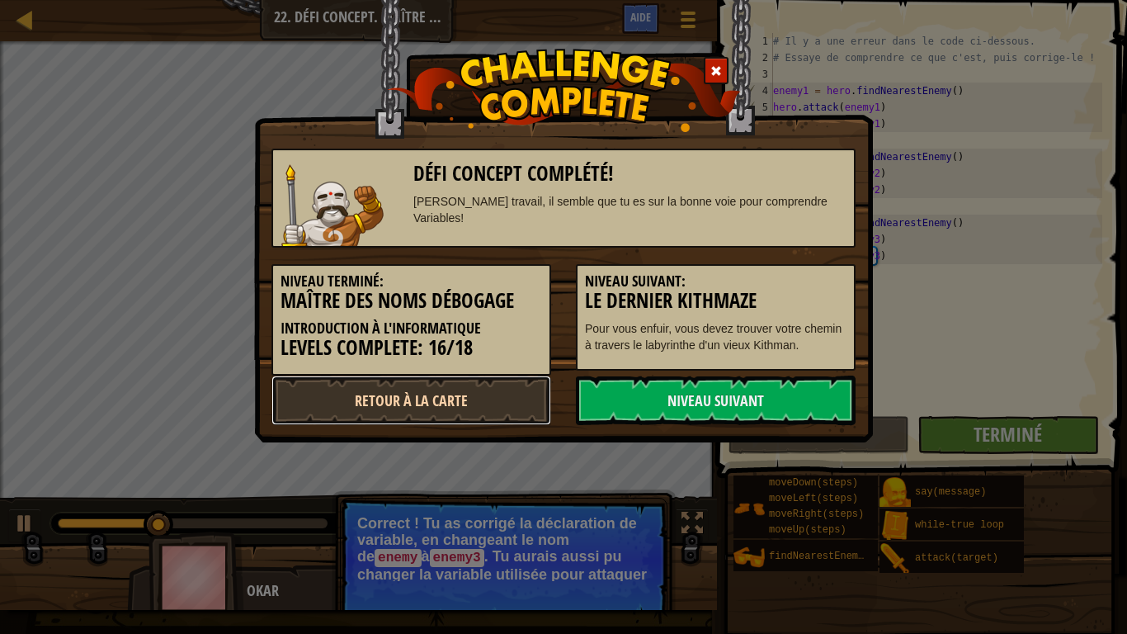
click at [501, 399] on link "Retour à la Carte" at bounding box center [411, 400] width 280 height 50
select select "fr"
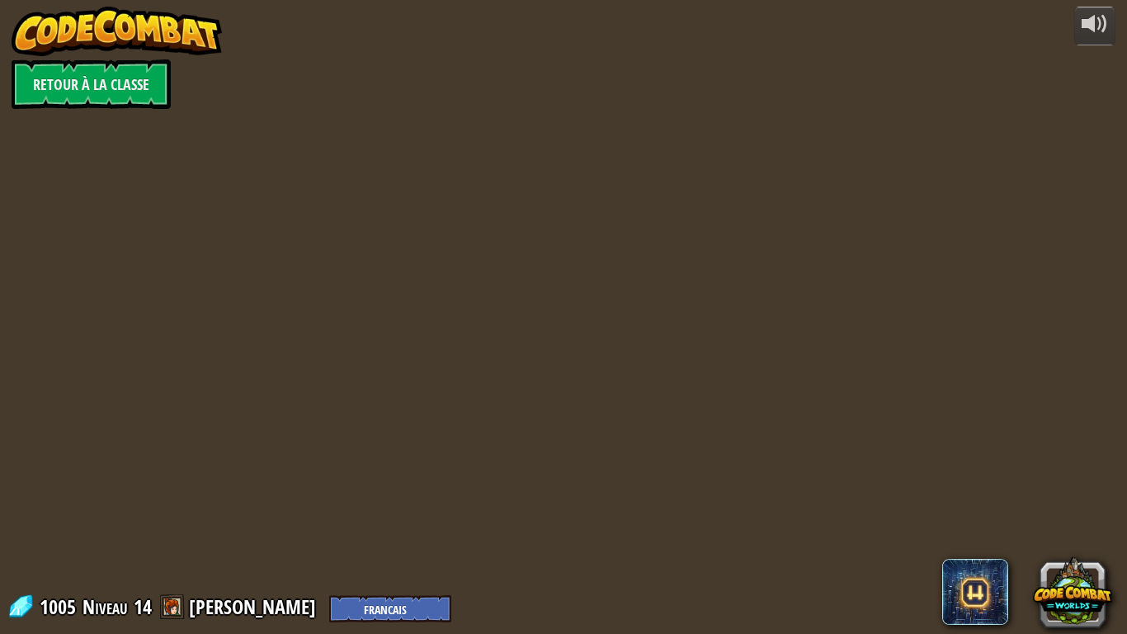
select select "fr"
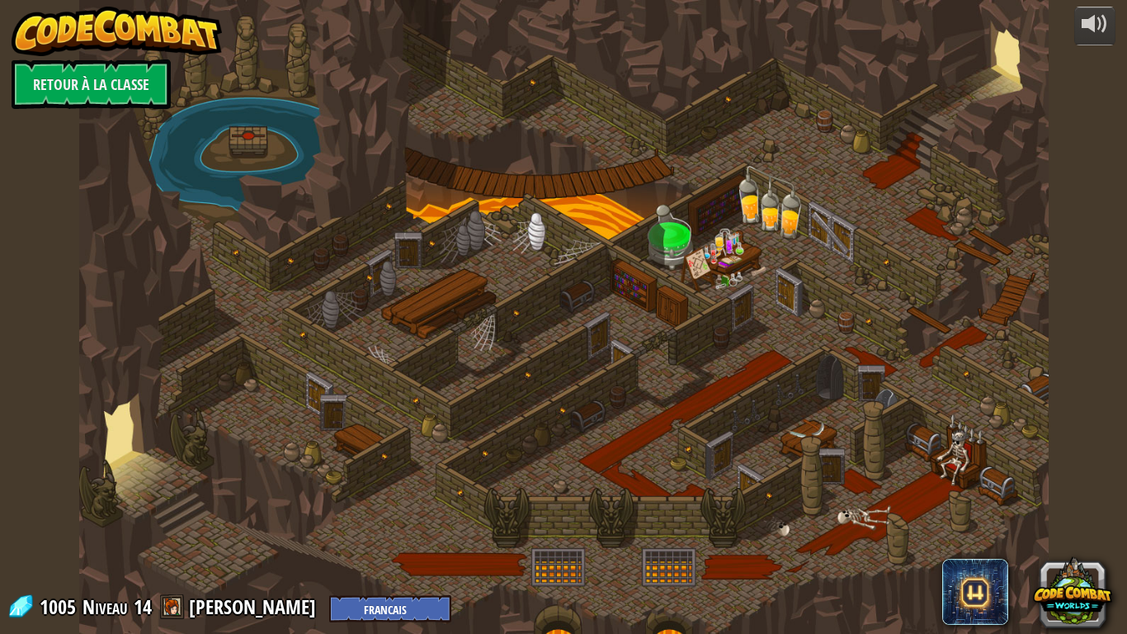
select select "fr"
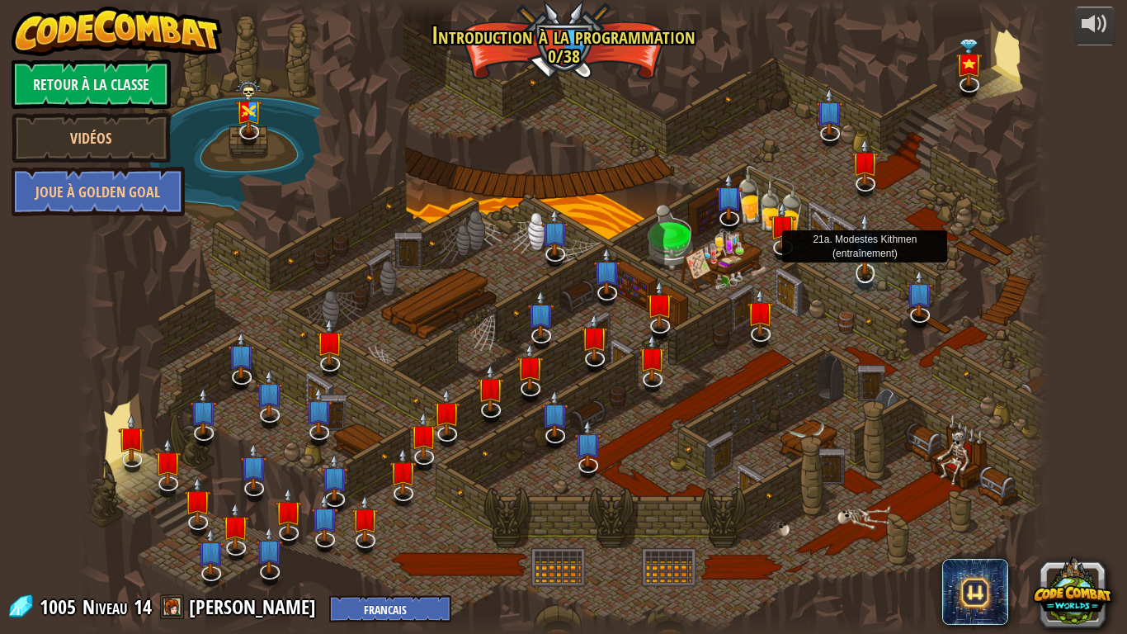
select select "fr"
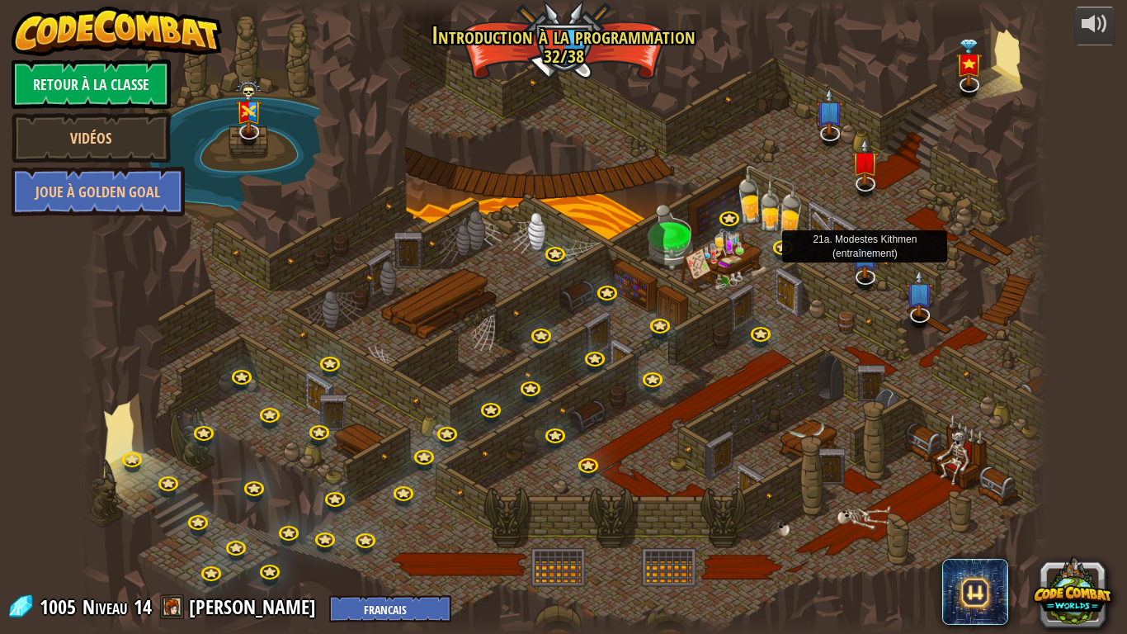
click at [852, 273] on img at bounding box center [865, 254] width 27 height 47
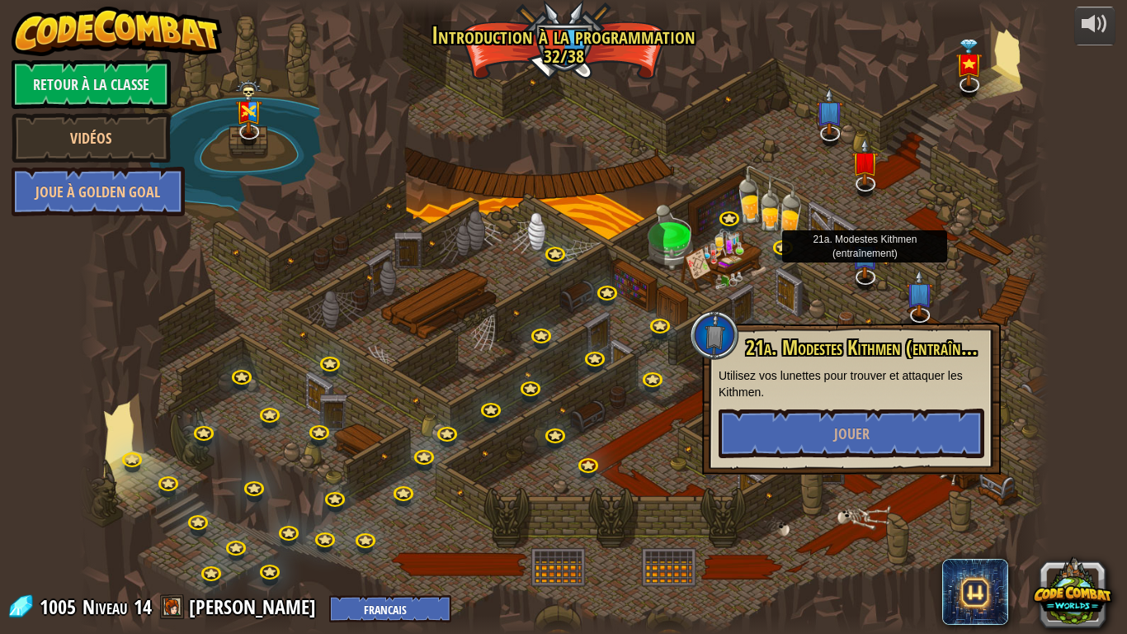
select select "fr"
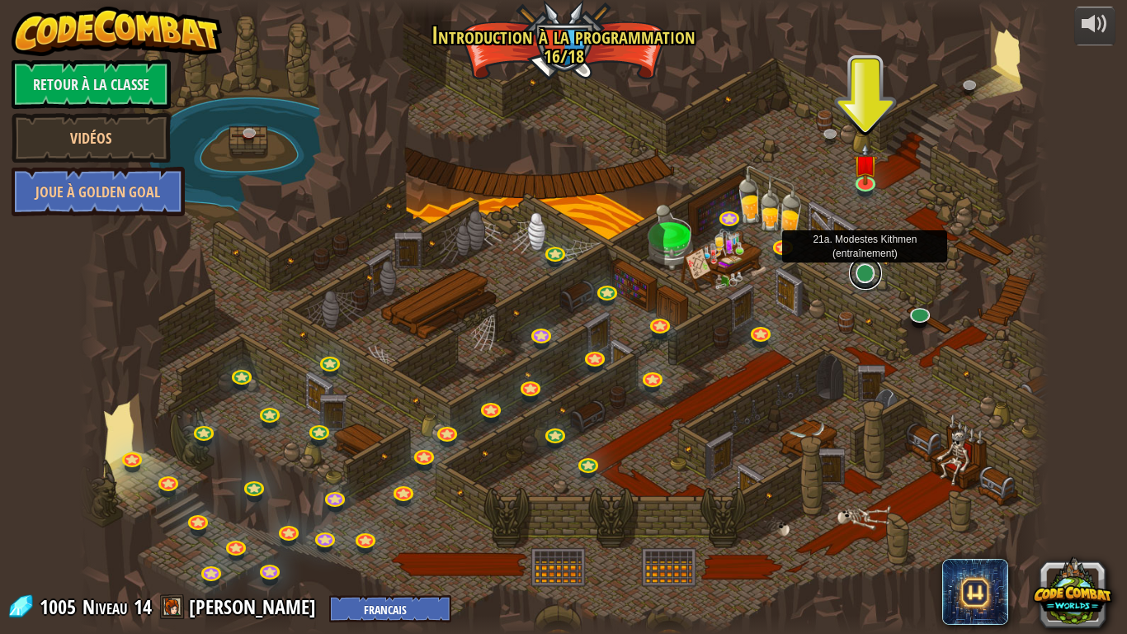
click at [856, 268] on link at bounding box center [865, 273] width 33 height 33
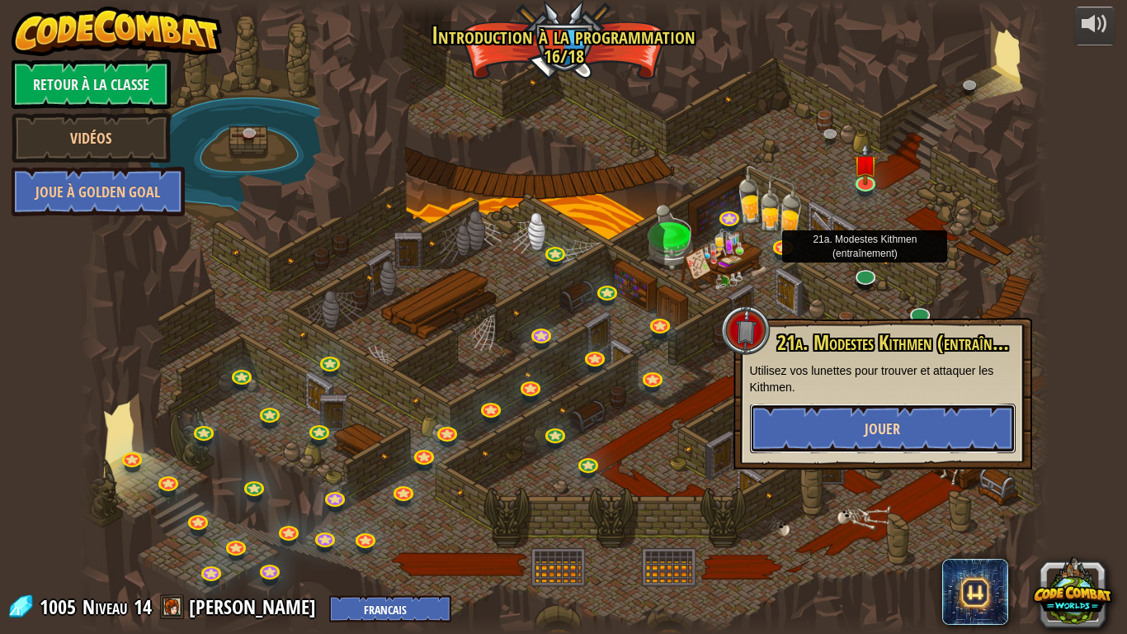
click at [852, 427] on button "Jouer" at bounding box center [883, 428] width 266 height 50
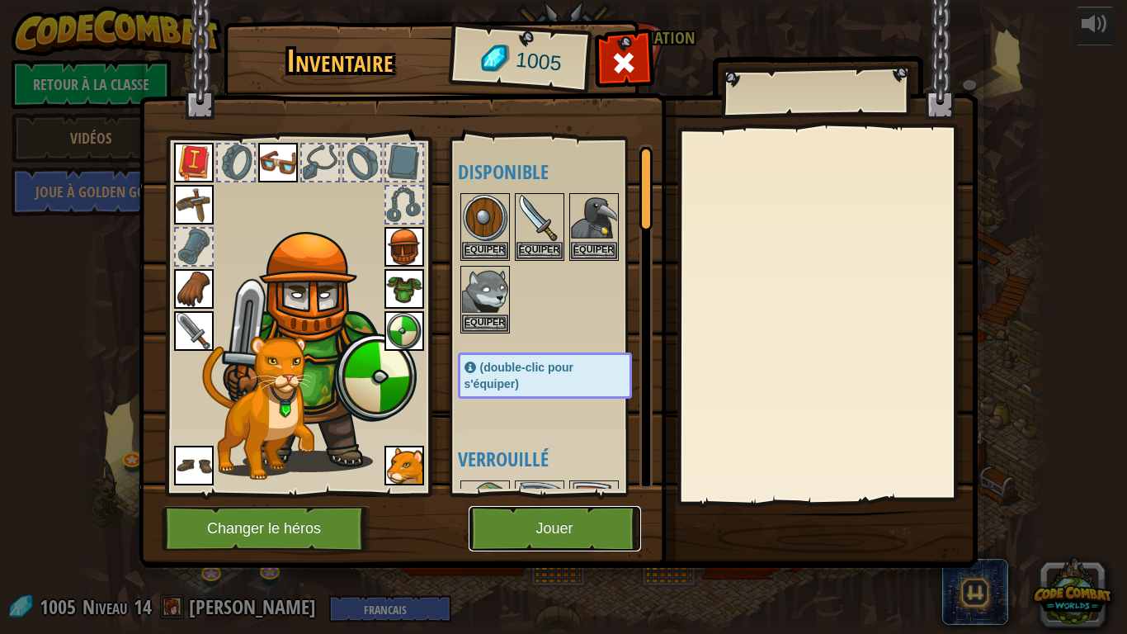
click at [601, 527] on button "Jouer" at bounding box center [555, 528] width 172 height 45
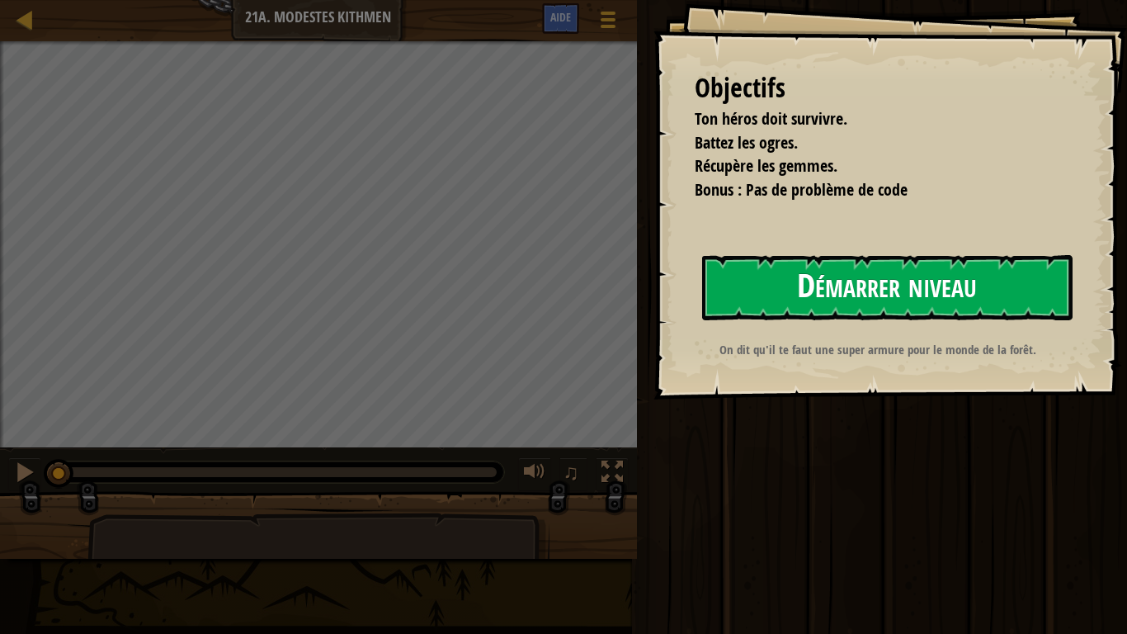
click at [886, 288] on button "Démarrer niveau" at bounding box center [887, 287] width 370 height 65
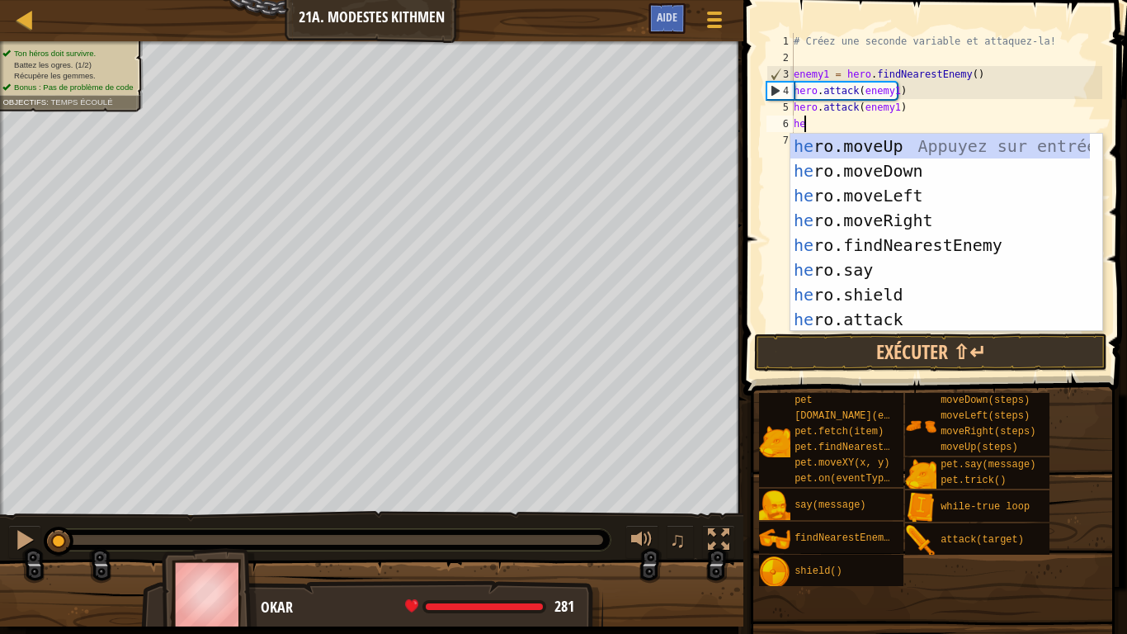
scroll to position [7, 0]
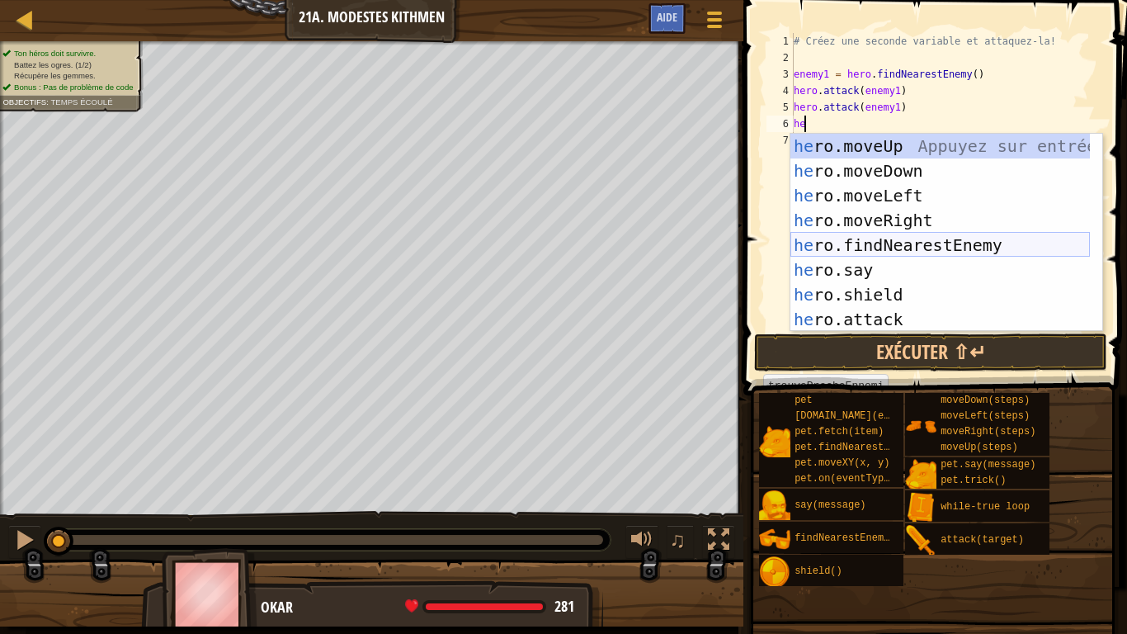
type textarea "h"
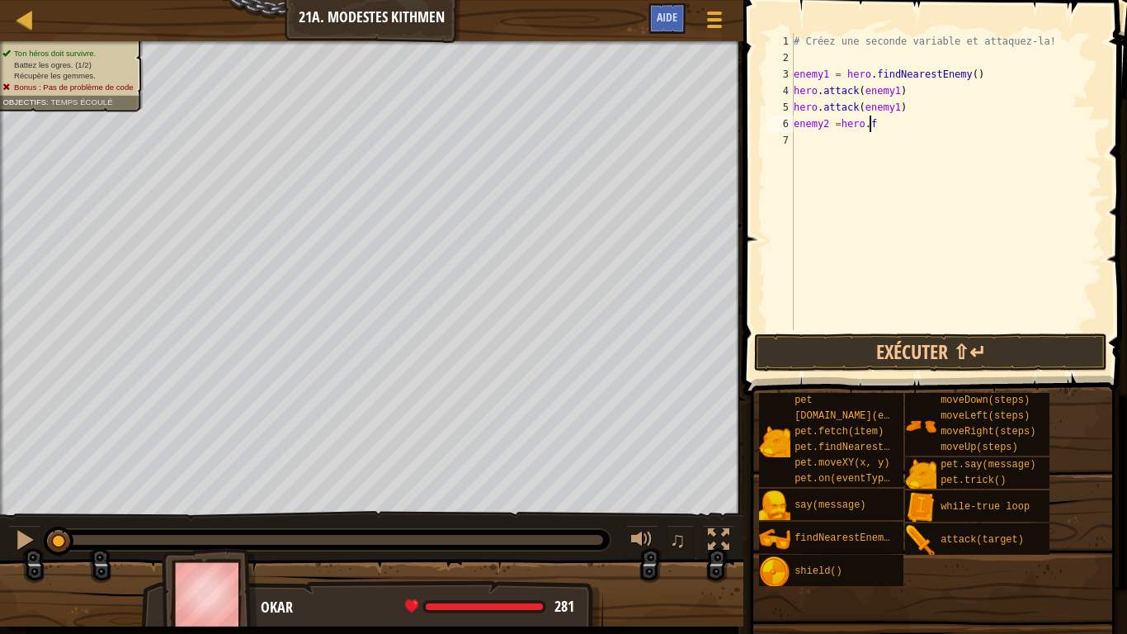
scroll to position [7, 5]
drag, startPoint x: 889, startPoint y: 73, endPoint x: 974, endPoint y: 73, distance: 85.0
click at [974, 73] on div "# Créez une seconde variable et attaquez-la! enemy1 = hero . findNearestEnemy (…" at bounding box center [946, 198] width 312 height 330
click at [870, 129] on div "# Créez une seconde variable et attaquez-la! enemy1 = hero . findNearestEnemy (…" at bounding box center [946, 198] width 312 height 330
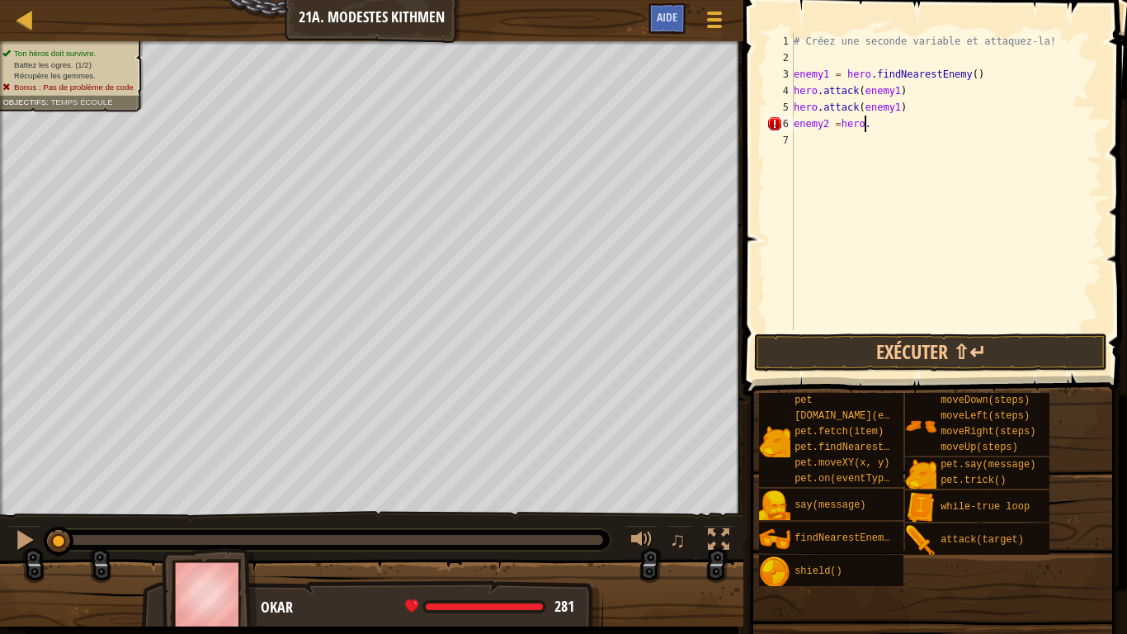
type textarea "enemy2 =hero.findNearestEnemy()"
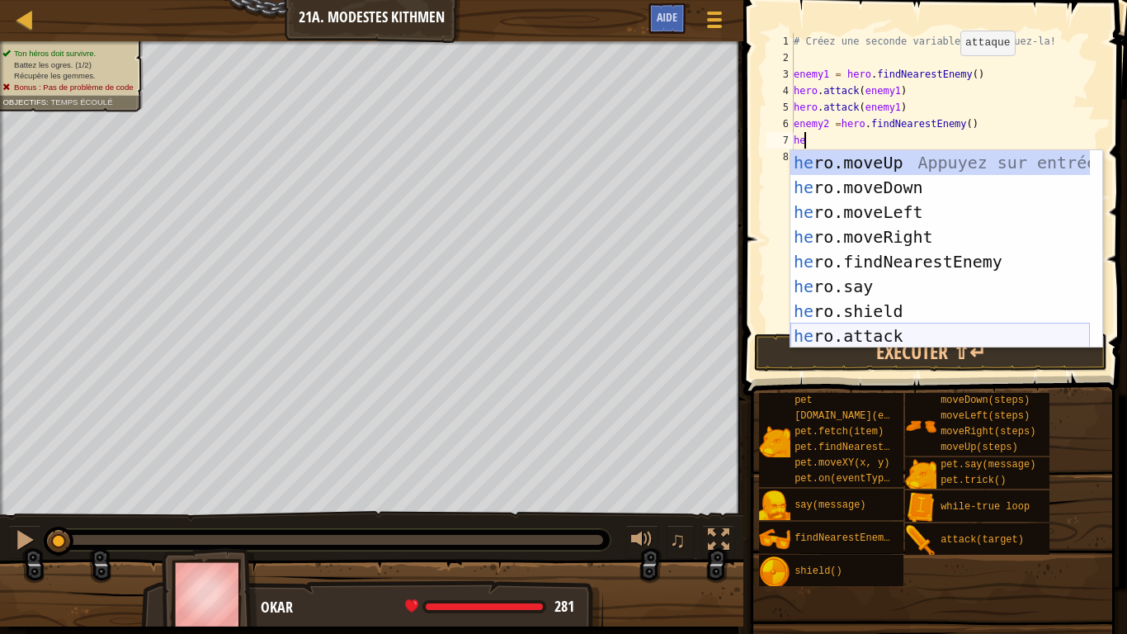
click at [815, 328] on div "he ro.moveUp Appuyez sur entrée he ro.moveDown Appuyez sur entrée he ro.moveLef…" at bounding box center [940, 274] width 300 height 248
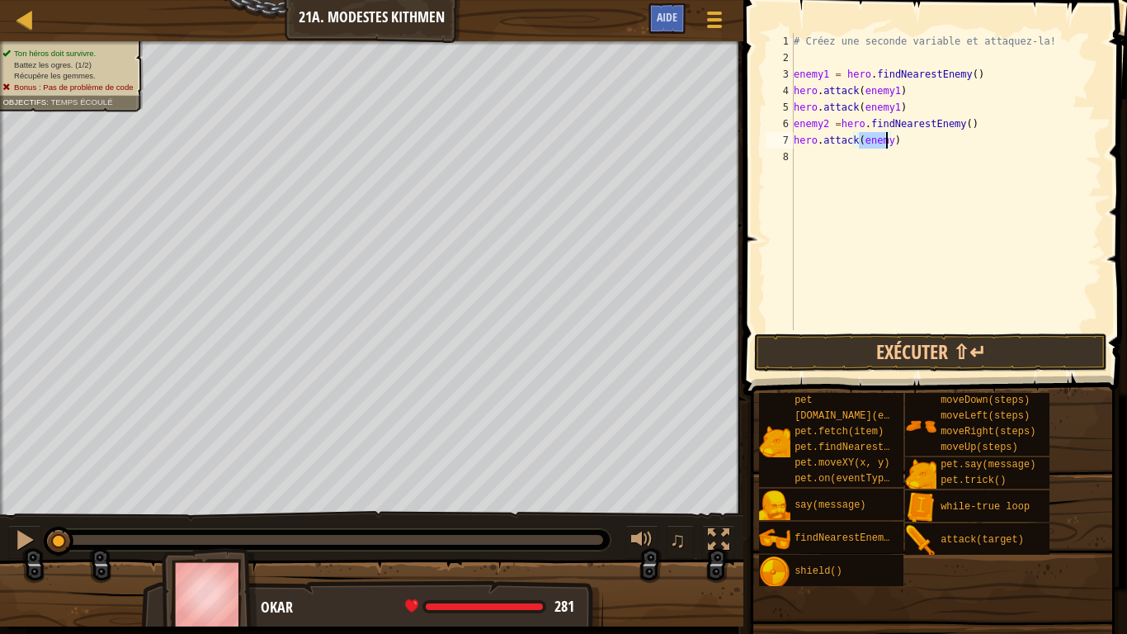
click at [885, 144] on div "# Créez une seconde variable et attaquez-la! enemy1 = hero . findNearestEnemy (…" at bounding box center [946, 181] width 312 height 297
type textarea "hero.attack(enemy2)"
click at [844, 166] on div "# Créez une seconde variable et attaquez-la! enemy1 = hero . findNearestEnemy (…" at bounding box center [946, 198] width 312 height 330
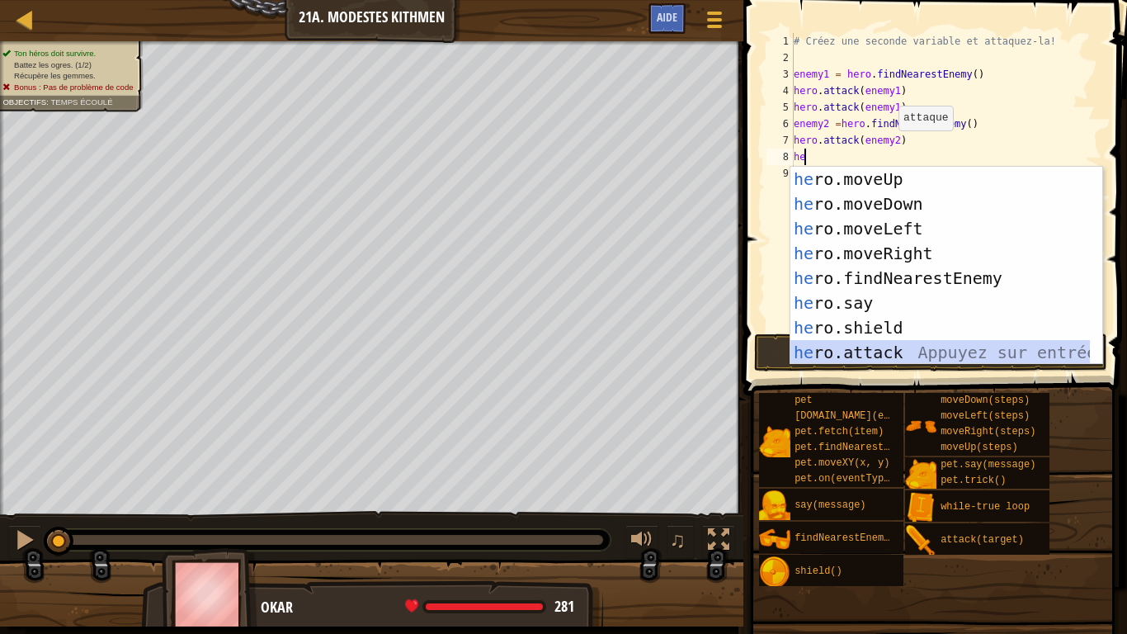
click at [848, 355] on div "he ro.moveUp Appuyez sur entrée he ro.moveDown Appuyez sur entrée he ro.moveLef…" at bounding box center [940, 291] width 300 height 248
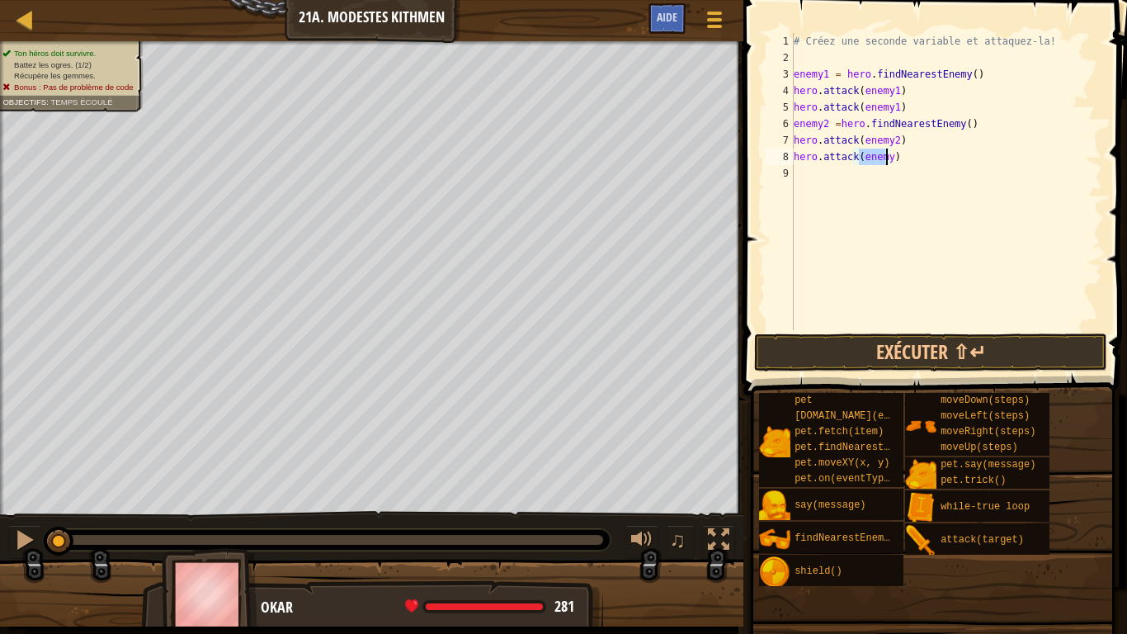
click at [886, 162] on div "# Créez une seconde variable et attaquez-la! enemy1 = hero . findNearestEnemy (…" at bounding box center [946, 181] width 312 height 297
type textarea "hero.attack(enemy2)"
click at [859, 189] on div "# Créez une seconde variable et attaquez-la! enemy1 = hero . findNearestEnemy (…" at bounding box center [946, 198] width 312 height 330
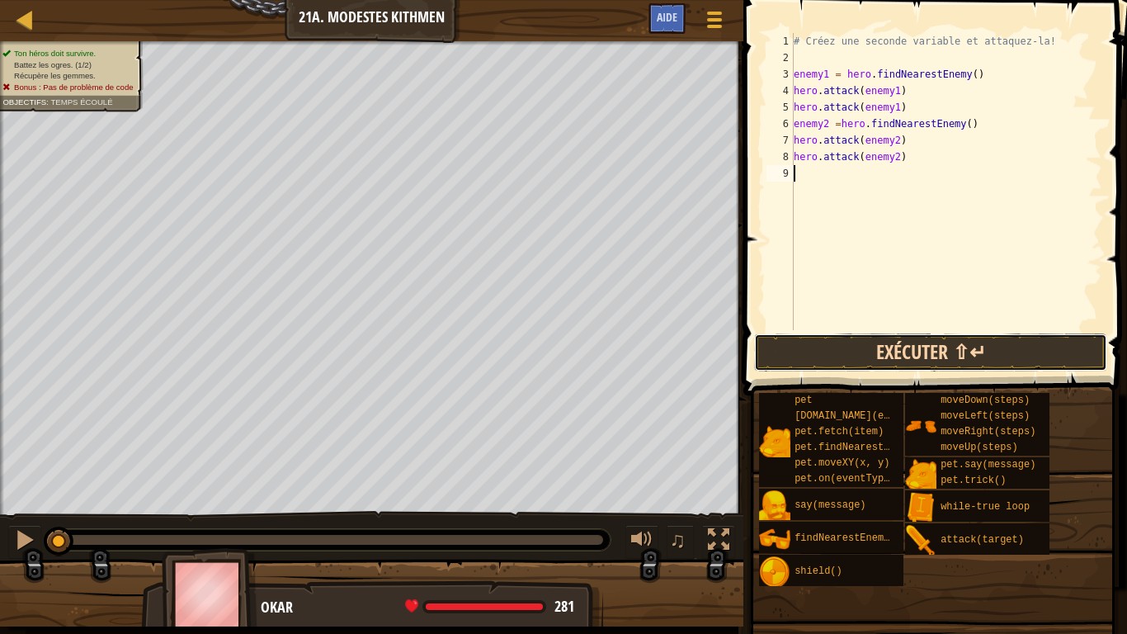
click at [903, 347] on button "Exécuter ⇧↵" at bounding box center [930, 352] width 353 height 38
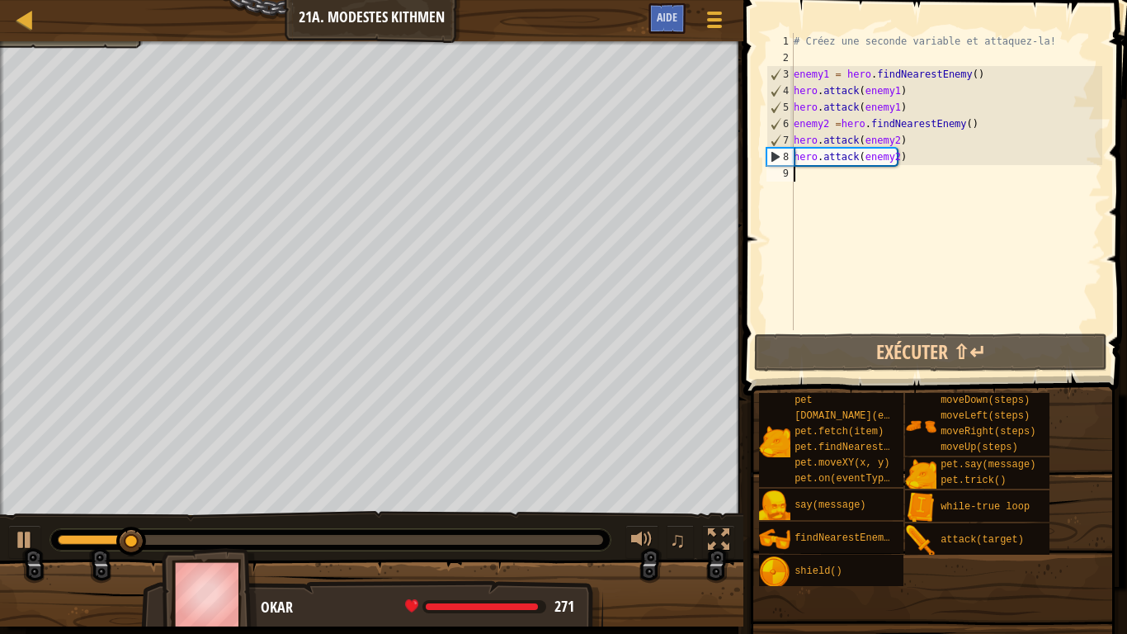
click at [808, 173] on div "# Créez une seconde variable et attaquez-la! enemy1 = hero . findNearestEnemy (…" at bounding box center [946, 198] width 312 height 330
type textarea "he"
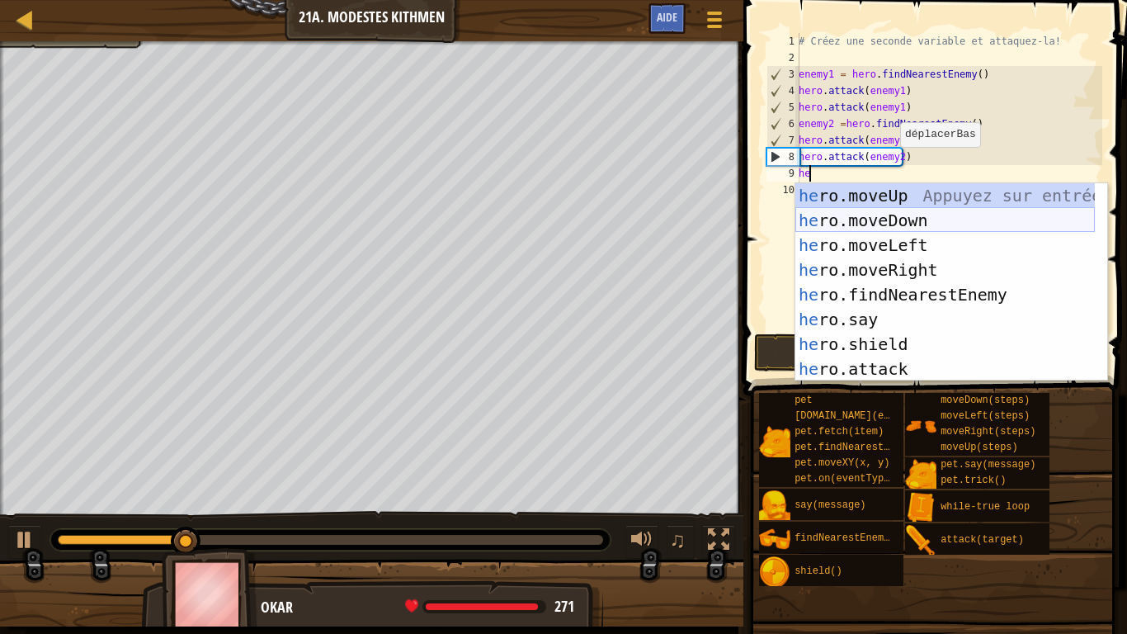
click at [864, 216] on div "he ro.moveUp Appuyez sur entrée he ro.moveDown Appuyez sur entrée he ro.moveLef…" at bounding box center [945, 307] width 300 height 248
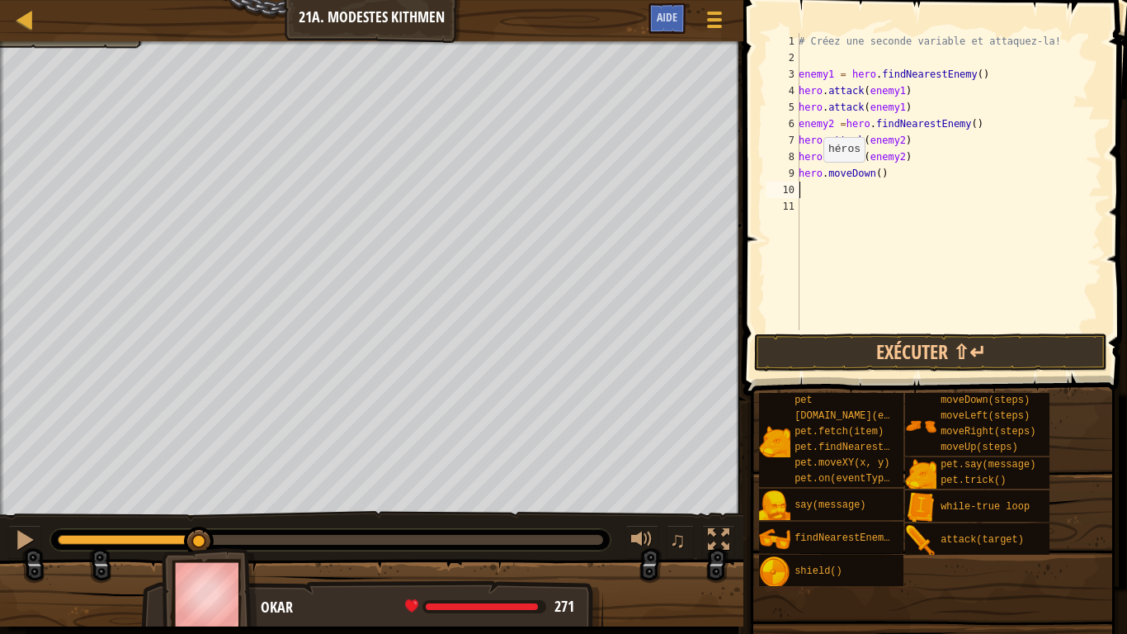
type textarea "he"
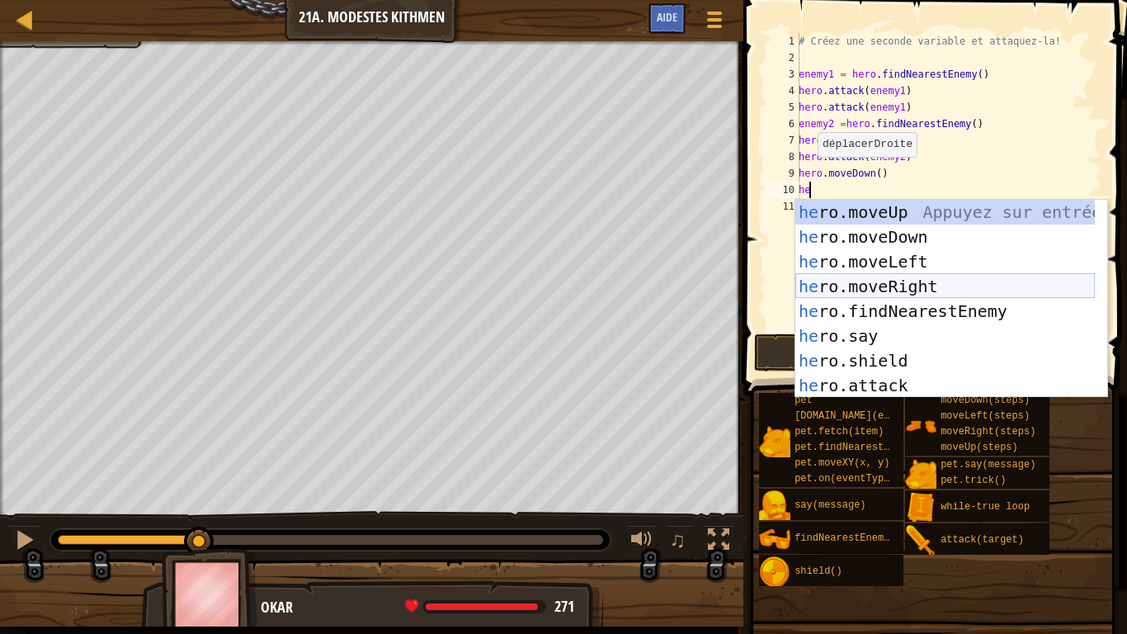
click at [892, 288] on div "he ro.moveUp Appuyez sur entrée he ro.moveDown Appuyez sur entrée he ro.moveLef…" at bounding box center [945, 324] width 300 height 248
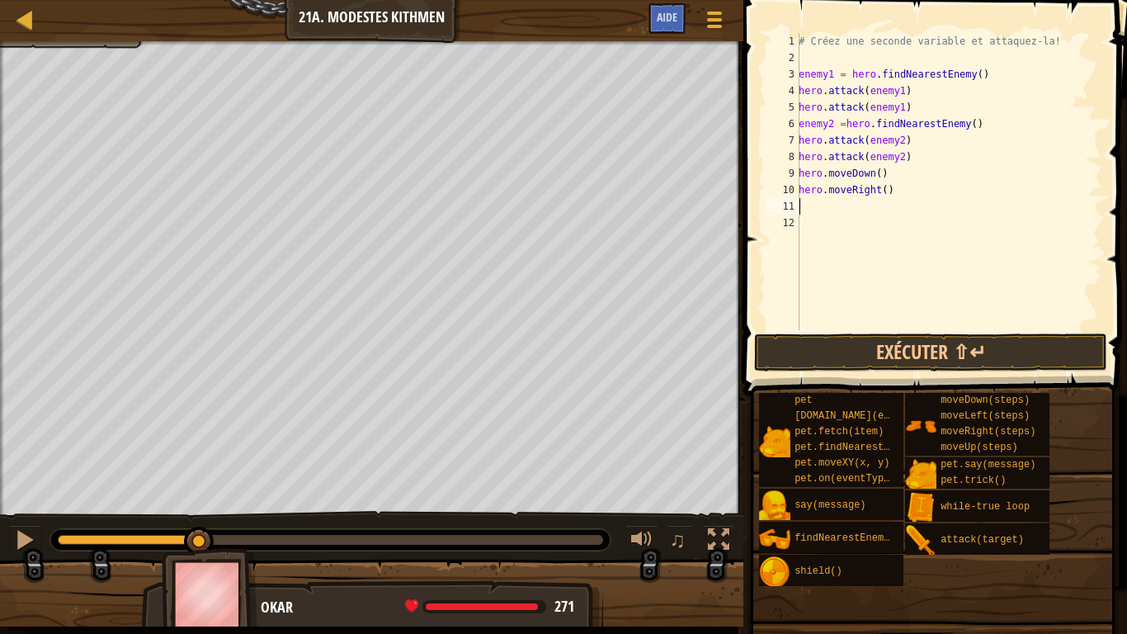
click at [880, 200] on div "# Créez une seconde variable et attaquez-la! enemy1 = hero . findNearestEnemy (…" at bounding box center [948, 198] width 307 height 330
click at [878, 194] on div "# Créez une seconde variable et attaquez-la! enemy1 = hero . findNearestEnemy (…" at bounding box center [948, 198] width 307 height 330
type textarea "hero.moveRight(2)"
click at [921, 351] on button "Exécuter ⇧↵" at bounding box center [930, 352] width 353 height 38
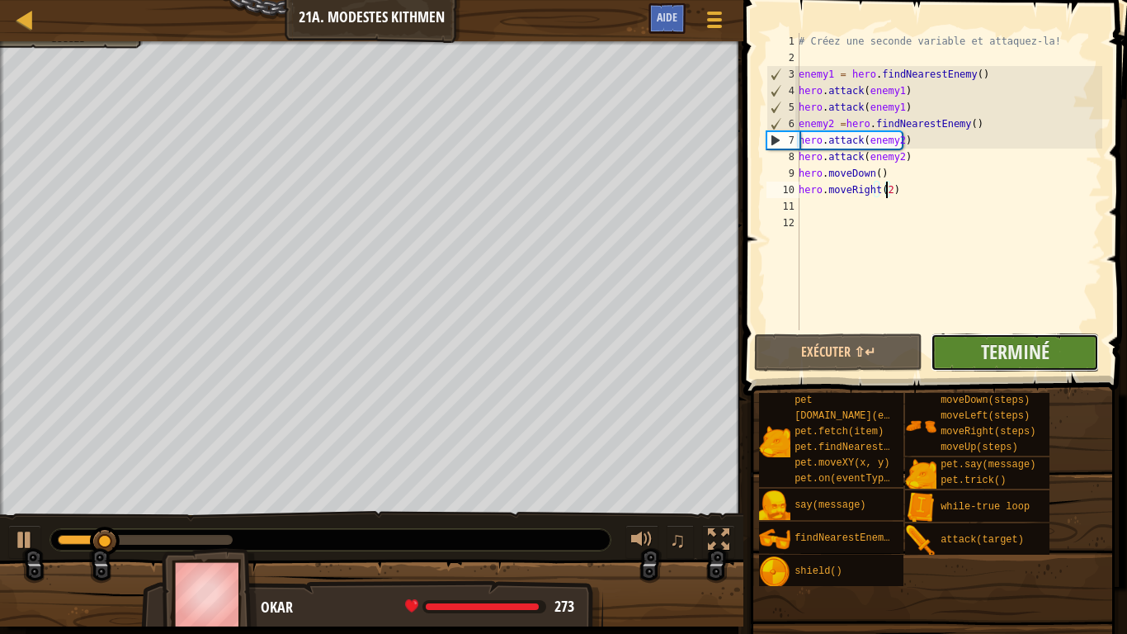
click at [988, 337] on button "Terminé" at bounding box center [1015, 352] width 168 height 38
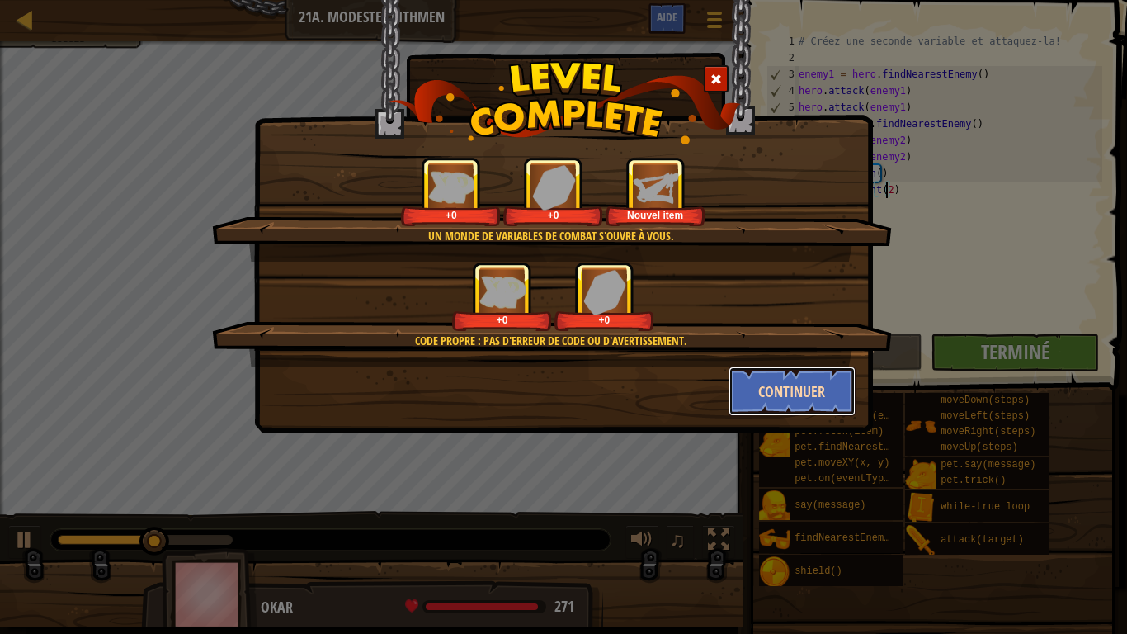
click at [776, 390] on button "Continuer" at bounding box center [793, 391] width 128 height 50
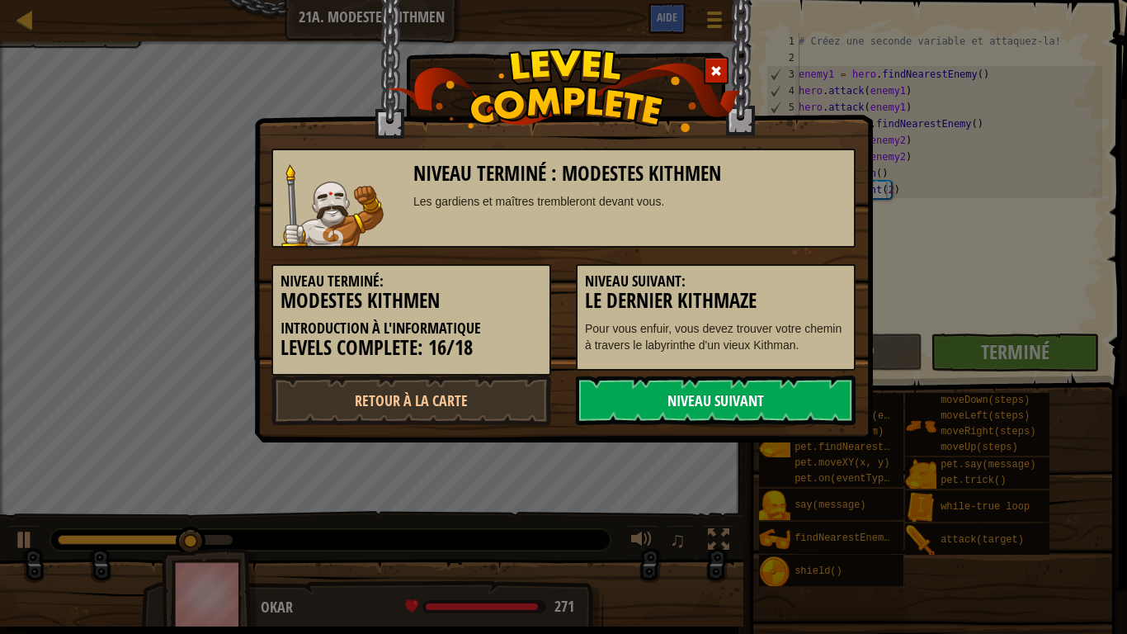
click at [705, 403] on link "Niveau Suivant" at bounding box center [716, 400] width 280 height 50
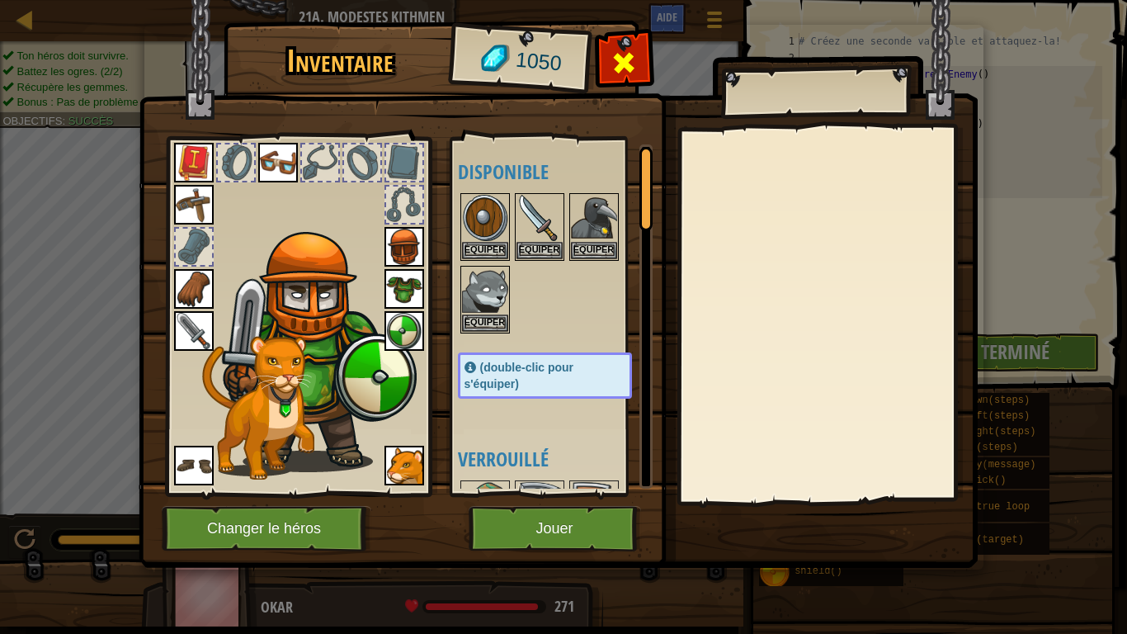
click at [618, 64] on span at bounding box center [624, 63] width 26 height 26
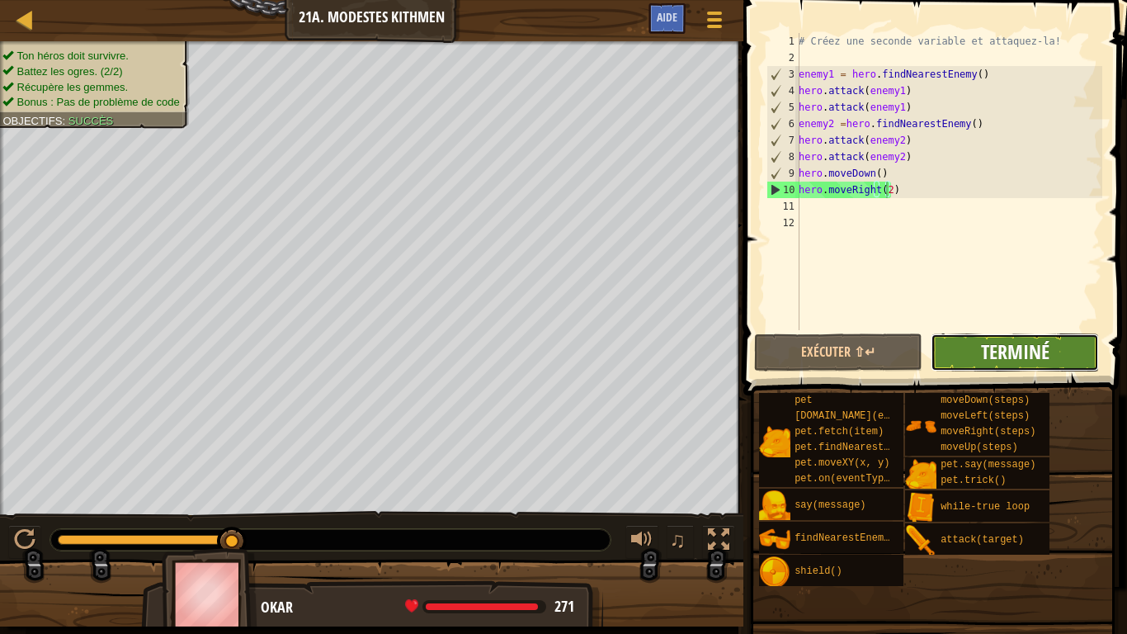
click at [1035, 338] on button "Terminé" at bounding box center [1015, 352] width 168 height 38
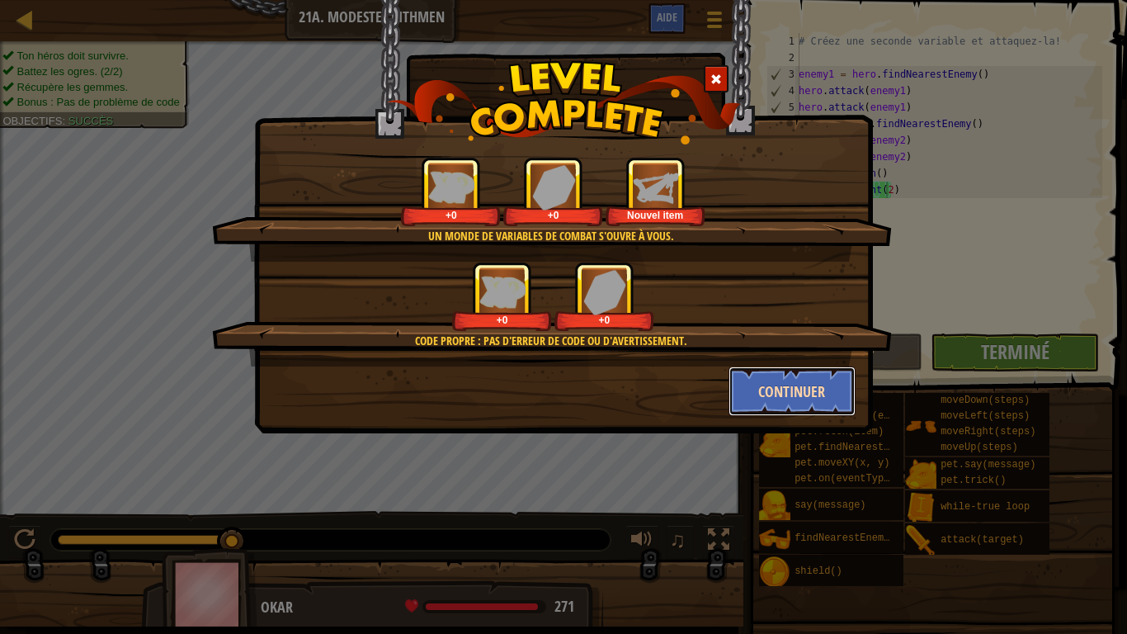
click at [764, 389] on button "Continuer" at bounding box center [793, 391] width 128 height 50
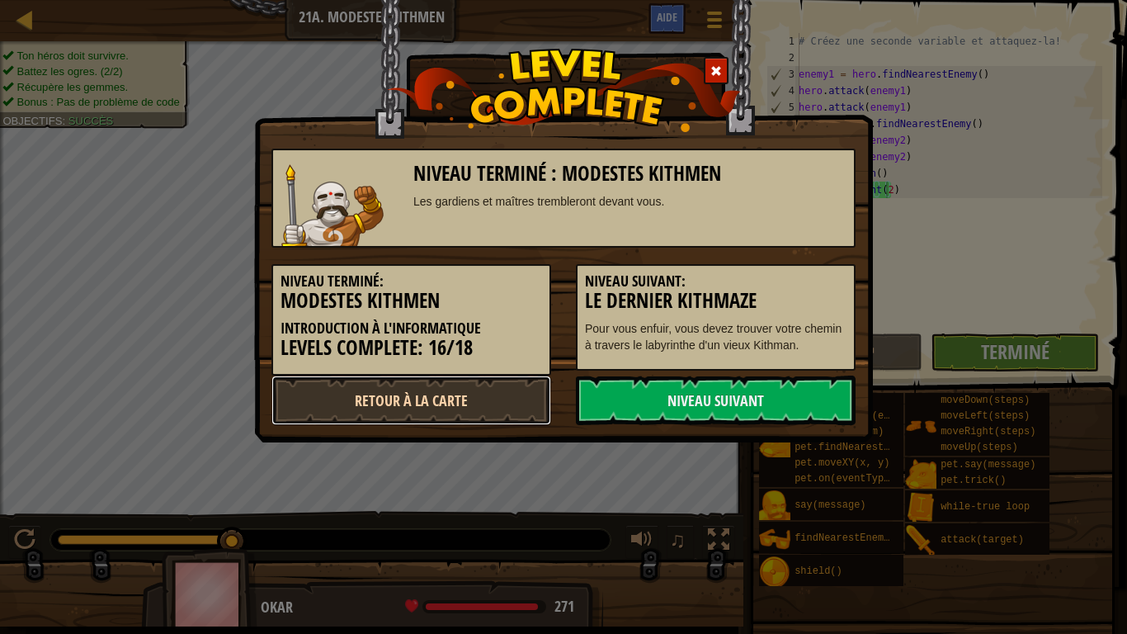
click at [416, 388] on link "Retour à la Carte" at bounding box center [411, 400] width 280 height 50
select select "fr"
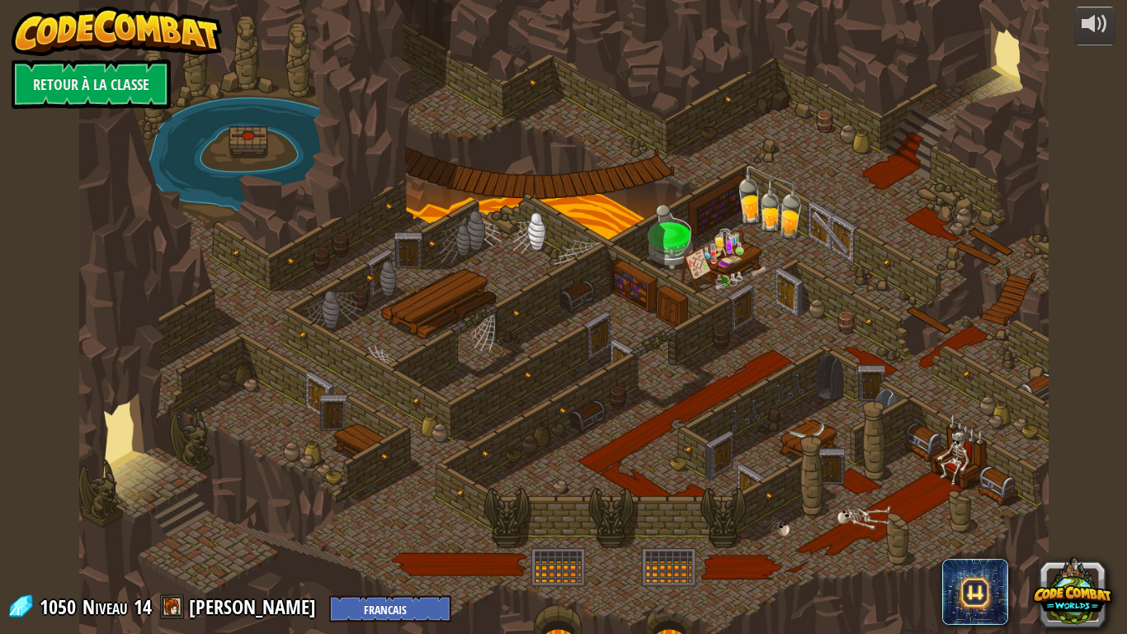
select select "fr"
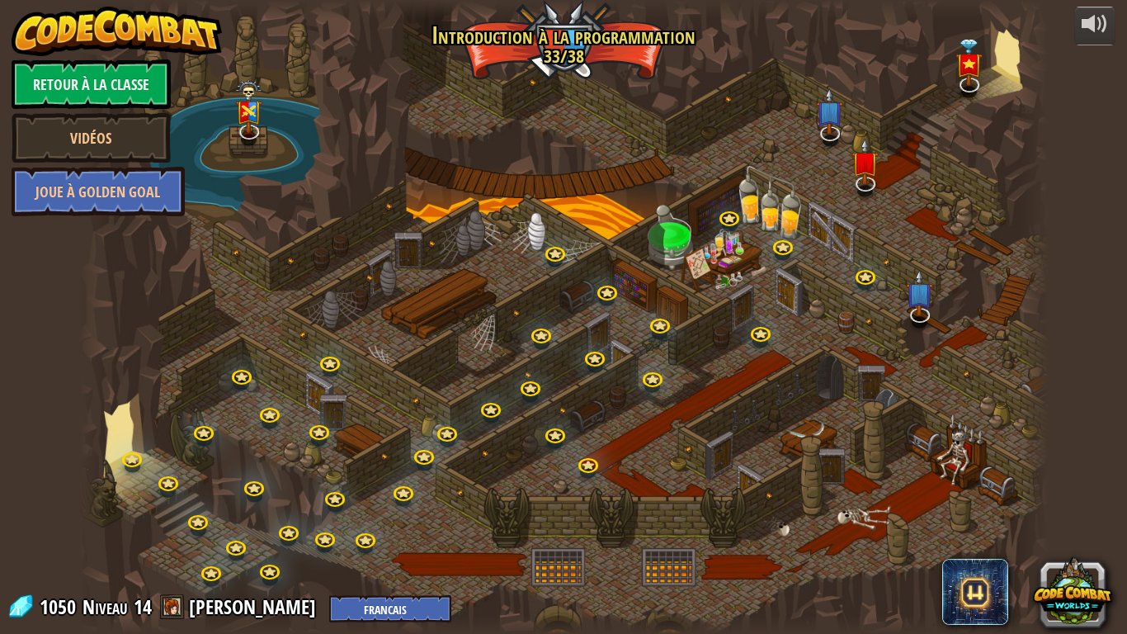
select select "fr"
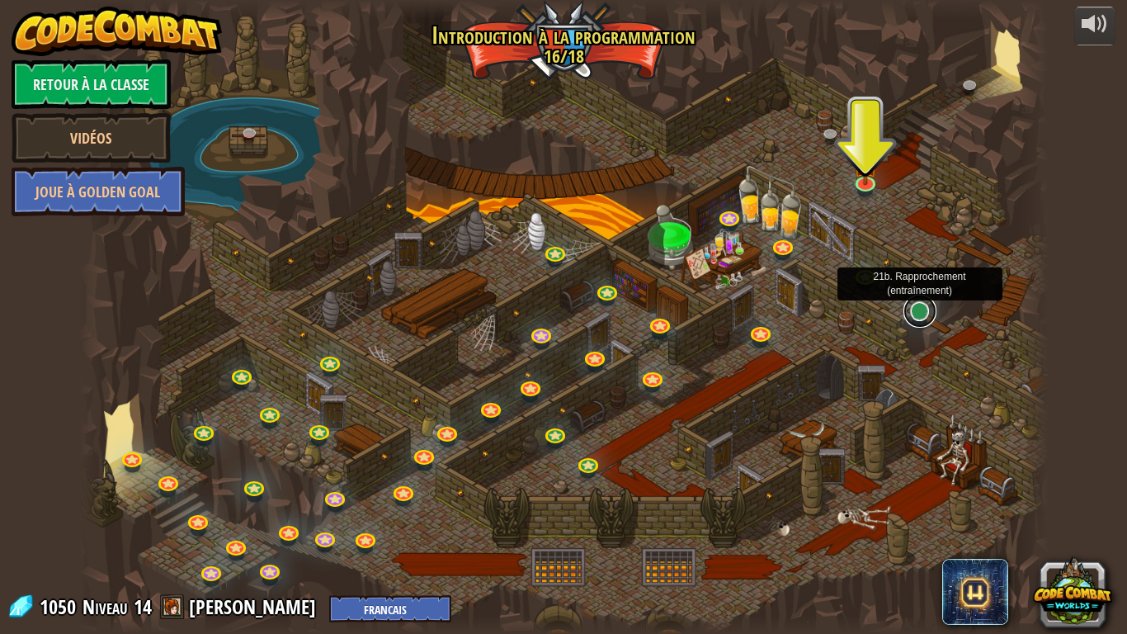
click at [919, 315] on link at bounding box center [919, 311] width 33 height 33
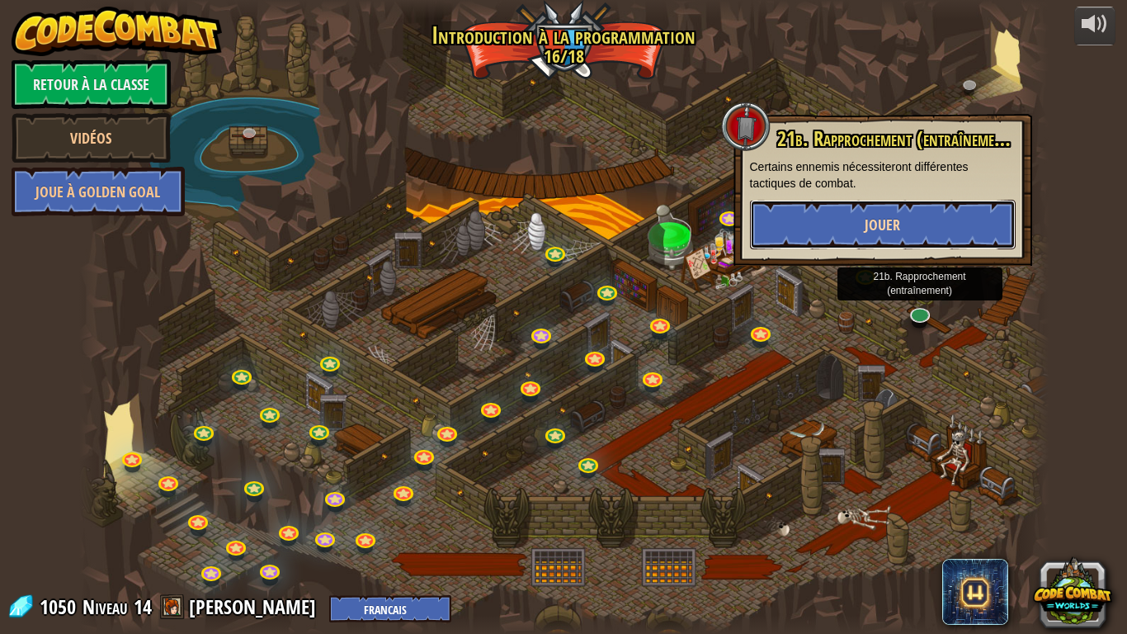
click at [927, 223] on button "Jouer" at bounding box center [883, 225] width 266 height 50
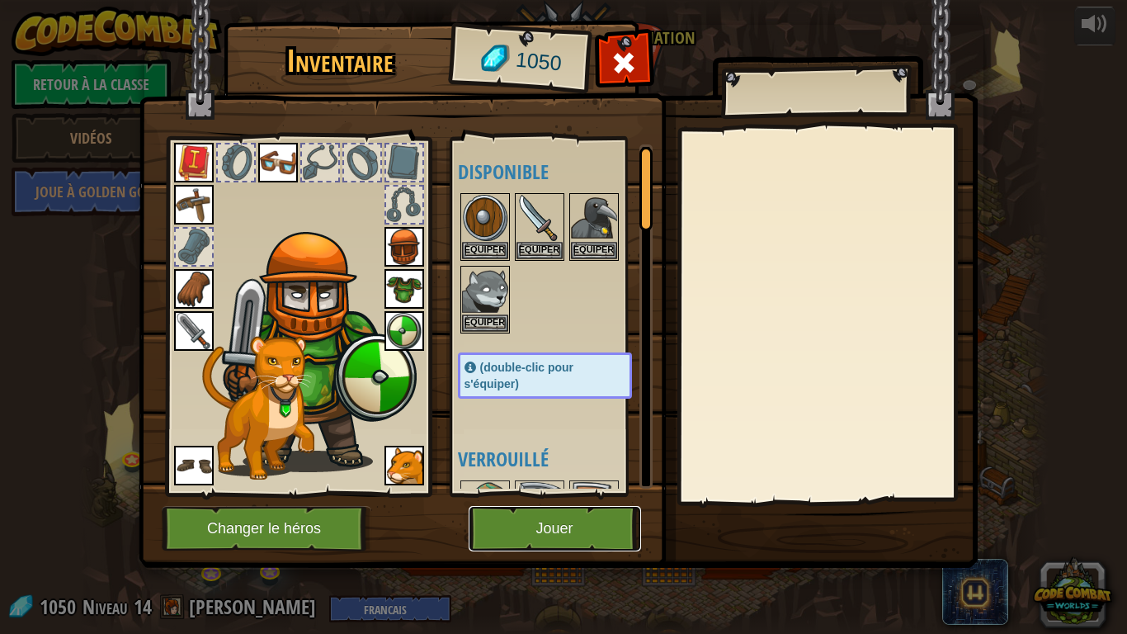
click at [559, 526] on button "Jouer" at bounding box center [555, 528] width 172 height 45
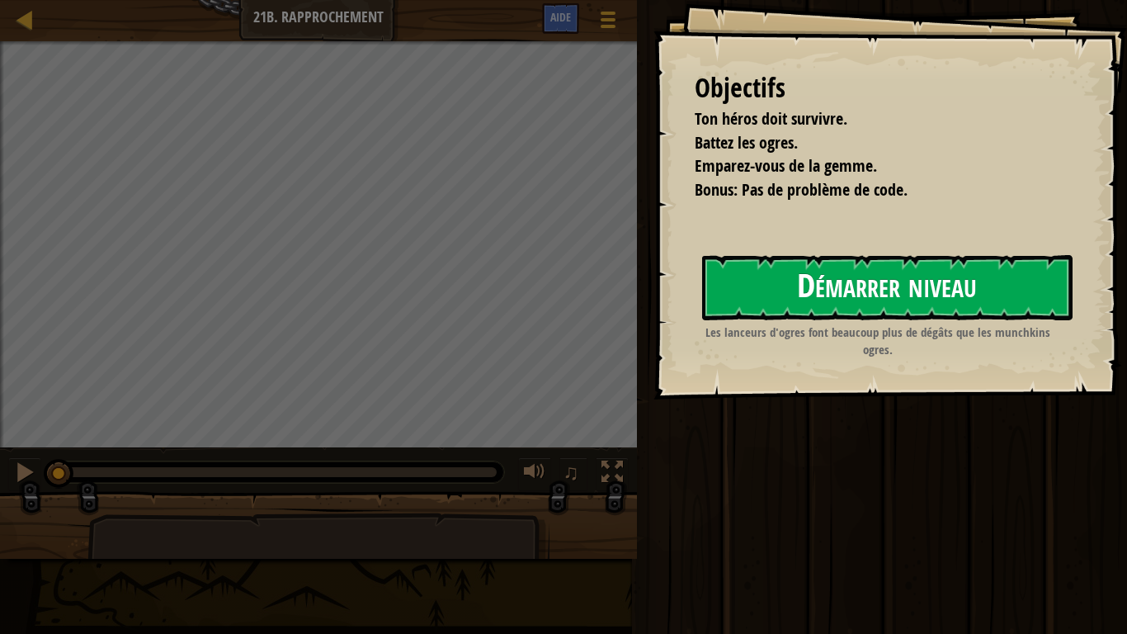
click at [876, 283] on button "Démarrer niveau" at bounding box center [887, 287] width 370 height 65
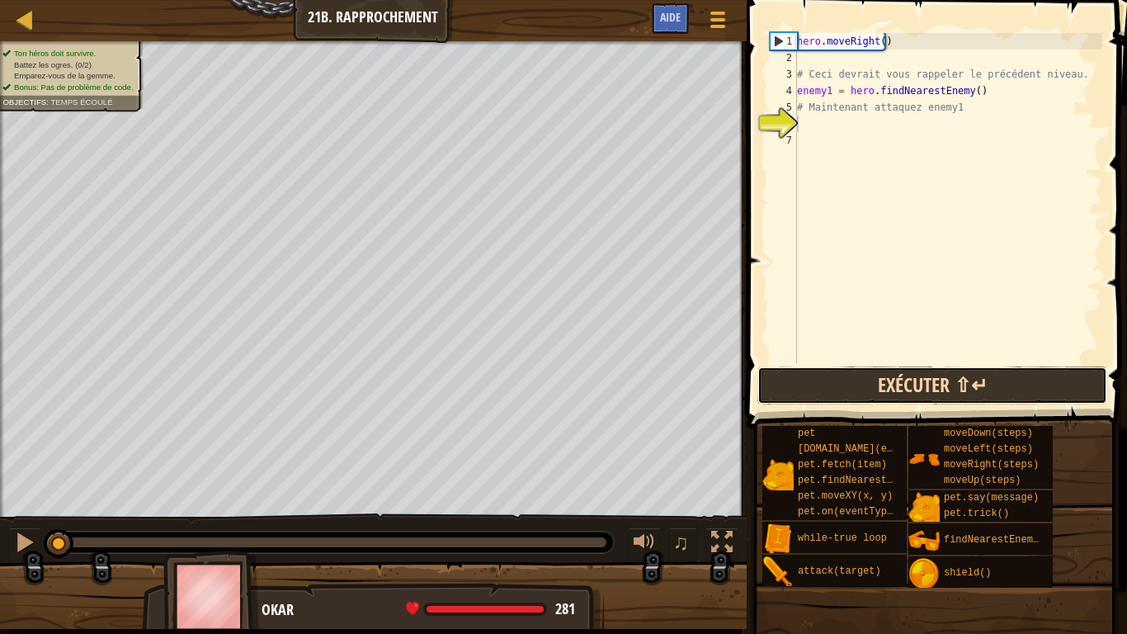
click at [908, 392] on button "Exécuter ⇧↵" at bounding box center [932, 385] width 350 height 38
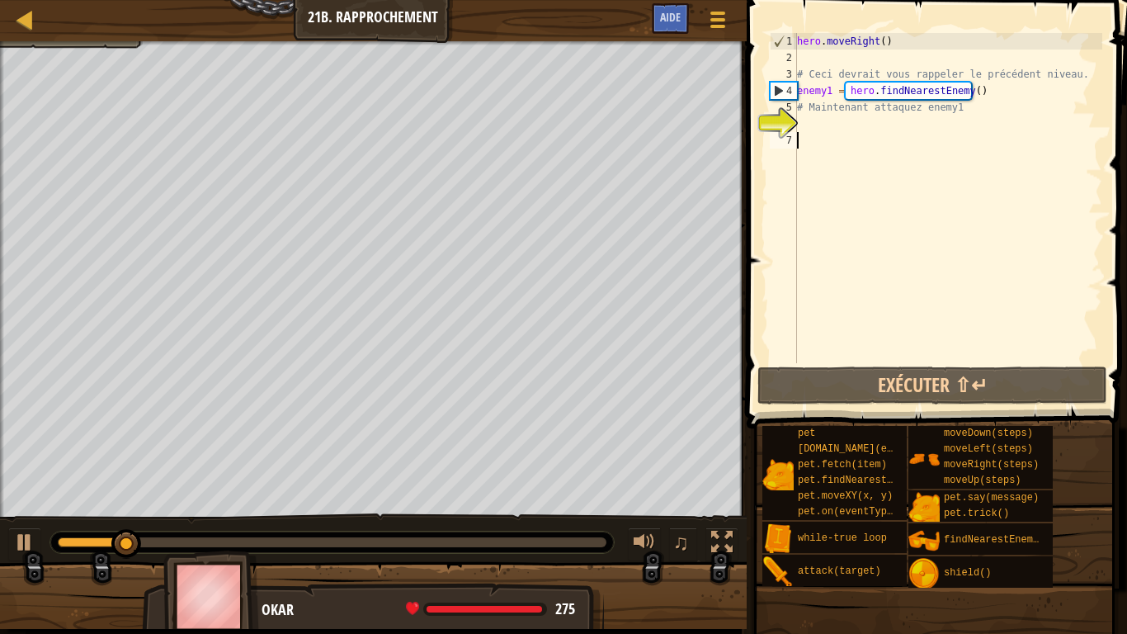
click at [842, 136] on div "hero . moveRight ( ) # Ceci devrait vous rappeler le précédent niveau. enemy1 =…" at bounding box center [948, 214] width 309 height 363
click at [823, 126] on div "hero . moveRight ( ) # Ceci devrait vous rappeler le précédent niveau. enemy1 =…" at bounding box center [948, 214] width 309 height 363
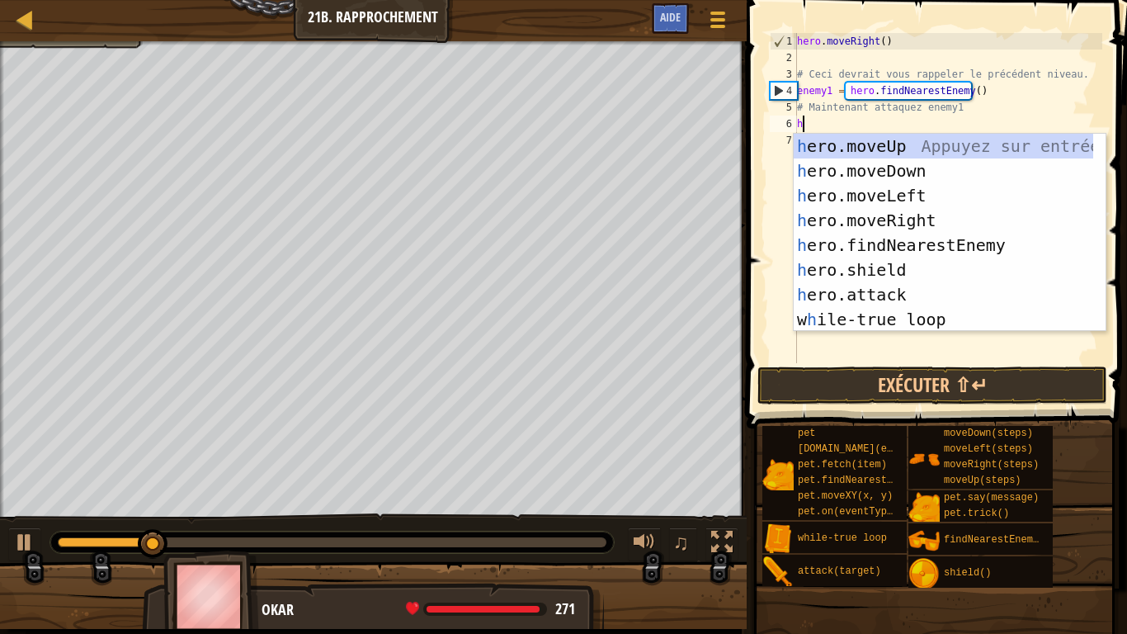
scroll to position [7, 0]
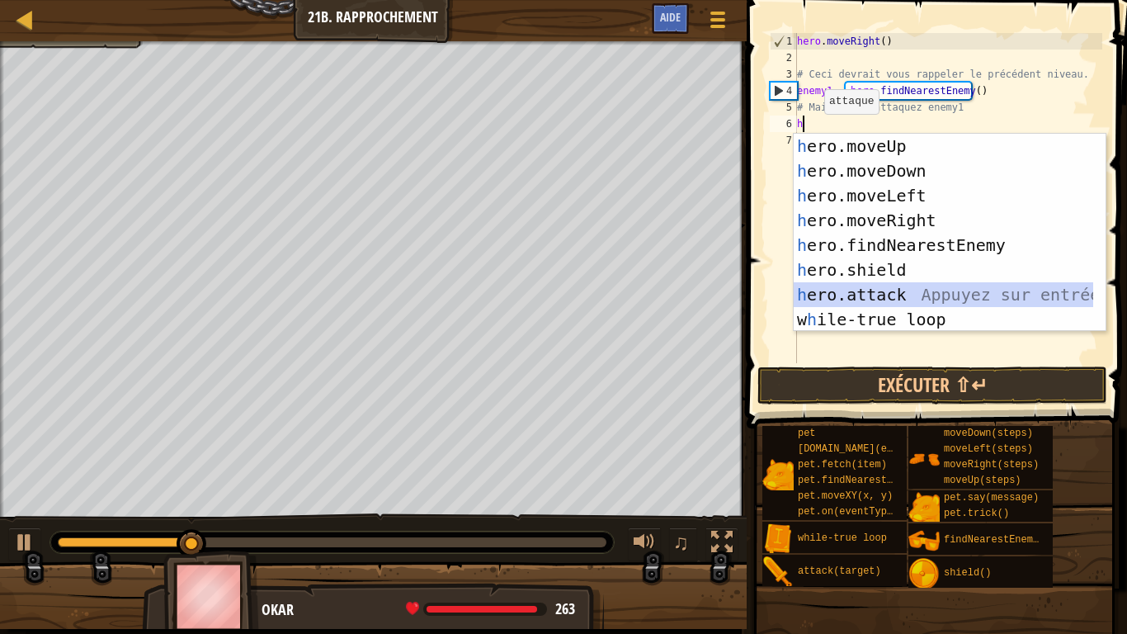
click at [889, 290] on div "h ero.moveUp Appuyez sur entrée h ero.moveDown Appuyez sur entrée h ero.moveLef…" at bounding box center [944, 258] width 300 height 248
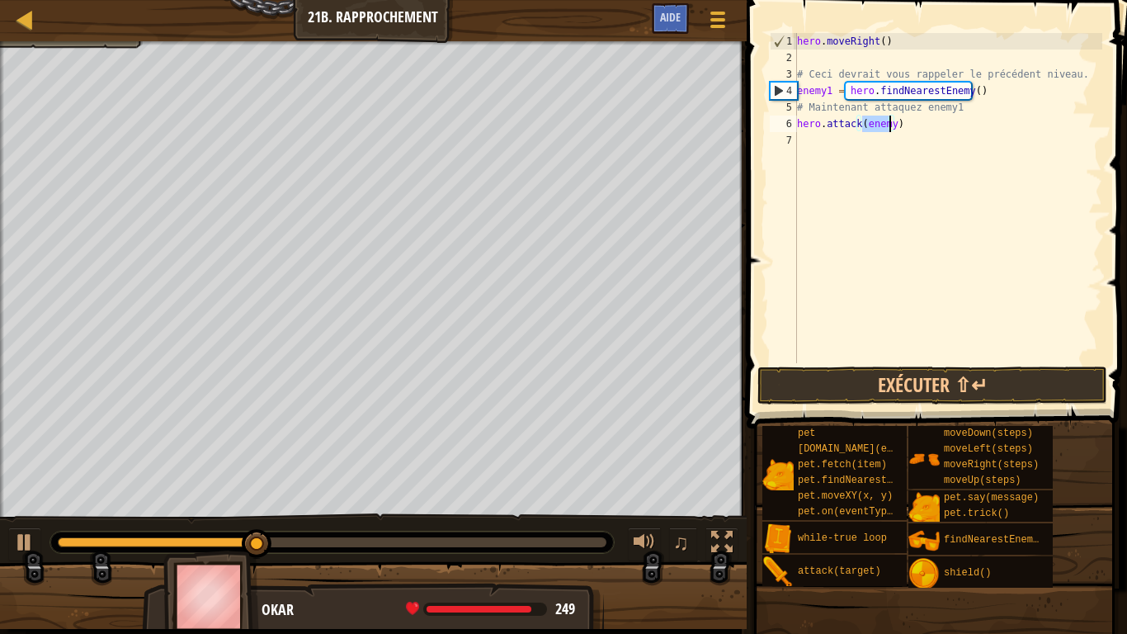
click at [889, 123] on div "hero . moveRight ( ) # Ceci devrait vous rappeler le précédent niveau. enemy1 =…" at bounding box center [948, 198] width 309 height 330
type textarea "hero.attack(enemy1)"
click at [903, 140] on div "hero . moveRight ( ) # Ceci devrait vous rappeler le précédent niveau. enemy1 =…" at bounding box center [948, 214] width 309 height 363
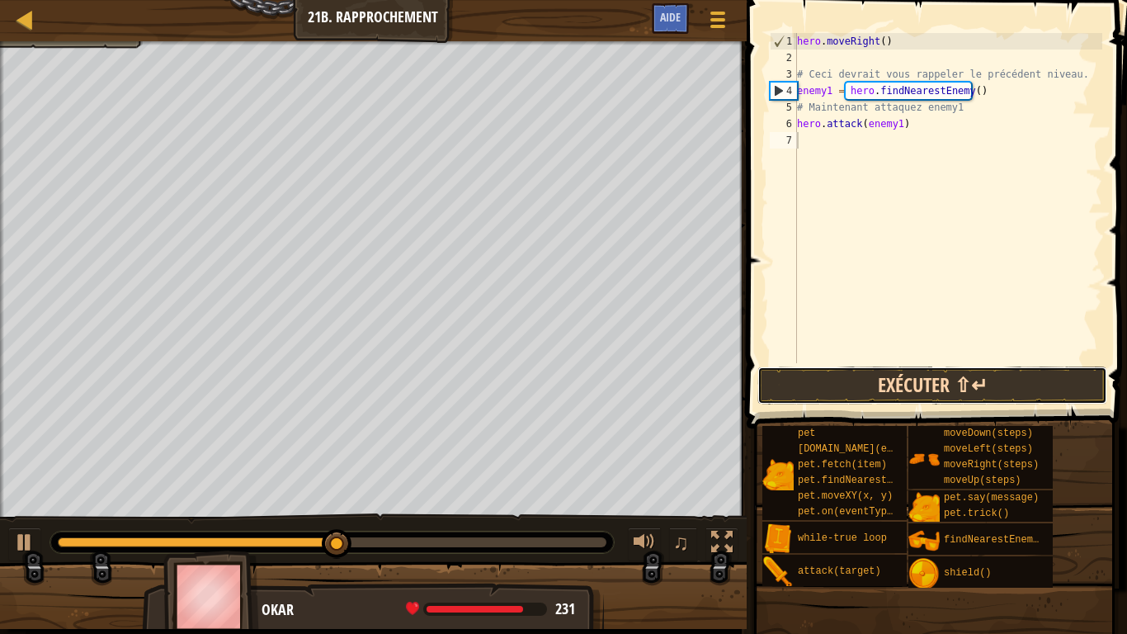
click at [833, 375] on button "Exécuter ⇧↵" at bounding box center [932, 385] width 350 height 38
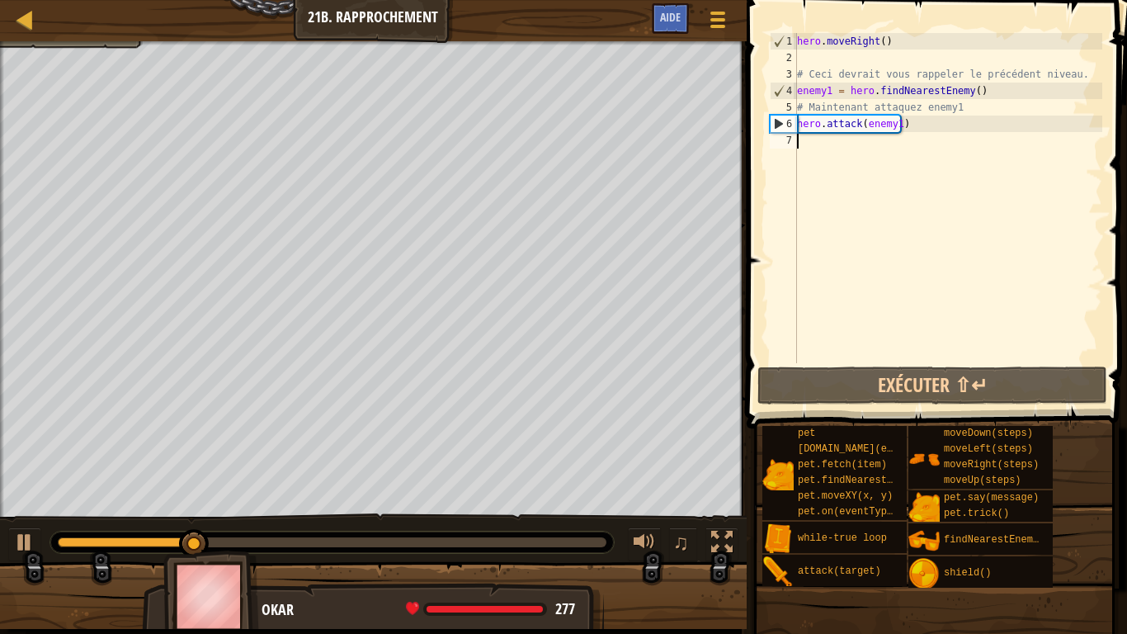
click at [823, 153] on div "hero . moveRight ( ) # Ceci devrait vous rappeler le précédent niveau. enemy1 =…" at bounding box center [948, 214] width 309 height 363
type textarea "he"
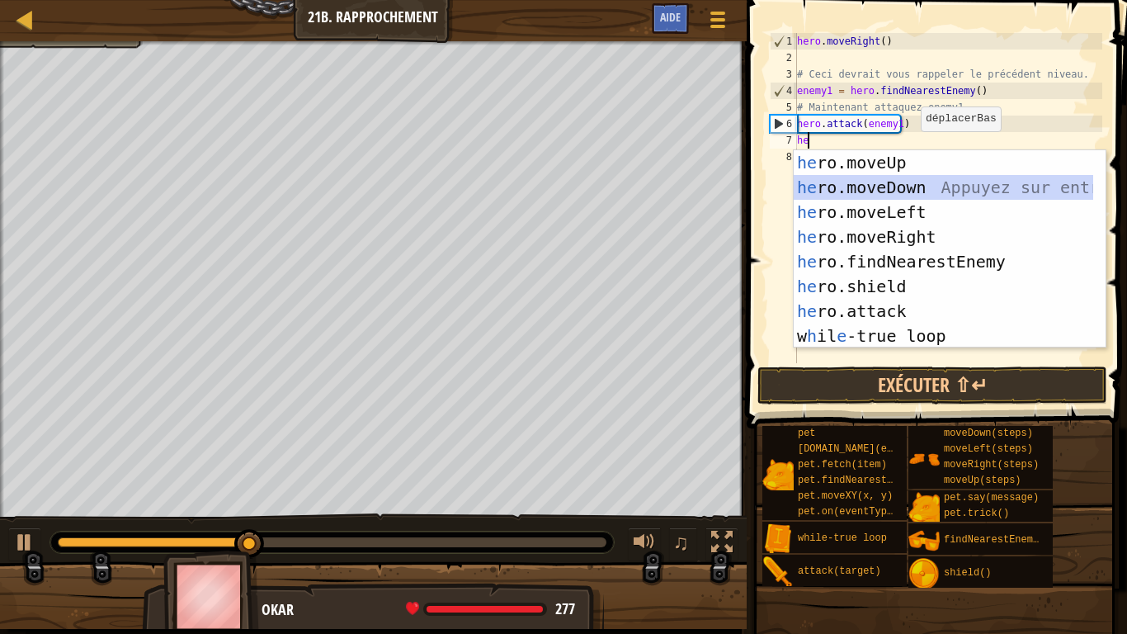
click at [880, 196] on div "he ro.moveUp Appuyez sur entrée he ro.moveDown Appuyez sur entrée he ro.moveLef…" at bounding box center [944, 274] width 300 height 248
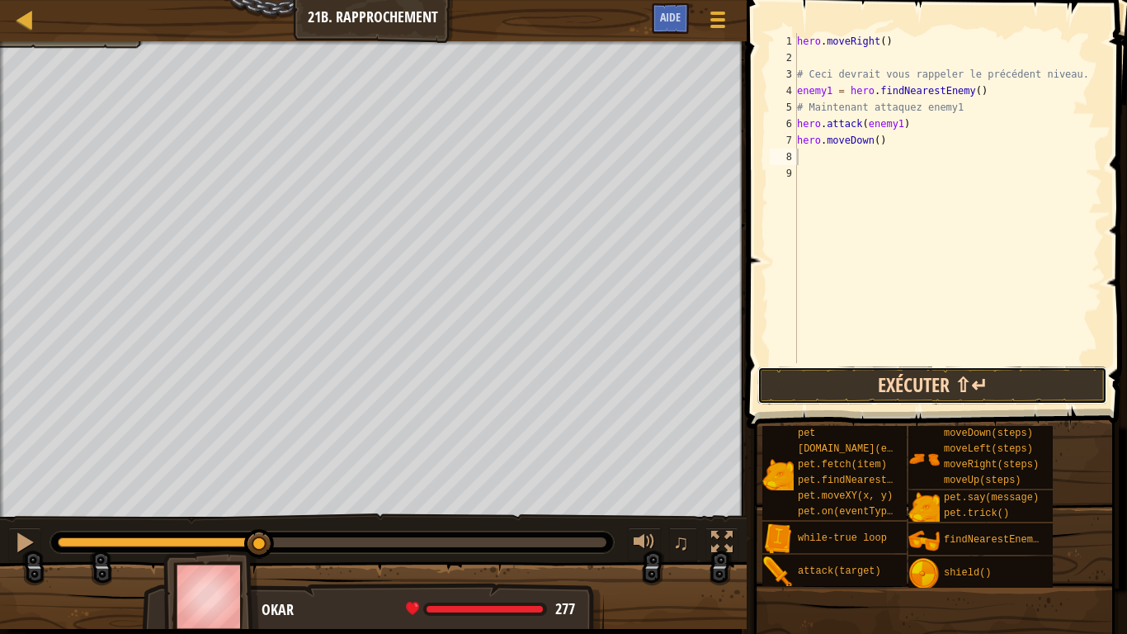
click at [928, 377] on button "Exécuter ⇧↵" at bounding box center [932, 385] width 350 height 38
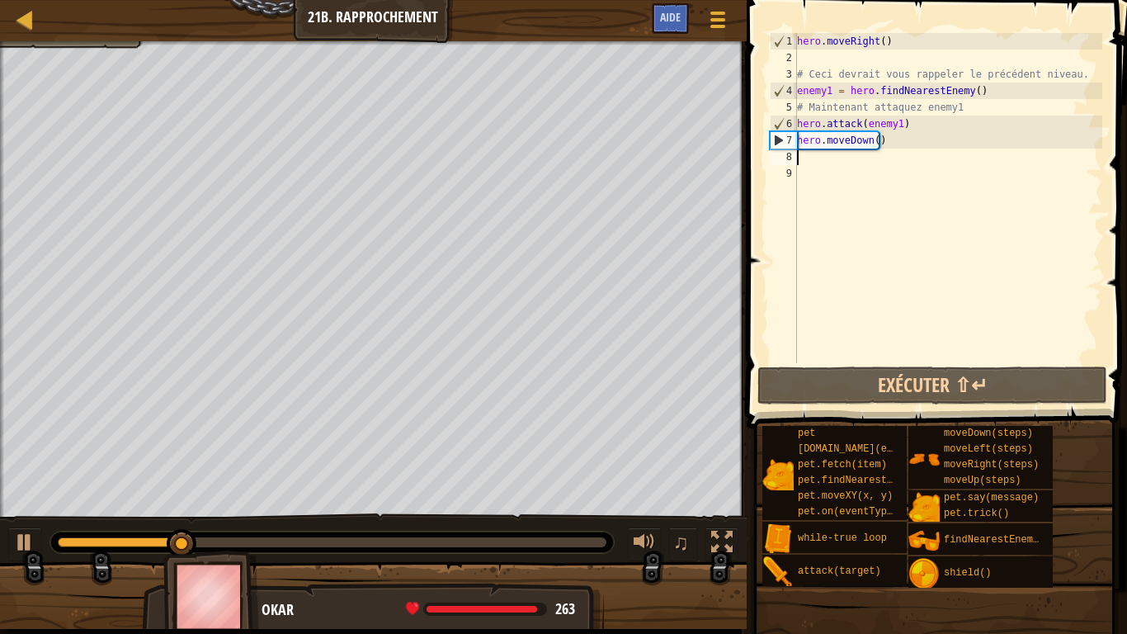
click at [880, 142] on div "hero . moveRight ( ) # Ceci devrait vous rappeler le précédent niveau. enemy1 =…" at bounding box center [948, 214] width 309 height 363
type textarea "hero.moveDown()"
drag, startPoint x: 880, startPoint y: 142, endPoint x: 795, endPoint y: 145, distance: 85.0
click at [795, 145] on div "hero.moveDown() 1 2 3 4 5 6 7 8 9 hero . moveRight ( ) # Ceci devrait vous rapp…" at bounding box center [935, 198] width 336 height 330
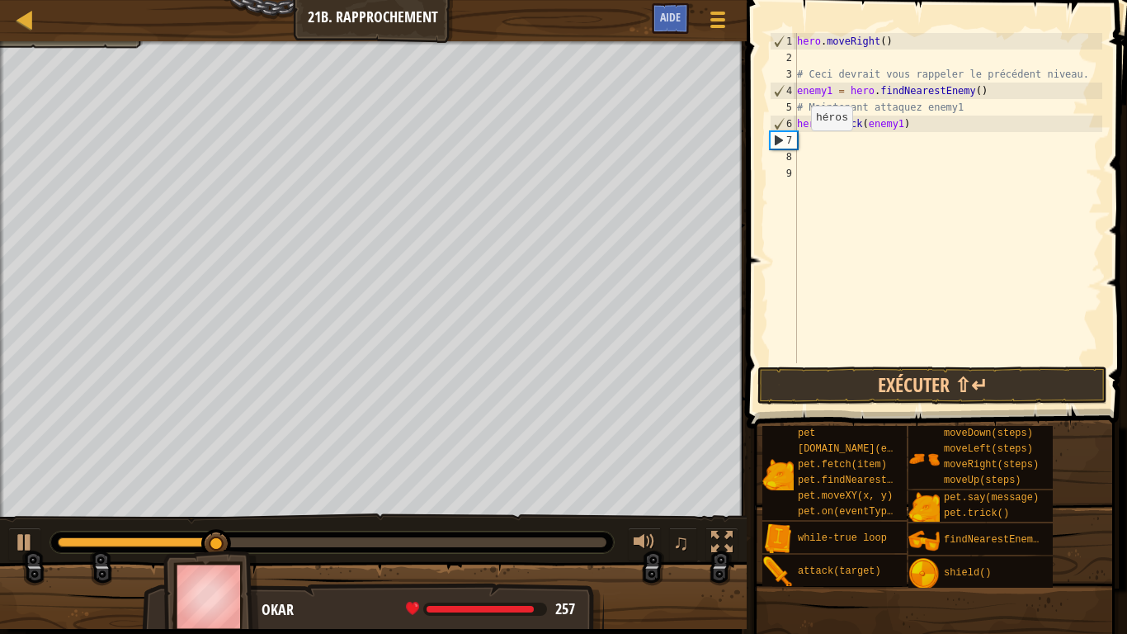
type textarea "he"
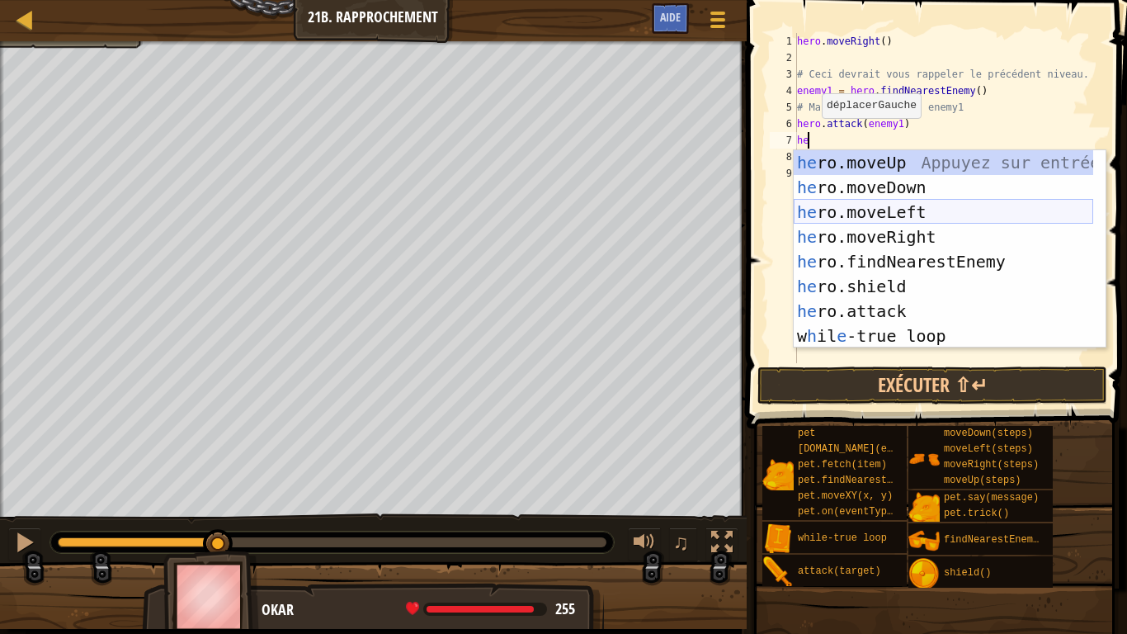
click at [870, 207] on div "he ro.moveUp Appuyez sur entrée he ro.moveDown Appuyez sur entrée he ro.moveLef…" at bounding box center [944, 274] width 300 height 248
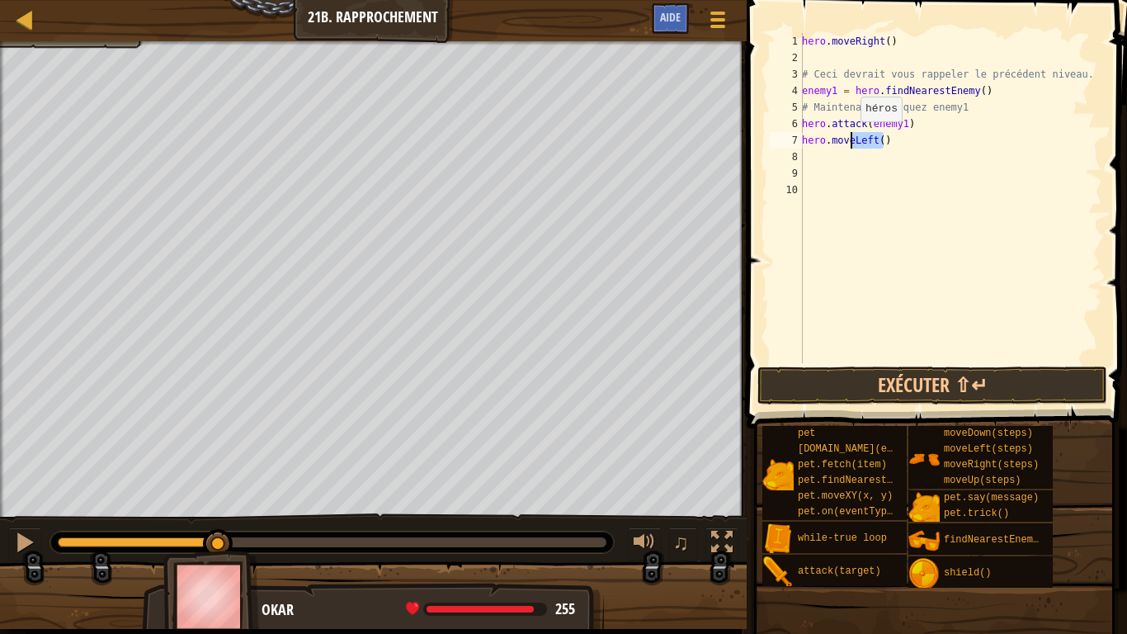
drag, startPoint x: 886, startPoint y: 139, endPoint x: 852, endPoint y: 138, distance: 34.7
click at [852, 138] on div "hero . moveRight ( ) # Ceci devrait vous rappeler le précédent niveau. enemy1 =…" at bounding box center [951, 214] width 304 height 363
type textarea "hero.mover"
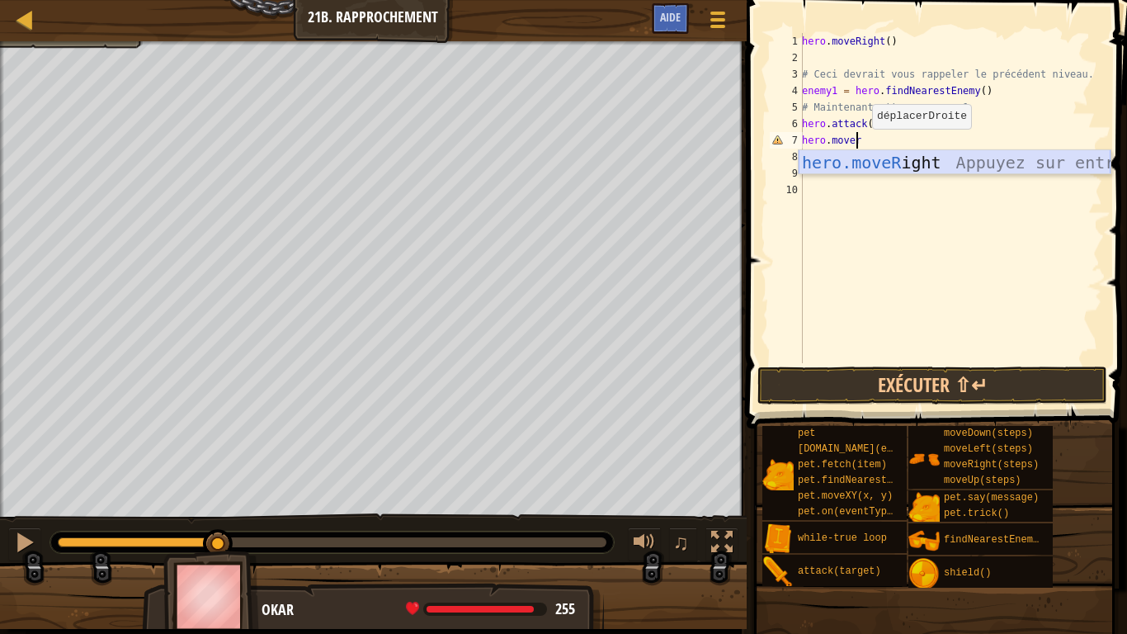
click at [928, 163] on div "hero.moveR ight Appuyez sur entrée" at bounding box center [955, 187] width 312 height 74
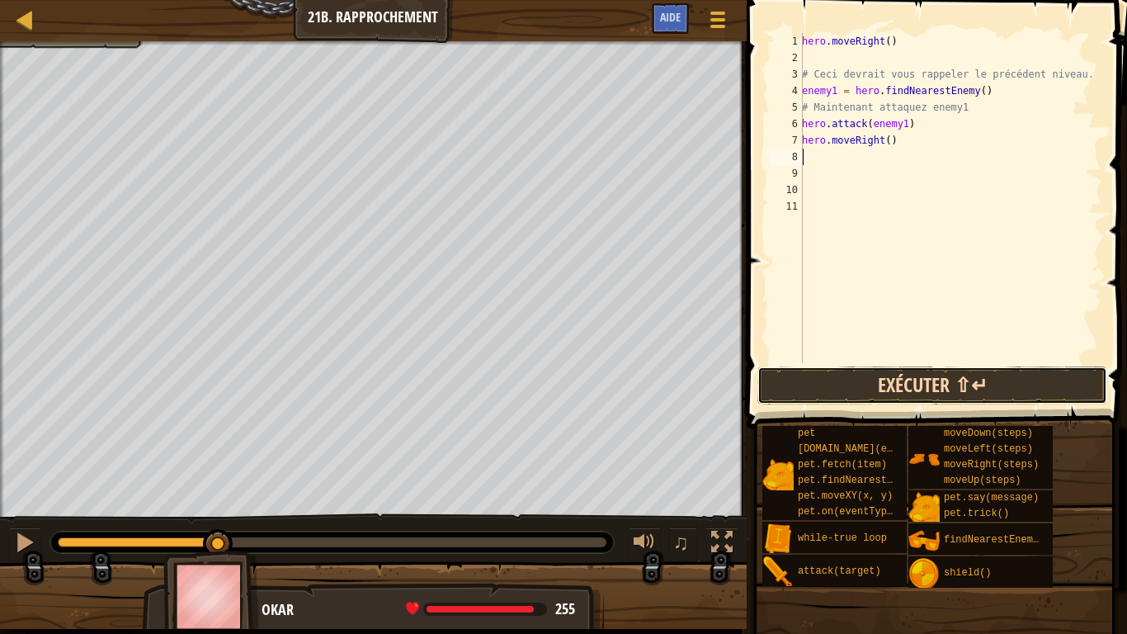
click at [895, 388] on button "Exécuter ⇧↵" at bounding box center [932, 385] width 350 height 38
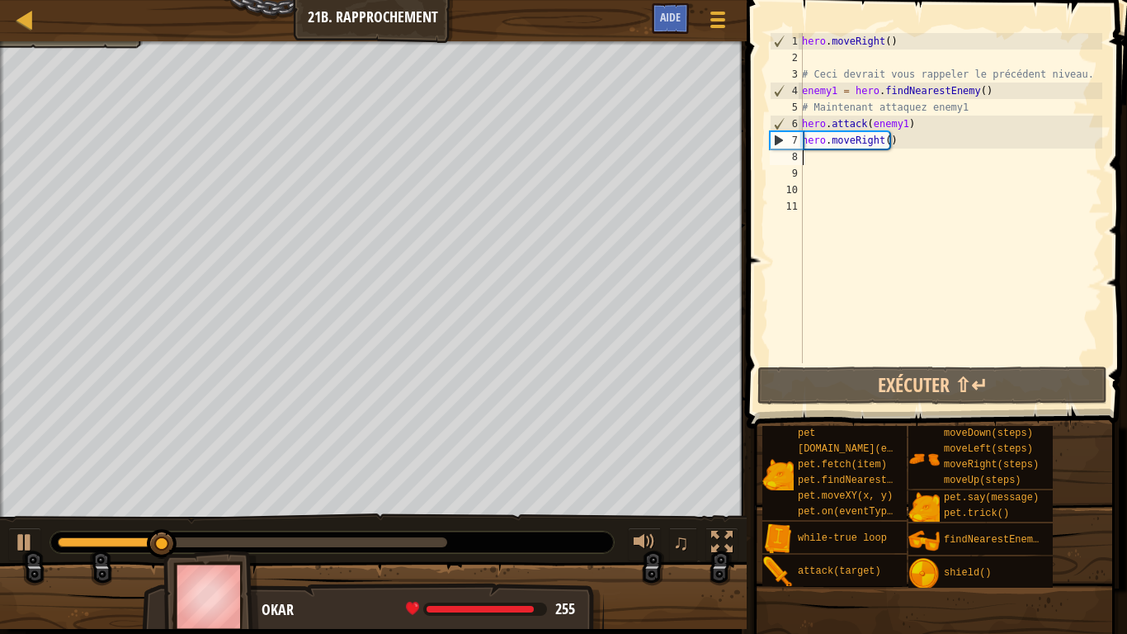
click at [823, 159] on div "hero . moveRight ( ) # Ceci devrait vous rappeler le précédent niveau. enemy1 =…" at bounding box center [951, 214] width 304 height 363
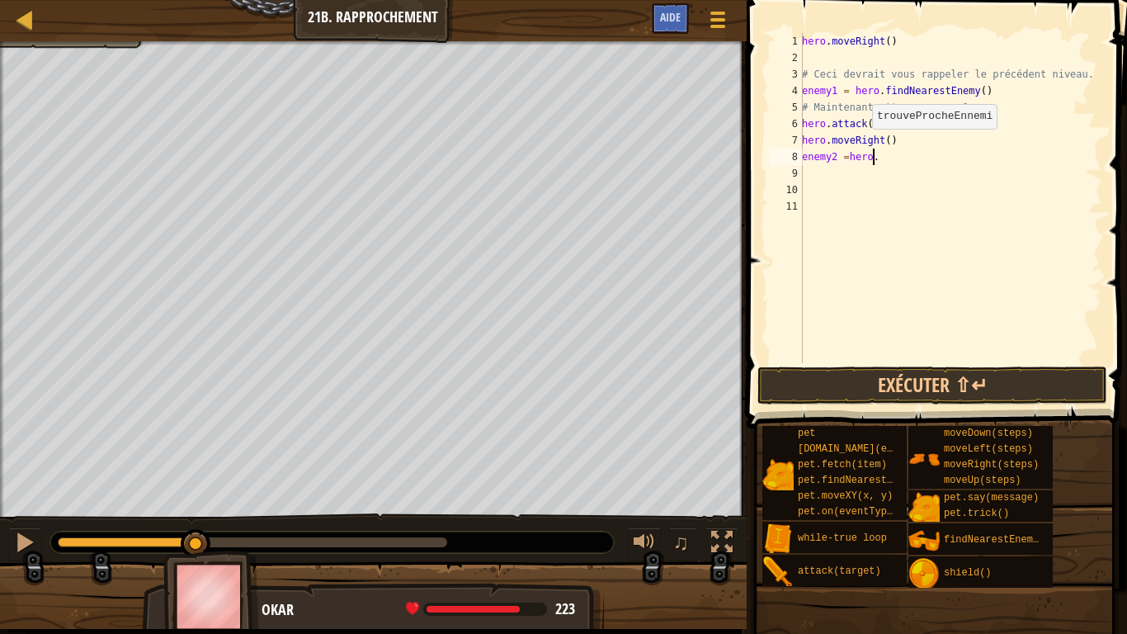
scroll to position [7, 5]
paste textarea "findNearestEnemy()"
type textarea "enemy2 =hero.findNearestEnemy()"
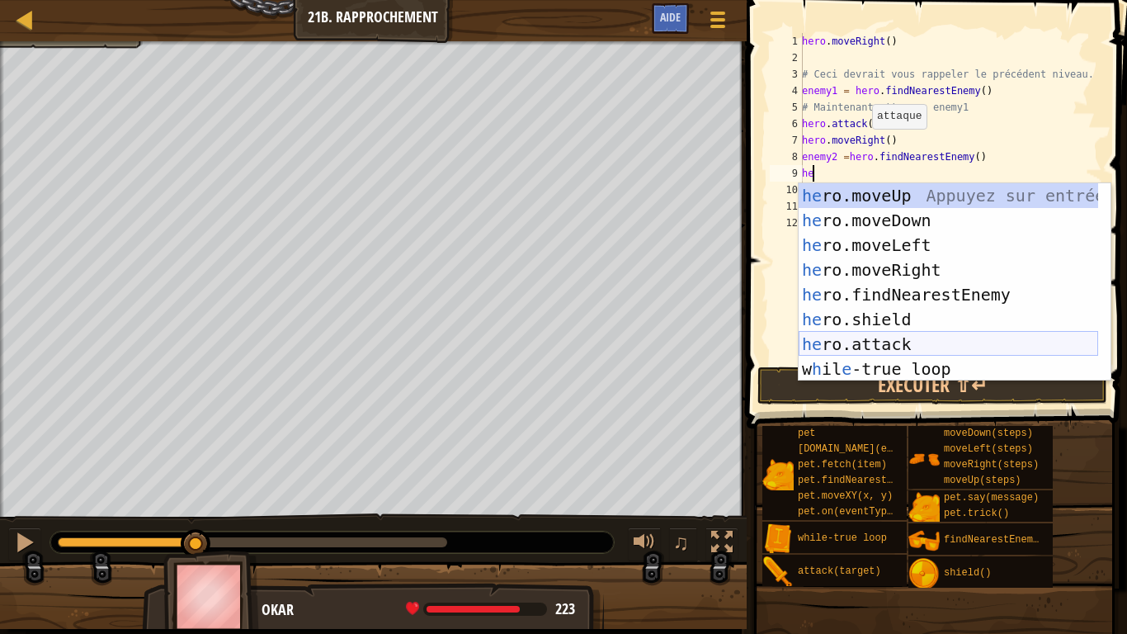
click at [935, 352] on div "he ro.moveUp Appuyez sur entrée he ro.moveDown Appuyez sur entrée he ro.moveLef…" at bounding box center [949, 307] width 300 height 248
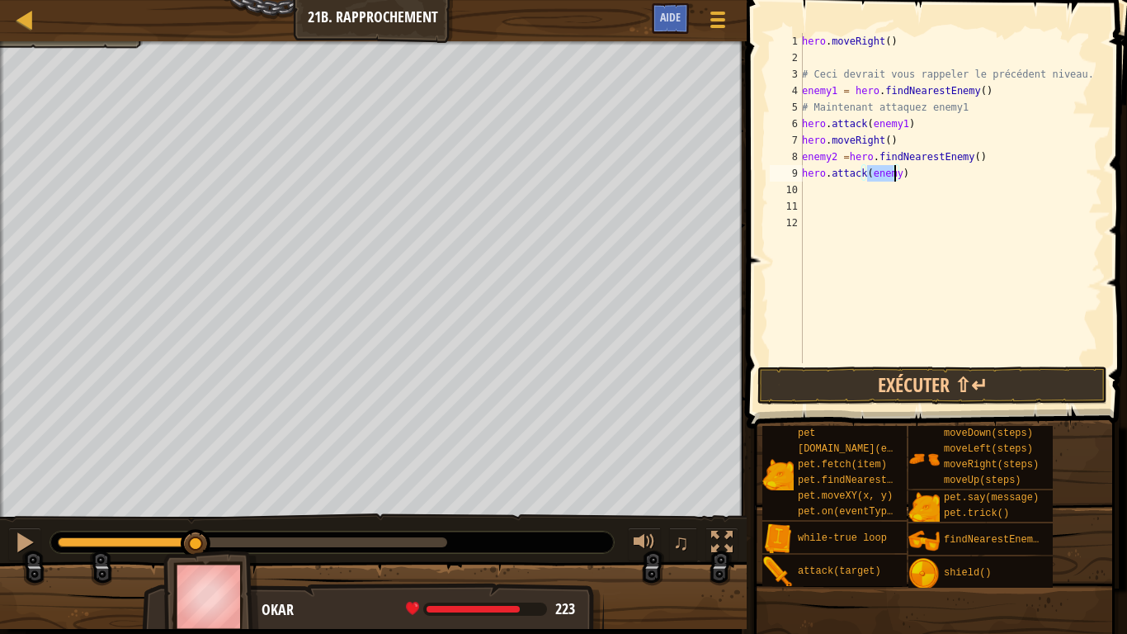
click at [894, 167] on div "hero . moveRight ( ) # Ceci devrait vous rappeler le précédent niveau. enemy1 =…" at bounding box center [951, 198] width 304 height 330
type textarea "hero.attack(enemy2)"
click at [930, 391] on button "Exécuter ⇧↵" at bounding box center [932, 385] width 350 height 38
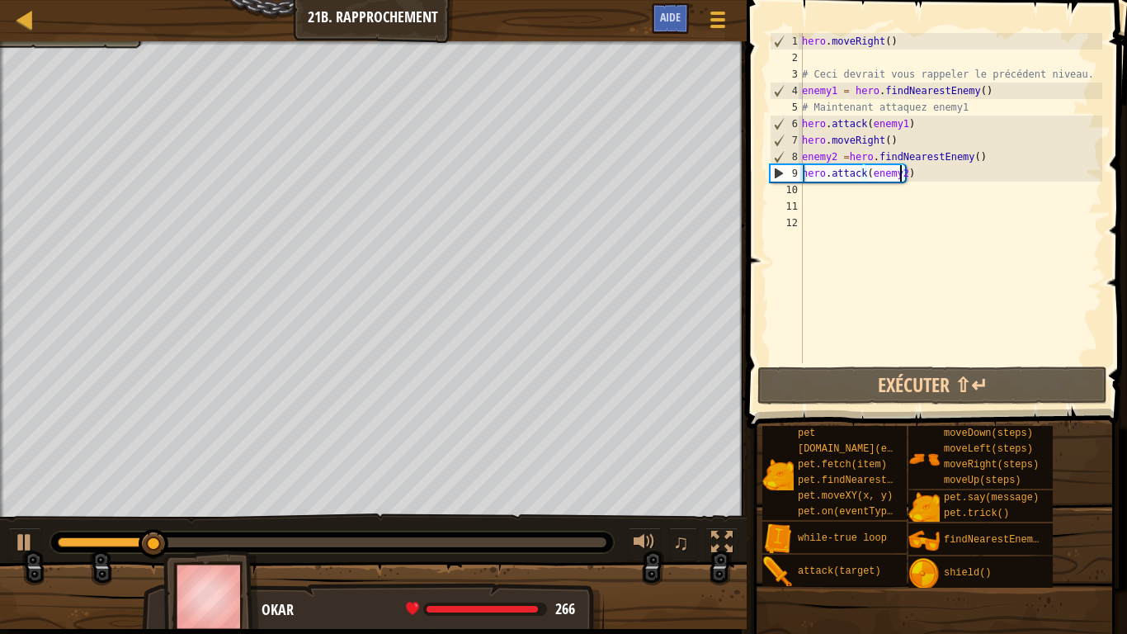
click at [836, 194] on div "hero . moveRight ( ) # Ceci devrait vous rappeler le précédent niveau. enemy1 =…" at bounding box center [951, 214] width 304 height 363
type textarea "he"
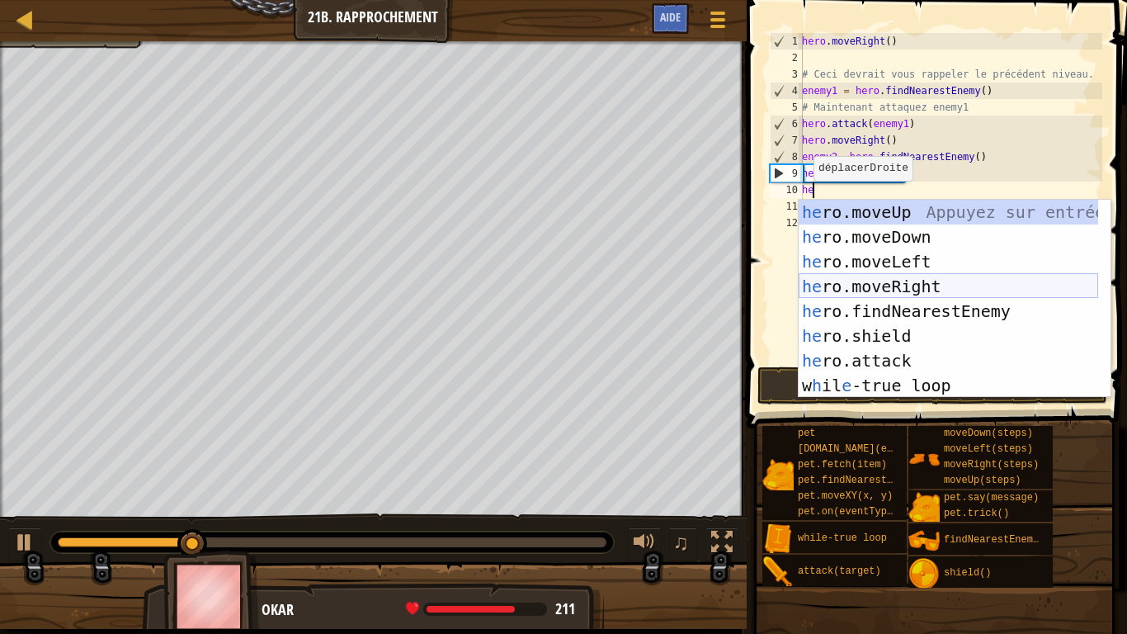
click at [871, 287] on div "he ro.moveUp Appuyez sur entrée he ro.moveDown Appuyez sur entrée he ro.moveLef…" at bounding box center [949, 324] width 300 height 248
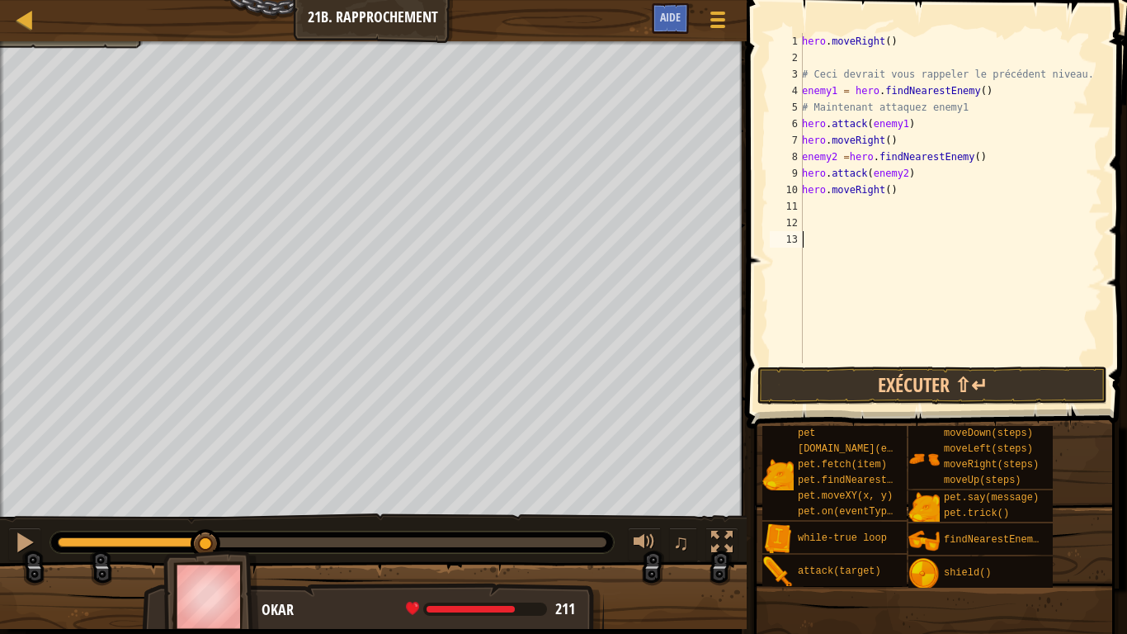
click at [937, 361] on div "hero . moveRight ( ) # Ceci devrait vous rappeler le précédent niveau. enemy1 =…" at bounding box center [951, 214] width 304 height 363
click at [929, 380] on button "Exécuter ⇧↵" at bounding box center [932, 385] width 350 height 38
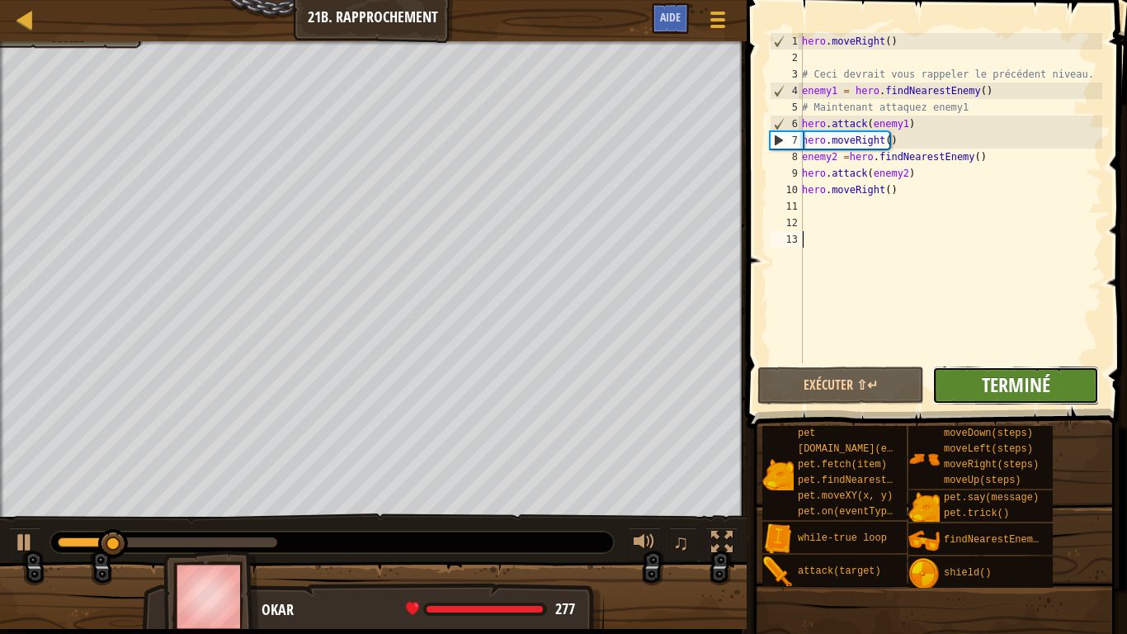
click at [1002, 378] on span "Terminé" at bounding box center [1016, 384] width 68 height 26
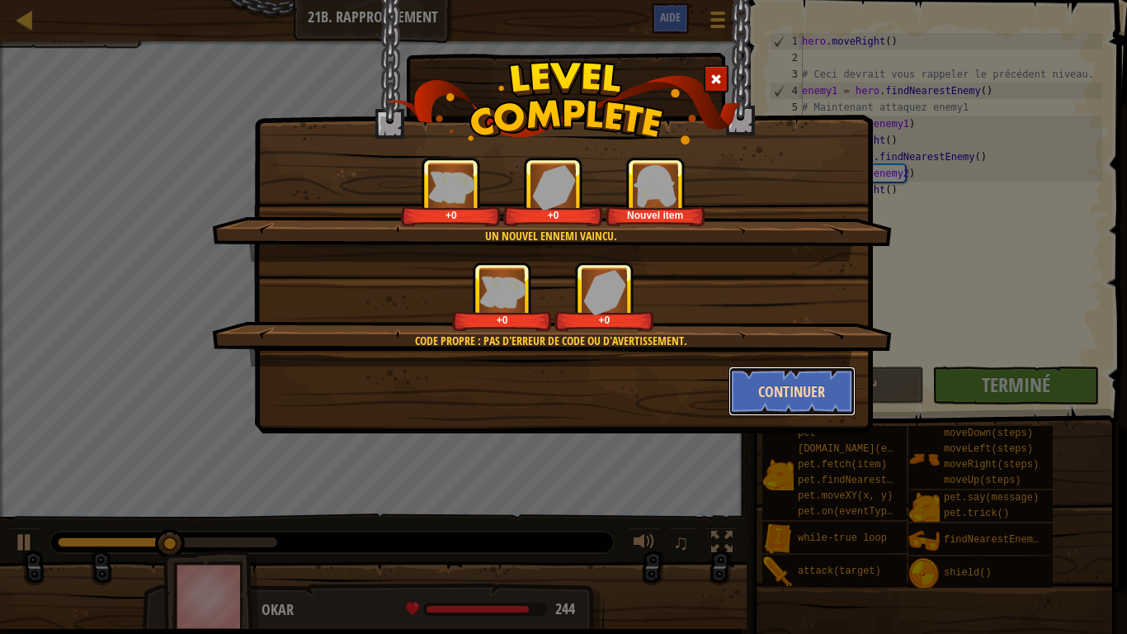
click at [774, 385] on button "Continuer" at bounding box center [793, 391] width 128 height 50
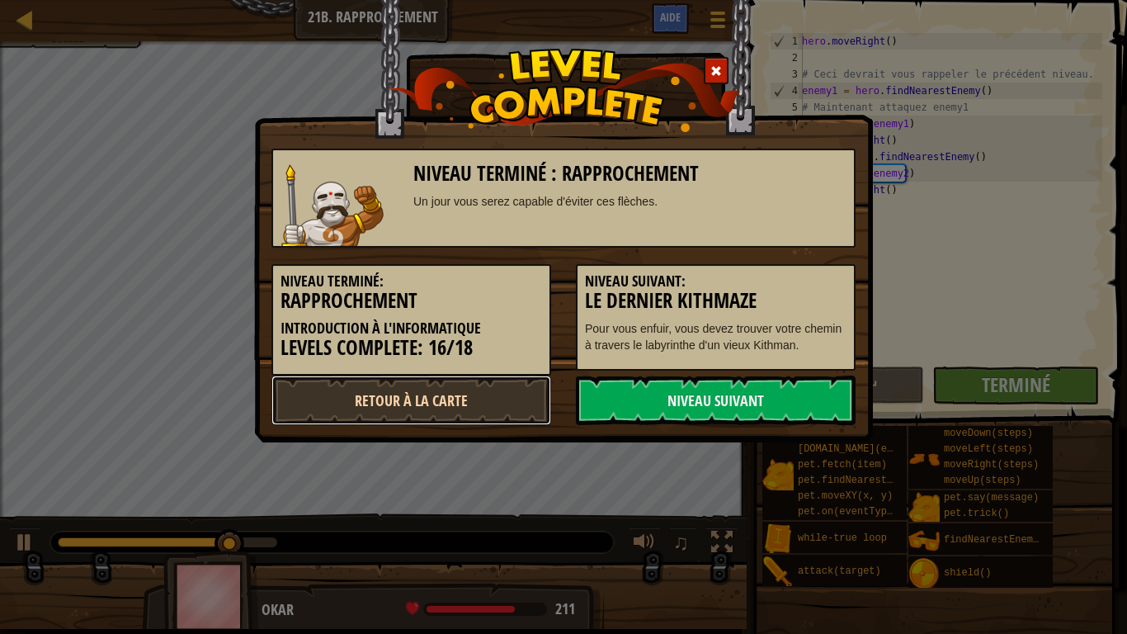
click at [495, 407] on link "Retour à la Carte" at bounding box center [411, 400] width 280 height 50
select select "fr"
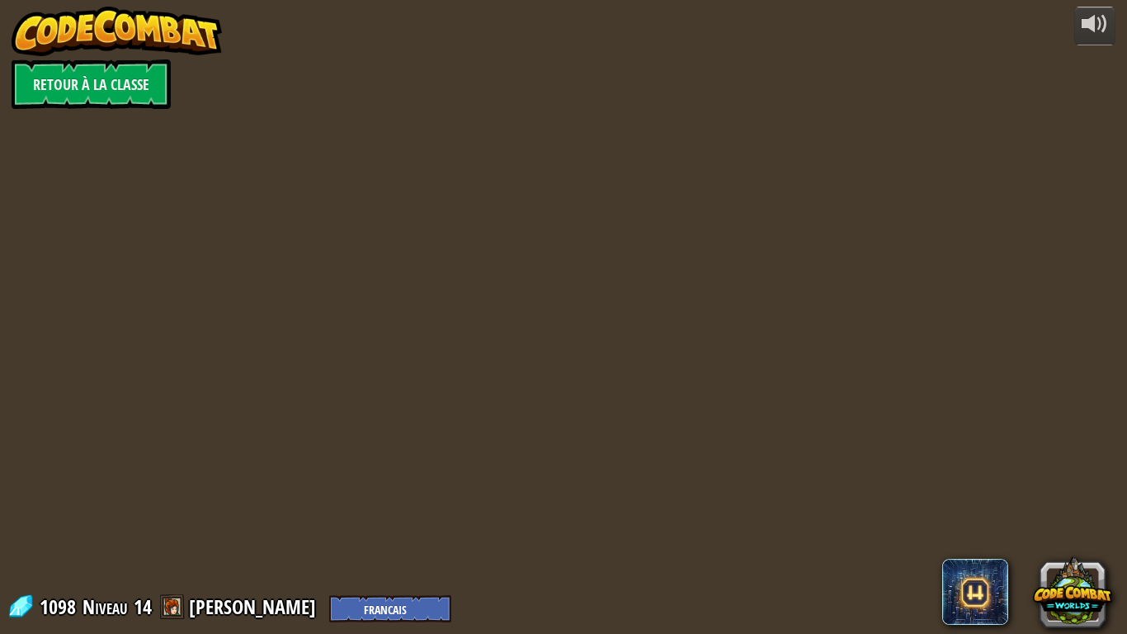
select select "fr"
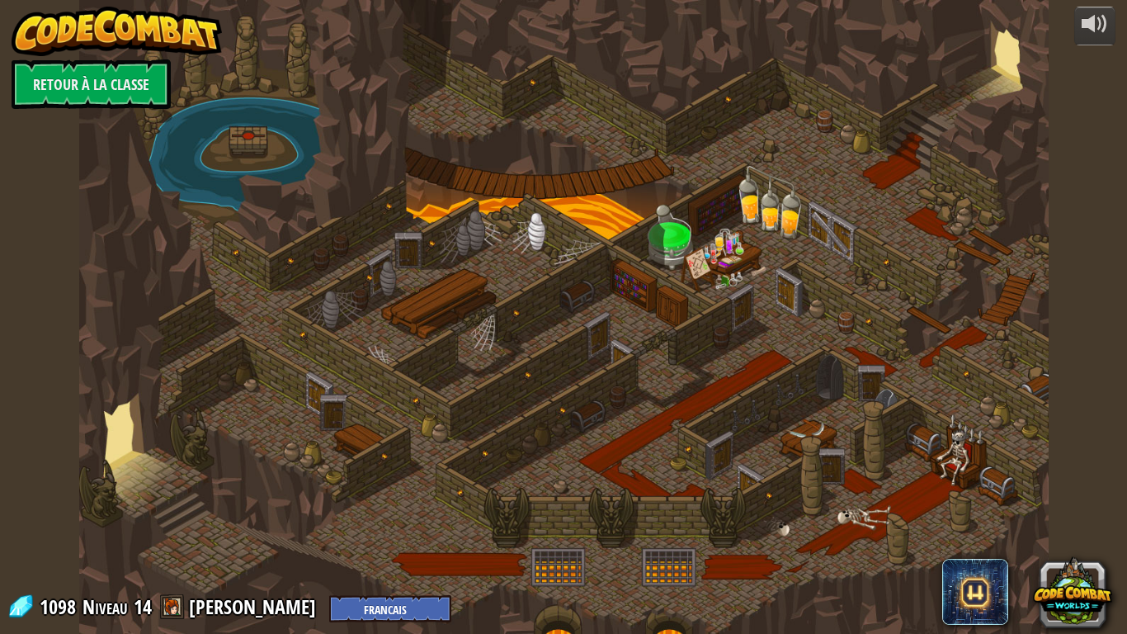
select select "fr"
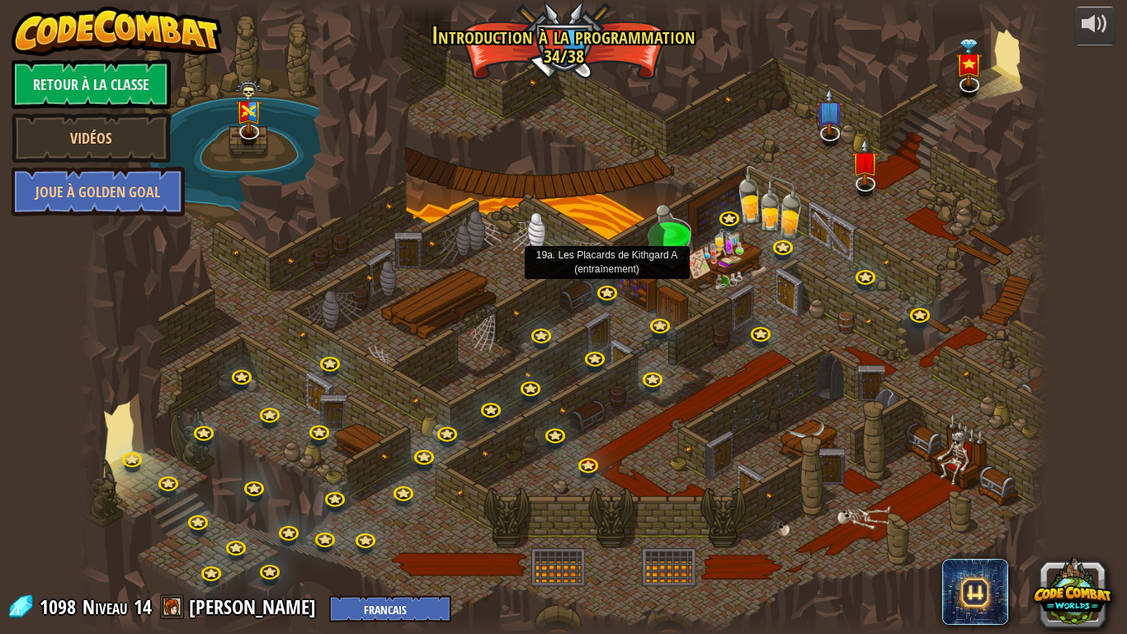
select select "fr"
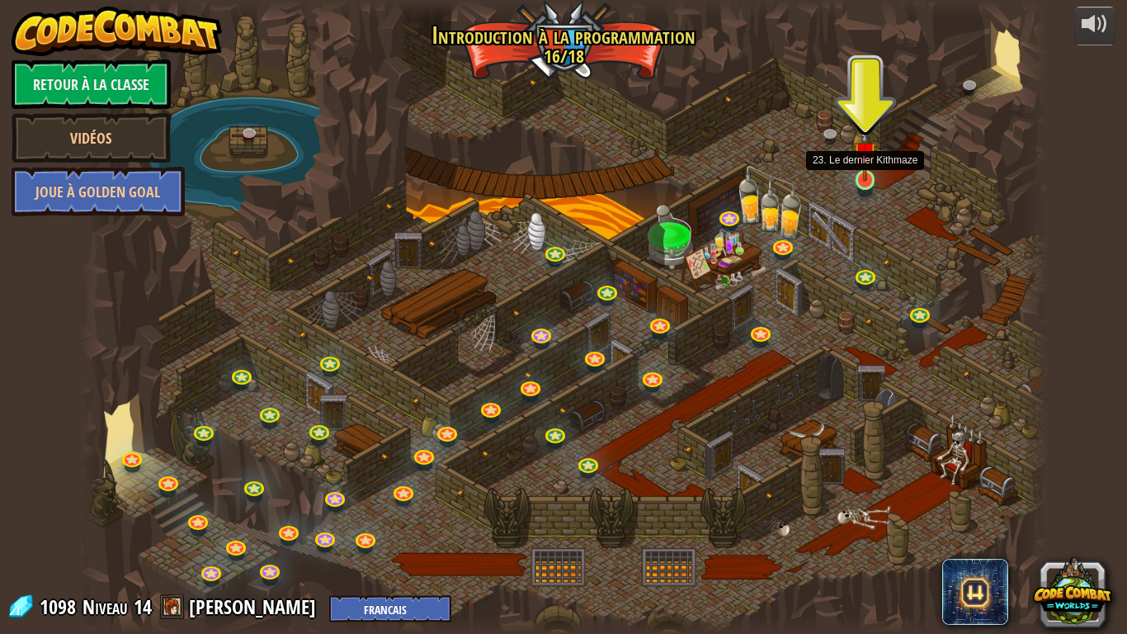
click at [866, 182] on img at bounding box center [865, 153] width 25 height 56
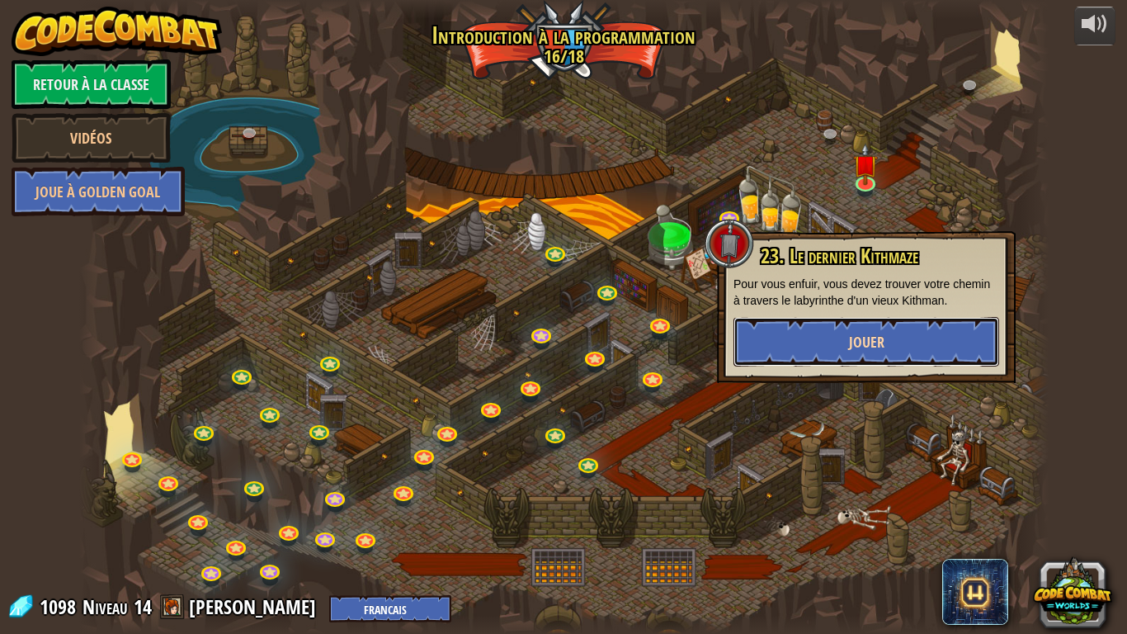
click at [859, 347] on span "Jouer" at bounding box center [866, 342] width 35 height 21
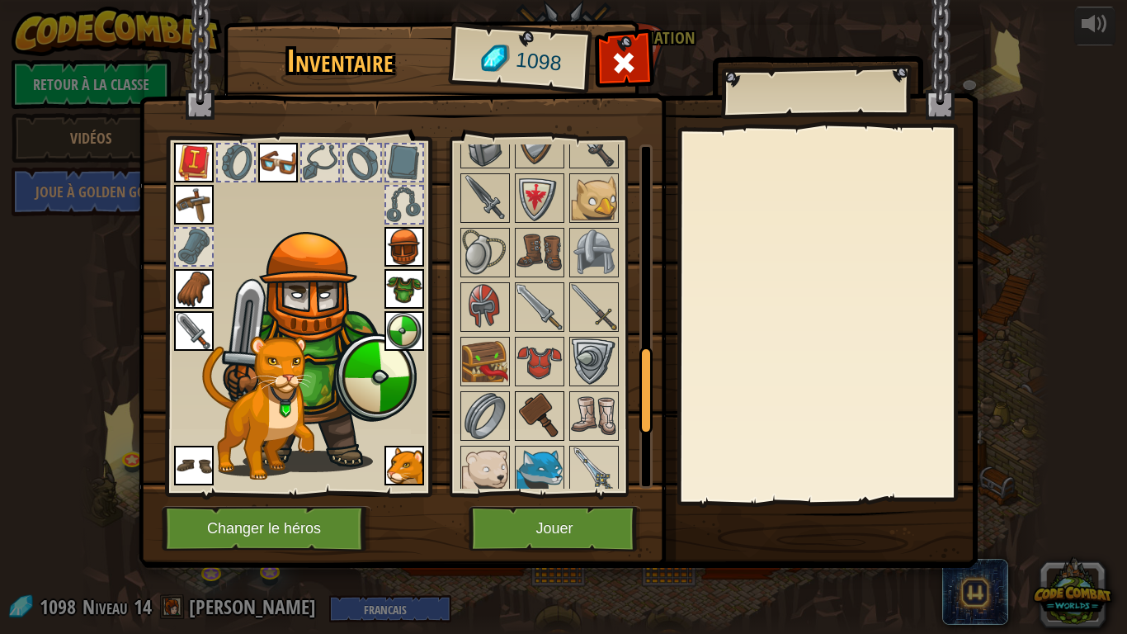
scroll to position [1079, 0]
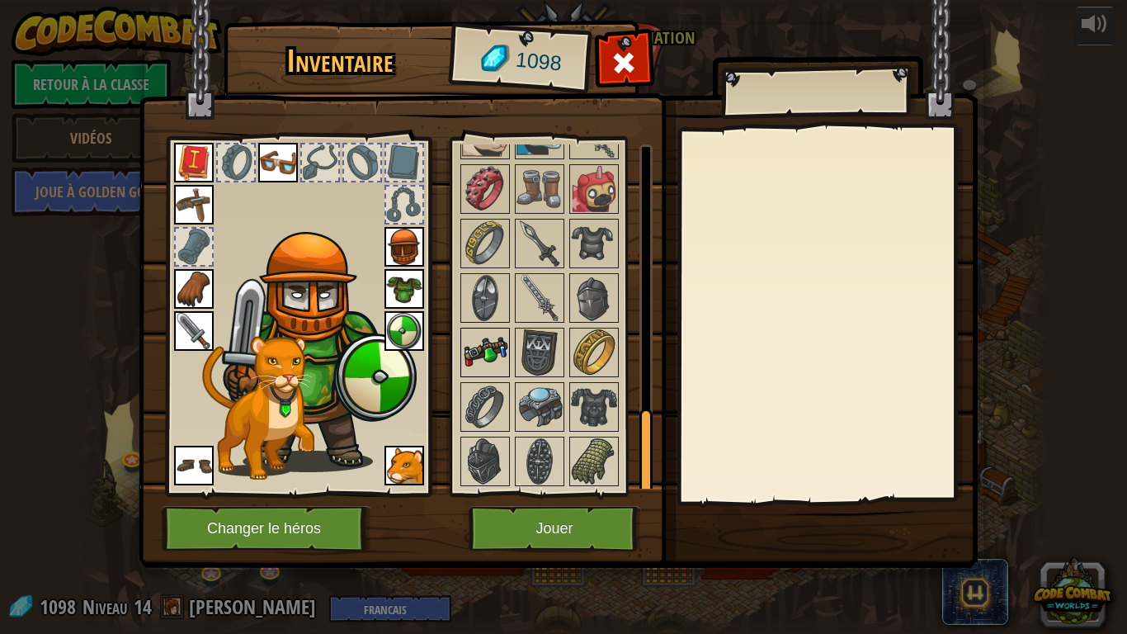
click at [503, 360] on img at bounding box center [485, 352] width 46 height 46
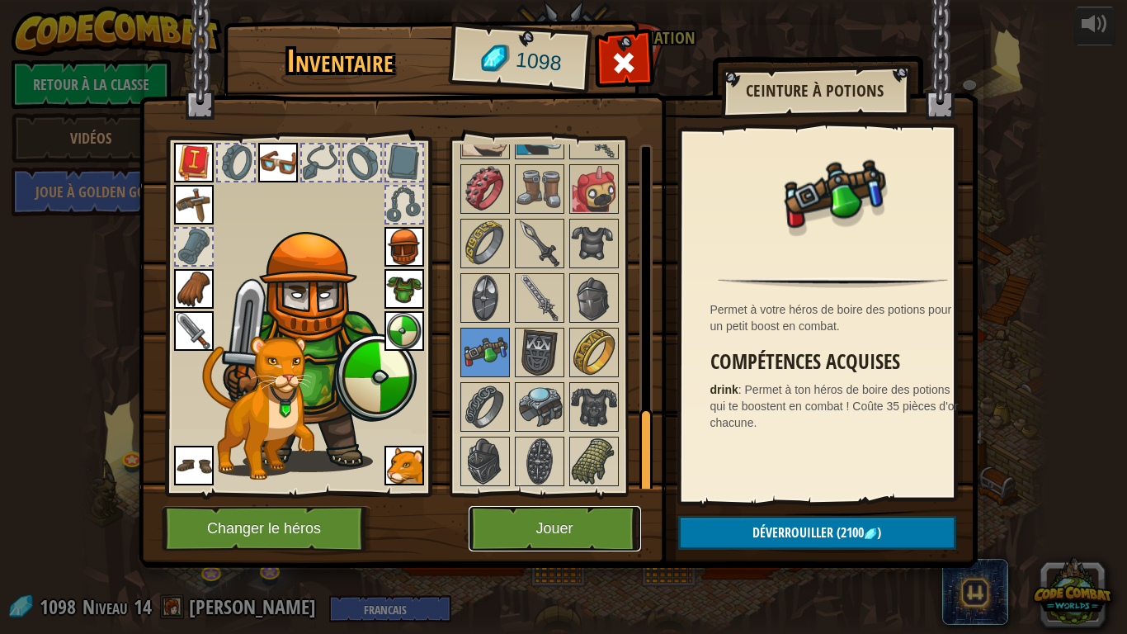
click at [553, 526] on button "Jouer" at bounding box center [555, 528] width 172 height 45
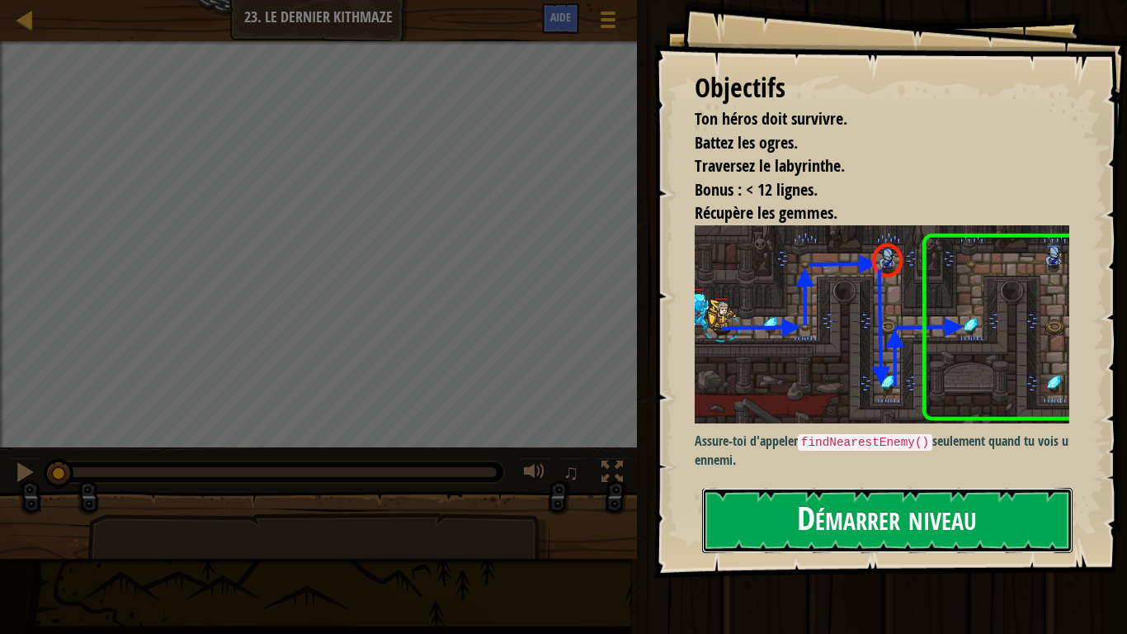
click at [876, 512] on button "Démarrer niveau" at bounding box center [887, 520] width 370 height 65
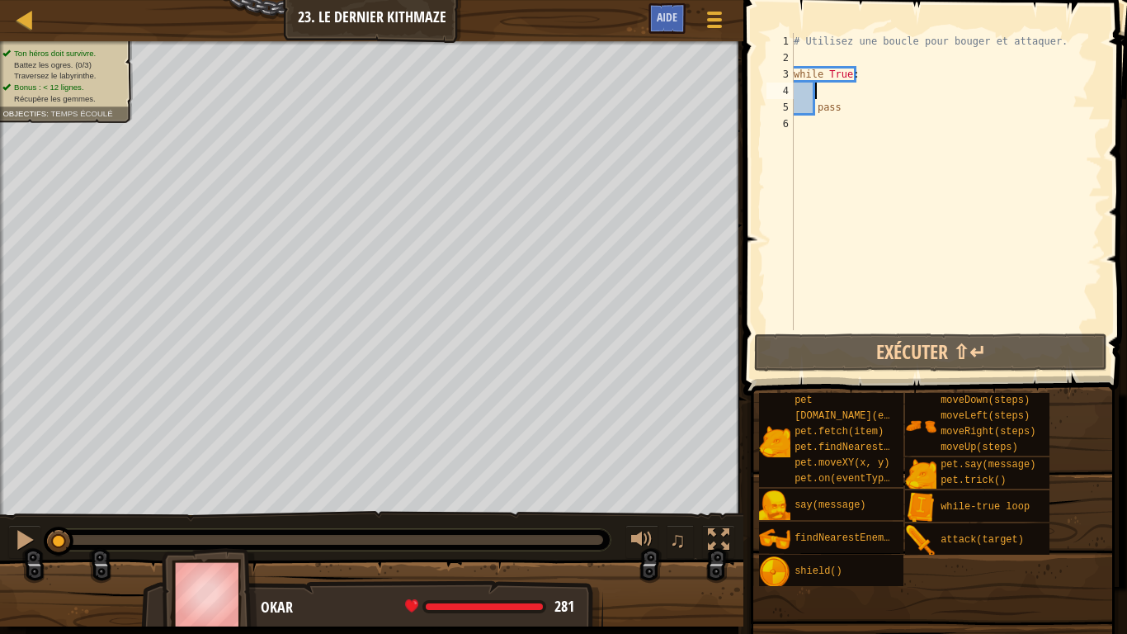
click at [816, 87] on div "# Utilisez une boucle pour bouger et attaquer. while True : pass" at bounding box center [946, 198] width 312 height 330
type textarea "e"
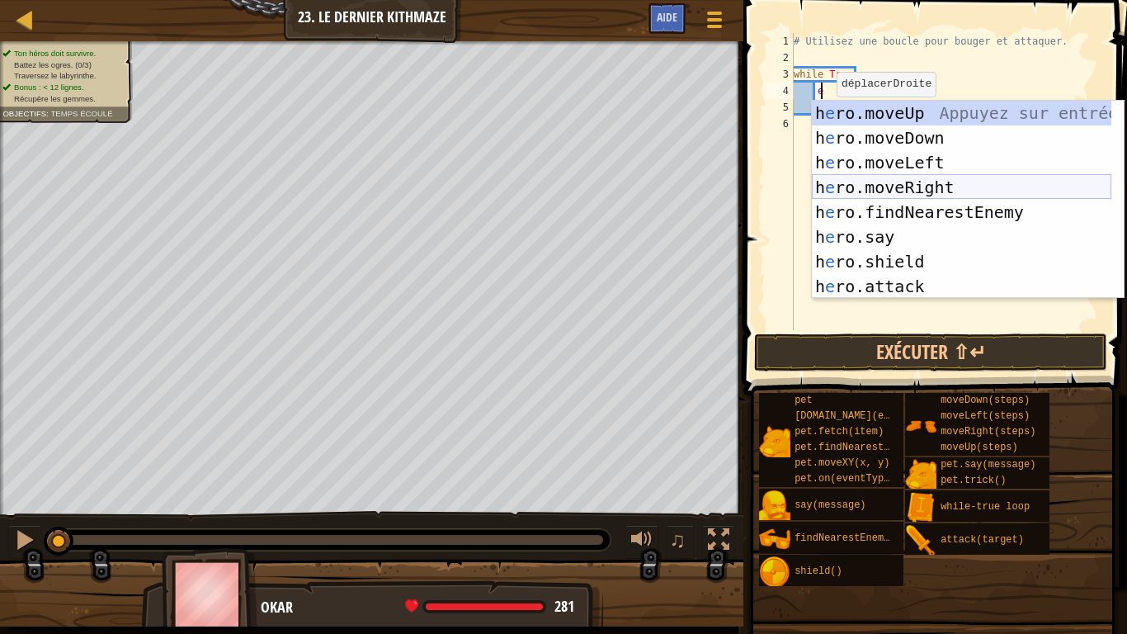
click at [870, 197] on div "h e ro.moveUp Appuyez sur entrée h e ro.moveDown Appuyez sur entrée h e ro.move…" at bounding box center [962, 225] width 300 height 248
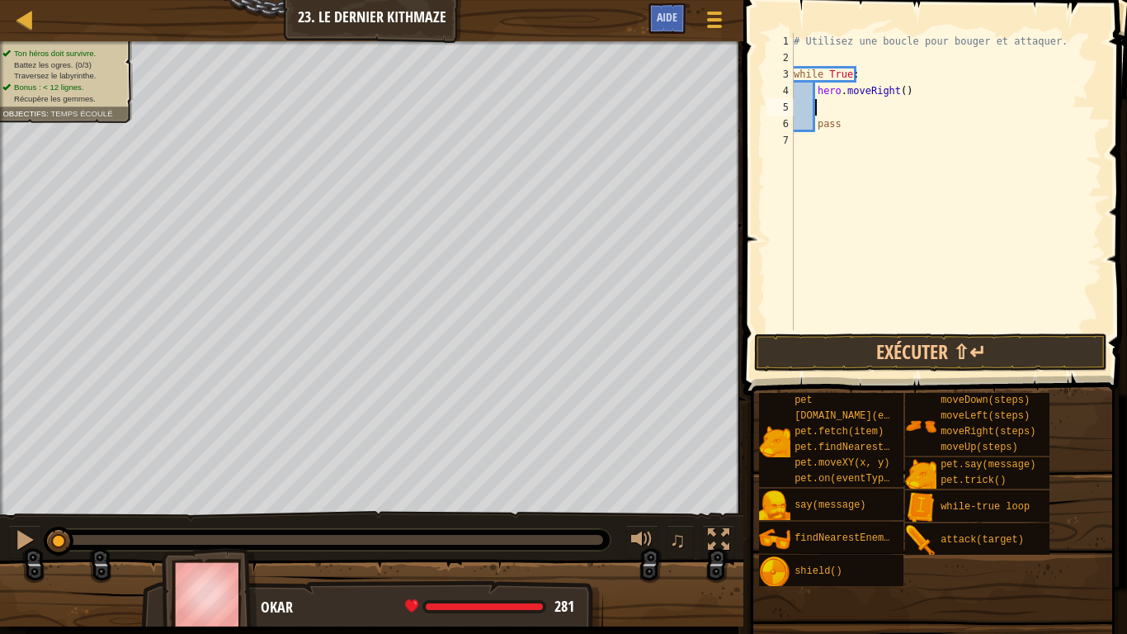
type textarea "he"
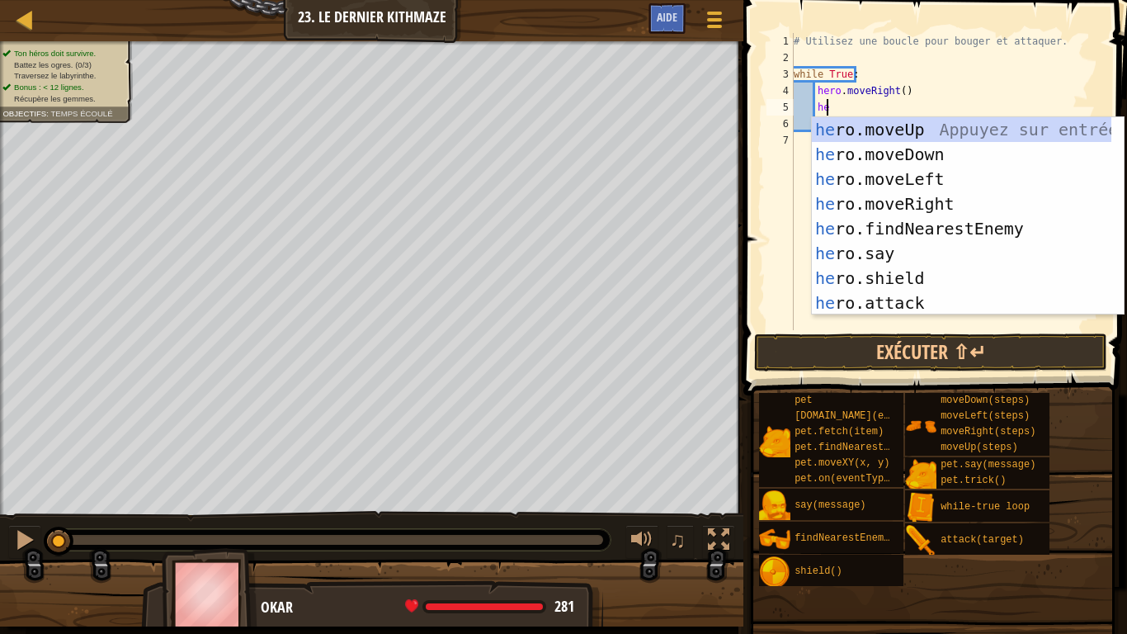
scroll to position [7, 2]
click at [850, 132] on div "he ro.moveUp Appuyez sur entrée he ro.moveDown Appuyez sur entrée he ro.moveLef…" at bounding box center [962, 241] width 300 height 248
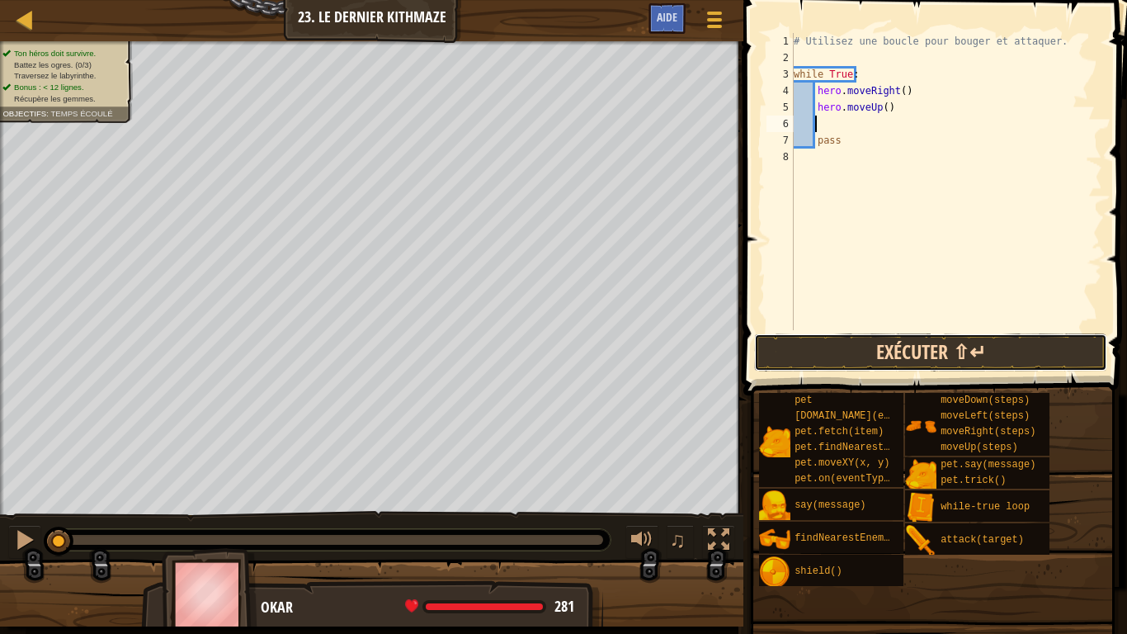
click at [926, 354] on button "Exécuter ⇧↵" at bounding box center [930, 352] width 353 height 38
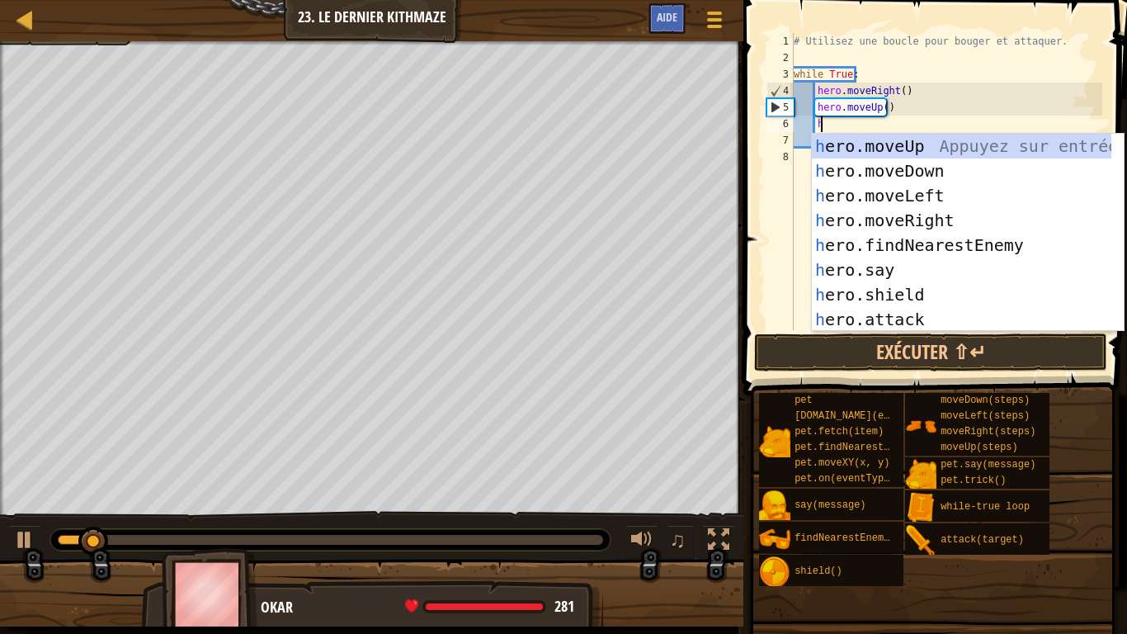
type textarea "he"
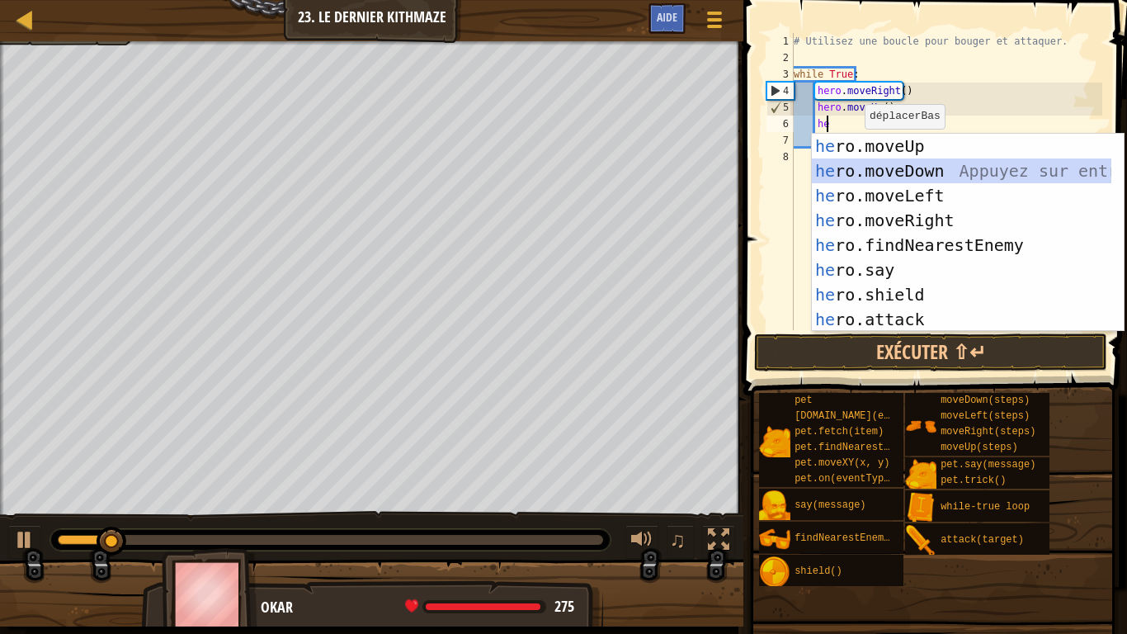
click at [909, 170] on div "he ro.moveUp Appuyez sur entrée he ro.moveDown Appuyez sur entrée he ro.moveLef…" at bounding box center [962, 258] width 300 height 248
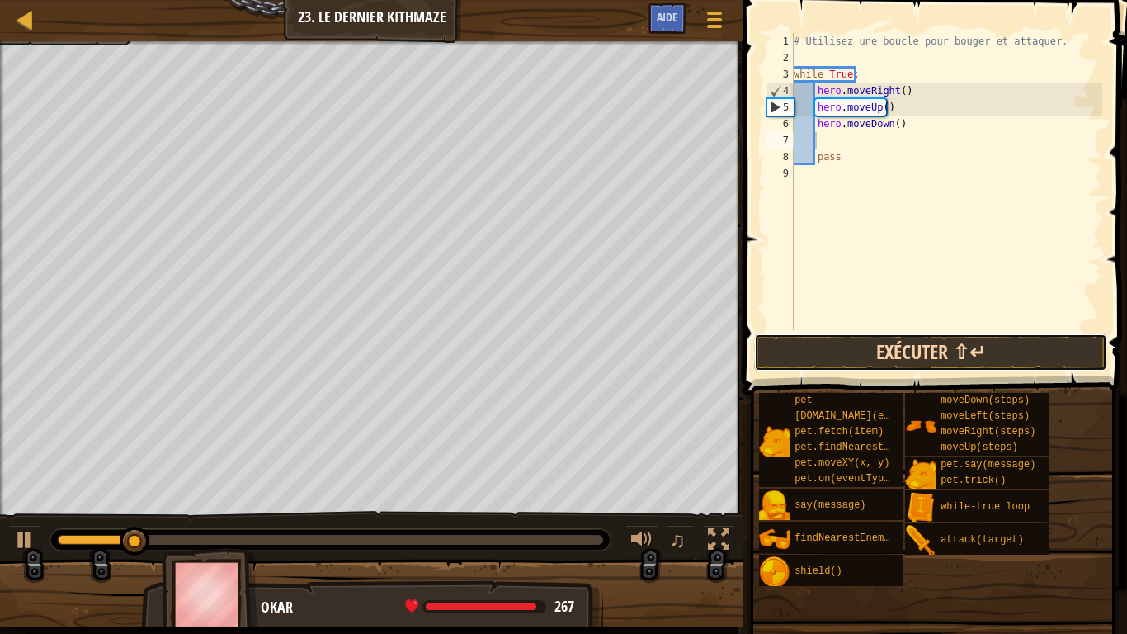
click at [906, 351] on button "Exécuter ⇧↵" at bounding box center [930, 352] width 353 height 38
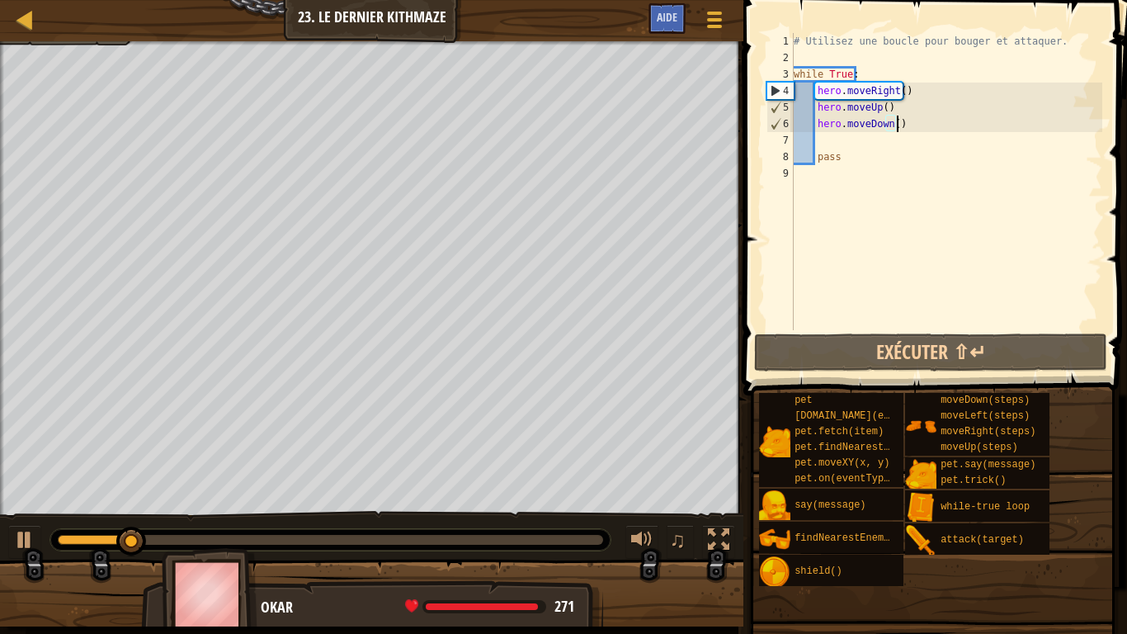
click at [898, 125] on div "# Utilisez une boucle pour bouger et attaquer. while True : hero . moveRight ( …" at bounding box center [946, 198] width 312 height 330
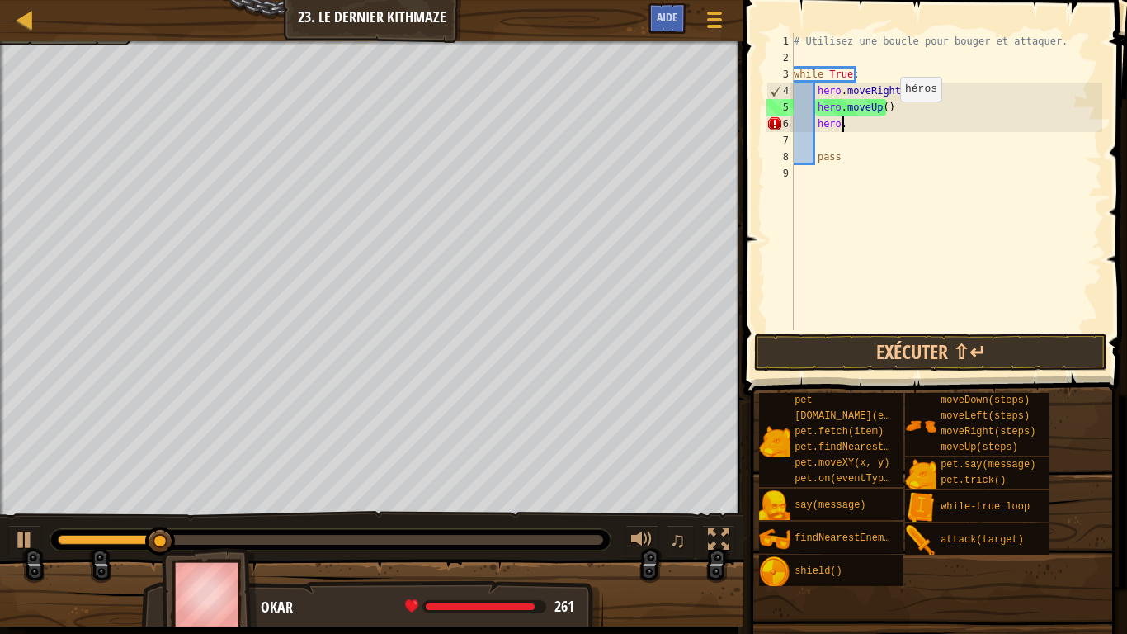
type textarea "hero.m"
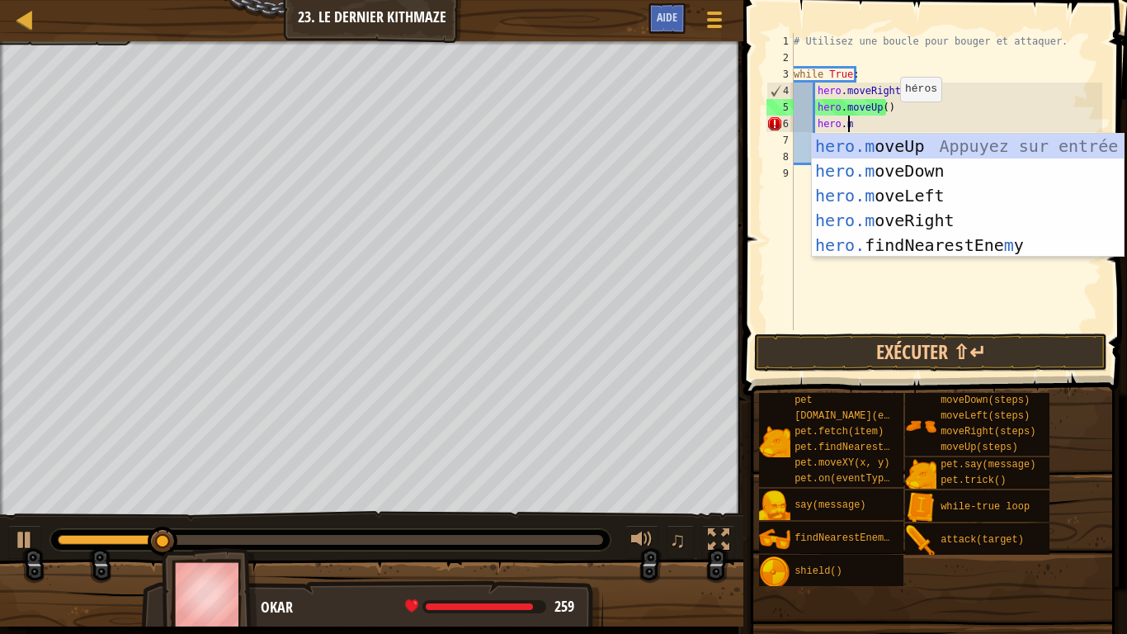
scroll to position [7, 3]
click at [928, 213] on div "hero.m oveUp Appuyez sur entrée hero.m oveDown Appuyez sur entrée hero.m oveLef…" at bounding box center [968, 220] width 312 height 173
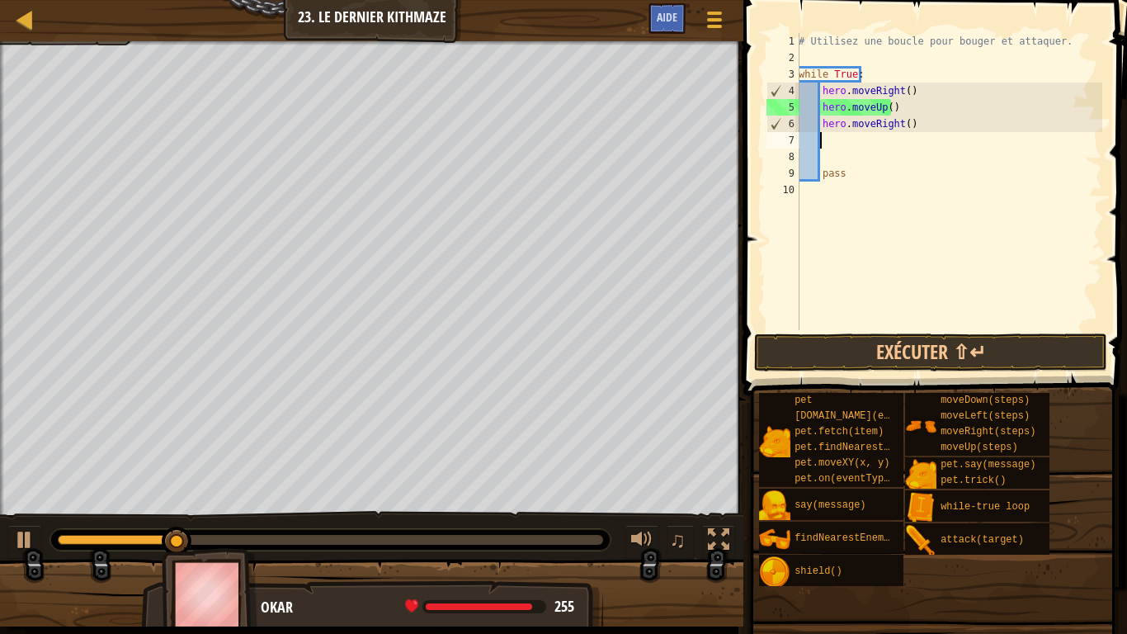
scroll to position [7, 1]
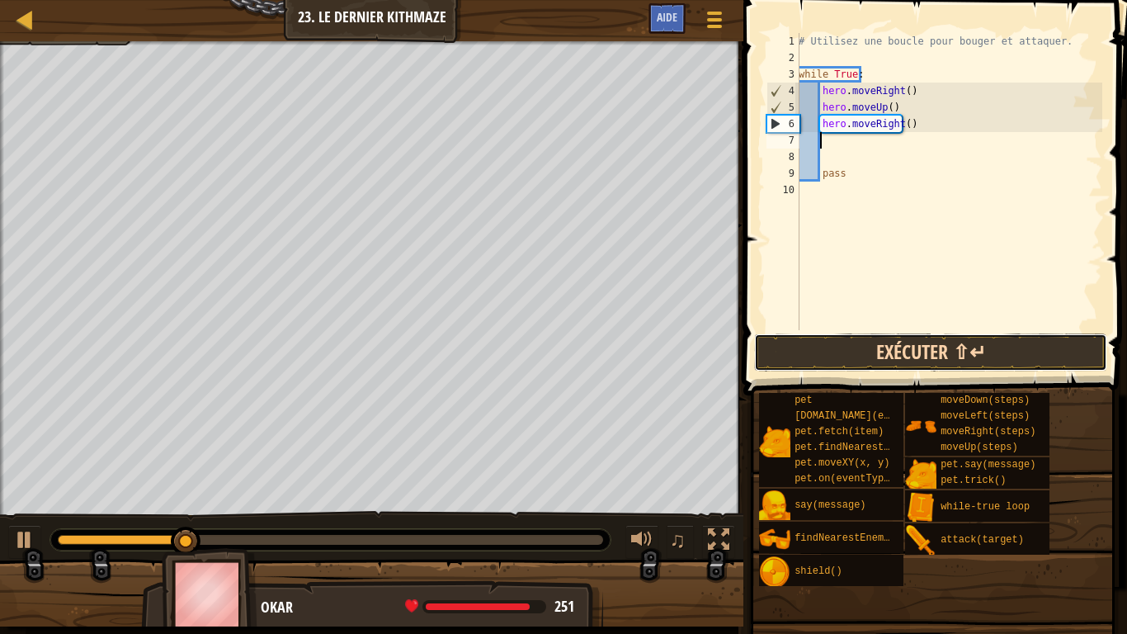
click at [944, 347] on button "Exécuter ⇧↵" at bounding box center [930, 352] width 353 height 38
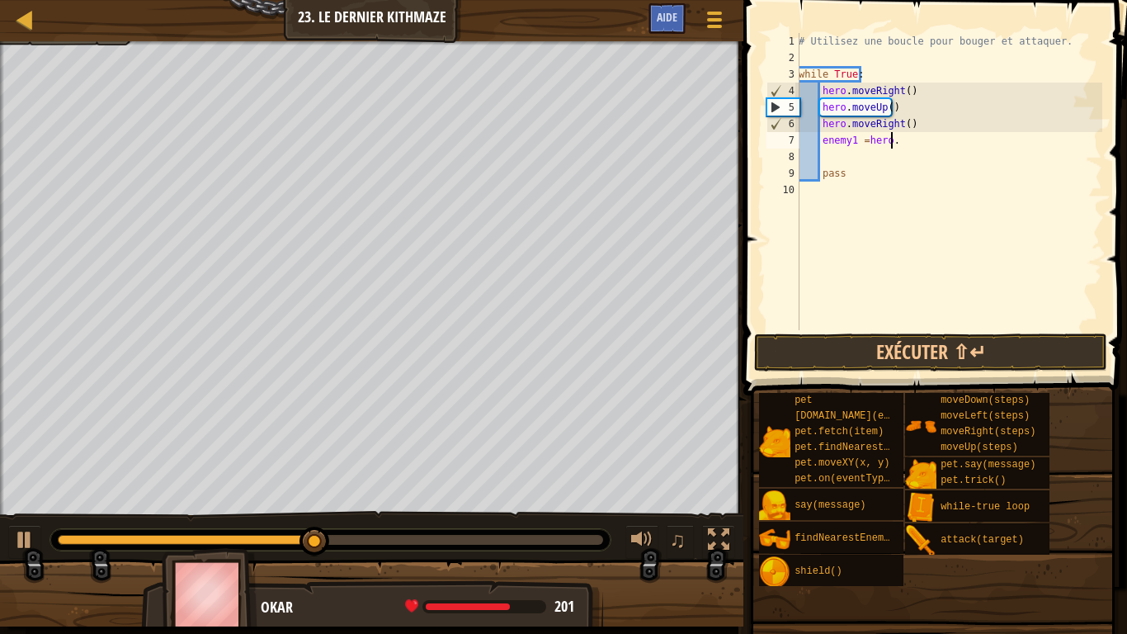
scroll to position [7, 7]
paste textarea "findNearestEnemy()"
type textarea "enemy1 =hero.findNearestEnemy()"
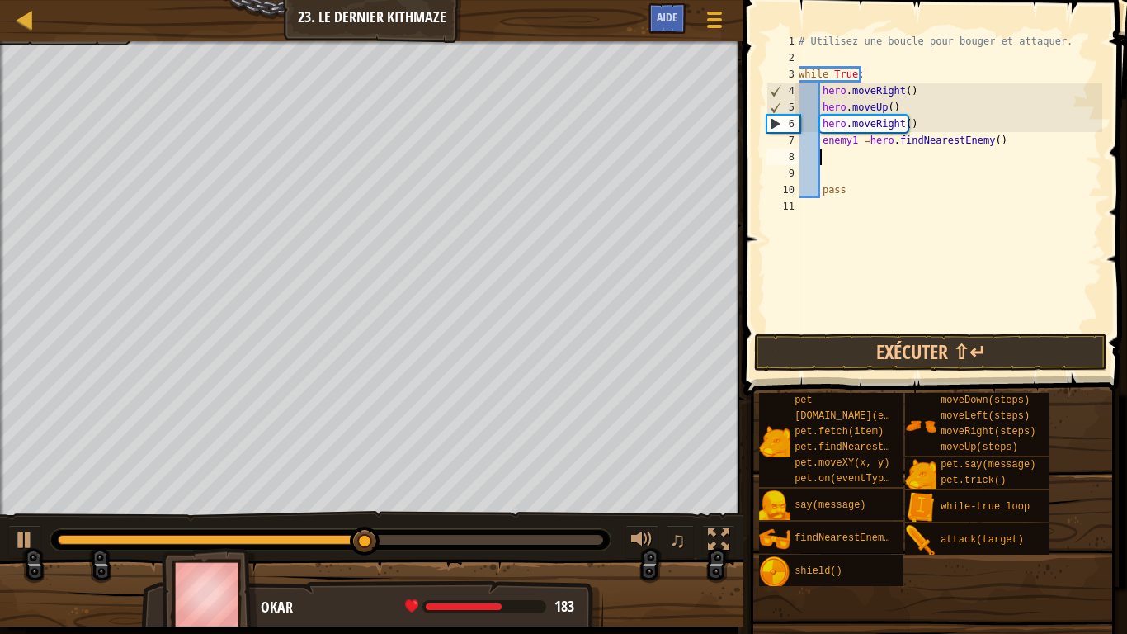
scroll to position [7, 0]
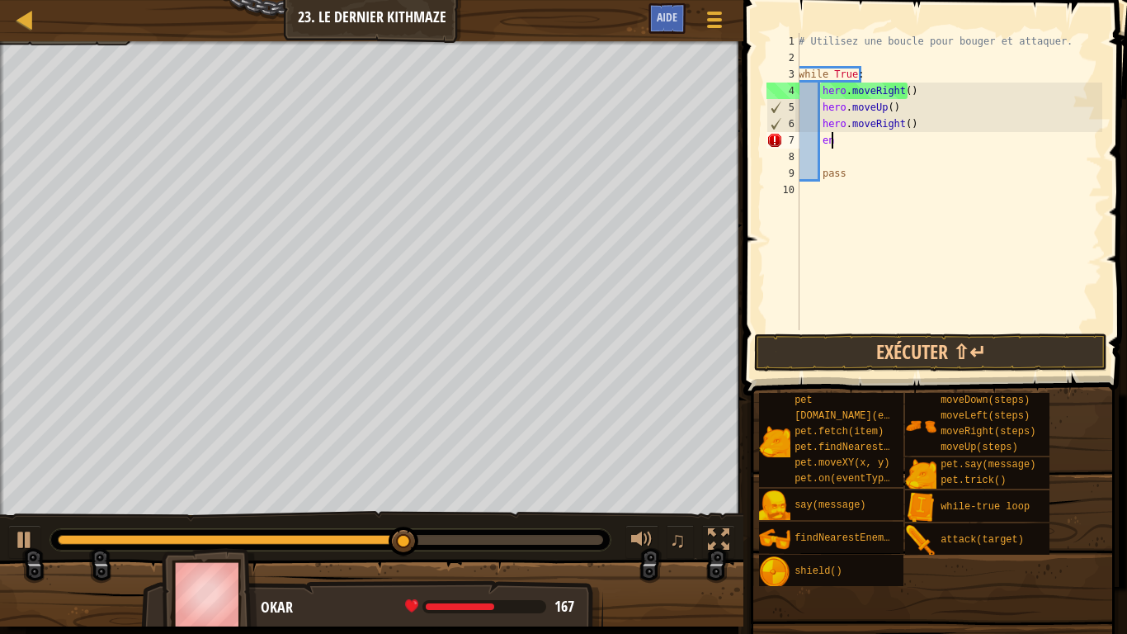
type textarea "e"
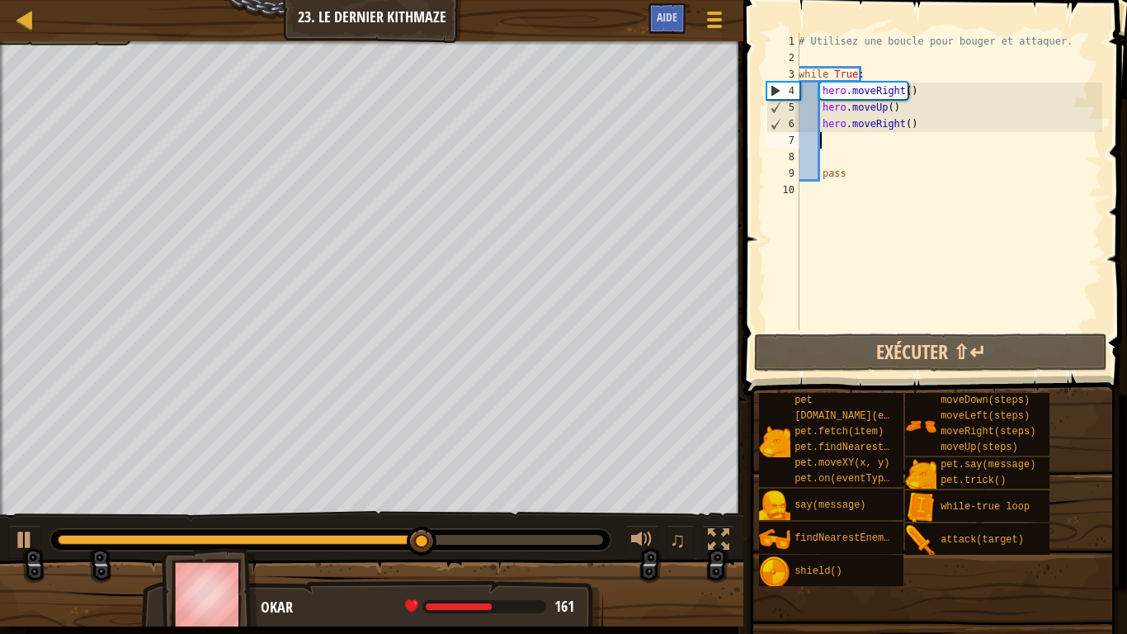
click at [834, 199] on div "# Utilisez une boucle pour bouger et attaquer. while True : hero . moveRight ( …" at bounding box center [948, 198] width 307 height 330
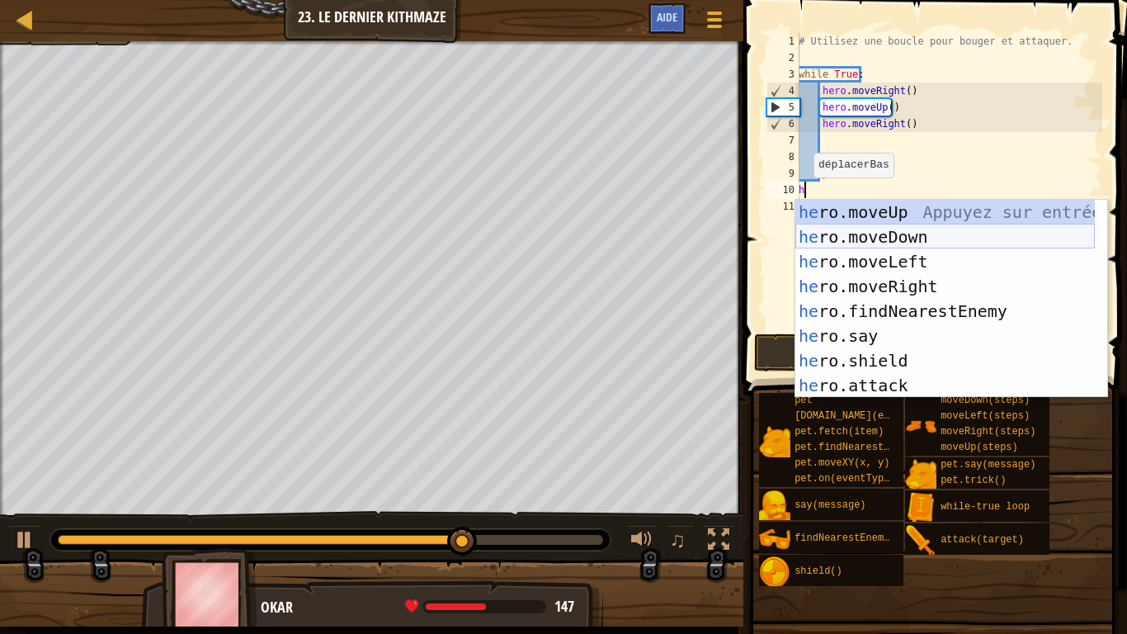
type textarea "h"
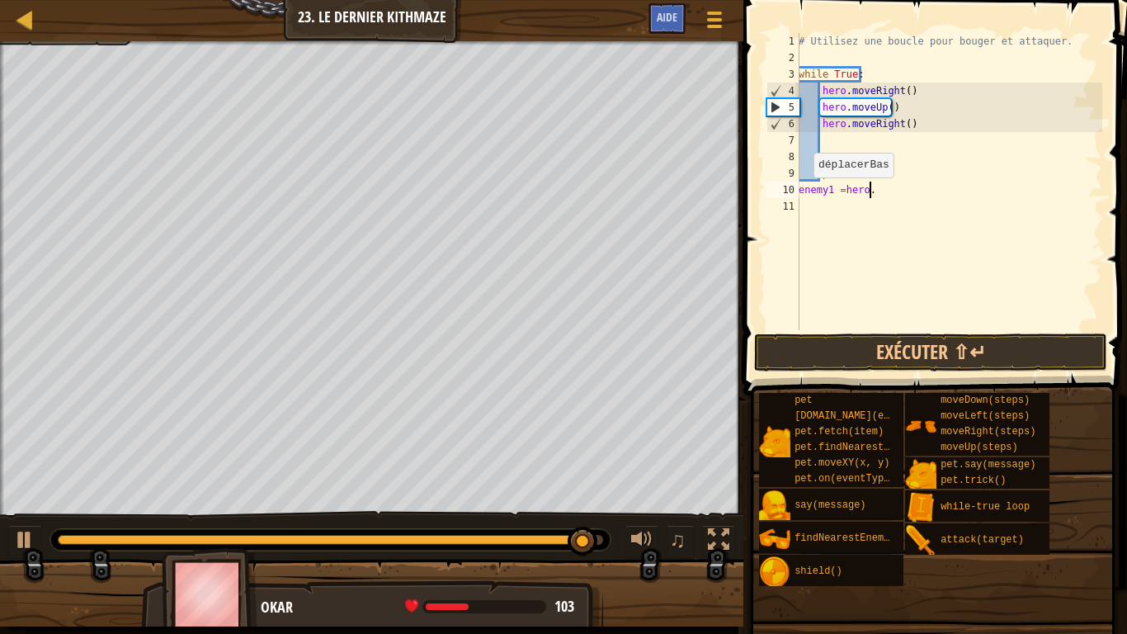
scroll to position [7, 5]
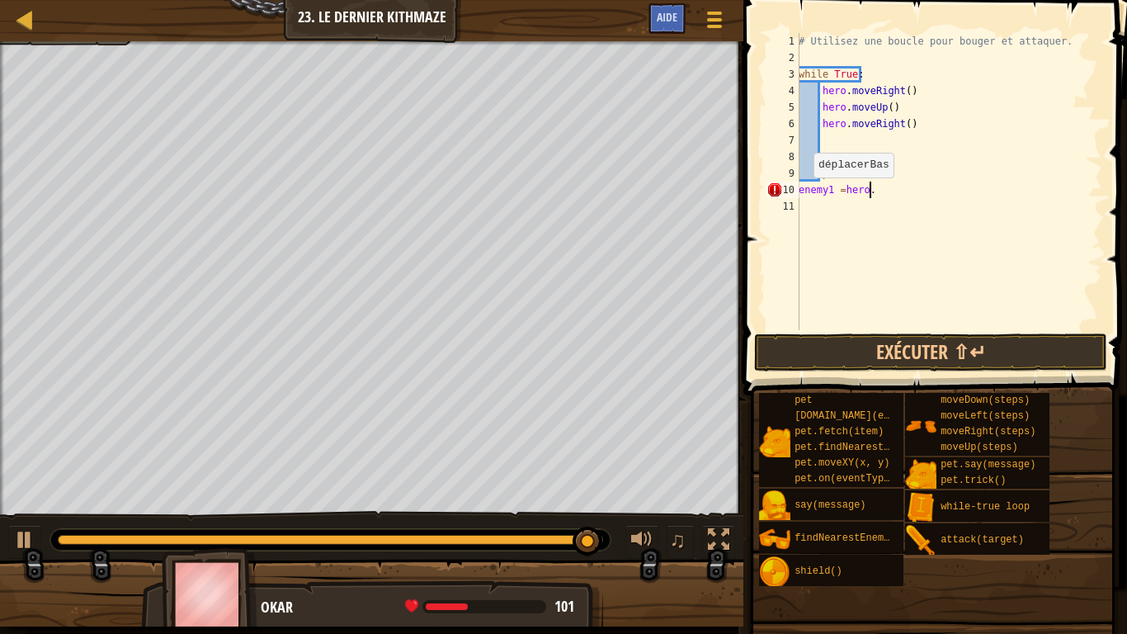
paste textarea "findNearestEnemy()"
type textarea "enemy1 =hero.findNearestEnemy()"
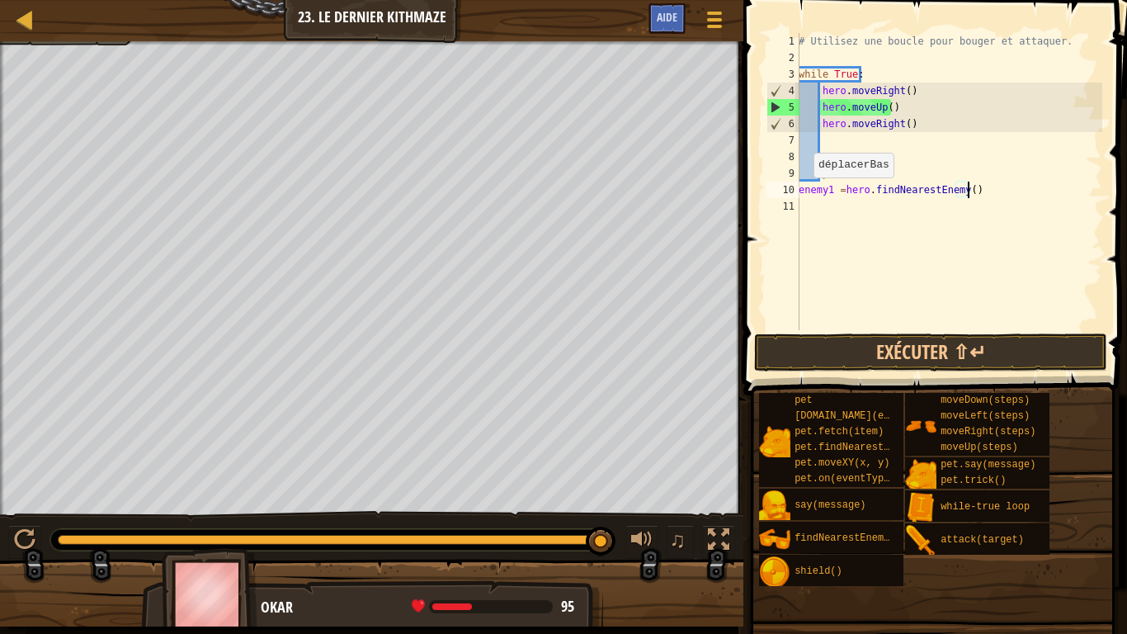
scroll to position [7, 0]
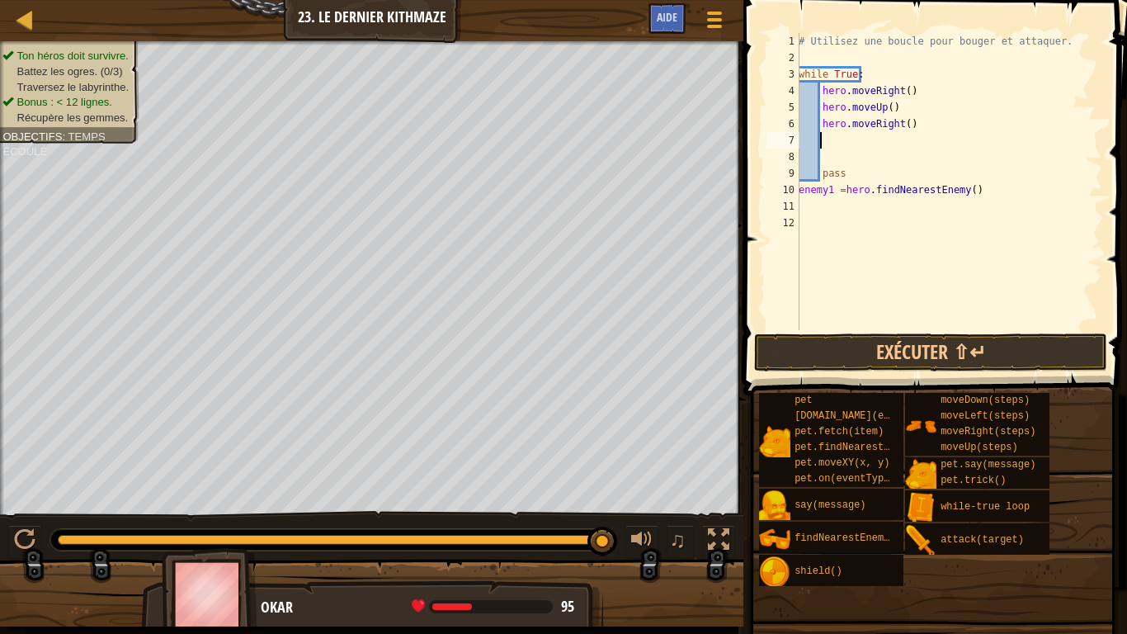
click at [842, 144] on div "# Utilisez une boucle pour bouger et attaquer. while True : hero . moveRight ( …" at bounding box center [948, 198] width 307 height 330
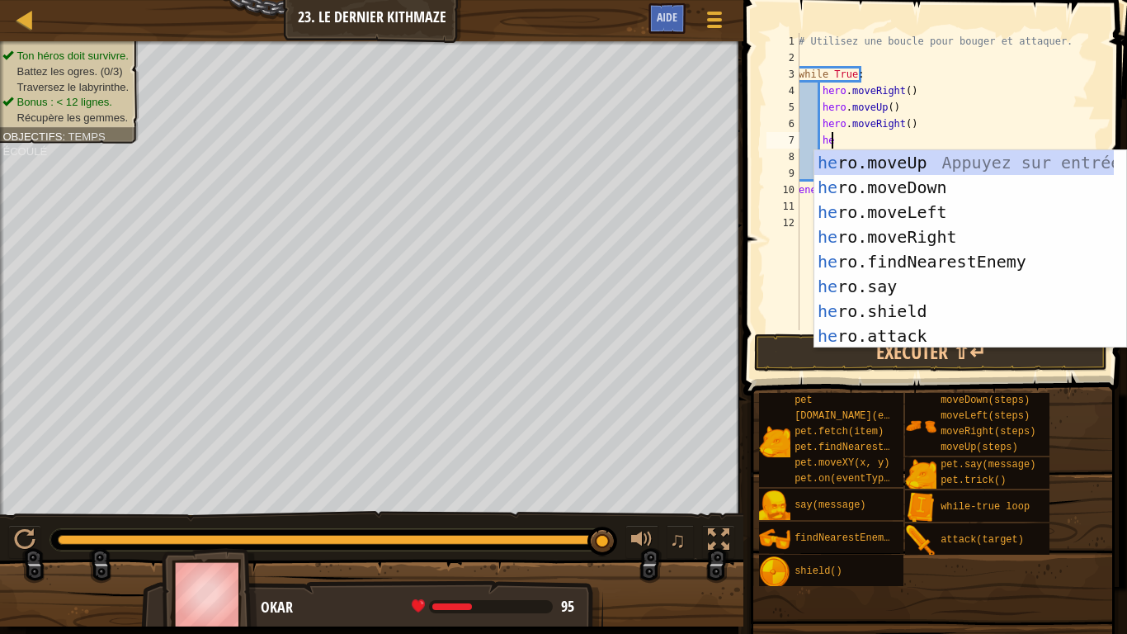
scroll to position [7, 2]
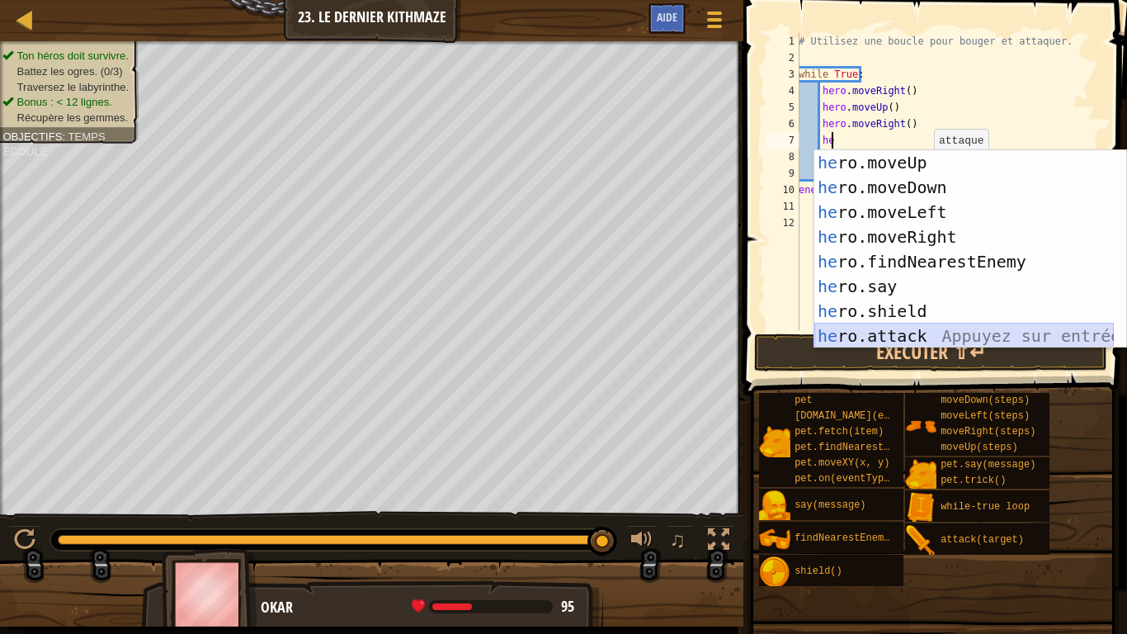
click at [908, 334] on div "he ro.moveUp Appuyez sur entrée he ro.moveDown Appuyez sur entrée he ro.moveLef…" at bounding box center [964, 274] width 300 height 248
type textarea "hero.attack(enemy)"
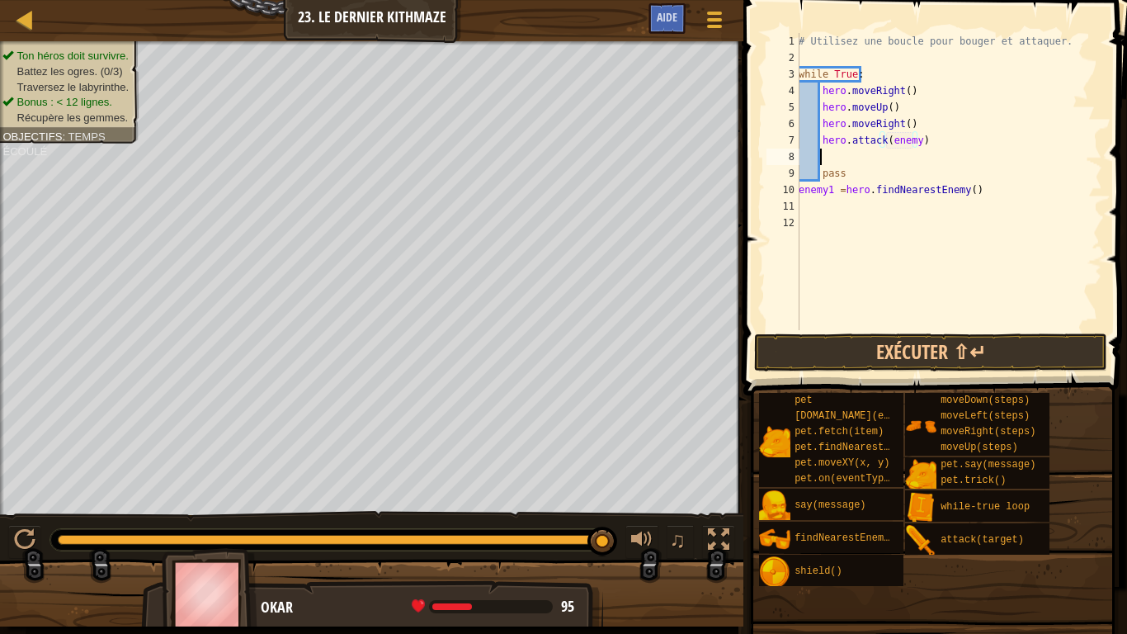
click at [916, 153] on div "# Utilisez une boucle pour bouger et attaquer. while True : hero . moveRight ( …" at bounding box center [948, 198] width 307 height 330
click at [904, 141] on div "# Utilisez une boucle pour bouger et attaquer. while True : hero . moveRight ( …" at bounding box center [948, 198] width 307 height 330
click at [913, 139] on div "# Utilisez une boucle pour bouger et attaquer. while True : hero . moveRight ( …" at bounding box center [948, 198] width 307 height 330
type textarea "hero.attack(enemy1)"
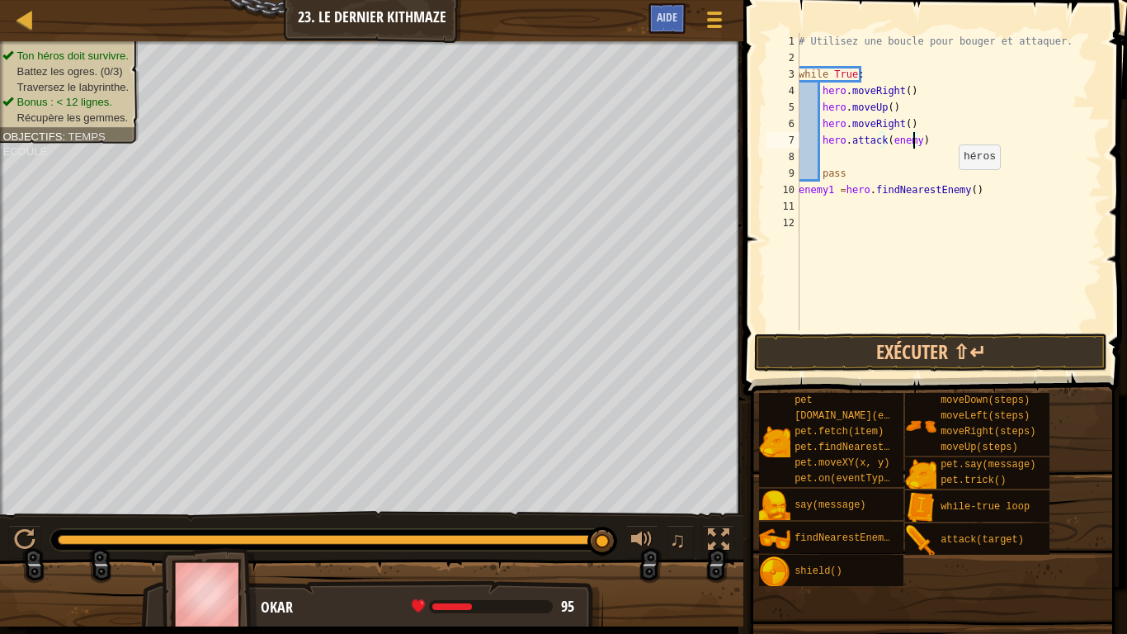
scroll to position [7, 9]
click at [828, 158] on div "# Utilisez une boucle pour bouger et attaquer. while True : hero . moveRight ( …" at bounding box center [948, 198] width 307 height 330
click at [897, 347] on button "Exécuter ⇧↵" at bounding box center [930, 352] width 353 height 38
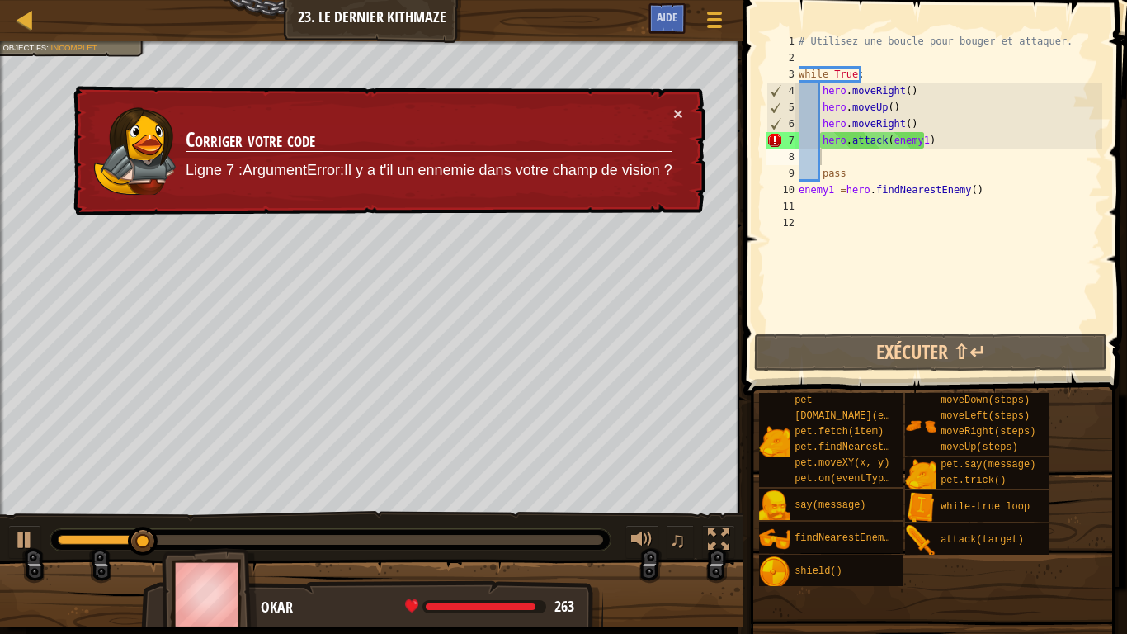
click at [684, 100] on div "× Corriger votre code Ligne 7 :ArgumentError:Il y a t'il un ennemie dans votre …" at bounding box center [387, 151] width 635 height 130
click at [677, 112] on button "×" at bounding box center [678, 114] width 10 height 17
drag, startPoint x: 987, startPoint y: 193, endPoint x: 798, endPoint y: 191, distance: 189.0
click at [798, 191] on div "1 2 3 4 5 6 7 8 9 10 11 12 # Utilisez une boucle pour bouger et attaquer. while…" at bounding box center [932, 181] width 339 height 297
type textarea "pass"
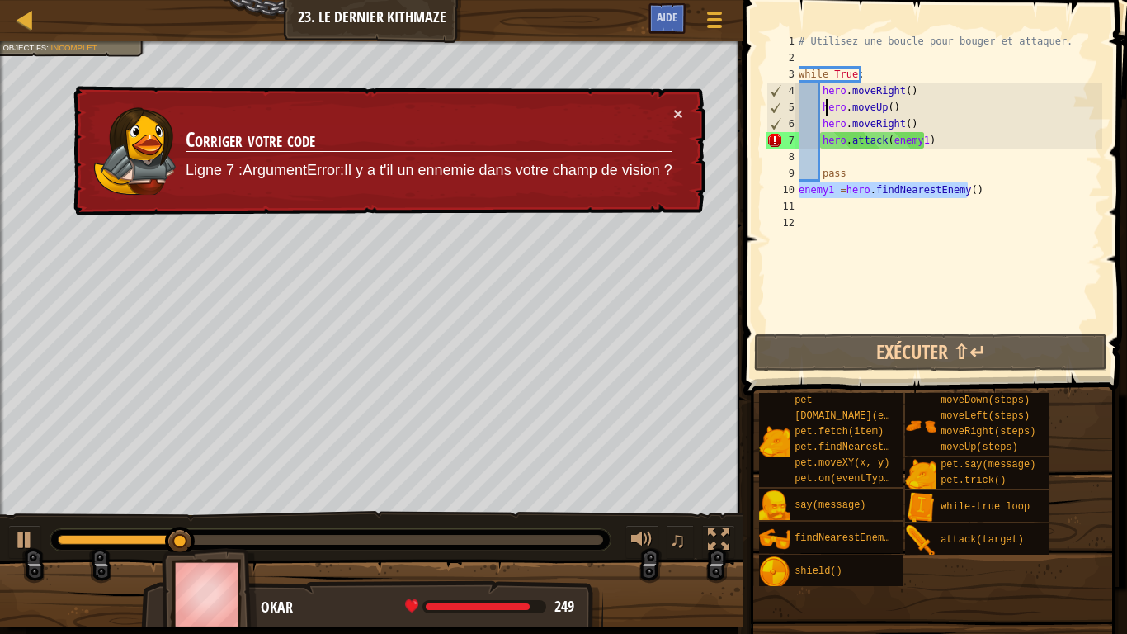
type textarea "while True:"
type textarea "# Utilisez une boucle pour bouger et attaquer."
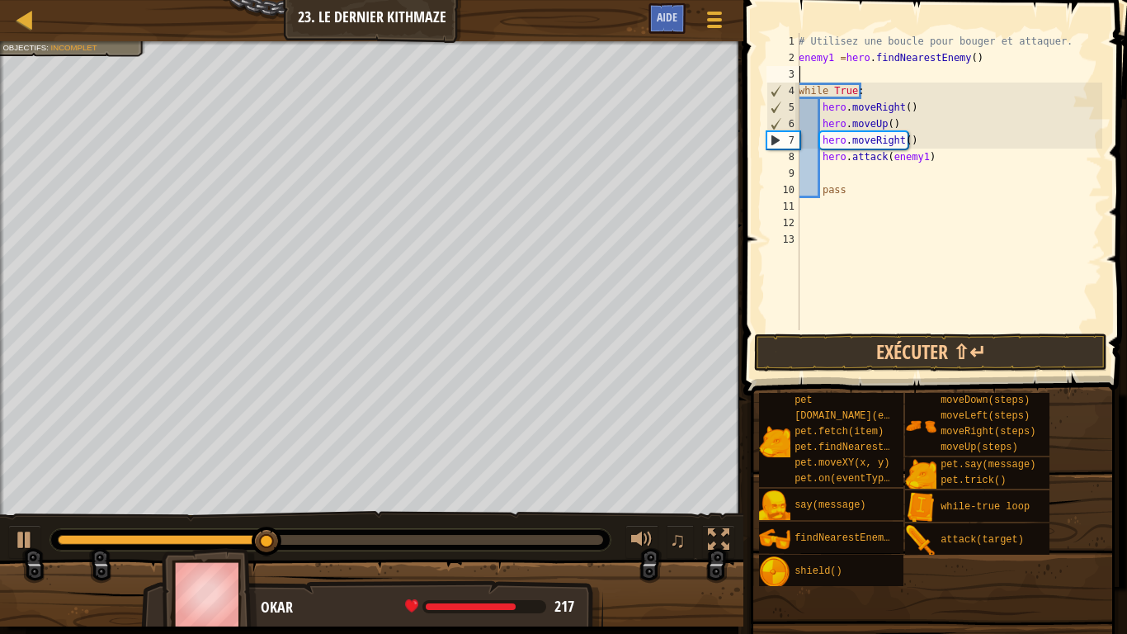
drag, startPoint x: 823, startPoint y: 188, endPoint x: 0, endPoint y: 342, distance: 837.0
click at [0, 342] on div "Ton héros doit survivre. Battez les ogres. (0/3) Traversez le labyrinthe. Bonus…" at bounding box center [371, 278] width 743 height 474
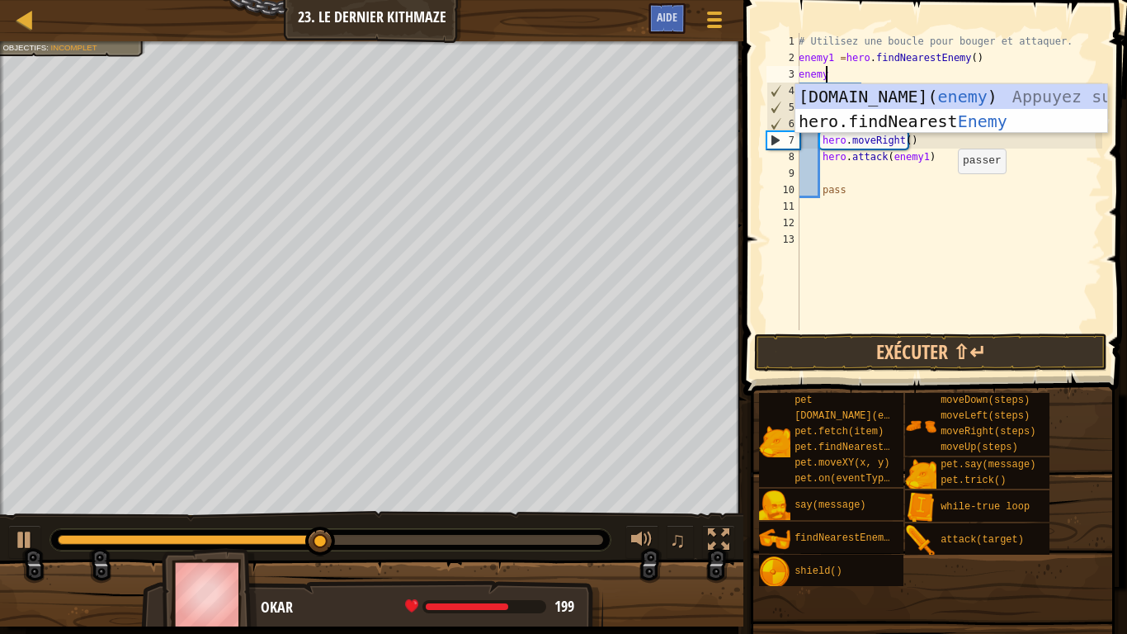
scroll to position [7, 16]
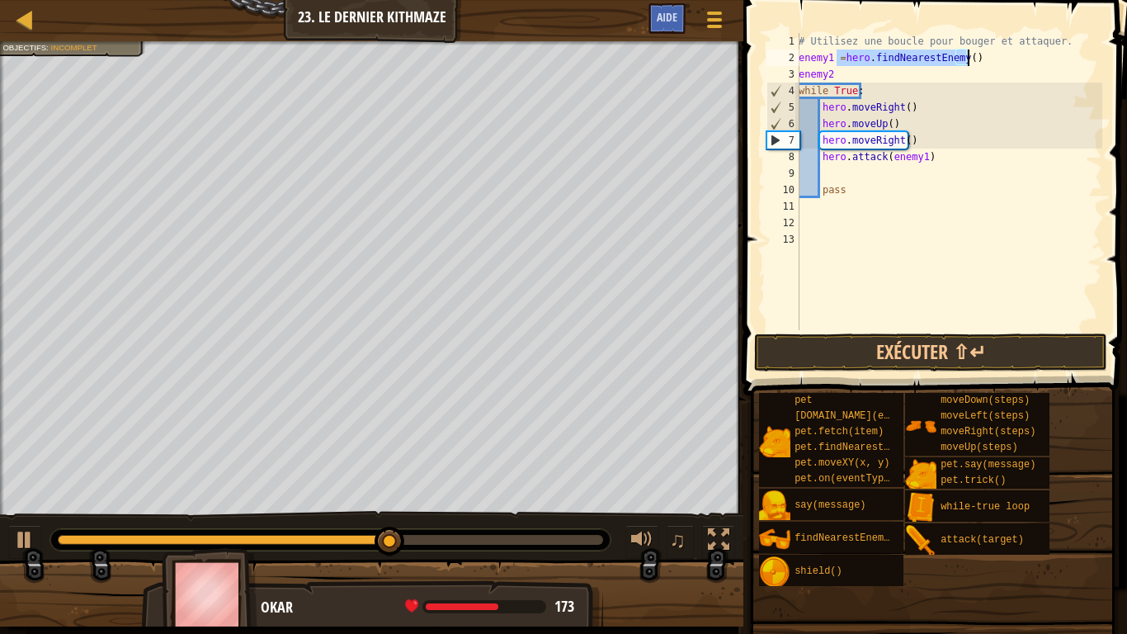
drag, startPoint x: 837, startPoint y: 59, endPoint x: 969, endPoint y: 65, distance: 132.2
click at [969, 65] on div "# Utilisez une boucle pour bouger et attaquer. enemy1 = hero . findNearestEnemy…" at bounding box center [948, 198] width 307 height 330
click at [836, 66] on div "# Utilisez une boucle pour bouger et attaquer. enemy1 = hero . findNearestEnemy…" at bounding box center [948, 198] width 307 height 330
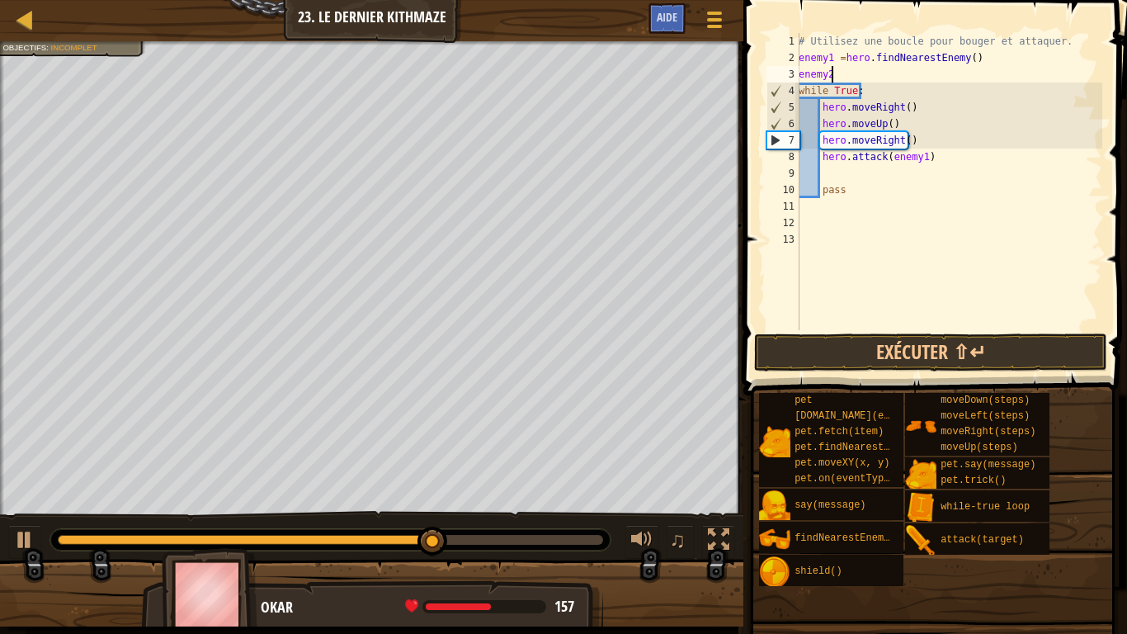
paste textarea "=hero.findNearestEnemy()"
click at [833, 82] on div "# Utilisez une boucle pour bouger et attaquer. enemy1 = hero . findNearestEnemy…" at bounding box center [948, 198] width 307 height 330
type textarea "enemy2 =hero.findNearestEnemy()"
click at [974, 79] on div "# Utilisez une boucle pour bouger et attaquer. enemy1 = hero . findNearestEnemy…" at bounding box center [948, 198] width 307 height 330
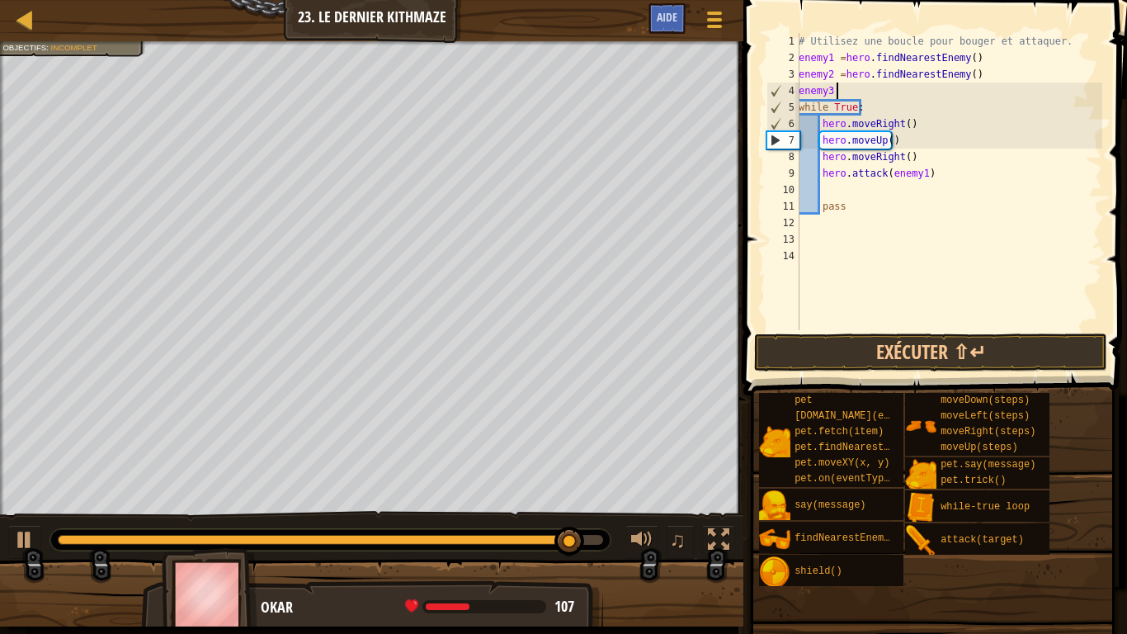
paste textarea "=hero.findNearestEnemy()"
click at [909, 343] on button "Exécuter ⇧↵" at bounding box center [930, 352] width 353 height 38
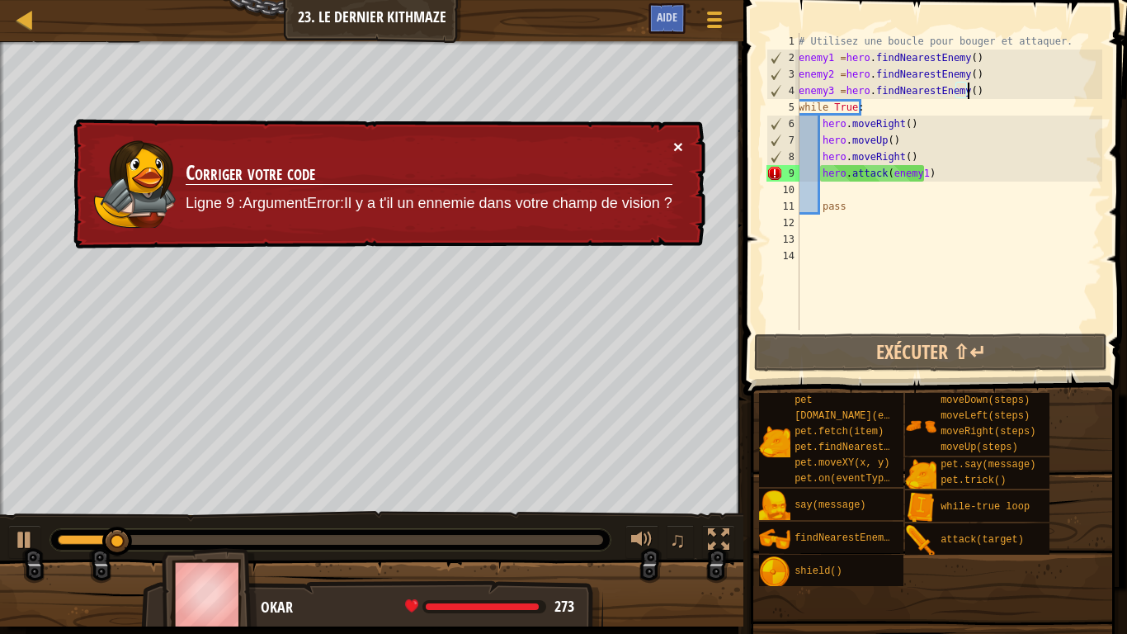
click at [683, 142] on div "× Corriger votre code Ligne 9 :ArgumentError:Il y a t'il un ennemie dans votre …" at bounding box center [387, 184] width 635 height 130
click at [682, 140] on button "×" at bounding box center [678, 147] width 10 height 17
drag, startPoint x: 927, startPoint y: 176, endPoint x: 823, endPoint y: 167, distance: 104.4
click at [823, 167] on div "# Utilisez une boucle pour bouger et attaquer. enemy1 = hero . findNearestEnemy…" at bounding box center [948, 198] width 307 height 330
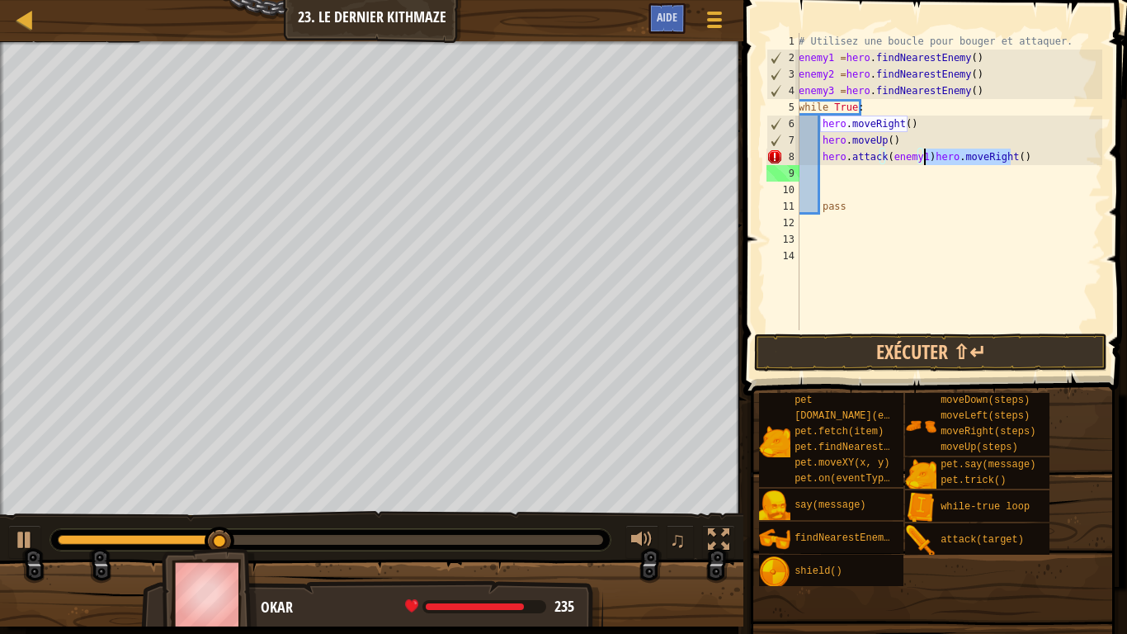
drag, startPoint x: 1015, startPoint y: 155, endPoint x: 925, endPoint y: 164, distance: 90.4
click at [925, 164] on div "# Utilisez une boucle pour bouger et attaquer. enemy1 = hero . findNearestEnemy…" at bounding box center [948, 198] width 307 height 330
type textarea "hero.attack(enemy1)"
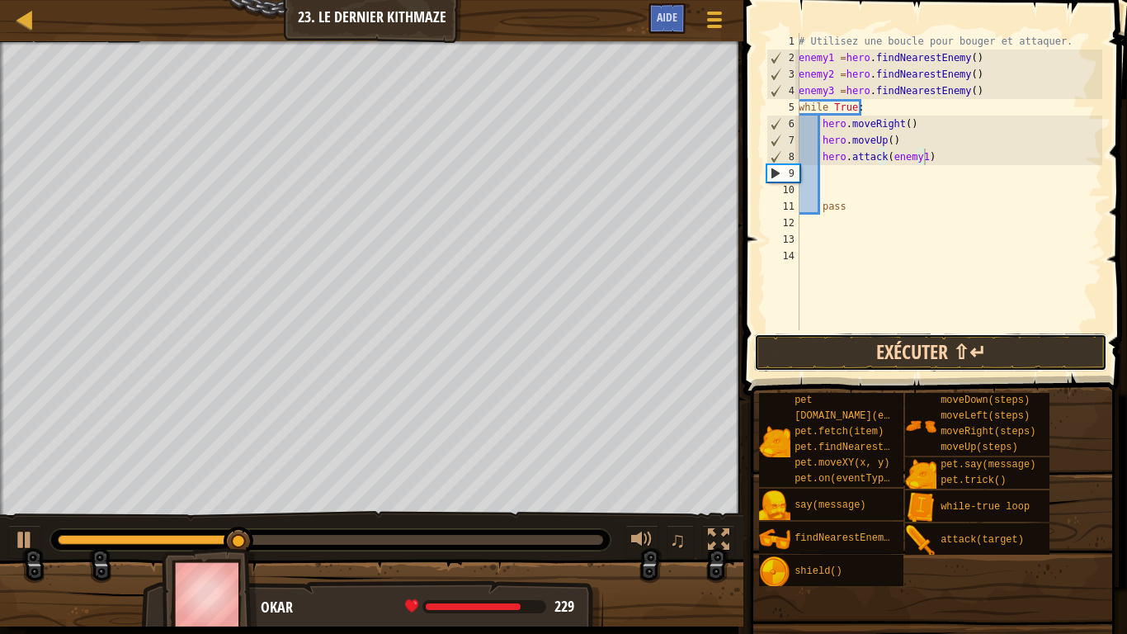
click at [914, 351] on button "Exécuter ⇧↵" at bounding box center [930, 352] width 353 height 38
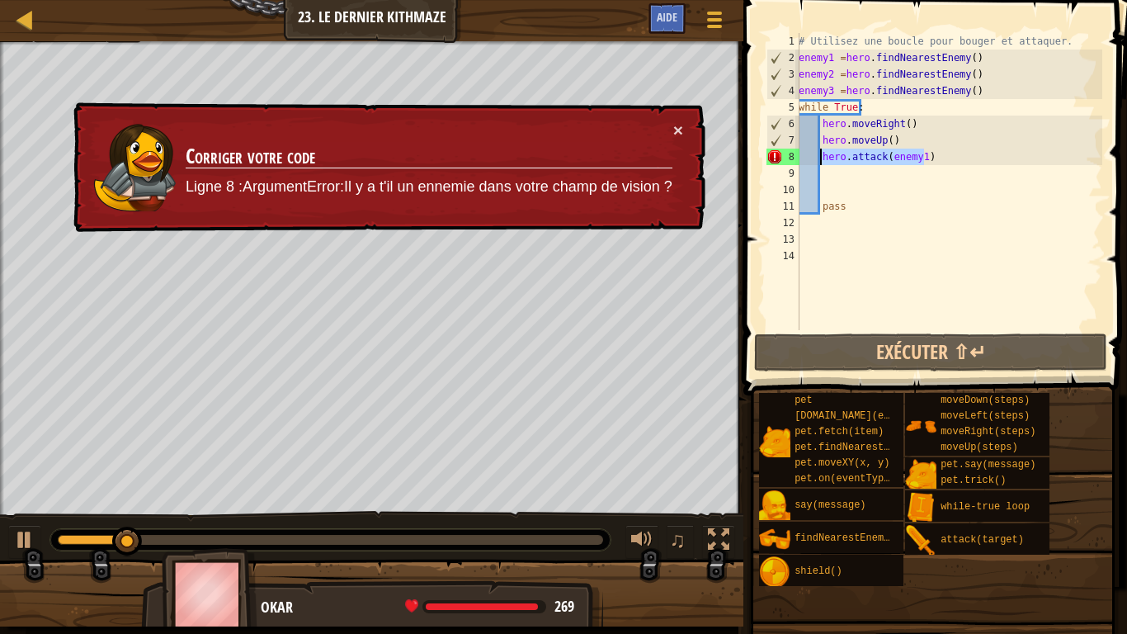
drag, startPoint x: 922, startPoint y: 156, endPoint x: 821, endPoint y: 151, distance: 100.8
click at [821, 151] on div "# Utilisez une boucle pour bouger et attaquer. enemy1 = hero . findNearestEnemy…" at bounding box center [948, 198] width 307 height 330
type textarea "pass"
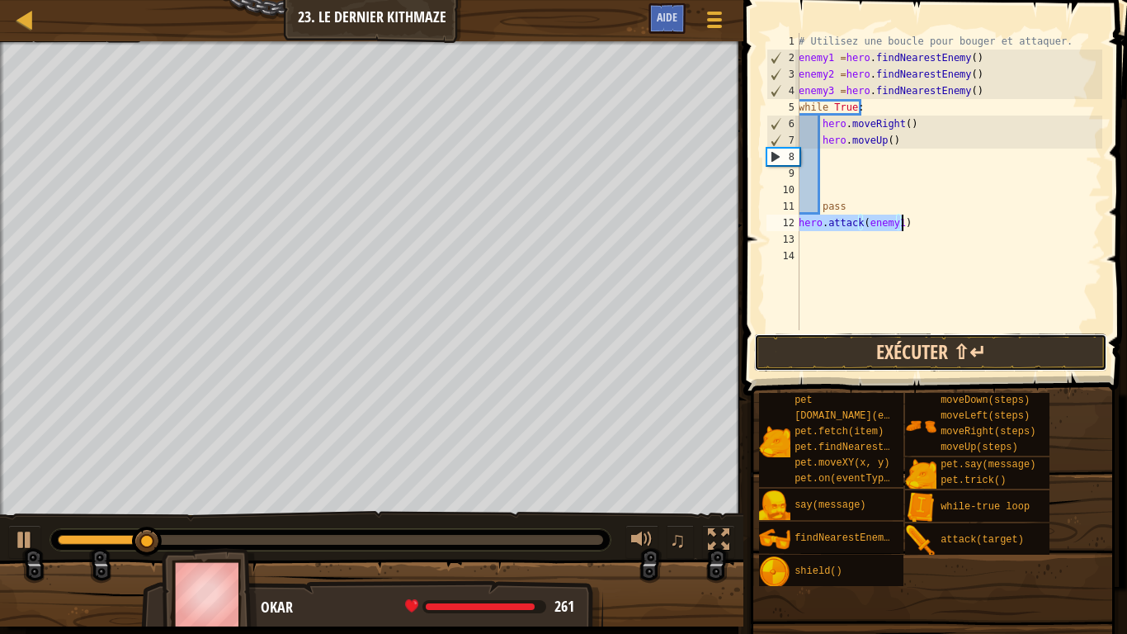
click at [939, 353] on button "Exécuter ⇧↵" at bounding box center [930, 352] width 353 height 38
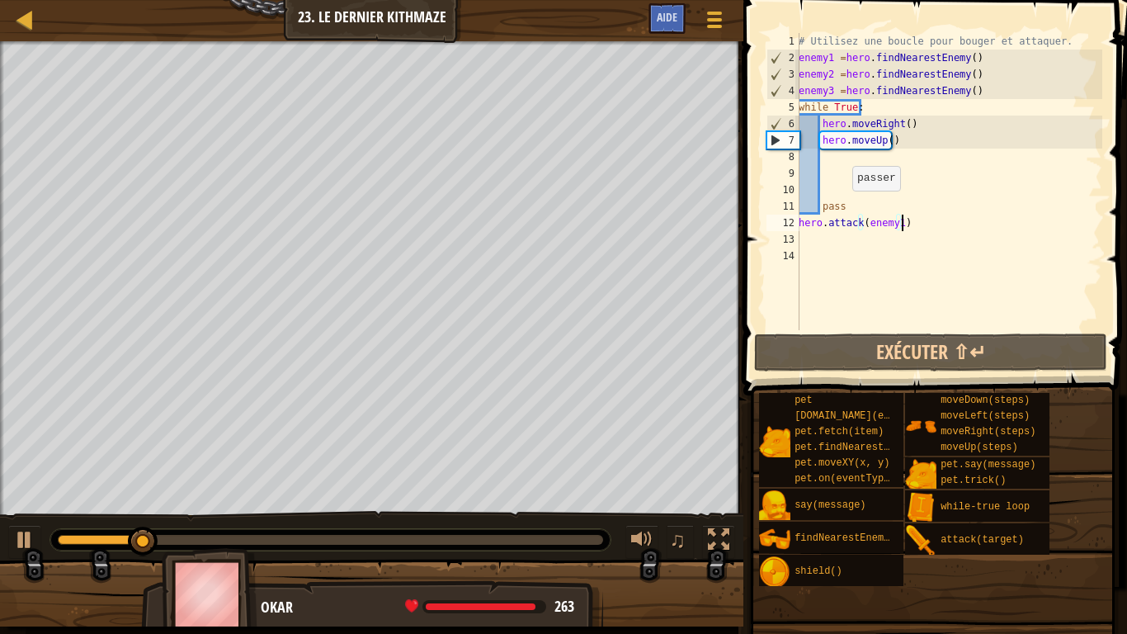
click at [842, 208] on div "# Utilisez une boucle pour bouger et attaquer. enemy1 = hero . findNearestEnemy…" at bounding box center [948, 198] width 307 height 330
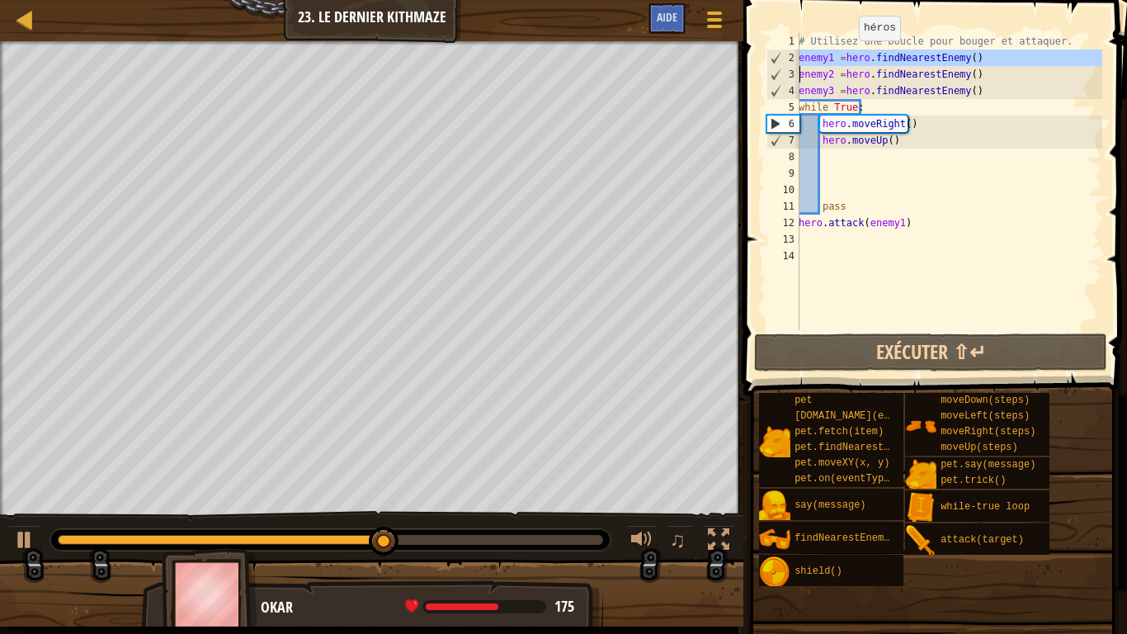
drag, startPoint x: 794, startPoint y: 55, endPoint x: 852, endPoint y: 57, distance: 57.8
click at [852, 57] on div "pass 1 2 3 4 5 6 7 8 9 10 11 12 13 14 # Utilisez une boucle pour bouger et atta…" at bounding box center [932, 181] width 339 height 297
type textarea "hero.moveUp()"
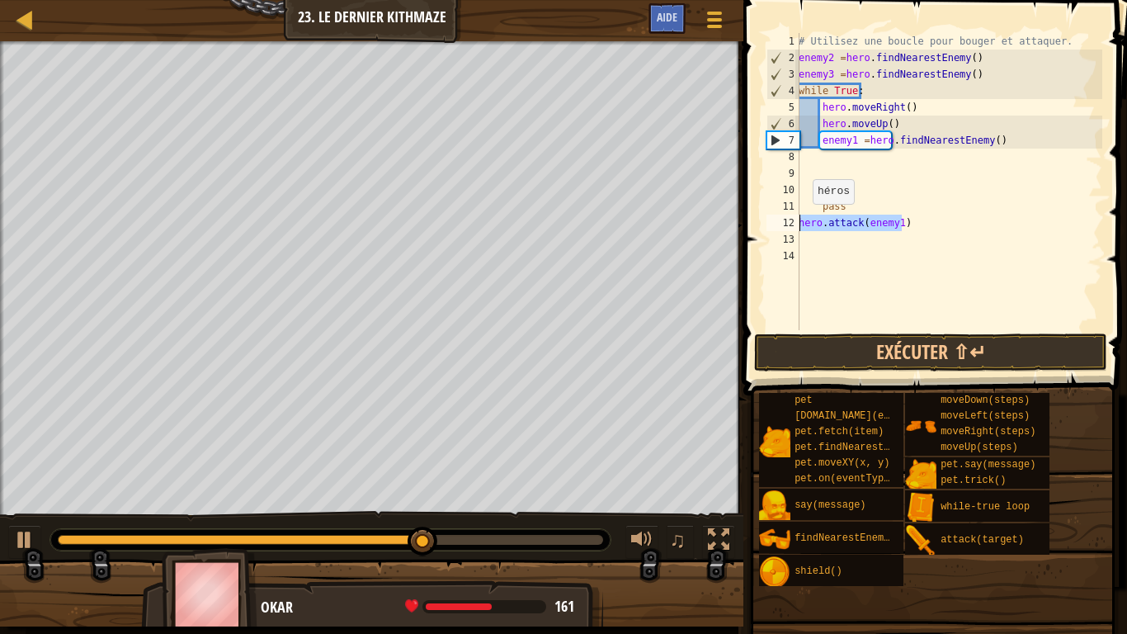
drag, startPoint x: 889, startPoint y: 228, endPoint x: 784, endPoint y: 215, distance: 106.4
click at [784, 215] on div "enemy1 =hero.findNearestEnemy() 1 2 3 4 5 6 7 8 9 10 11 12 13 14 # Utilisez une…" at bounding box center [932, 181] width 339 height 297
type textarea "hero.attack(enemy1)"
type textarea "enemy1 =hero.findNearestEnemy()"
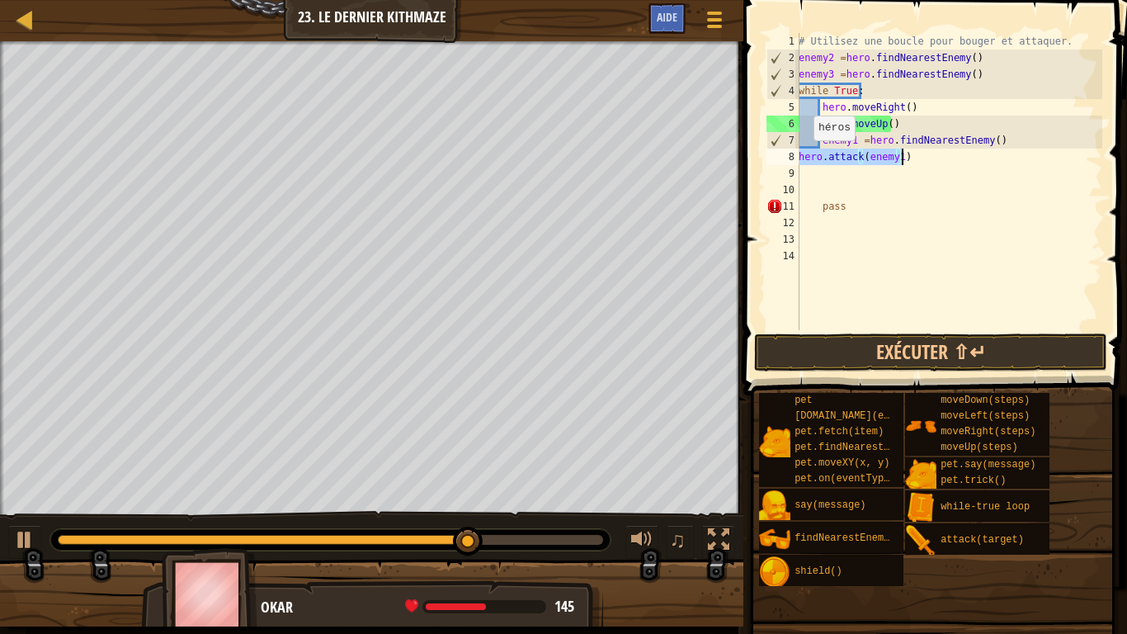
click at [804, 157] on div "# Utilisez une boucle pour bouger et attaquer. enemy2 = hero . findNearestEnemy…" at bounding box center [948, 181] width 307 height 297
click at [798, 153] on div "8" at bounding box center [783, 157] width 33 height 17
type textarea "hero.attack(enemy1)"
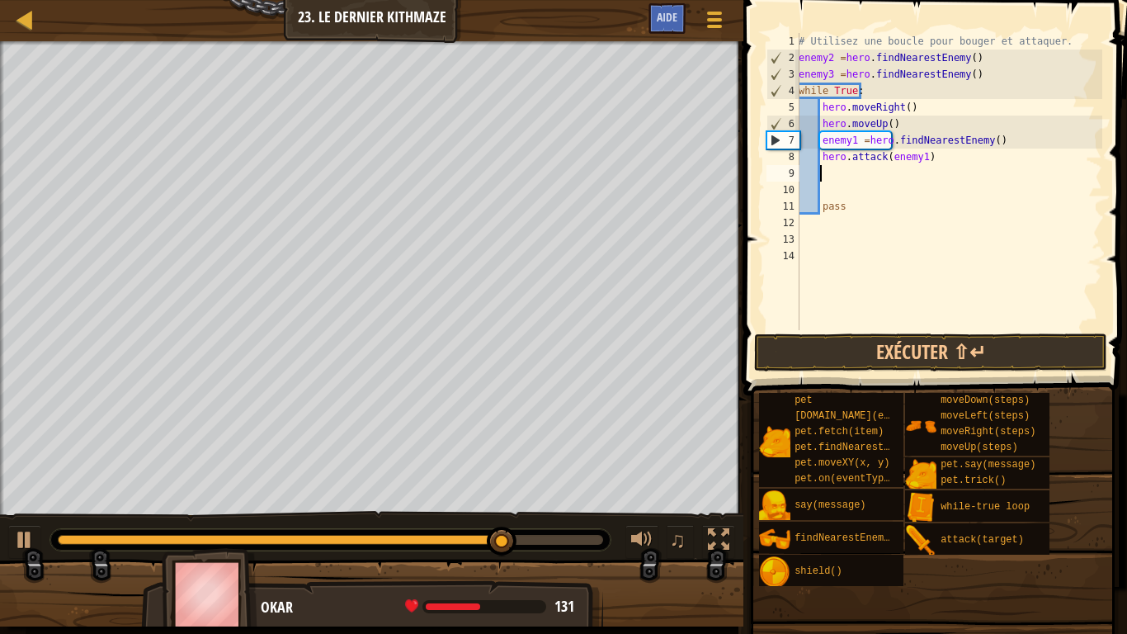
click at [891, 177] on div "# Utilisez une boucle pour bouger et attaquer. enemy2 = hero . findNearestEnemy…" at bounding box center [948, 198] width 307 height 330
click at [931, 356] on button "Exécuter ⇧↵" at bounding box center [930, 352] width 353 height 38
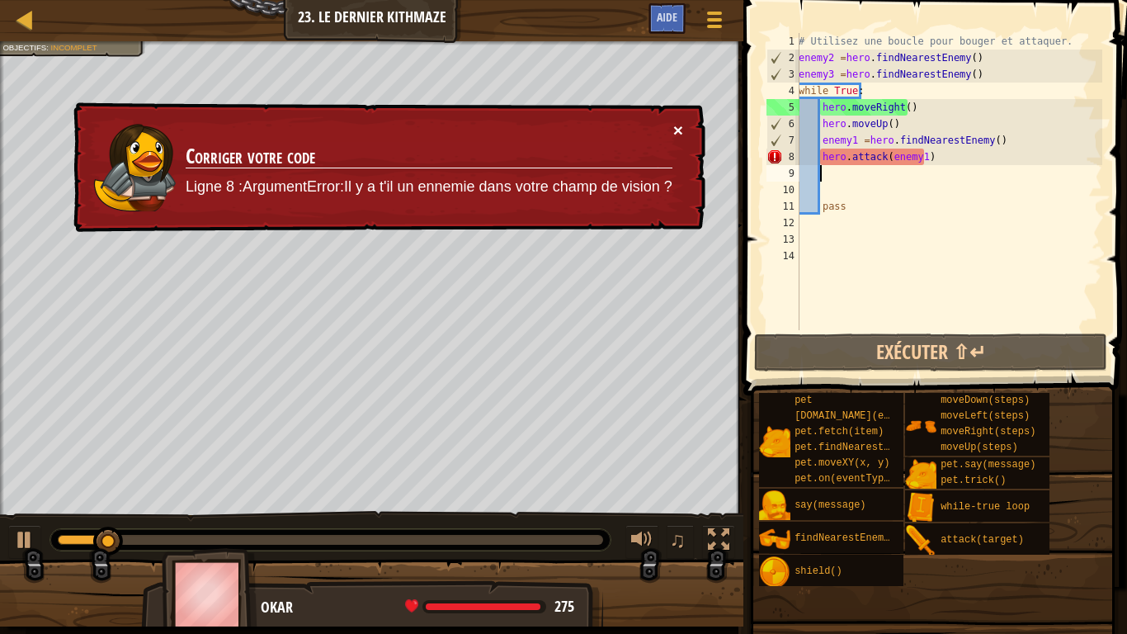
click at [677, 127] on button "×" at bounding box center [678, 129] width 10 height 17
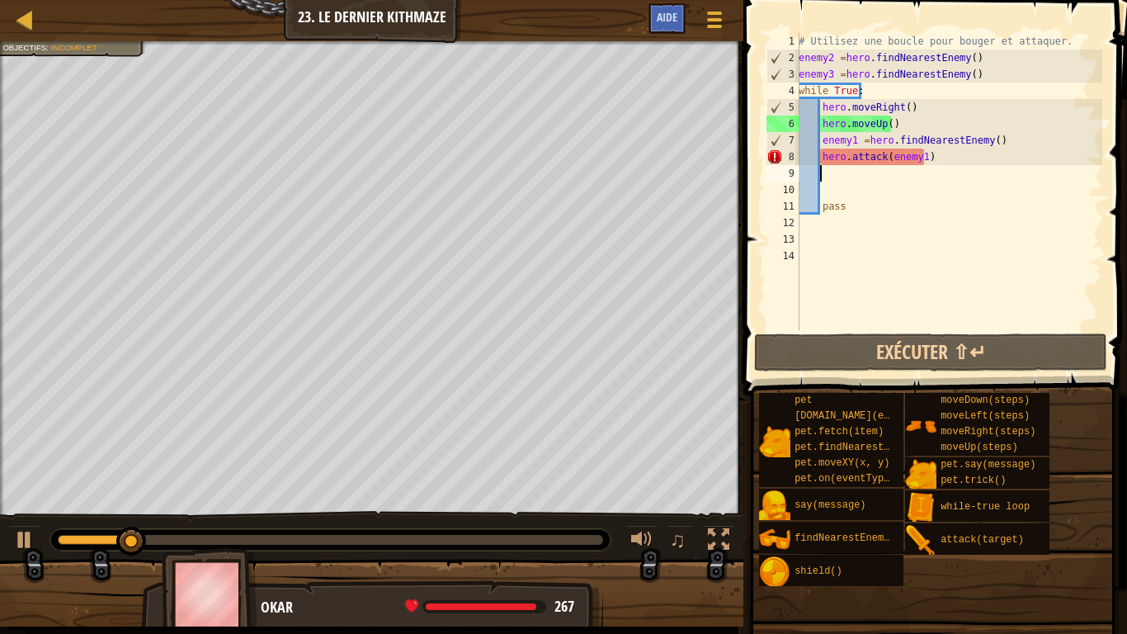
click at [884, 372] on span at bounding box center [936, 174] width 397 height 444
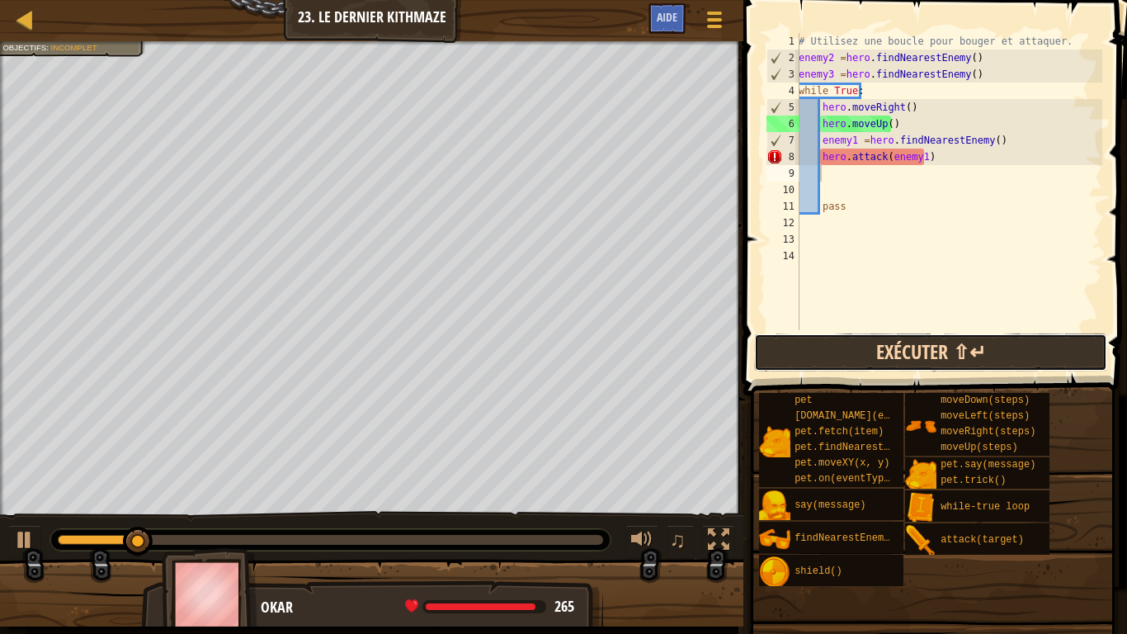
click at [884, 361] on button "Exécuter ⇧↵" at bounding box center [930, 352] width 353 height 38
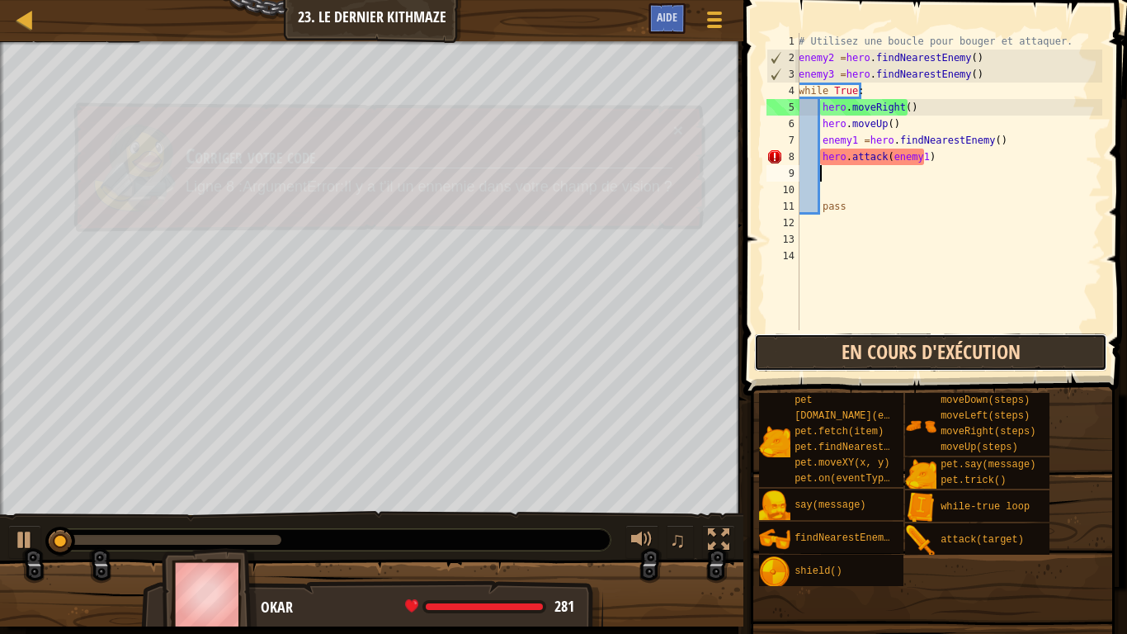
click at [867, 350] on button "En cours d'exécution" at bounding box center [930, 352] width 353 height 38
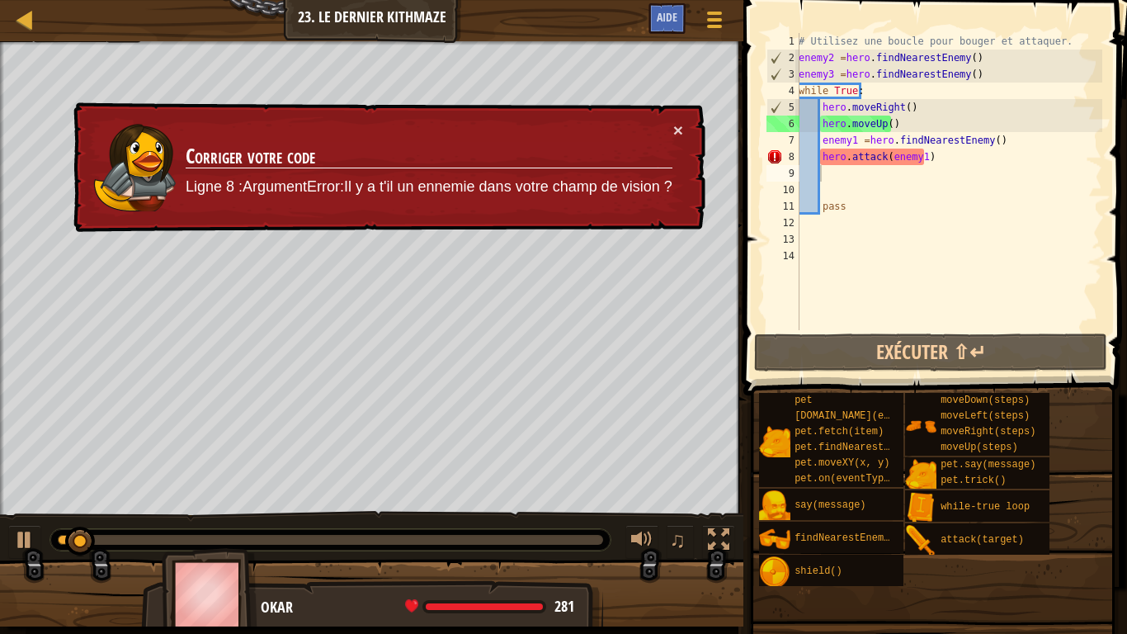
click at [683, 129] on div "× Corriger votre code Ligne 8 :ArgumentError:Il y a t'il un ennemie dans votre …" at bounding box center [388, 168] width 636 height 134
click at [678, 125] on button "×" at bounding box center [678, 131] width 10 height 17
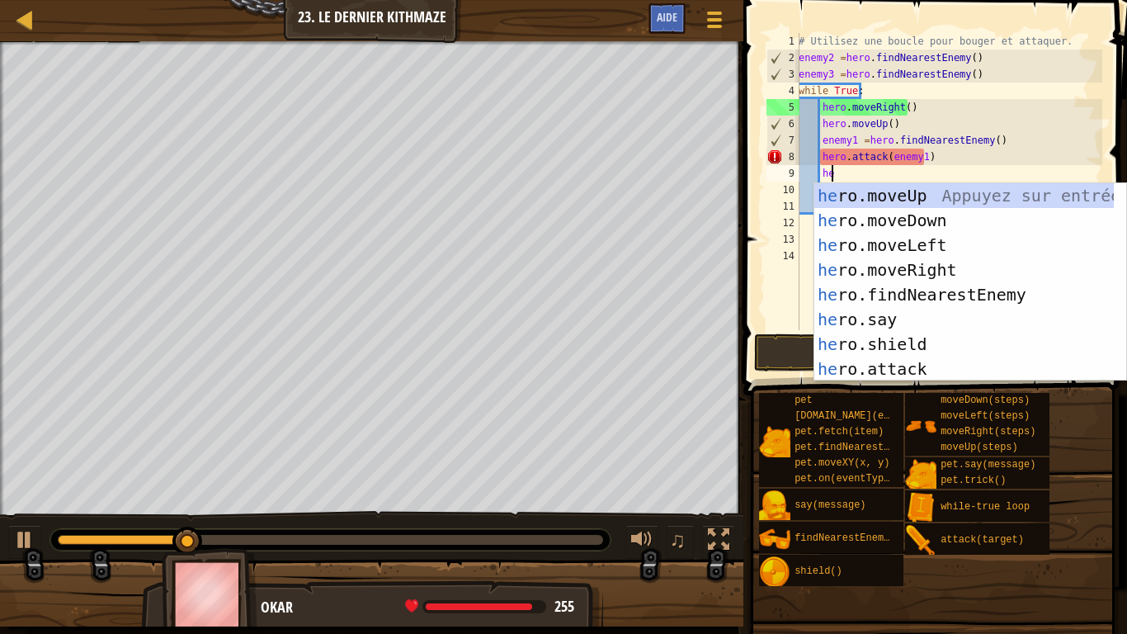
scroll to position [7, 2]
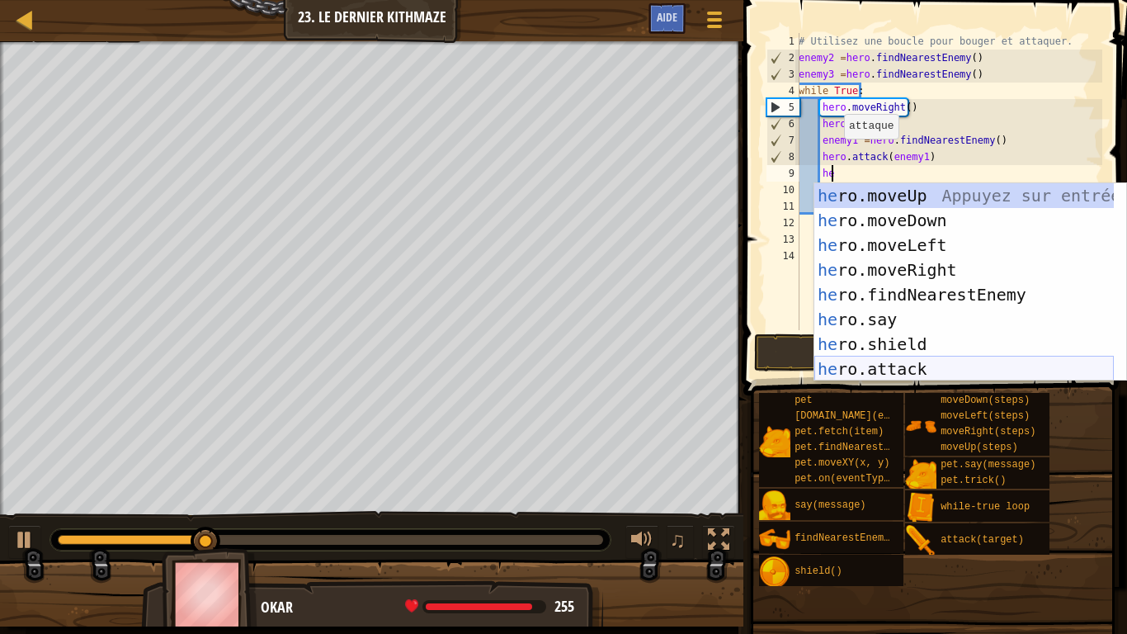
click at [910, 368] on div "he ro.moveUp Appuyez sur entrée he ro.moveDown Appuyez sur entrée he ro.moveLef…" at bounding box center [964, 307] width 300 height 248
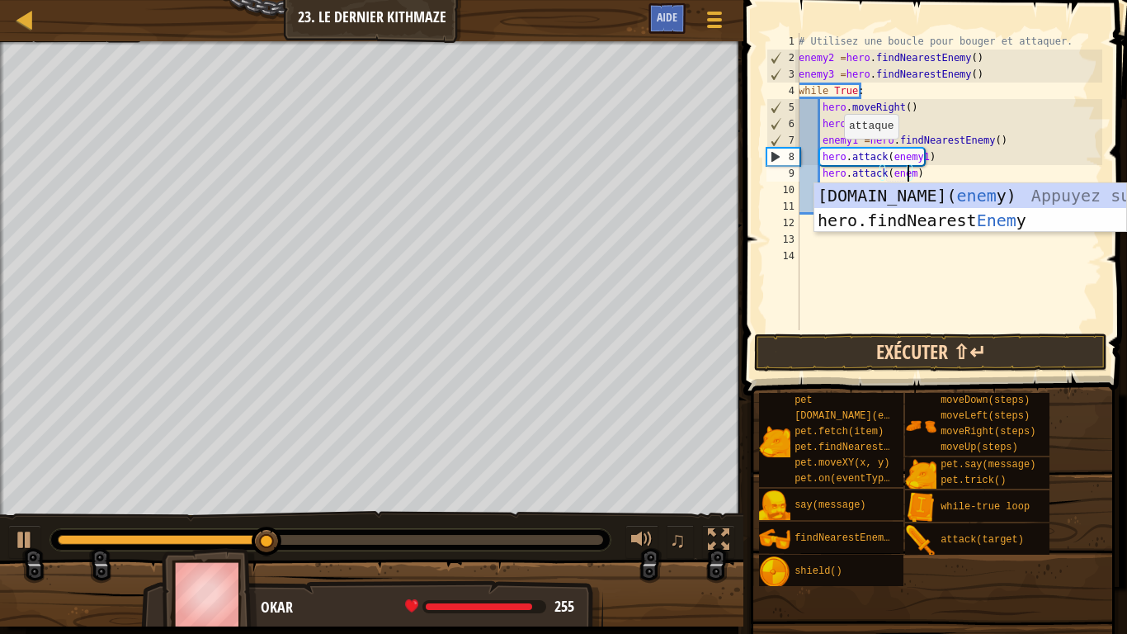
scroll to position [7, 9]
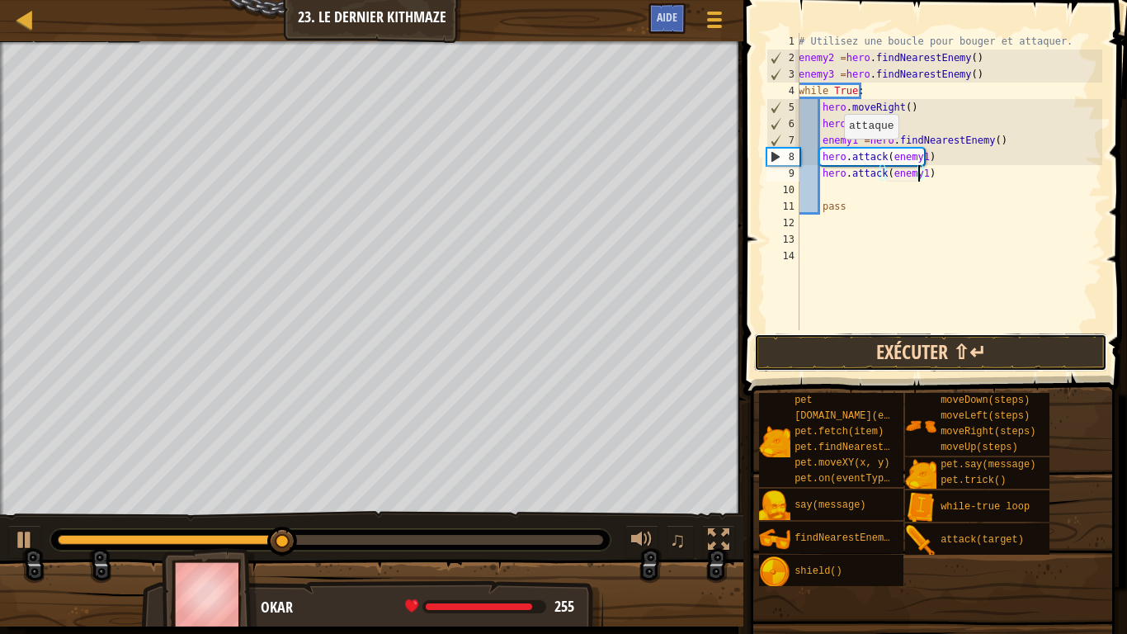
click at [1004, 343] on button "Exécuter ⇧↵" at bounding box center [930, 352] width 353 height 38
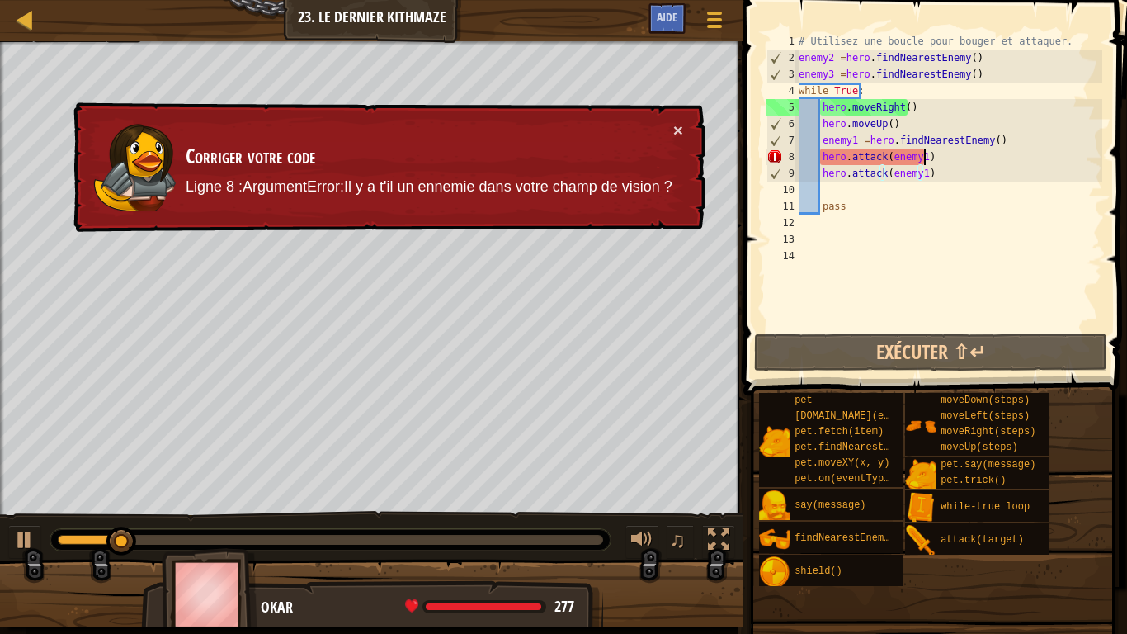
click at [926, 154] on div "# Utilisez une boucle pour bouger et attaquer. enemy2 = hero . findNearestEnemy…" at bounding box center [948, 198] width 307 height 330
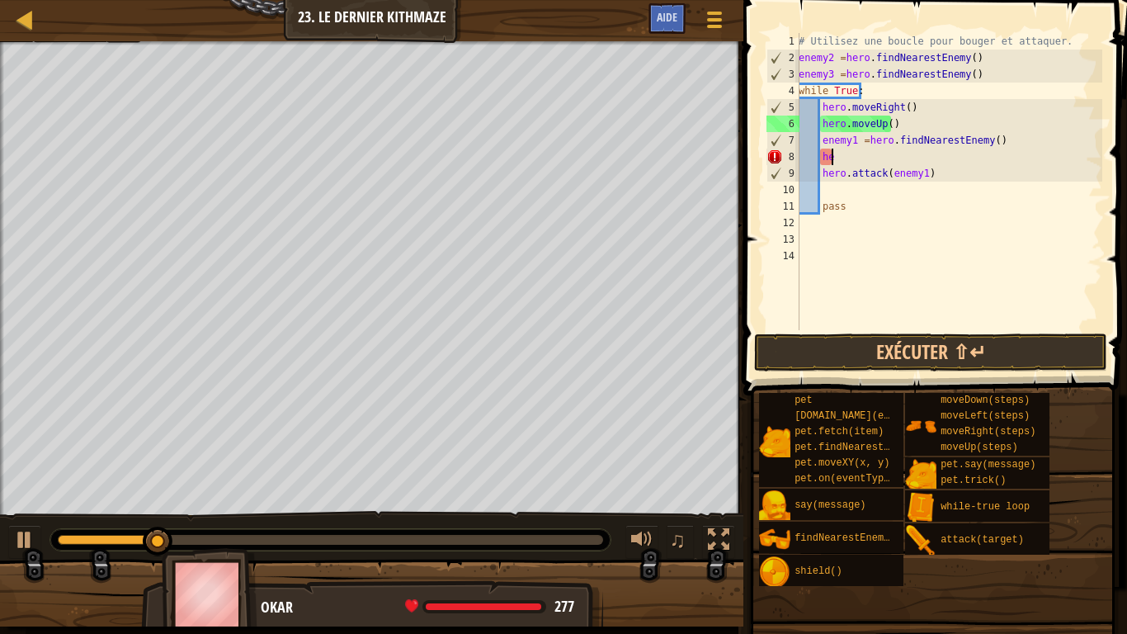
type textarea "h"
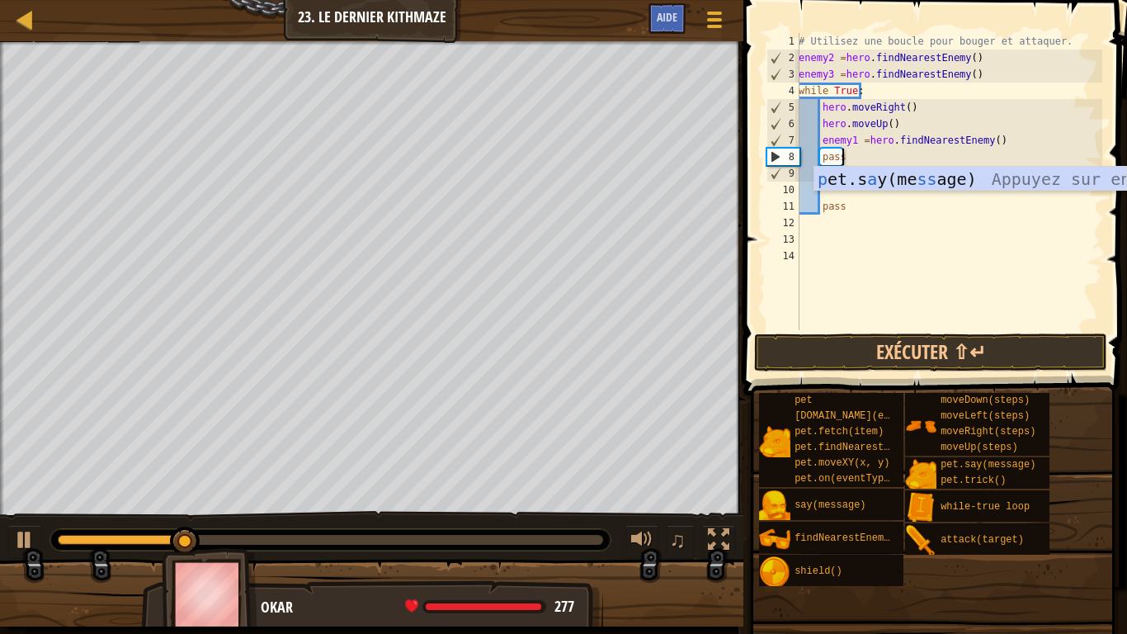
type textarea "pass"
click at [913, 232] on div "# Utilisez une boucle pour bouger et attaquer. enemy2 = hero . findNearestEnemy…" at bounding box center [948, 198] width 307 height 330
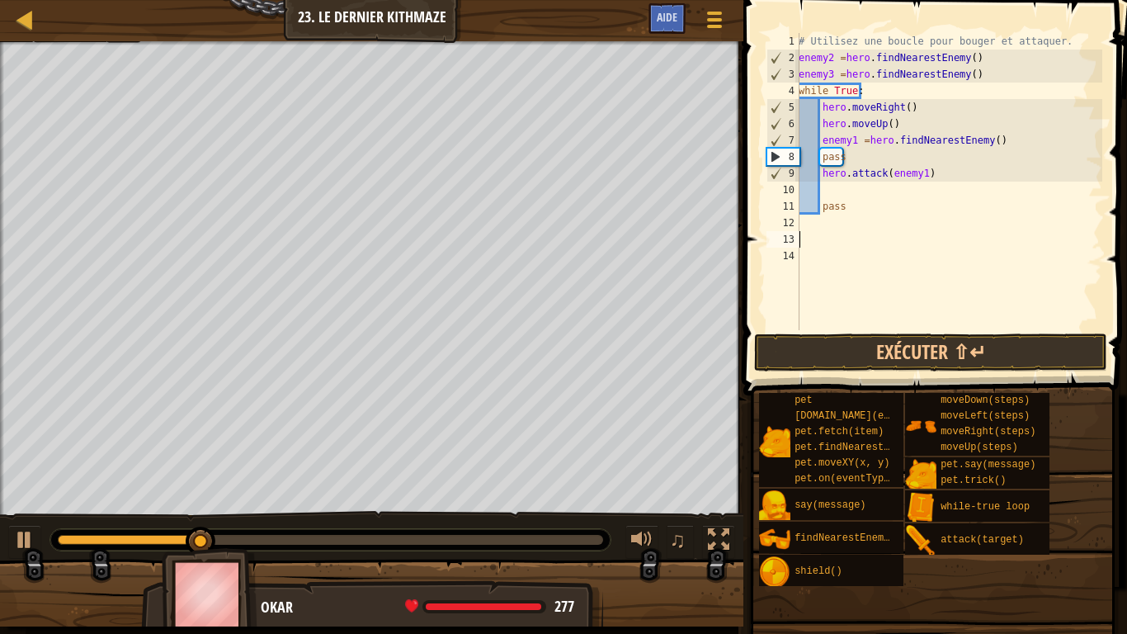
scroll to position [7, 0]
click at [943, 351] on button "Exécuter ⇧↵" at bounding box center [930, 352] width 353 height 38
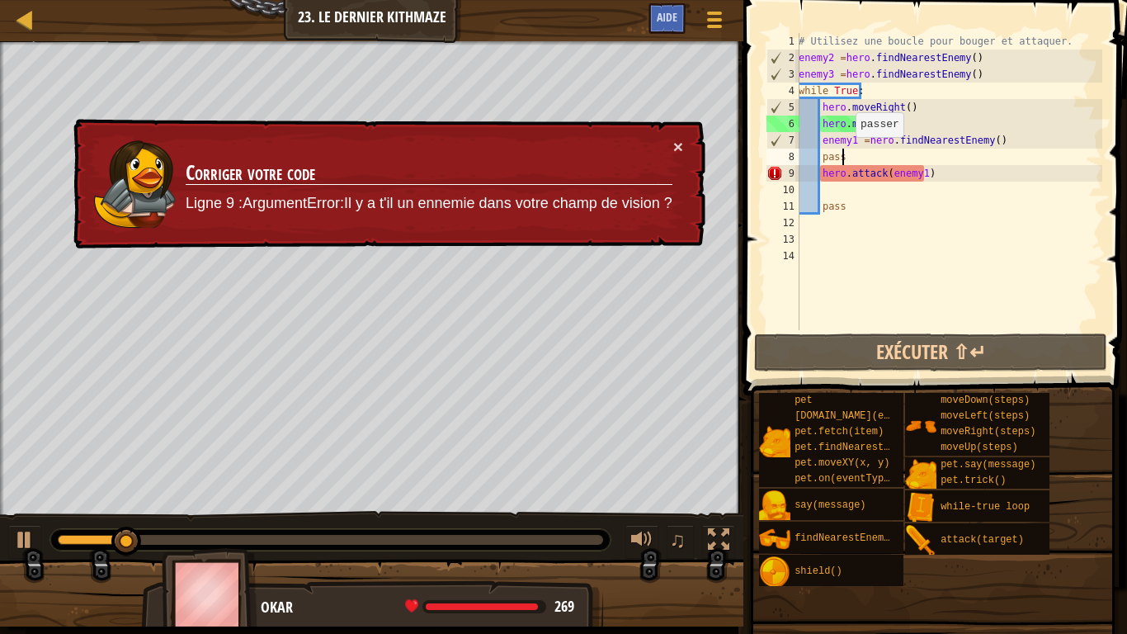
click at [847, 153] on div "# Utilisez une boucle pour bouger et attaquer. enemy2 = hero . findNearestEnemy…" at bounding box center [948, 198] width 307 height 330
type textarea "pass"
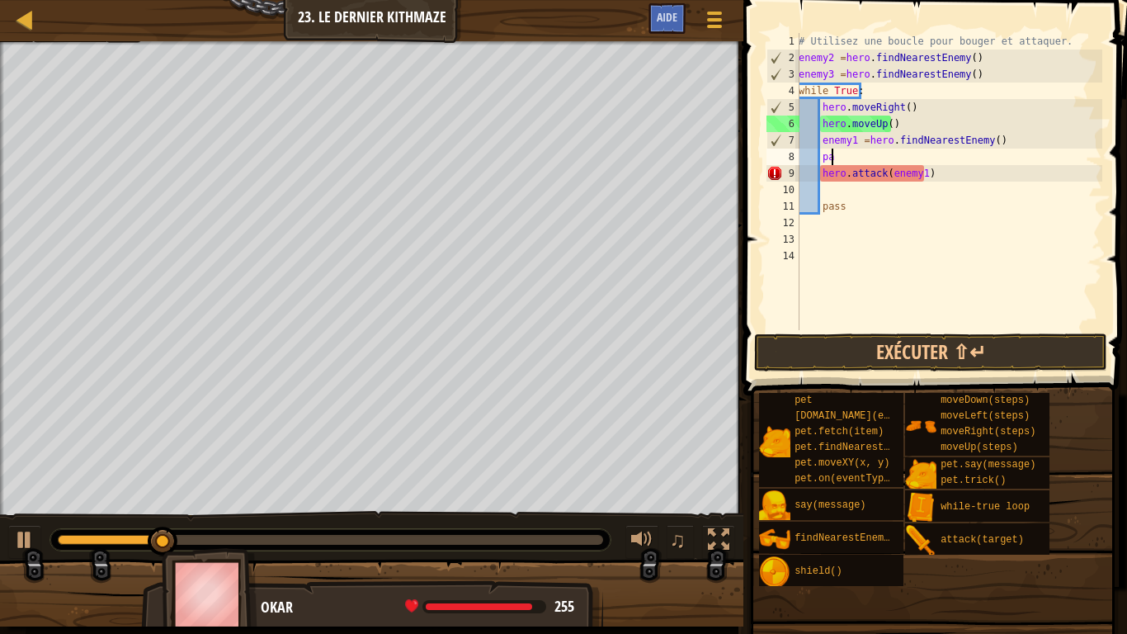
type textarea "p"
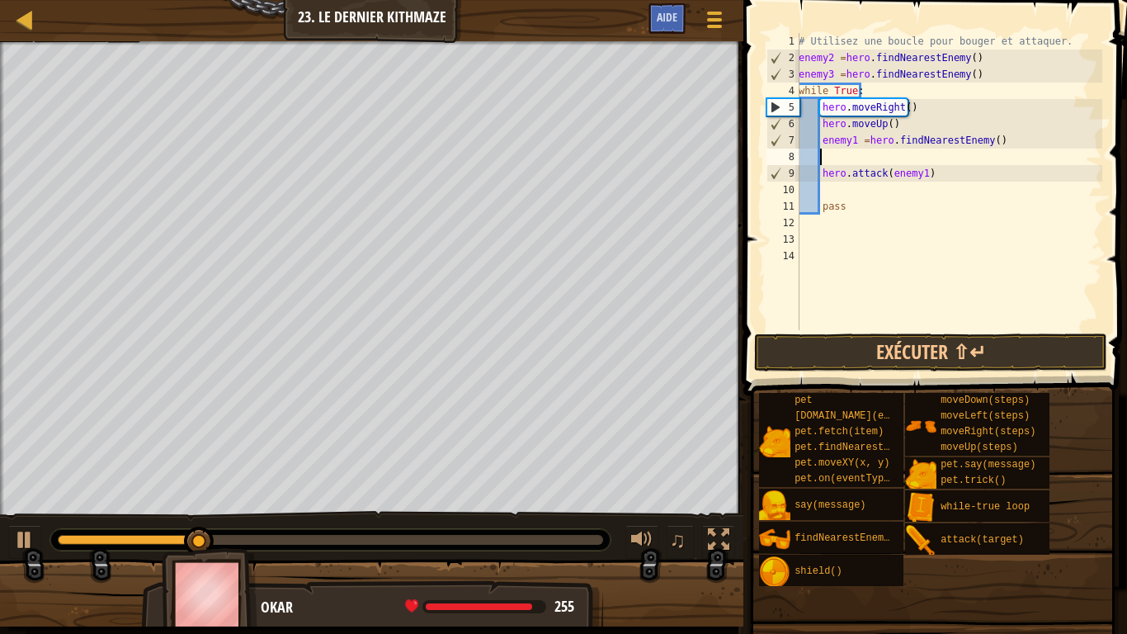
type textarea "he"
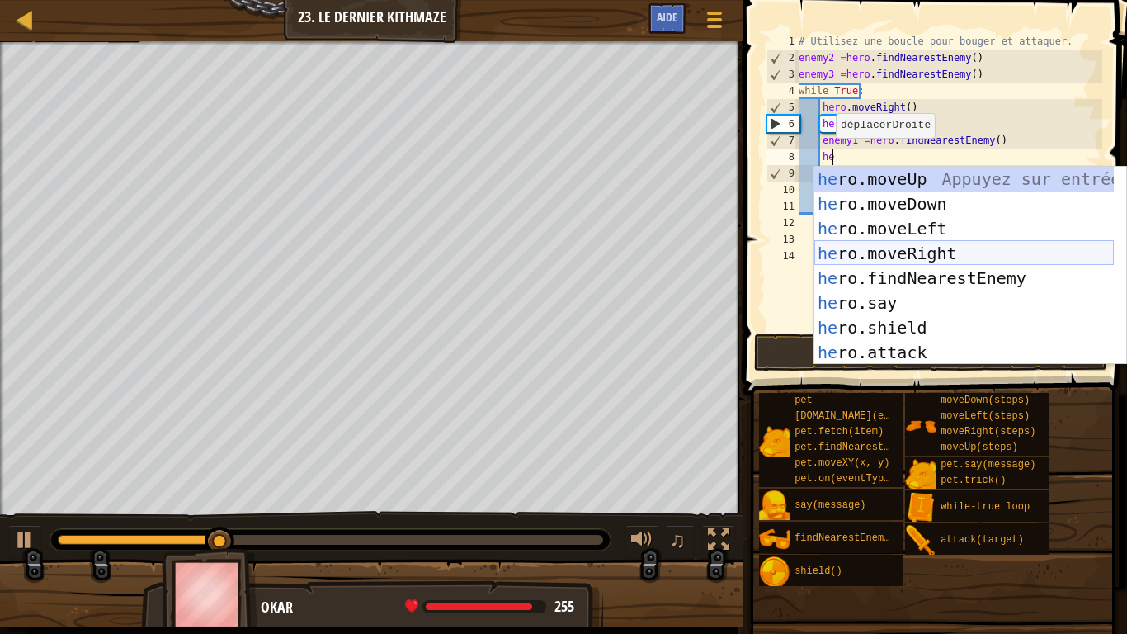
click at [886, 252] on div "he ro.moveUp Appuyez sur entrée he ro.moveDown Appuyez sur entrée he ro.moveLef…" at bounding box center [964, 291] width 300 height 248
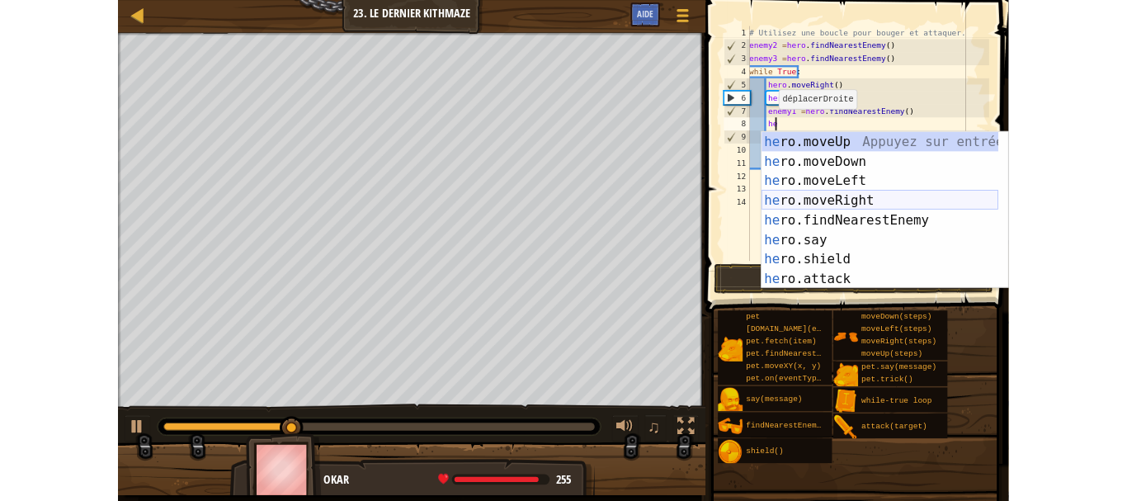
scroll to position [7, 1]
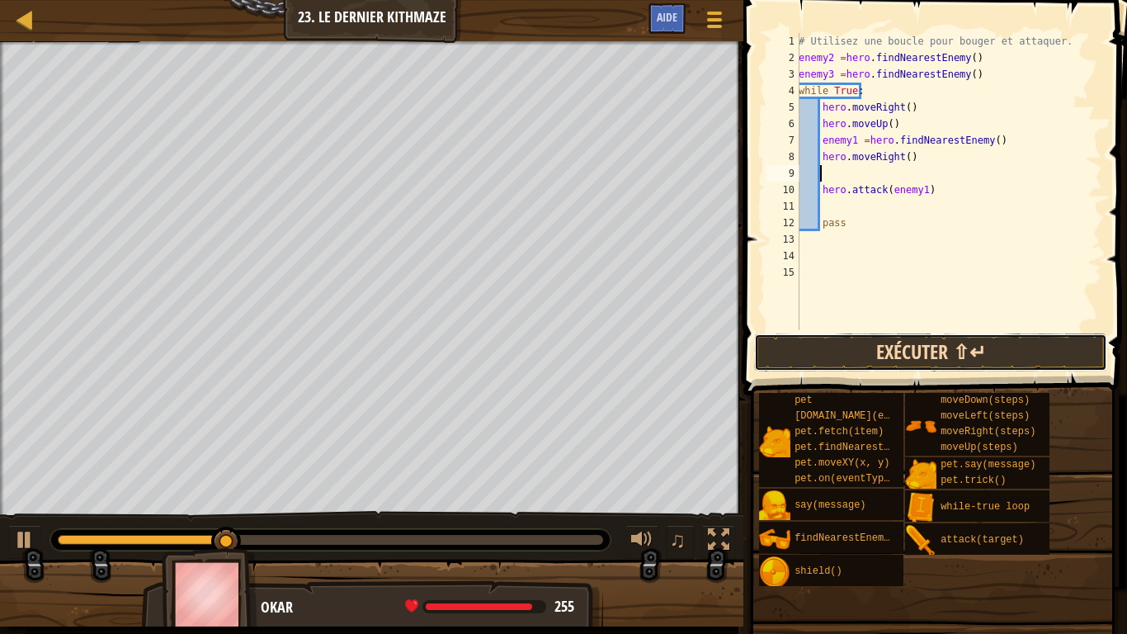
click at [917, 342] on button "Exécuter ⇧↵" at bounding box center [930, 352] width 353 height 38
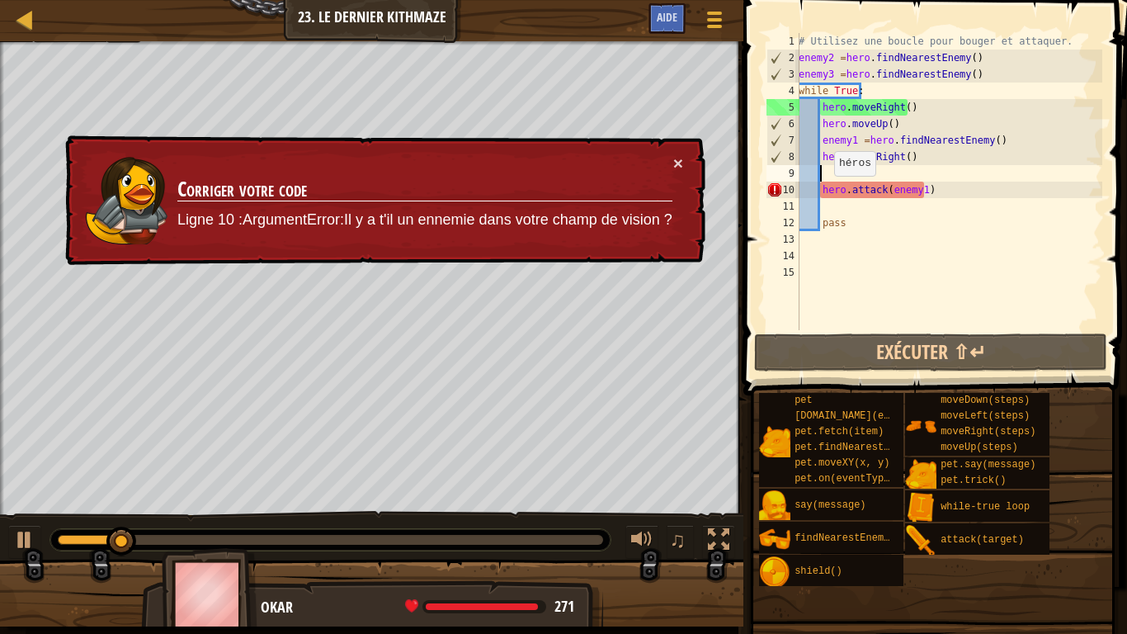
click at [825, 192] on div "# Utilisez une boucle pour bouger et attaquer. enemy2 = hero . findNearestEnemy…" at bounding box center [948, 198] width 307 height 330
click at [818, 192] on div "# Utilisez une boucle pour bouger et attaquer. enemy2 = hero . findNearestEnemy…" at bounding box center [948, 198] width 307 height 330
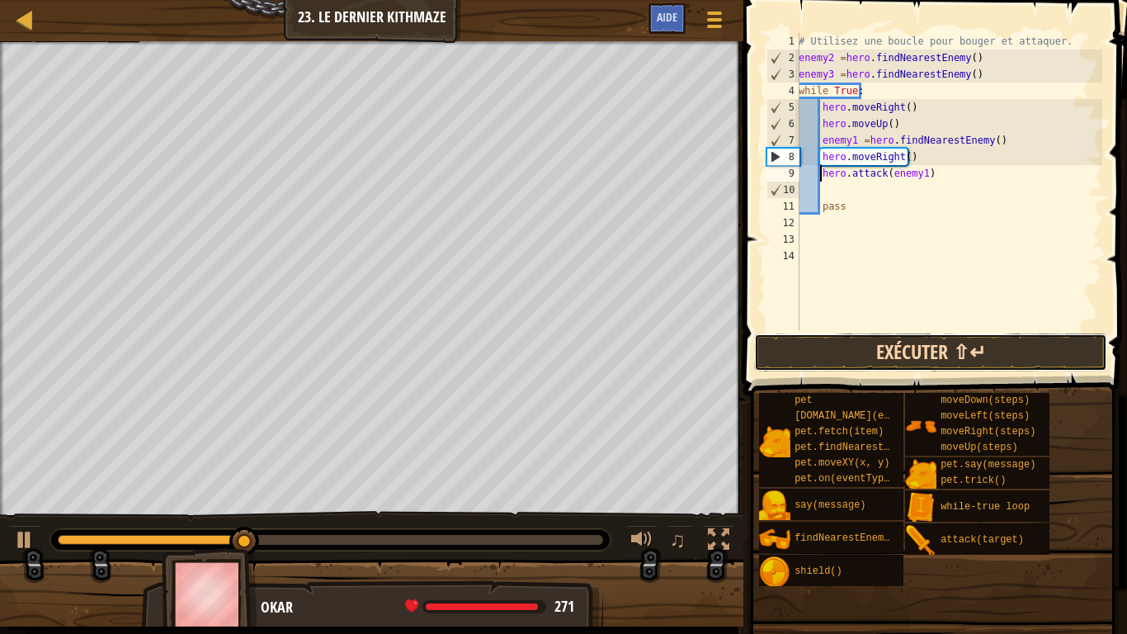
click at [913, 355] on button "Exécuter ⇧↵" at bounding box center [930, 352] width 353 height 38
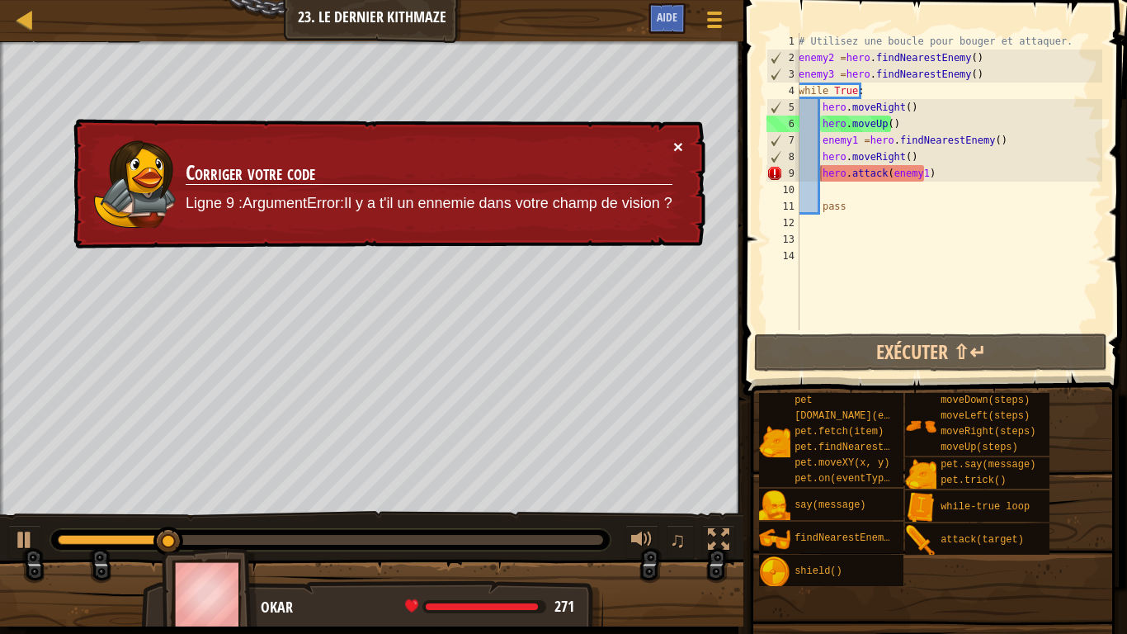
click at [673, 147] on button "×" at bounding box center [678, 147] width 10 height 17
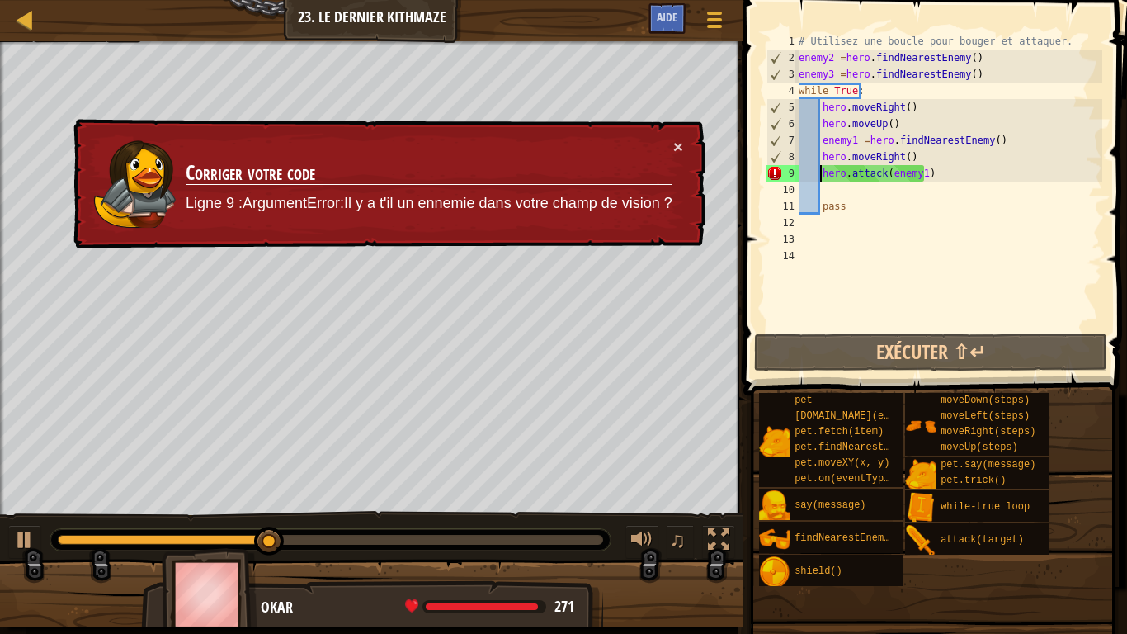
click at [819, 168] on div "# Utilisez une boucle pour bouger et attaquer. enemy2 = hero . findNearestEnemy…" at bounding box center [948, 198] width 307 height 330
drag, startPoint x: 845, startPoint y: 175, endPoint x: 841, endPoint y: 190, distance: 15.4
click at [841, 190] on div "# Utilisez une boucle pour bouger et attaquer. enemy2 = hero . findNearestEnemy…" at bounding box center [948, 198] width 307 height 330
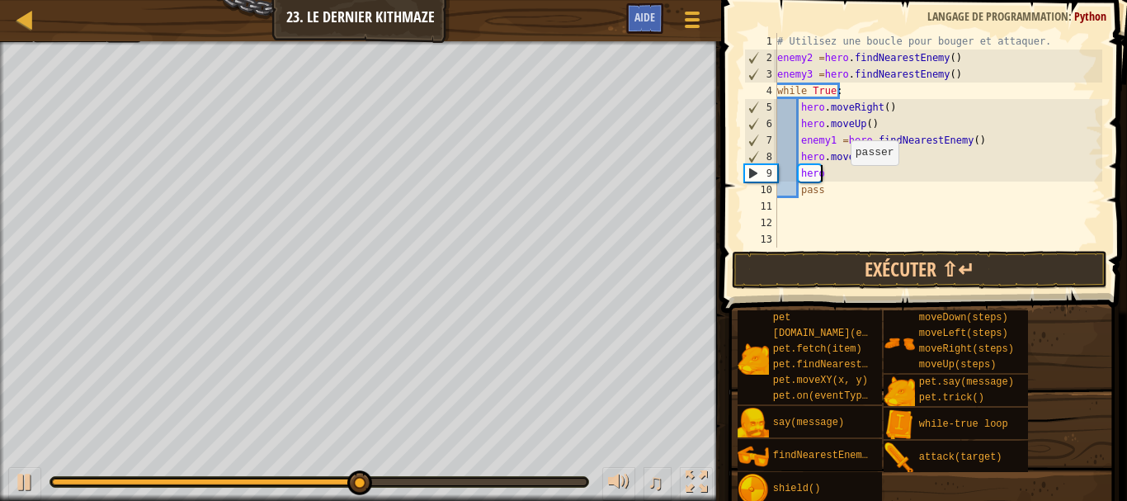
click at [842, 182] on div "# Utilisez une boucle pour bouger et attaquer. enemy2 = hero . findNearestEnemy…" at bounding box center [938, 157] width 328 height 248
type textarea "p"
type textarea "h"
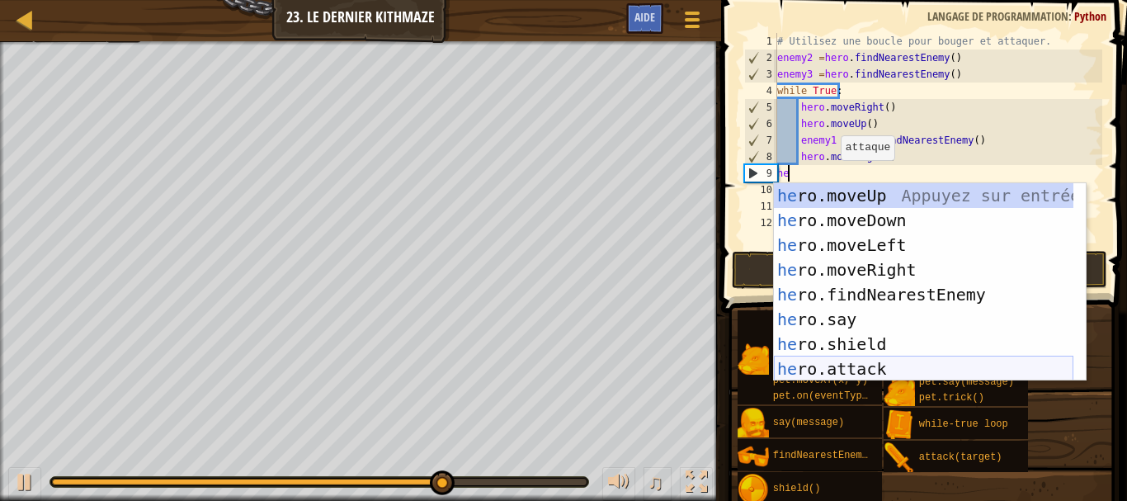
click at [861, 361] on div "he ro.moveUp Appuyez sur entrée he ro.moveDown Appuyez sur entrée he ro.moveLef…" at bounding box center [924, 307] width 300 height 248
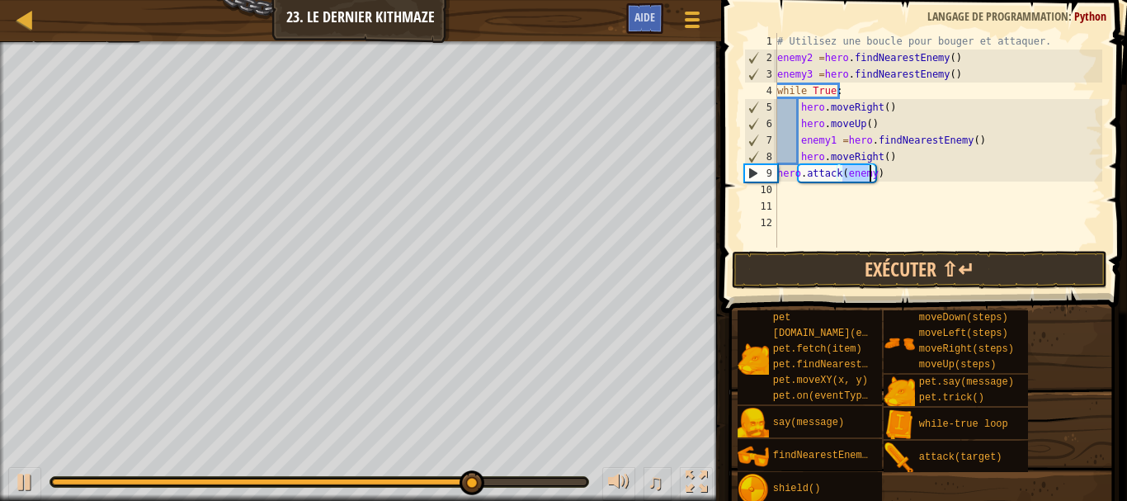
click at [867, 169] on div "# Utilisez une boucle pour bouger et attaquer. enemy2 = hero . findNearestEnemy…" at bounding box center [938, 140] width 328 height 215
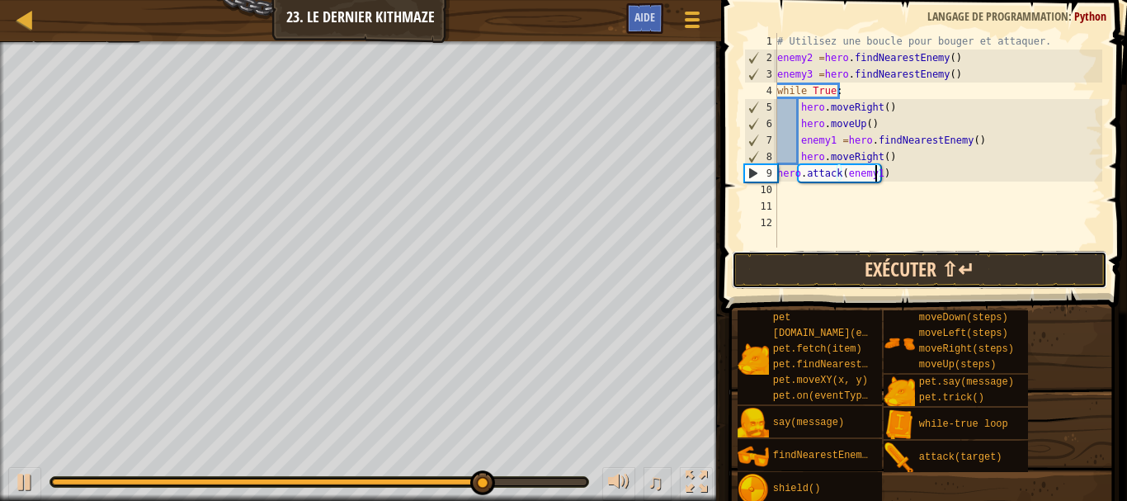
click at [896, 267] on button "Exécuter ⇧↵" at bounding box center [919, 270] width 375 height 38
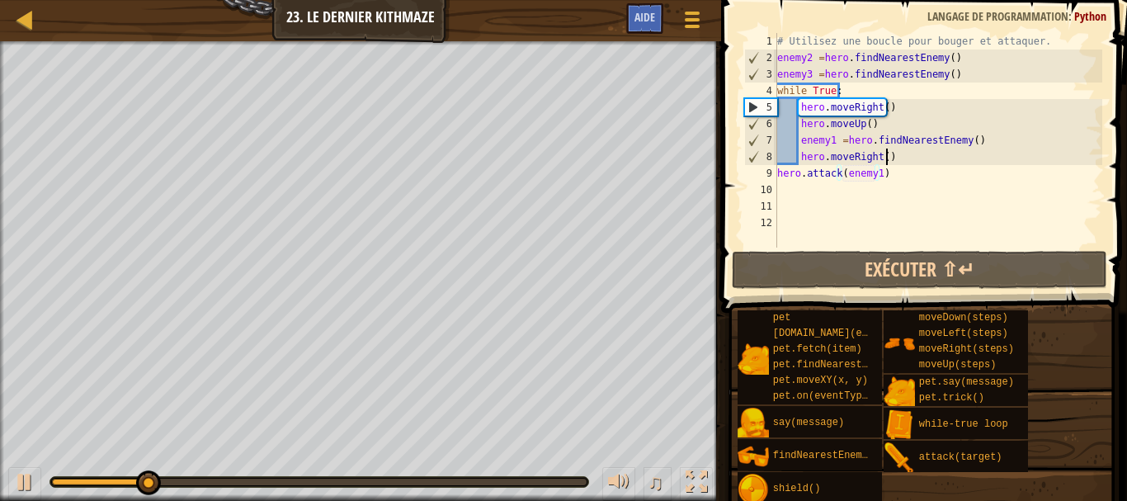
click at [893, 156] on div "# Utilisez une boucle pour bouger et attaquer. enemy2 = hero . findNearestEnemy…" at bounding box center [938, 157] width 328 height 248
type textarea "hero.moveRight()"
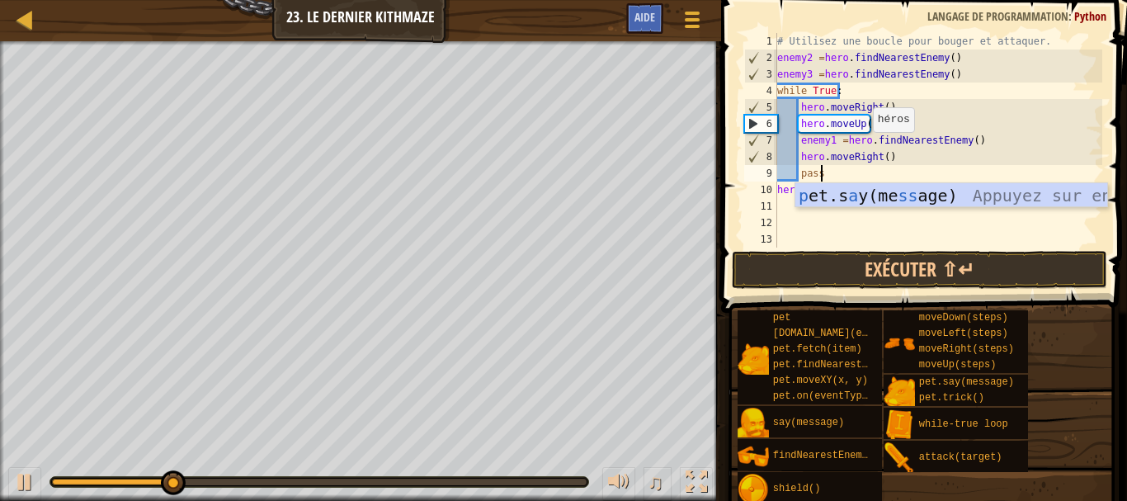
scroll to position [7, 2]
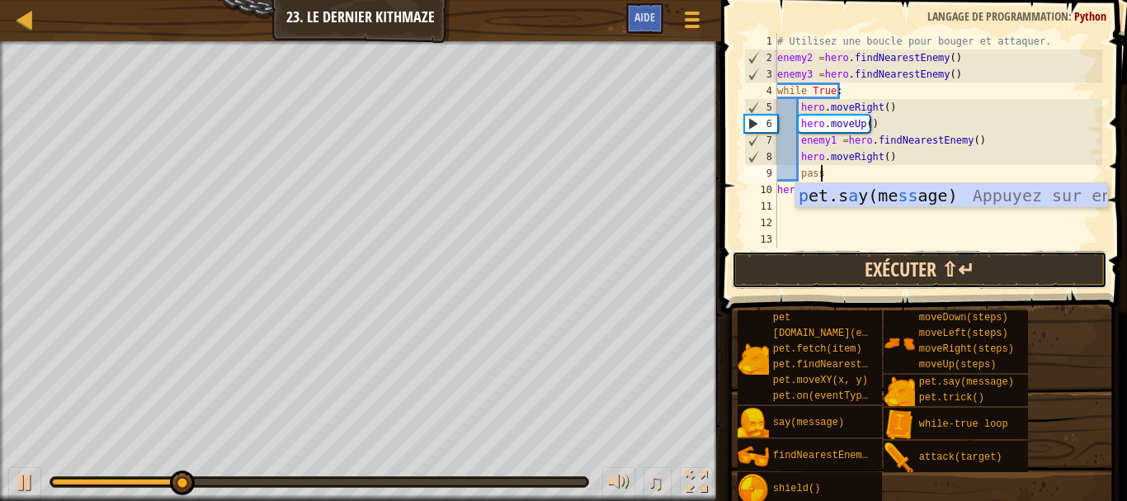
click at [863, 270] on button "Exécuter ⇧↵" at bounding box center [919, 270] width 375 height 38
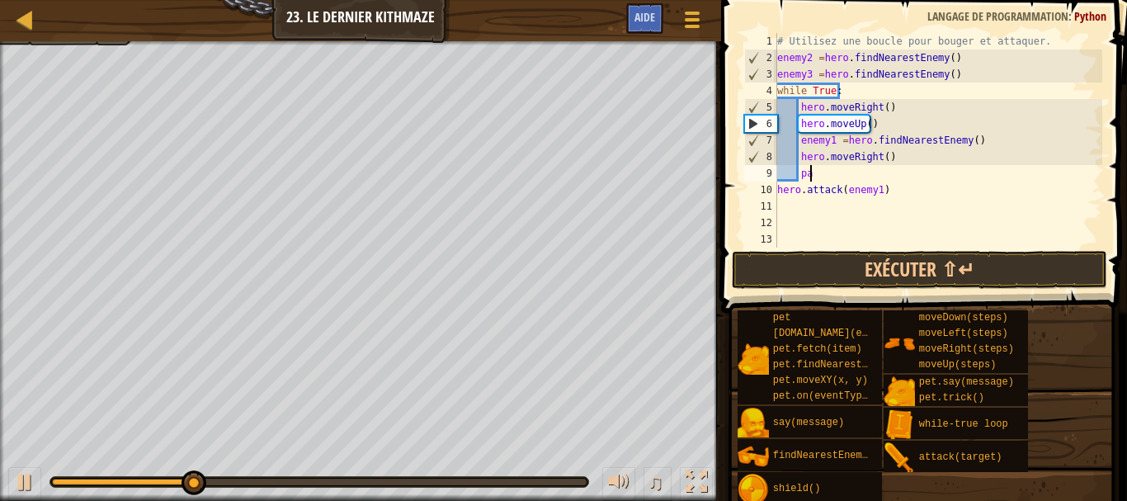
type textarea "p"
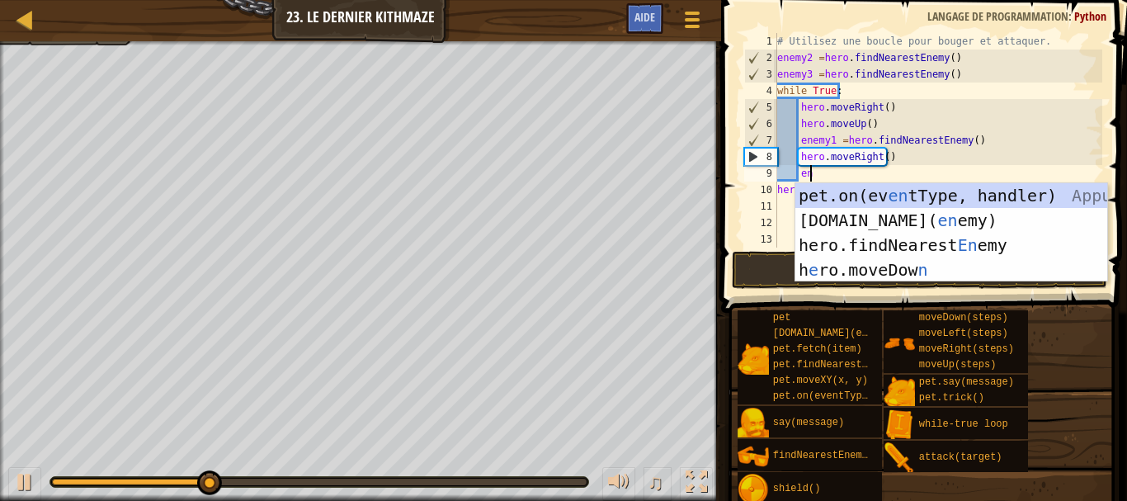
scroll to position [7, 2]
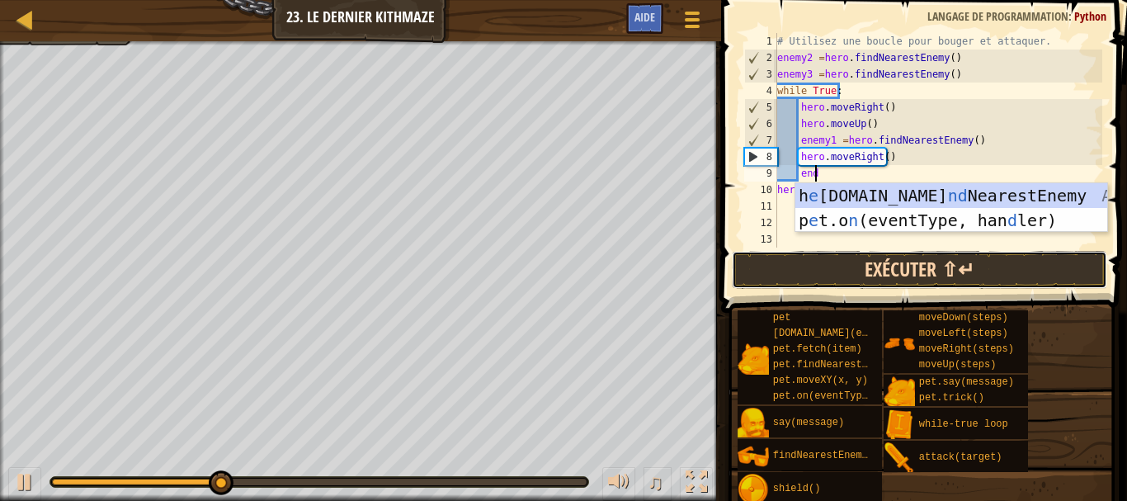
click at [839, 262] on button "Exécuter ⇧↵" at bounding box center [919, 270] width 375 height 38
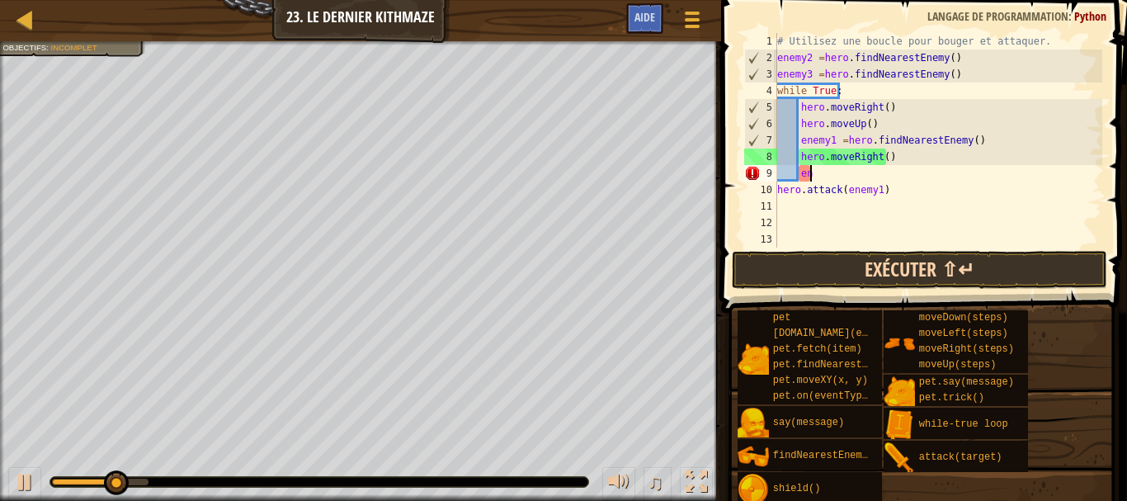
type textarea "e"
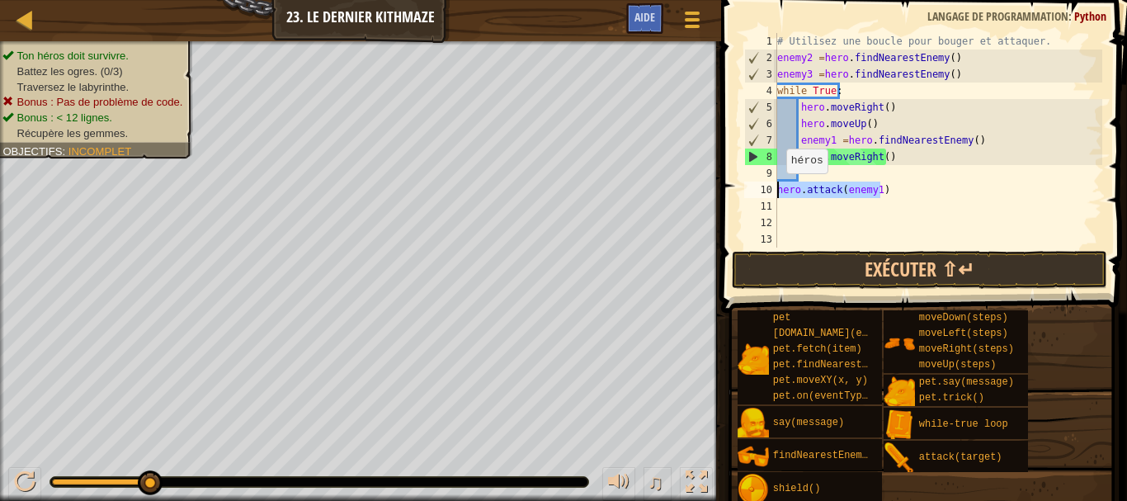
drag, startPoint x: 882, startPoint y: 195, endPoint x: 766, endPoint y: 189, distance: 116.5
click at [766, 189] on div "1 2 3 4 5 6 7 8 9 10 11 12 13 # Utilisez une boucle pour bouger et attaquer. en…" at bounding box center [921, 140] width 361 height 215
type textarea "hero.attack(enemy1)"
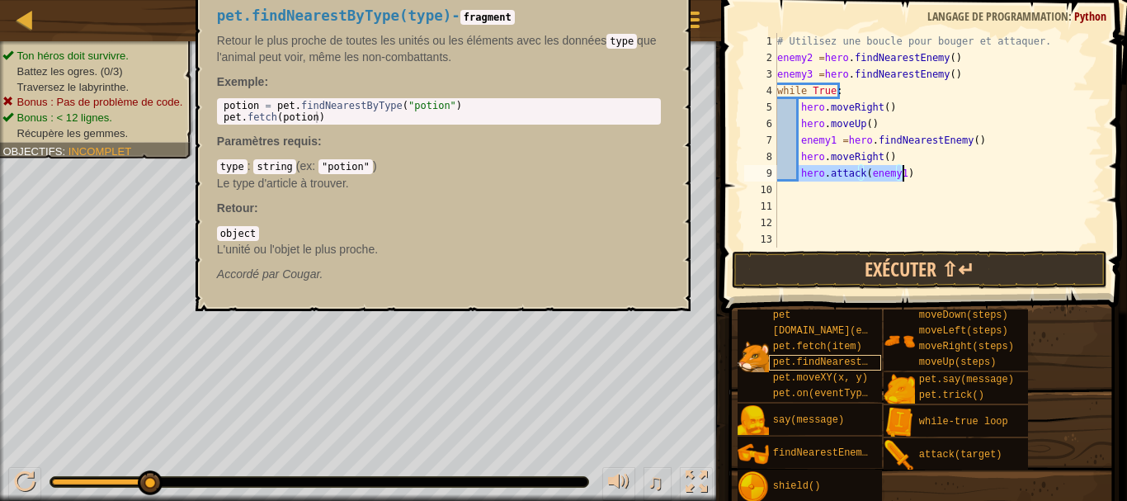
scroll to position [3, 0]
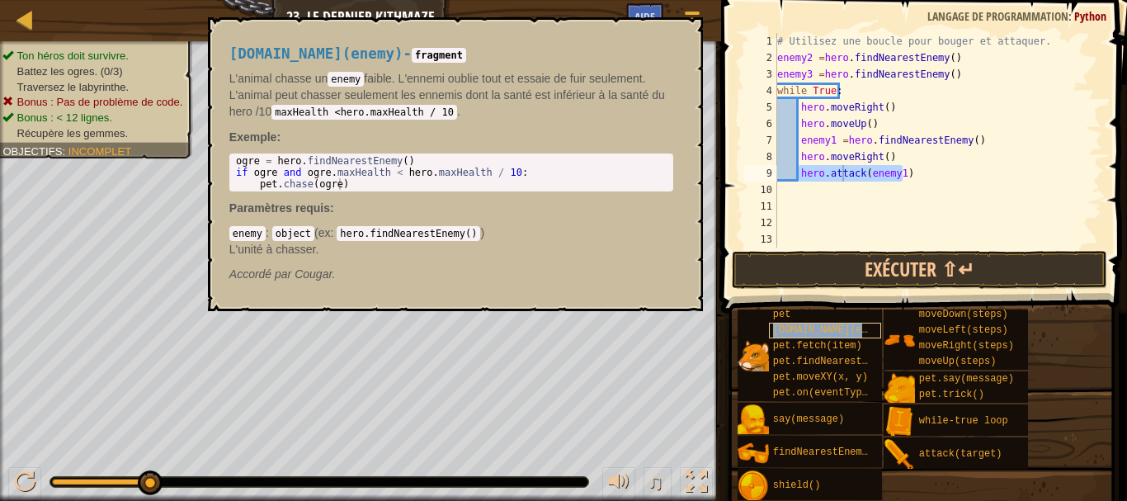
type textarea "hero.attpet.chase(enemy)ack(enemy1)"
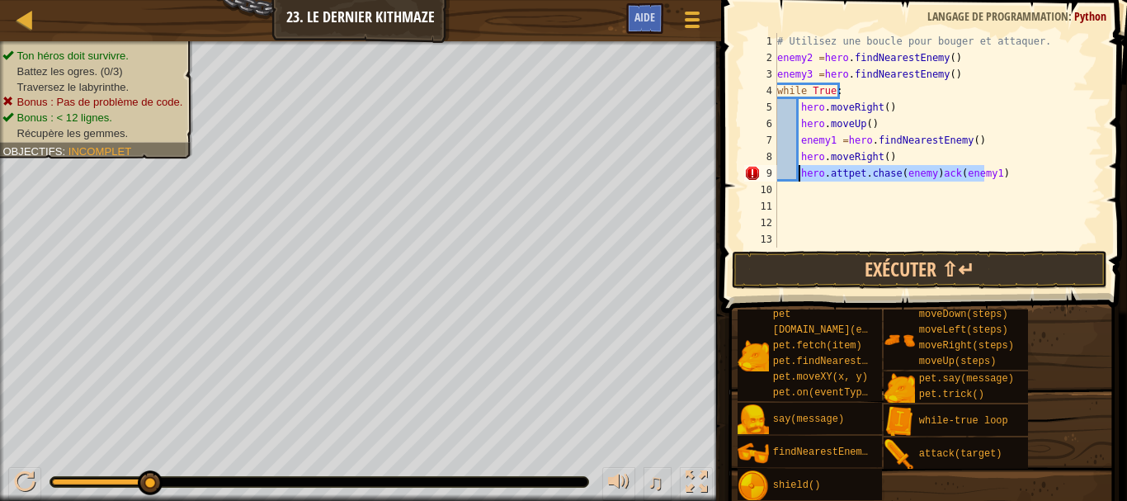
drag, startPoint x: 982, startPoint y: 175, endPoint x: 800, endPoint y: 174, distance: 181.5
click at [800, 174] on div "# Utilisez une boucle pour bouger et attaquer. enemy2 = hero . findNearestEnemy…" at bounding box center [938, 157] width 328 height 248
drag, startPoint x: 980, startPoint y: 168, endPoint x: 800, endPoint y: 174, distance: 180.8
click at [800, 174] on div "# Utilisez une boucle pour bouger et attaquer. enemy2 = hero . findNearestEnemy…" at bounding box center [938, 157] width 328 height 248
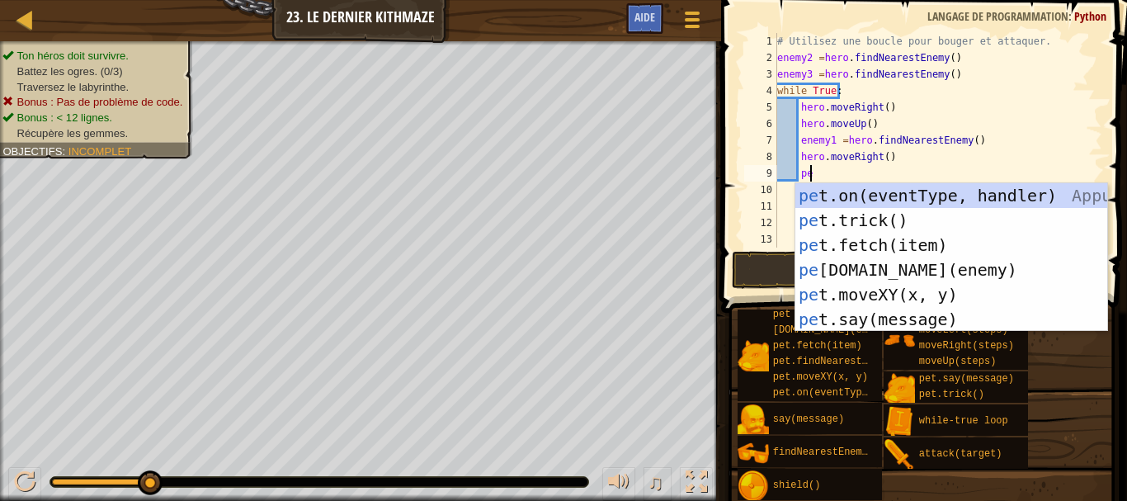
scroll to position [7, 2]
click at [848, 276] on div "pe t.on(eventType, handler) Appuyez sur entrée pe t.trick() Appuyez sur entrée …" at bounding box center [951, 282] width 312 height 198
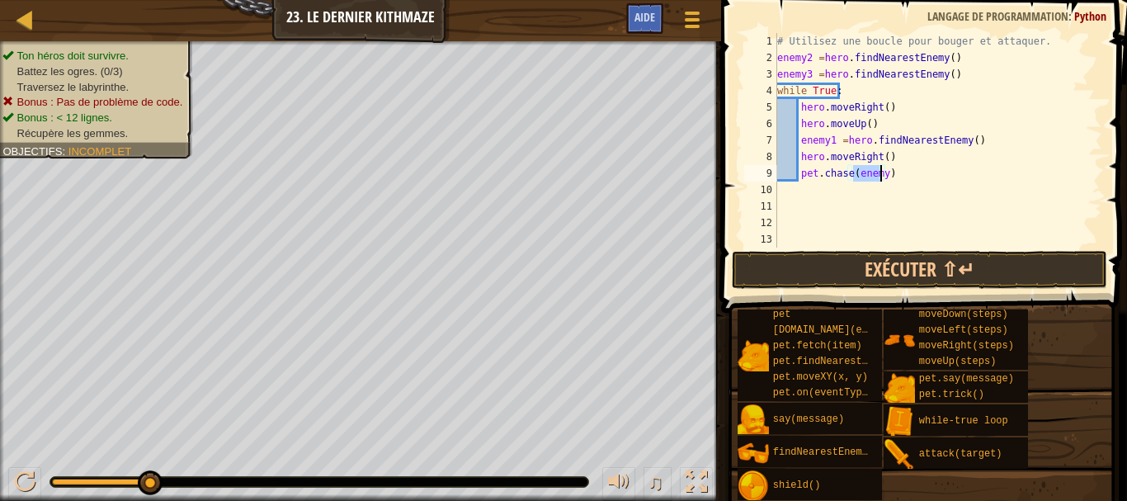
click at [883, 177] on div "# Utilisez une boucle pour bouger et attaquer. enemy2 = hero . findNearestEnemy…" at bounding box center [938, 140] width 328 height 215
type textarea "pet.chase(enemy1)"
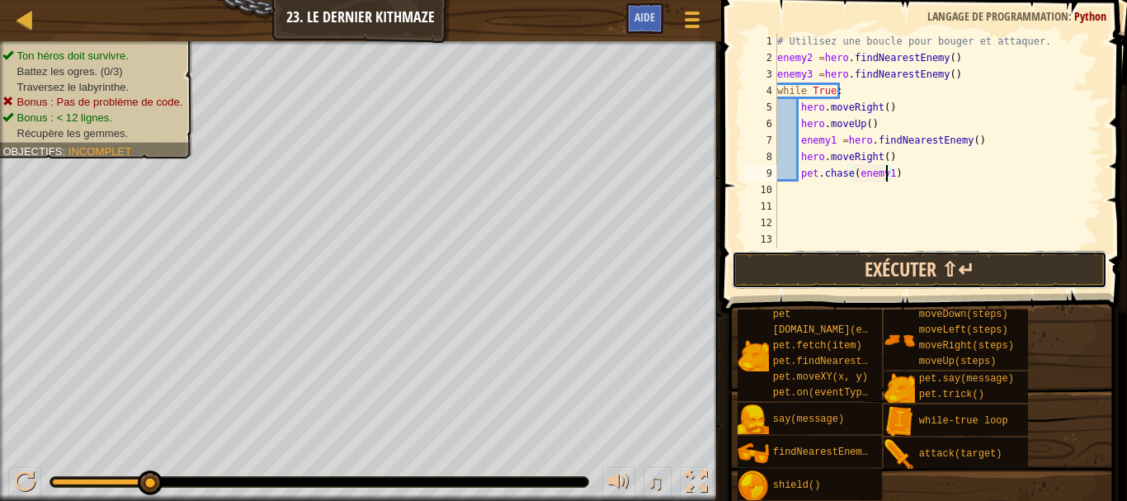
click at [903, 287] on button "Exécuter ⇧↵" at bounding box center [919, 270] width 375 height 38
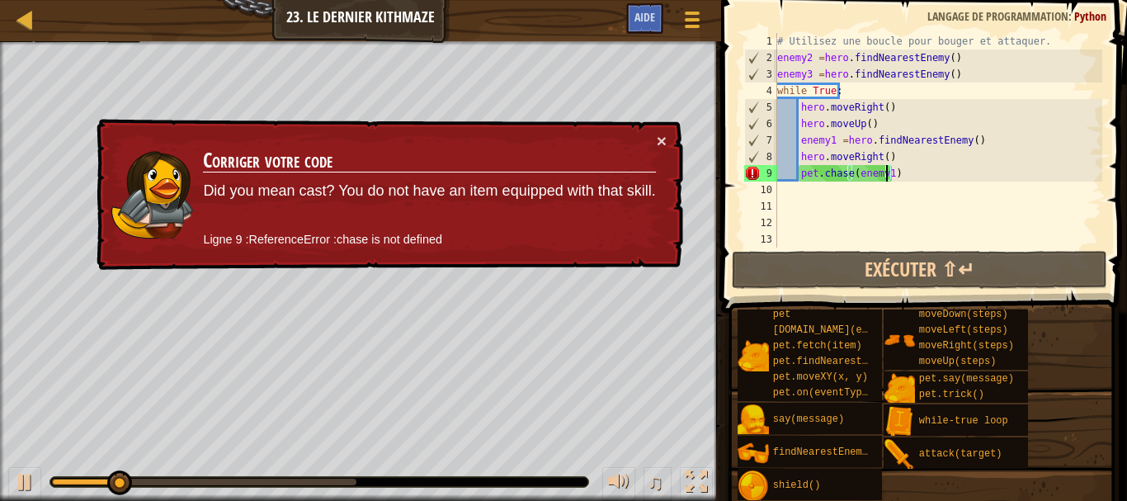
click at [654, 140] on td "Corriger votre code Did you mean cast? You do not have an item equipped with th…" at bounding box center [429, 194] width 454 height 125
click at [658, 141] on button "×" at bounding box center [662, 140] width 10 height 17
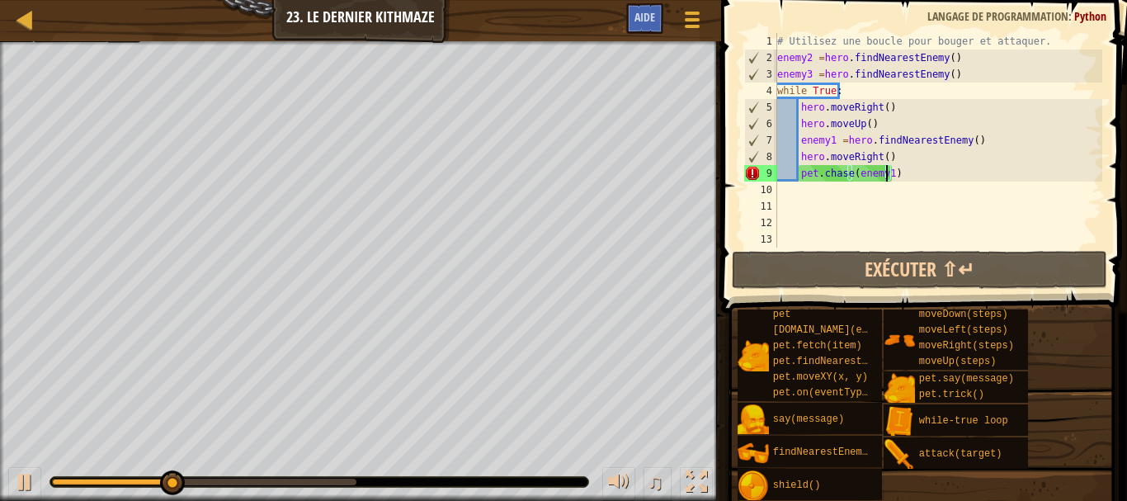
click at [898, 178] on div "# Utilisez une boucle pour bouger et attaquer. enemy2 = hero . findNearestEnemy…" at bounding box center [938, 157] width 328 height 248
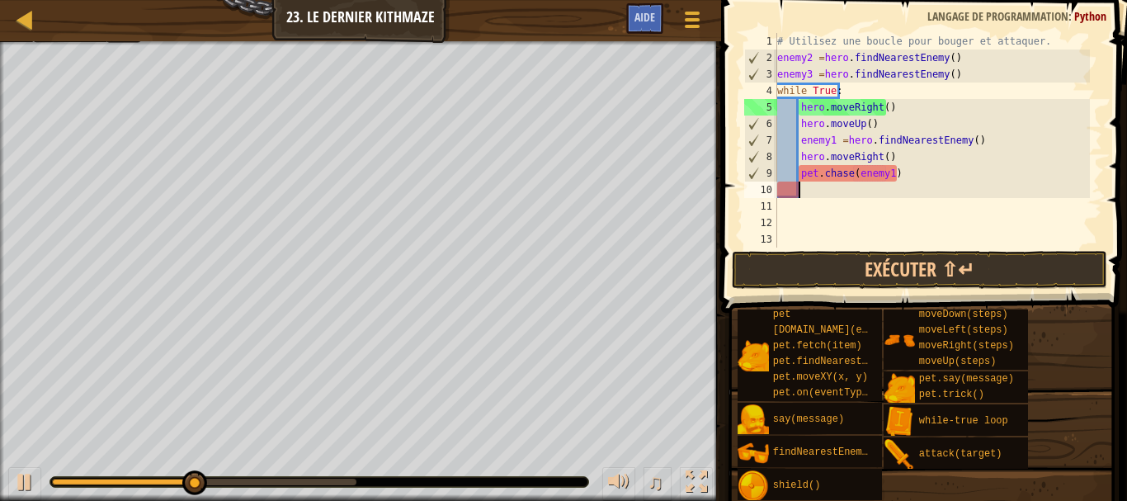
scroll to position [7, 1]
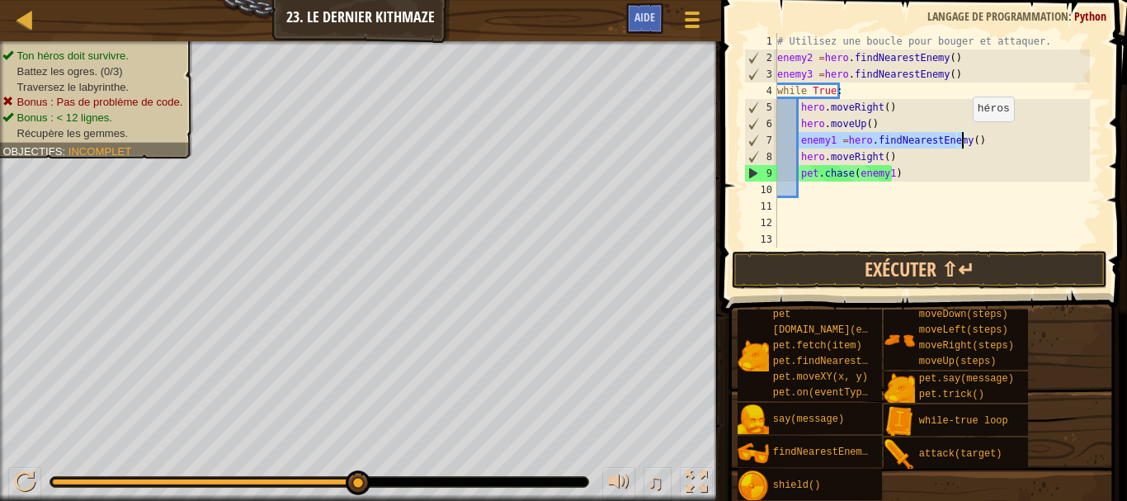
drag, startPoint x: 802, startPoint y: 143, endPoint x: 965, endPoint y: 138, distance: 162.6
click at [965, 138] on div "# Utilisez une boucle pour bouger et attaquer. enemy2 = hero . findNearestEnemy…" at bounding box center [932, 157] width 316 height 248
drag, startPoint x: 979, startPoint y: 146, endPoint x: 795, endPoint y: 143, distance: 184.9
click at [795, 143] on div "# Utilisez une boucle pour bouger et attaquer. enemy2 = hero . findNearestEnemy…" at bounding box center [932, 157] width 316 height 248
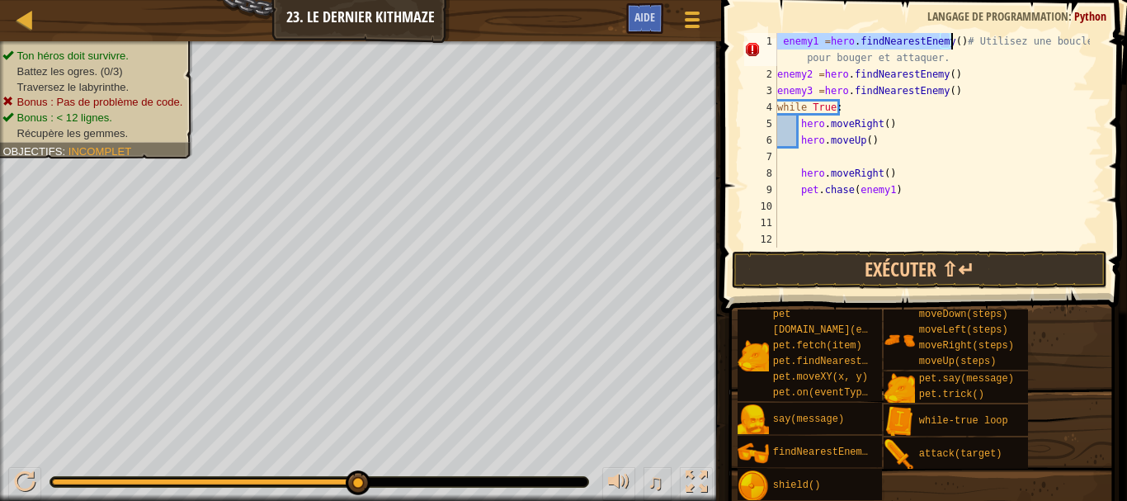
scroll to position [0, 0]
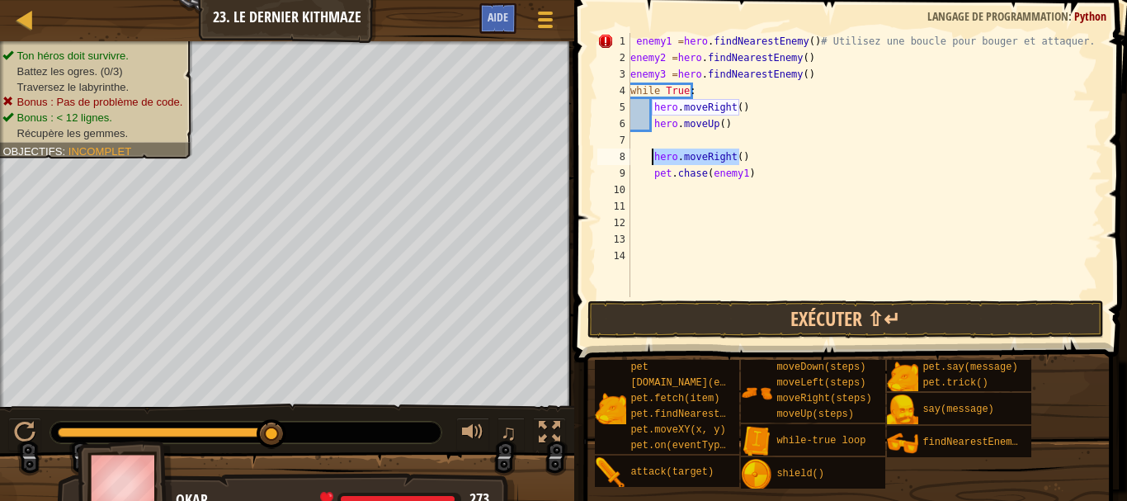
drag, startPoint x: 740, startPoint y: 158, endPoint x: 653, endPoint y: 155, distance: 87.5
click at [653, 155] on div "enemy1 = hero . findNearestEnemy ( ) # Utilisez une boucle pour bouger et attaq…" at bounding box center [864, 181] width 475 height 297
type textarea "hero.moveRight()"
click at [639, 134] on div "enemy1 = hero . findNearestEnemy ( ) # Utilisez une boucle pour bouger et attaq…" at bounding box center [864, 181] width 475 height 297
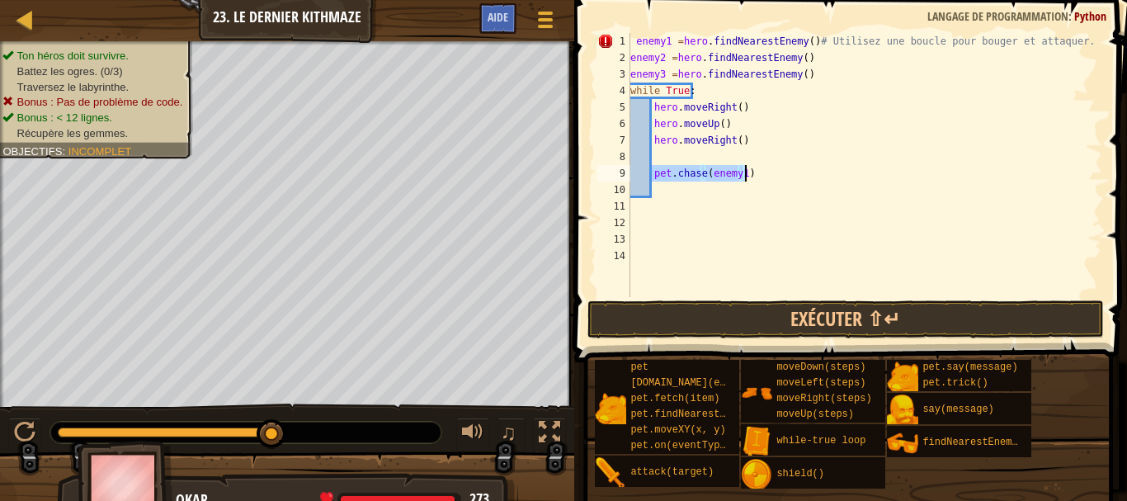
drag, startPoint x: 653, startPoint y: 176, endPoint x: 752, endPoint y: 171, distance: 98.3
click at [752, 171] on div "enemy1 = hero . findNearestEnemy ( ) # Utilisez une boucle pour bouger et attaq…" at bounding box center [864, 181] width 475 height 297
type textarea "pet.chase(enemy1)"
click at [776, 304] on button "Exécuter ⇧↵" at bounding box center [845, 319] width 517 height 38
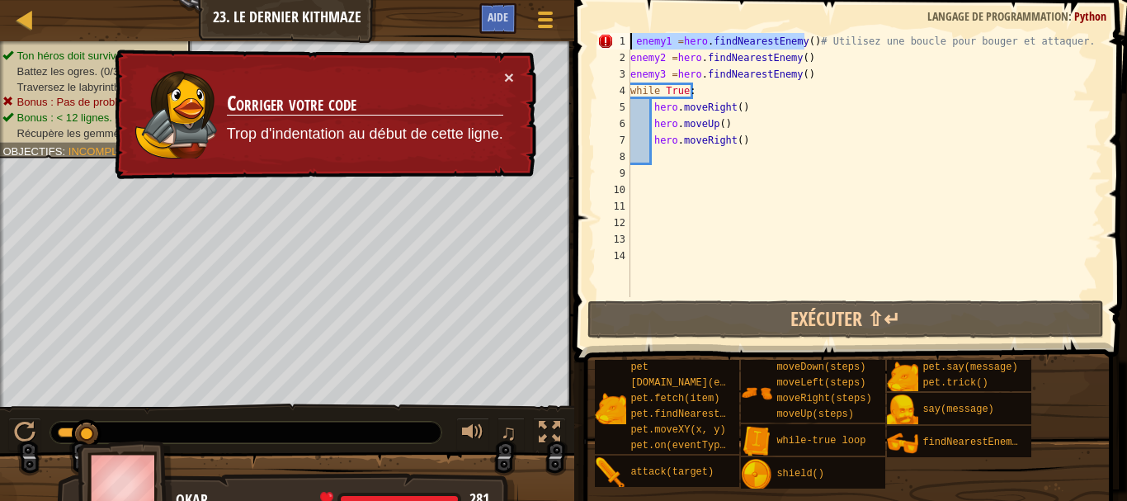
drag, startPoint x: 804, startPoint y: 39, endPoint x: 626, endPoint y: 41, distance: 178.2
click at [626, 41] on div "1 2 3 4 5 6 7 8 9 10 11 12 13 14 enemy1 = hero . findNearestEnemy ( ) # Utilise…" at bounding box center [848, 165] width 508 height 264
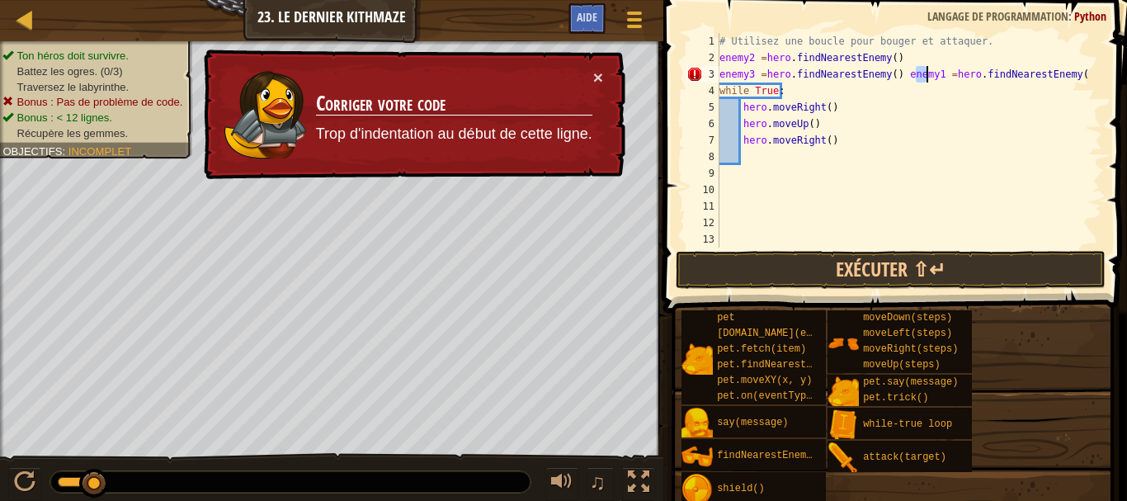
drag, startPoint x: 913, startPoint y: 69, endPoint x: 925, endPoint y: 82, distance: 16.9
click at [925, 82] on div "# Utilisez une boucle pour bouger et attaquer. enemy2 = hero . findNearestEnemy…" at bounding box center [903, 157] width 374 height 248
drag, startPoint x: 920, startPoint y: 69, endPoint x: 1061, endPoint y: 73, distance: 141.1
click at [1061, 73] on div "# Utilisez une boucle pour bouger et attaquer. enemy2 = hero . findNearestEnemy…" at bounding box center [903, 157] width 374 height 248
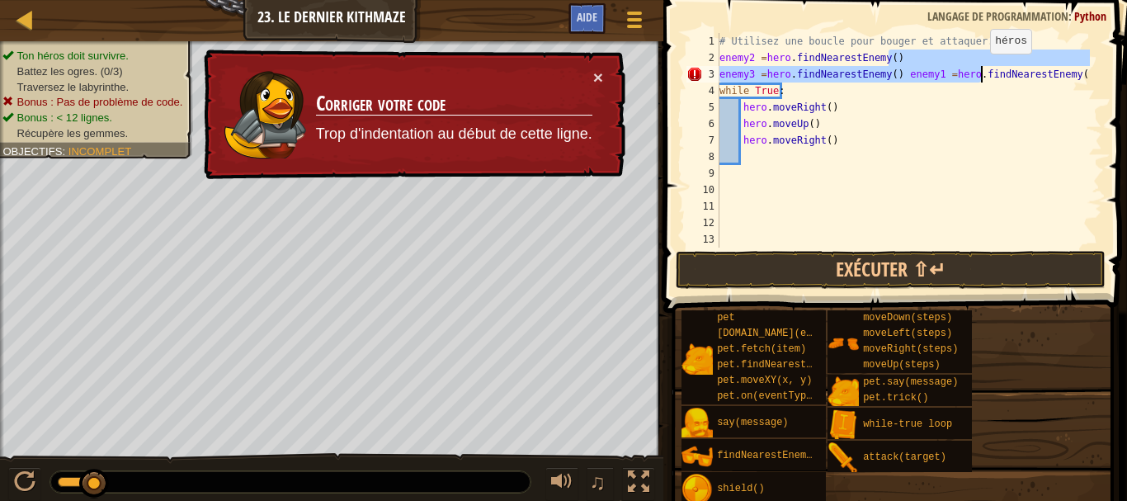
drag, startPoint x: 996, startPoint y: 64, endPoint x: 982, endPoint y: 70, distance: 15.2
click at [982, 70] on div "# Utilisez une boucle pour bouger et attaquer. enemy2 = hero . findNearestEnemy…" at bounding box center [903, 157] width 374 height 248
click at [899, 69] on div "# Utilisez une boucle pour bouger et attaquer. enemy2 = hero . findNearestEnemy…" at bounding box center [903, 140] width 374 height 215
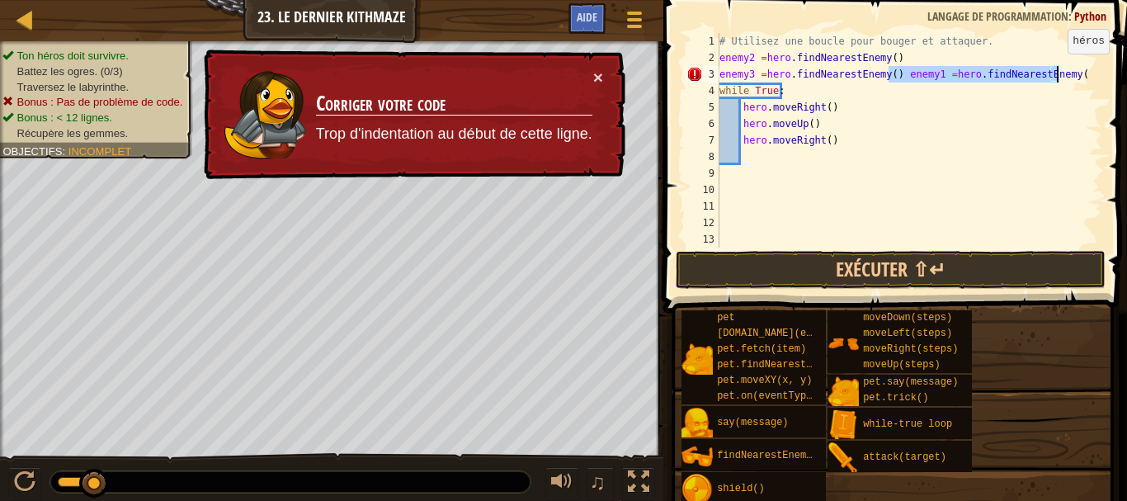
drag, startPoint x: 890, startPoint y: 69, endPoint x: 1059, endPoint y: 70, distance: 169.1
click at [1059, 70] on div "# Utilisez une boucle pour bouger et attaquer. enemy2 = hero . findNearestEnemy…" at bounding box center [903, 157] width 374 height 248
click at [1059, 70] on div "# Utilisez une boucle pour bouger et attaquer. enemy2 = hero . findNearestEnemy…" at bounding box center [903, 140] width 374 height 215
drag, startPoint x: 1065, startPoint y: 79, endPoint x: 895, endPoint y: 78, distance: 170.0
click at [895, 78] on div "# Utilisez une boucle pour bouger et attaquer. enemy2 = hero . findNearestEnemy…" at bounding box center [903, 157] width 374 height 248
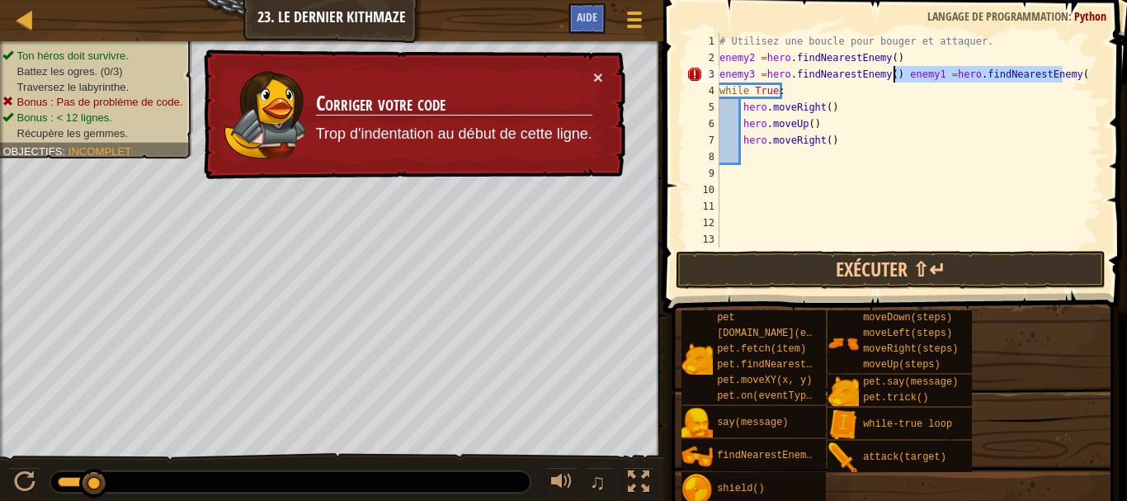
type textarea "enemy3 =hero.findNearestEnemy()"
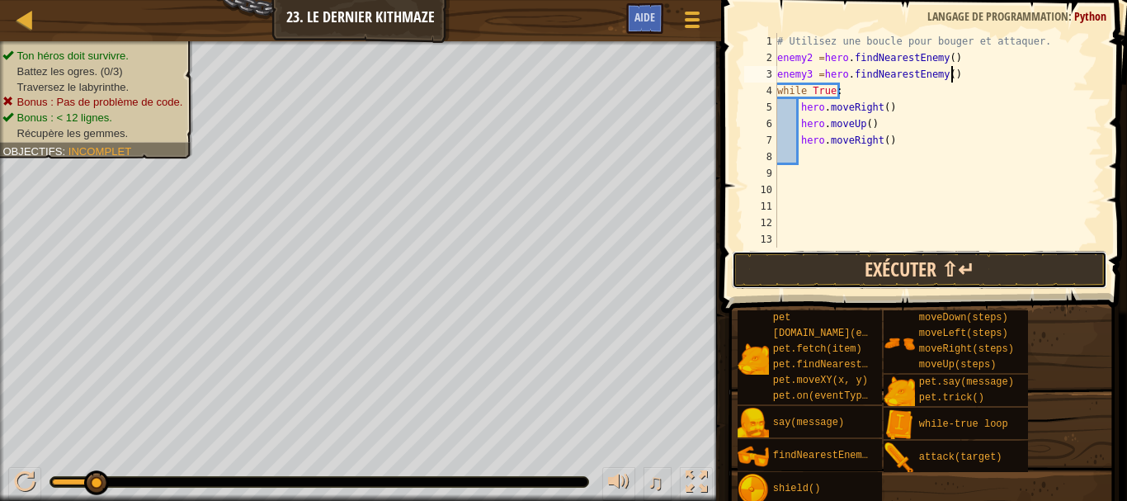
click at [894, 252] on button "Exécuter ⇧↵" at bounding box center [919, 270] width 375 height 38
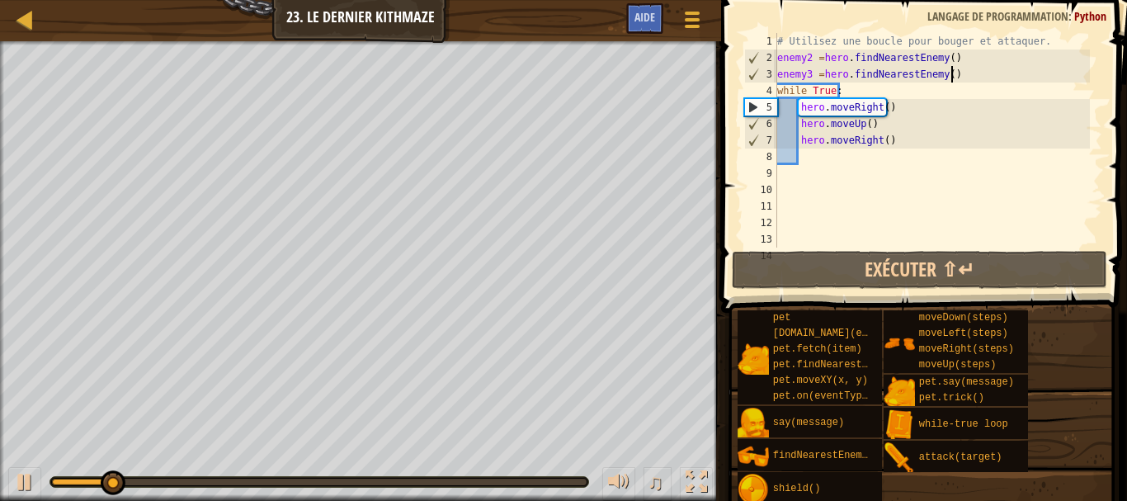
click at [812, 157] on div "# Utilisez une boucle pour bouger et attaquer. enemy2 = hero . findNearestEnemy…" at bounding box center [932, 157] width 316 height 248
type textarea "he"
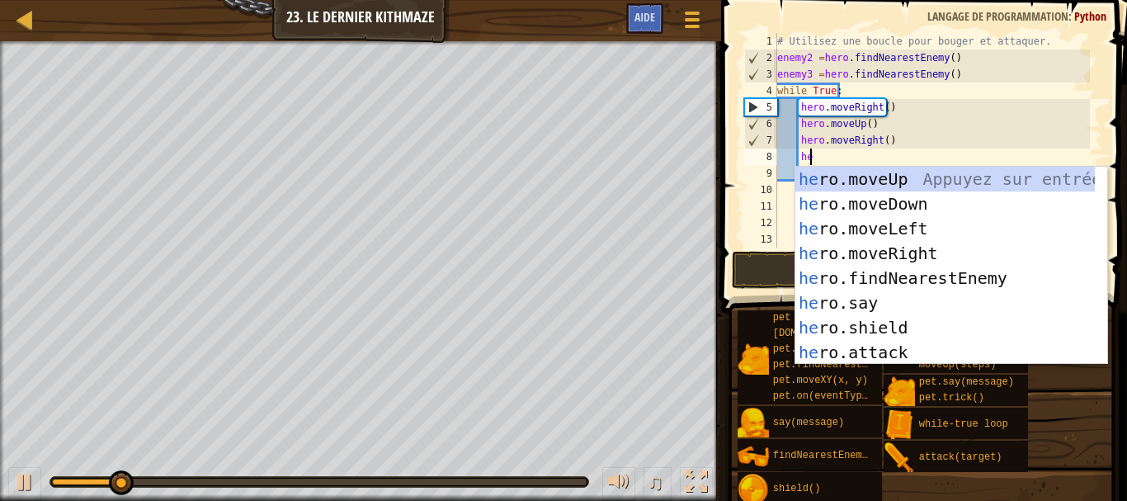
scroll to position [7, 2]
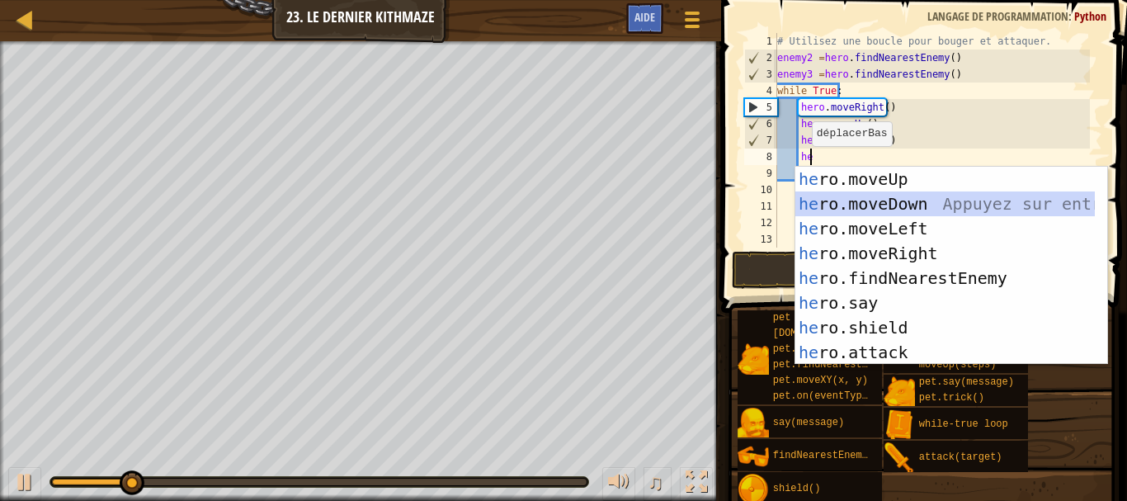
click at [873, 211] on div "he ro.moveUp Appuyez sur entrée he ro.moveDown Appuyez sur entrée he ro.moveLef…" at bounding box center [945, 291] width 300 height 248
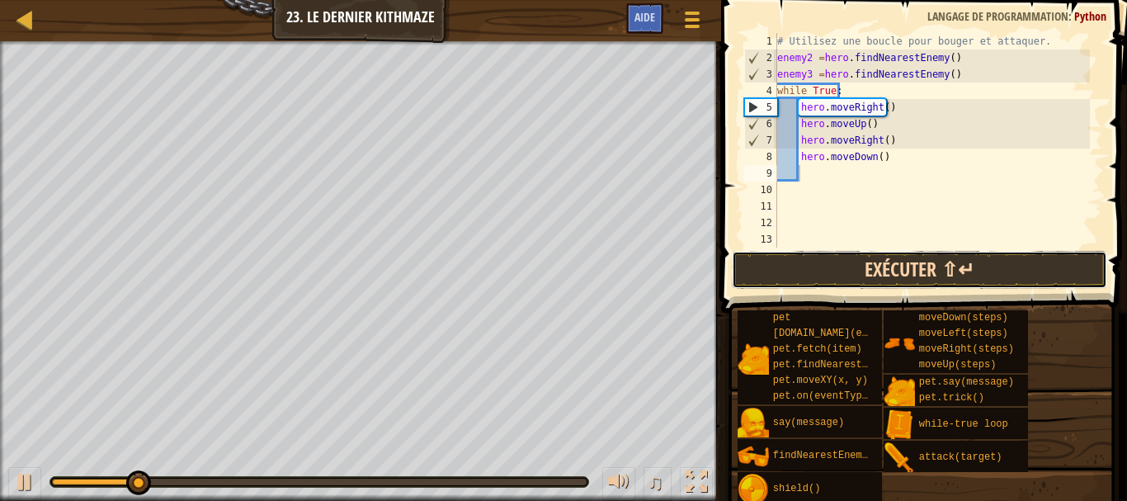
click at [924, 276] on button "Exécuter ⇧↵" at bounding box center [919, 270] width 375 height 38
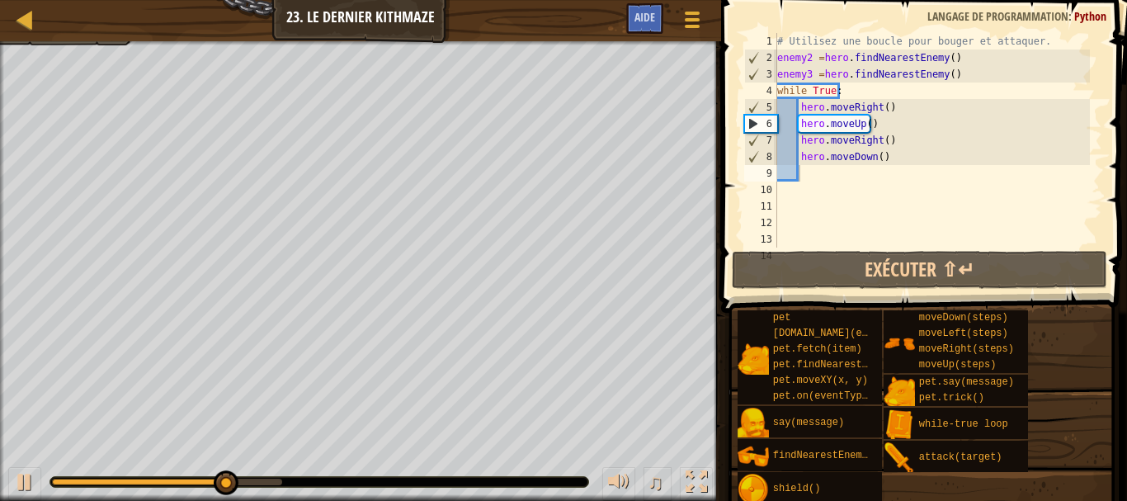
drag, startPoint x: 238, startPoint y: 474, endPoint x: 248, endPoint y: 474, distance: 9.9
click at [288, 481] on div "♫" at bounding box center [360, 478] width 721 height 50
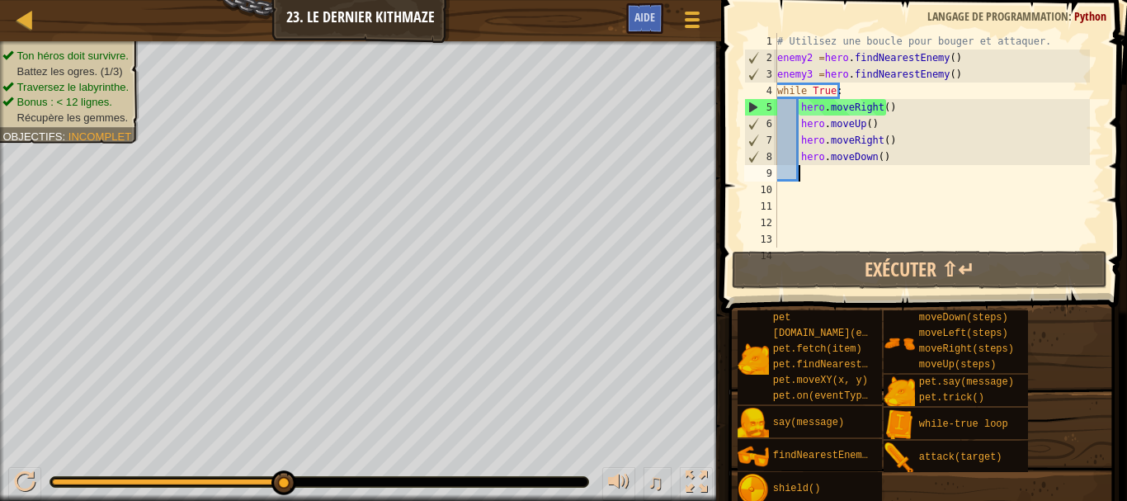
drag, startPoint x: 250, startPoint y: 483, endPoint x: 308, endPoint y: 489, distance: 58.1
click at [308, 489] on div "♫" at bounding box center [360, 478] width 721 height 50
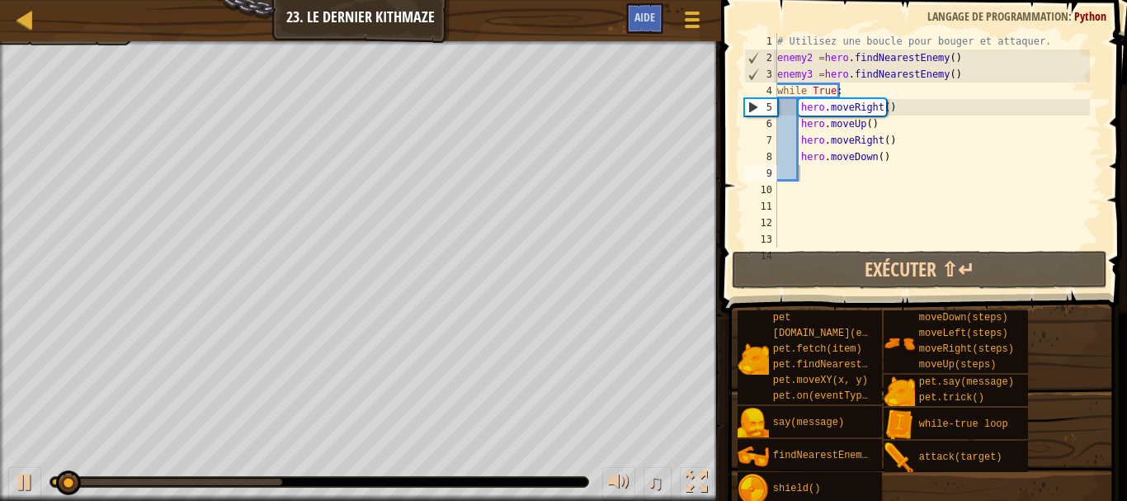
drag, startPoint x: 298, startPoint y: 477, endPoint x: 309, endPoint y: 477, distance: 10.7
click at [309, 477] on div at bounding box center [320, 482] width 540 height 12
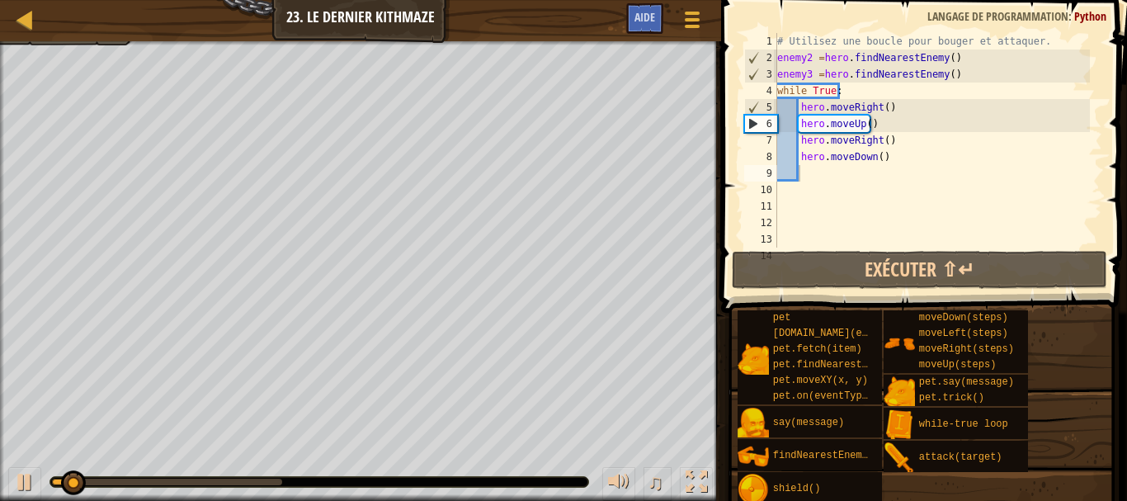
drag, startPoint x: 243, startPoint y: 474, endPoint x: 267, endPoint y: 484, distance: 25.6
click at [271, 484] on div "♫" at bounding box center [360, 478] width 721 height 50
drag, startPoint x: 149, startPoint y: 469, endPoint x: 177, endPoint y: 467, distance: 28.1
click at [177, 467] on div "♫" at bounding box center [360, 478] width 721 height 50
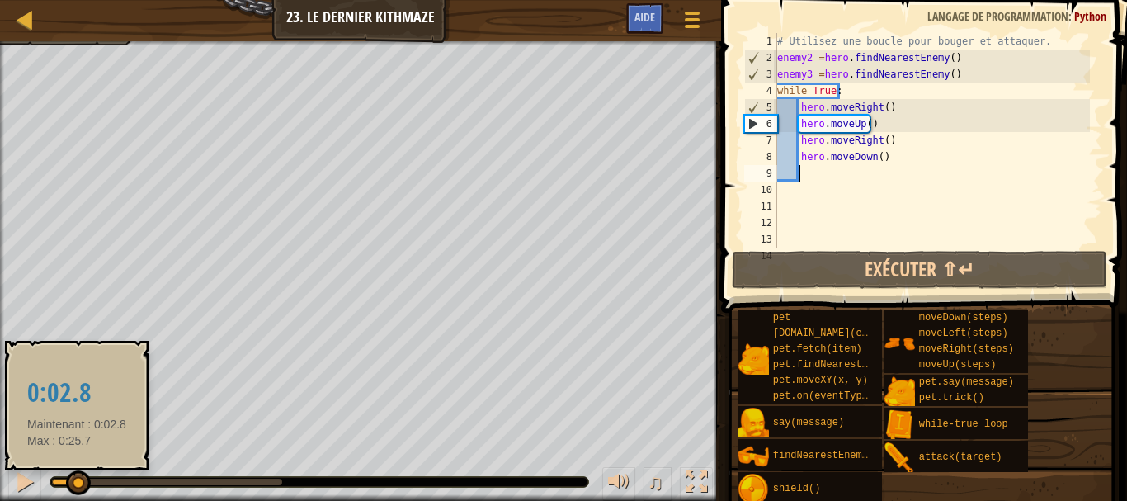
drag, startPoint x: 97, startPoint y: 484, endPoint x: 80, endPoint y: 480, distance: 17.0
click at [80, 480] on div at bounding box center [78, 482] width 25 height 25
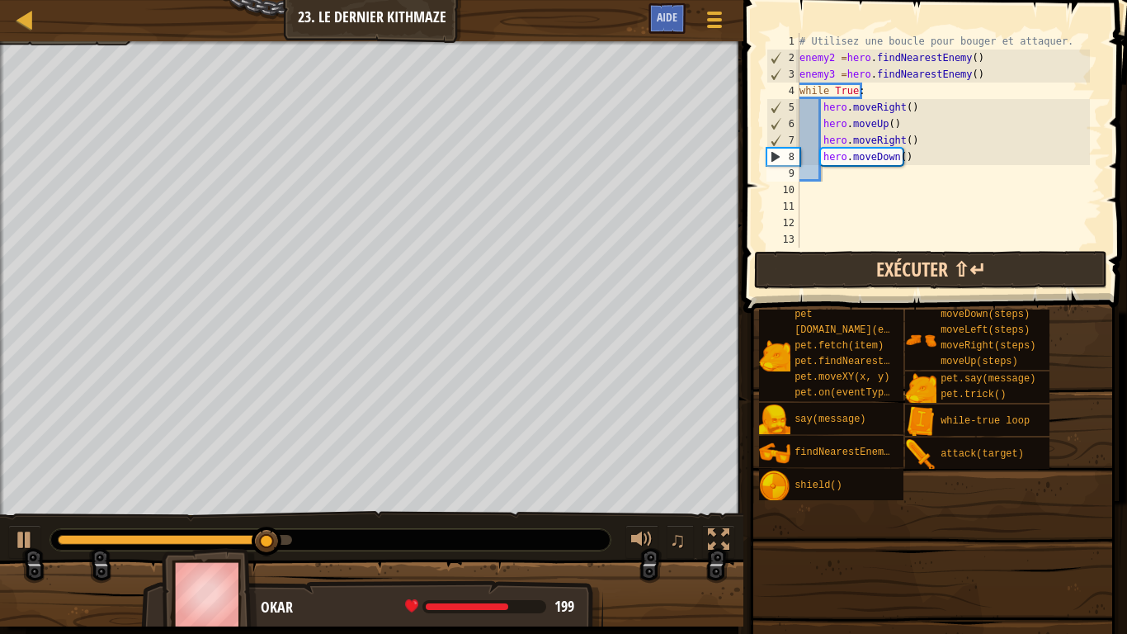
scroll to position [0, 0]
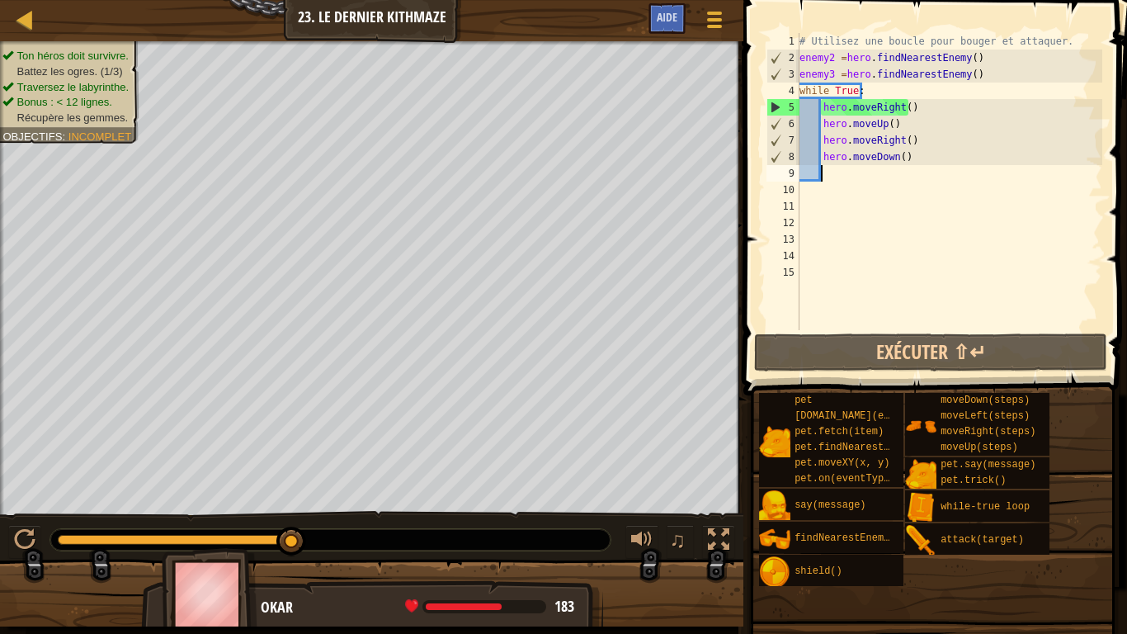
click at [832, 170] on div "# Utilisez une boucle pour bouger et attaquer. enemy2 = hero . findNearestEnemy…" at bounding box center [949, 198] width 306 height 330
type textarea "w"
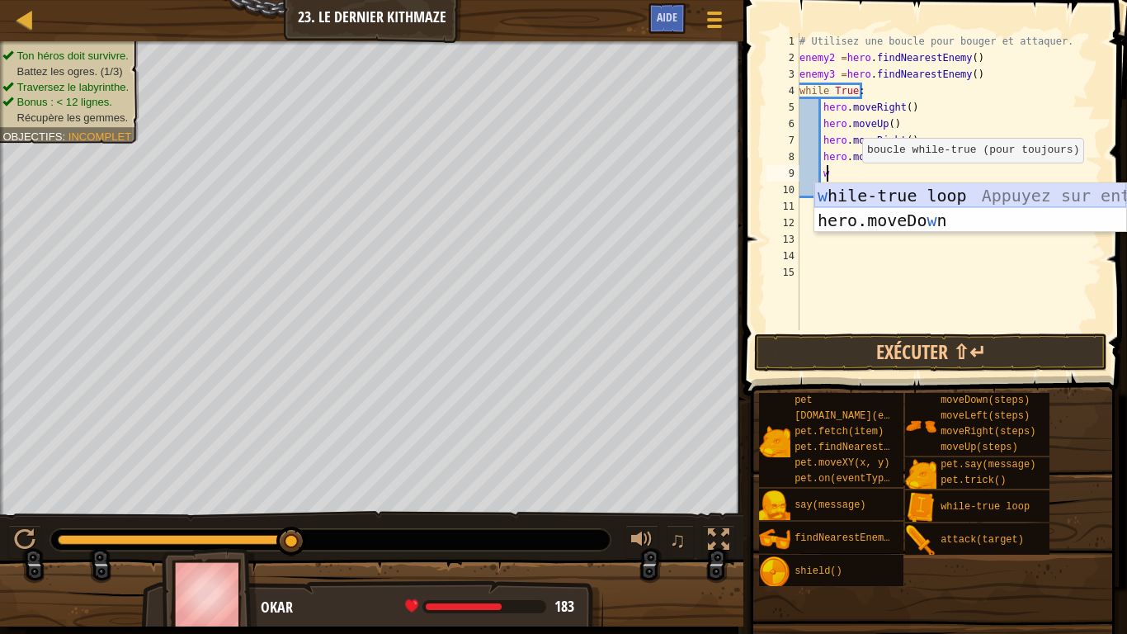
click at [866, 194] on div "w hile-true loop Appuyez sur entrée hero.moveDo w n [GEOGRAPHIC_DATA] sur entrée" at bounding box center [970, 232] width 312 height 99
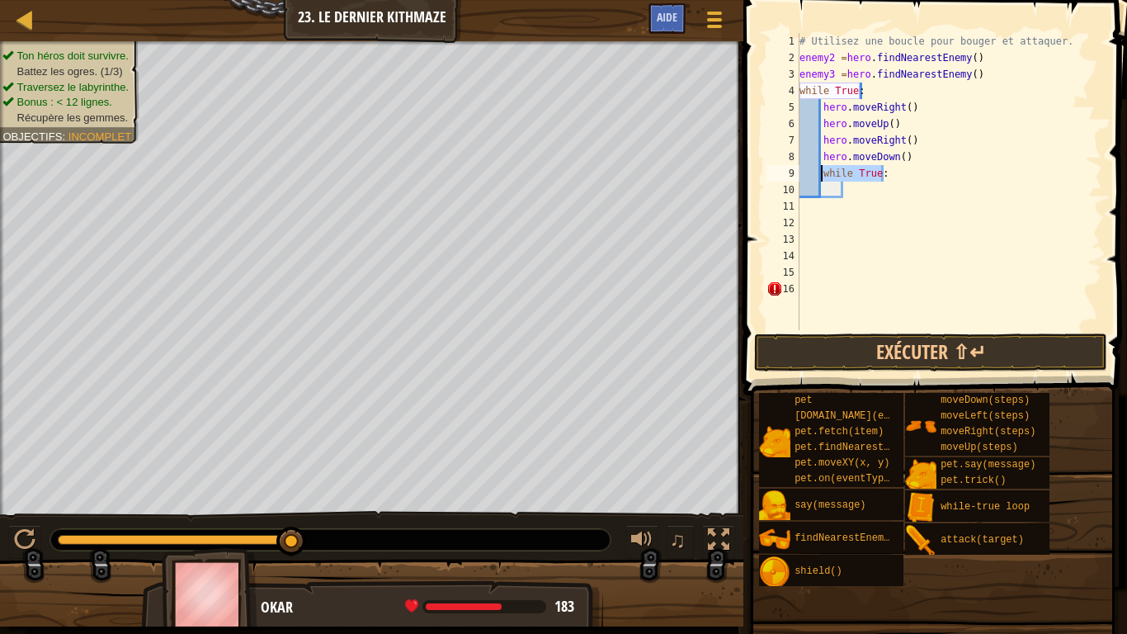
drag, startPoint x: 889, startPoint y: 179, endPoint x: 823, endPoint y: 181, distance: 66.9
click at [823, 181] on div "# Utilisez une boucle pour bouger et attaquer. enemy2 = hero . findNearestEnemy…" at bounding box center [949, 198] width 306 height 330
type textarea "while True:"
click at [822, 203] on div "# Utilisez une boucle pour bouger et attaquer. enemy2 = hero . findNearestEnemy…" at bounding box center [949, 198] width 306 height 330
click at [807, 192] on div "# Utilisez une boucle pour bouger et attaquer. enemy2 = hero . findNearestEnemy…" at bounding box center [949, 198] width 306 height 330
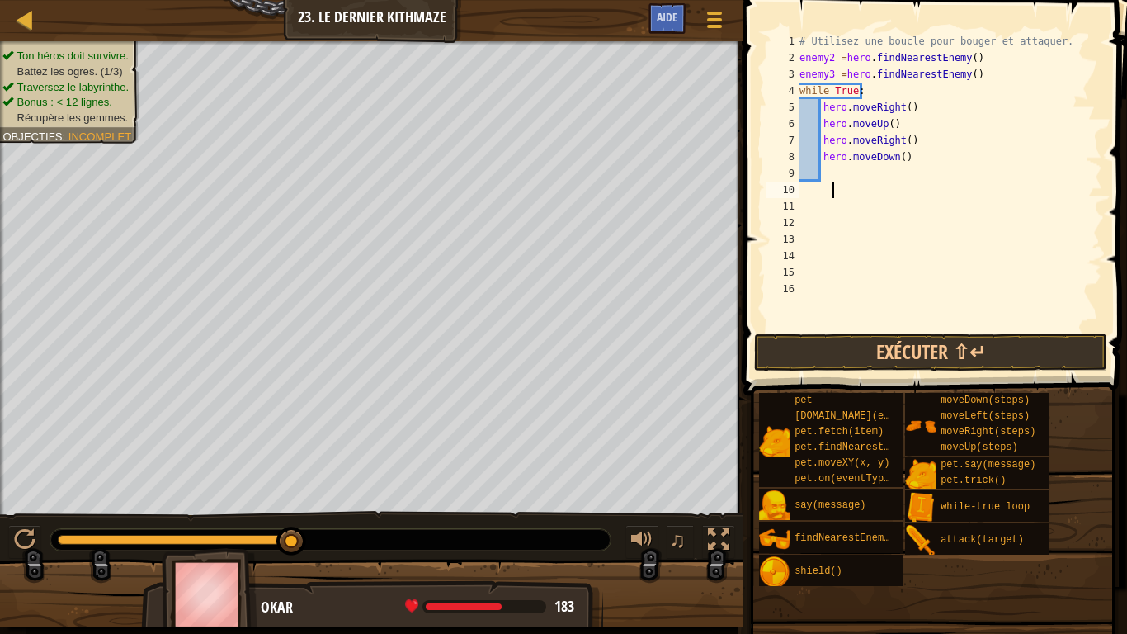
click at [830, 185] on div "# Utilisez une boucle pour bouger et attaquer. enemy2 = hero . findNearestEnemy…" at bounding box center [949, 198] width 306 height 330
click at [833, 180] on div "# Utilisez une boucle pour bouger et attaquer. enemy2 = hero . findNearestEnemy…" at bounding box center [949, 198] width 306 height 330
click at [796, 206] on div "11" at bounding box center [783, 206] width 33 height 17
click at [809, 189] on div "# Utilisez une boucle pour bouger et attaquer. enemy2 = hero . findNearestEnemy…" at bounding box center [949, 198] width 306 height 330
click at [830, 180] on div "# Utilisez une boucle pour bouger et attaquer. enemy2 = hero . findNearestEnemy…" at bounding box center [949, 198] width 306 height 330
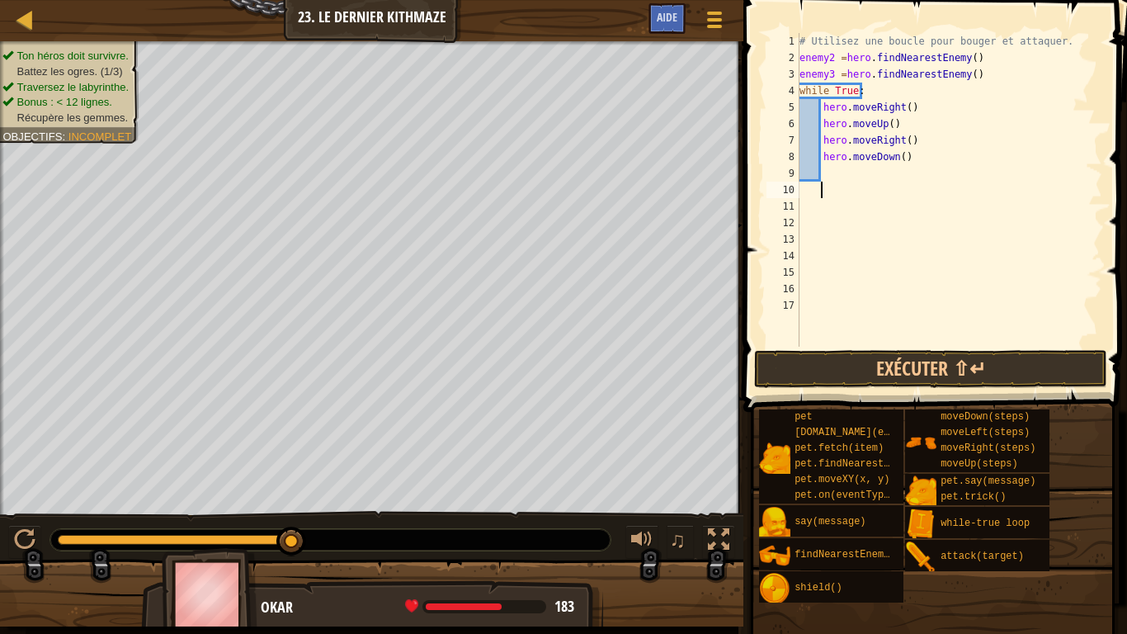
type textarea "w"
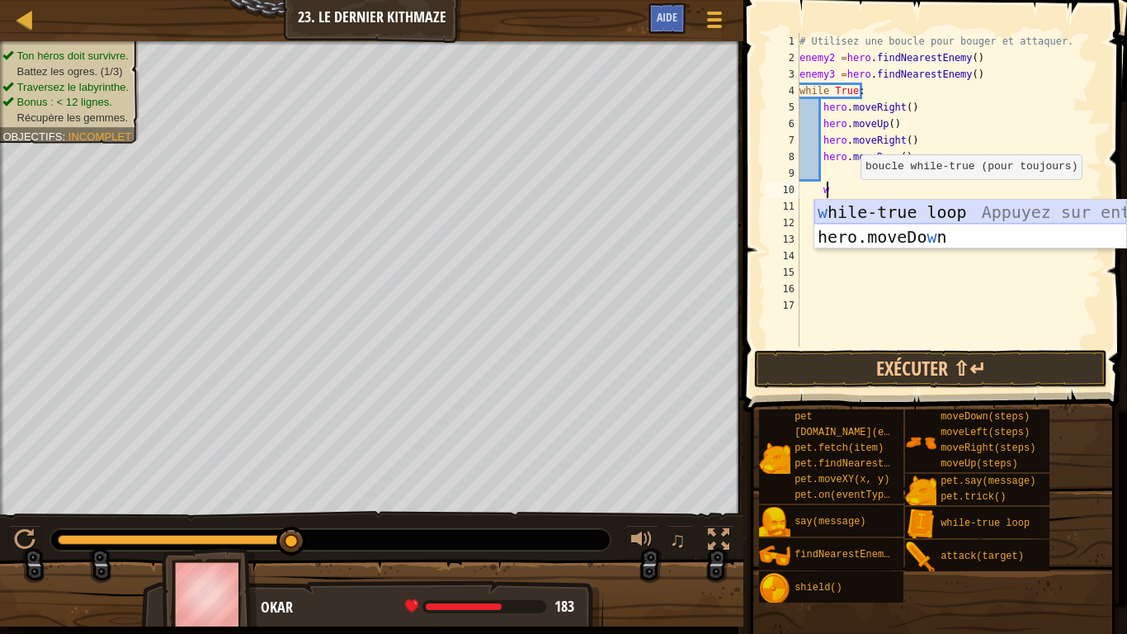
click at [898, 207] on div "w hile-true loop Appuyez sur entrée hero.moveDo w n [GEOGRAPHIC_DATA] sur entrée" at bounding box center [970, 249] width 312 height 99
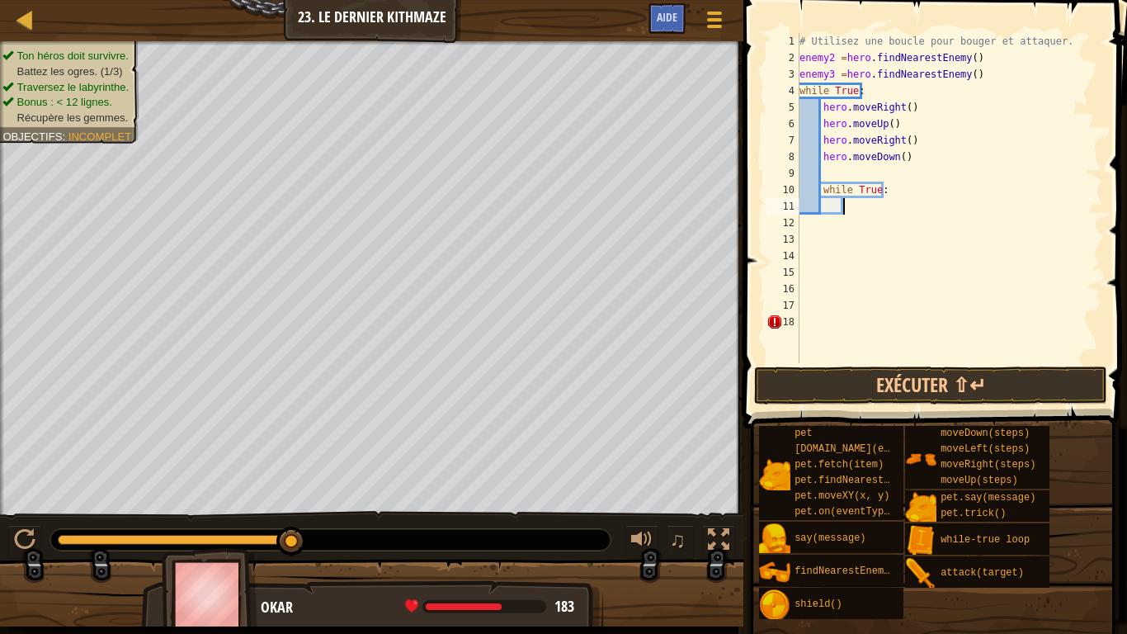
click at [829, 204] on div "# Utilisez une boucle pour bouger et attaquer. enemy2 = hero . findNearestEnemy…" at bounding box center [949, 214] width 306 height 363
click at [823, 211] on div "# Utilisez une boucle pour bouger et attaquer. enemy2 = hero . findNearestEnemy…" at bounding box center [949, 214] width 306 height 363
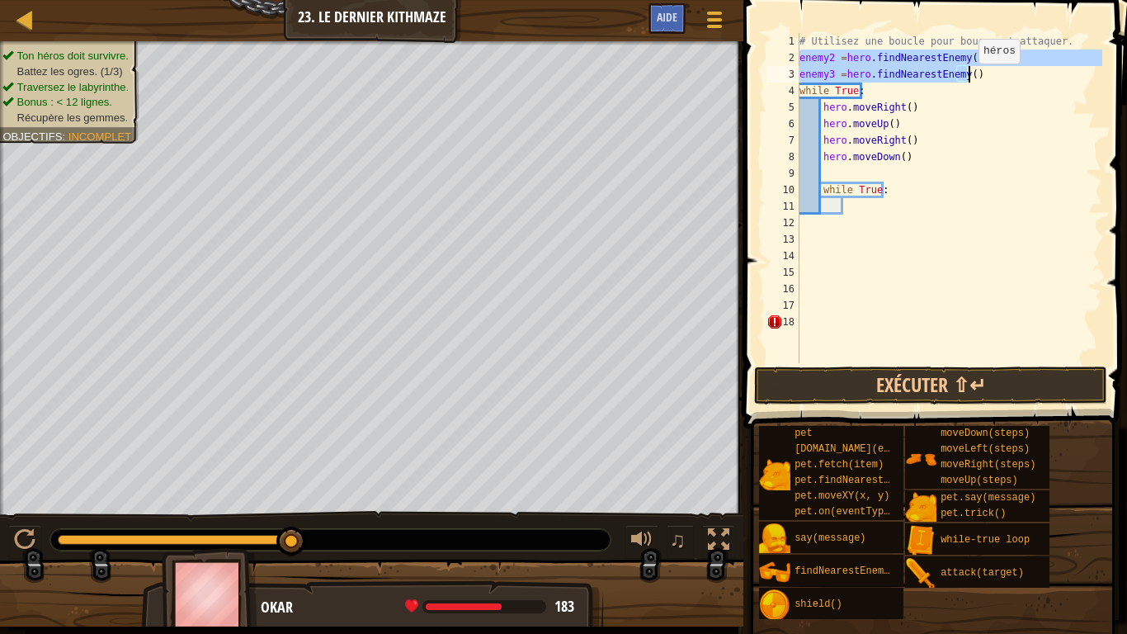
drag, startPoint x: 800, startPoint y: 57, endPoint x: 969, endPoint y: 80, distance: 170.7
click at [970, 80] on div "# Utilisez une boucle pour bouger et attaquer. enemy2 = hero . findNearestEnemy…" at bounding box center [949, 214] width 306 height 363
type textarea "hero.moveDown()"
type textarea "while True:"
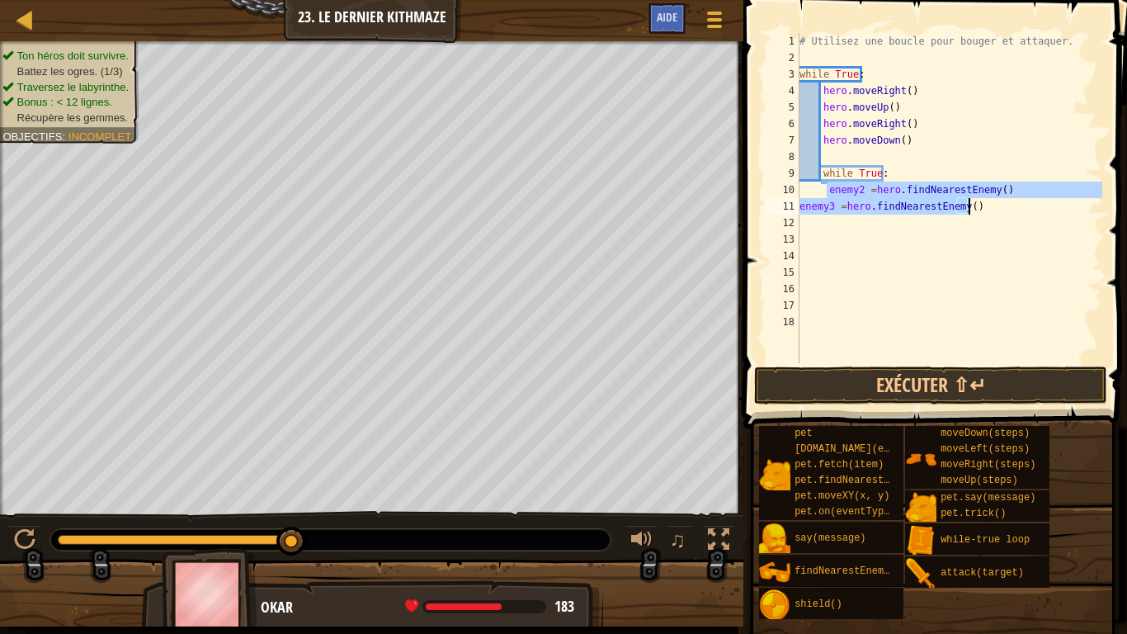
click at [800, 199] on div "# Utilisez une boucle pour bouger et attaquer. while True : hero . moveRight ( …" at bounding box center [949, 198] width 306 height 330
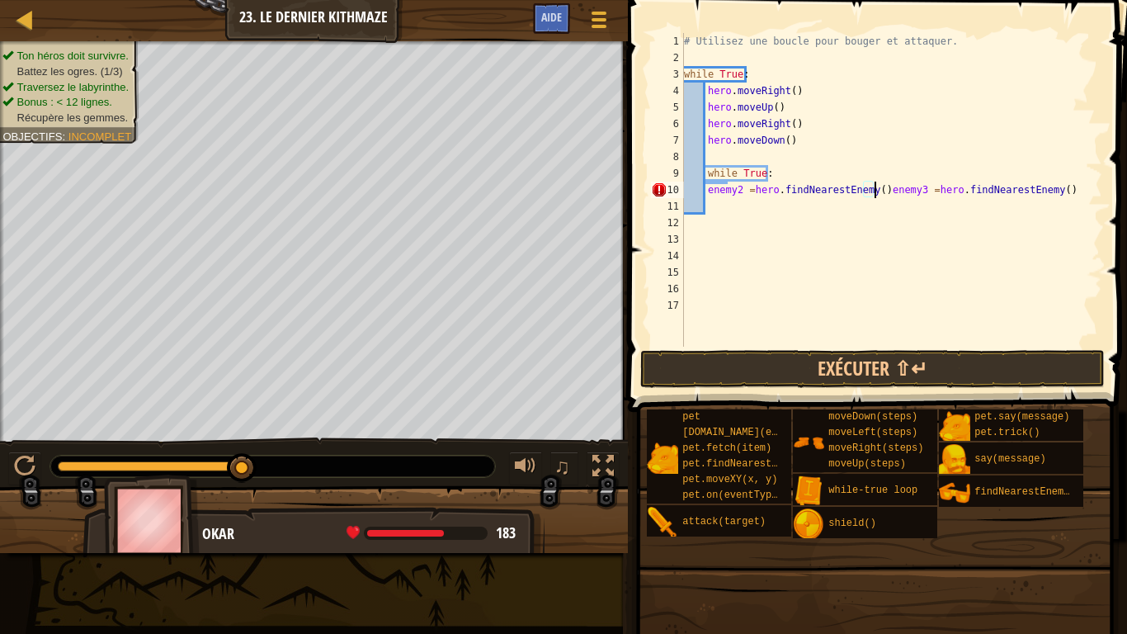
type textarea "enemy3 =hero.findNearestEnemy()"
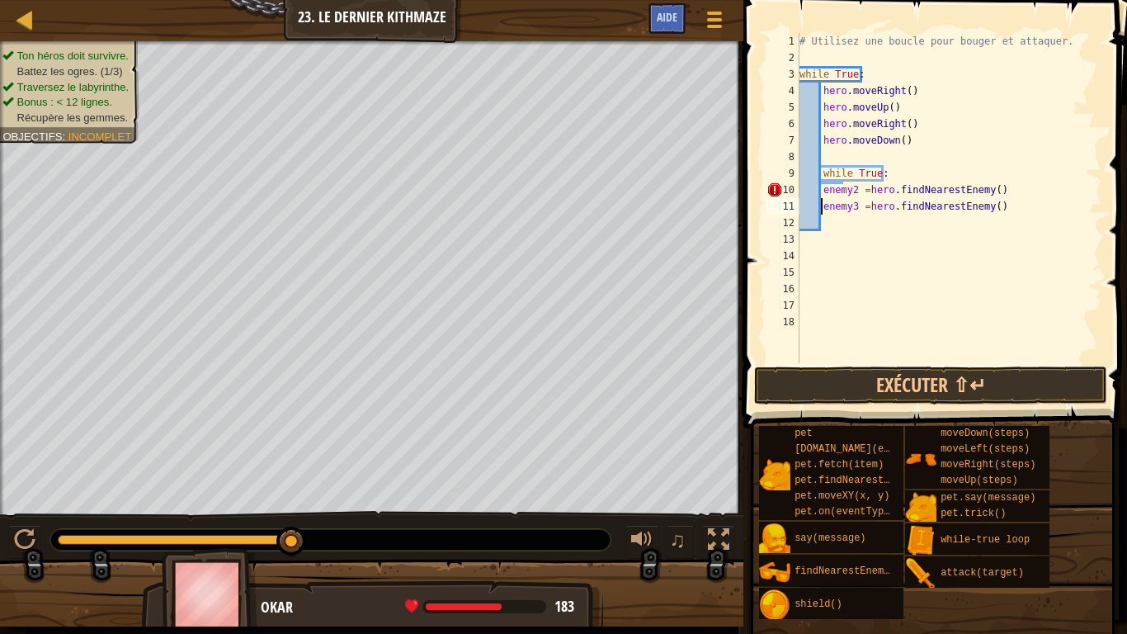
click at [836, 225] on div "# Utilisez une boucle pour bouger et attaquer. while True : hero . moveRight ( …" at bounding box center [949, 214] width 306 height 363
click at [823, 226] on div "# Utilisez une boucle pour bouger et attaquer. while True : hero . moveRight ( …" at bounding box center [949, 214] width 306 height 363
paste textarea "enemy1 =hero.findNearestEnemy()"
type textarea "enemy1 =hero.findNearestEnemy()"
click at [837, 246] on div "# Utilisez une boucle pour bouger et attaquer. while True : hero . moveRight ( …" at bounding box center [949, 214] width 306 height 363
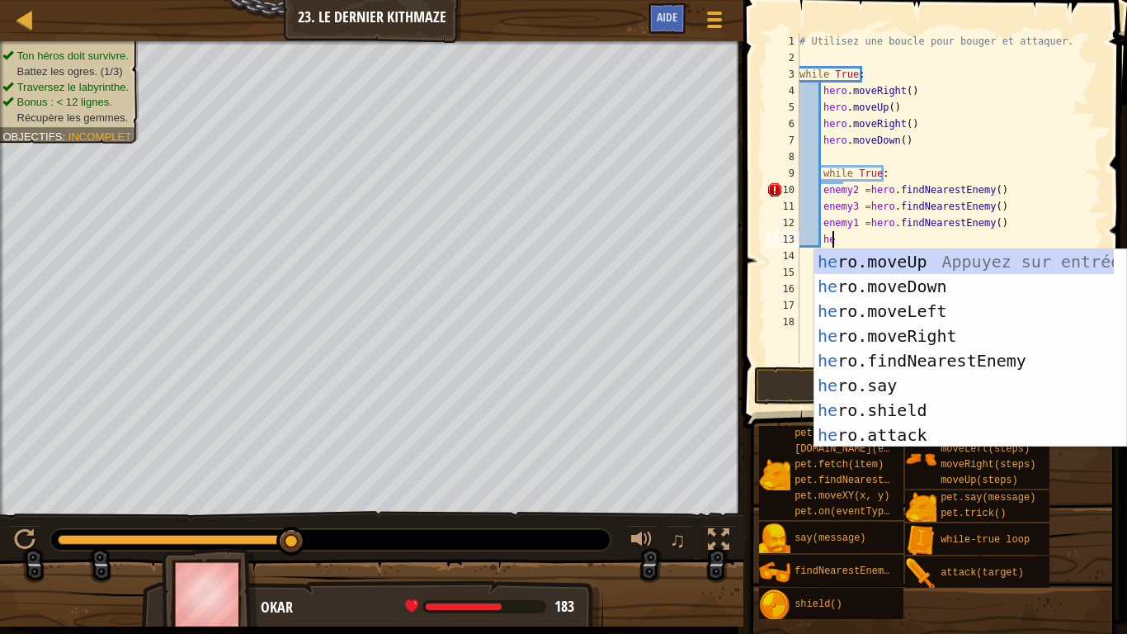
scroll to position [7, 2]
click at [863, 435] on div "he ro.moveUp Appuyez sur entrée he ro.moveDown Appuyez sur entrée he ro.moveLef…" at bounding box center [964, 373] width 300 height 248
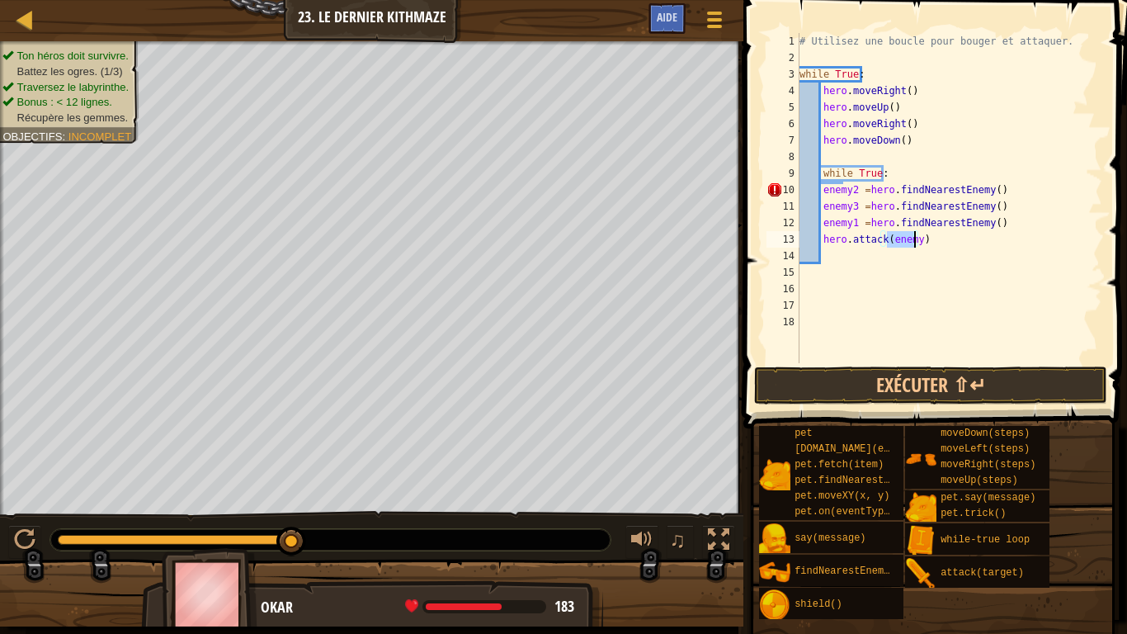
click at [913, 247] on div "# Utilisez une boucle pour bouger et attaquer. while True : hero . moveRight ( …" at bounding box center [949, 198] width 306 height 330
click at [1002, 379] on button "Exécuter ⇧↵" at bounding box center [930, 385] width 353 height 38
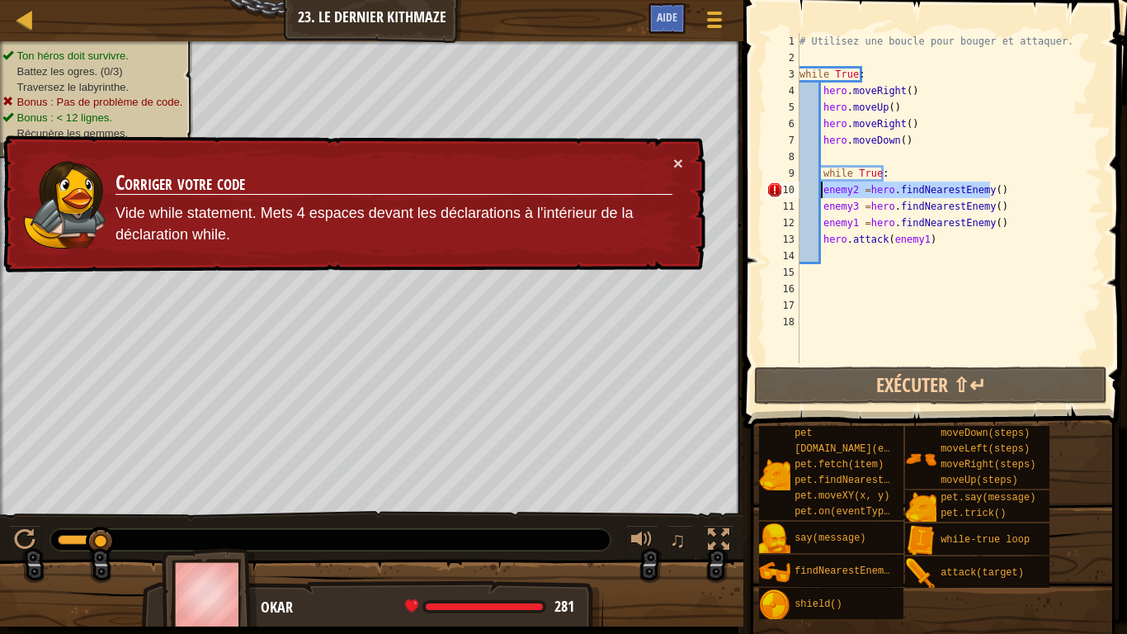
drag, startPoint x: 998, startPoint y: 189, endPoint x: 823, endPoint y: 186, distance: 175.0
click at [823, 186] on div "# Utilisez une boucle pour bouger et attaquer. while True : hero . moveRight ( …" at bounding box center [949, 214] width 306 height 363
type textarea "while True:"
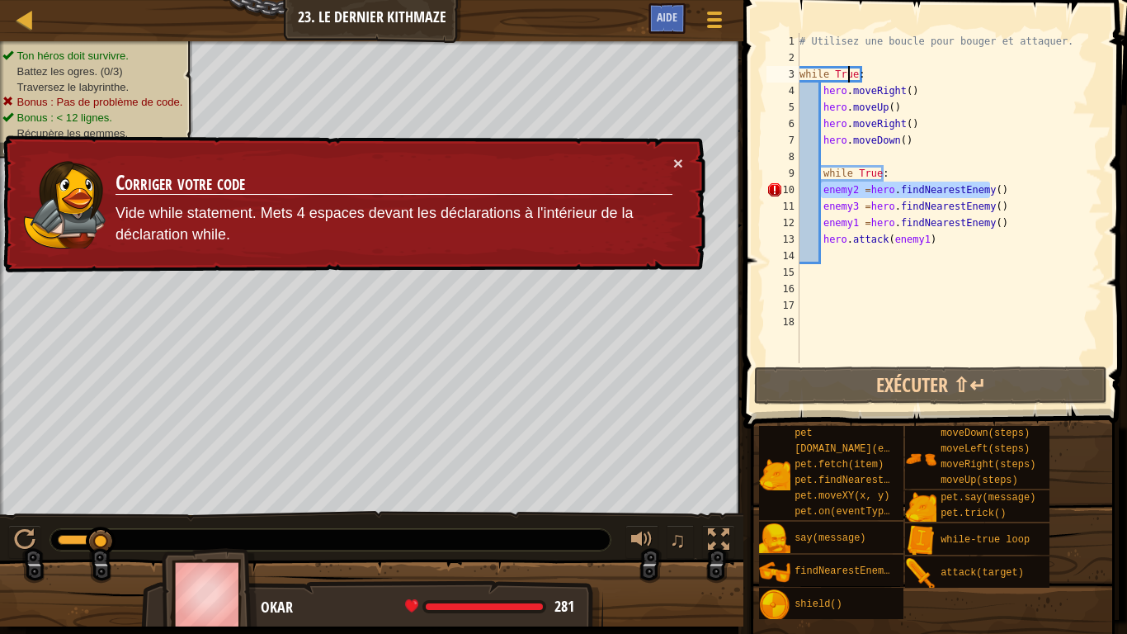
scroll to position [7, 0]
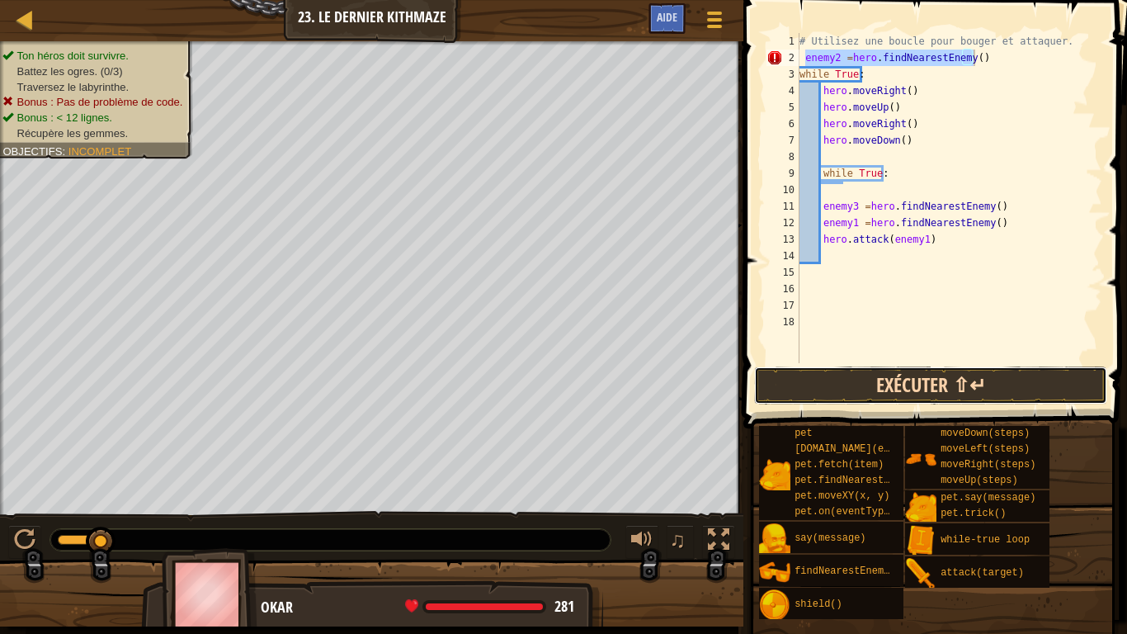
click at [941, 382] on button "Exécuter ⇧↵" at bounding box center [930, 385] width 353 height 38
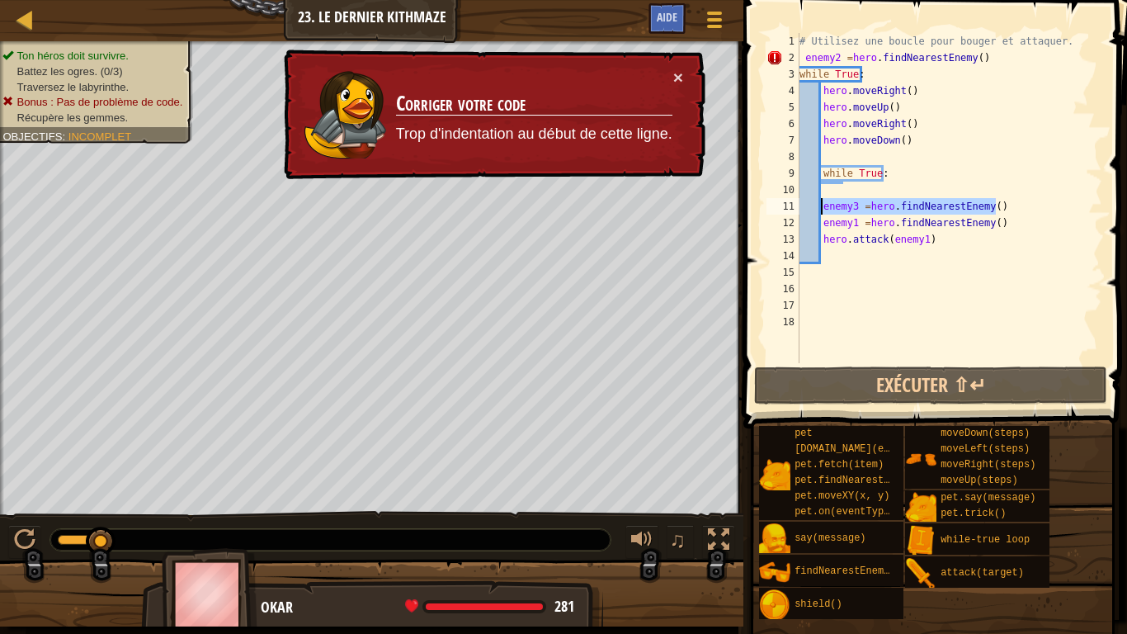
drag, startPoint x: 995, startPoint y: 205, endPoint x: 823, endPoint y: 207, distance: 172.5
click at [823, 207] on div "# Utilisez une boucle pour bouger et attaquer. enemy2 = hero . findNearestEnemy…" at bounding box center [949, 214] width 306 height 363
type textarea "enemy3 =hero.findNearestEnemy()"
type textarea "while True:"
type textarea "hero.moveDown()"
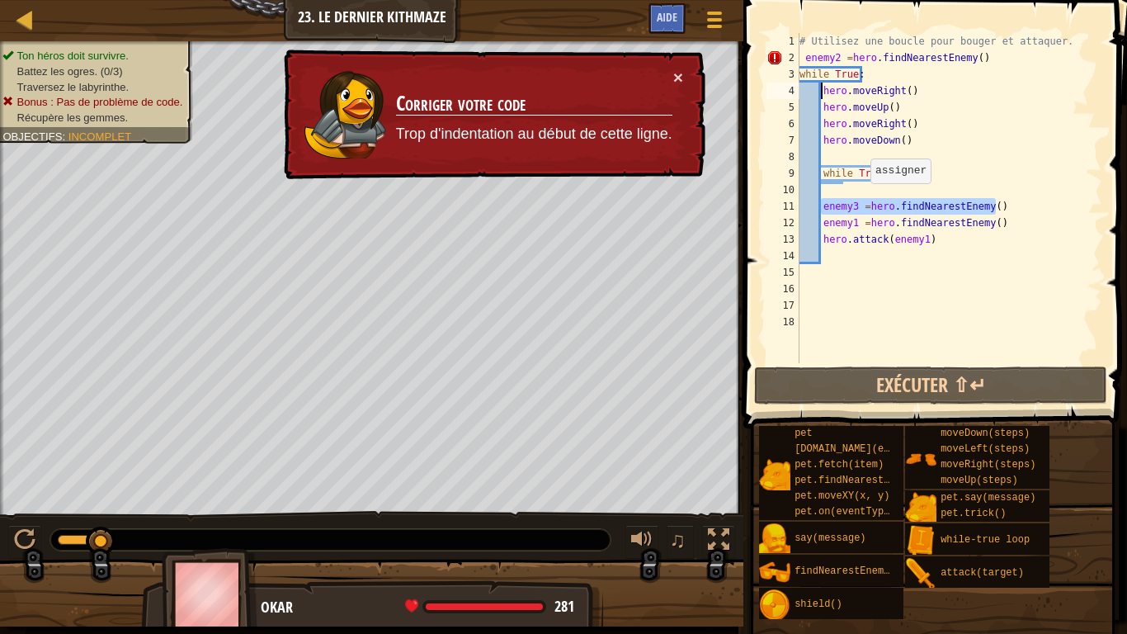
type textarea "while True:"
type textarea "hero.attack(enemy1)"
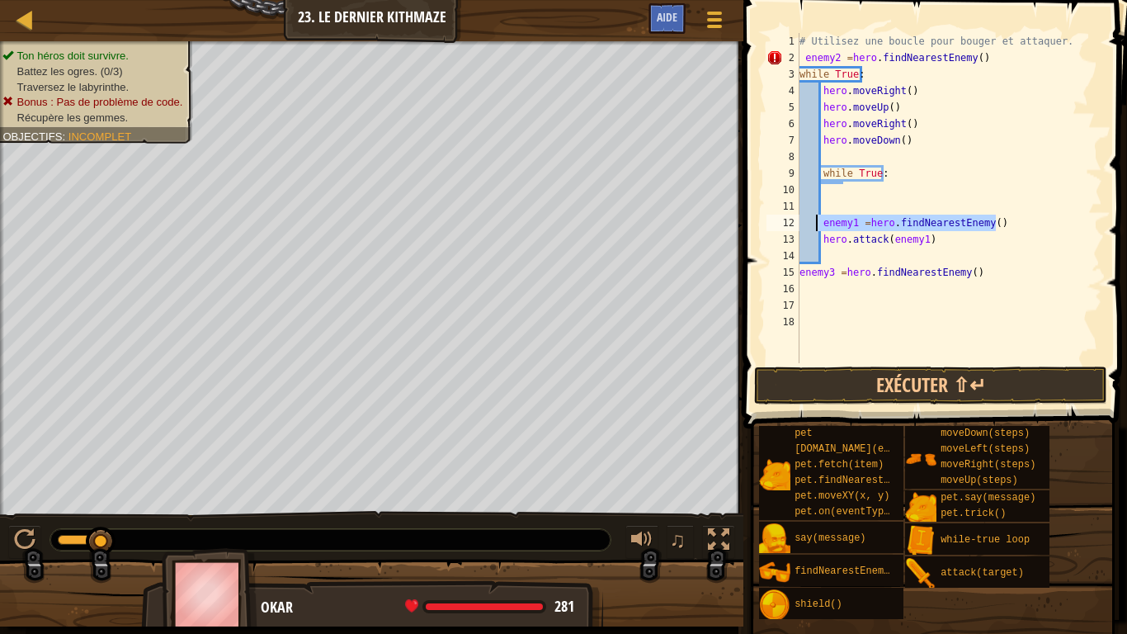
drag, startPoint x: 997, startPoint y: 226, endPoint x: 817, endPoint y: 220, distance: 180.0
click at [817, 220] on div "# Utilisez une boucle pour bouger et attaquer. enemy2 = hero . findNearestEnemy…" at bounding box center [949, 214] width 306 height 363
type textarea "hero.attack(enemy1)"
type textarea "enemy3 =hero.findNearestEnemy()"
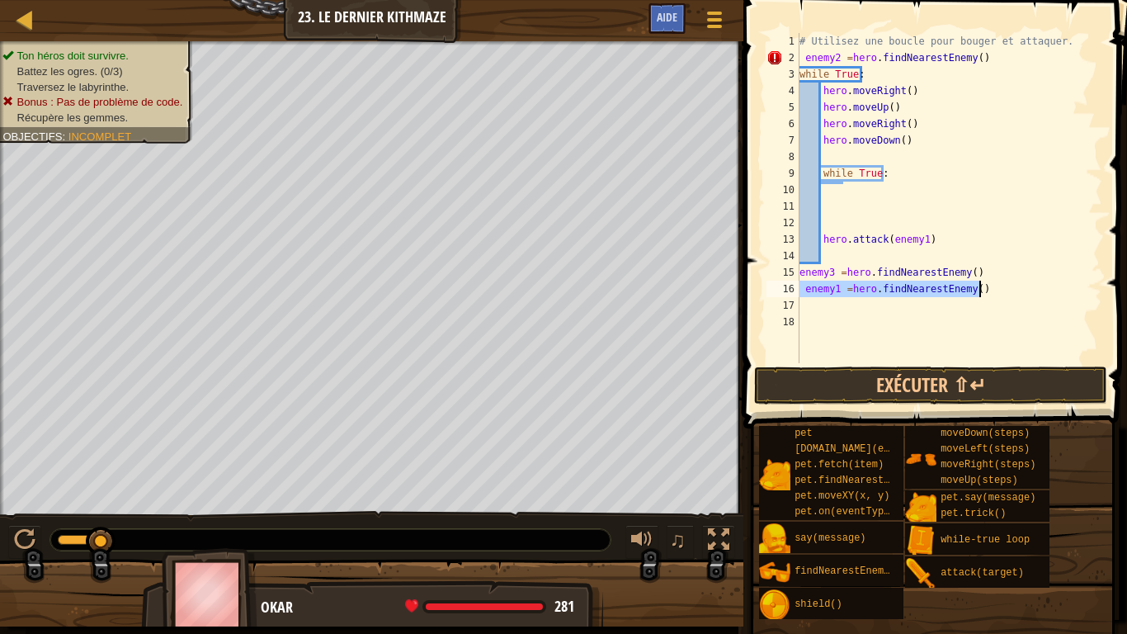
click at [821, 239] on div "# Utilisez une boucle pour bouger et attaquer. enemy2 = hero . findNearestEnemy…" at bounding box center [949, 214] width 306 height 363
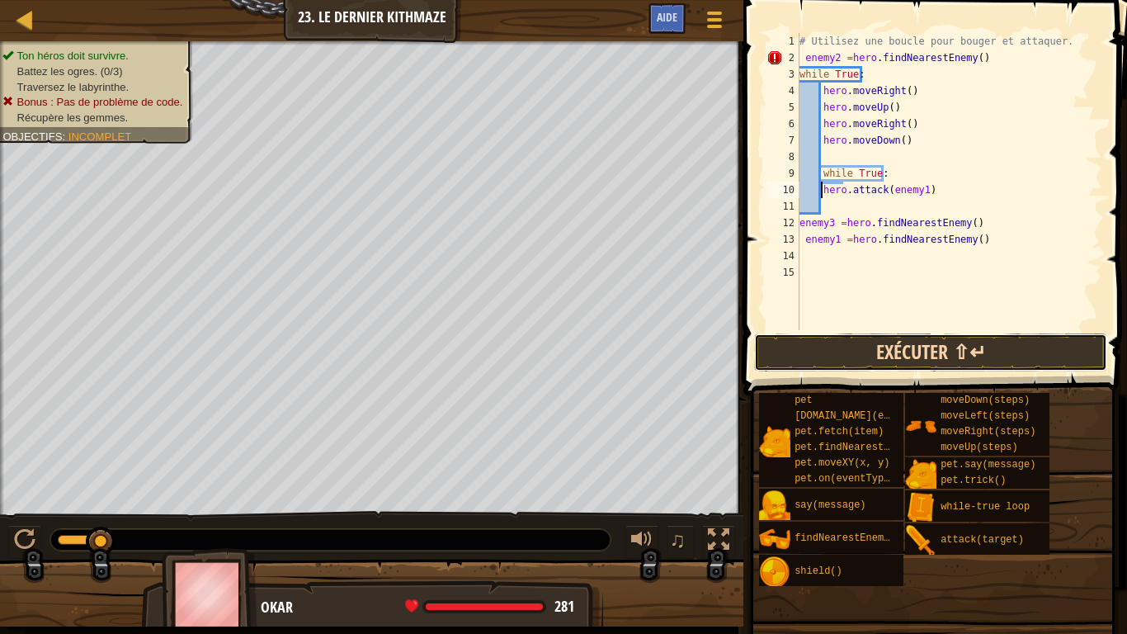
click at [993, 360] on button "Exécuter ⇧↵" at bounding box center [930, 352] width 353 height 38
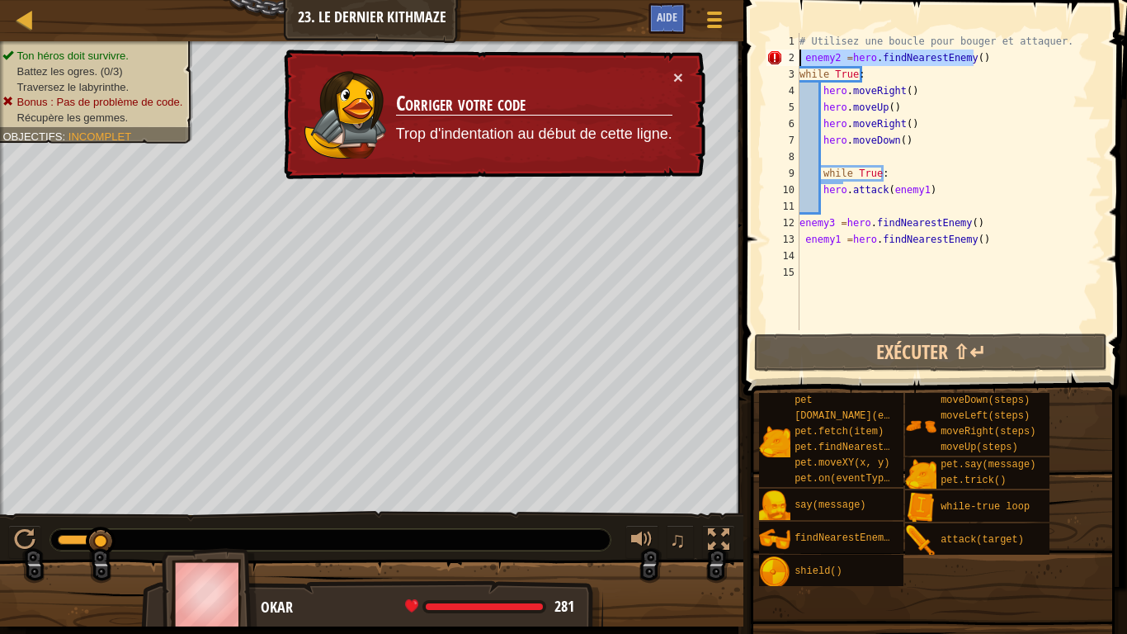
drag, startPoint x: 979, startPoint y: 59, endPoint x: 785, endPoint y: 55, distance: 194.8
click at [785, 55] on div "hero.attack(enemy1) 1 2 3 4 5 6 7 8 9 10 11 12 13 14 15 # Utilisez une boucle p…" at bounding box center [932, 181] width 339 height 297
type textarea "hero.moveDown()"
type textarea "hero.attack(enemy1)"
type textarea "enemy2 =hero.findNearestEnemy()"
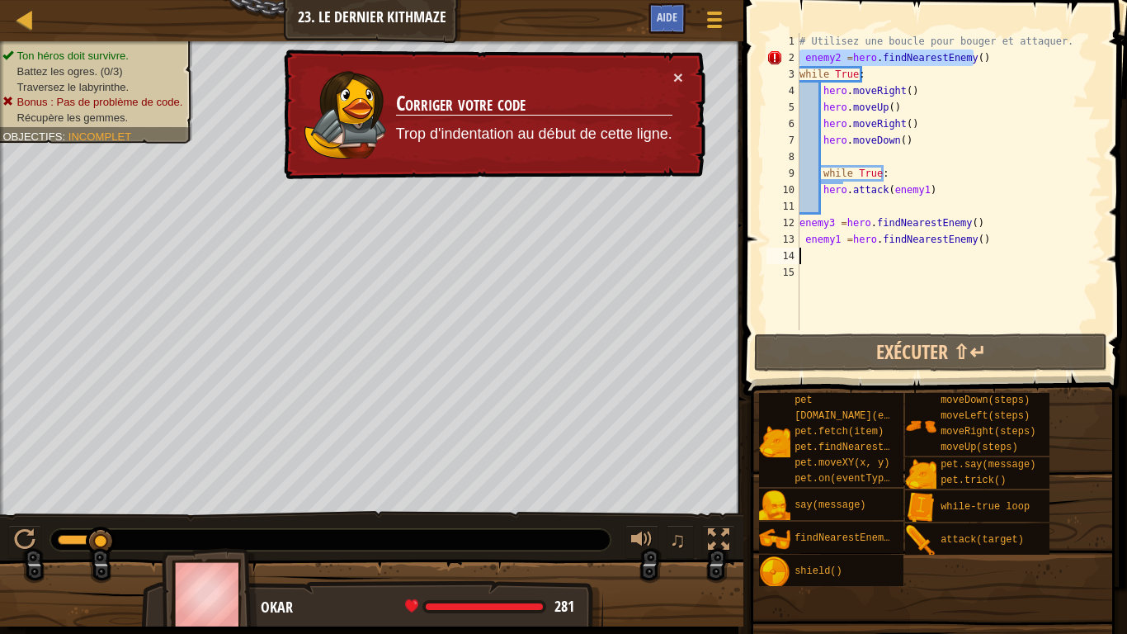
type textarea "enemy2 =hero.findNearestEnemy()"
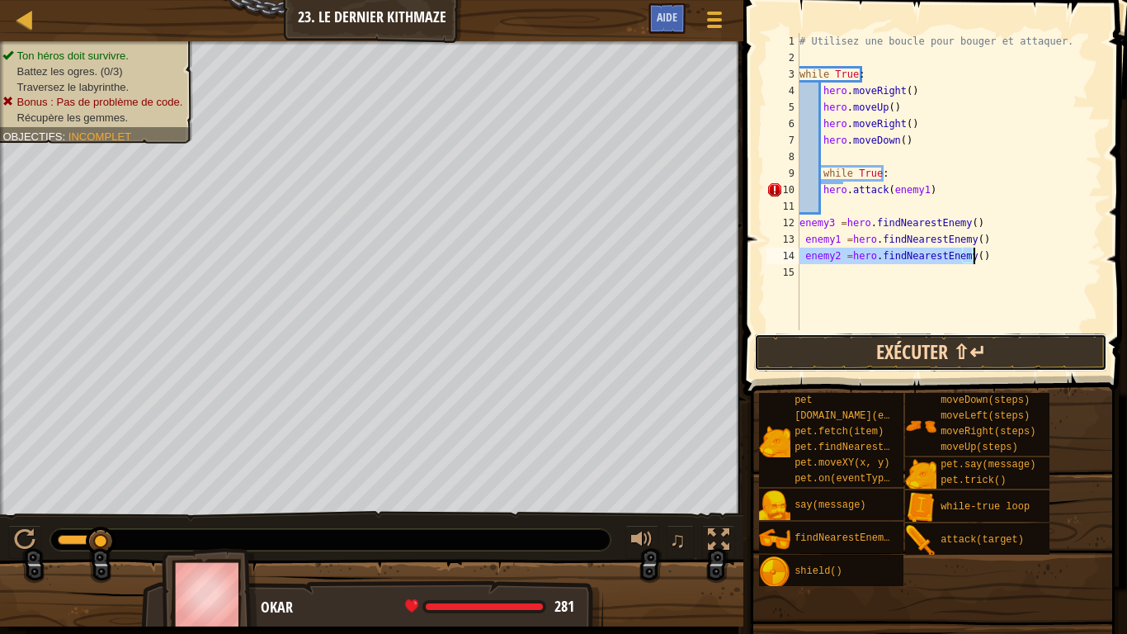
click at [903, 349] on button "Exécuter ⇧↵" at bounding box center [930, 352] width 353 height 38
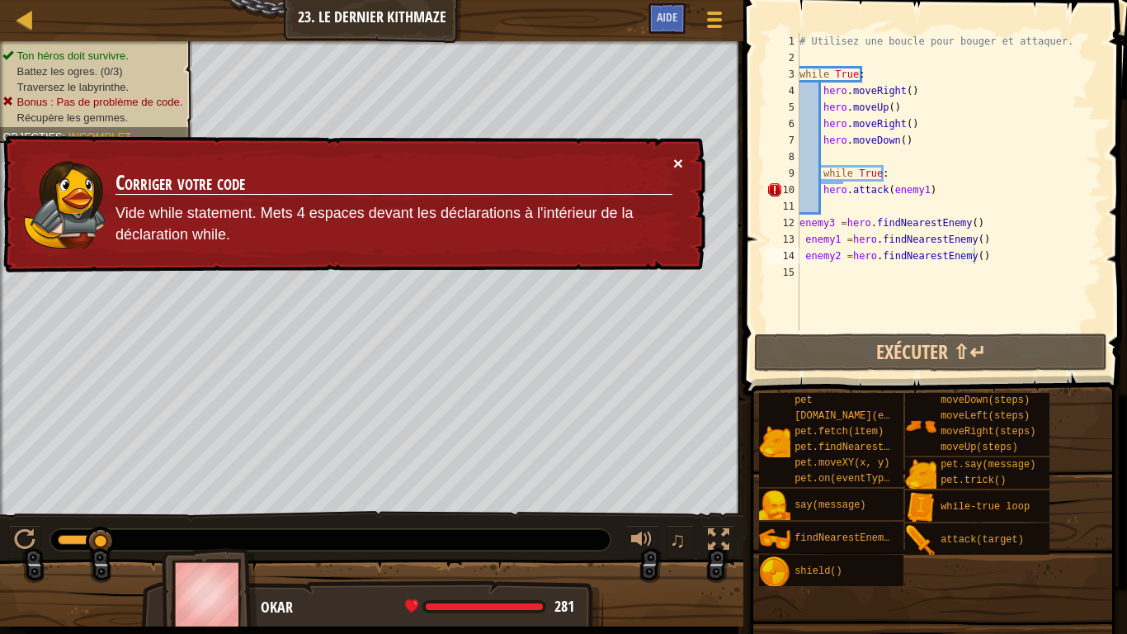
click at [681, 162] on button "×" at bounding box center [678, 162] width 10 height 17
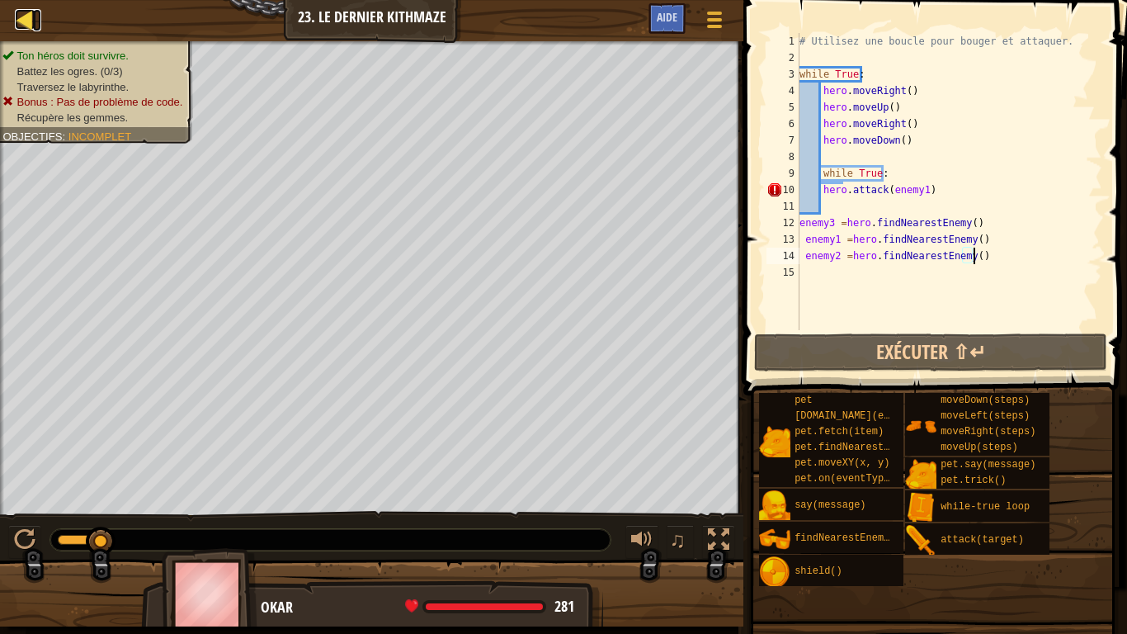
click at [27, 30] on div at bounding box center [25, 19] width 21 height 21
select select "fr"
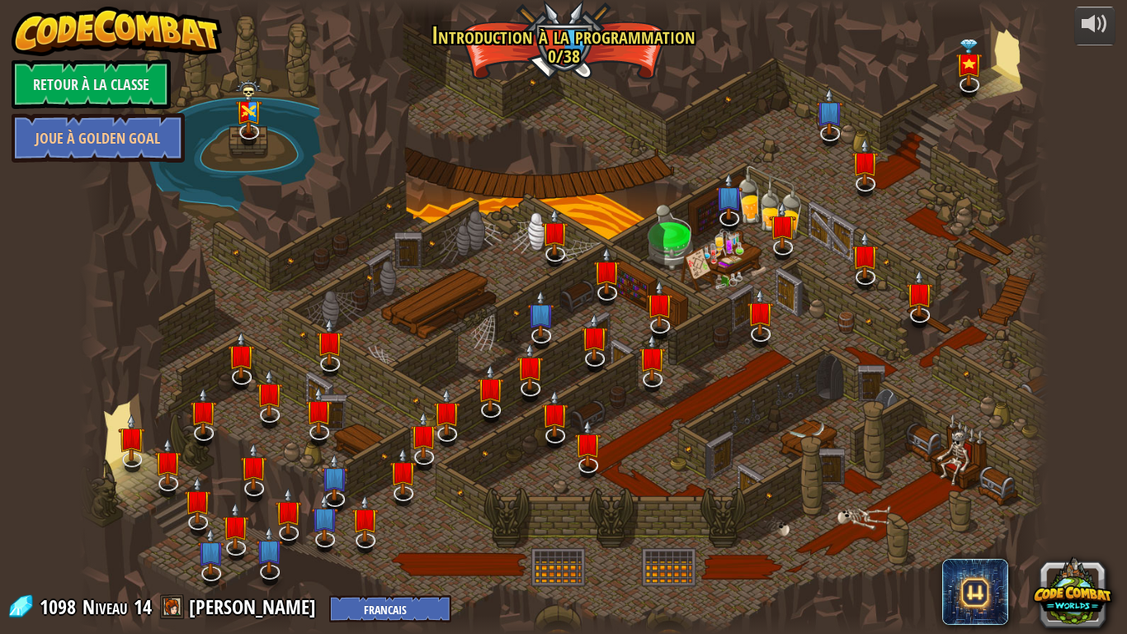
select select "fr"
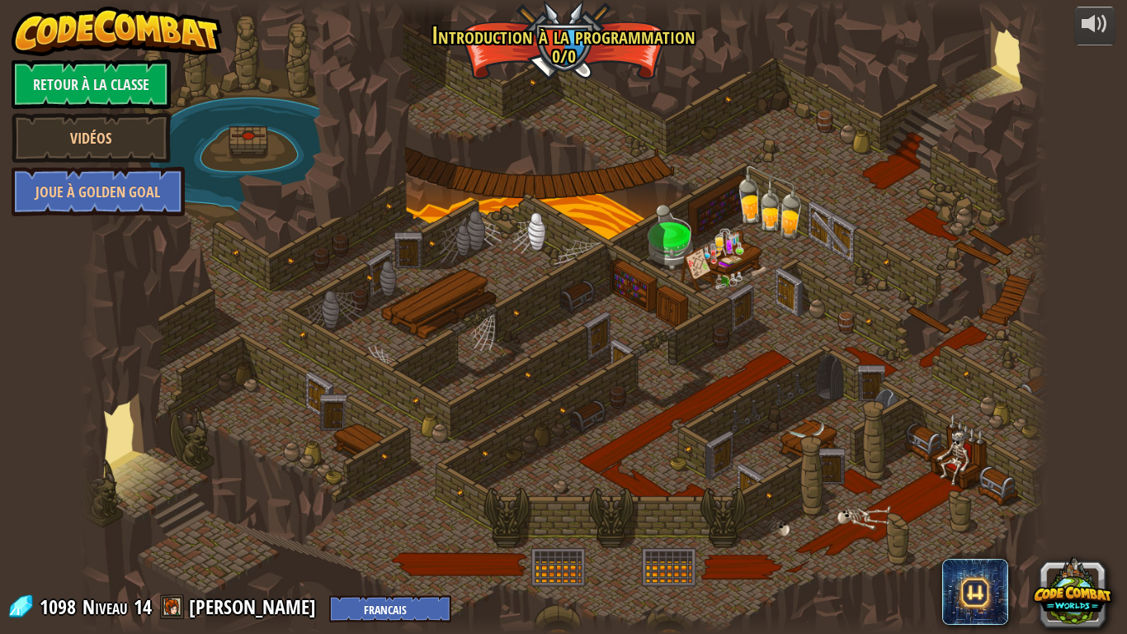
select select "fr"
